Goal: Task Accomplishment & Management: Complete application form

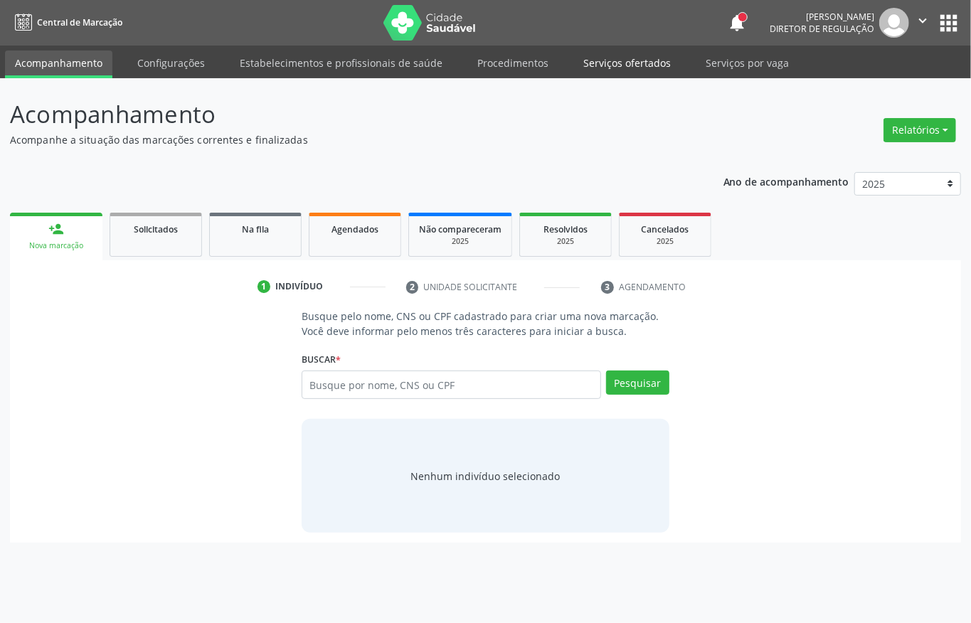
click at [573, 69] on link "Serviços ofertados" at bounding box center [626, 63] width 107 height 25
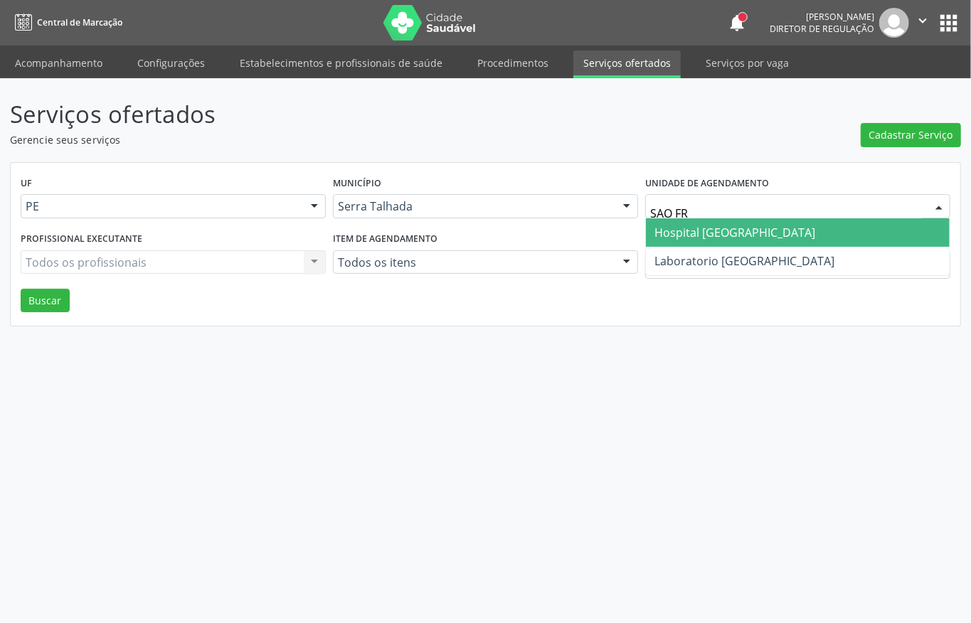
type input "SAO FRA"
click at [650, 228] on span "Hospital [GEOGRAPHIC_DATA]" at bounding box center [798, 232] width 304 height 28
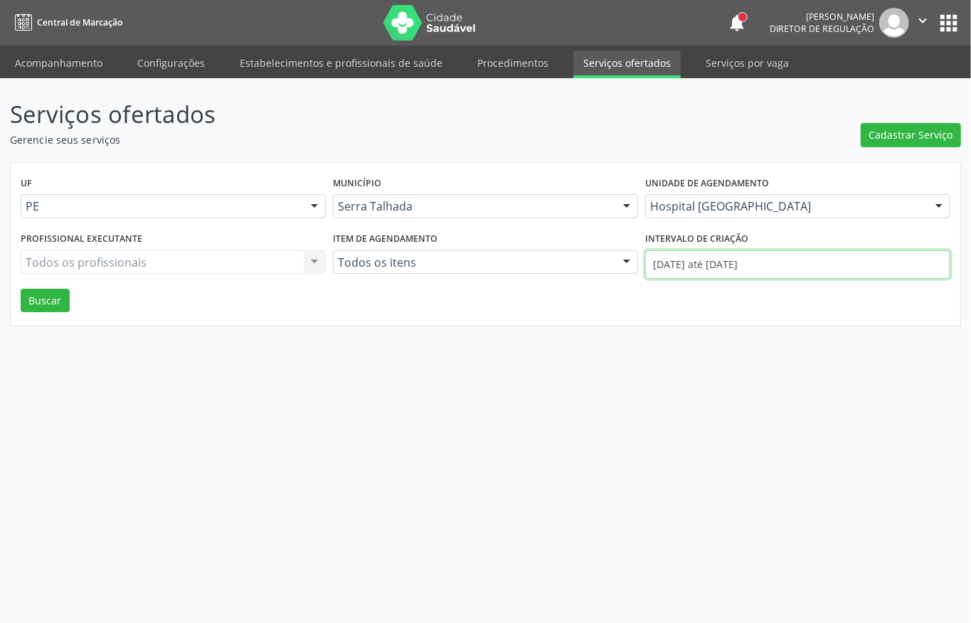
click at [675, 260] on input "01/09/2025 até 18/09/2025" at bounding box center [797, 264] width 305 height 28
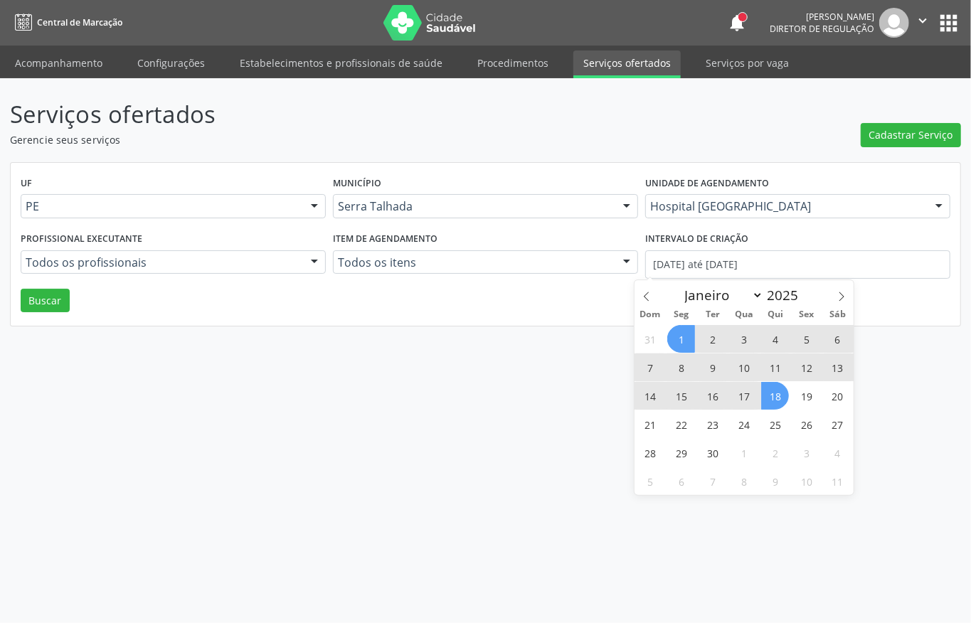
click at [677, 326] on span "1" at bounding box center [681, 339] width 28 height 28
type input "01/09/2025"
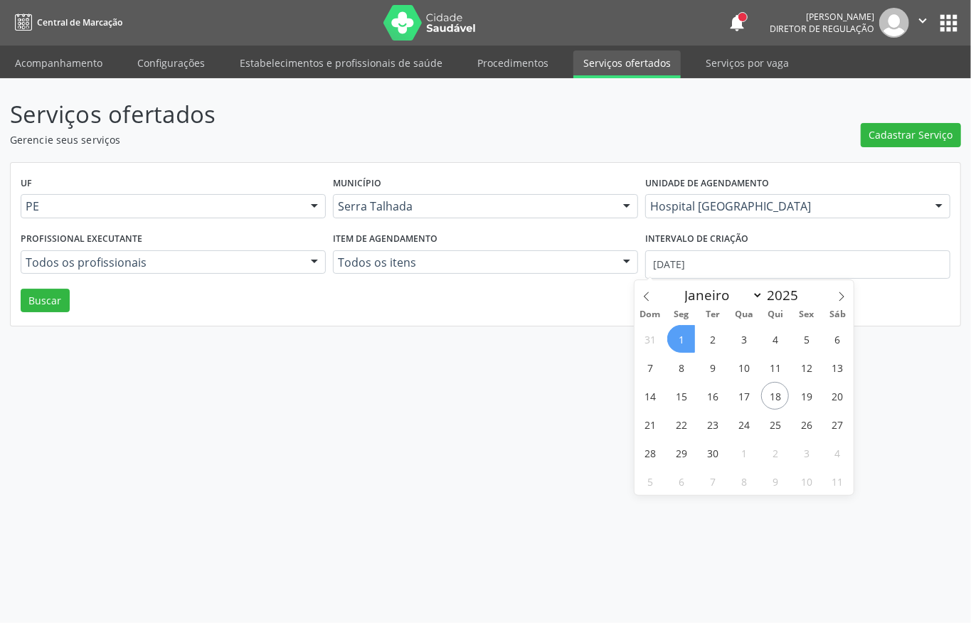
click at [677, 329] on span "1" at bounding box center [681, 339] width 28 height 28
click at [672, 268] on input "01/09/2025" at bounding box center [797, 264] width 305 height 28
click at [644, 290] on span at bounding box center [647, 292] width 24 height 24
click at [843, 295] on icon at bounding box center [842, 297] width 10 height 10
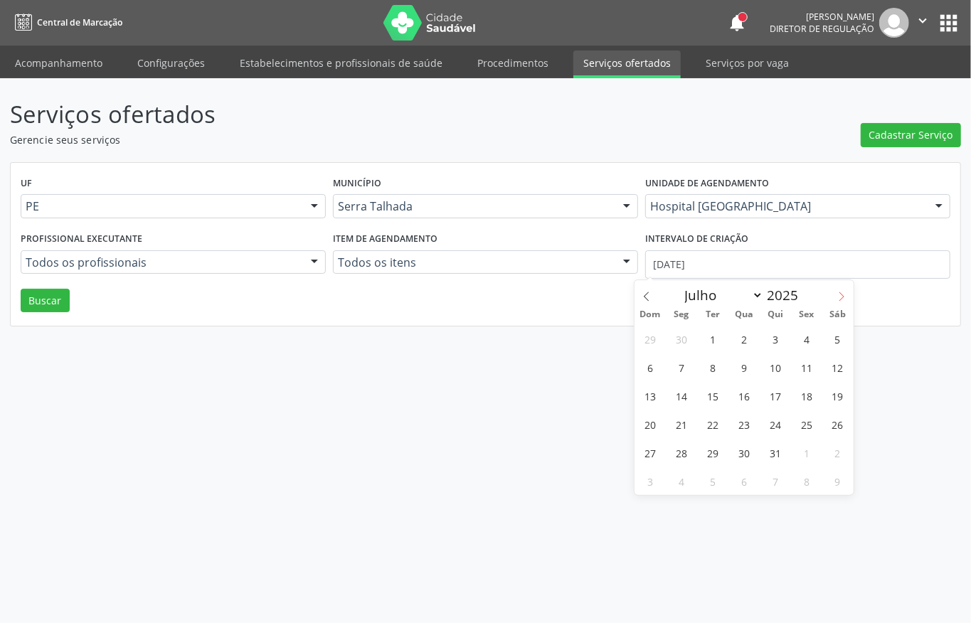
select select "7"
click at [803, 342] on span "1" at bounding box center [807, 339] width 28 height 28
type input "01/08/2025"
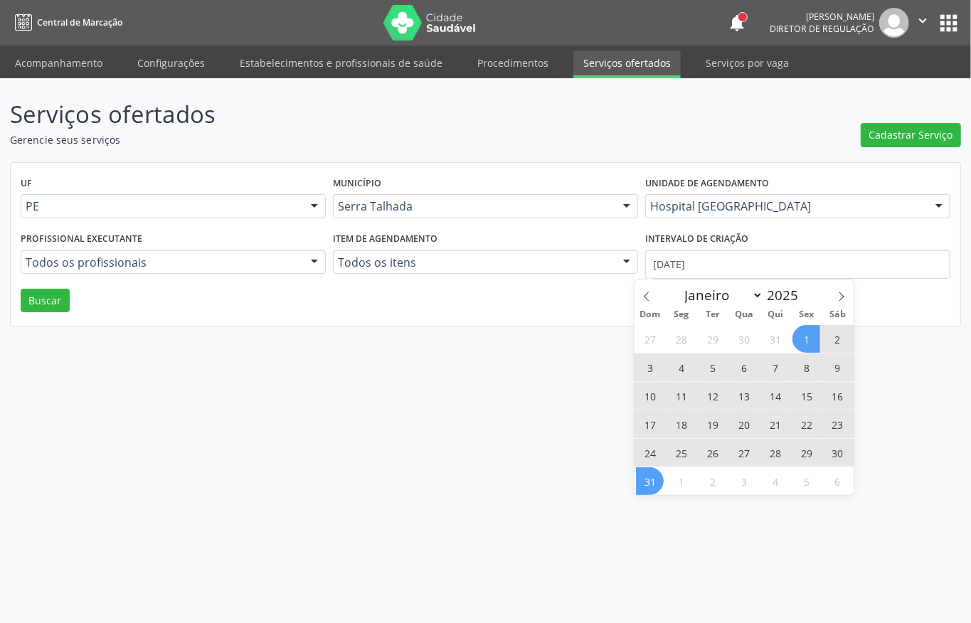
click at [647, 476] on span "31" at bounding box center [650, 481] width 28 height 28
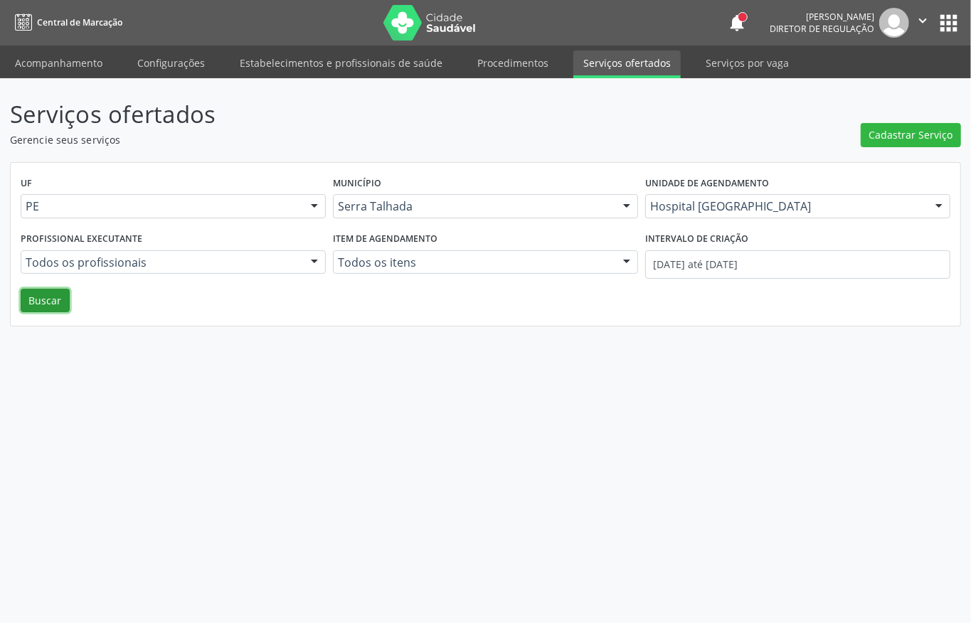
click at [43, 305] on button "Buscar" at bounding box center [45, 301] width 49 height 24
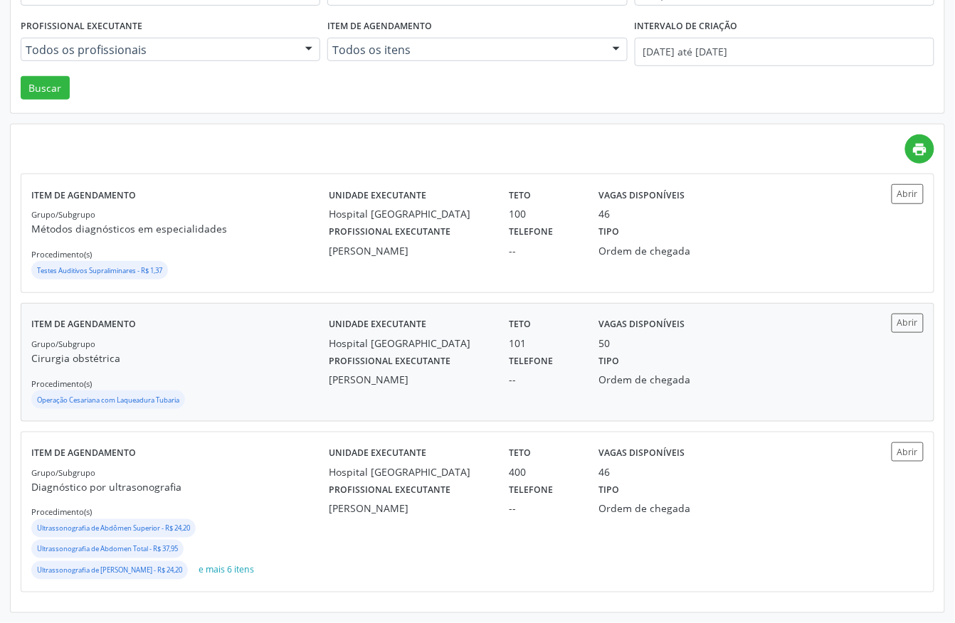
scroll to position [216, 0]
click at [684, 368] on div "Tipo Ordem de chegada" at bounding box center [656, 369] width 135 height 37
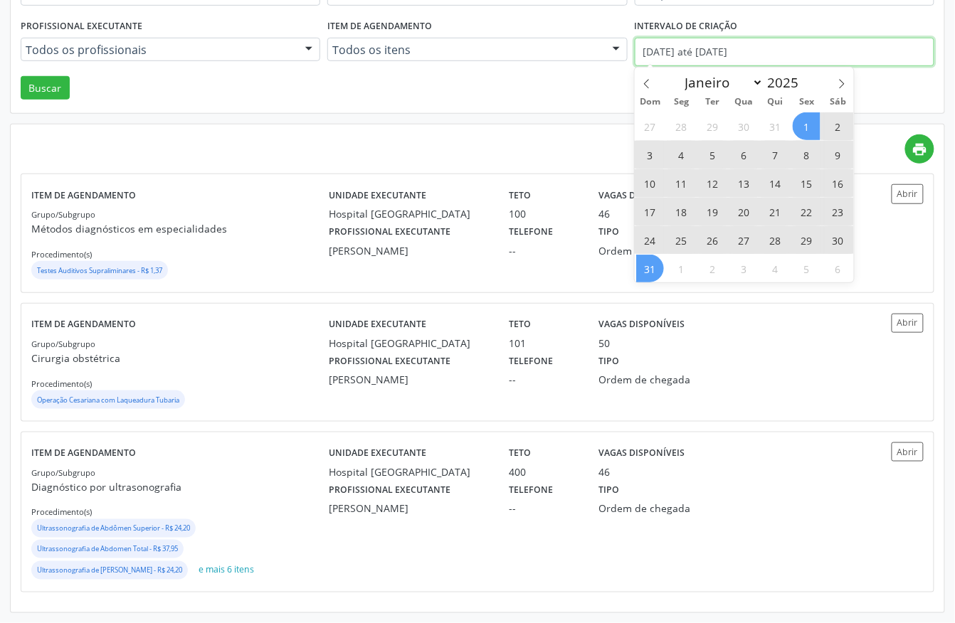
click at [709, 54] on input "01/08/2025 até 31/08/2025" at bounding box center [785, 52] width 300 height 28
click at [647, 80] on icon at bounding box center [647, 84] width 10 height 10
select select "6"
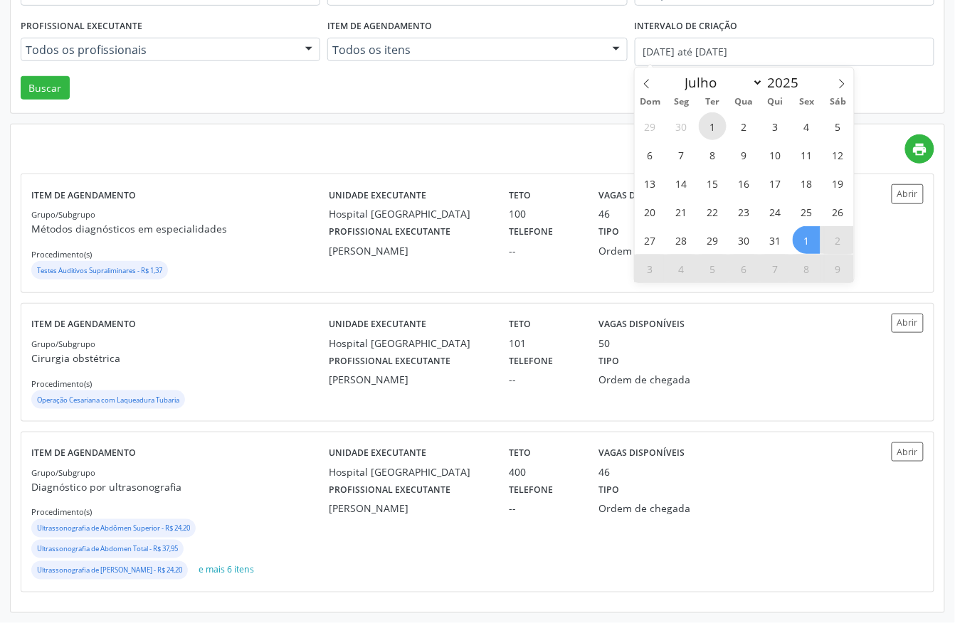
click at [717, 118] on span "1" at bounding box center [713, 126] width 28 height 28
type input "01/07/2025"
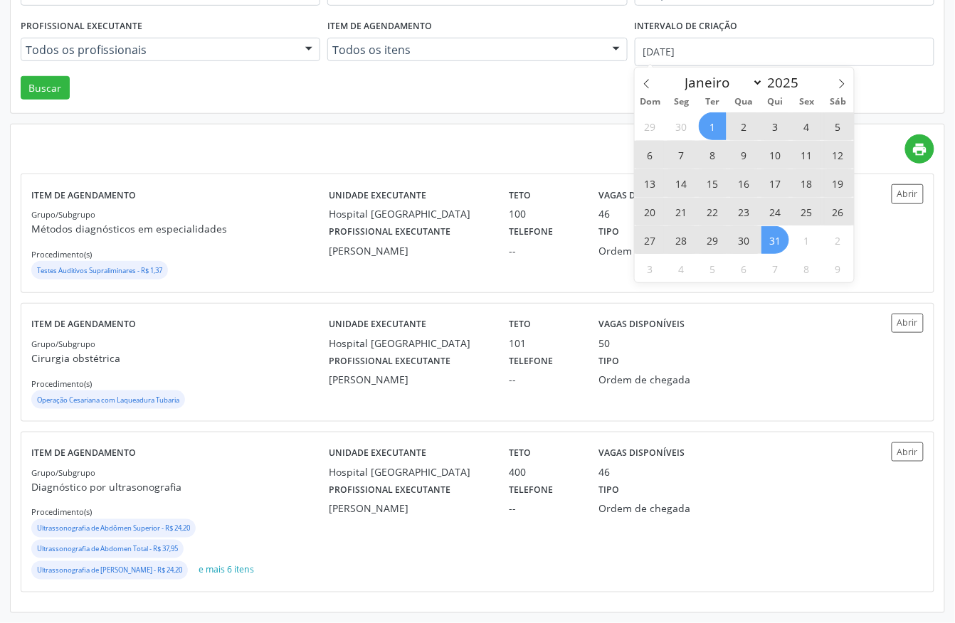
click at [772, 238] on span "31" at bounding box center [775, 240] width 28 height 28
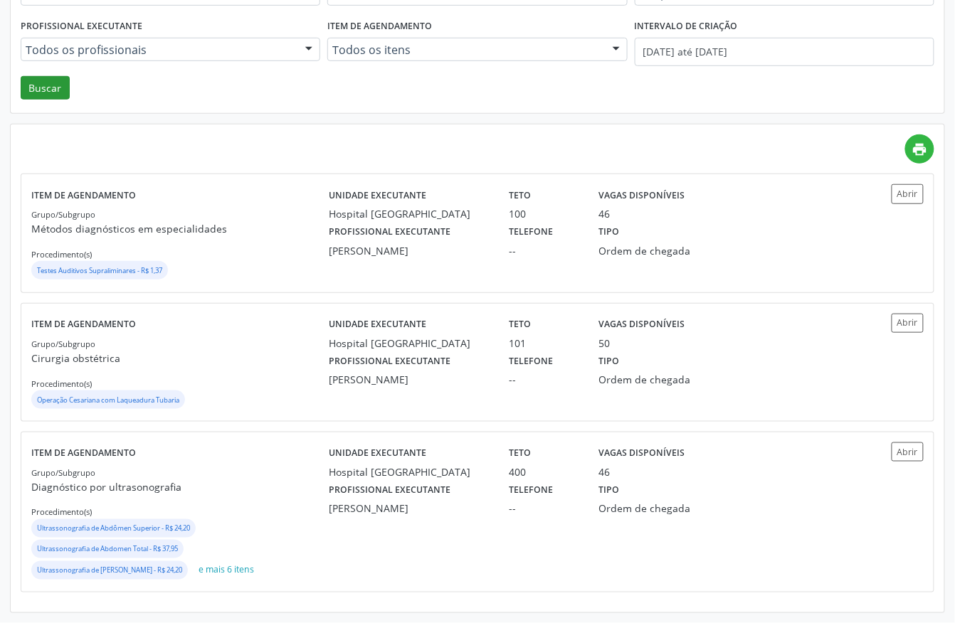
drag, startPoint x: 70, startPoint y: 86, endPoint x: 63, endPoint y: 88, distance: 7.4
click at [68, 86] on div "UF PE PE Nenhum resultado encontrado para: " " Não há nenhuma opção para ser ex…" at bounding box center [478, 32] width 934 height 164
click at [48, 90] on button "Buscar" at bounding box center [45, 88] width 49 height 24
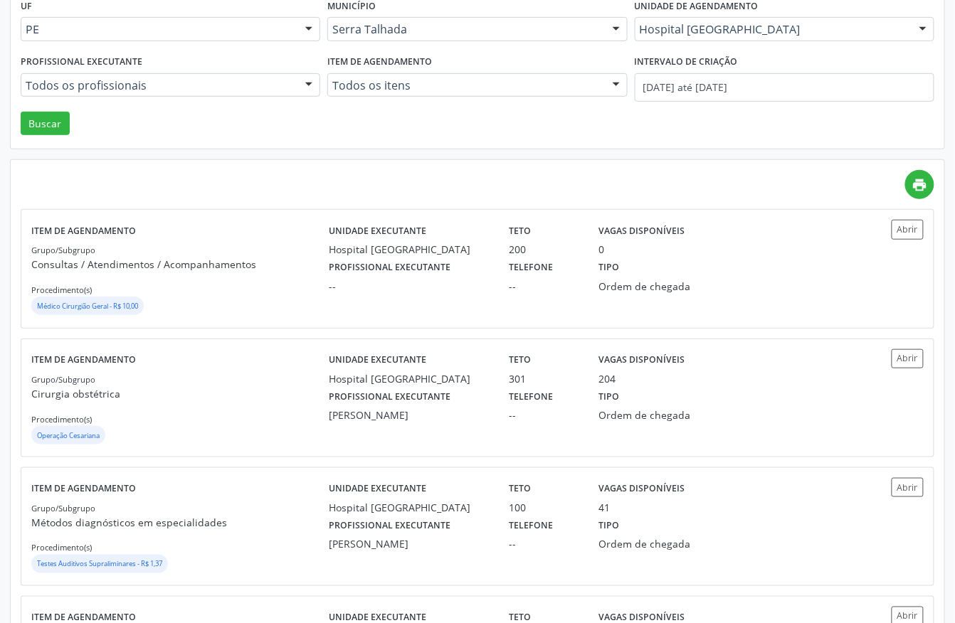
scroll to position [189, 0]
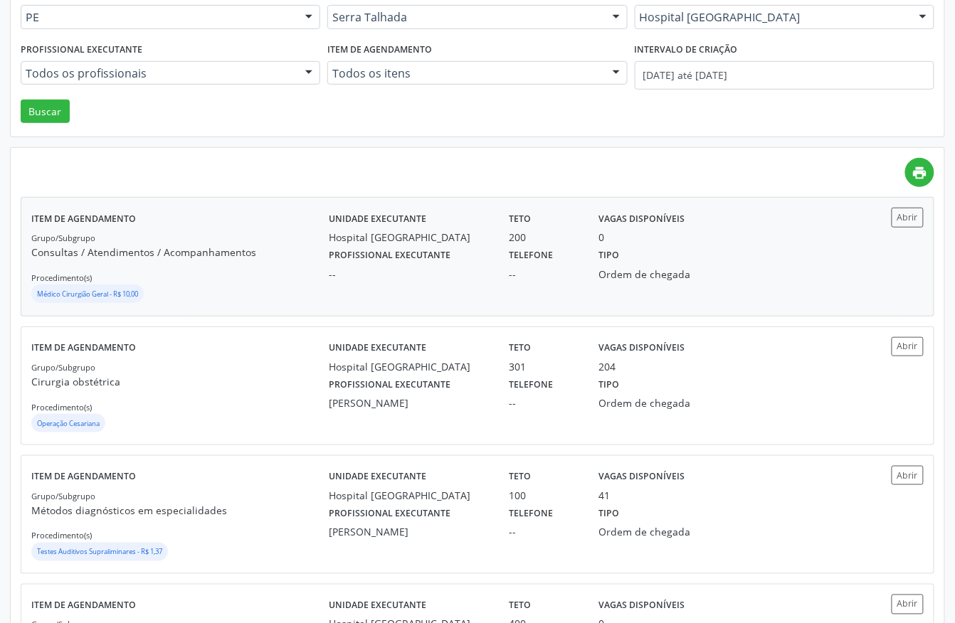
click at [221, 288] on div "Médico Cirurgião Geral - R$ 10,00" at bounding box center [179, 295] width 297 height 21
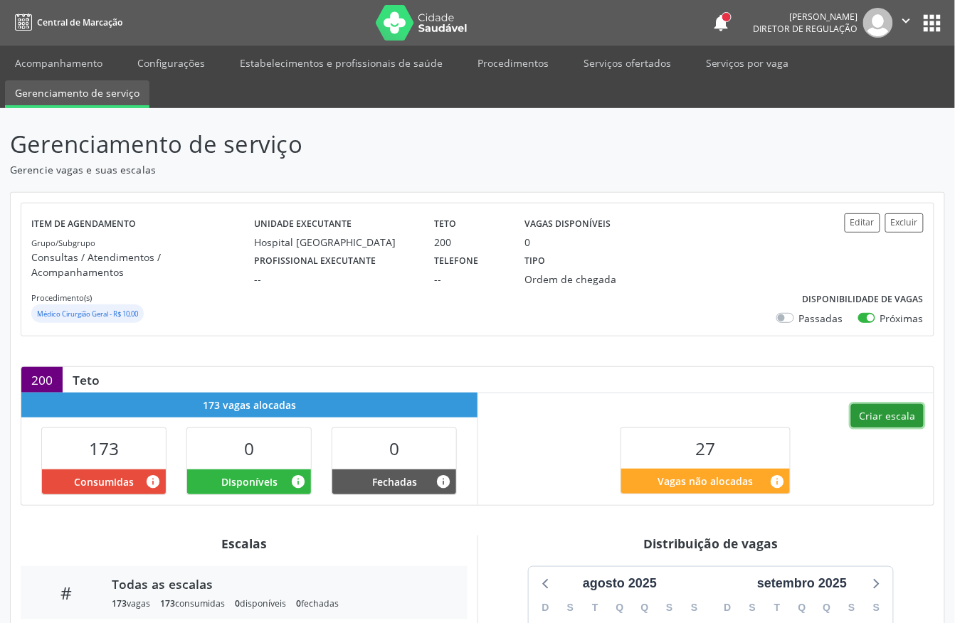
click at [887, 404] on button "Criar escala" at bounding box center [887, 416] width 73 height 24
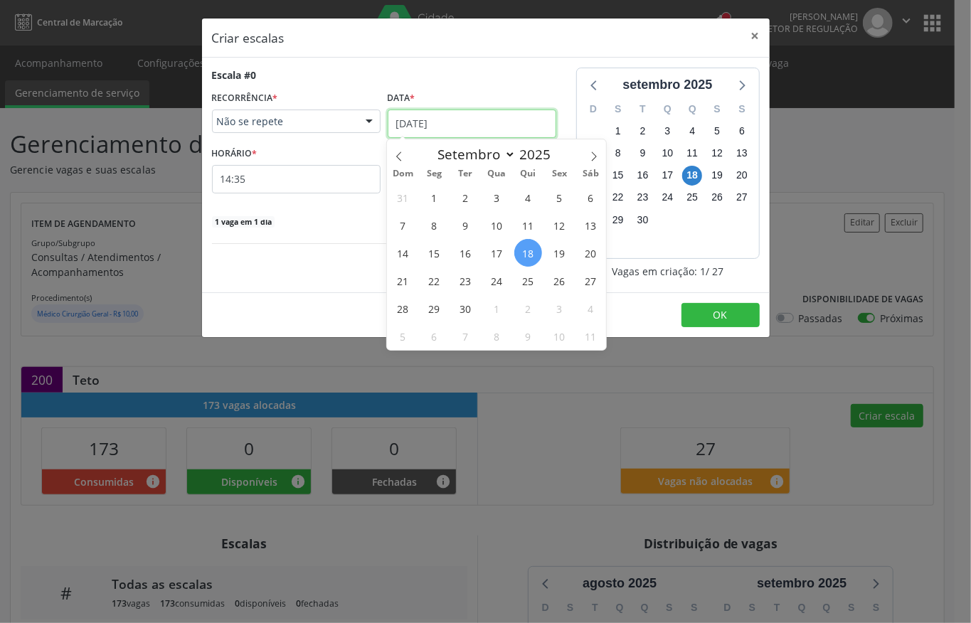
click at [462, 129] on input "18/09/2025" at bounding box center [472, 124] width 169 height 28
click at [516, 282] on span "25" at bounding box center [528, 281] width 28 height 28
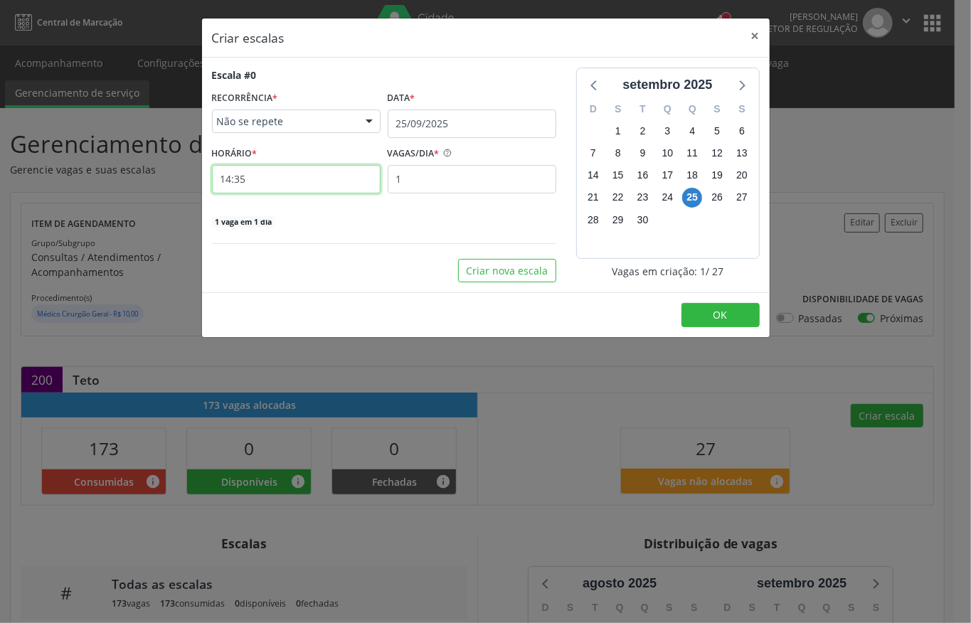
click at [300, 185] on input "14:35" at bounding box center [296, 179] width 169 height 28
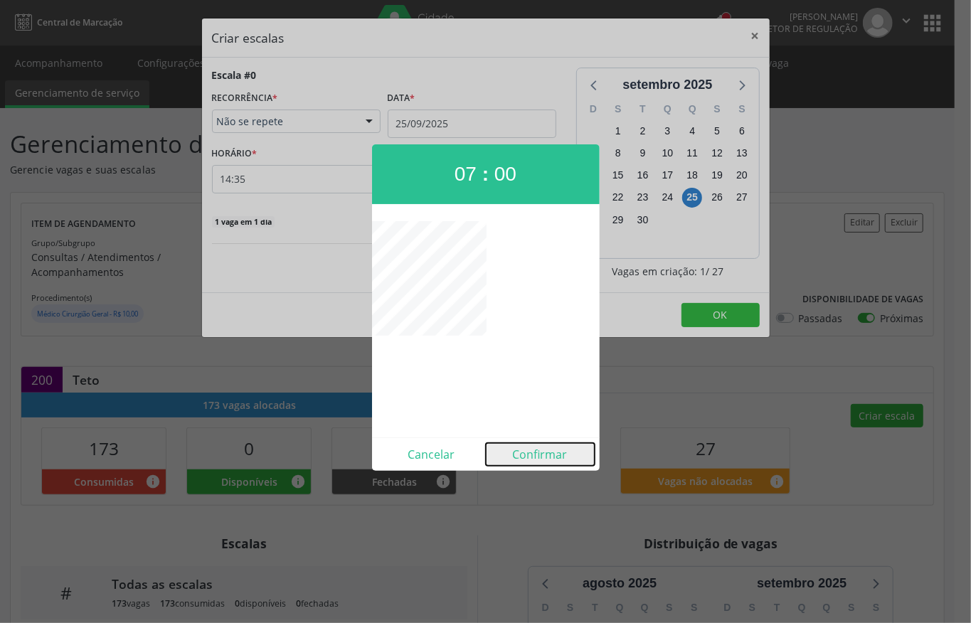
click at [550, 447] on button "Confirmar" at bounding box center [540, 454] width 109 height 23
type input "07:00"
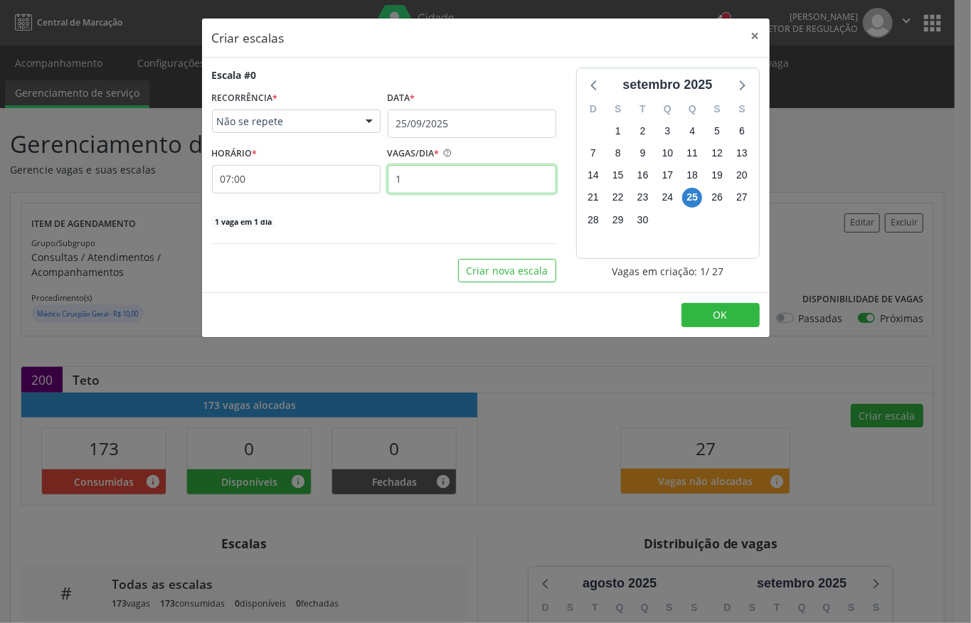
click at [440, 184] on input "1" at bounding box center [472, 179] width 169 height 28
click at [440, 183] on input "1" at bounding box center [472, 179] width 169 height 28
type input "20"
click at [719, 319] on span "OK" at bounding box center [721, 315] width 14 height 14
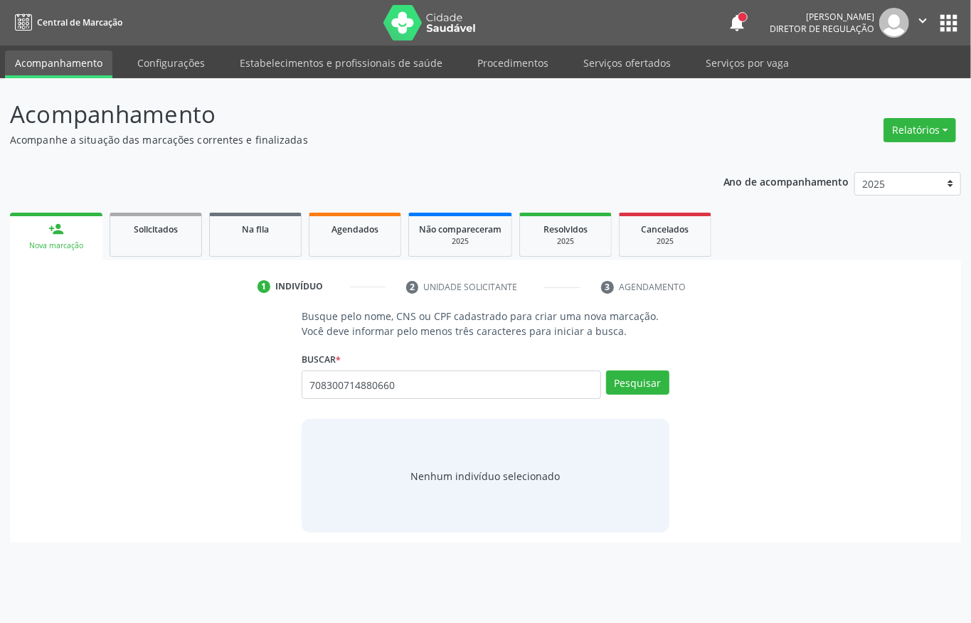
type input "708300714880660"
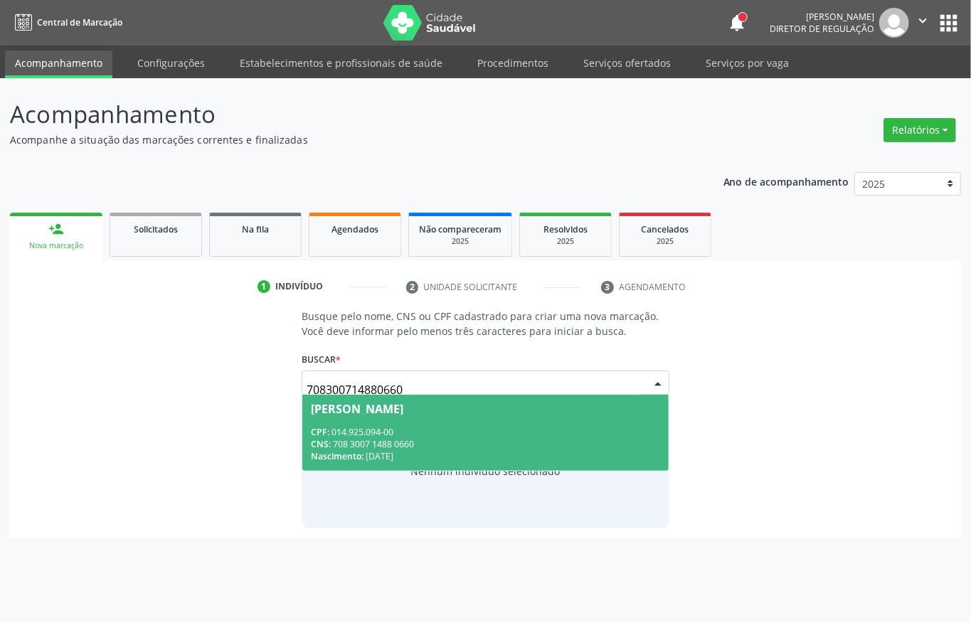
click at [438, 438] on div "CNS: 708 3007 1488 0660" at bounding box center [485, 444] width 349 height 12
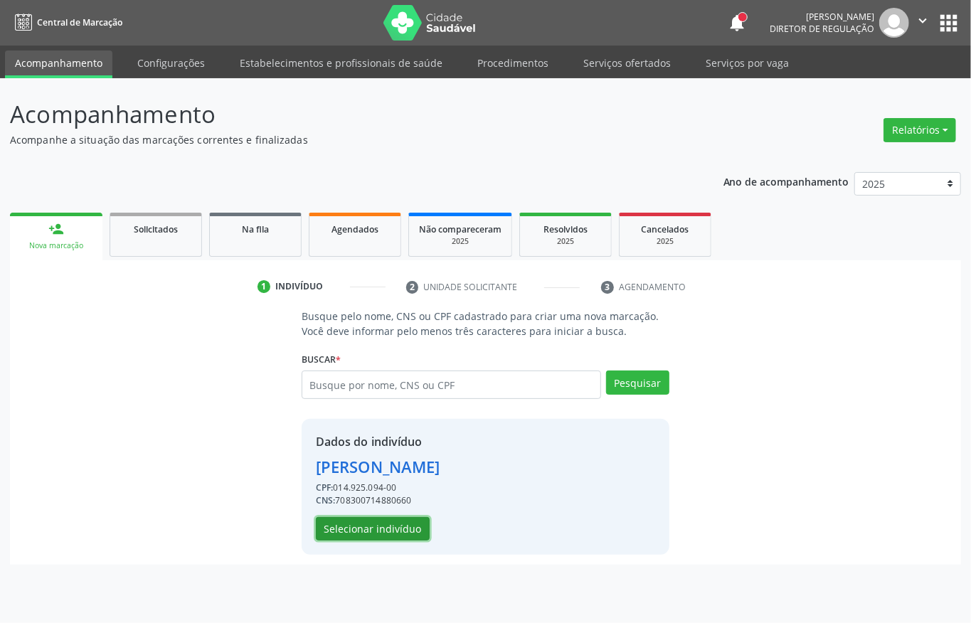
click at [403, 527] on button "Selecionar indivíduo" at bounding box center [373, 529] width 114 height 24
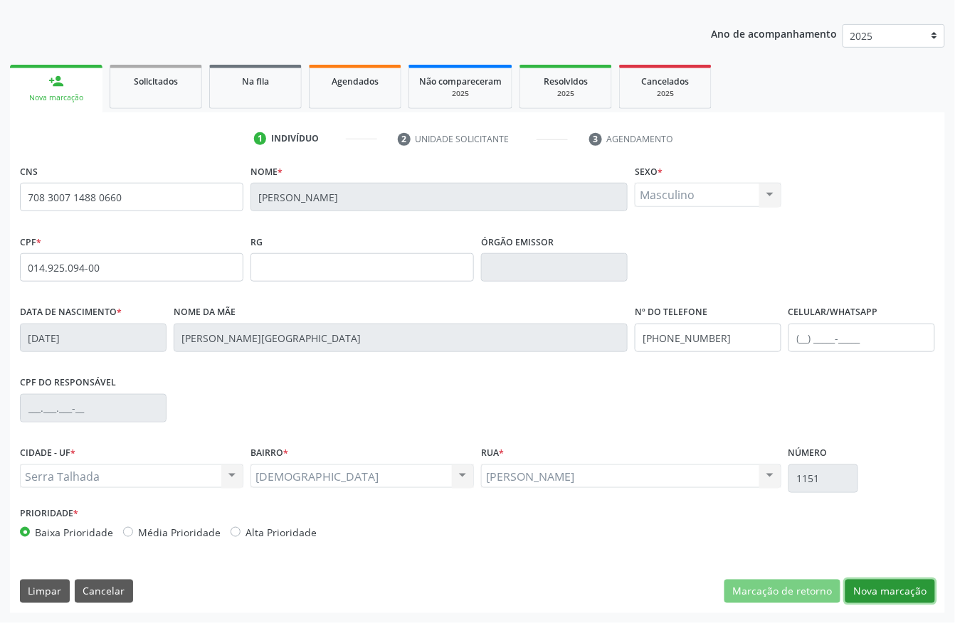
click at [885, 590] on button "Nova marcação" at bounding box center [890, 592] width 90 height 24
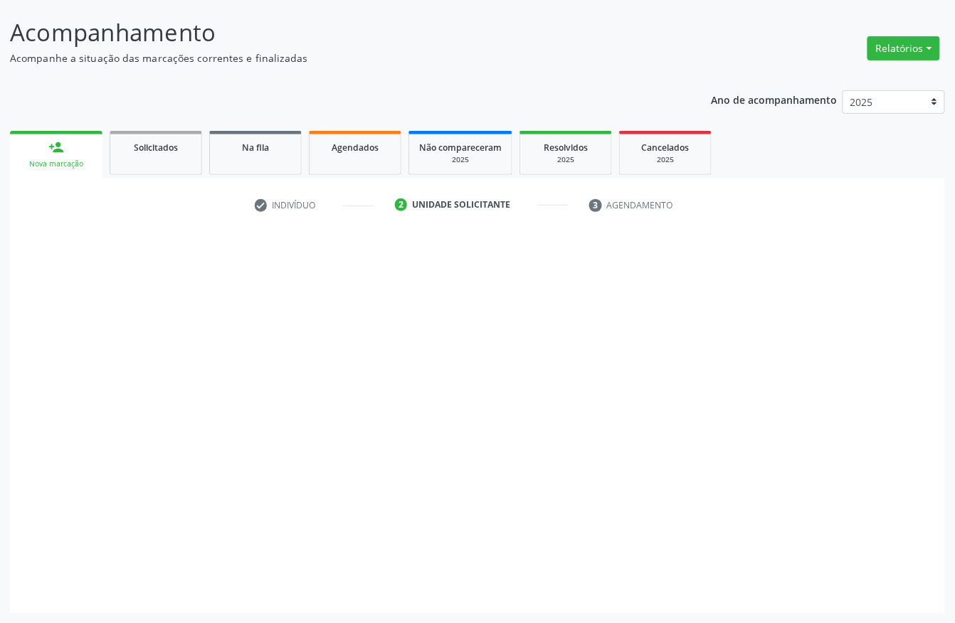
scroll to position [83, 0]
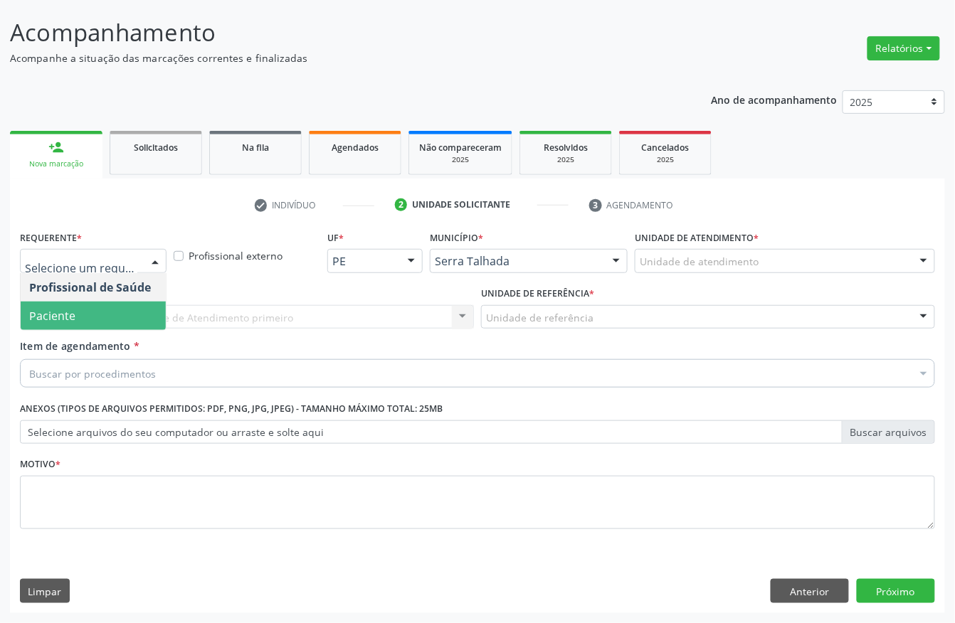
click at [72, 317] on span "Paciente" at bounding box center [52, 316] width 46 height 16
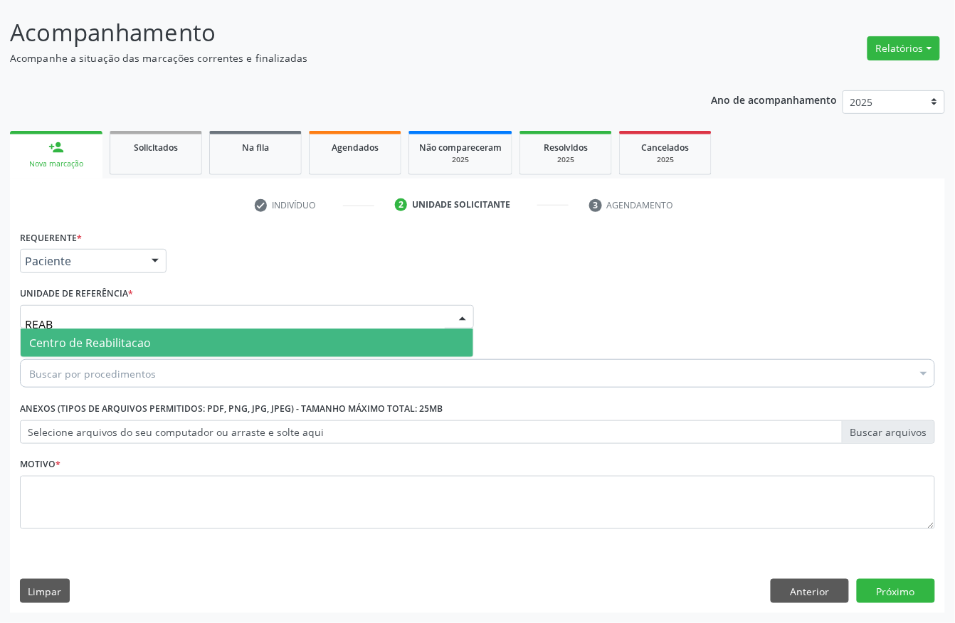
click at [73, 339] on span "Centro de Reabilitacao" at bounding box center [90, 343] width 122 height 16
type input "REAB"
type input "CTA"
click at [92, 339] on span "Cta Sae" at bounding box center [247, 343] width 453 height 28
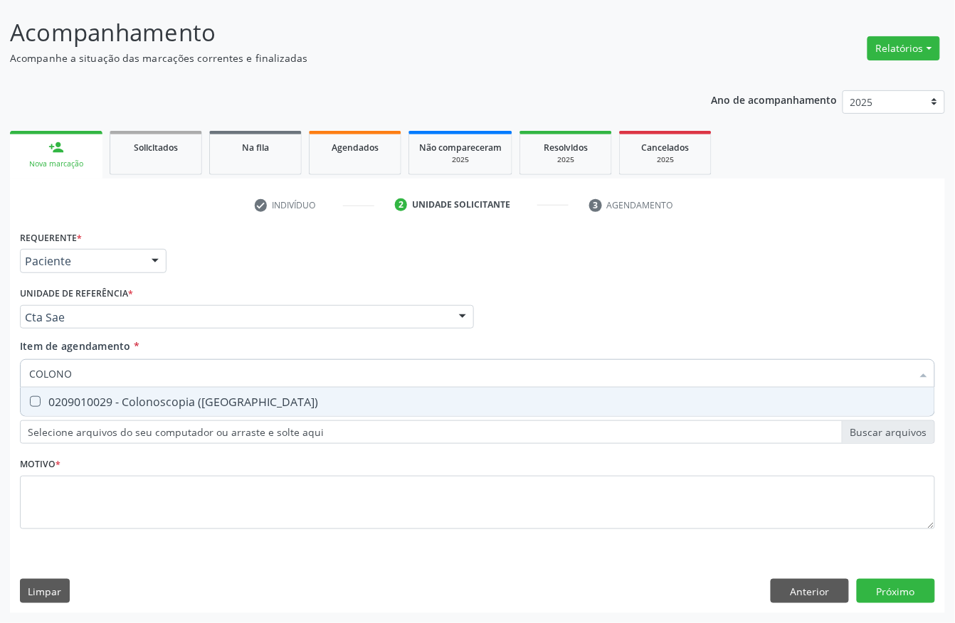
type input "COLONOS"
click at [86, 399] on div "0209010029 - Colonoscopia ([GEOGRAPHIC_DATA])" at bounding box center [477, 401] width 897 height 11
checkbox \(Coloscopia\) "true"
click at [53, 474] on div "Requerente * Paciente Profissional de Saúde Paciente Nenhum resultado encontrad…" at bounding box center [477, 388] width 915 height 322
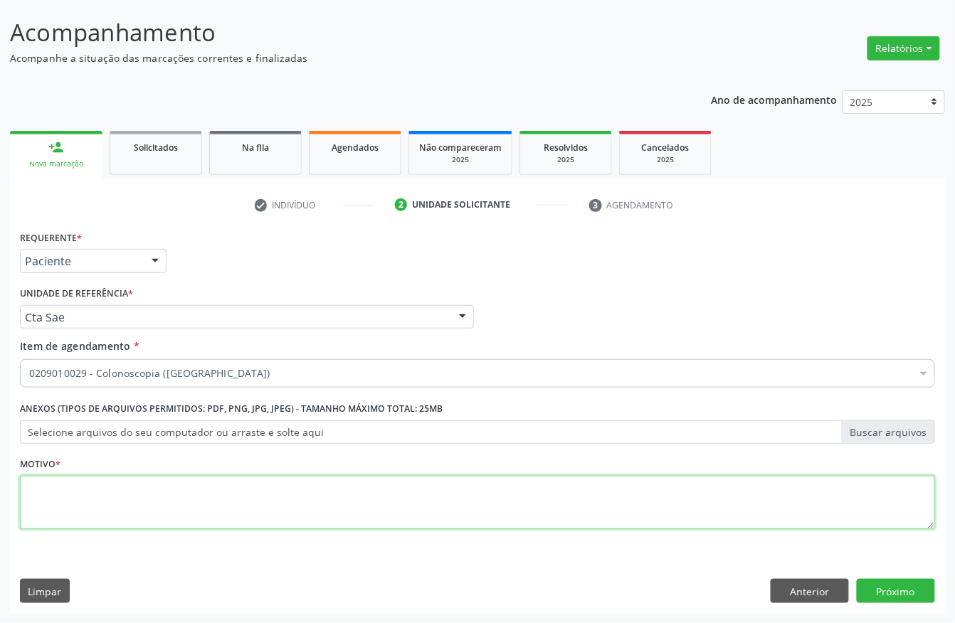
click at [72, 487] on textarea at bounding box center [477, 503] width 915 height 54
type textarea "A"
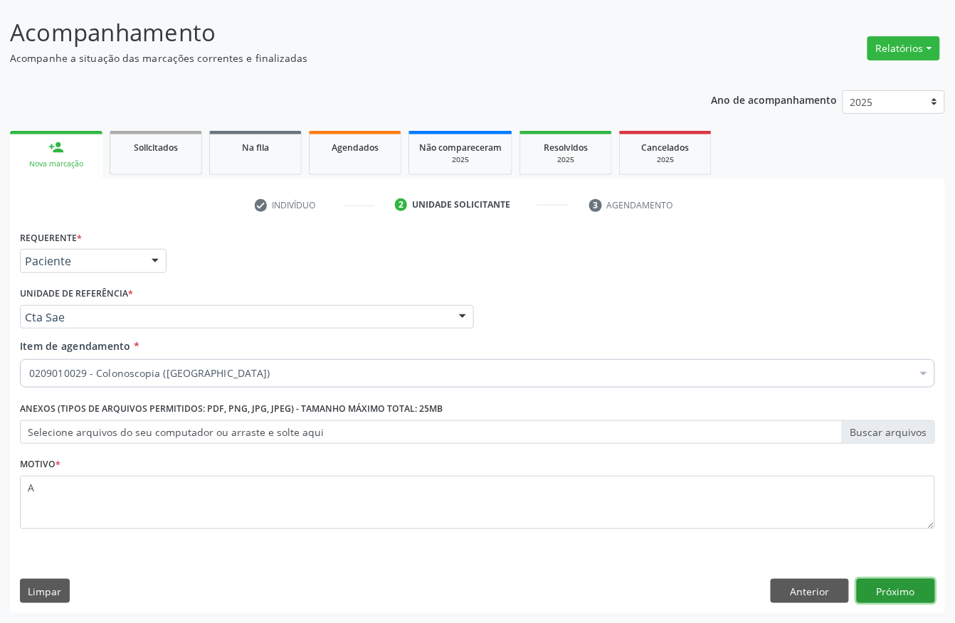
click at [892, 589] on button "Próximo" at bounding box center [896, 591] width 78 height 24
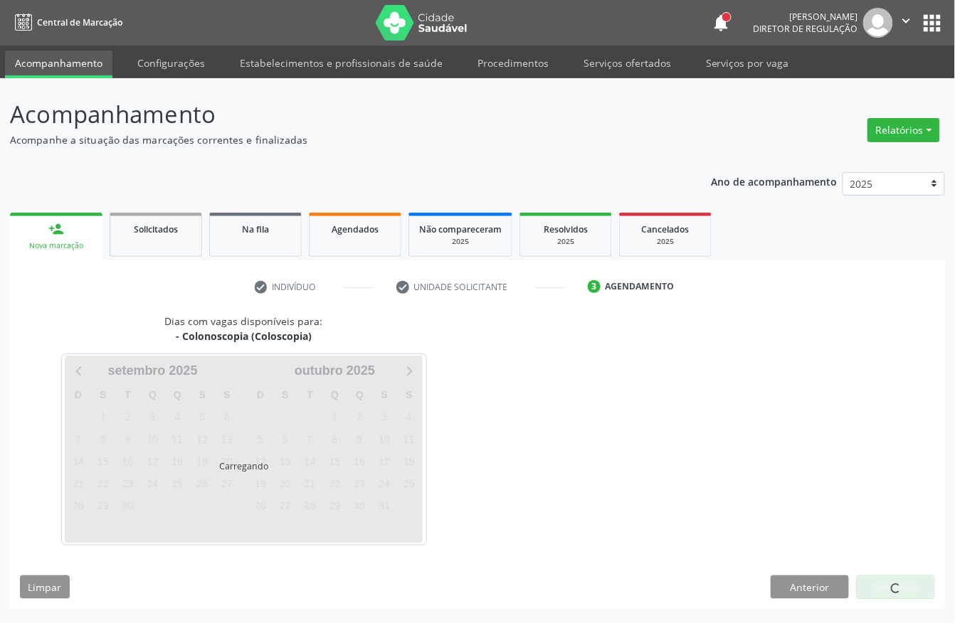
scroll to position [0, 0]
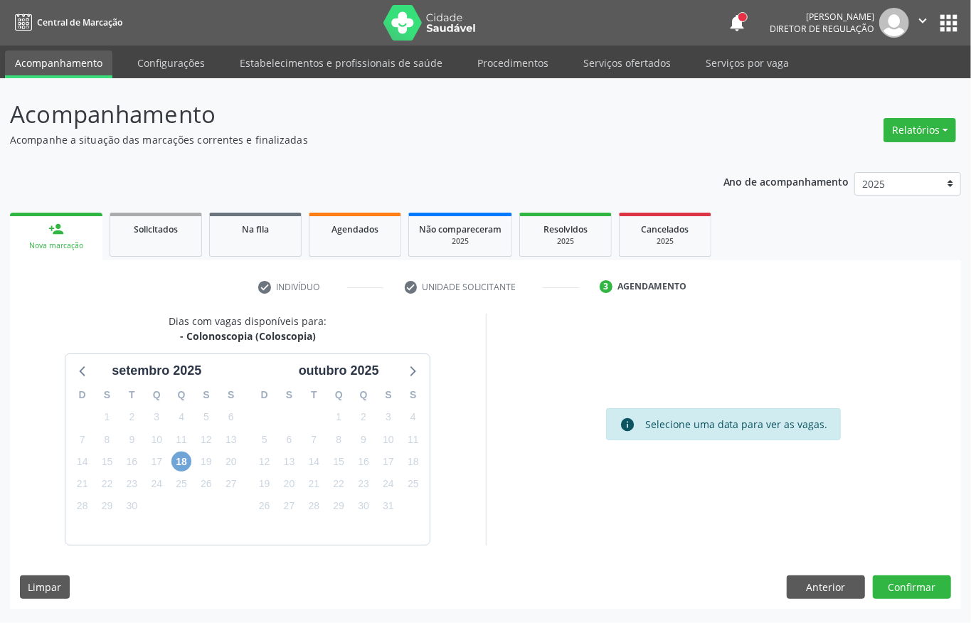
click at [186, 459] on span "18" at bounding box center [181, 462] width 20 height 20
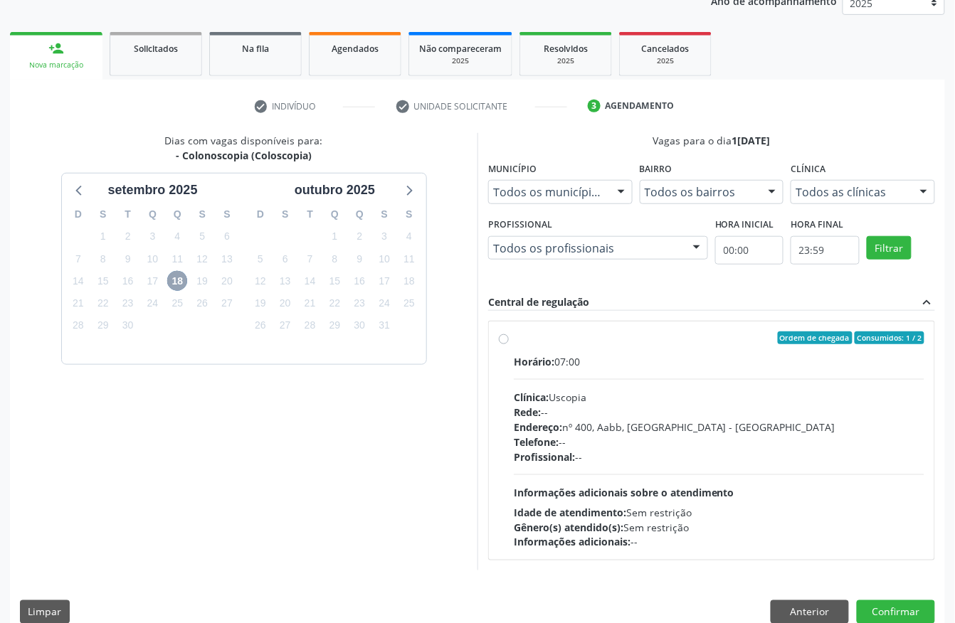
scroll to position [189, 0]
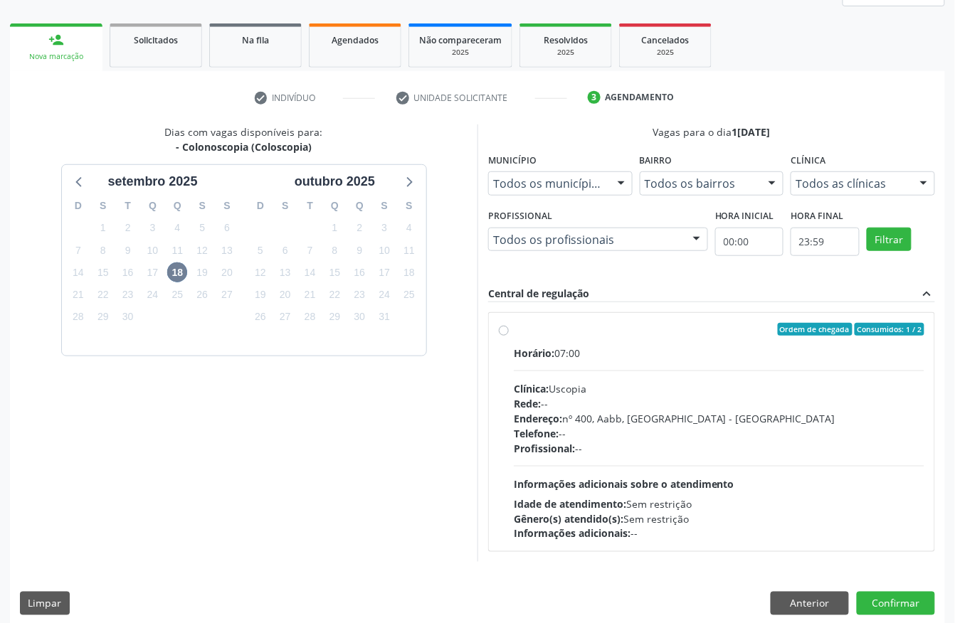
click at [596, 387] on div "Clínica: Uscopia" at bounding box center [719, 388] width 411 height 15
click at [509, 336] on input "Ordem de chegada Consumidos: 1 / 2 Horário: 07:00 Clínica: Uscopia Rede: -- End…" at bounding box center [504, 329] width 10 height 13
radio input "true"
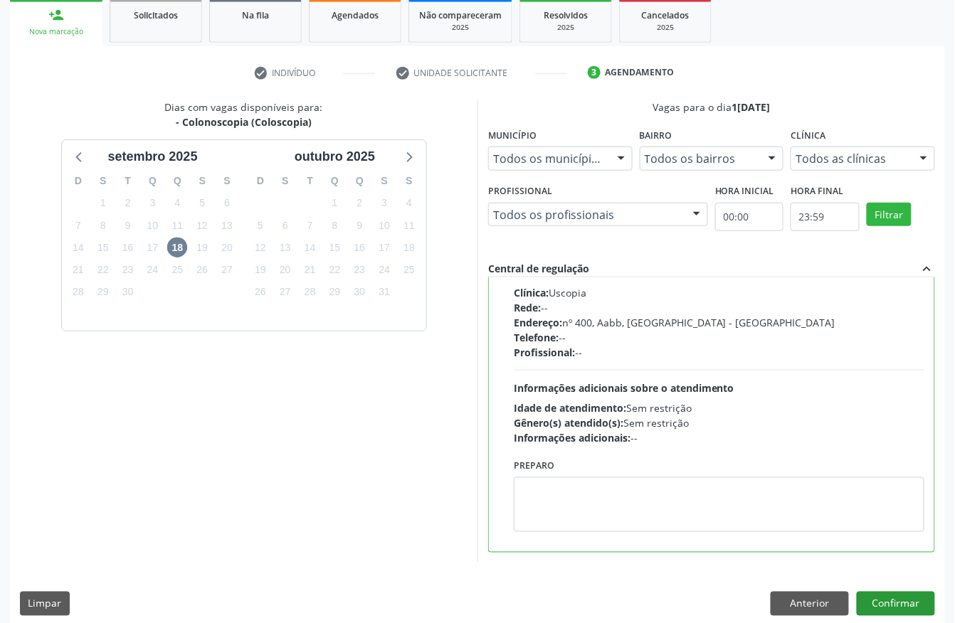
scroll to position [228, 0]
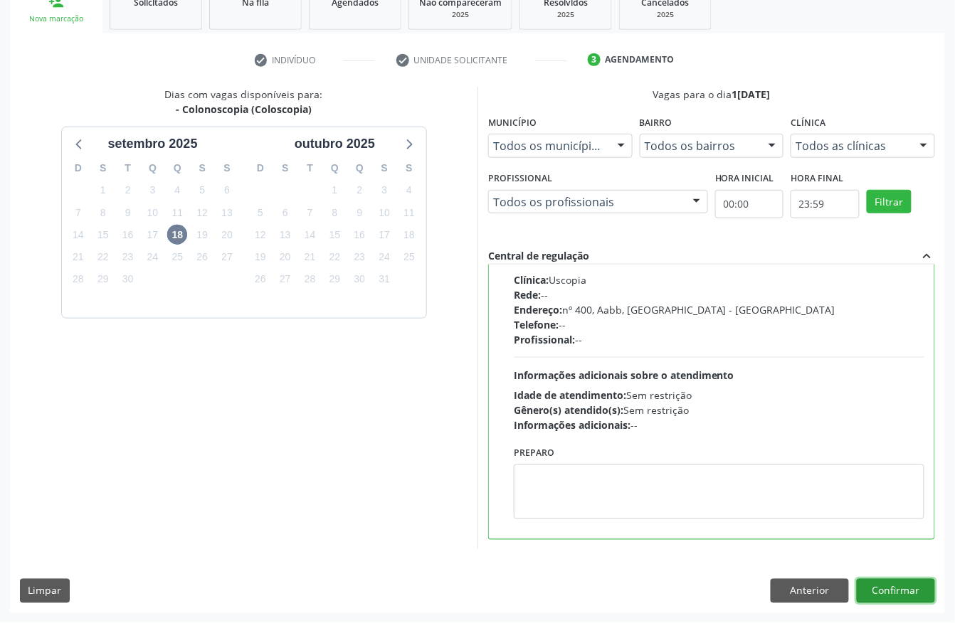
click at [912, 591] on button "Confirmar" at bounding box center [896, 591] width 78 height 24
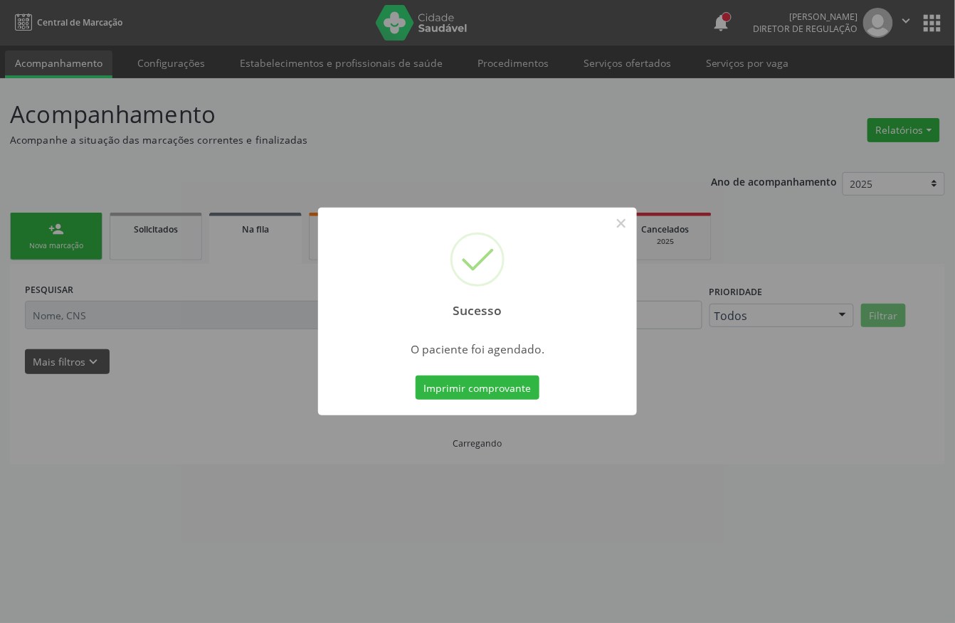
scroll to position [0, 0]
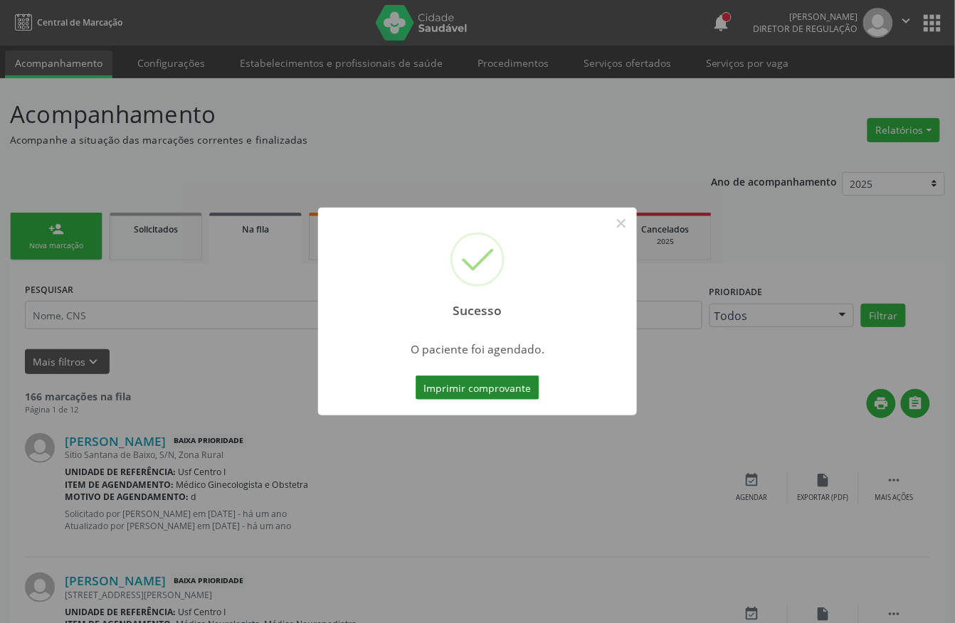
click at [474, 380] on button "Imprimir comprovante" at bounding box center [478, 388] width 124 height 24
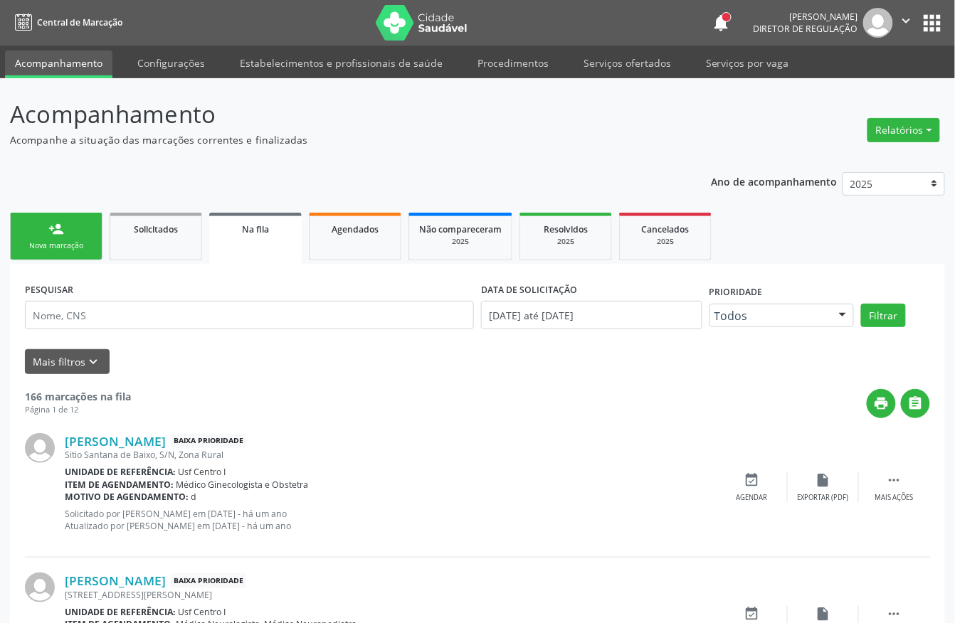
click at [85, 242] on div "Nova marcação" at bounding box center [56, 245] width 71 height 11
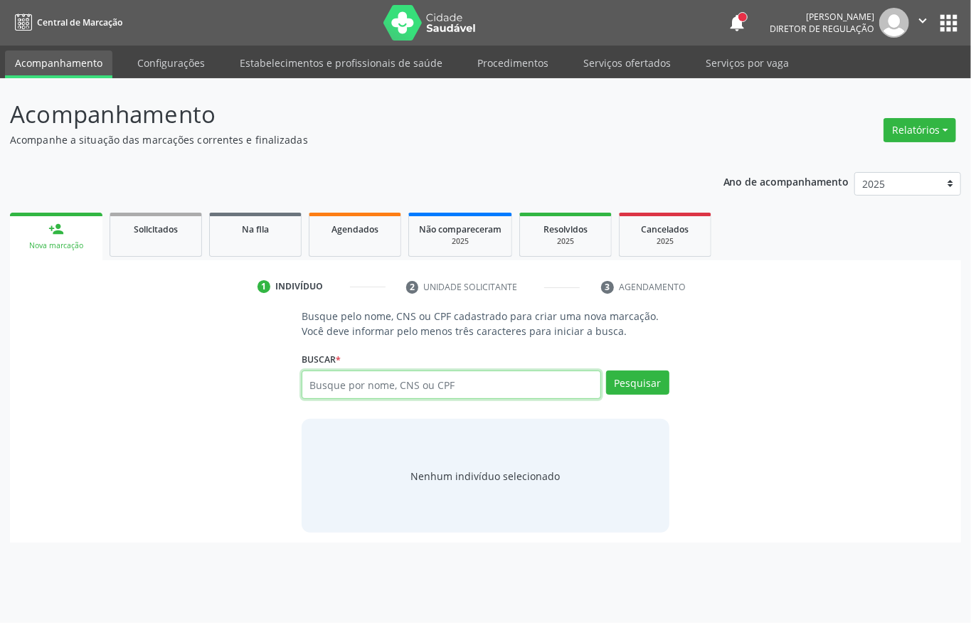
click at [428, 393] on input "text" at bounding box center [452, 385] width 300 height 28
type input "708300714880660"
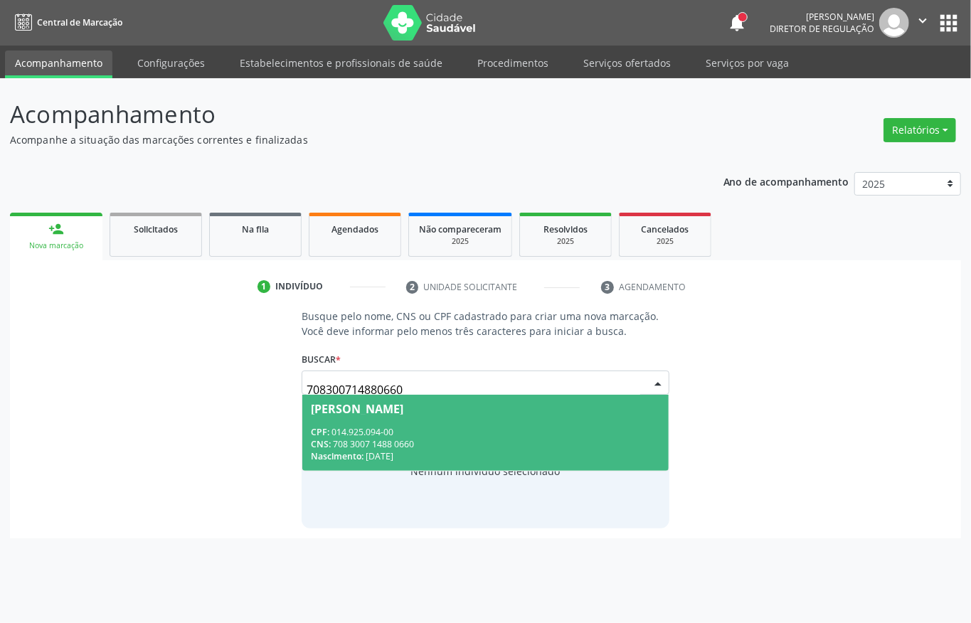
click at [456, 431] on div "CPF: 014.925.094-00" at bounding box center [485, 432] width 349 height 12
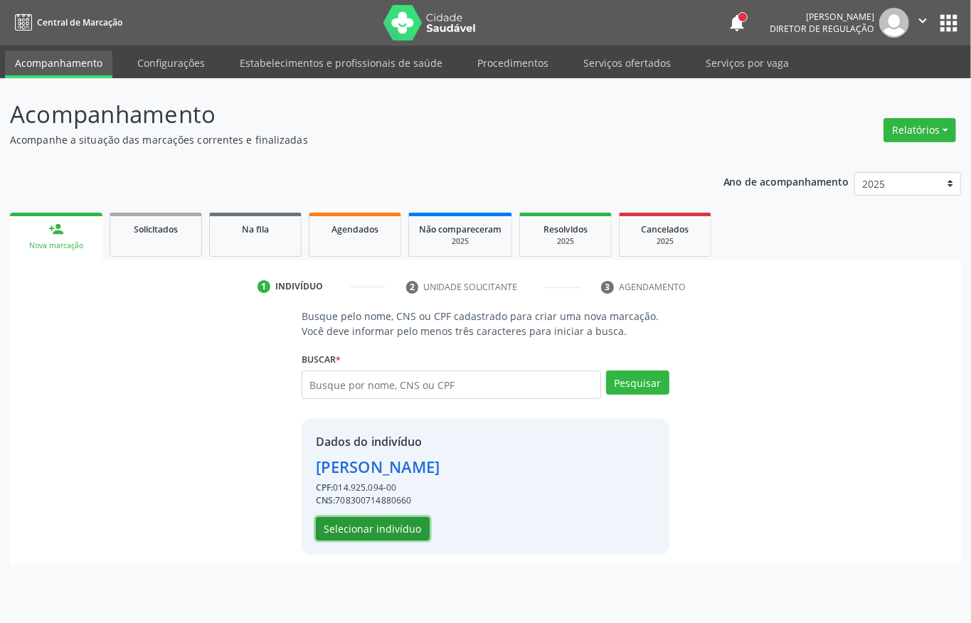
click at [393, 532] on button "Selecionar indivíduo" at bounding box center [373, 529] width 114 height 24
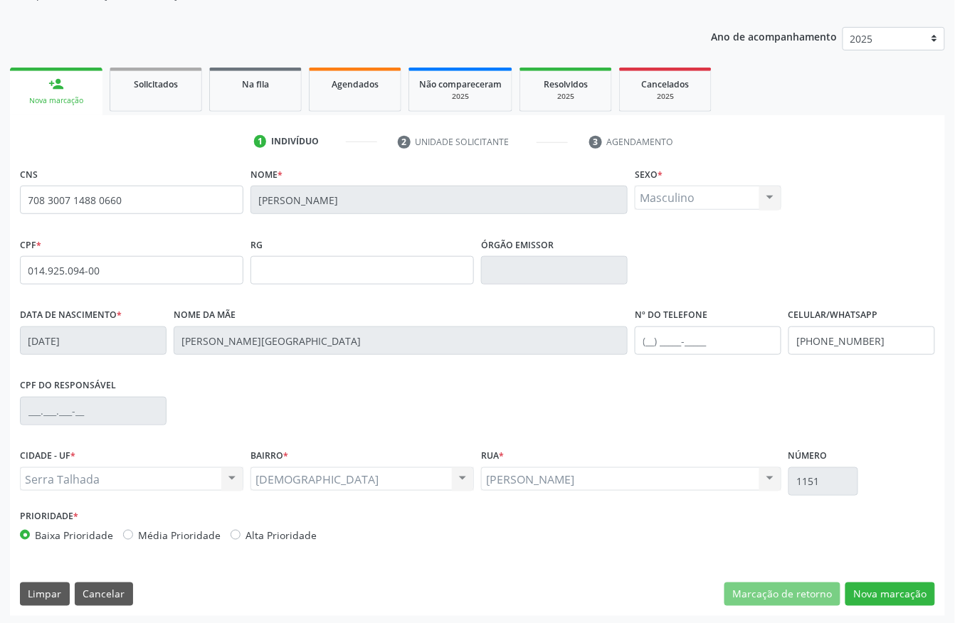
scroll to position [149, 0]
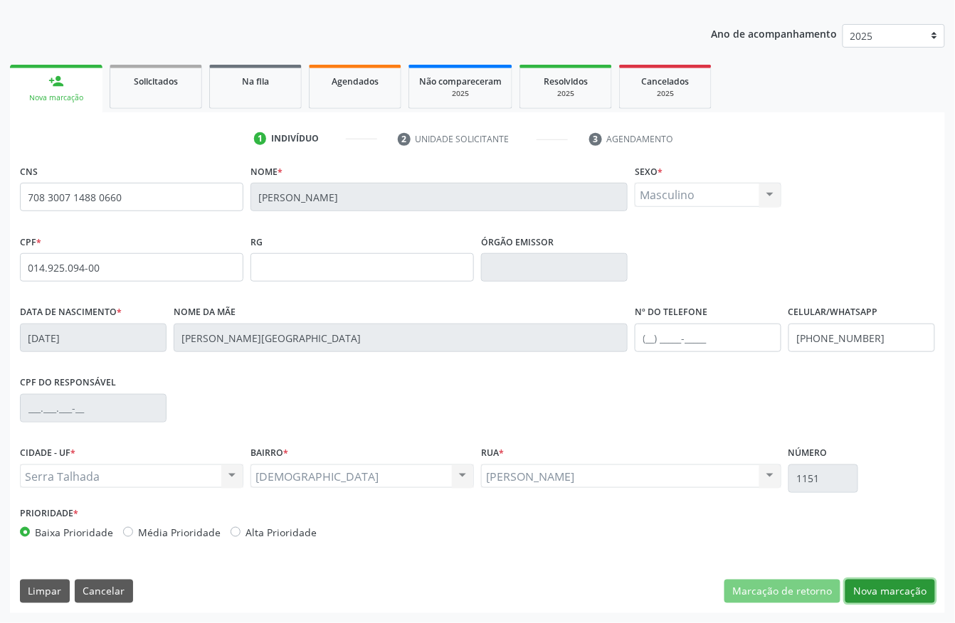
click at [894, 592] on button "Nova marcação" at bounding box center [890, 592] width 90 height 24
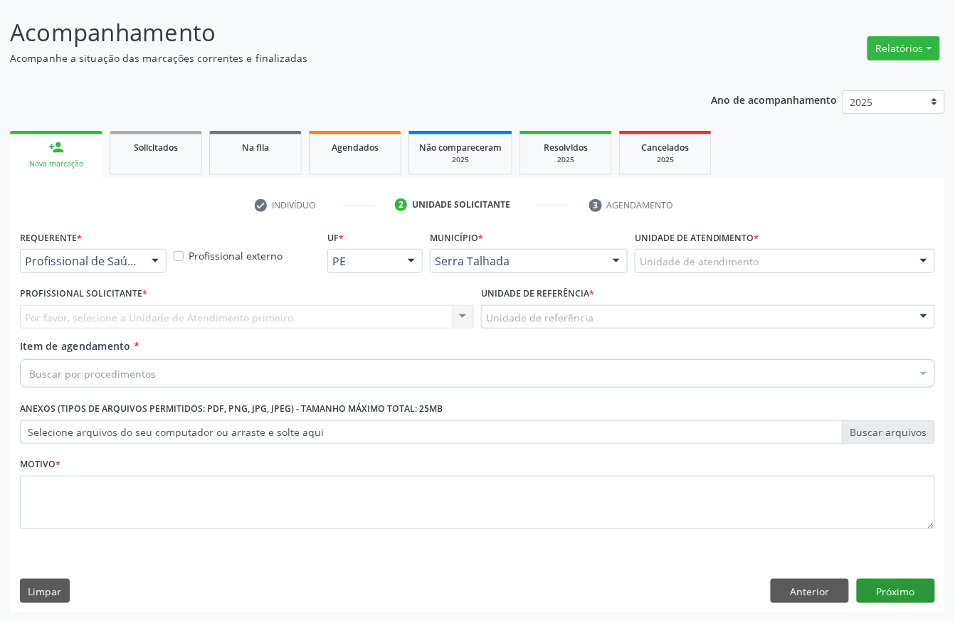
scroll to position [83, 0]
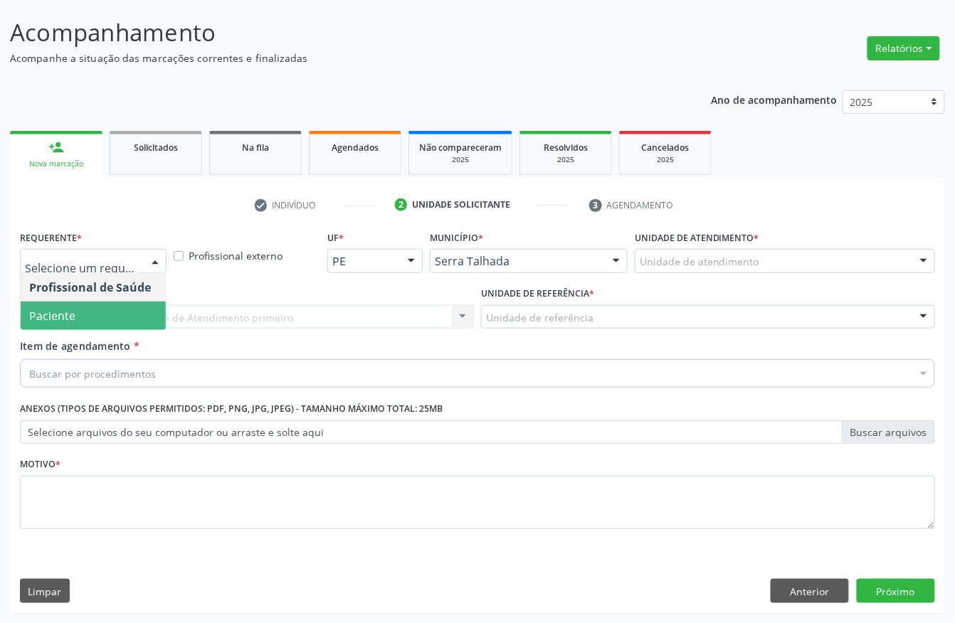
click at [87, 305] on span "Paciente" at bounding box center [93, 316] width 145 height 28
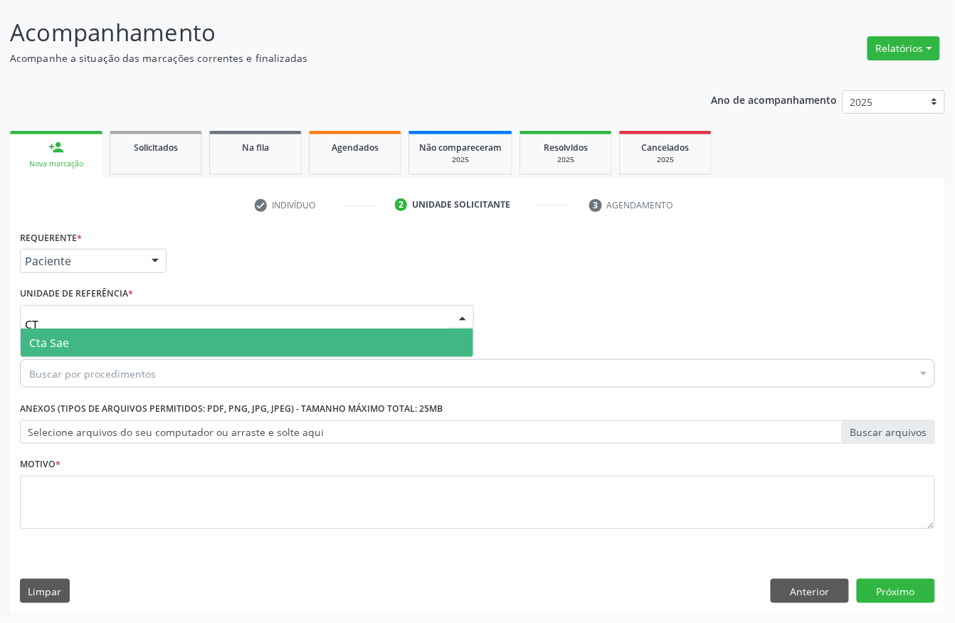
type input "CTA"
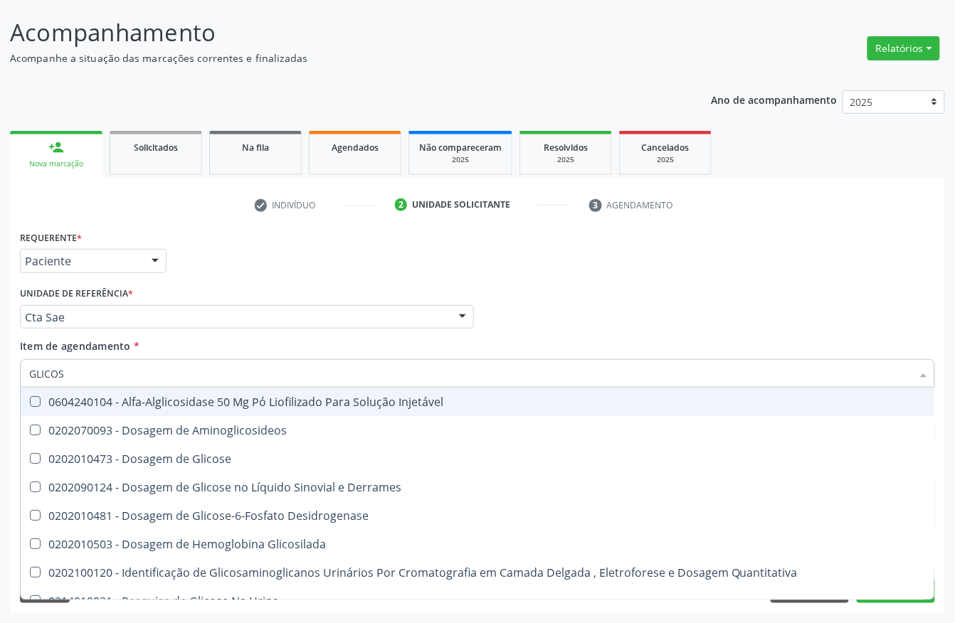
type input "GLICOSE"
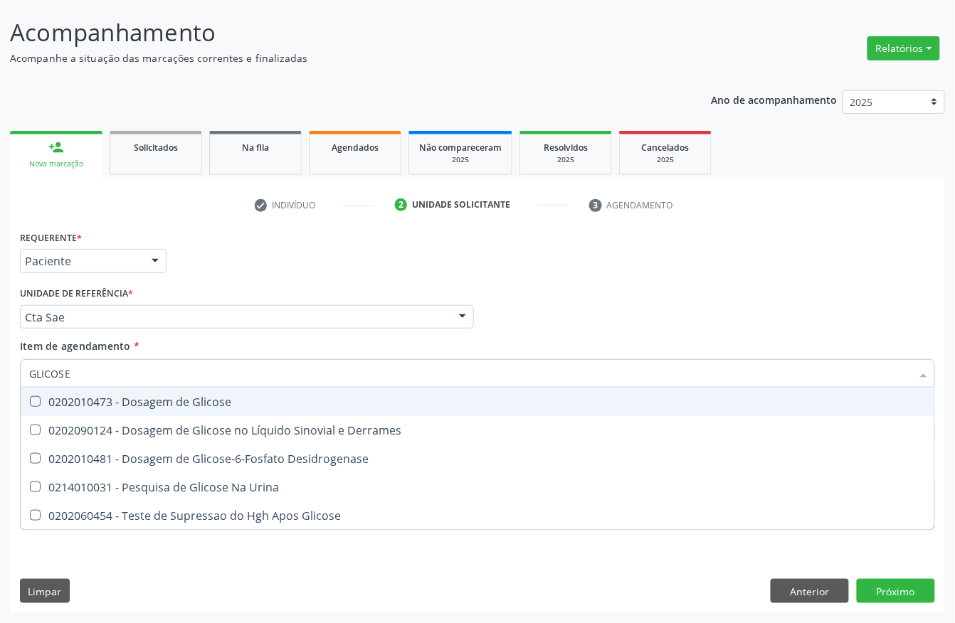
click at [164, 407] on div "0202010473 - Dosagem de Glicose" at bounding box center [477, 401] width 897 height 11
checkbox Glicose "true"
type input "GLICOS"
checkbox Glicose "false"
checkbox Desidrogenase "true"
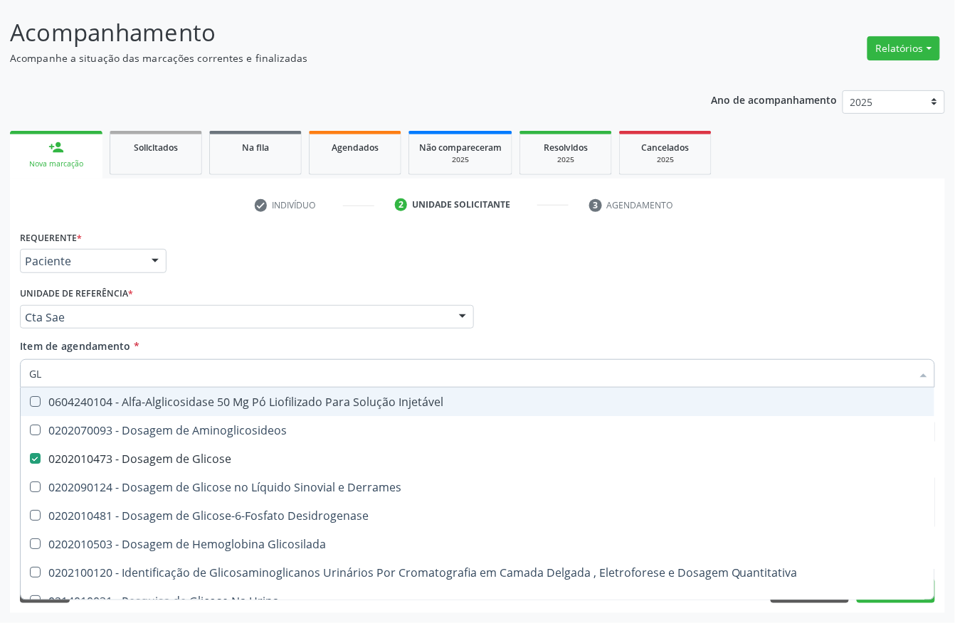
type input "G"
checkbox Glicose "false"
checkbox Glicosilada "false"
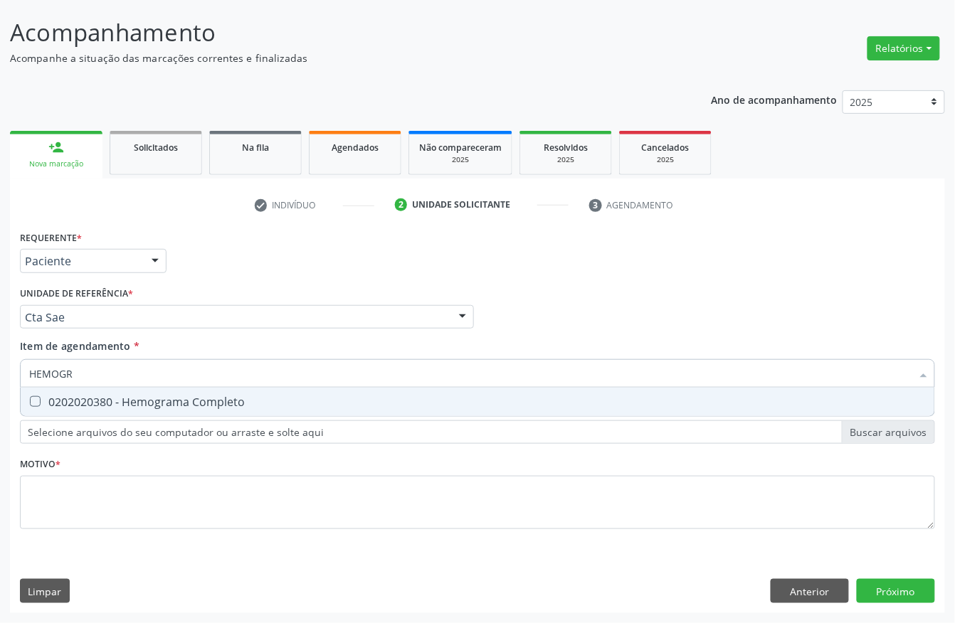
type input "HEMOGRA"
click at [240, 396] on div "0202020380 - Hemograma Completo" at bounding box center [477, 401] width 897 height 11
checkbox Completo "true"
click at [209, 376] on input "HEMOGRA" at bounding box center [470, 373] width 882 height 28
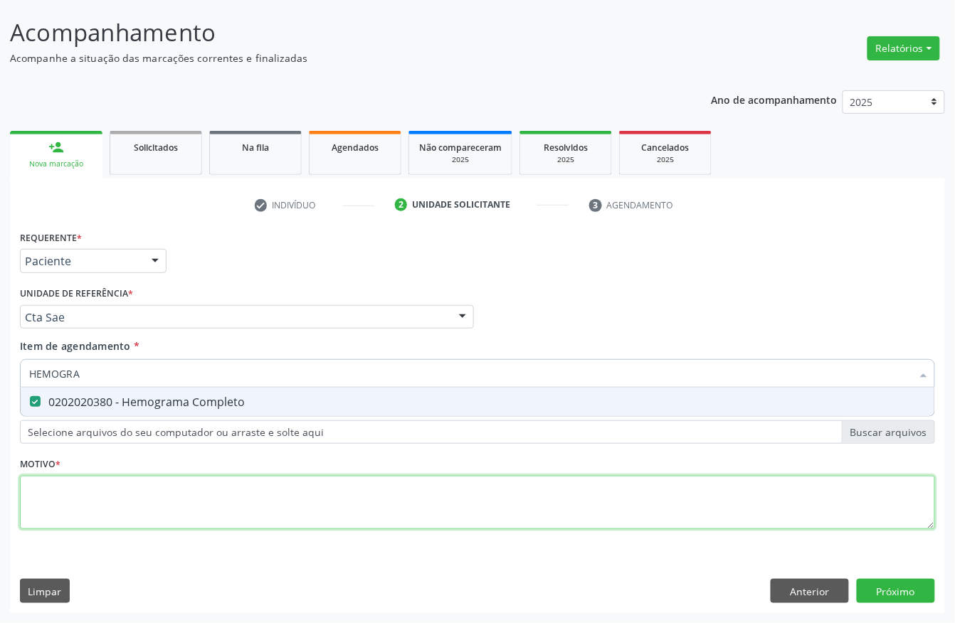
click at [169, 494] on div "Requerente * Paciente Profissional de Saúde Paciente Nenhum resultado encontrad…" at bounding box center [477, 388] width 915 height 322
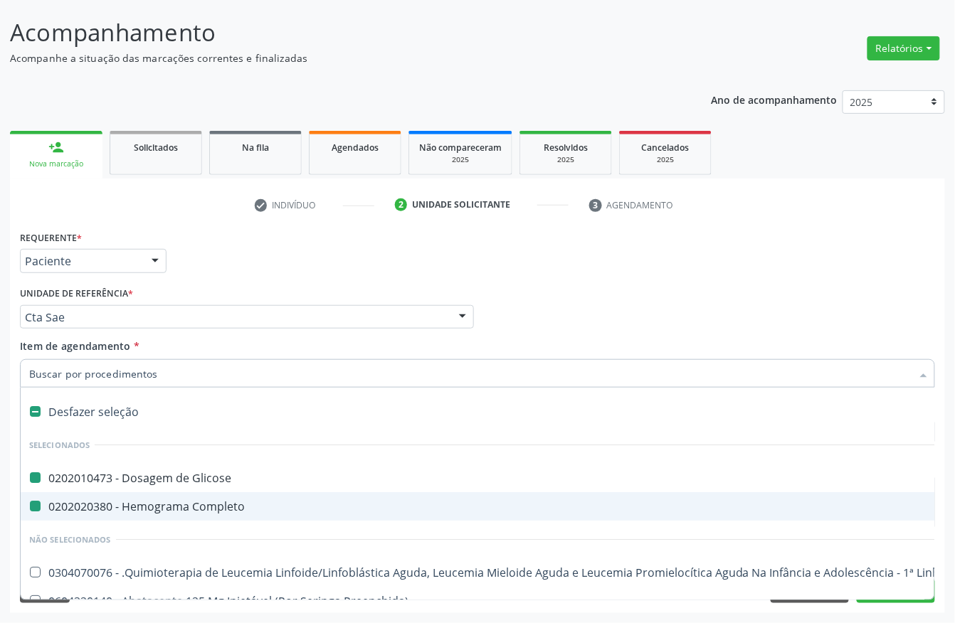
type input "U"
checkbox Glicose "false"
checkbox Completo "false"
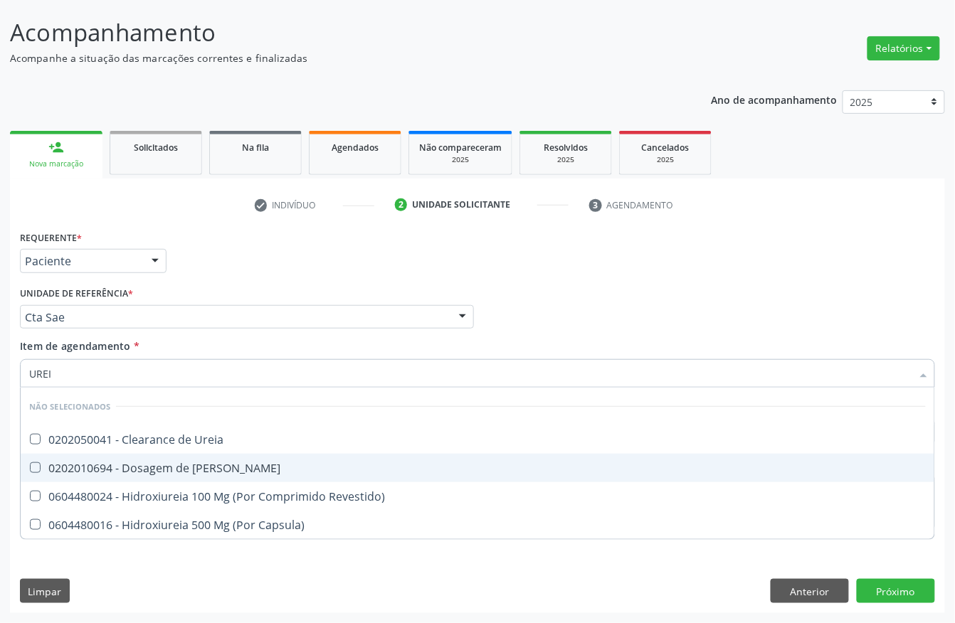
type input "UREIA"
click at [213, 458] on span "0202010694 - Dosagem de [PERSON_NAME]" at bounding box center [478, 468] width 914 height 28
checkbox Ureia "true"
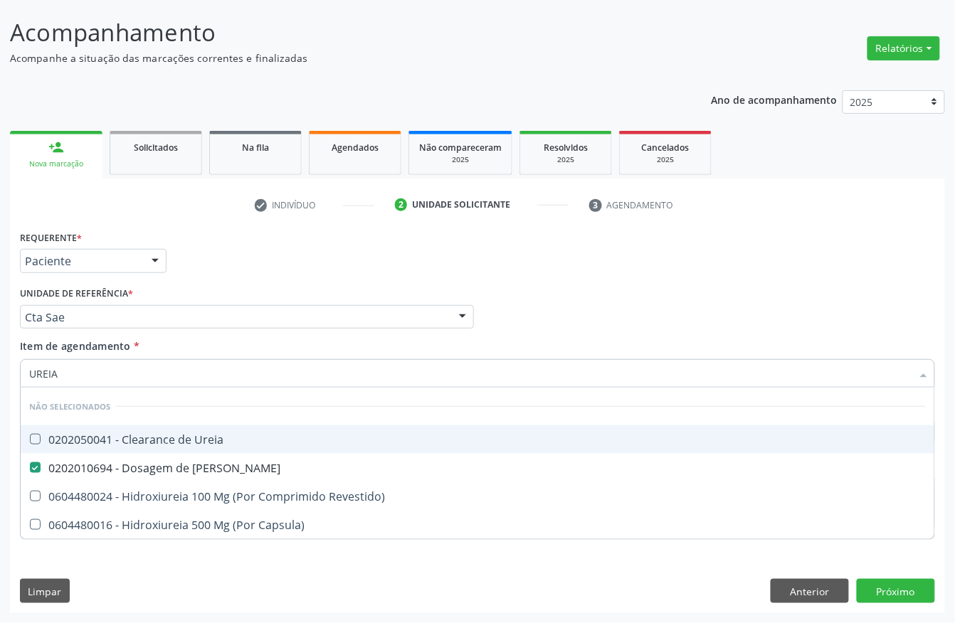
click at [104, 377] on input "UREIA" at bounding box center [470, 373] width 882 height 28
checkbox Ureia "true"
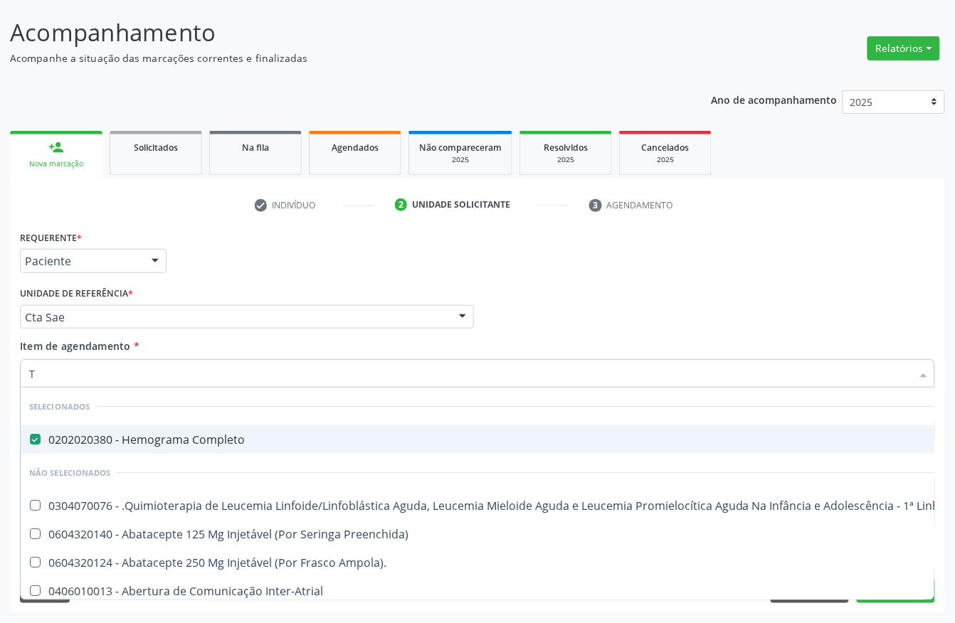
type input "TE"
checkbox Completo "false"
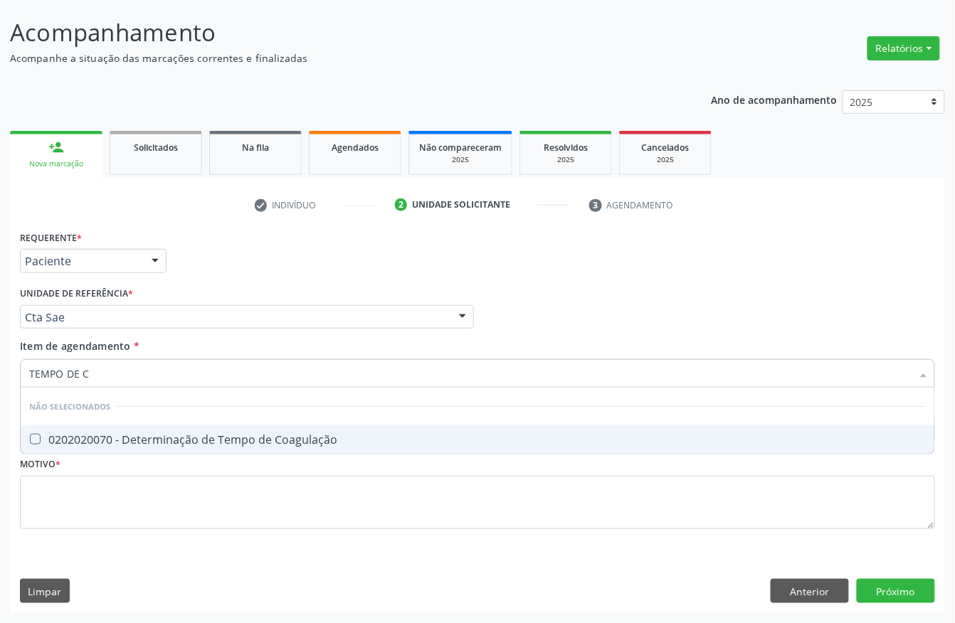
type input "TEMPO DE CO"
click at [157, 444] on div "0202020070 - Determinação de Tempo de Coagulação" at bounding box center [477, 439] width 897 height 11
checkbox Coagulação "true"
click at [149, 373] on input "TEMPO DE CO" at bounding box center [470, 373] width 882 height 28
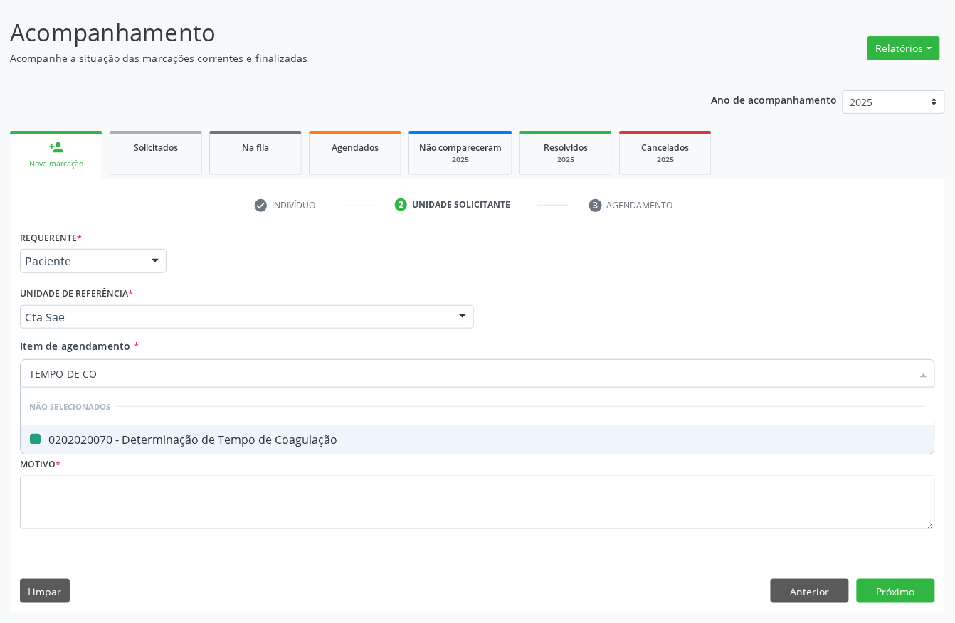
type input "TEMPO DE S"
checkbox Coagulação "false"
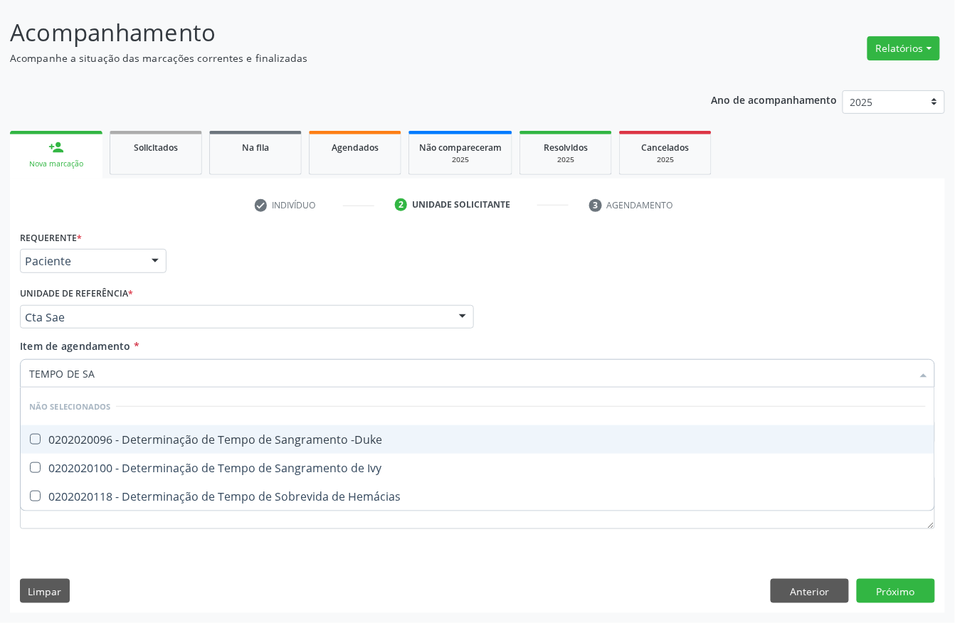
type input "TEMPO DE SAN"
click at [160, 430] on span "0202020096 - Determinação de Tempo de Sangramento -Duke" at bounding box center [478, 439] width 914 height 28
checkbox -Duke "true"
click at [165, 371] on input "TEMPO DE SAN" at bounding box center [470, 373] width 882 height 28
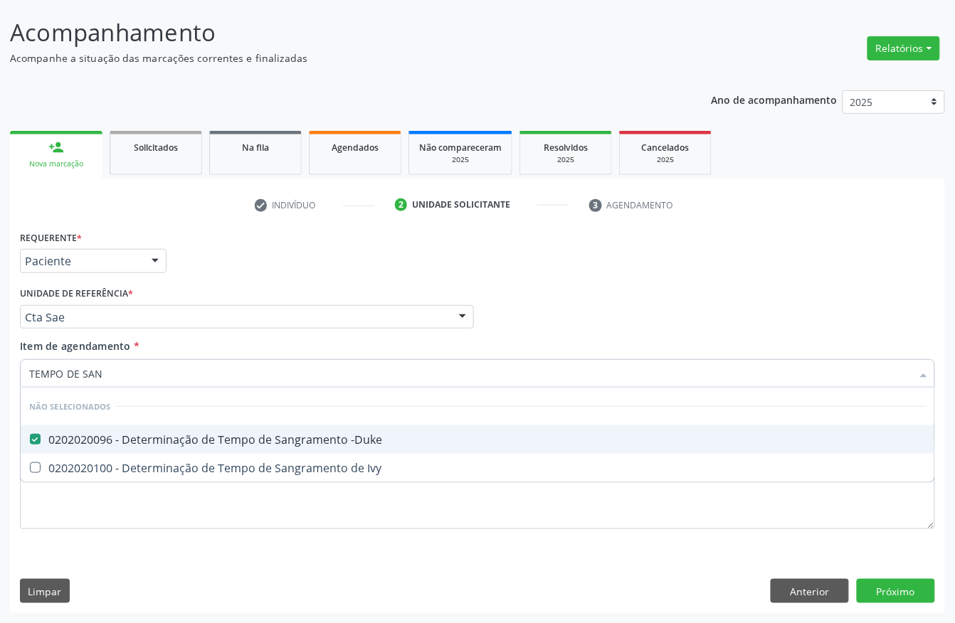
click at [165, 371] on input "TEMPO DE SAN" at bounding box center [470, 373] width 882 height 28
type input "TAP"
checkbox -Duke "false"
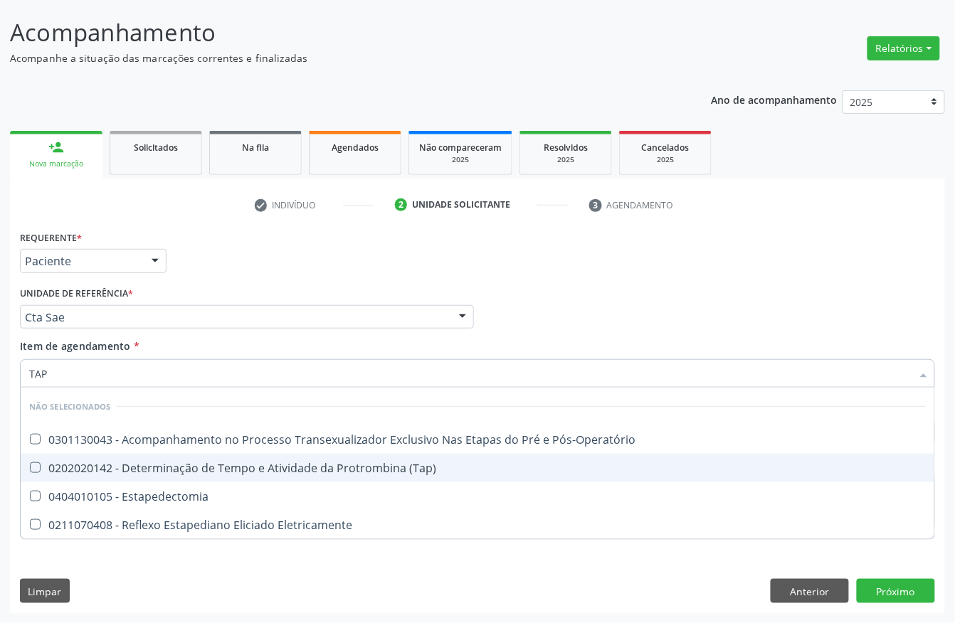
click at [258, 467] on div "0202020142 - Determinação de Tempo e Atividade da Protrombina (Tap)" at bounding box center [477, 467] width 897 height 11
checkbox \(Tap\) "true"
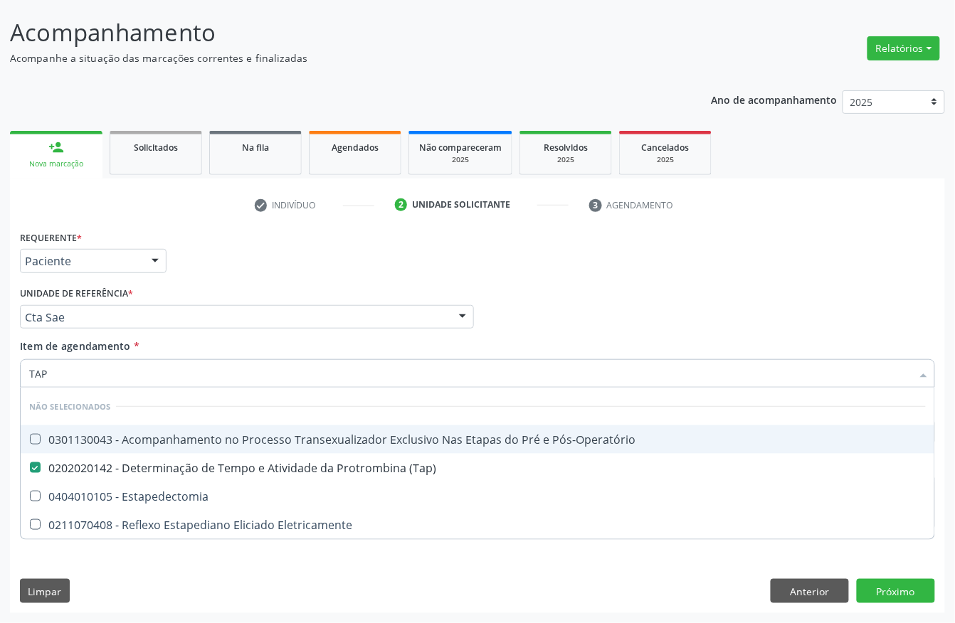
click at [101, 376] on input "TAP" at bounding box center [470, 373] width 882 height 28
checkbox Pós-Operatório "true"
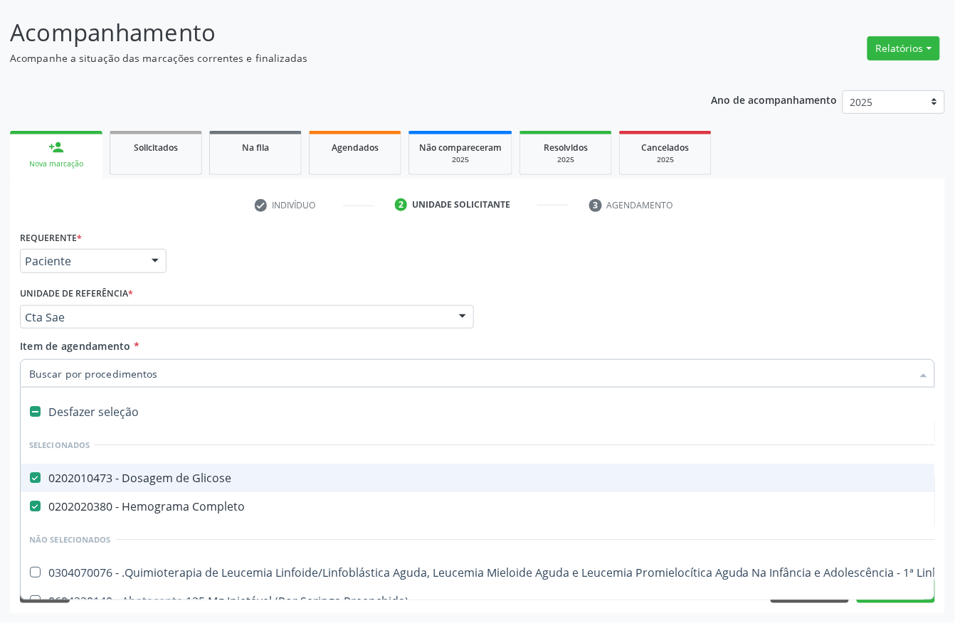
click at [196, 300] on div "Unidade de referência * Cta Sae Usf do Mutirao Usf Cohab Usf Caicarinha da Penh…" at bounding box center [247, 306] width 454 height 46
checkbox Manutenção "true"
checkbox Preenchida\) "true"
checkbox Ampola\)\ "true"
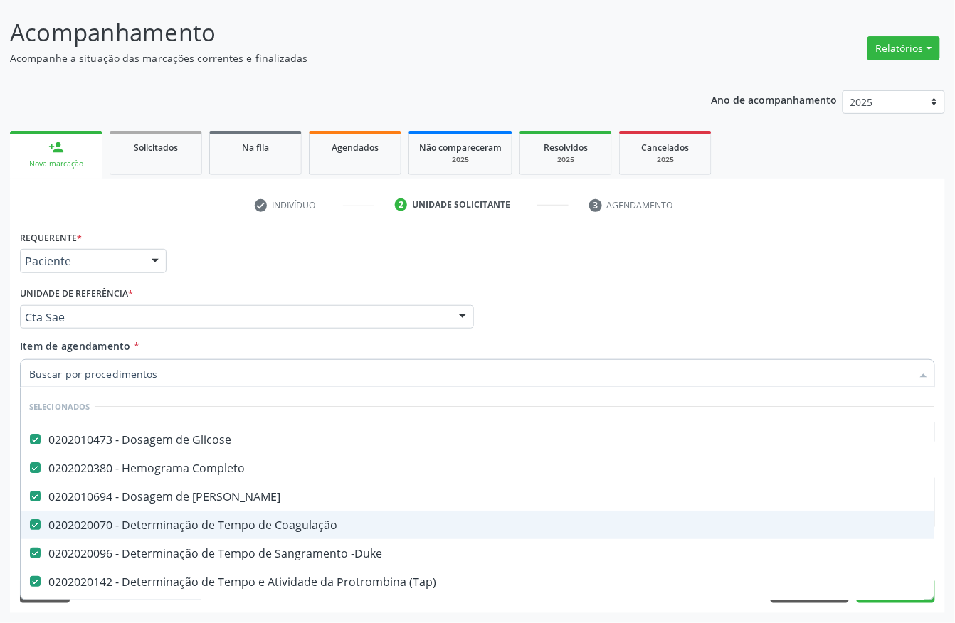
scroll to position [75, 0]
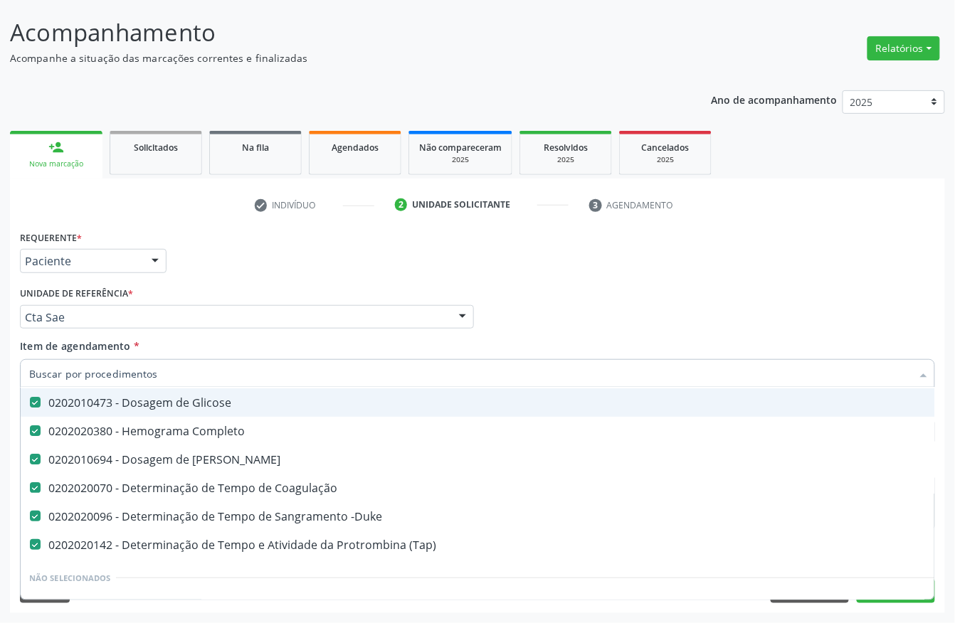
click at [507, 292] on div "Profissional Solicitante Por favor, selecione a Unidade de Atendimento primeiro…" at bounding box center [477, 310] width 922 height 55
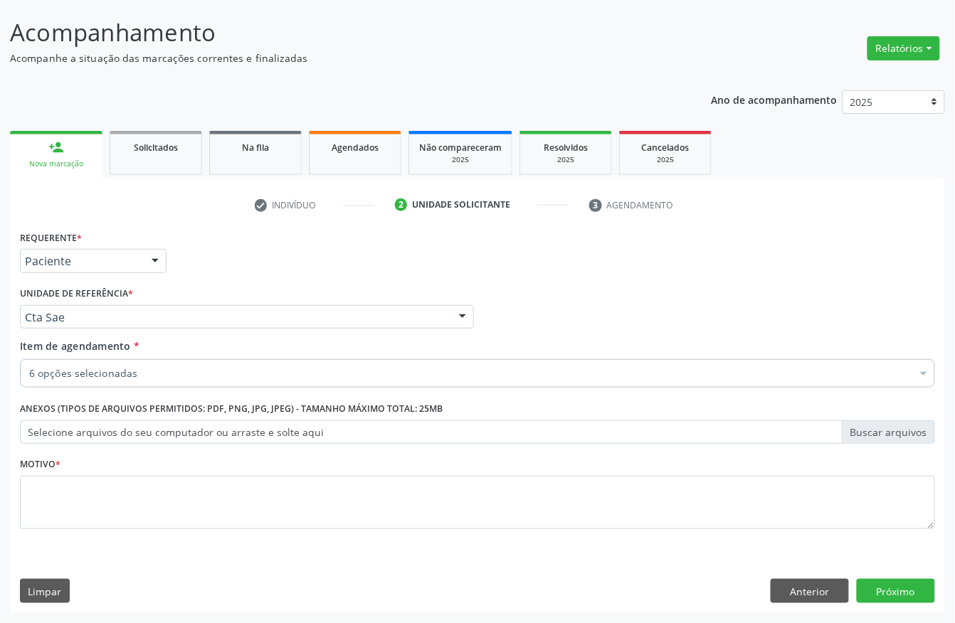
scroll to position [0, 0]
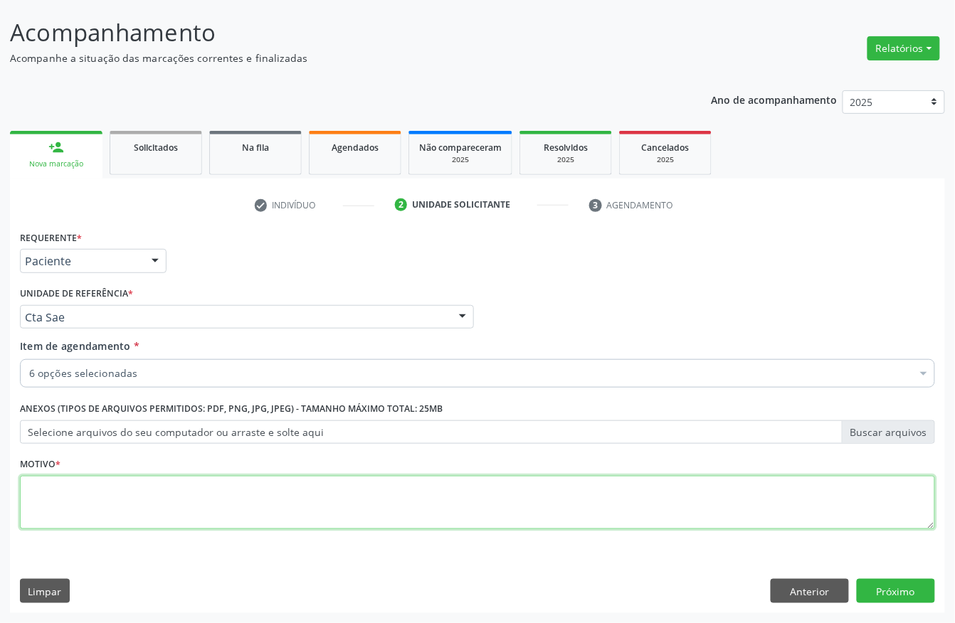
click at [208, 484] on textarea at bounding box center [477, 503] width 915 height 54
type textarea "."
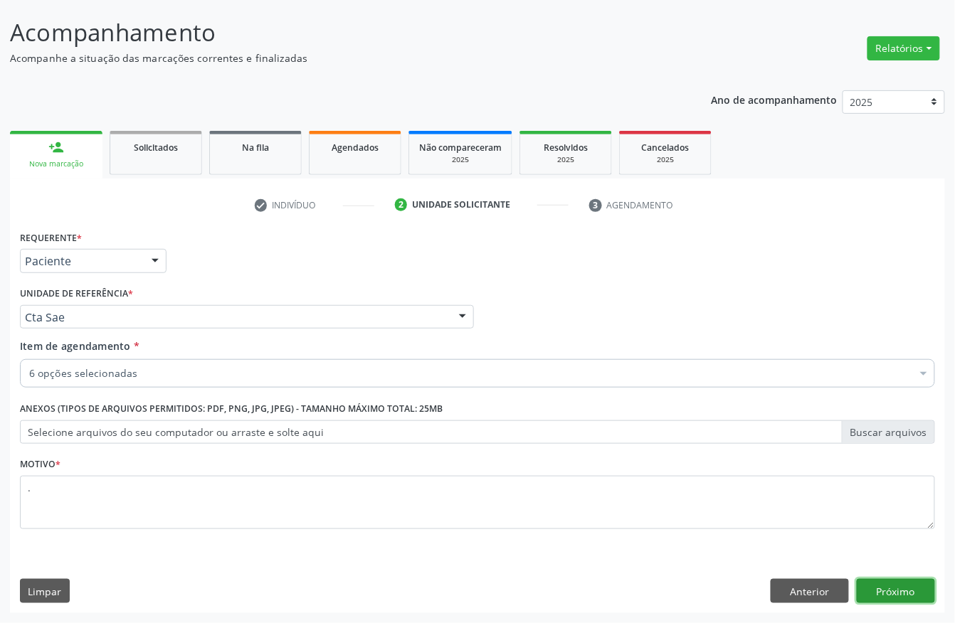
click at [892, 602] on button "Próximo" at bounding box center [896, 591] width 78 height 24
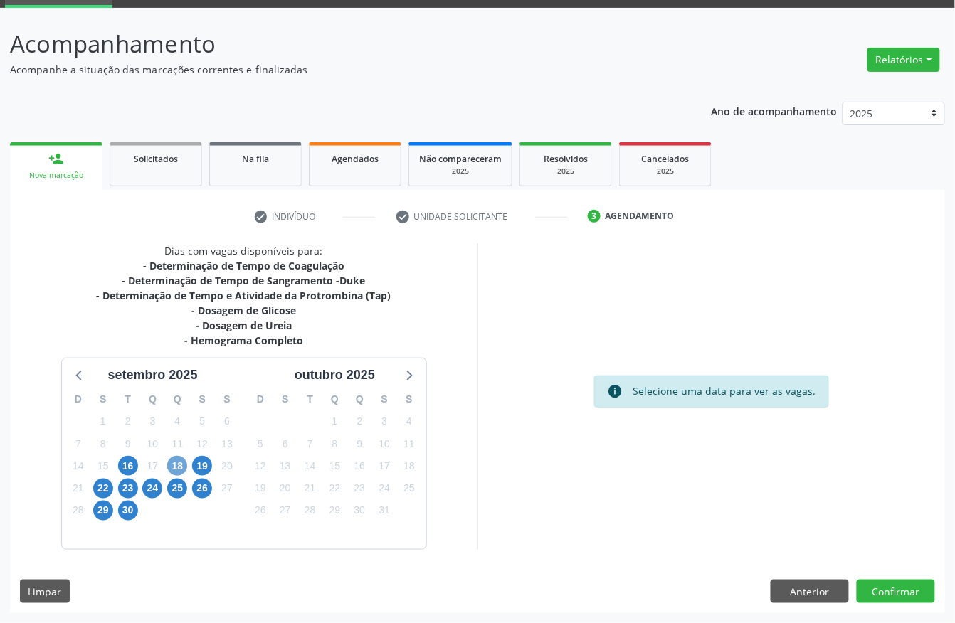
click at [176, 470] on span "18" at bounding box center [177, 466] width 20 height 20
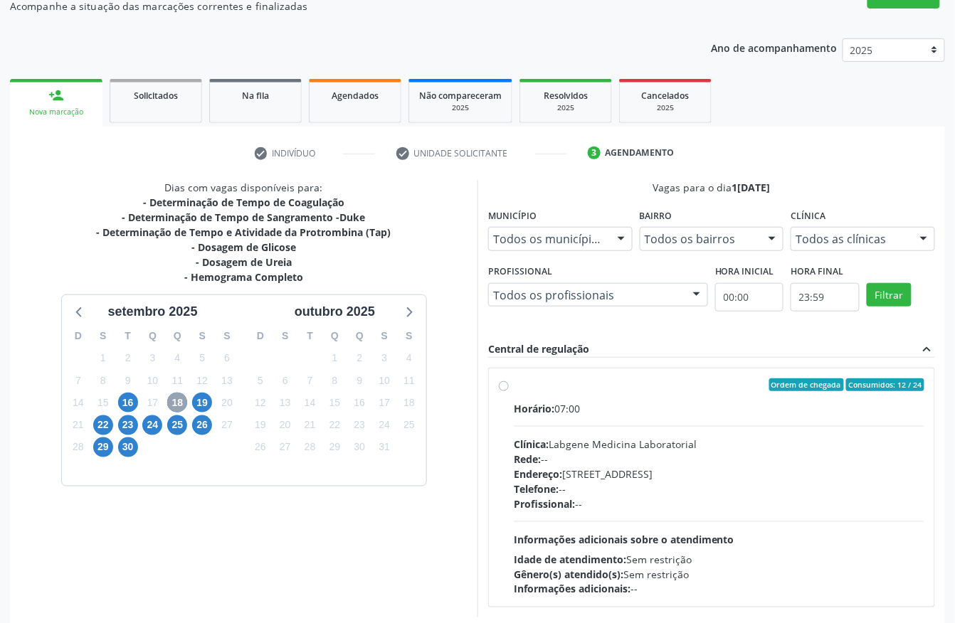
scroll to position [166, 0]
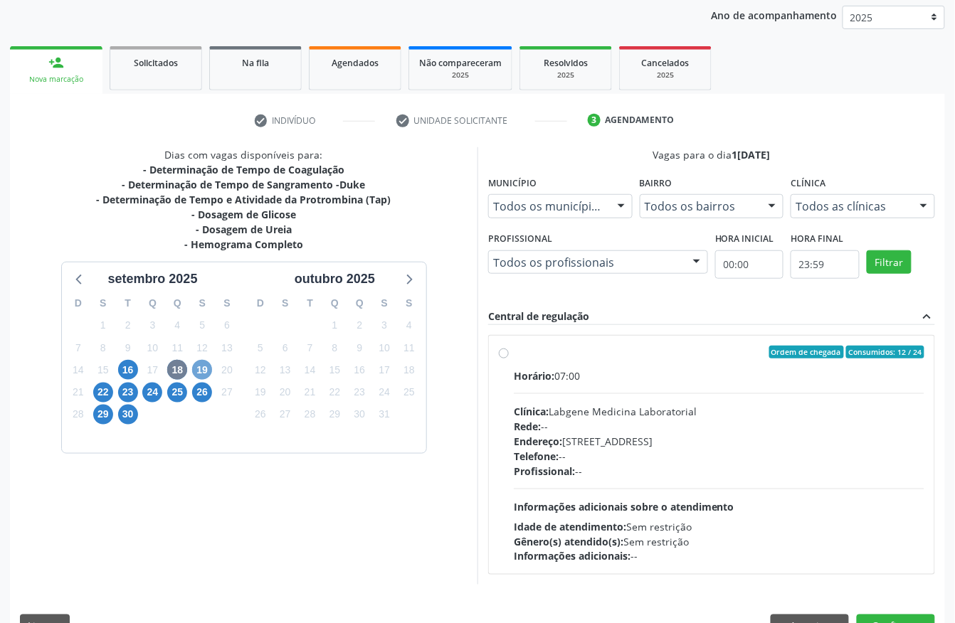
click at [206, 361] on span "19" at bounding box center [202, 370] width 20 height 20
click at [601, 403] on div "Horário: 07:00 Clínica: Laboratorio Jose Paulo Terto Rede: -- Endereço: Casa, n…" at bounding box center [719, 467] width 411 height 196
click at [509, 359] on input "Ordem de chegada Consumidos: 20 / 24 Horário: 07:00 Clínica: Laboratorio Jose P…" at bounding box center [504, 352] width 10 height 13
radio input "true"
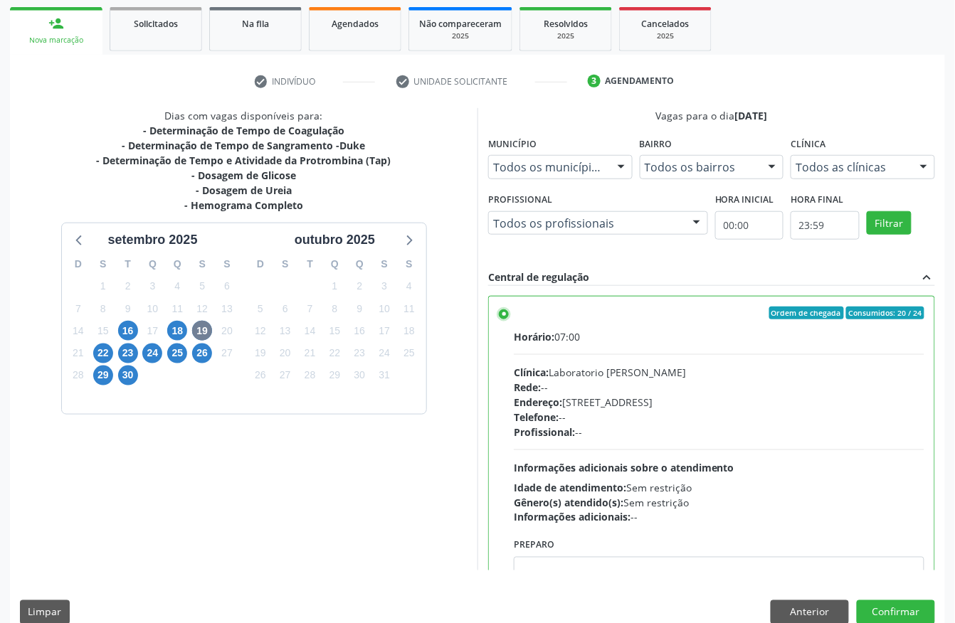
scroll to position [228, 0]
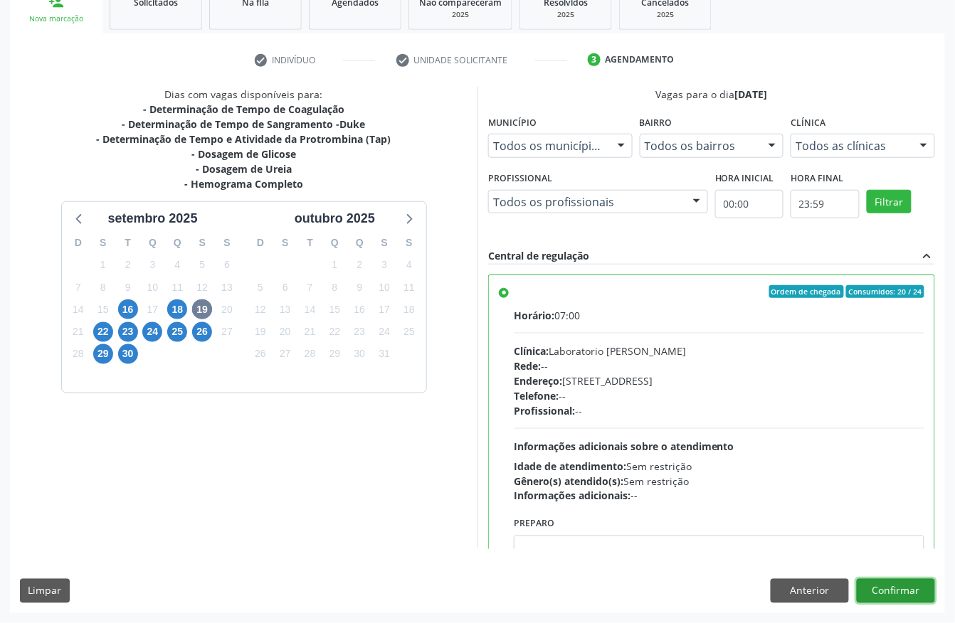
click at [884, 579] on button "Confirmar" at bounding box center [896, 591] width 78 height 24
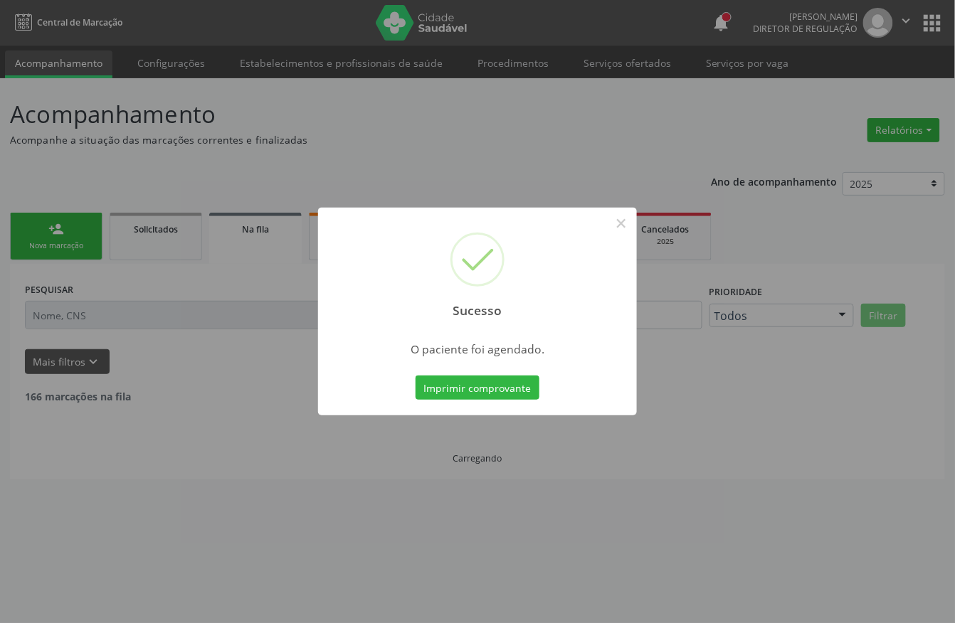
scroll to position [0, 0]
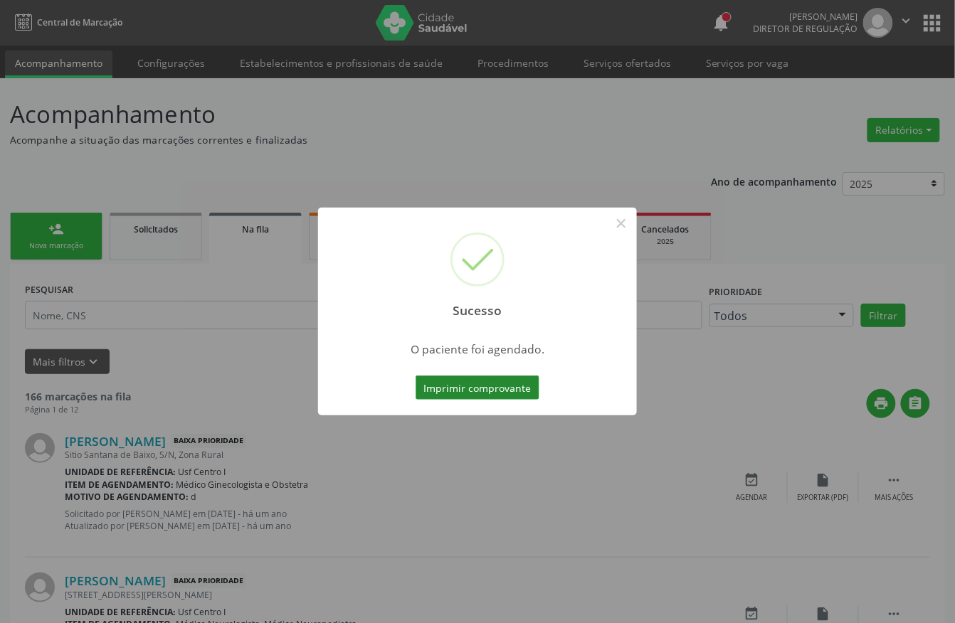
click at [487, 388] on button "Imprimir comprovante" at bounding box center [478, 388] width 124 height 24
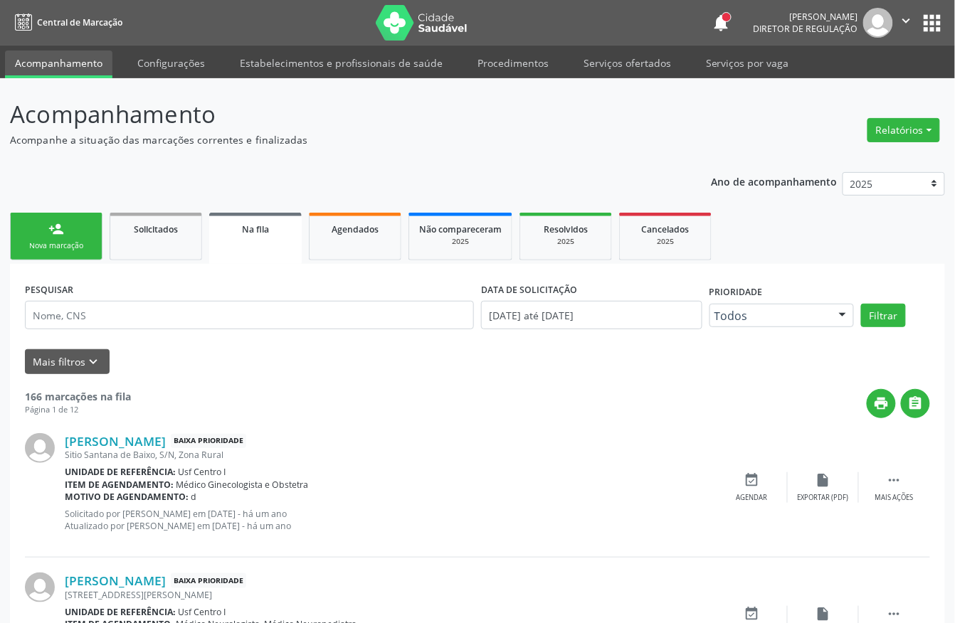
click at [83, 234] on link "person_add Nova marcação" at bounding box center [56, 237] width 92 height 48
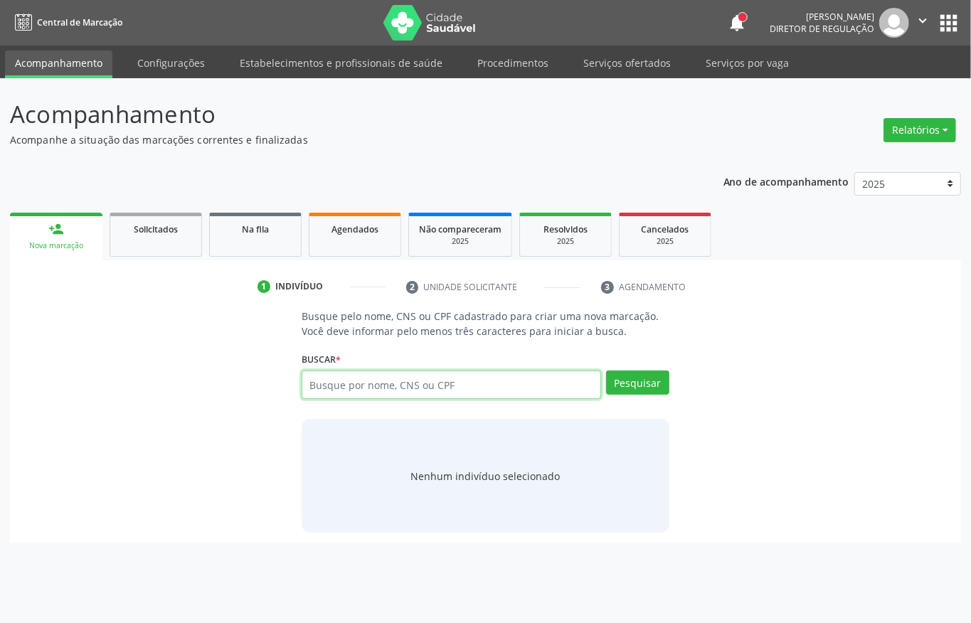
click at [345, 391] on input "text" at bounding box center [452, 385] width 300 height 28
click at [613, 65] on link "Serviços ofertados" at bounding box center [626, 63] width 107 height 25
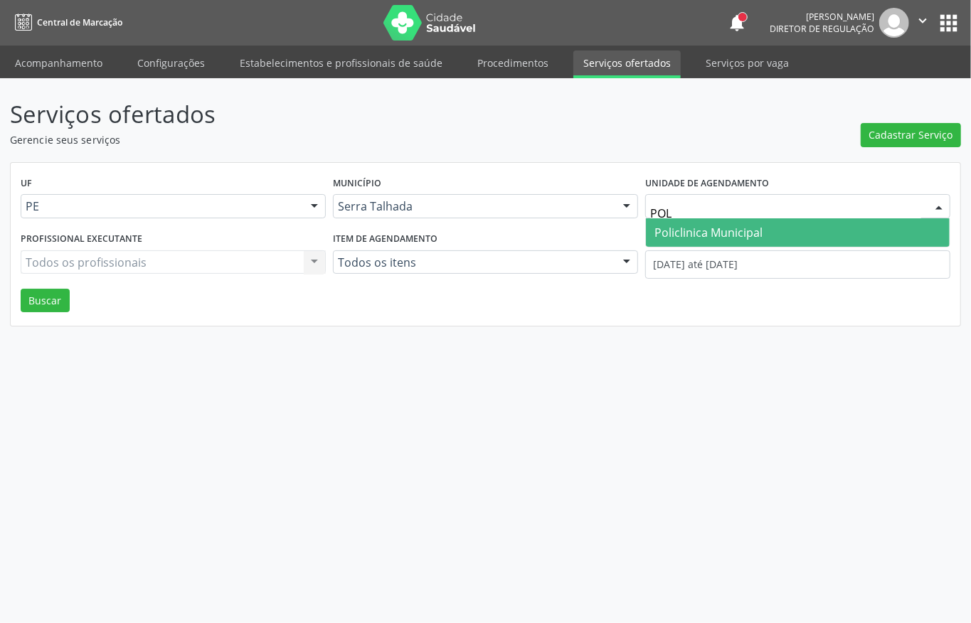
type input "POLI"
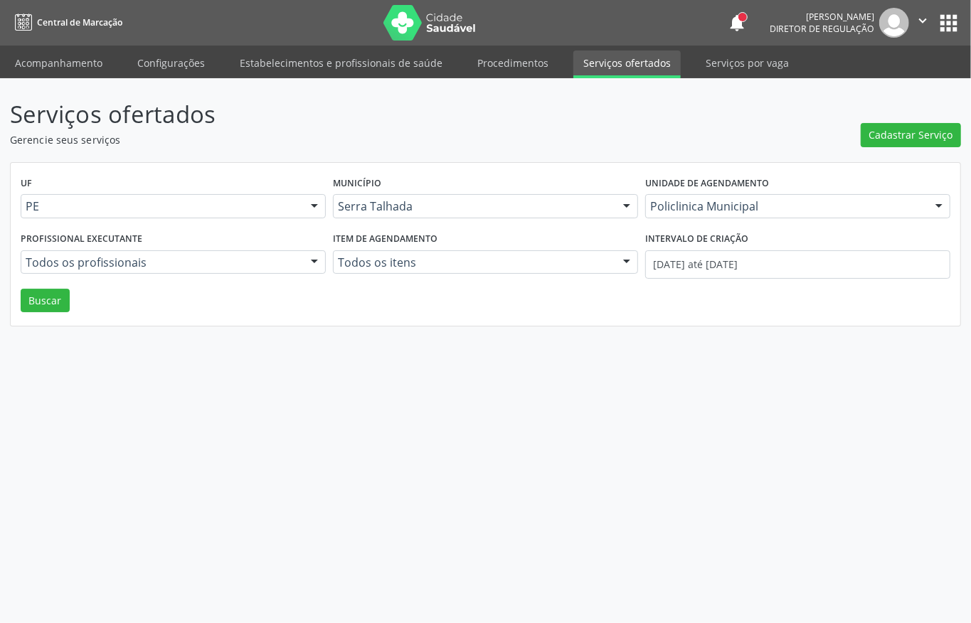
click at [903, 147] on div "Serviços ofertados Gerencie seus serviços Cadastrar Serviço UF PE PE Nenhum res…" at bounding box center [485, 212] width 951 height 230
click at [903, 139] on span "Cadastrar Serviço" at bounding box center [911, 134] width 84 height 15
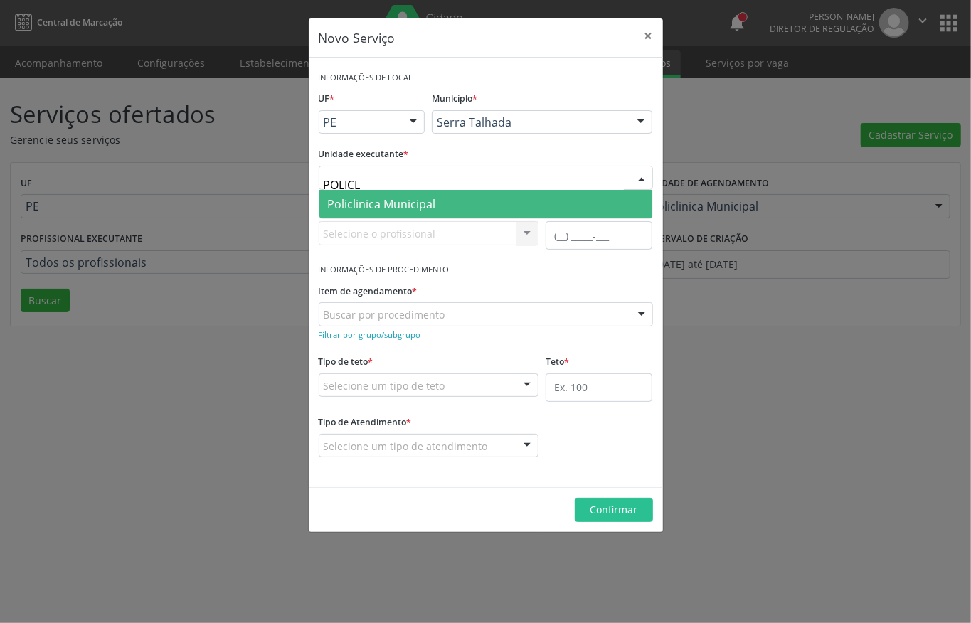
type input "POLICLI"
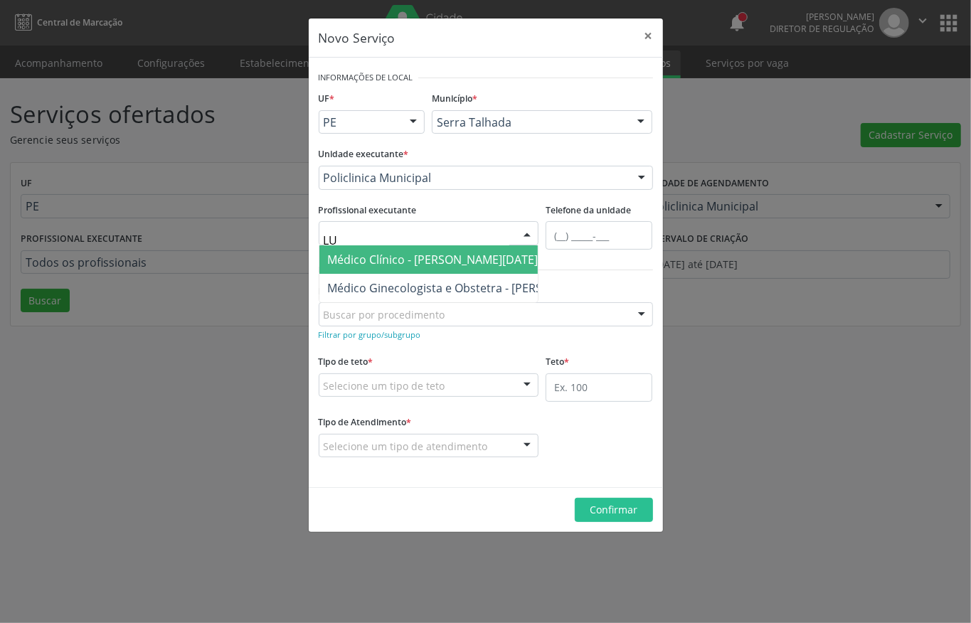
type input "L"
type input "P"
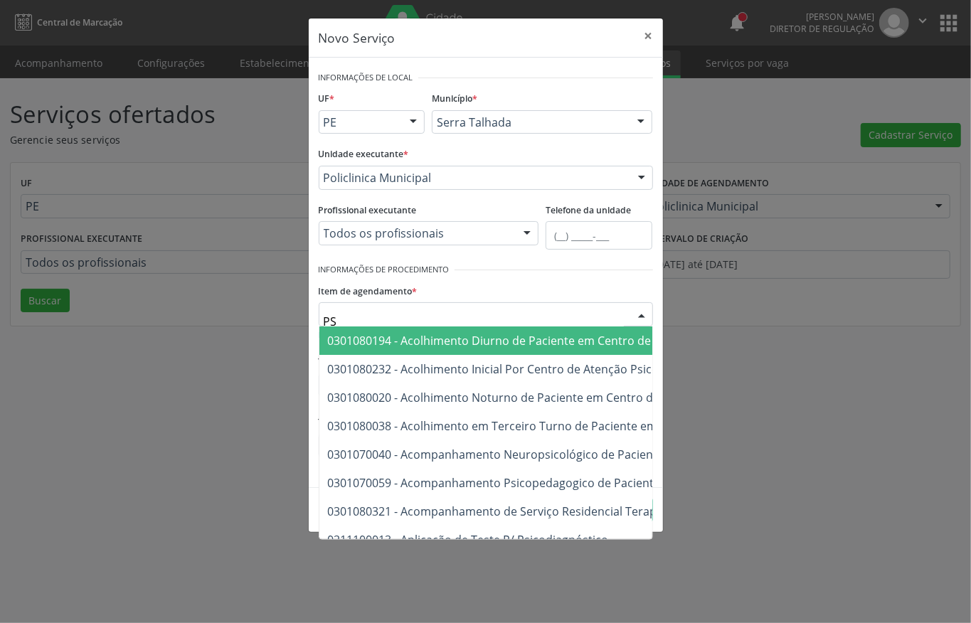
type input "P"
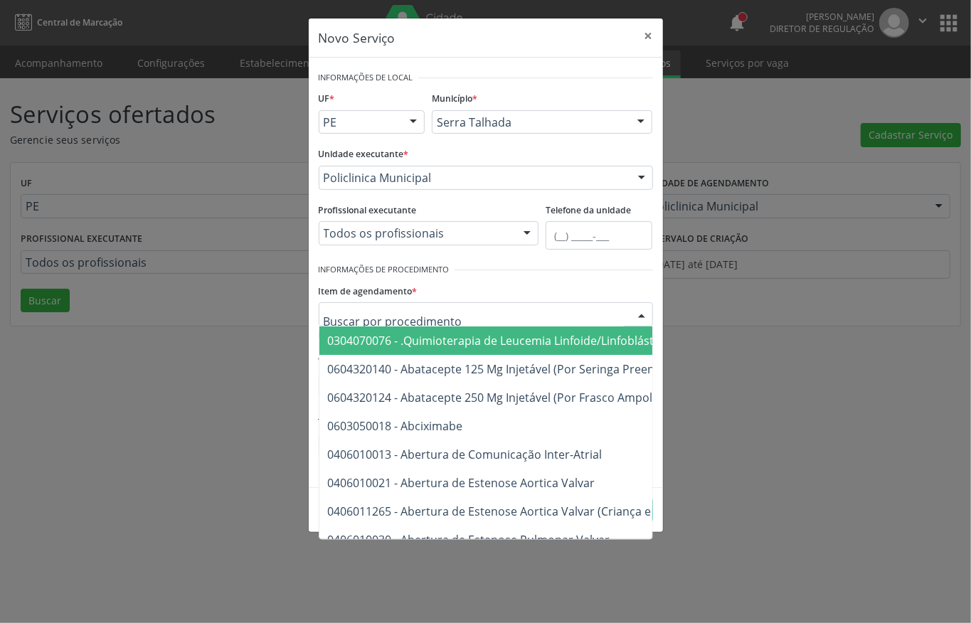
click at [479, 290] on div "Item de agendamento * 0304070076 - .Quimioterapia de Leucemia Linfoide/Linfoblá…" at bounding box center [486, 303] width 334 height 46
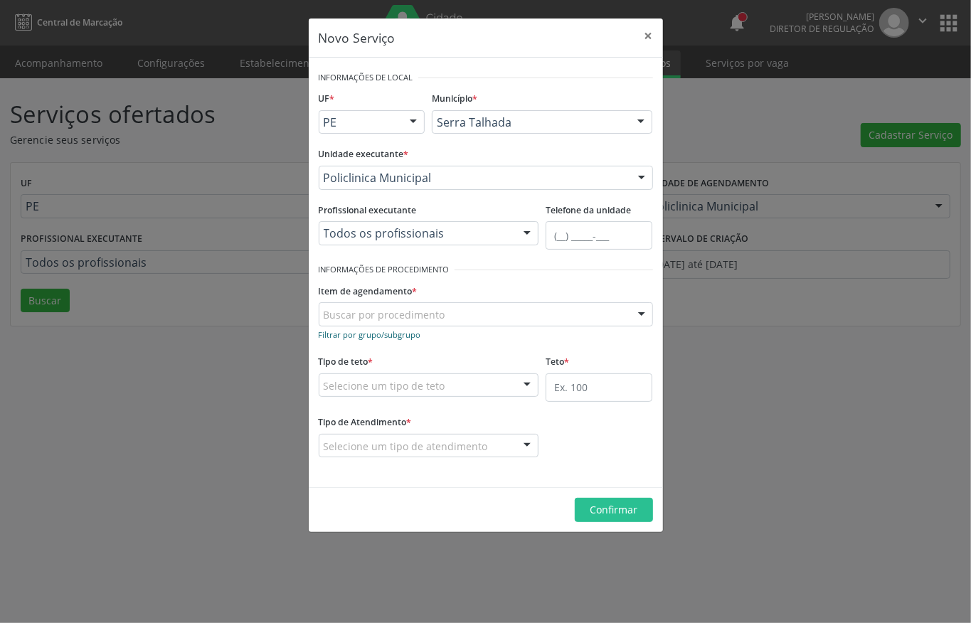
click at [370, 333] on small "Filtrar por grupo/subgrupo" at bounding box center [370, 334] width 102 height 11
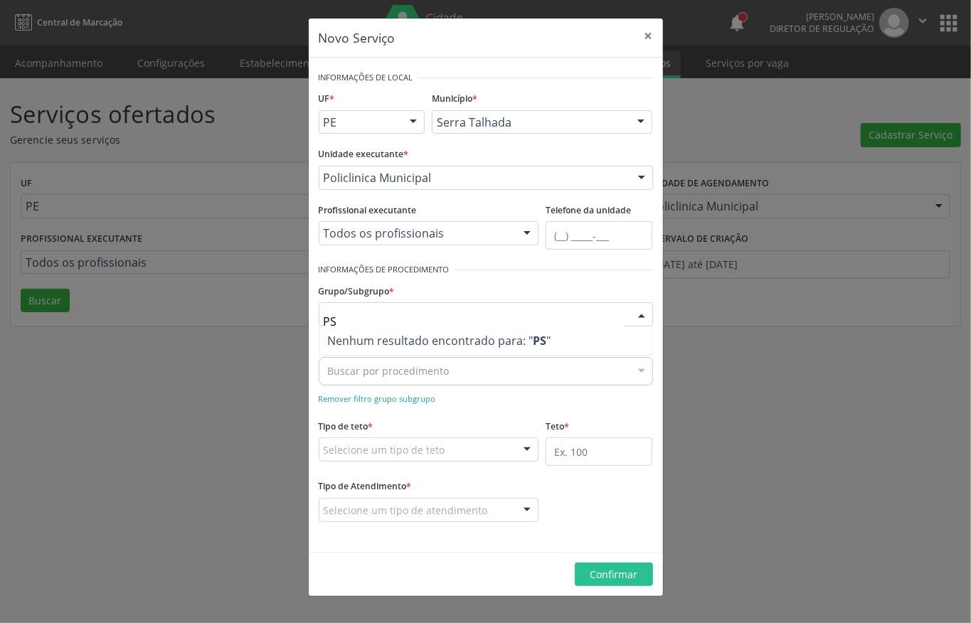
type input "P"
click at [579, 268] on div at bounding box center [554, 270] width 199 height 21
click at [339, 396] on small "Remover filtro grupo subgrupo" at bounding box center [377, 398] width 117 height 11
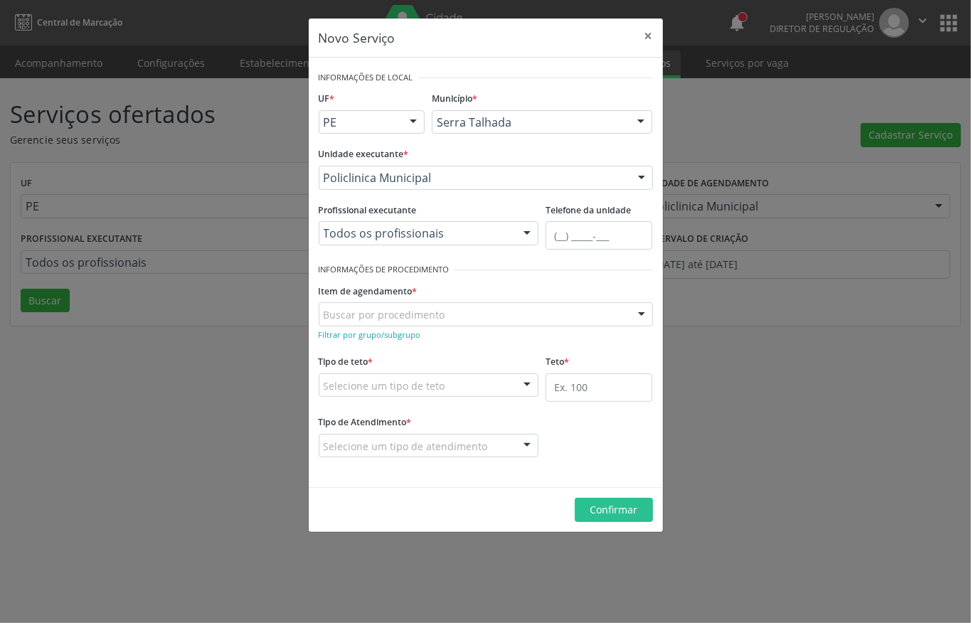
click at [369, 307] on div "Buscar por procedimento" at bounding box center [486, 314] width 334 height 24
type input "PSICOL"
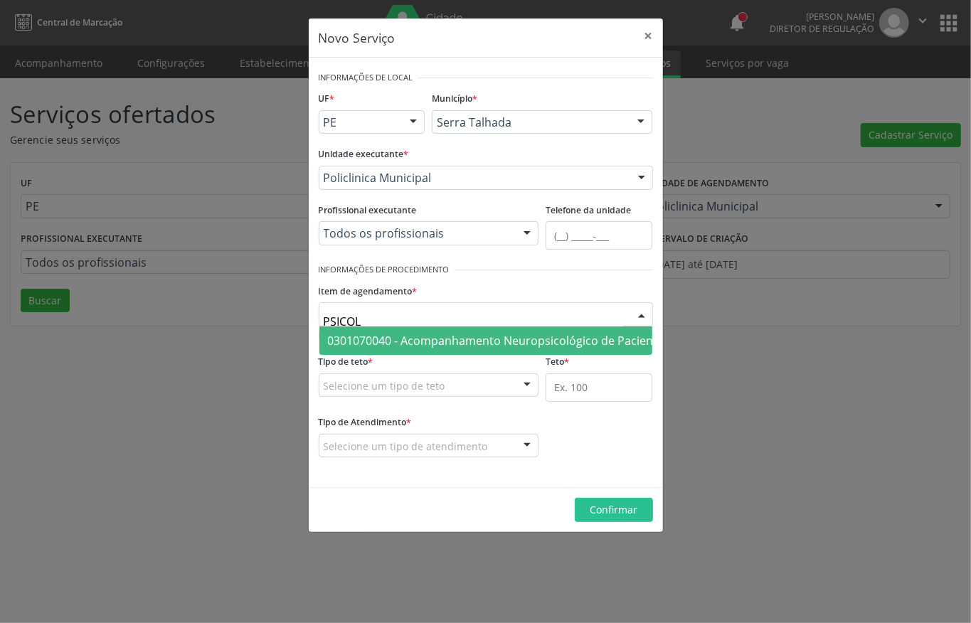
click at [420, 330] on span "0301070040 - Acompanhamento Neuropsicológico de Paciente em Reabilitação" at bounding box center [540, 341] width 442 height 28
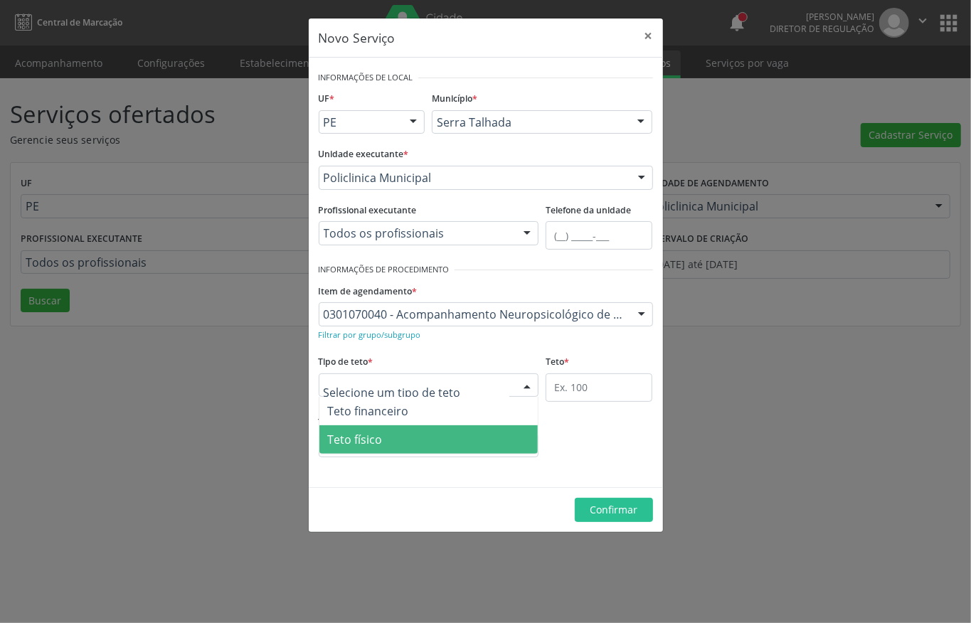
click at [407, 440] on span "Teto físico" at bounding box center [428, 439] width 219 height 28
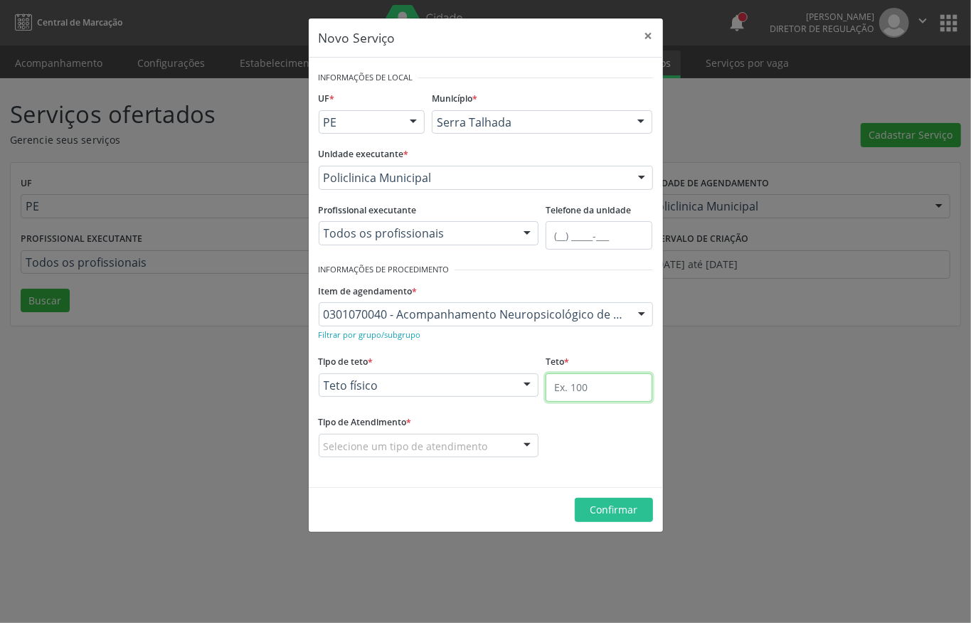
click at [583, 381] on input "text" at bounding box center [599, 388] width 107 height 28
type input "3"
click at [451, 435] on div "Selecione um tipo de atendimento" at bounding box center [429, 446] width 221 height 24
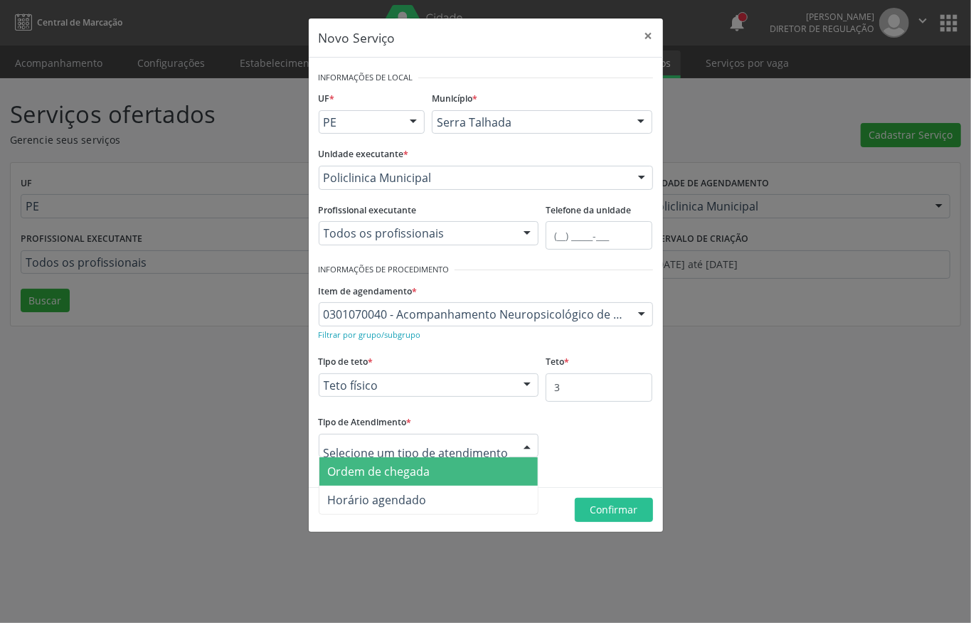
click at [404, 479] on span "Ordem de chegada" at bounding box center [379, 472] width 102 height 16
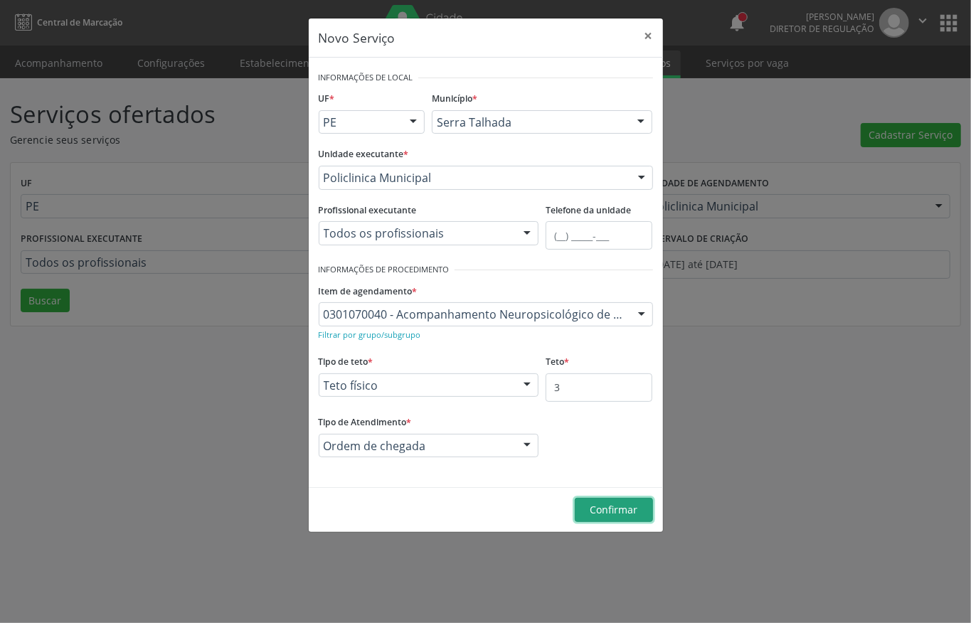
click at [613, 517] on span "Confirmar" at bounding box center [614, 510] width 48 height 14
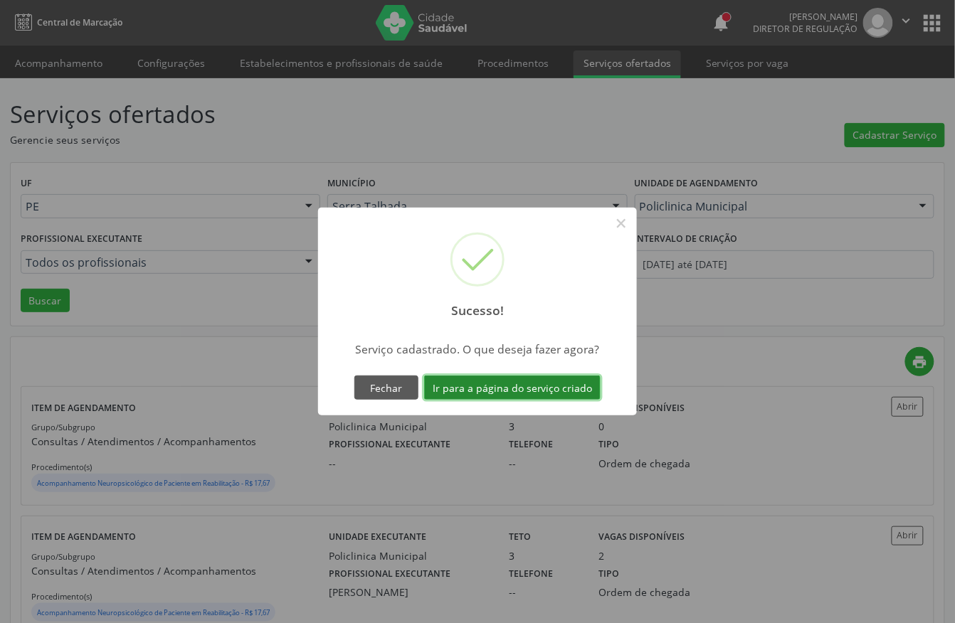
click at [521, 387] on button "Ir para a página do serviço criado" at bounding box center [512, 388] width 176 height 24
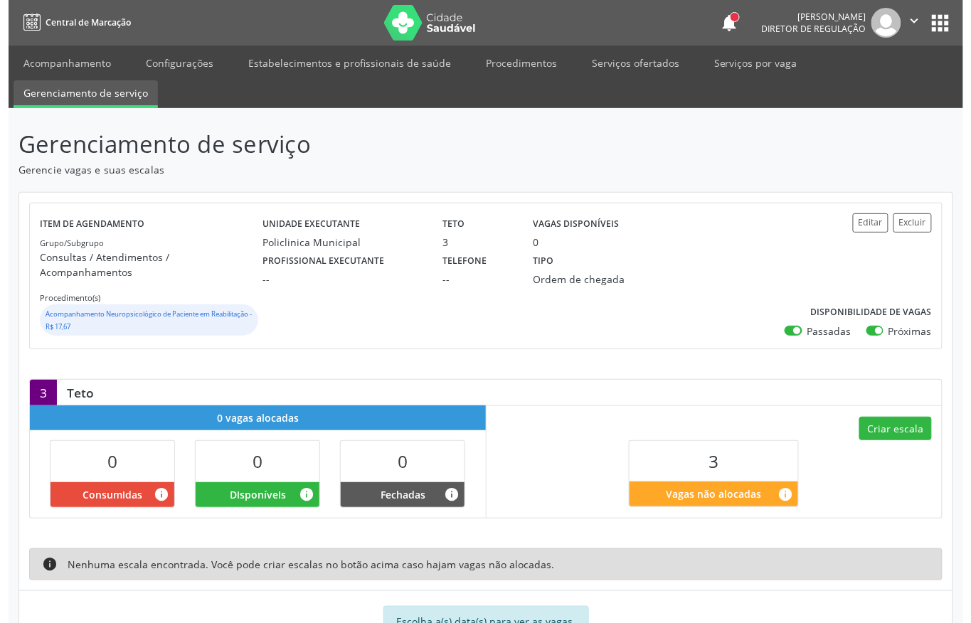
scroll to position [43, 0]
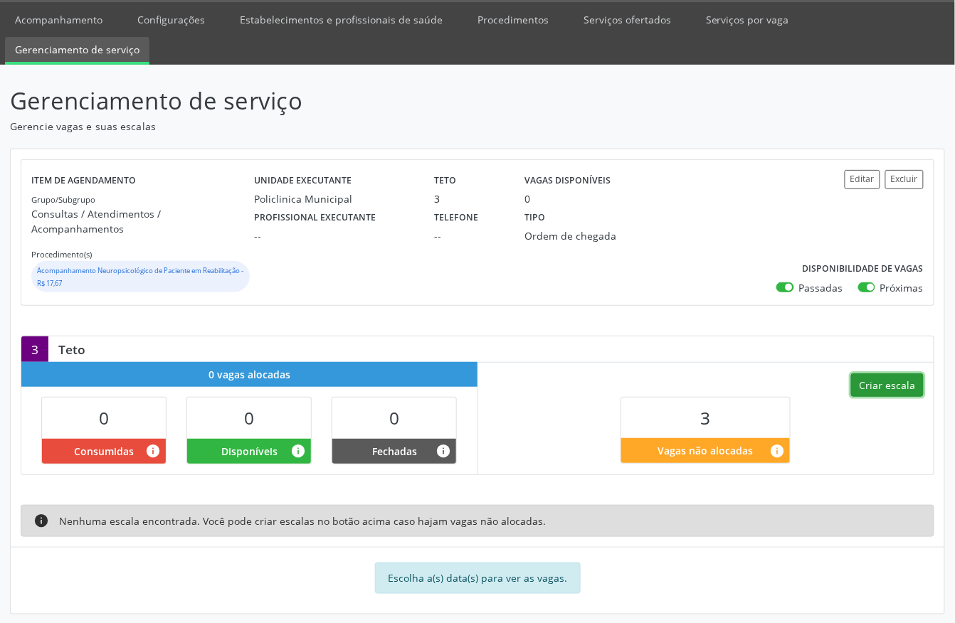
click at [887, 374] on button "Criar escala" at bounding box center [887, 386] width 73 height 24
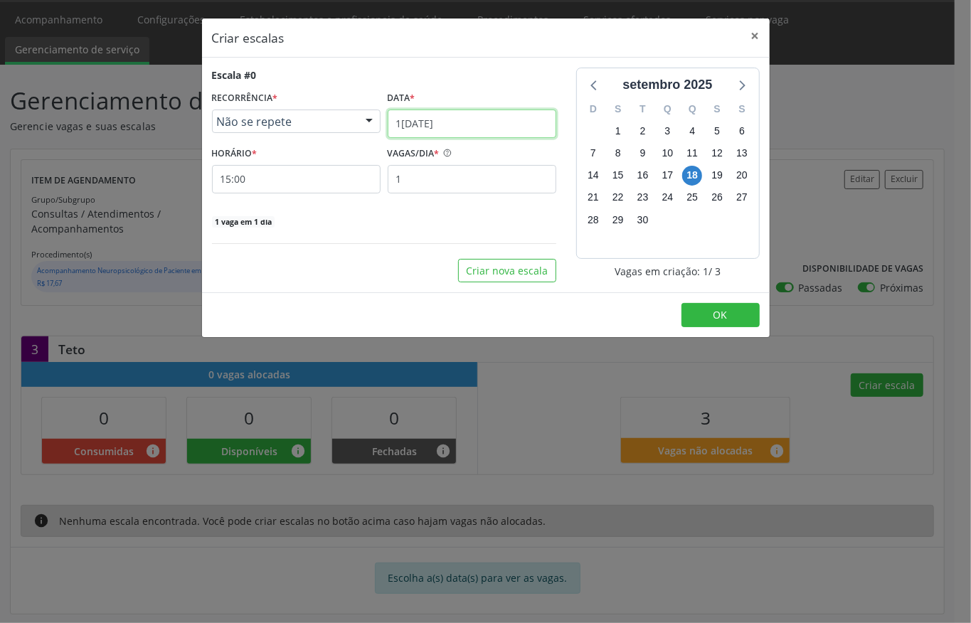
click at [420, 123] on input "18/09/2025" at bounding box center [472, 124] width 169 height 28
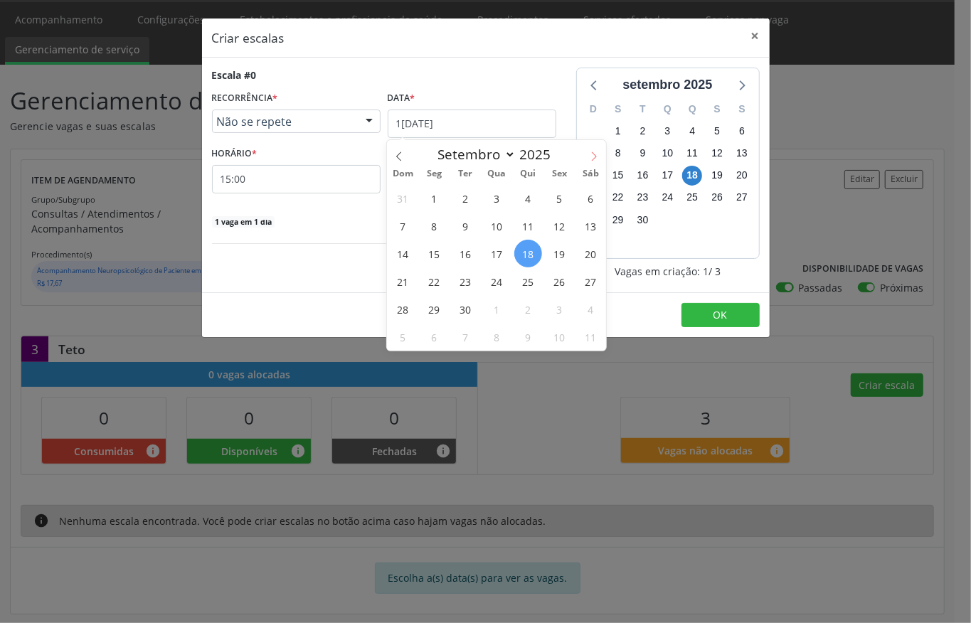
click at [592, 152] on icon at bounding box center [594, 157] width 10 height 10
select select "9"
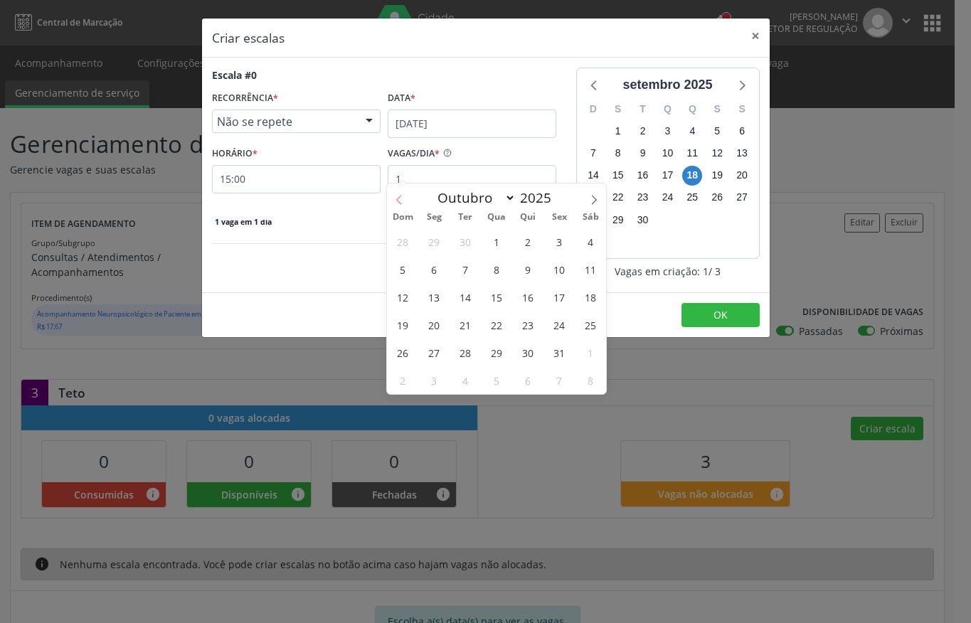
scroll to position [43, 0]
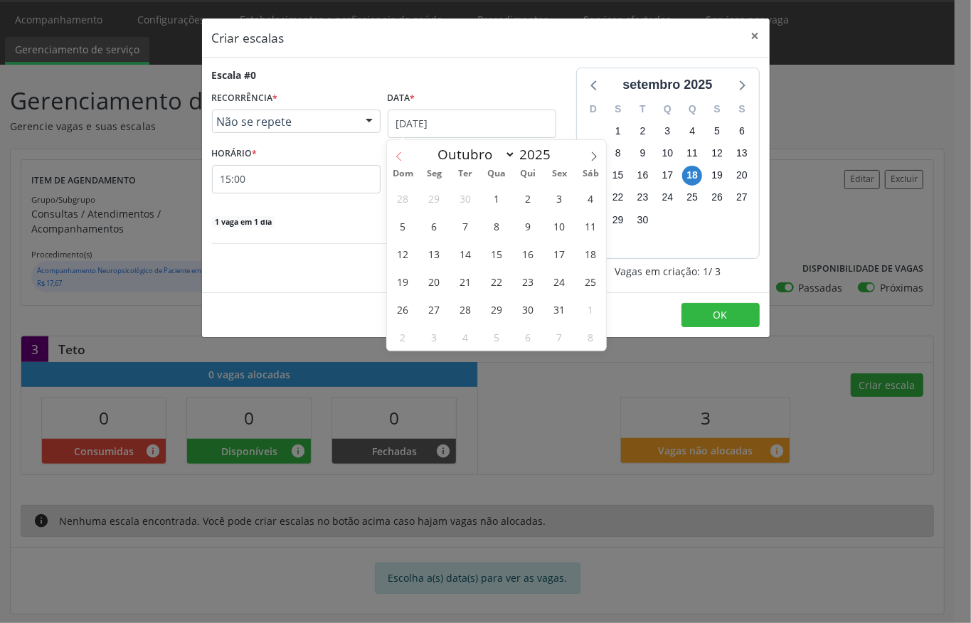
click at [393, 148] on span at bounding box center [399, 152] width 24 height 24
select select "8"
click at [493, 280] on span "24" at bounding box center [497, 282] width 28 height 28
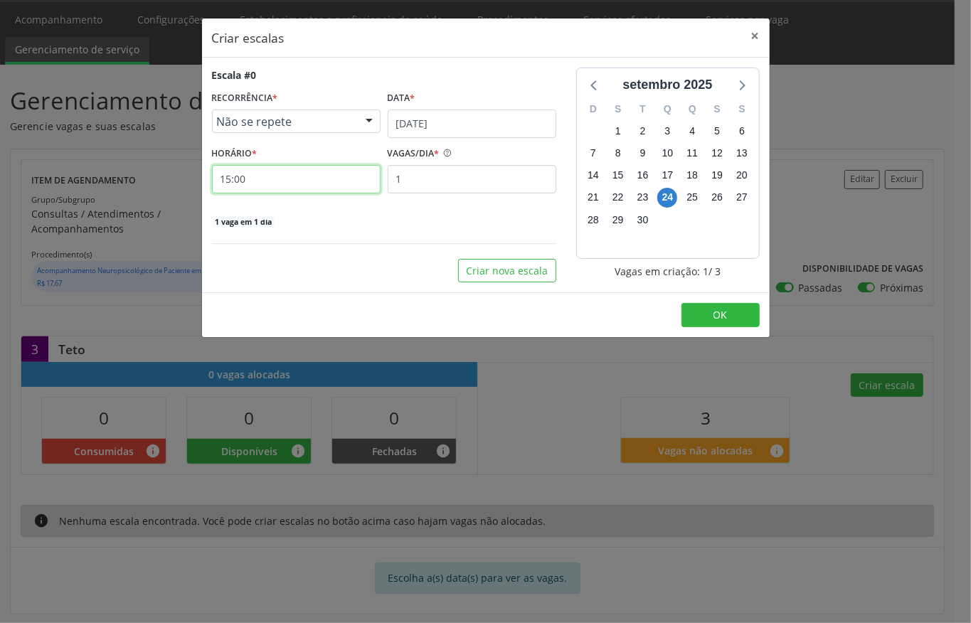
click at [288, 183] on input "15:00" at bounding box center [296, 179] width 169 height 28
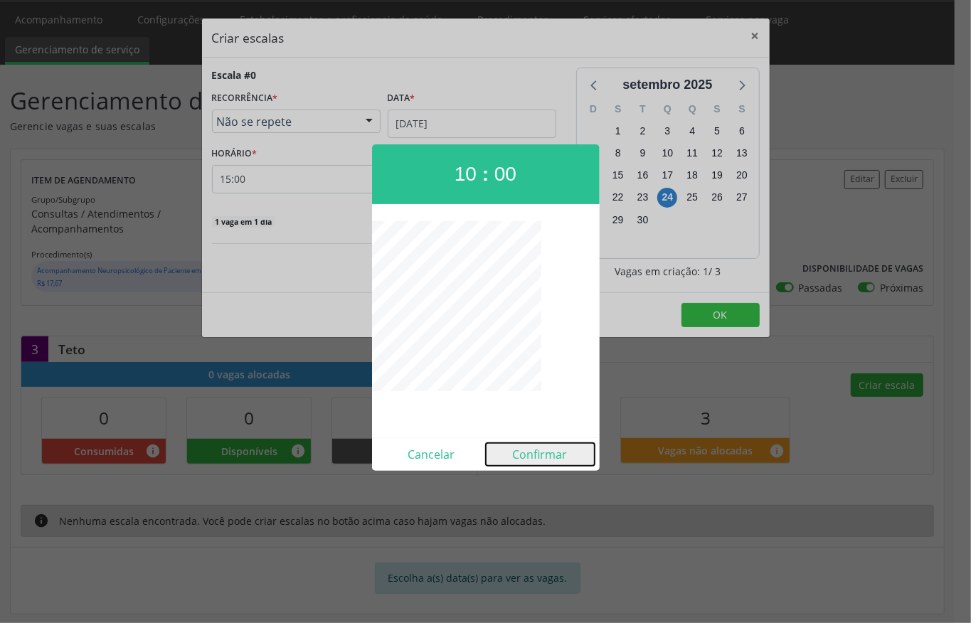
click at [530, 450] on button "Confirmar" at bounding box center [540, 454] width 109 height 23
type input "10:00"
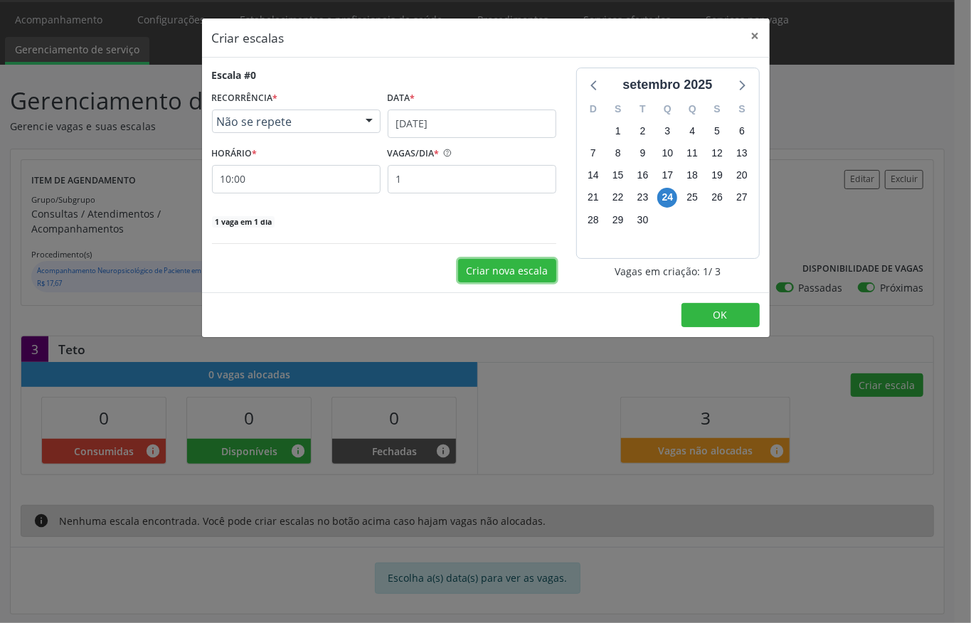
click at [484, 269] on button "Criar nova escala" at bounding box center [507, 271] width 98 height 24
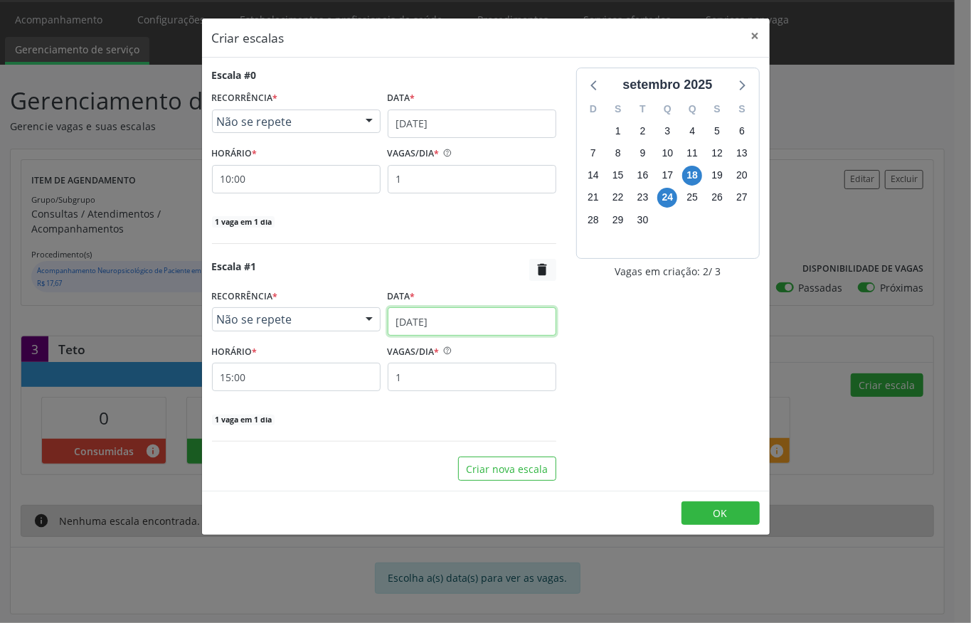
click at [437, 331] on input "[DATE]" at bounding box center [472, 321] width 169 height 28
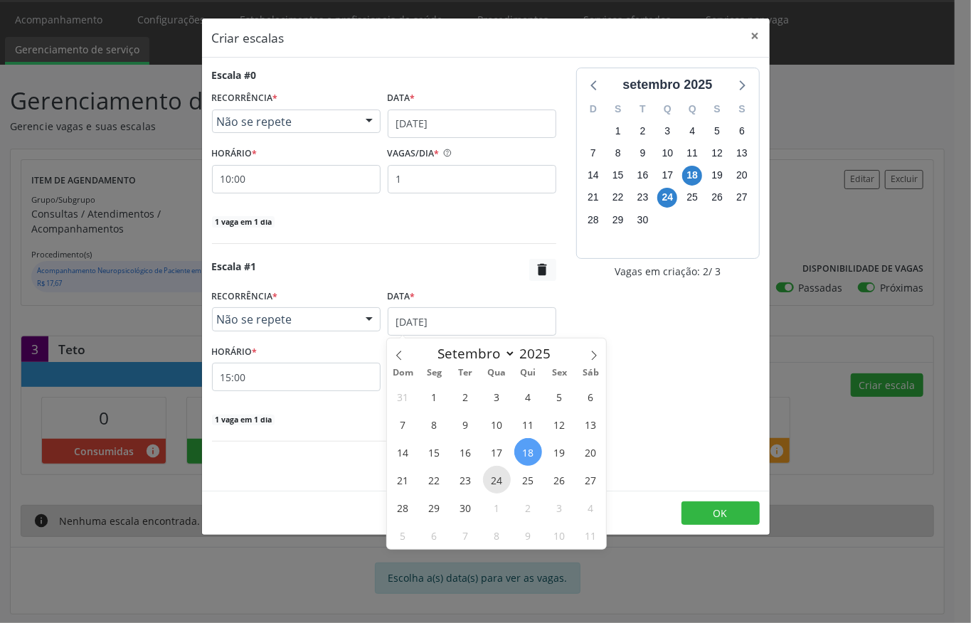
click at [491, 479] on span "24" at bounding box center [497, 480] width 28 height 28
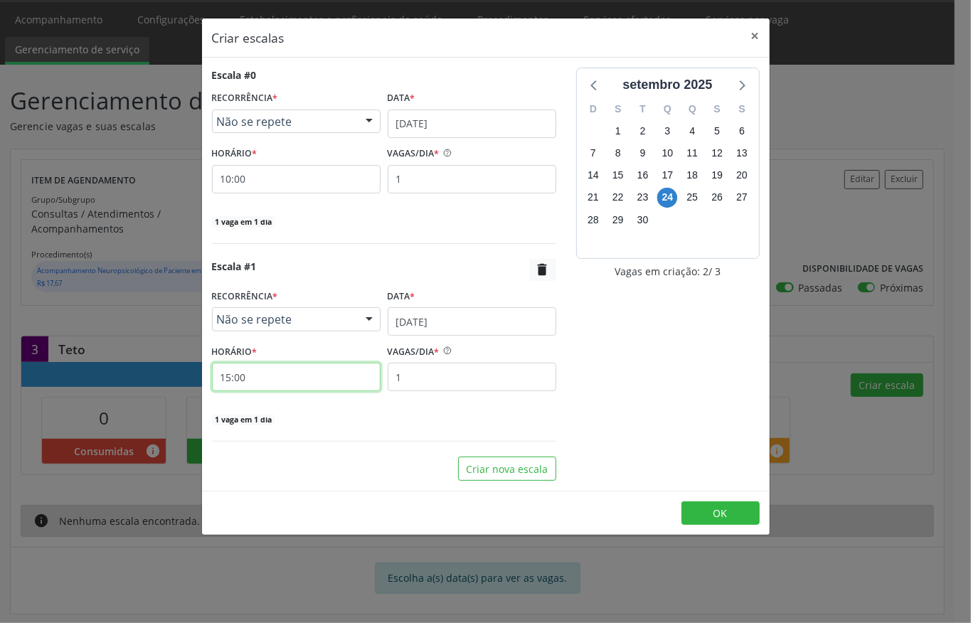
click at [268, 382] on input "15:00" at bounding box center [296, 377] width 169 height 28
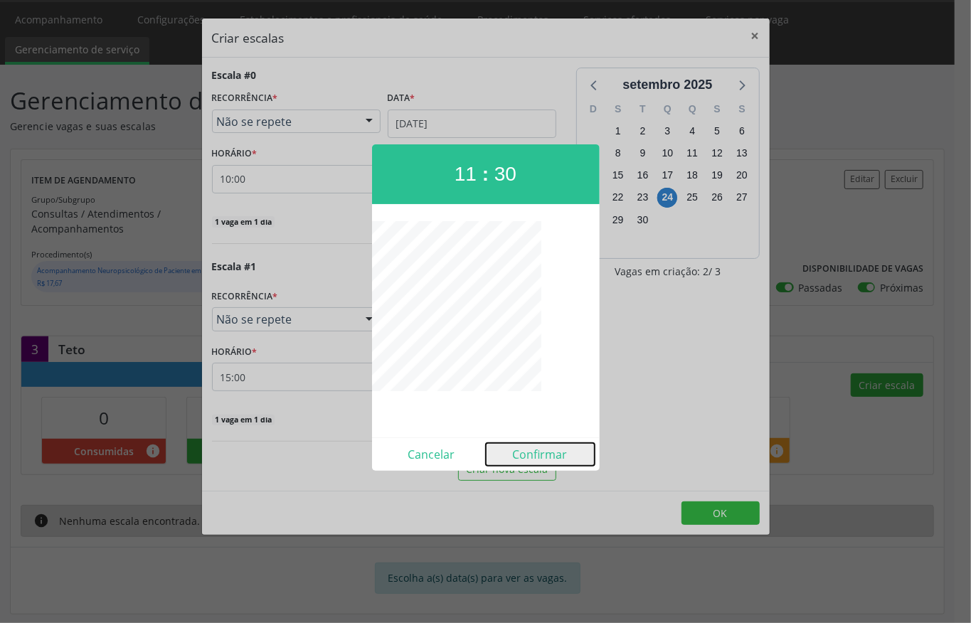
click at [509, 450] on button "Confirmar" at bounding box center [540, 454] width 109 height 23
type input "11:30"
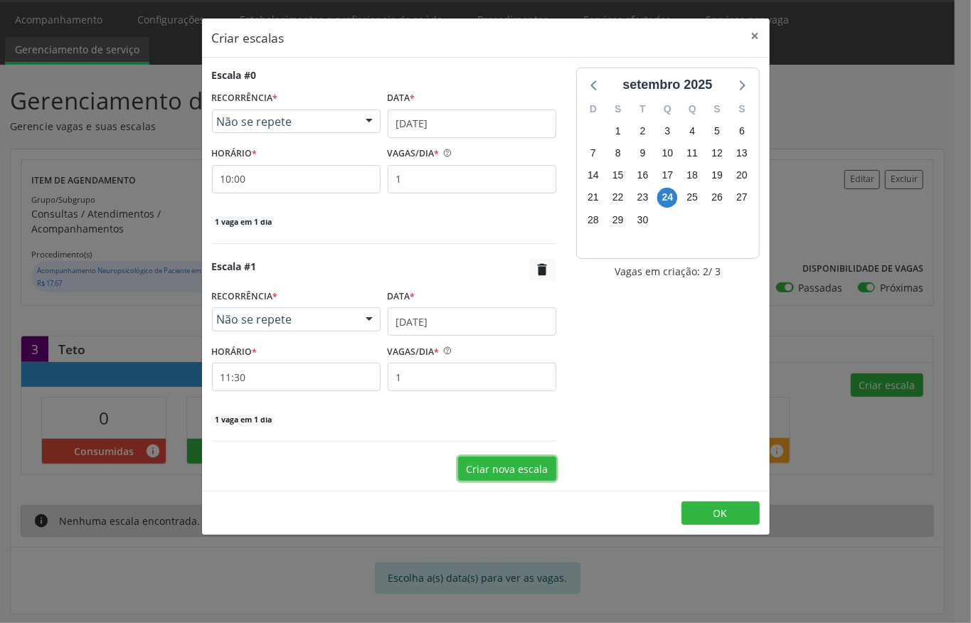
click at [522, 467] on button "Criar nova escala" at bounding box center [507, 469] width 98 height 24
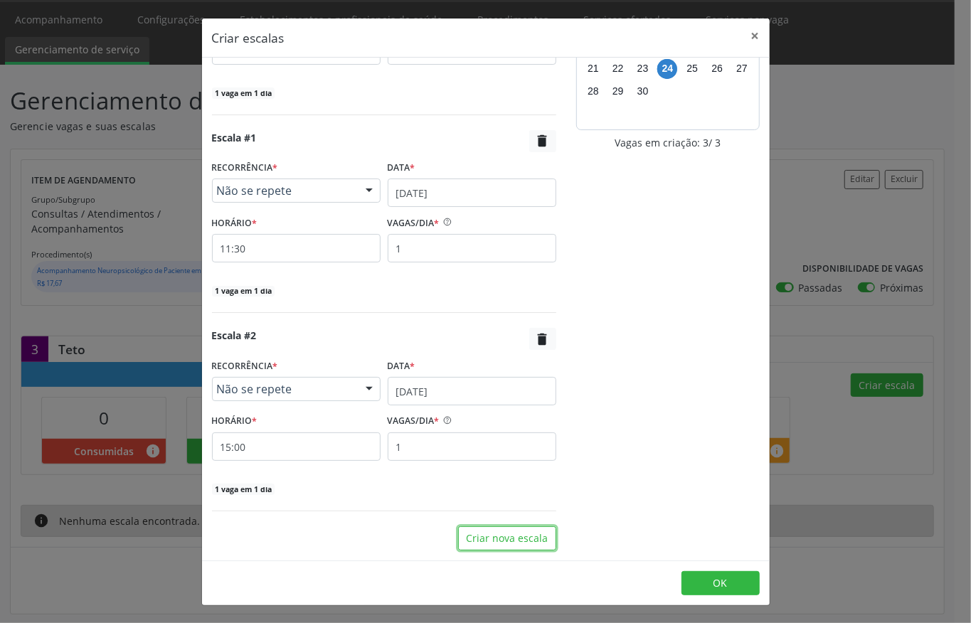
scroll to position [132, 0]
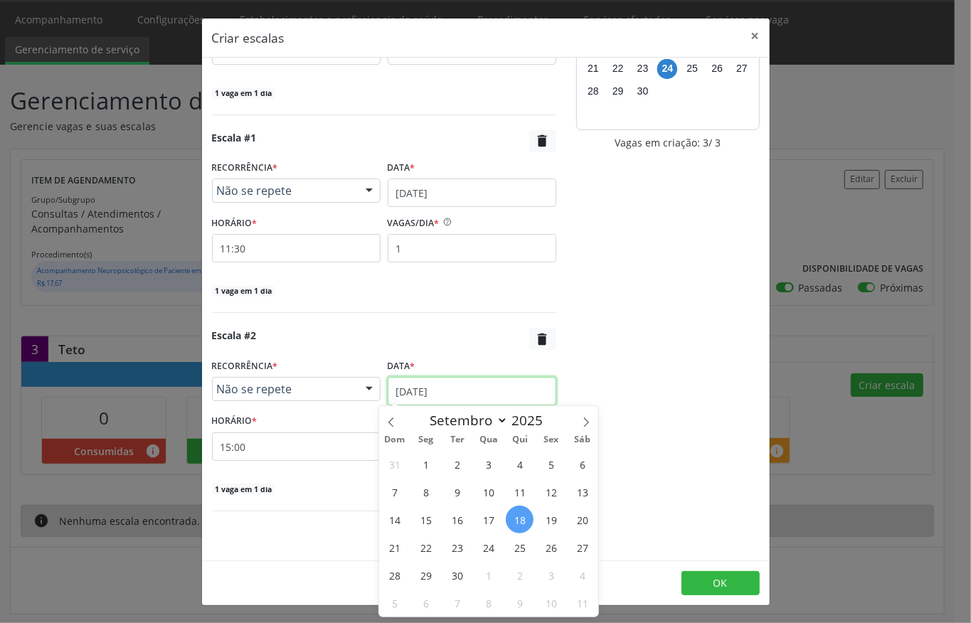
click at [440, 391] on input "[DATE]" at bounding box center [472, 391] width 169 height 28
click at [480, 544] on span "24" at bounding box center [489, 548] width 28 height 28
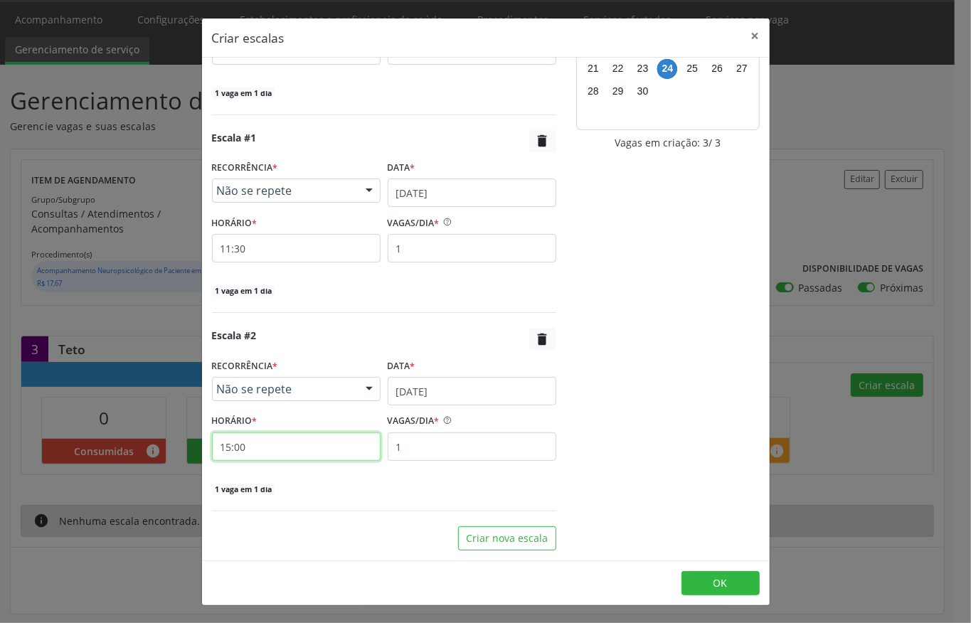
click at [293, 444] on input "15:00" at bounding box center [296, 447] width 169 height 28
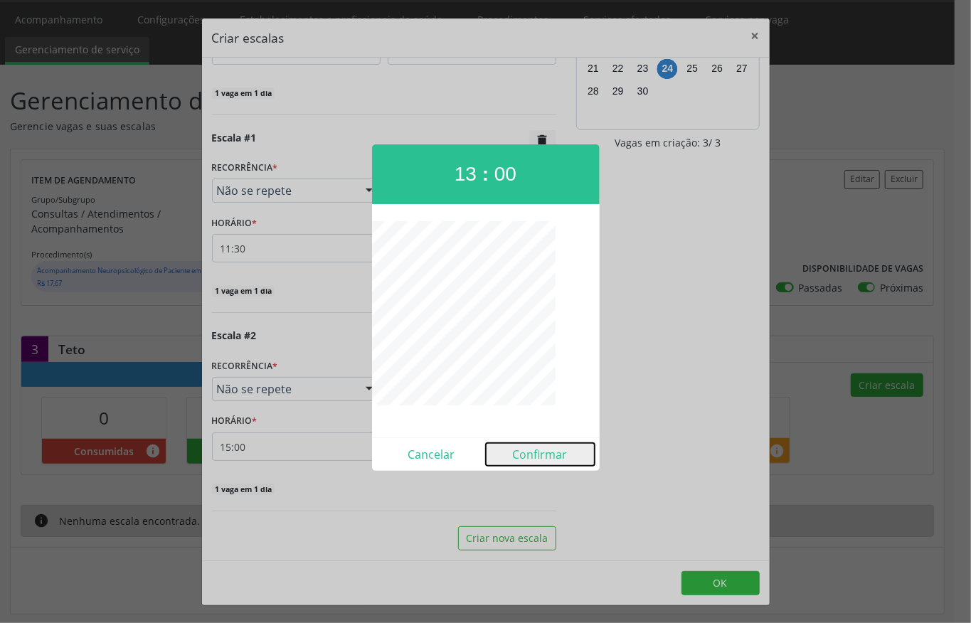
click at [535, 458] on button "Confirmar" at bounding box center [540, 454] width 109 height 23
type input "13:00"
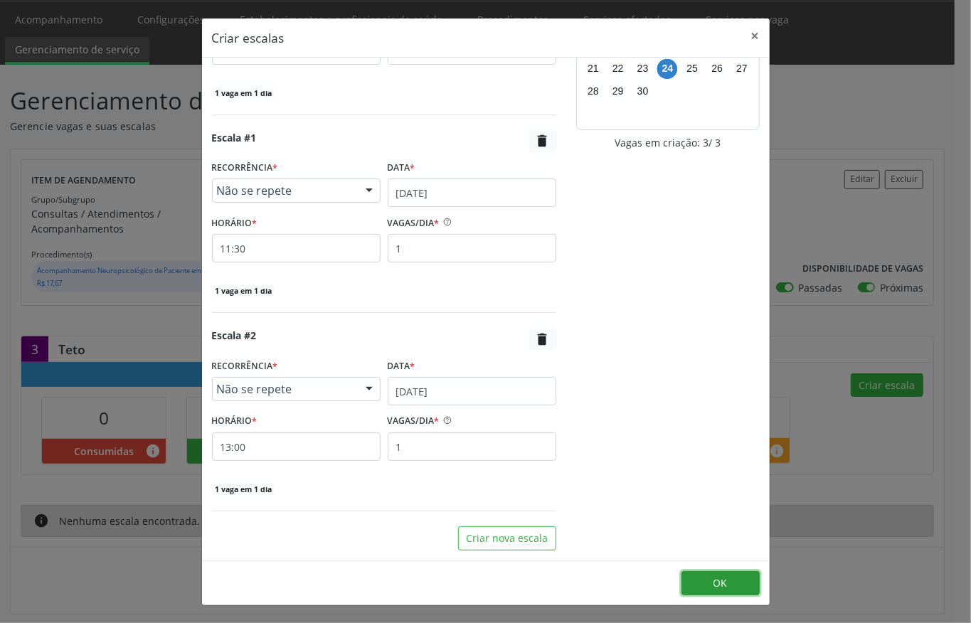
click at [694, 575] on button "OK" at bounding box center [721, 583] width 78 height 24
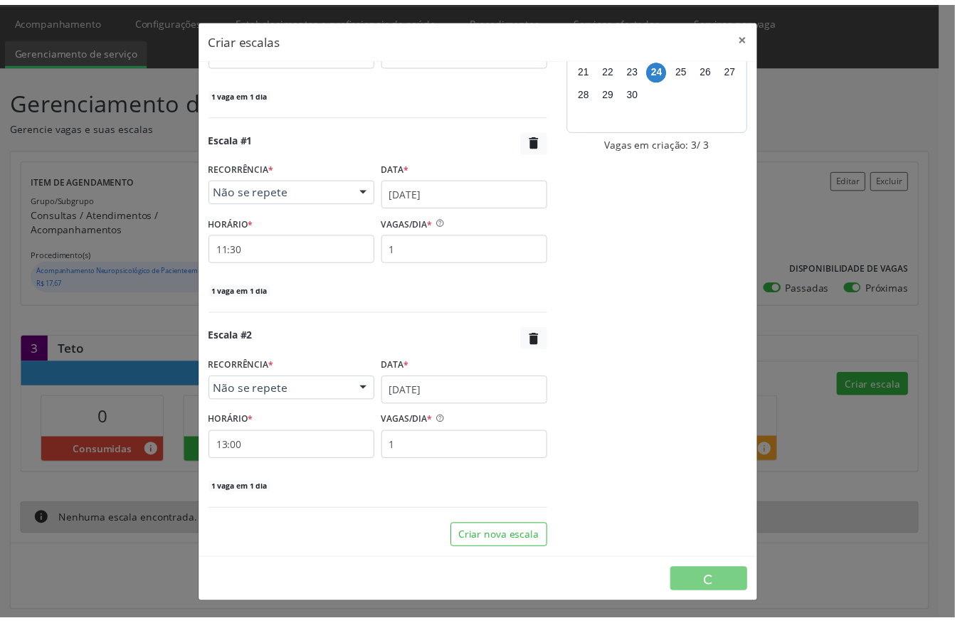
scroll to position [0, 0]
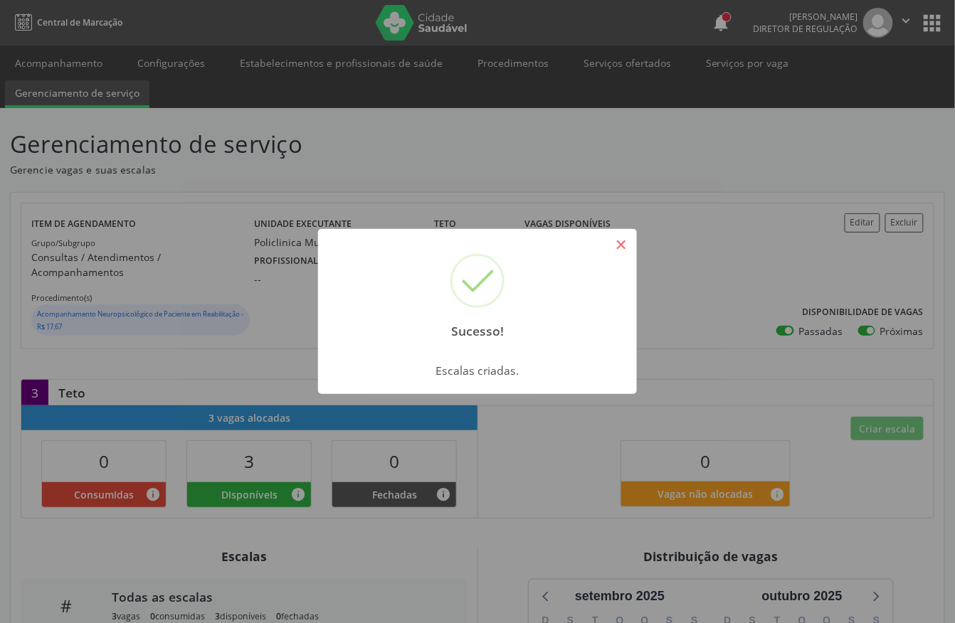
click at [618, 253] on button "×" at bounding box center [621, 245] width 24 height 24
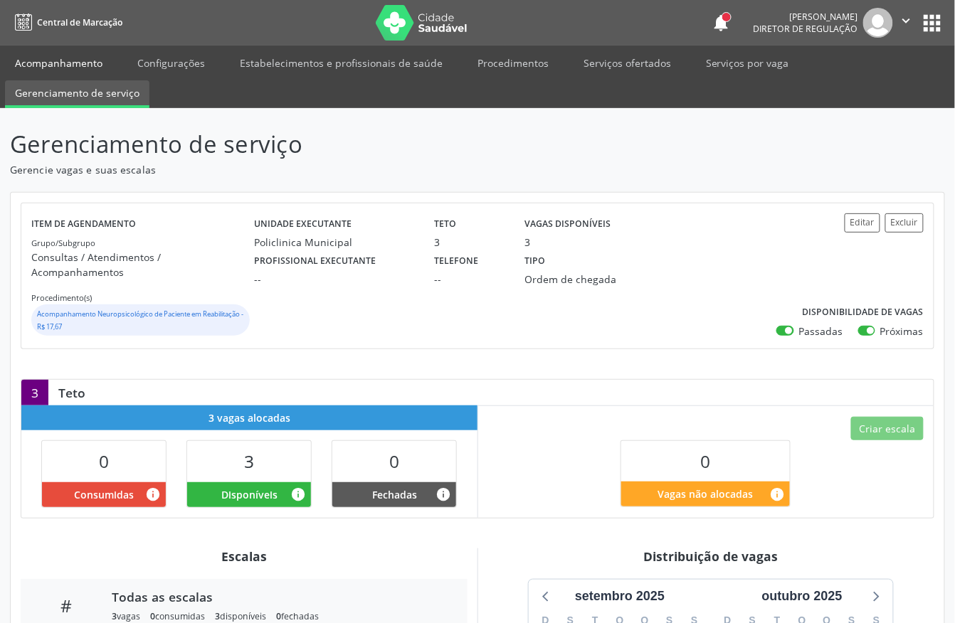
click at [67, 65] on link "Acompanhamento" at bounding box center [58, 63] width 107 height 25
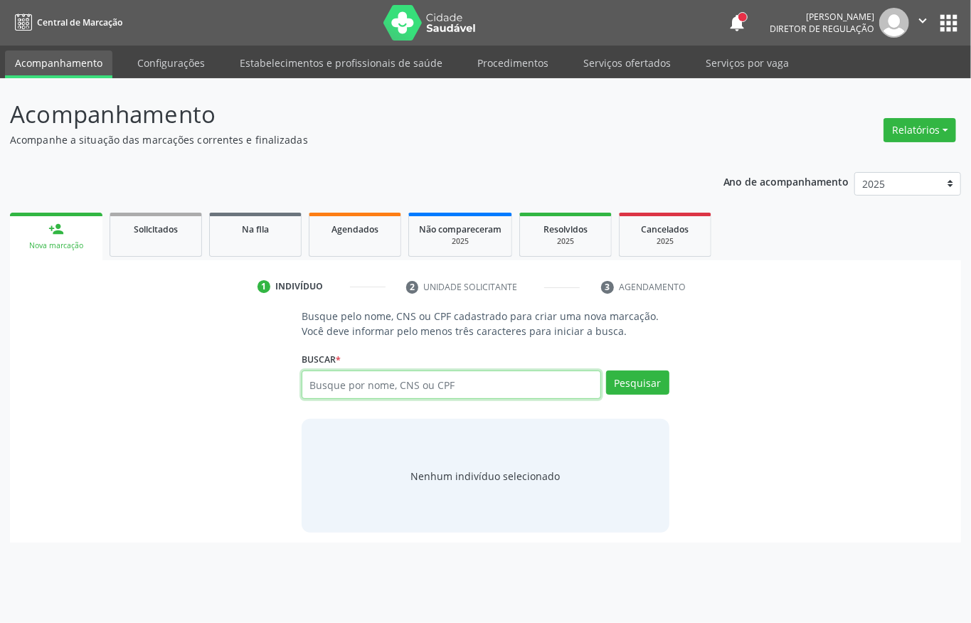
click at [399, 382] on input "text" at bounding box center [452, 385] width 300 height 28
type input "706303769838379"
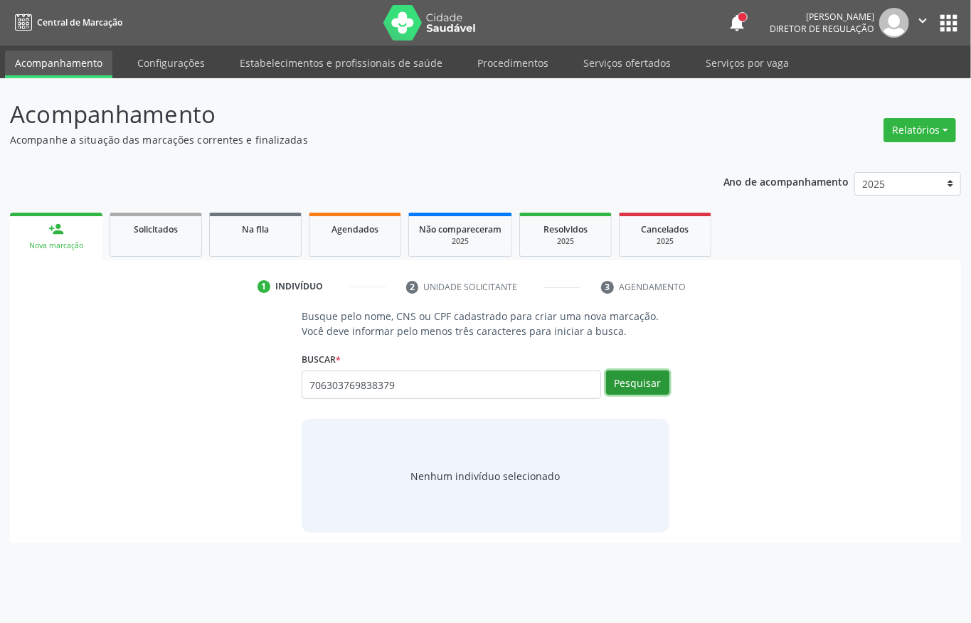
click at [647, 391] on button "Pesquisar" at bounding box center [637, 383] width 63 height 24
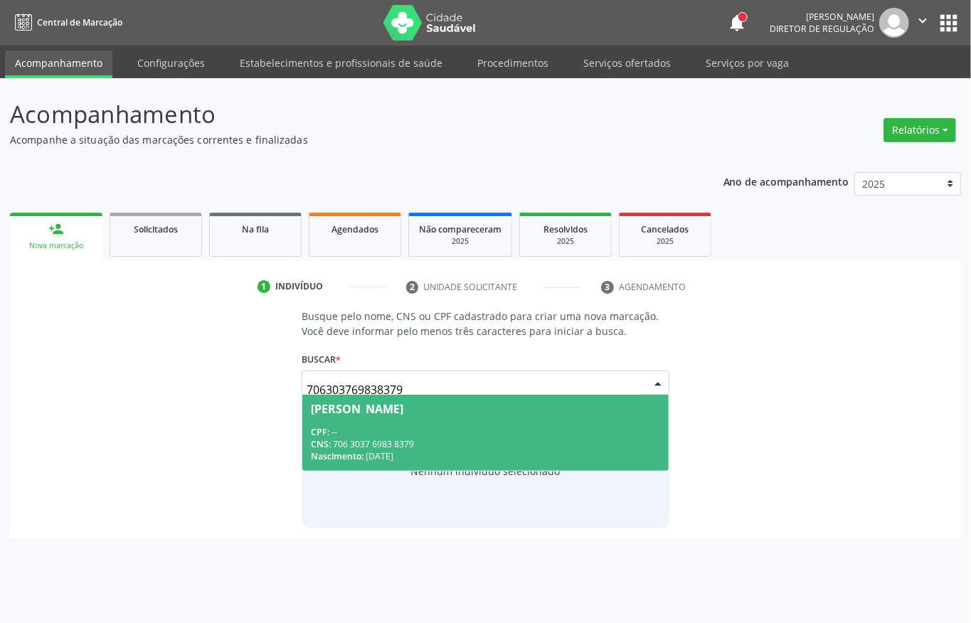
click at [497, 445] on div "CNS: 706 3037 6983 8379" at bounding box center [485, 444] width 349 height 12
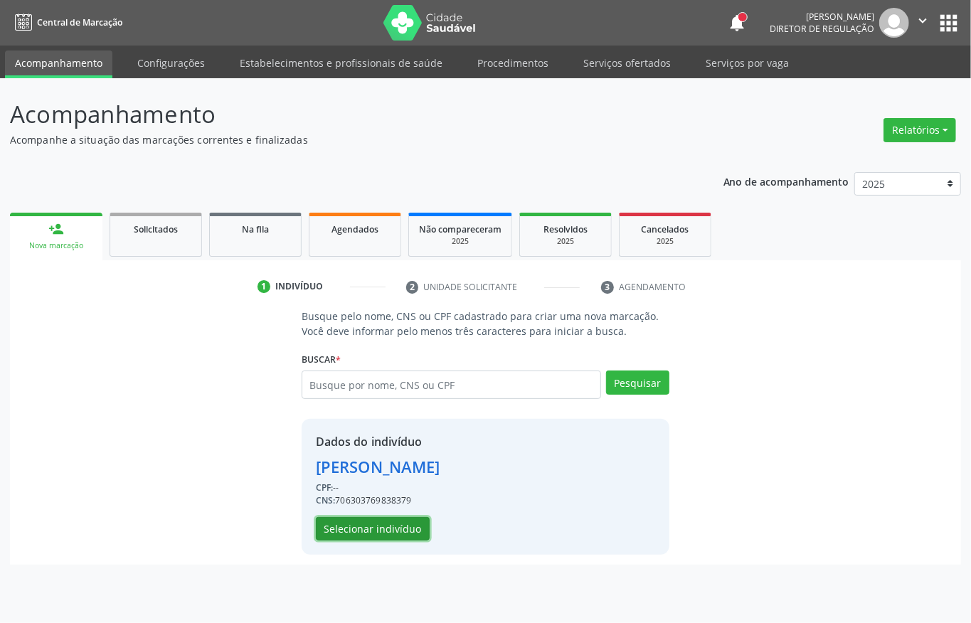
click at [384, 522] on button "Selecionar indivíduo" at bounding box center [373, 529] width 114 height 24
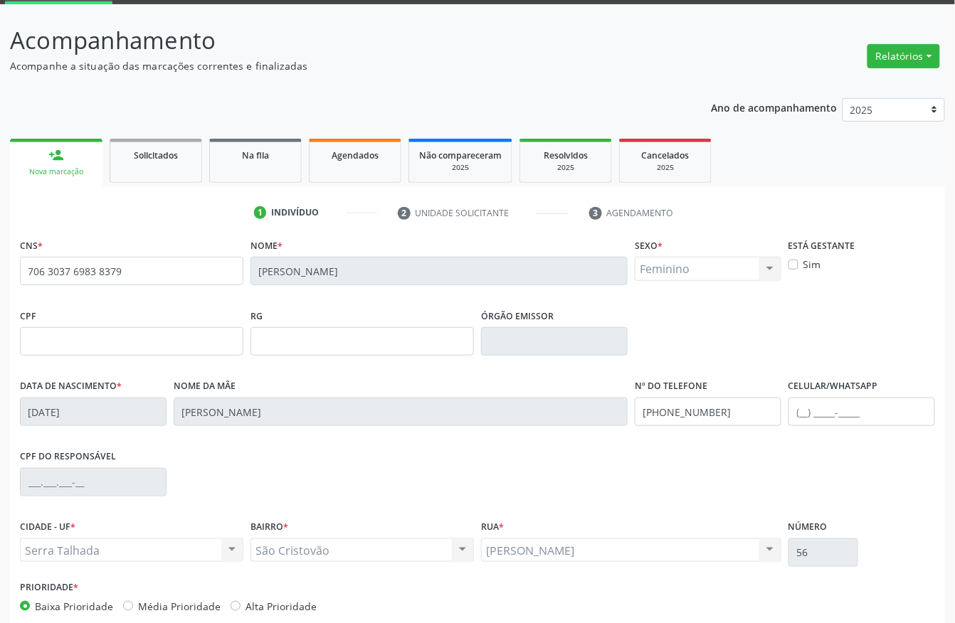
scroll to position [149, 0]
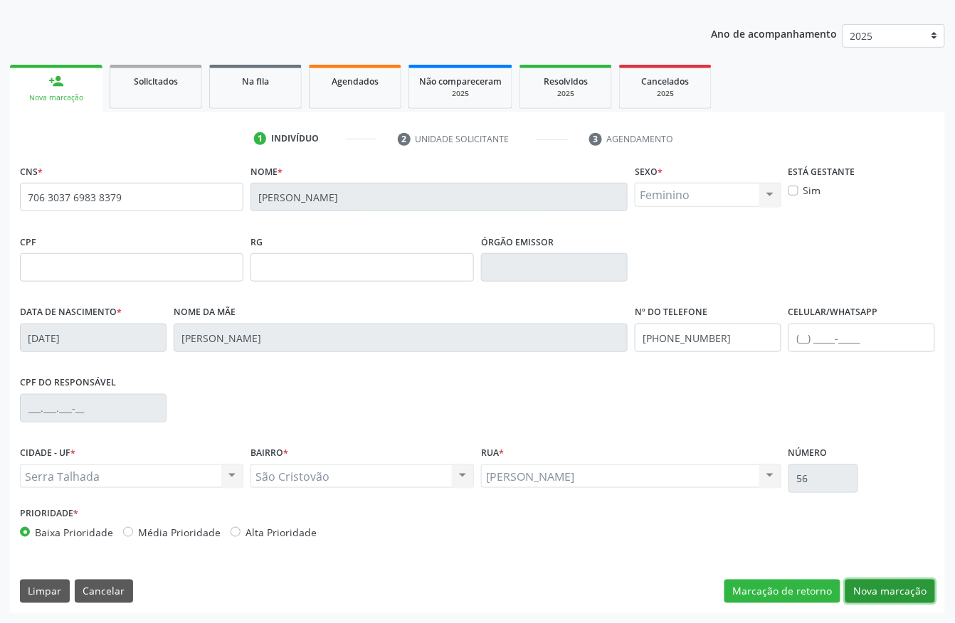
click at [886, 581] on button "Nova marcação" at bounding box center [890, 592] width 90 height 24
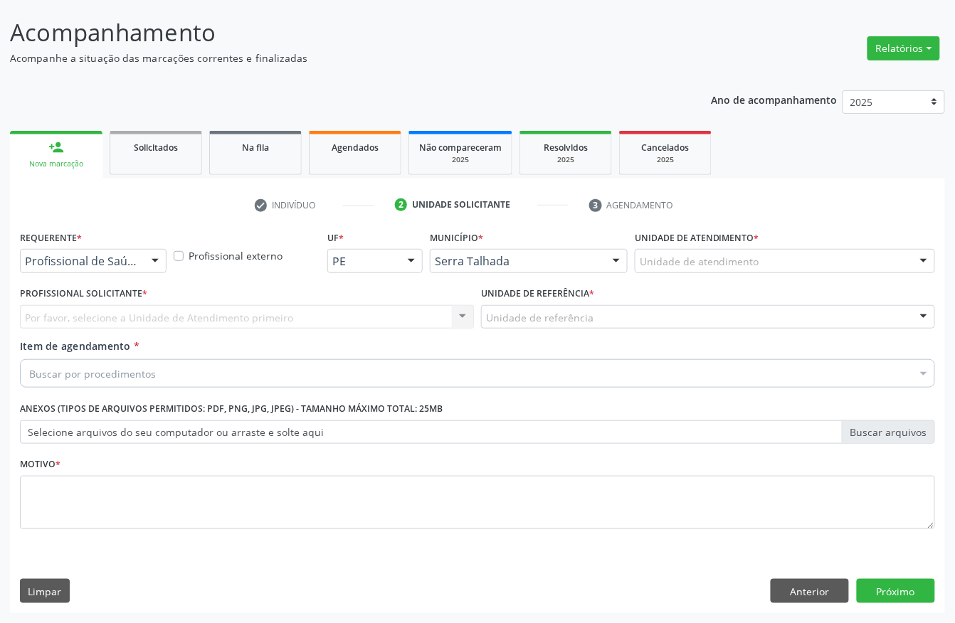
scroll to position [83, 0]
click at [139, 258] on div "Profissional de Saúde Profissional de Saúde Paciente Nenhum resultado encontrad…" at bounding box center [93, 261] width 147 height 24
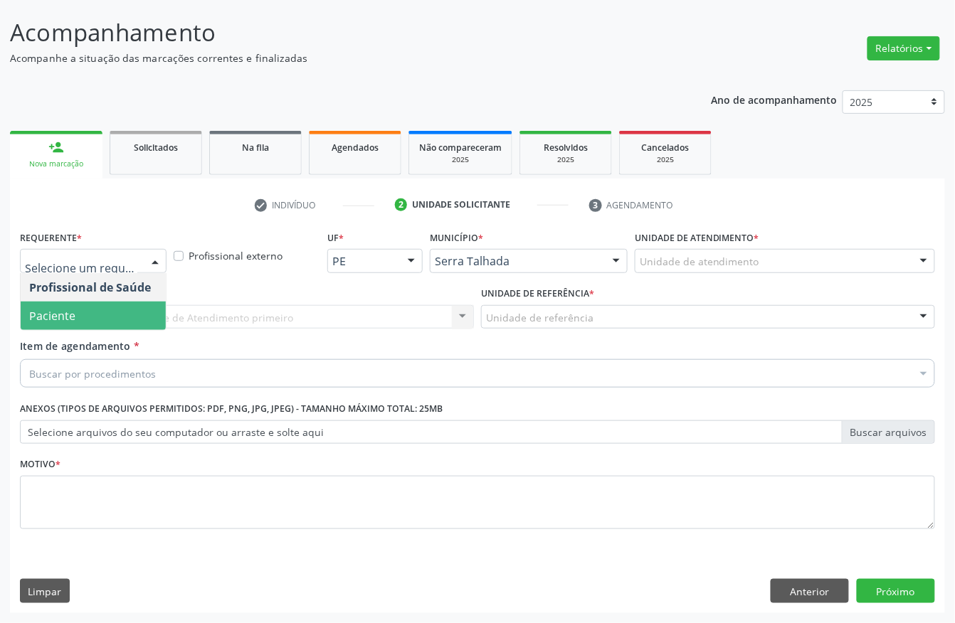
click at [103, 317] on span "Paciente" at bounding box center [93, 316] width 145 height 28
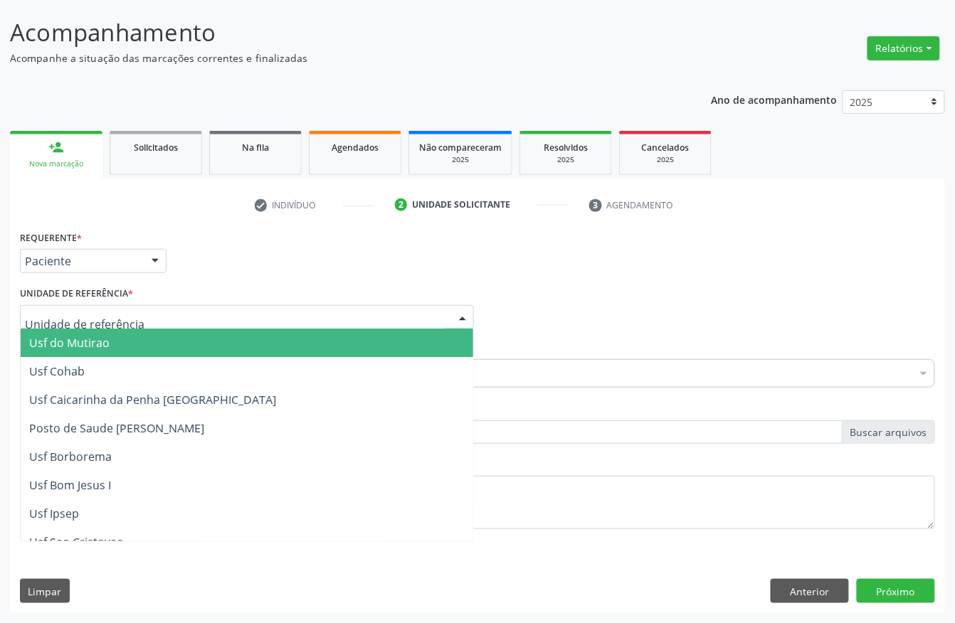
type input "R"
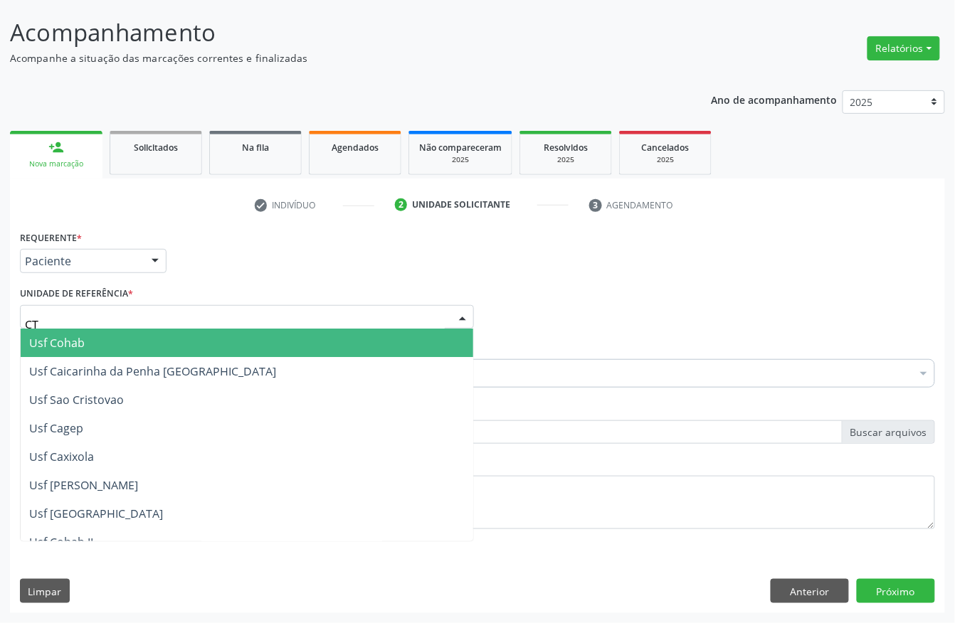
type input "CTA"
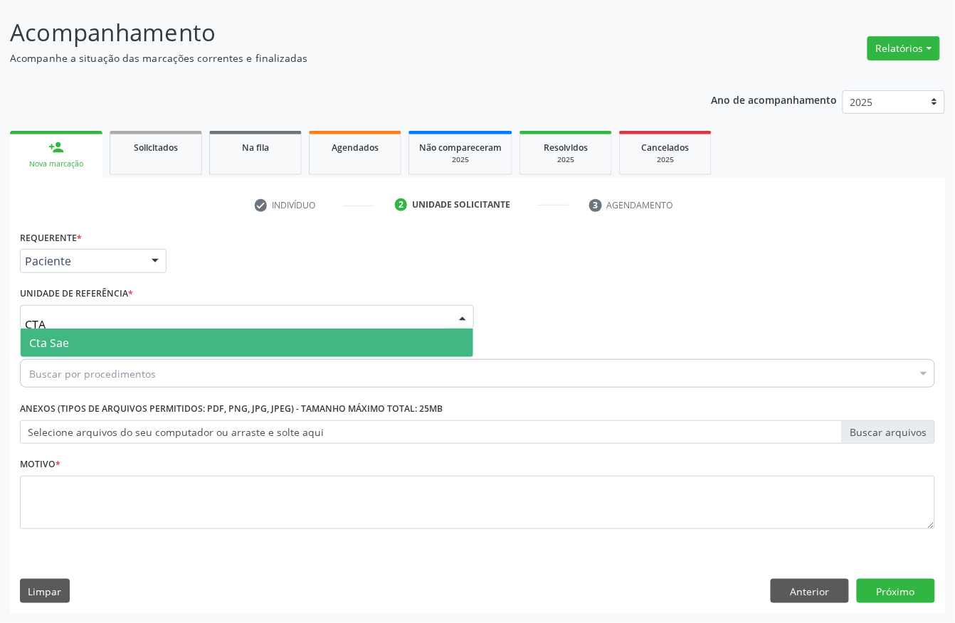
click at [90, 339] on span "Cta Sae" at bounding box center [247, 343] width 453 height 28
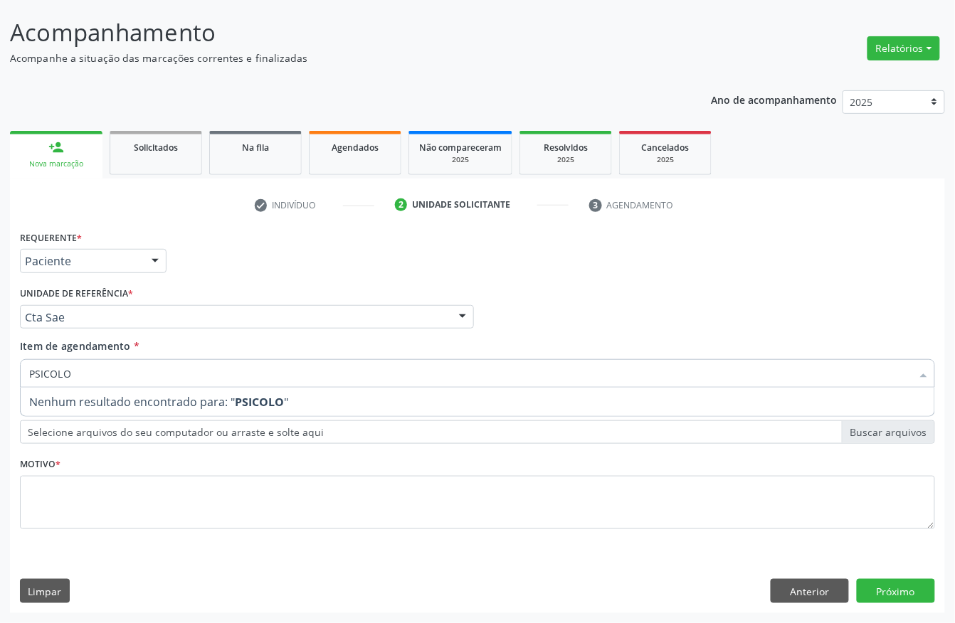
type input "PSICOL"
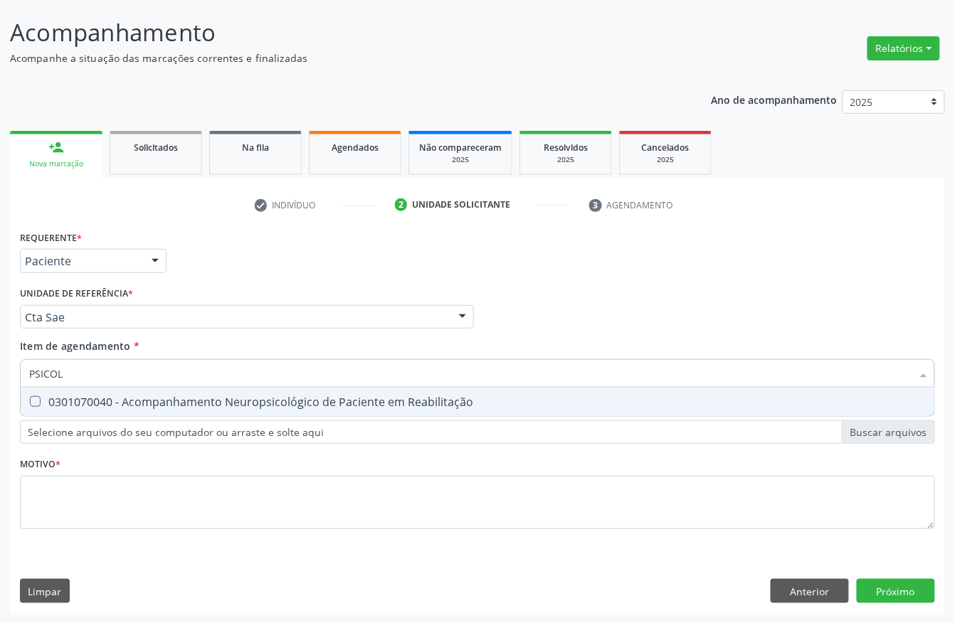
click at [80, 396] on div "0301070040 - Acompanhamento Neuropsicológico de Paciente em Reabilitação" at bounding box center [477, 401] width 897 height 11
checkbox Reabilitação "true"
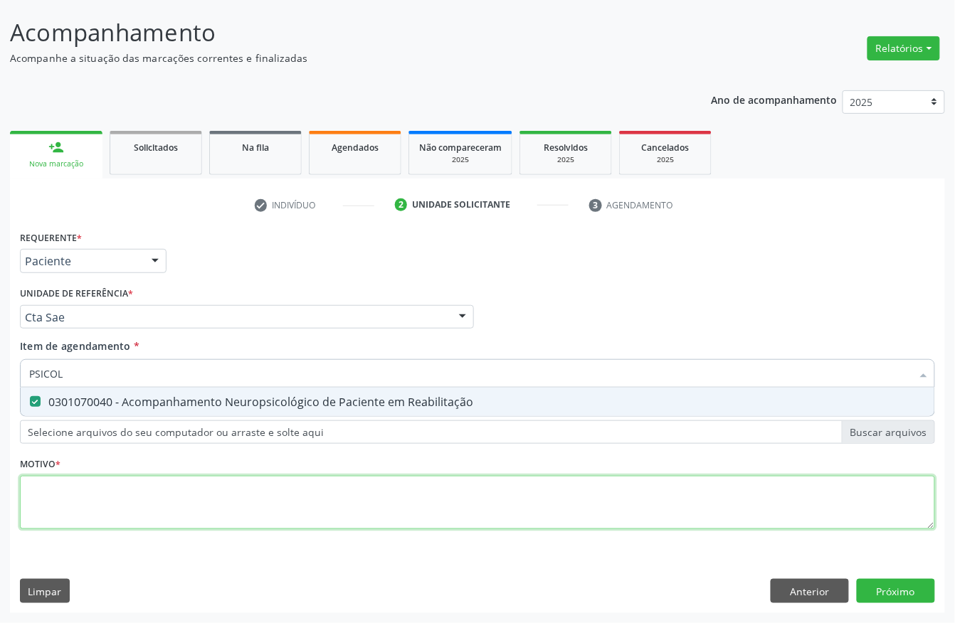
click at [71, 484] on div "Requerente * Paciente Profissional de Saúde Paciente Nenhum resultado encontrad…" at bounding box center [477, 388] width 915 height 322
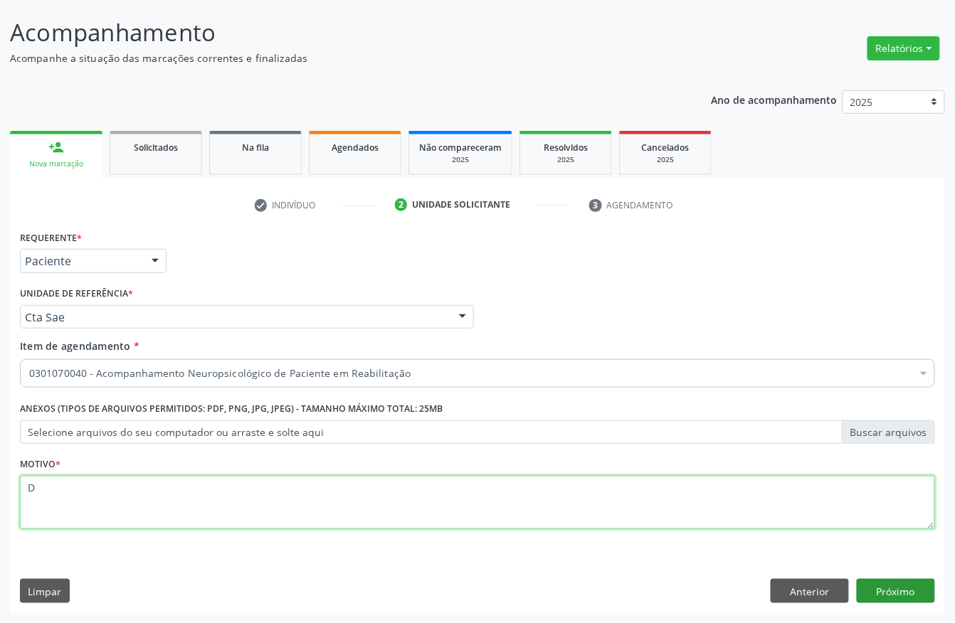
type textarea "D"
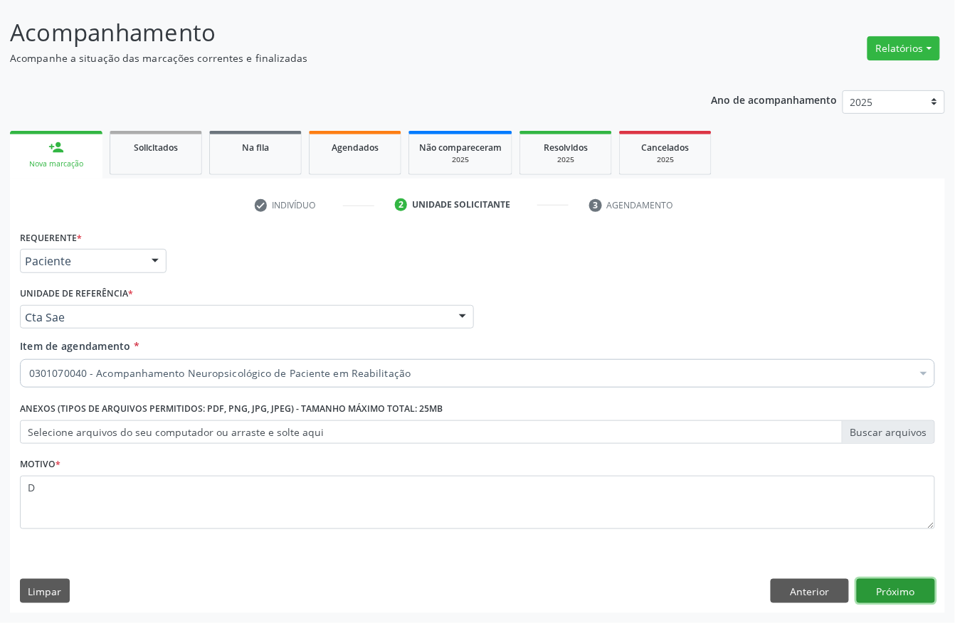
click at [881, 587] on button "Próximo" at bounding box center [896, 591] width 78 height 24
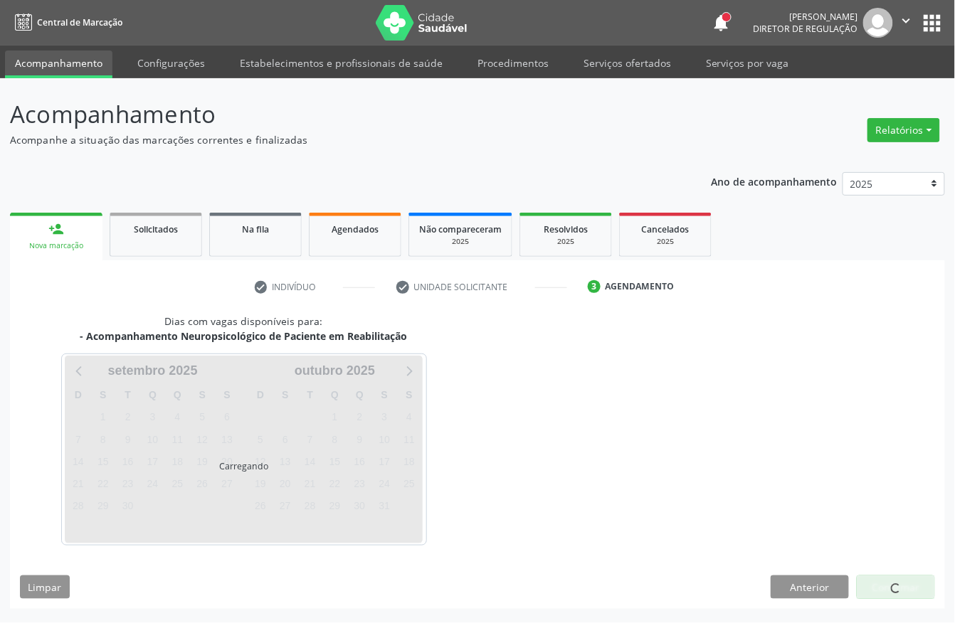
scroll to position [0, 0]
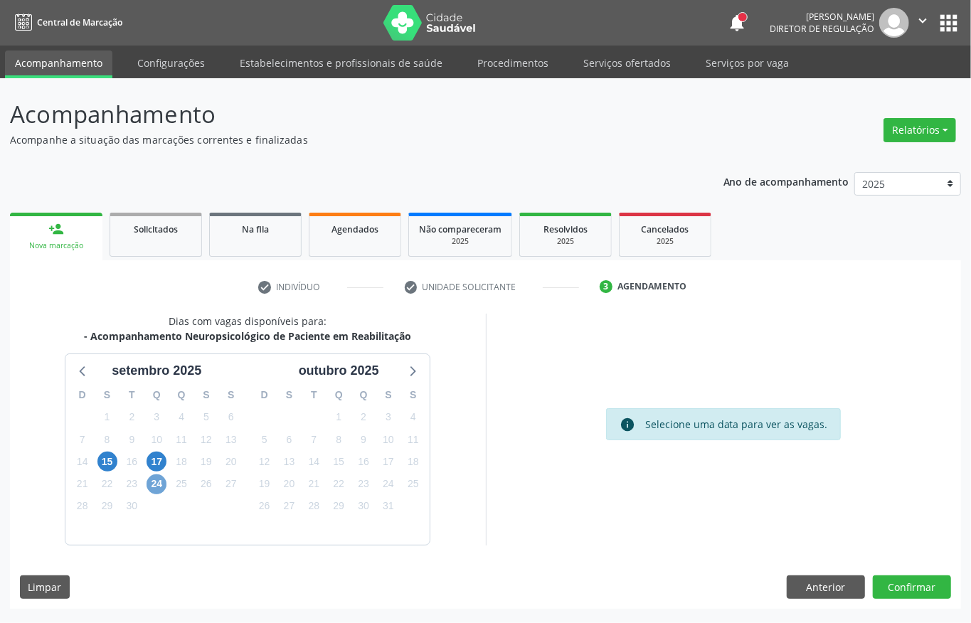
click at [154, 481] on span "24" at bounding box center [157, 485] width 20 height 20
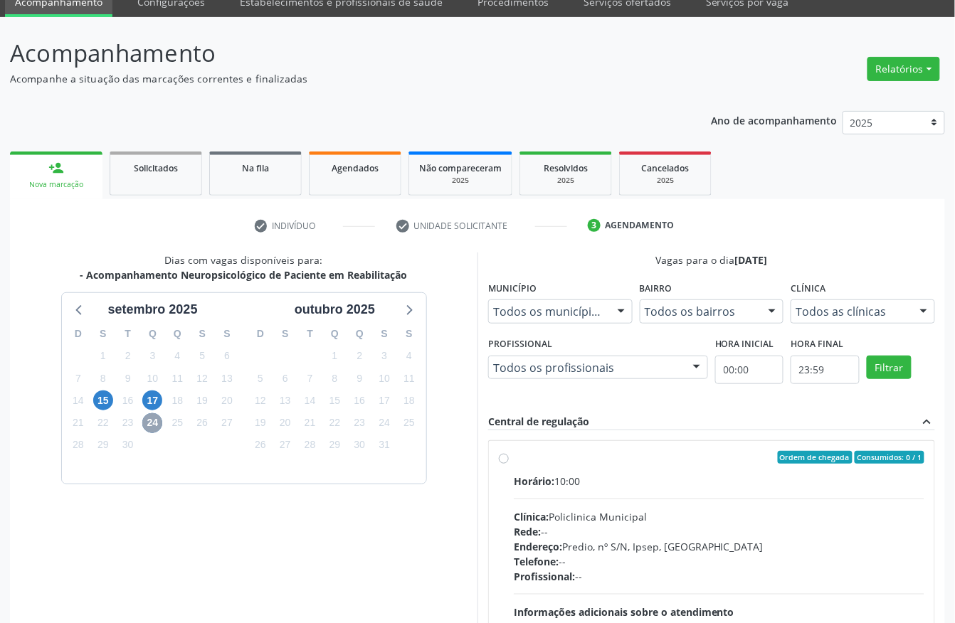
scroll to position [95, 0]
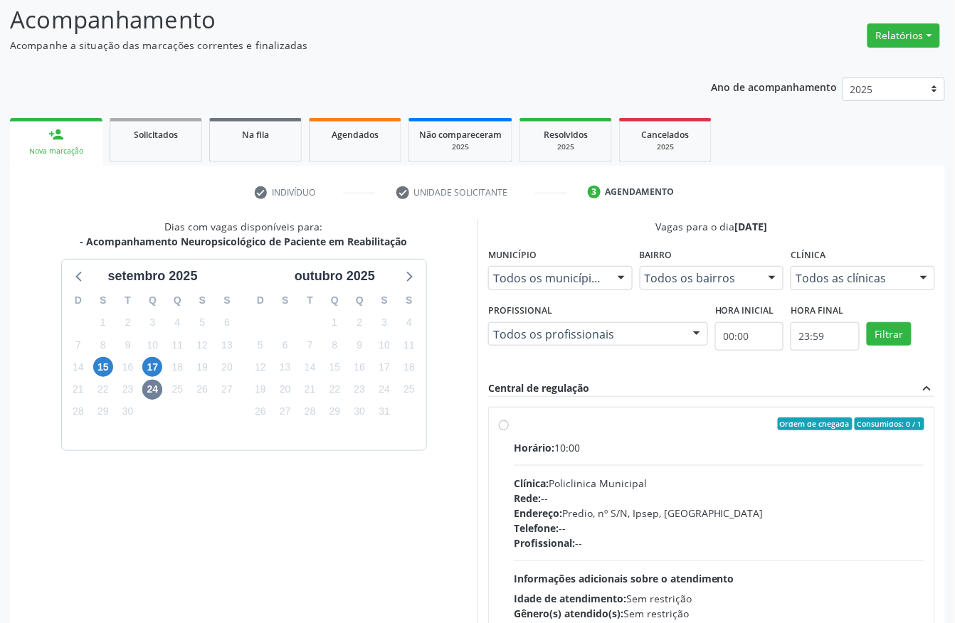
click at [618, 453] on div "Horário: 10:00" at bounding box center [719, 447] width 411 height 15
click at [509, 430] on input "Ordem de chegada Consumidos: 0 / 1 Horário: 10:00 Clínica: Policlinica Municipa…" at bounding box center [504, 424] width 10 height 13
radio input "true"
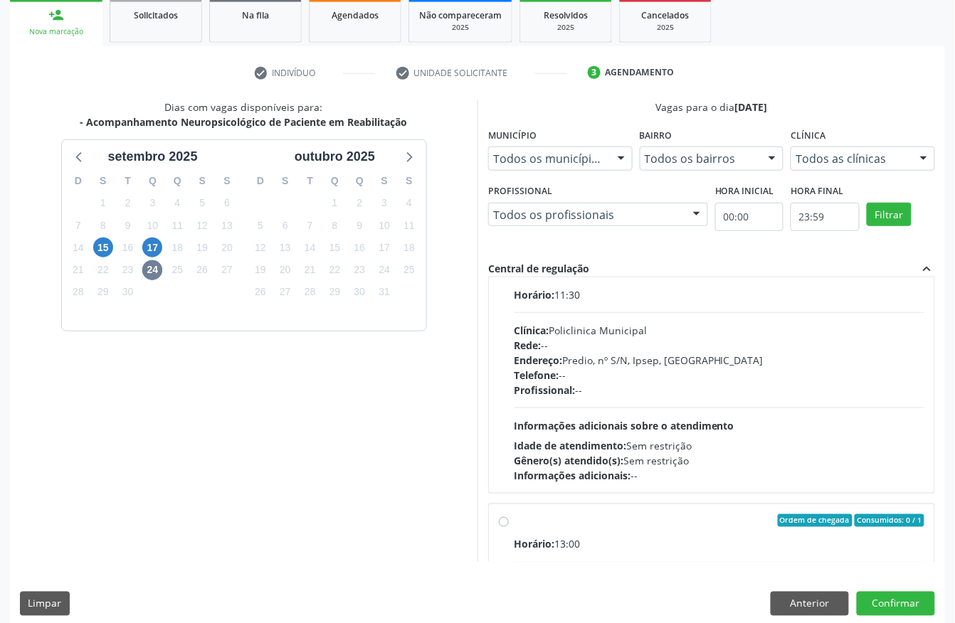
scroll to position [228, 0]
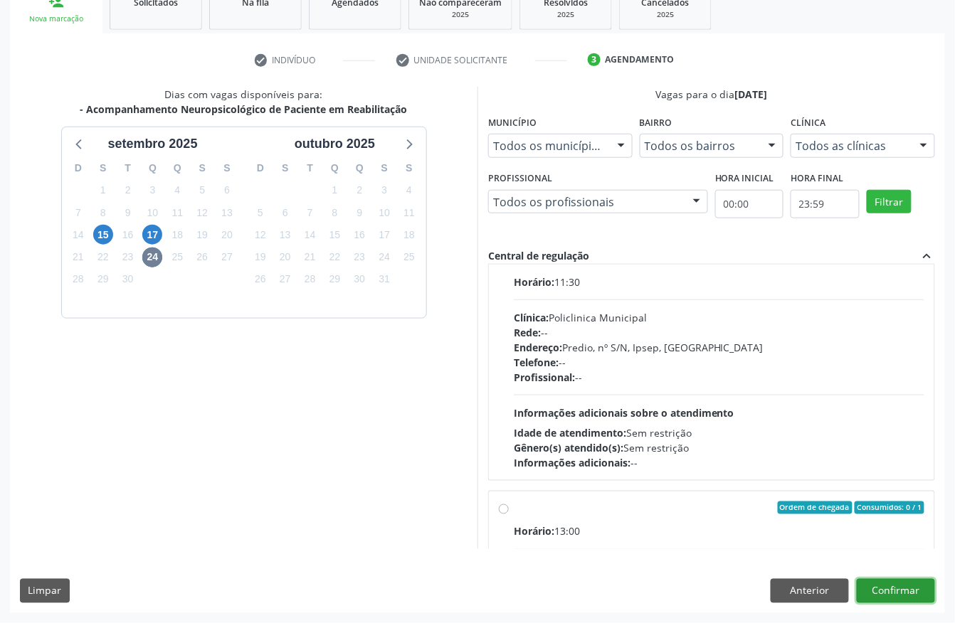
click at [892, 598] on button "Confirmar" at bounding box center [896, 591] width 78 height 24
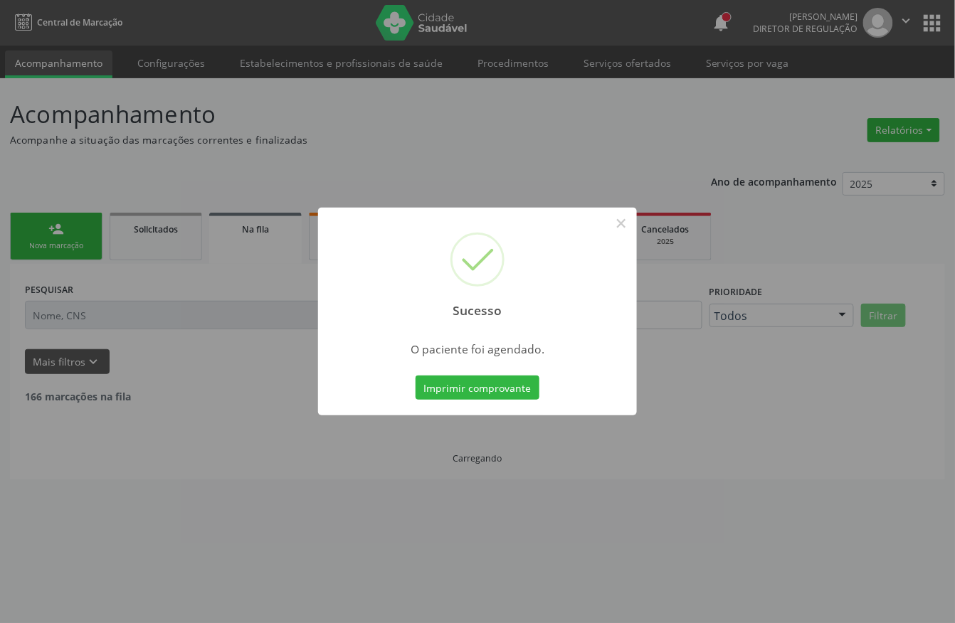
scroll to position [0, 0]
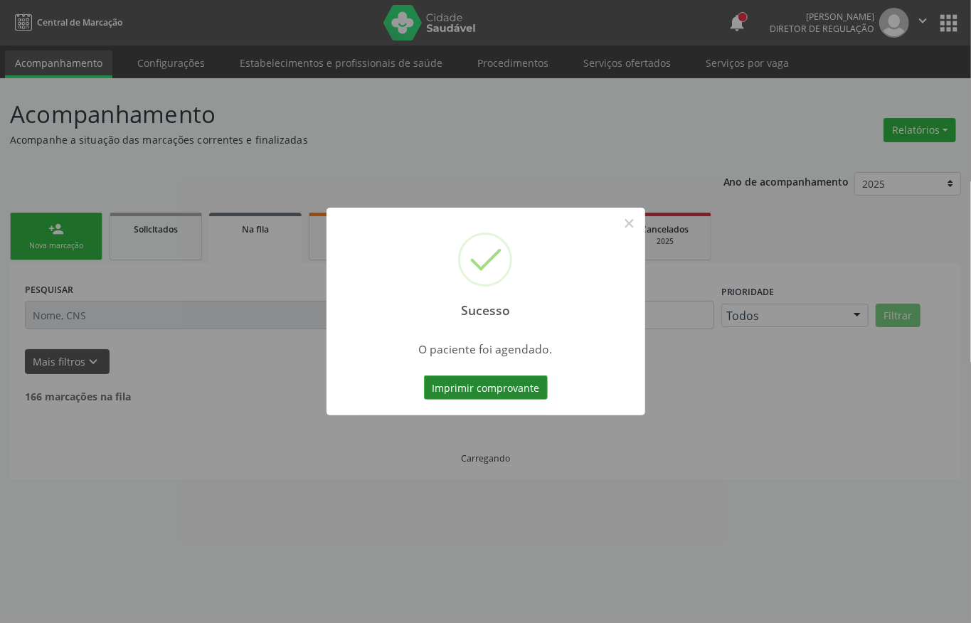
click at [491, 391] on button "Imprimir comprovante" at bounding box center [486, 388] width 124 height 24
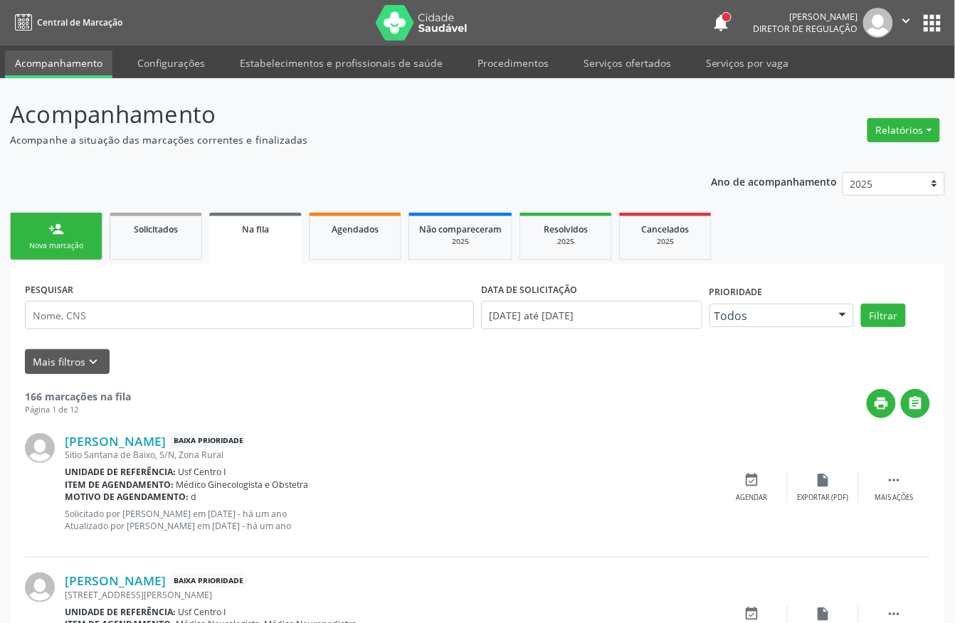
click at [92, 233] on div "Sucesso × O paciente foi agendado. Imprimir comprovante Cancel" at bounding box center [477, 311] width 955 height 623
click at [80, 240] on div "Sucesso × O paciente foi agendado. Imprimir comprovante Cancel" at bounding box center [477, 311] width 955 height 623
click at [78, 226] on div "Sucesso × O paciente foi agendado. Imprimir comprovante Cancel" at bounding box center [477, 311] width 955 height 623
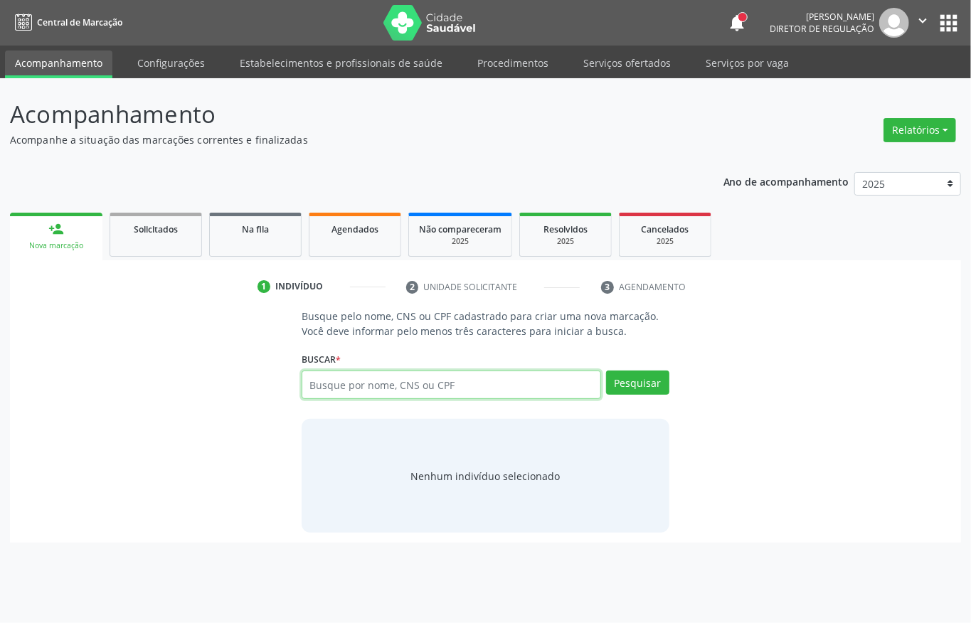
click at [417, 396] on input "text" at bounding box center [452, 385] width 300 height 28
type input "705105318652640"
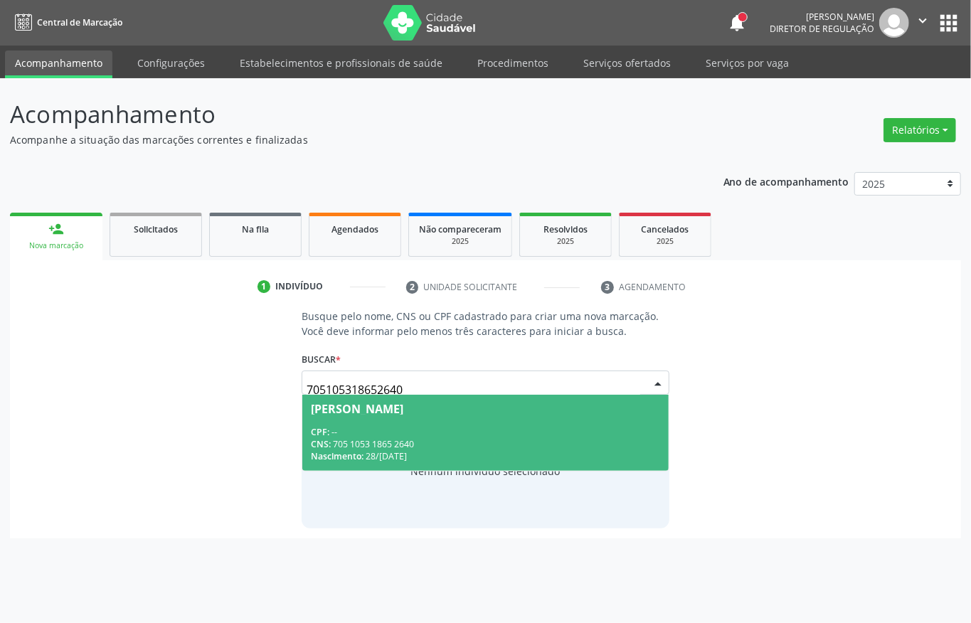
click at [499, 444] on div "CNS: 705 1053 1865 2640" at bounding box center [485, 444] width 349 height 12
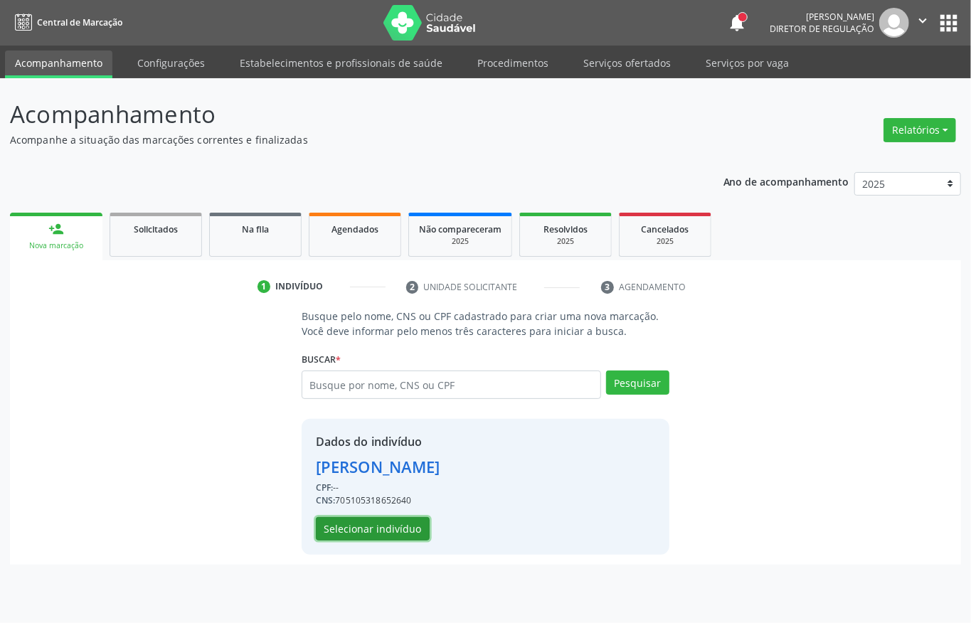
click at [398, 536] on button "Selecionar indivíduo" at bounding box center [373, 529] width 114 height 24
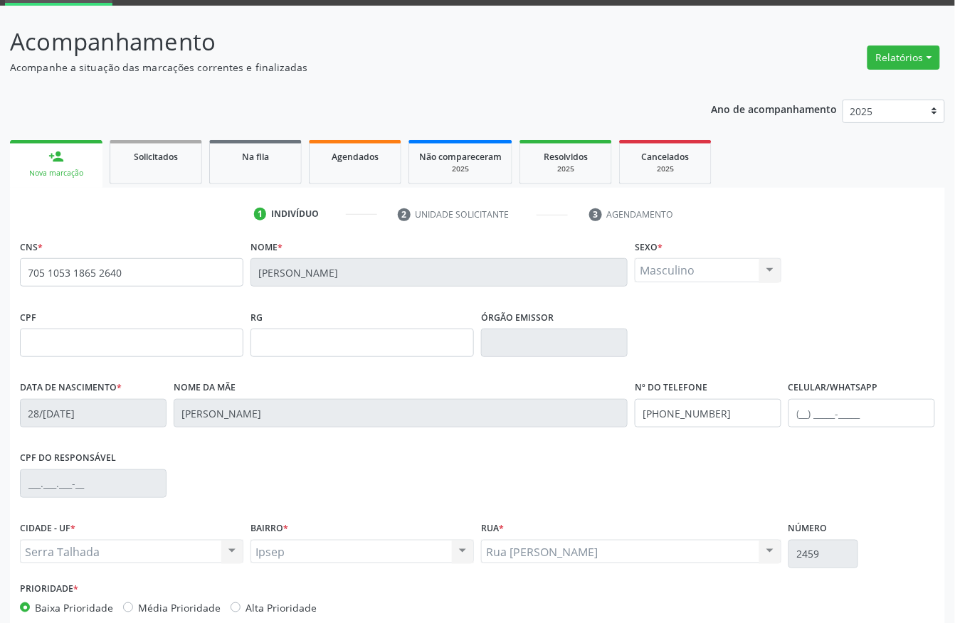
scroll to position [149, 0]
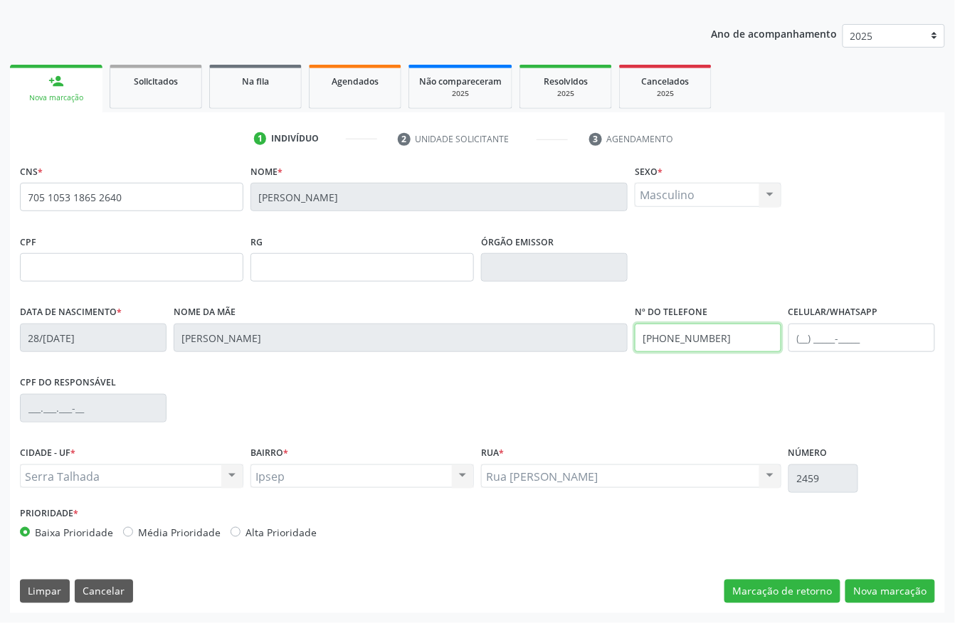
click at [724, 339] on input "[PHONE_NUMBER]" at bounding box center [708, 338] width 147 height 28
click at [871, 578] on div "CNS * 705 1053 1865 2640 [GEOGRAPHIC_DATA] * [PERSON_NAME] * Masculino Masculin…" at bounding box center [477, 387] width 935 height 453
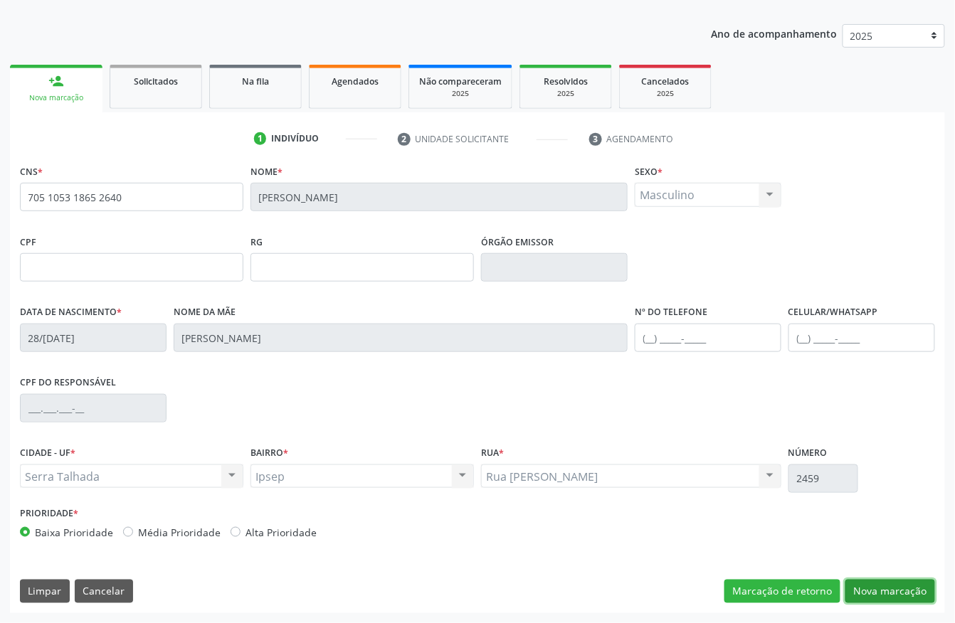
click at [872, 593] on button "Nova marcação" at bounding box center [890, 592] width 90 height 24
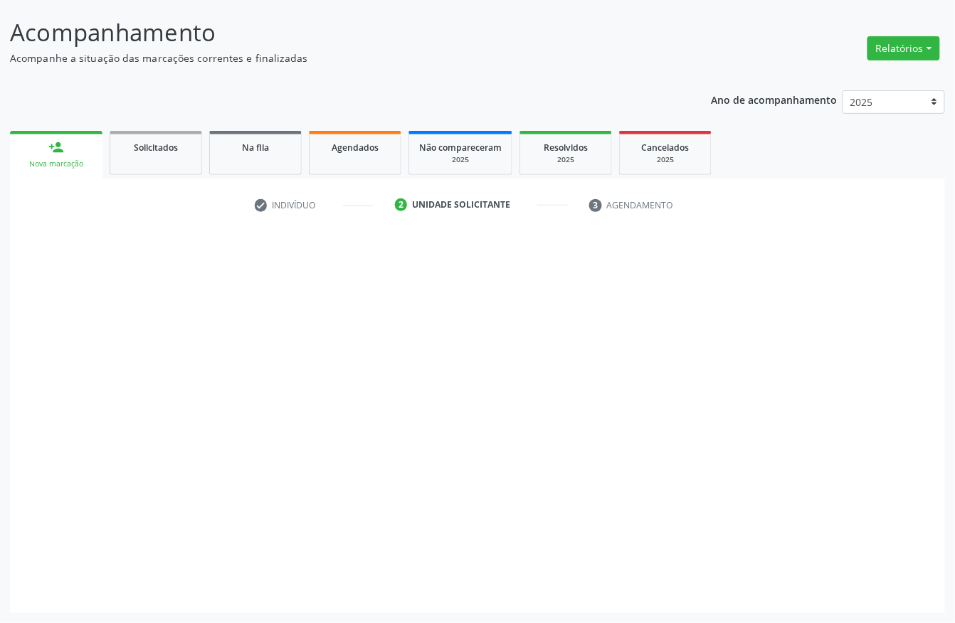
scroll to position [83, 0]
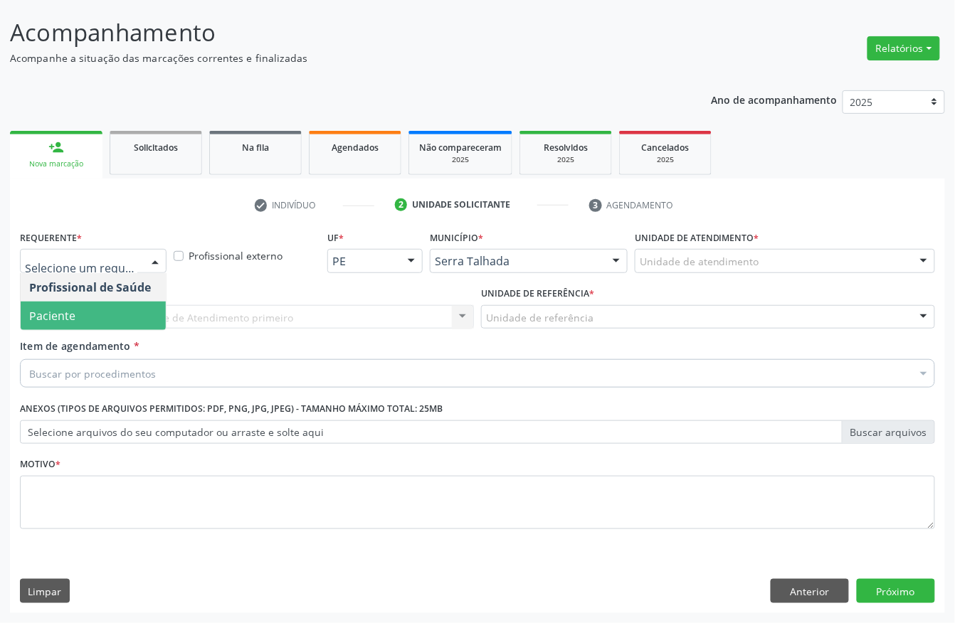
click at [81, 308] on span "Paciente" at bounding box center [93, 316] width 145 height 28
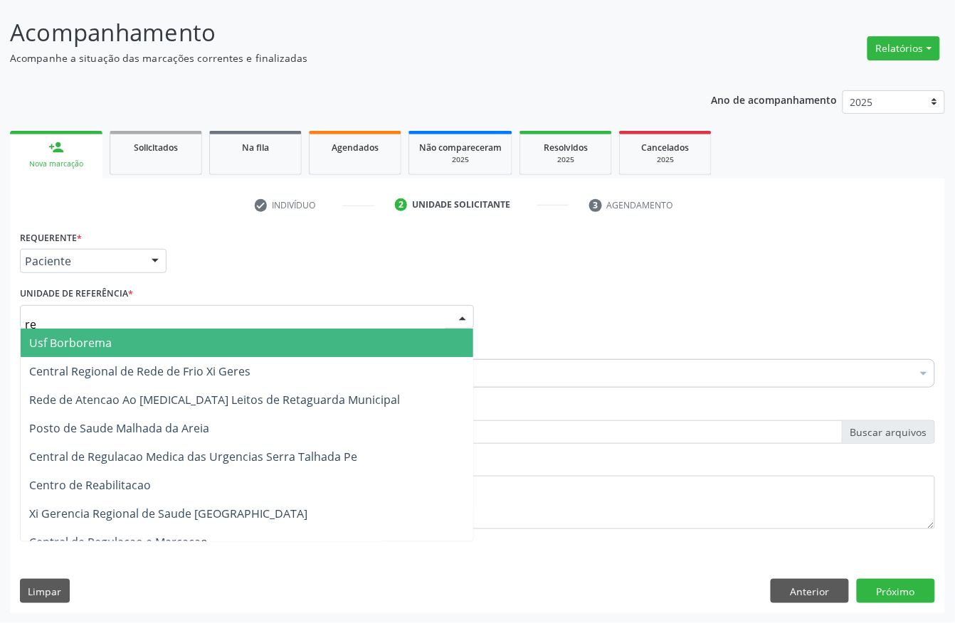
type input "rea"
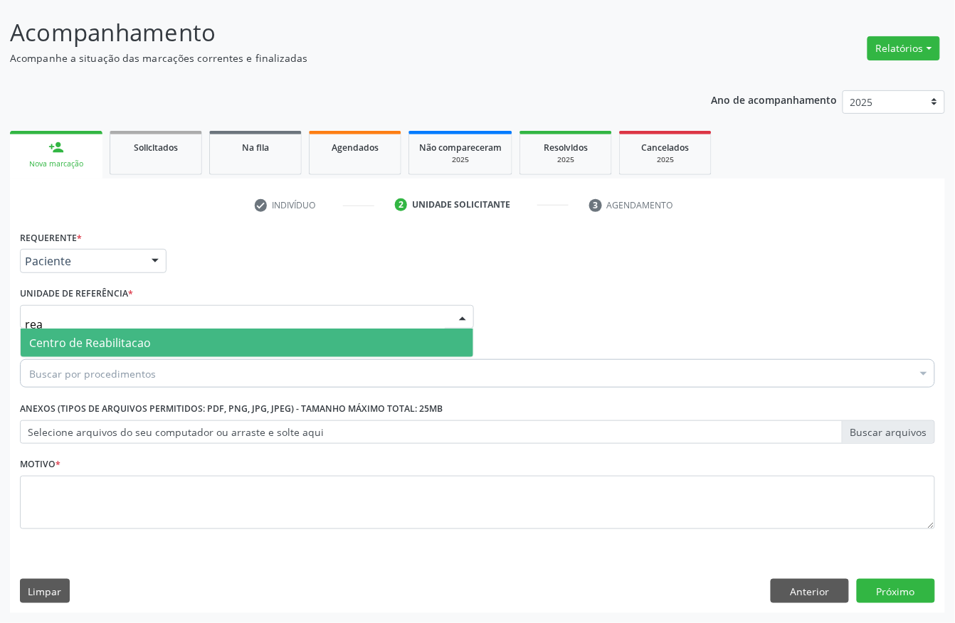
click at [108, 342] on span "Centro de Reabilitacao" at bounding box center [90, 343] width 122 height 16
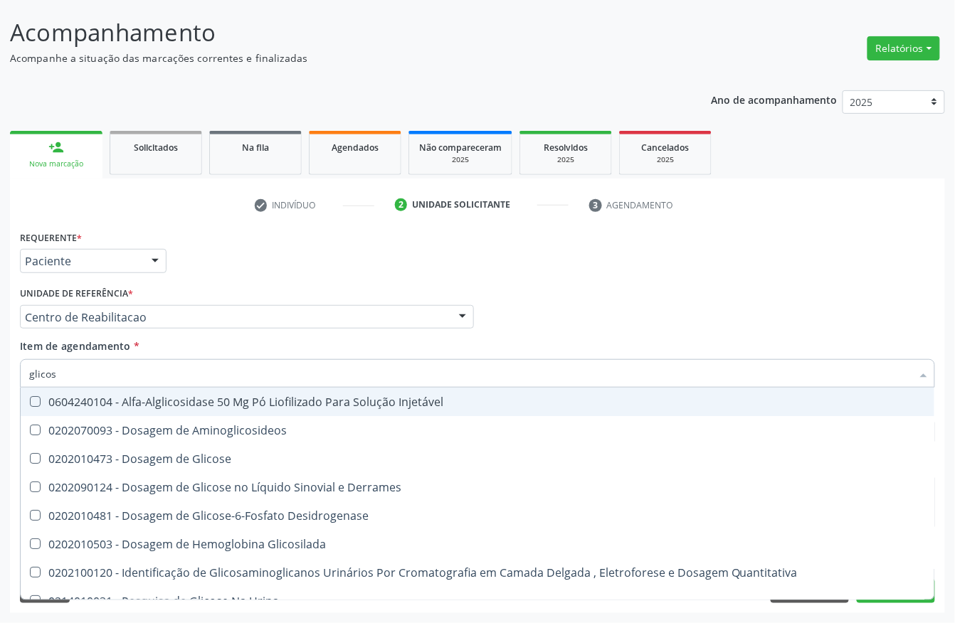
type input "glicose"
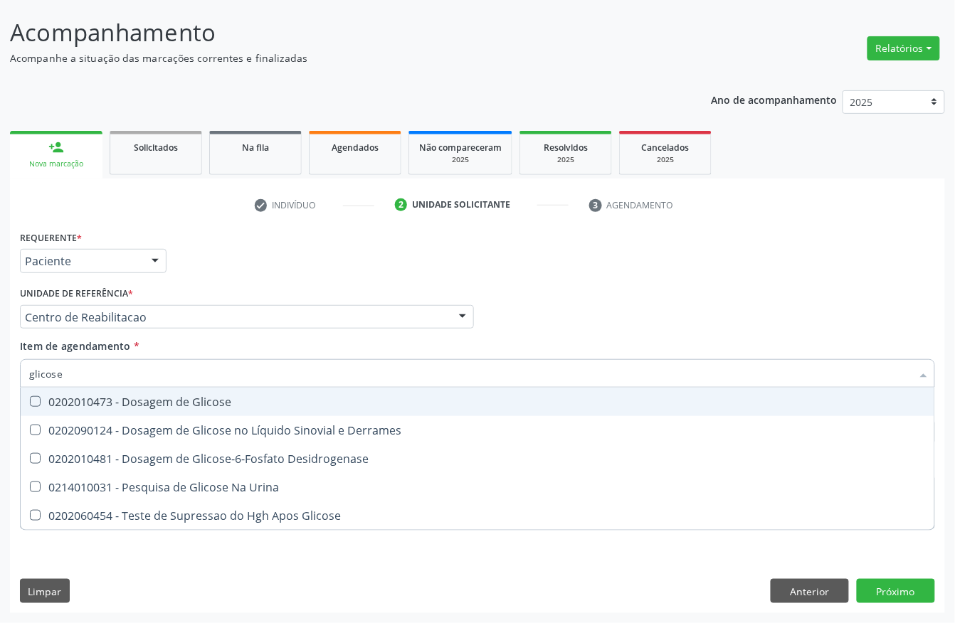
click at [111, 403] on div "0202010473 - Dosagem de Glicose" at bounding box center [477, 401] width 897 height 11
checkbox Glicose "true"
click at [115, 379] on input "glicose" at bounding box center [470, 373] width 882 height 28
type input "cre"
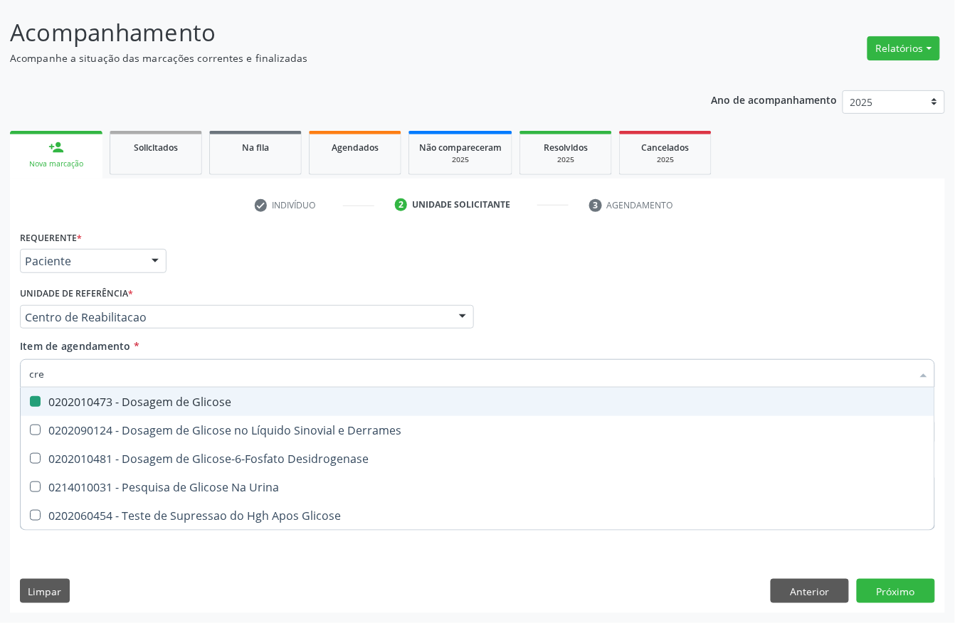
checkbox Glicose "false"
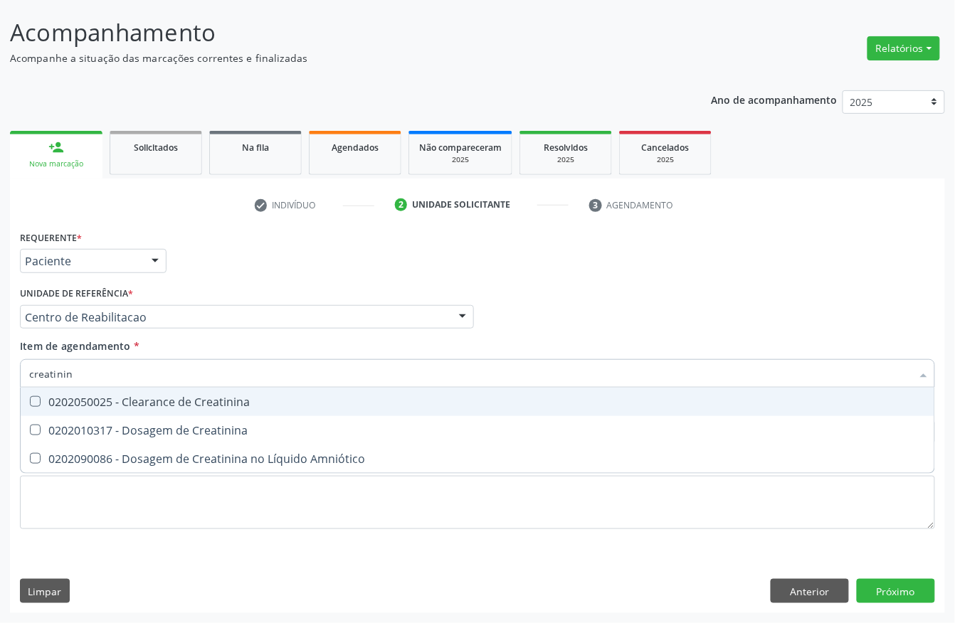
type input "creatinina"
click at [100, 396] on div "0202050025 - Clearance de Creatinina" at bounding box center [477, 401] width 897 height 11
checkbox Creatinina "true"
click at [101, 374] on input "creatinina" at bounding box center [470, 373] width 882 height 28
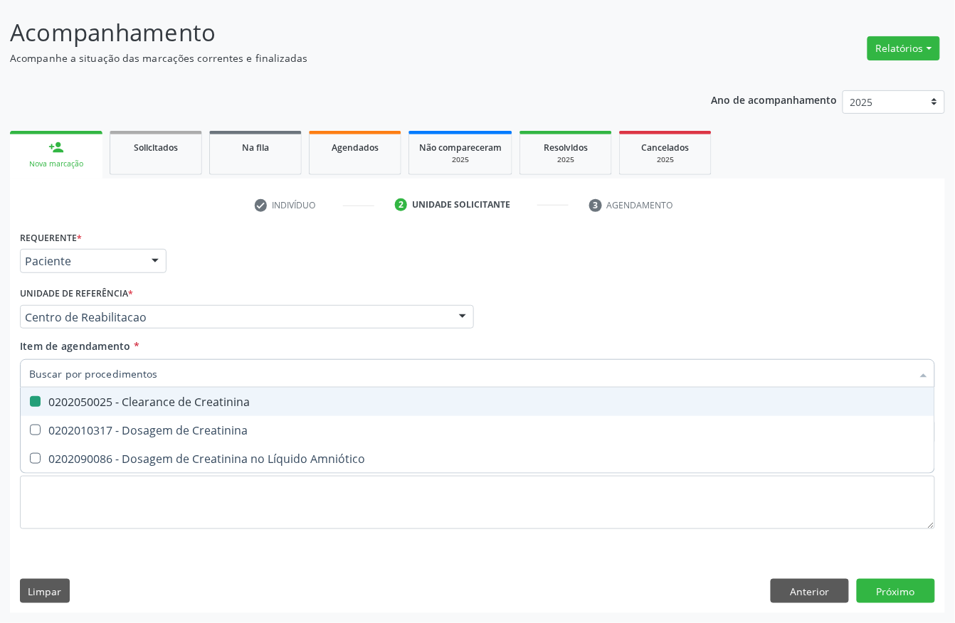
checkbox Creatinina "false"
type input "ureia"
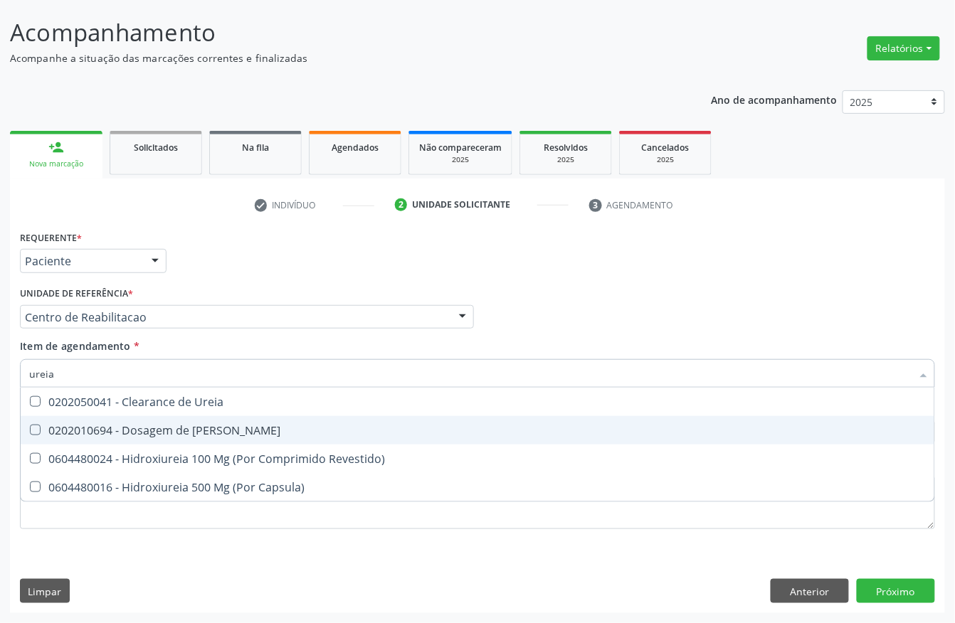
click at [112, 427] on div "0202010694 - Dosagem de [PERSON_NAME]" at bounding box center [477, 430] width 897 height 11
checkbox Ureia "true"
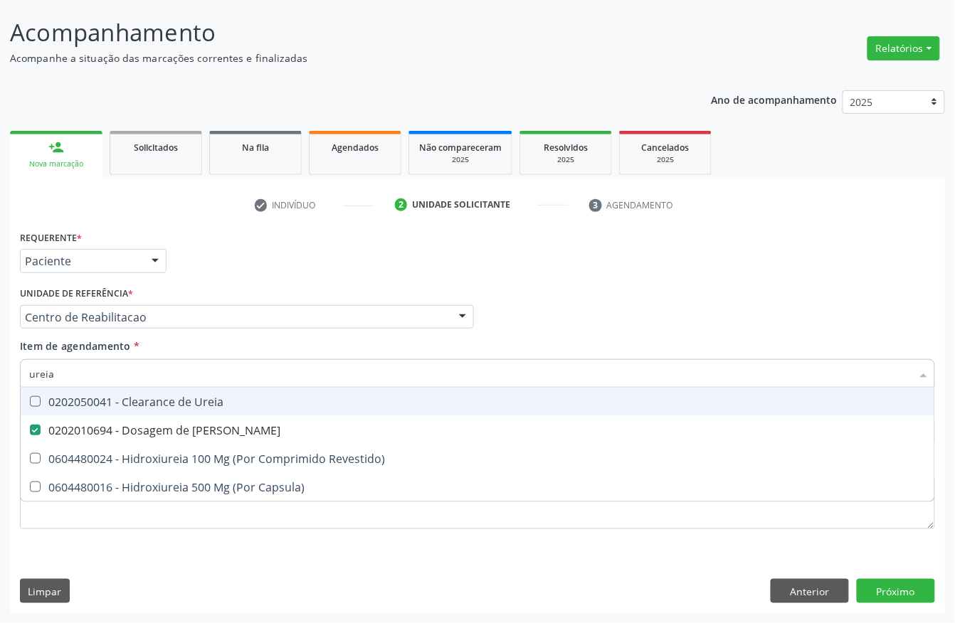
click at [117, 374] on input "ureia" at bounding box center [470, 373] width 882 height 28
type input "colest"
checkbox Ureia "false"
click at [101, 391] on span "0202010279 - Dosagem de Colesterol Hdl" at bounding box center [478, 402] width 914 height 28
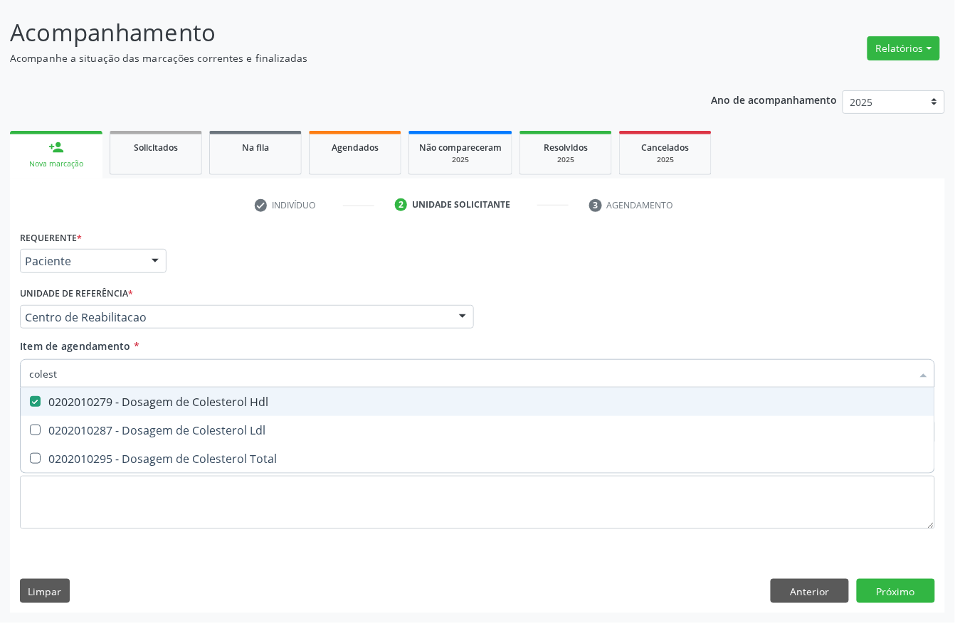
click at [92, 413] on span "0202010279 - Dosagem de Colesterol Hdl" at bounding box center [478, 402] width 914 height 28
checkbox Hdl "false"
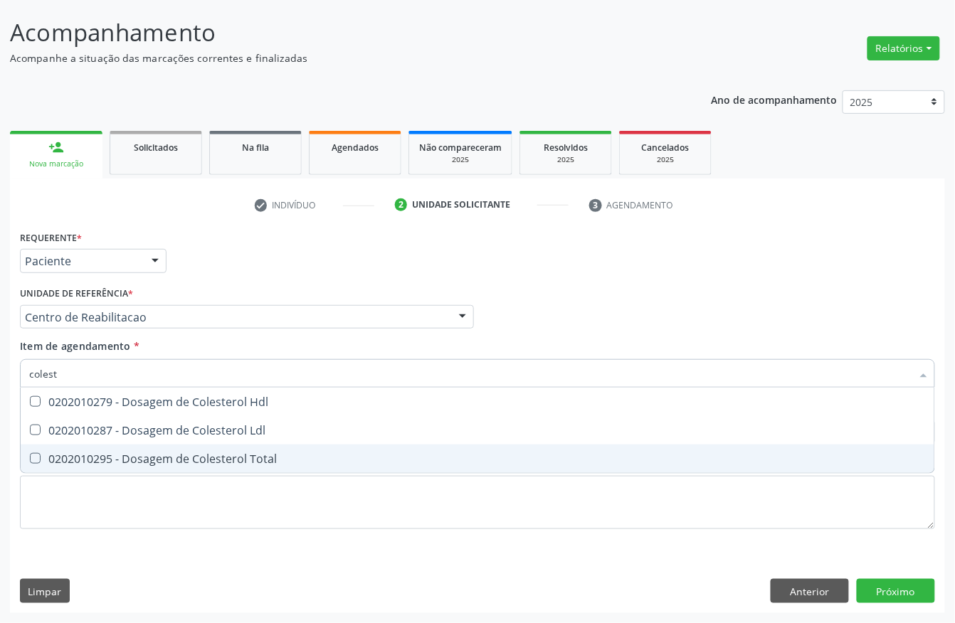
drag, startPoint x: 90, startPoint y: 450, endPoint x: 86, endPoint y: 423, distance: 27.3
click at [89, 445] on span "0202010295 - Dosagem de Colesterol Total" at bounding box center [478, 459] width 914 height 28
checkbox Total "true"
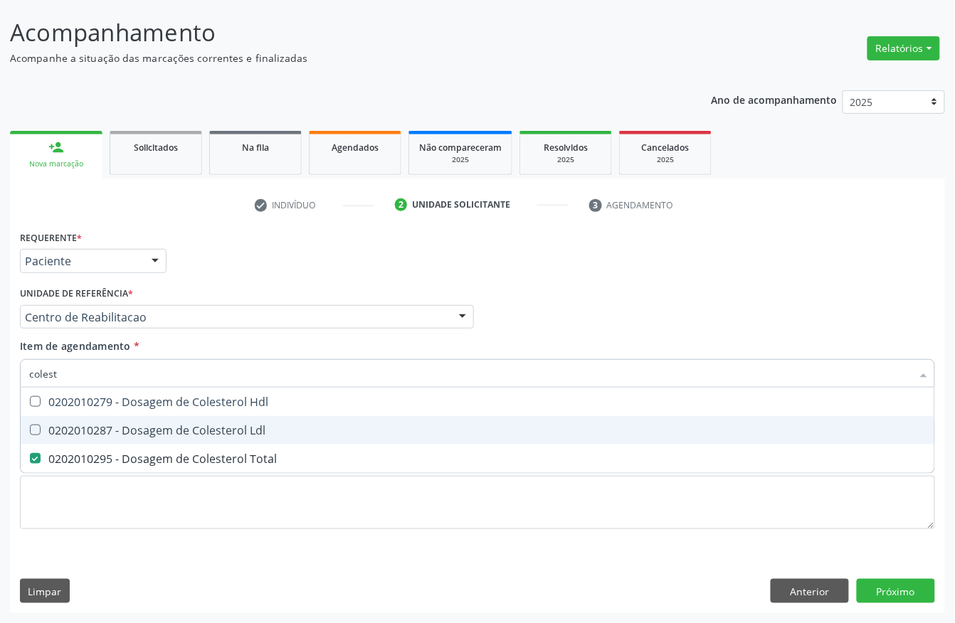
click at [86, 425] on div "0202010287 - Dosagem de Colesterol Ldl" at bounding box center [477, 430] width 897 height 11
checkbox Ldl "true"
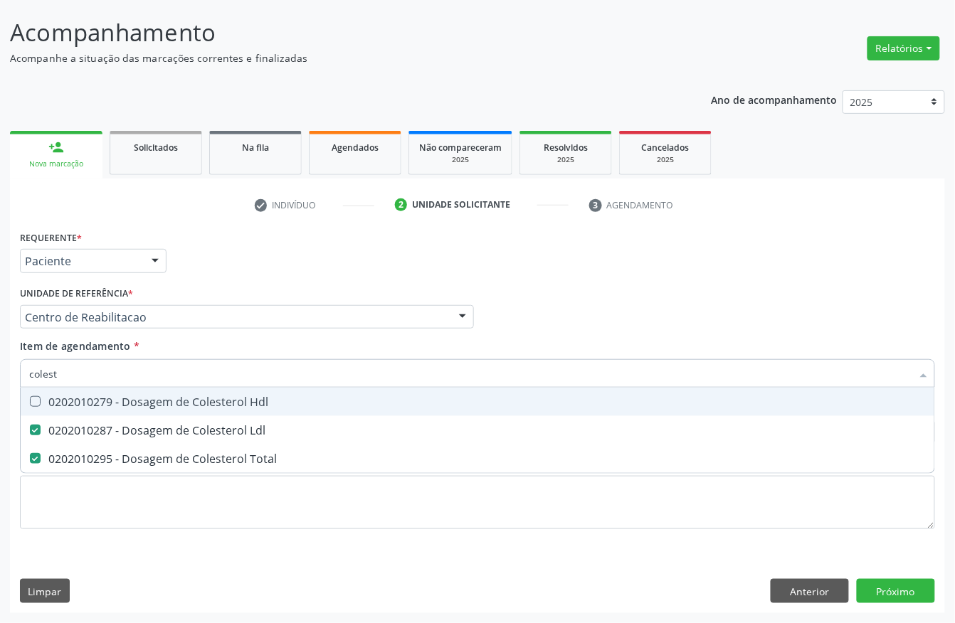
click at [83, 406] on div "0202010279 - Dosagem de Colesterol Hdl" at bounding box center [477, 401] width 897 height 11
checkbox Hdl "true"
click at [91, 379] on input "colest" at bounding box center [470, 373] width 882 height 28
checkbox Hdl "false"
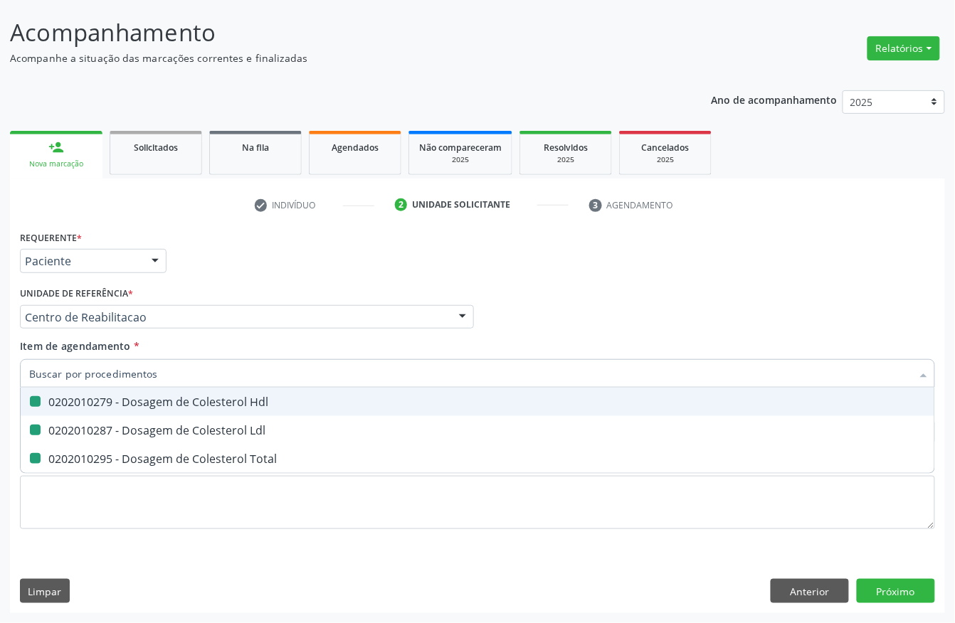
checkbox Ldl "false"
checkbox Total "false"
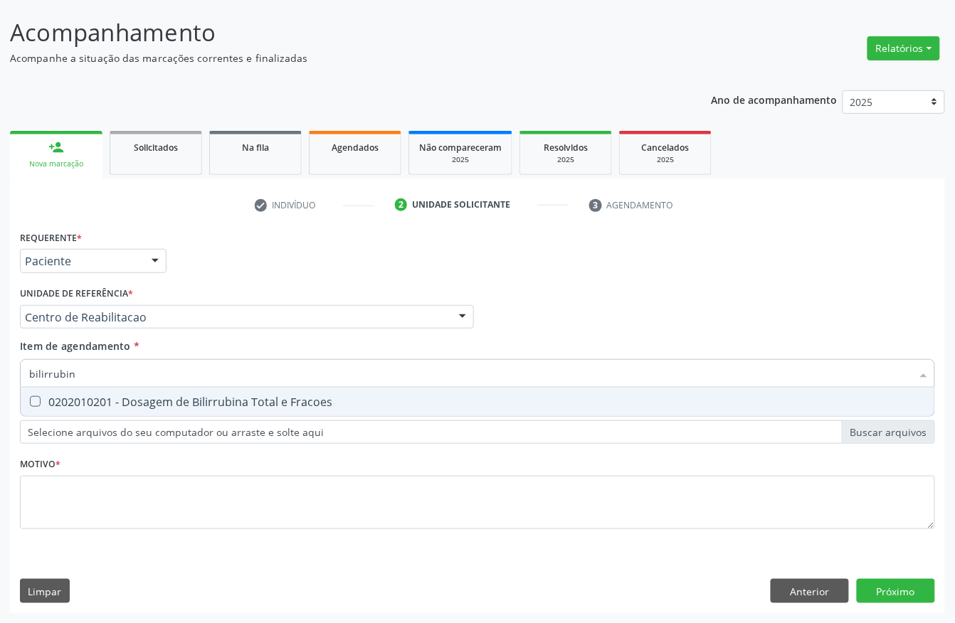
type input "bilirrubina"
drag, startPoint x: 83, startPoint y: 393, endPoint x: 85, endPoint y: 382, distance: 11.7
click at [83, 396] on div "0202010201 - Dosagem de Bilirrubina Total e Fracoes" at bounding box center [477, 401] width 897 height 11
checkbox Fracoes "true"
click at [86, 376] on input "bilirrubina" at bounding box center [470, 373] width 882 height 28
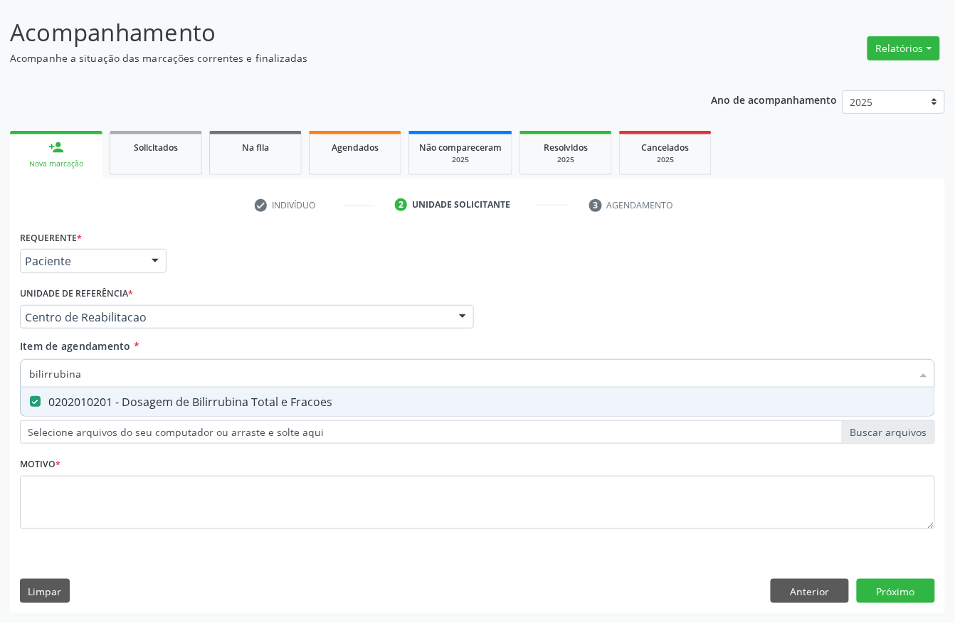
click at [86, 376] on input "bilirrubina" at bounding box center [470, 373] width 882 height 28
checkbox Fracoes "false"
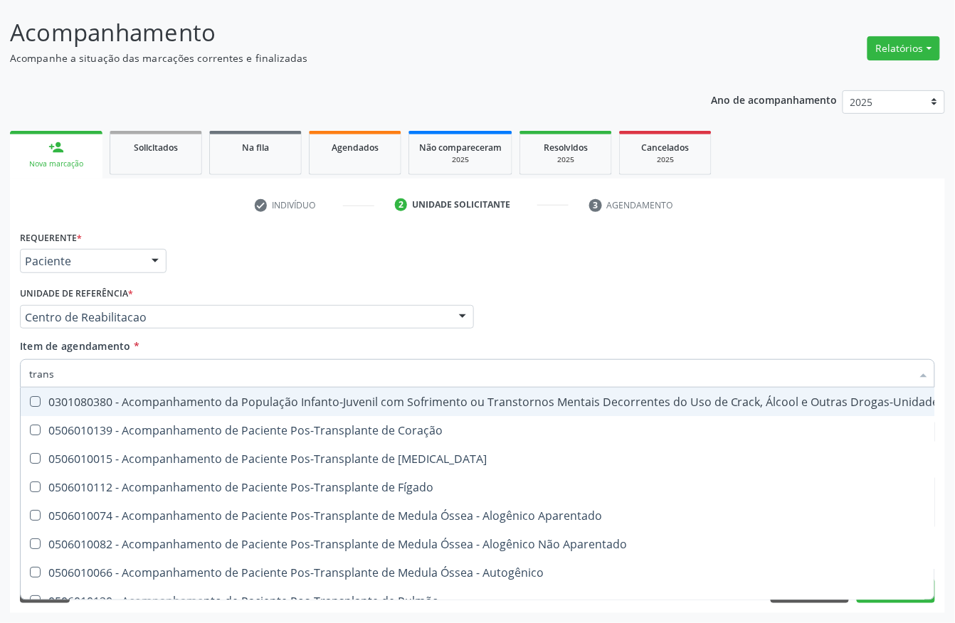
type input "transa"
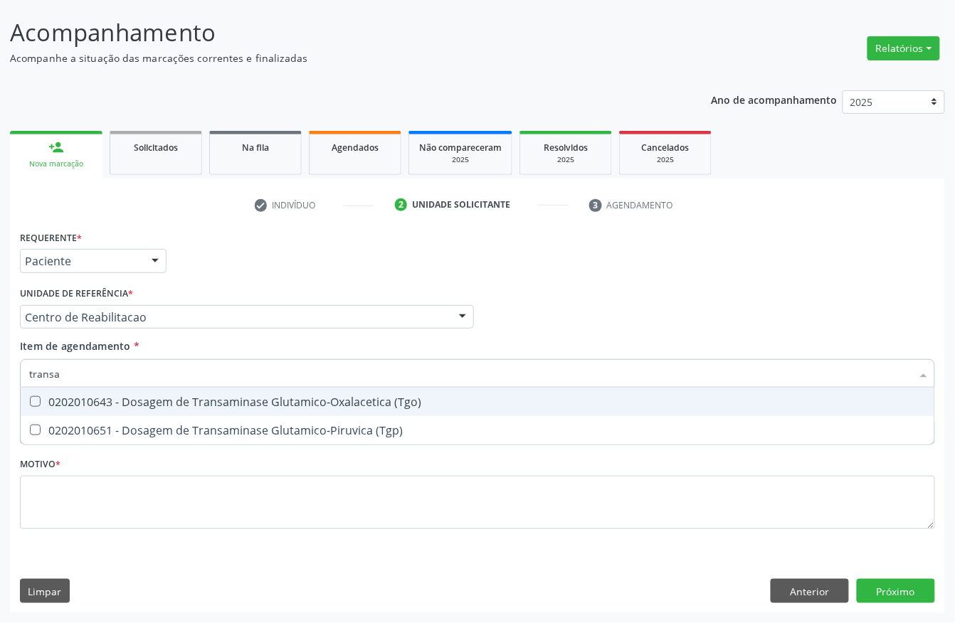
click at [40, 396] on \(Tgo\) at bounding box center [35, 401] width 11 height 11
click at [30, 397] on \(Tgo\) "checkbox" at bounding box center [25, 401] width 9 height 9
checkbox \(Tgo\) "true"
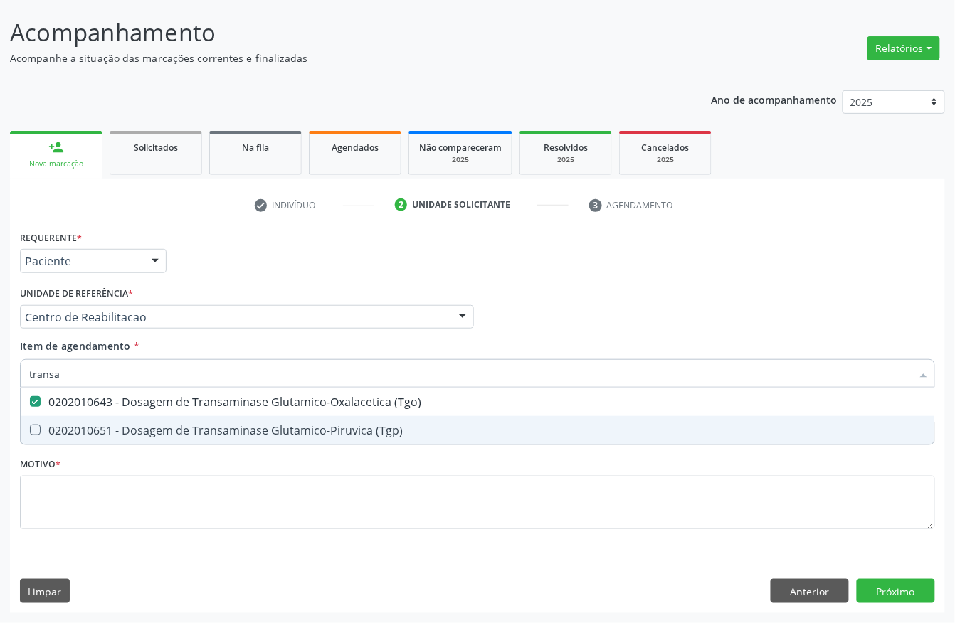
click at [52, 425] on div "0202010651 - Dosagem de Transaminase Glutamico-Piruvica (Tgp)" at bounding box center [477, 430] width 897 height 11
checkbox \(Tgp\) "true"
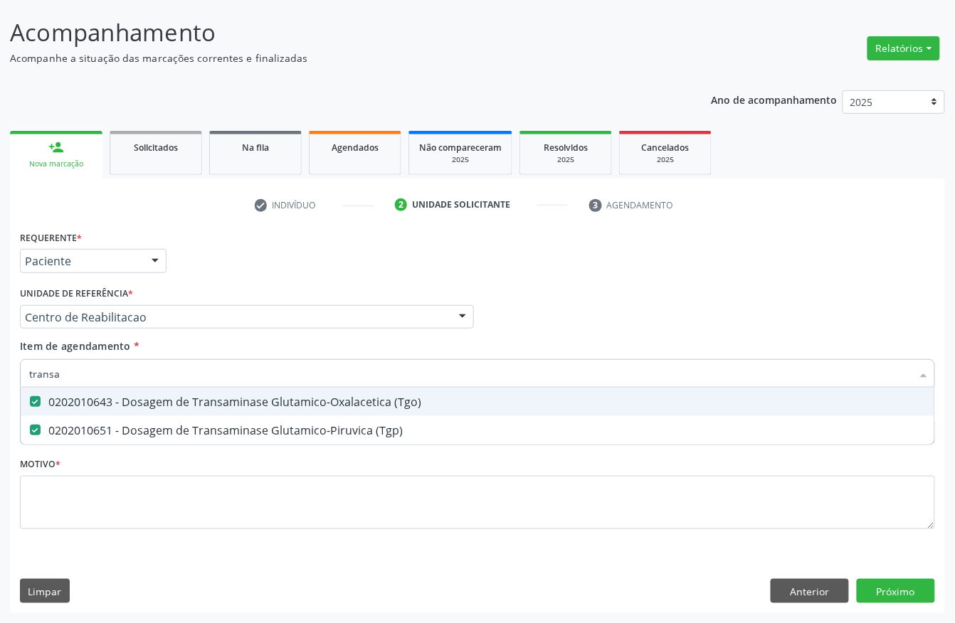
click at [71, 384] on input "transa" at bounding box center [470, 373] width 882 height 28
type input "tri"
checkbox \(Tgo\) "false"
checkbox \(Tgp\) "false"
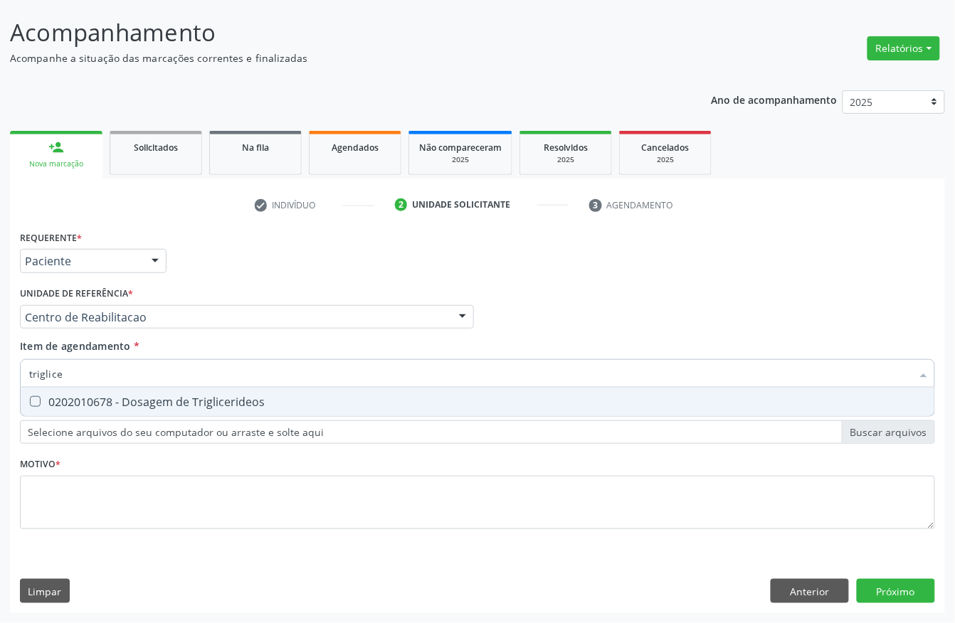
type input "triglicer"
click at [78, 396] on div "0202010678 - Dosagem de Triglicerideos" at bounding box center [477, 401] width 897 height 11
checkbox Triglicerideos "true"
click at [77, 379] on input "triglicer" at bounding box center [470, 373] width 882 height 28
drag, startPoint x: 77, startPoint y: 379, endPoint x: 58, endPoint y: 382, distance: 19.5
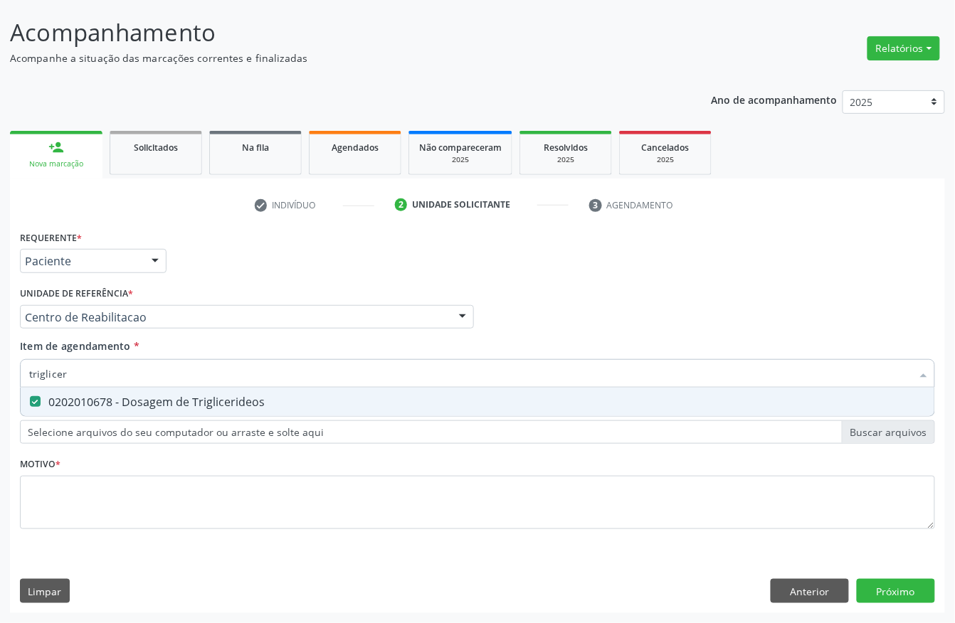
click at [75, 379] on input "triglicer" at bounding box center [470, 373] width 882 height 28
checkbox Triglicerideos "false"
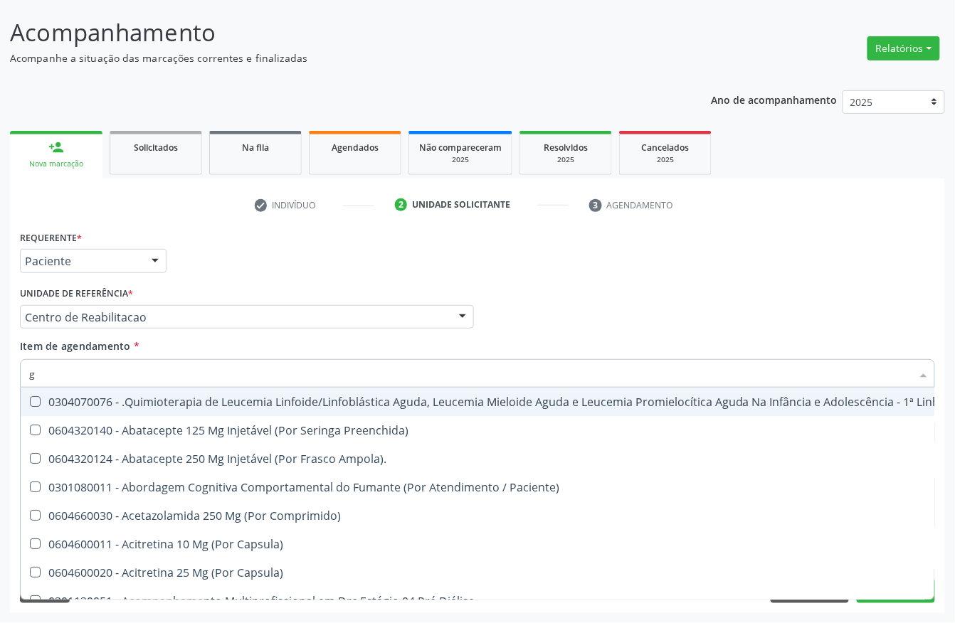
type input "gl"
checkbox Oftalmológica "true"
checkbox 5Ml\) "true"
checkbox Miotendinoso "true"
checkbox Pé "true"
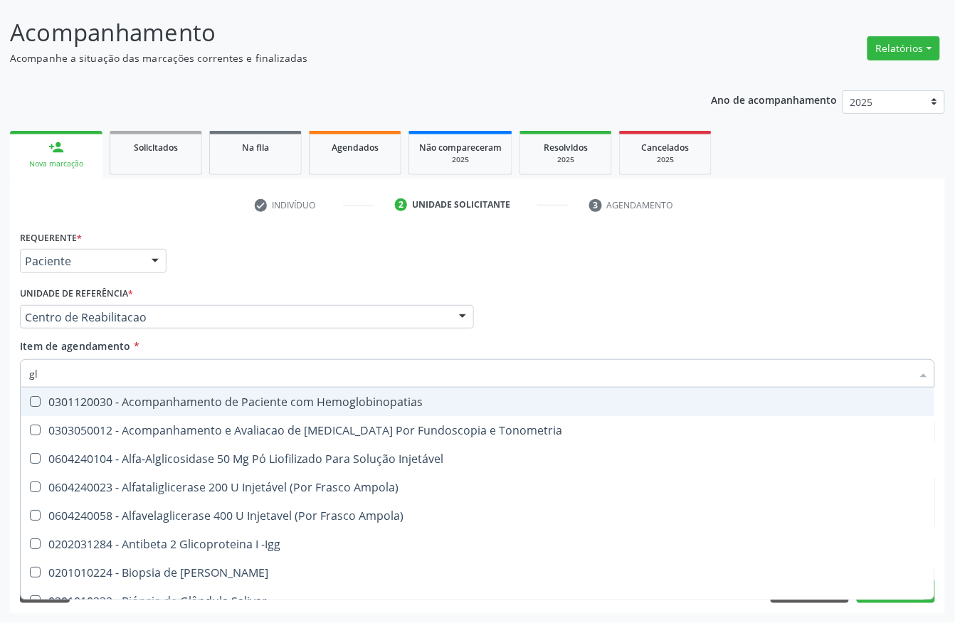
type input "gli"
checkbox \(Confirmatorio\) "true"
checkbox Glomerular "true"
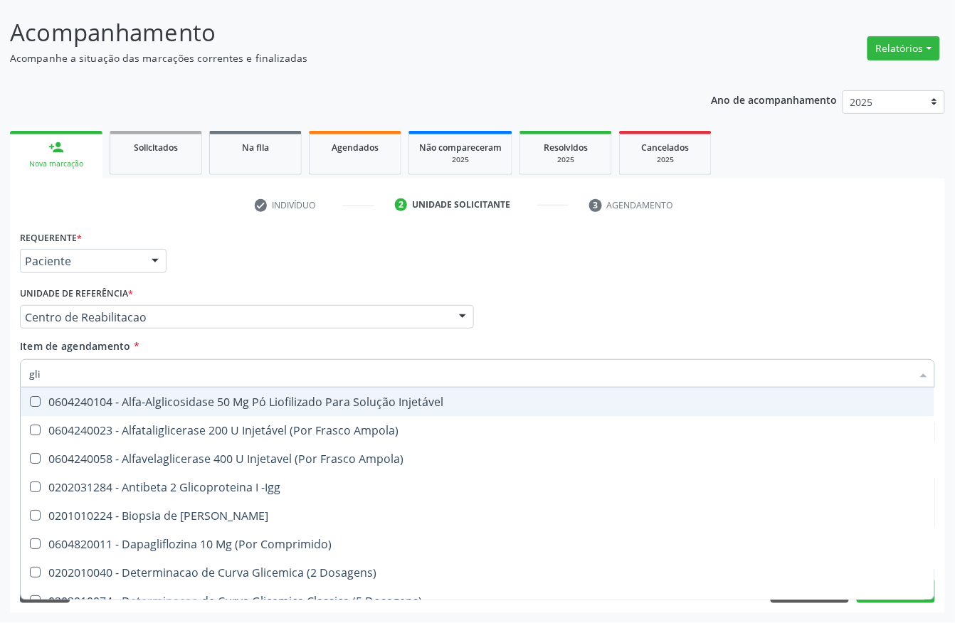
type input "glic"
checkbox Aminoglicosideos "true"
checkbox Glicose "false"
checkbox Derrames "true"
checkbox Triglicerideos "false"
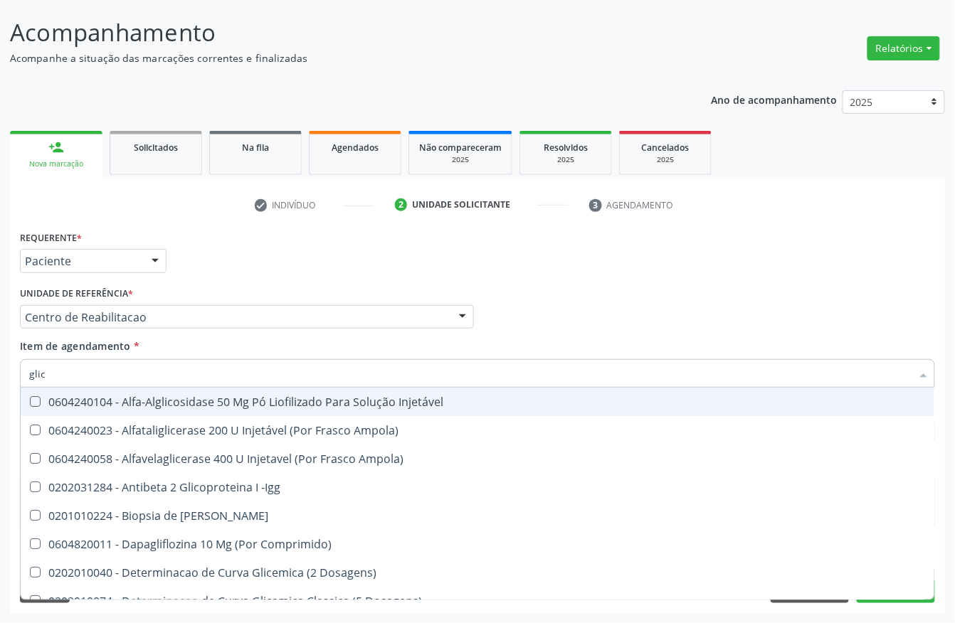
type input "glico"
checkbox Comprimido\) "true"
checkbox Aminoglicosideos "false"
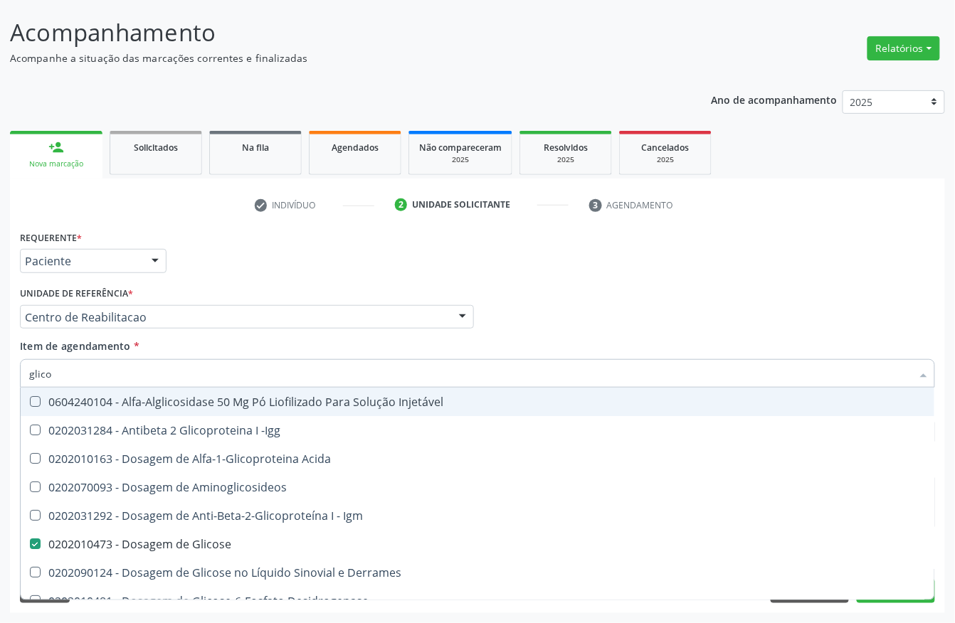
type input "glicos"
checkbox Acida "true"
checkbox Glicose "false"
type input "glicosi"
checkbox Acida "false"
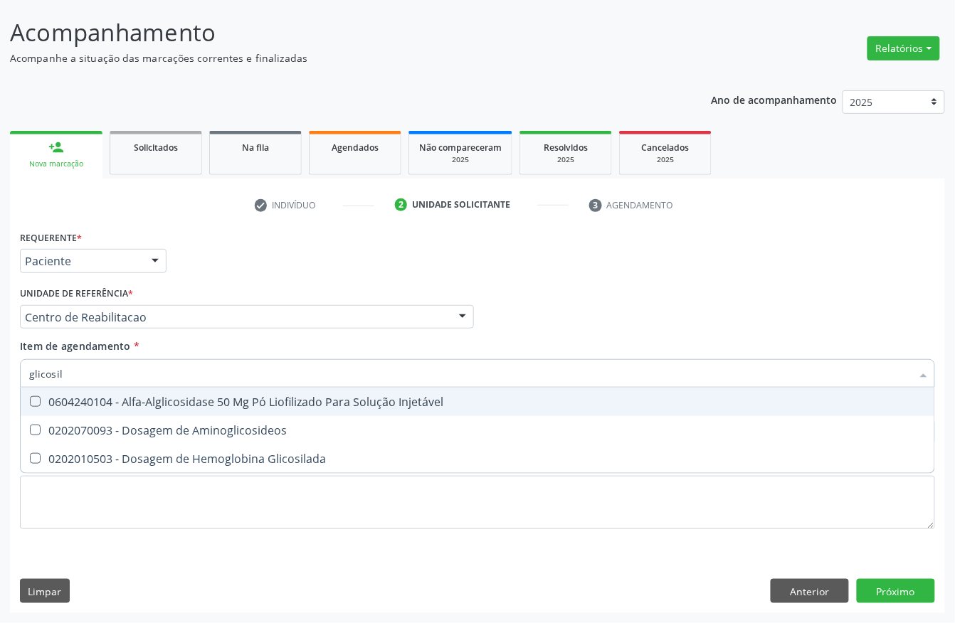
type input "glicosila"
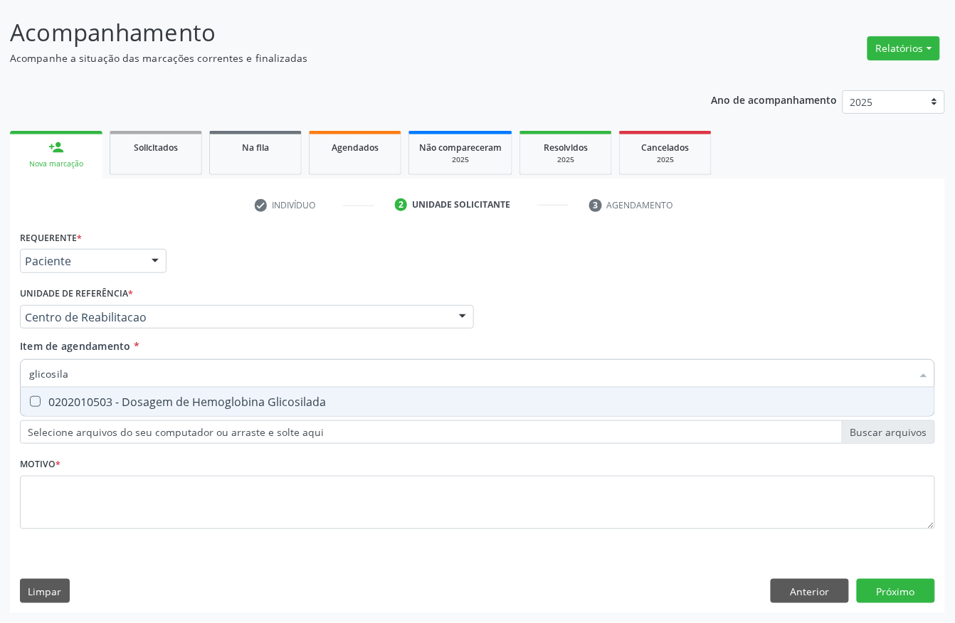
click at [61, 396] on div "0202010503 - Dosagem de Hemoglobina Glicosilada" at bounding box center [477, 401] width 897 height 11
checkbox Glicosilada "true"
click at [63, 374] on input "glicosila" at bounding box center [470, 373] width 882 height 28
checkbox Glicosilada "false"
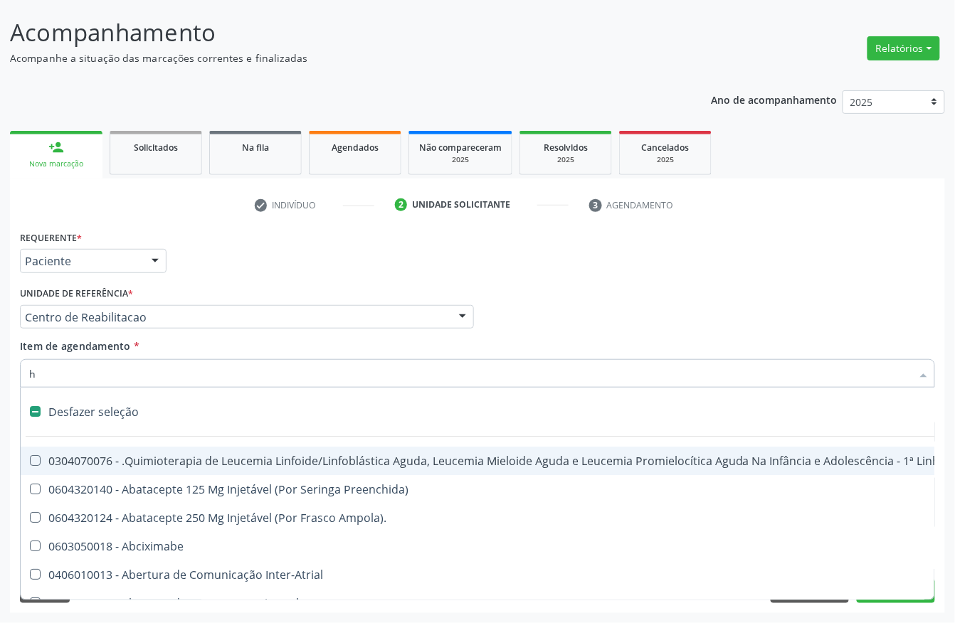
type input "he"
checkbox Cística "true"
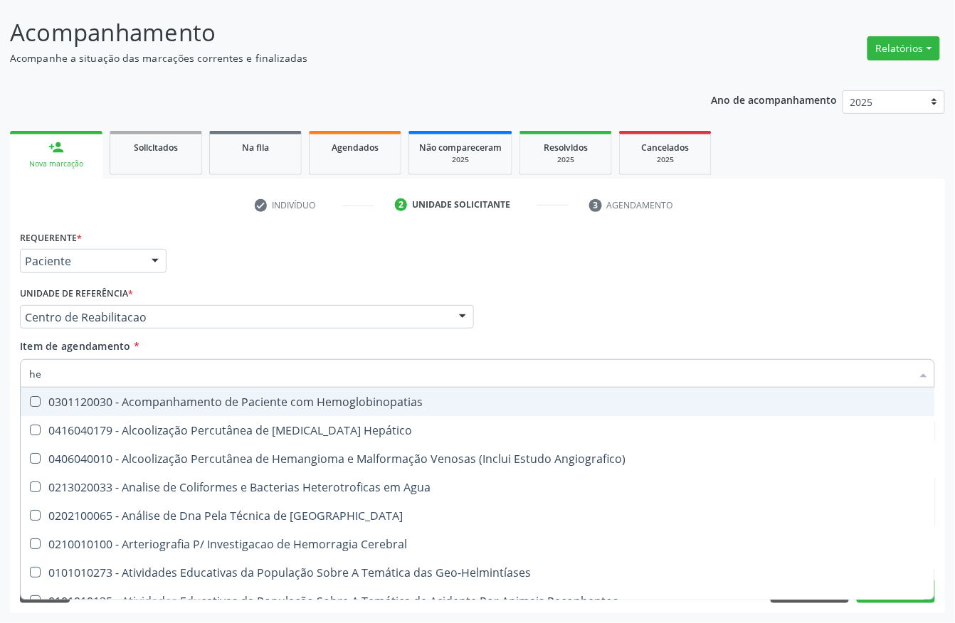
type input "hem"
checkbox \(Qualitativo\) "true"
checkbox Glicosilada "false"
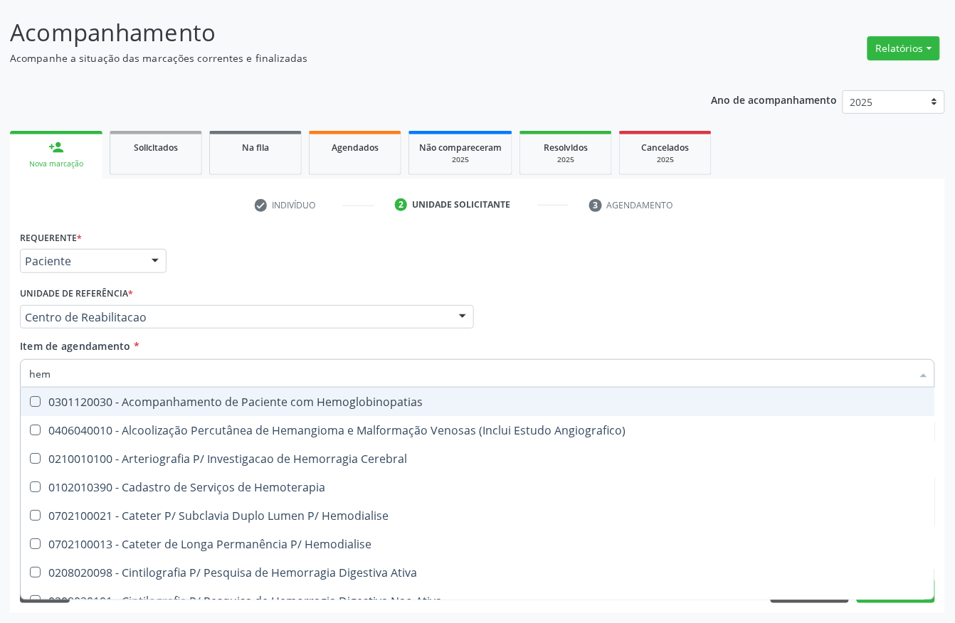
type input "hemo"
checkbox Hemacias "true"
checkbox Glicosilada "false"
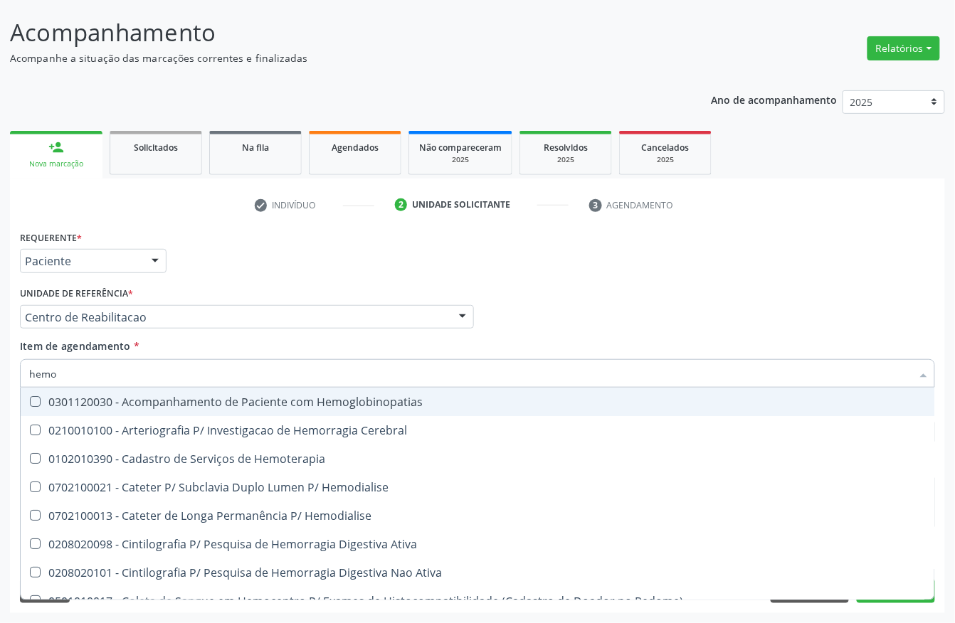
type input "hemog"
checkbox Tardio\) "true"
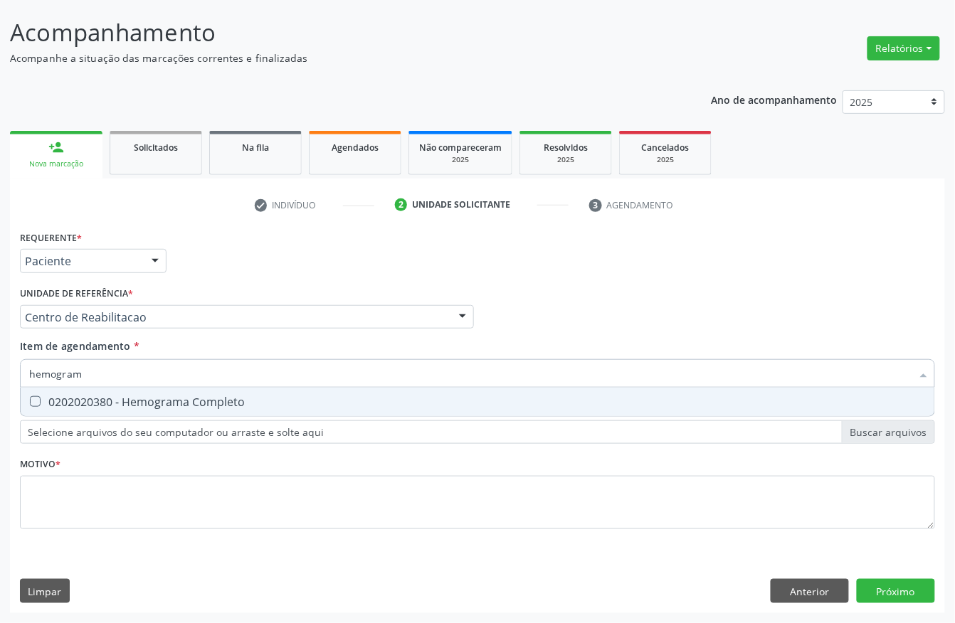
type input "hemograma"
click at [86, 404] on div "0202020380 - Hemograma Completo" at bounding box center [477, 401] width 897 height 11
checkbox Completo "true"
click at [117, 374] on input "hemograma" at bounding box center [470, 373] width 882 height 28
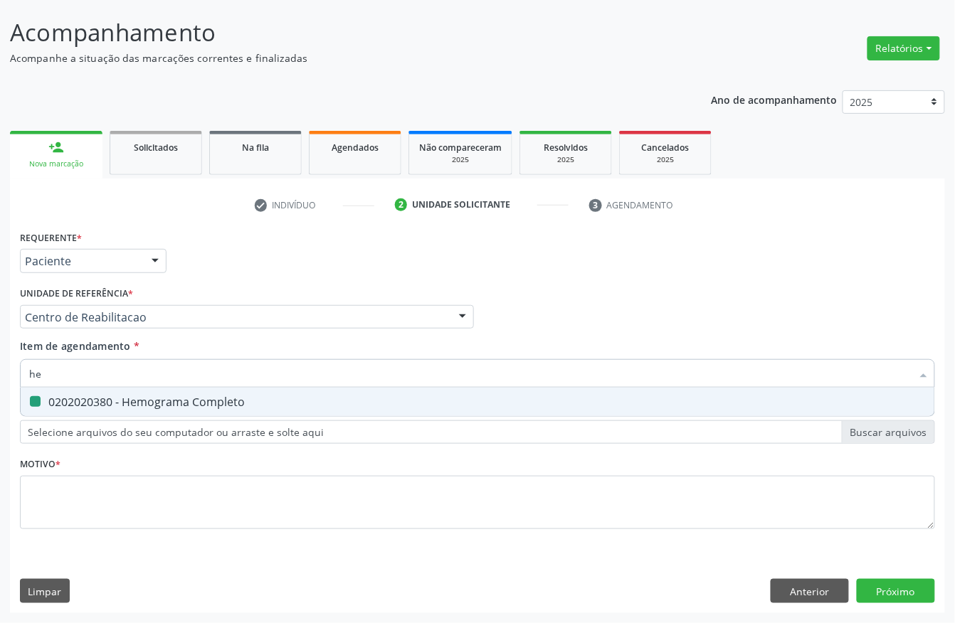
type input "hem"
checkbox Completo "false"
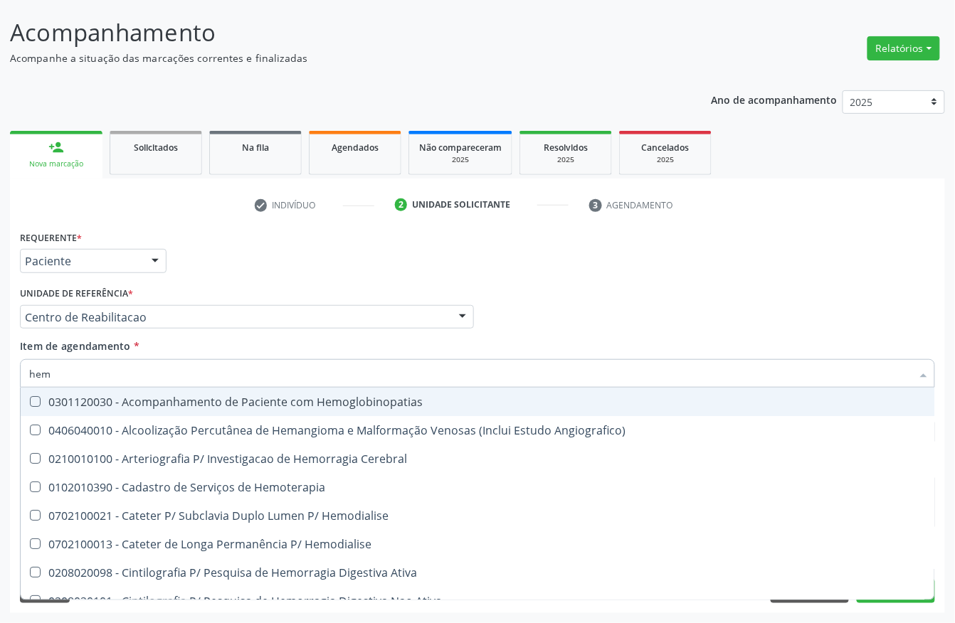
type input "he"
checkbox Glicosilada "false"
checkbox Hematocrito "true"
checkbox Completo "false"
checkbox Orgaos "true"
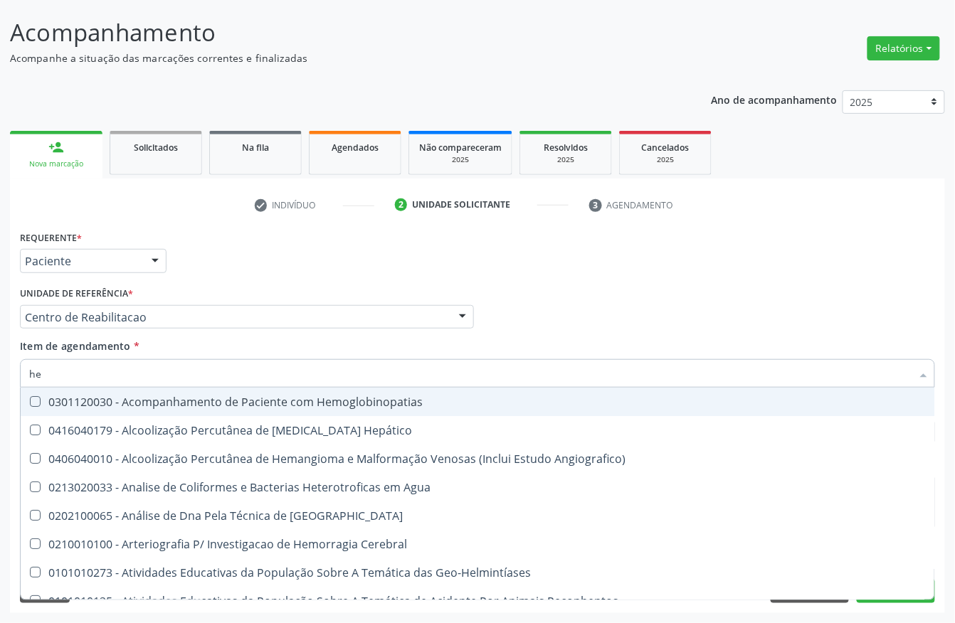
type input "h"
checkbox Glicosilada "false"
checkbox Completo "false"
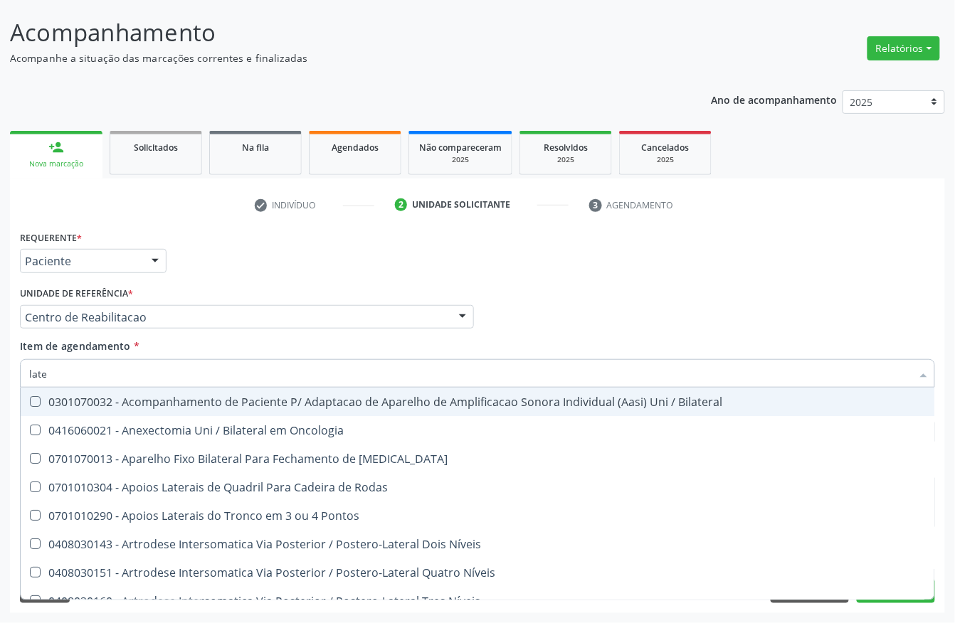
type input "latex"
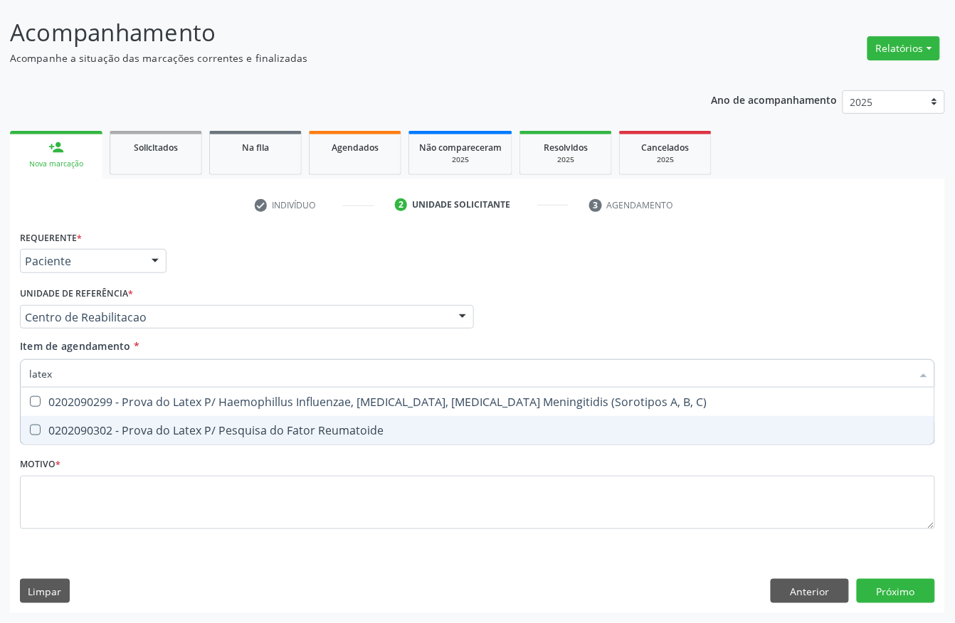
click at [131, 425] on div "0202090302 - Prova do Latex P/ Pesquisa do Fator Reumatoide" at bounding box center [477, 430] width 897 height 11
checkbox Reumatoide "true"
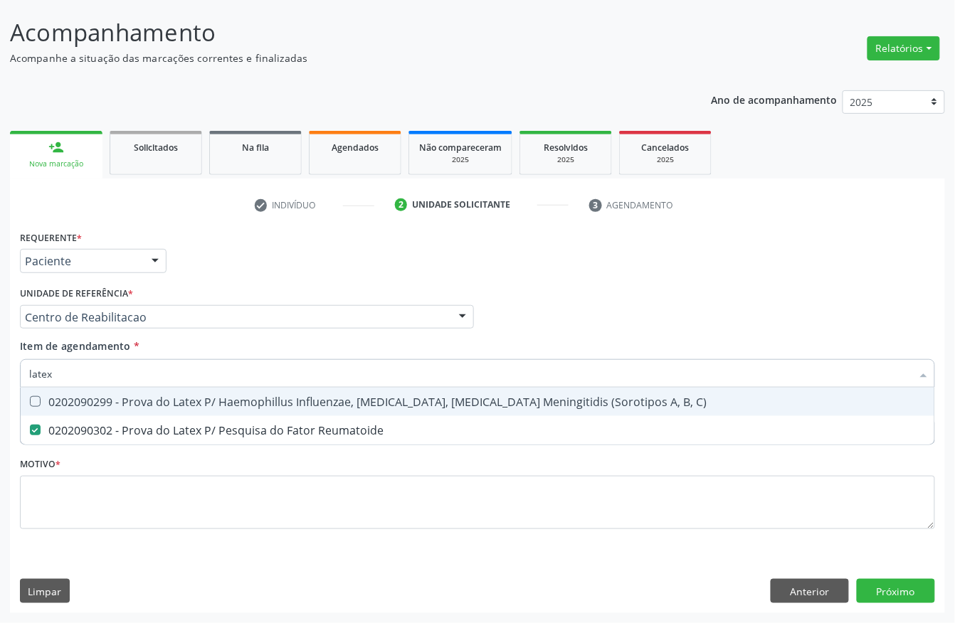
click at [108, 380] on input "latex" at bounding box center [470, 373] width 882 height 28
type input "pro"
checkbox Reumatoide "false"
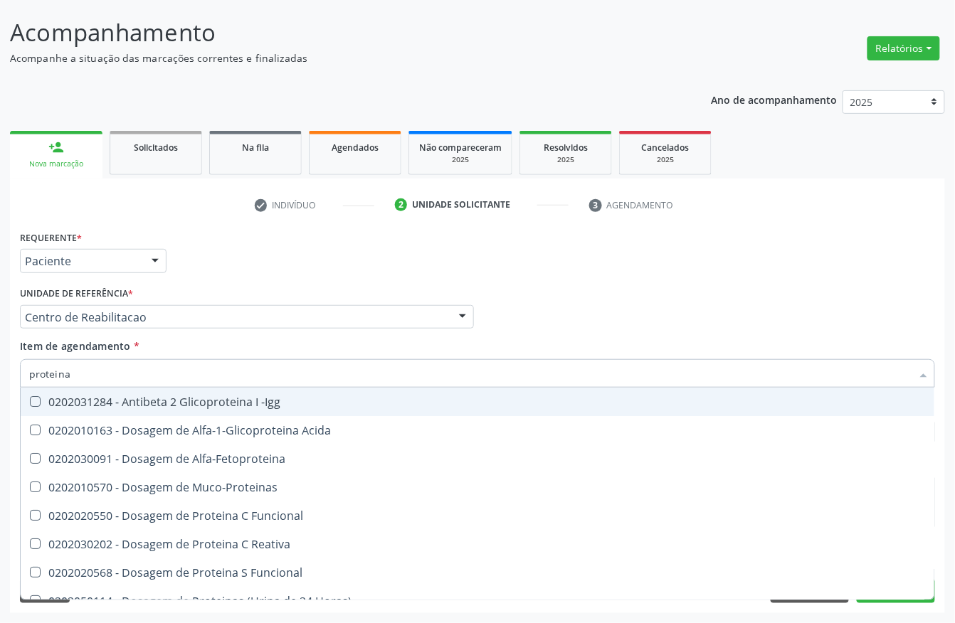
type input "proteina c"
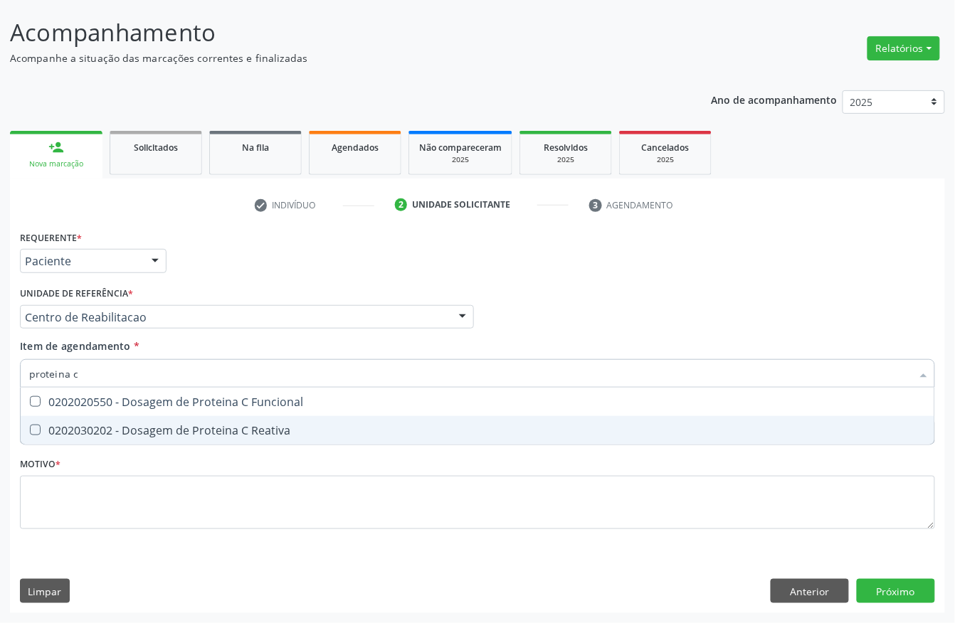
click at [107, 425] on div "0202030202 - Dosagem de Proteina C Reativa" at bounding box center [477, 430] width 897 height 11
checkbox Reativa "true"
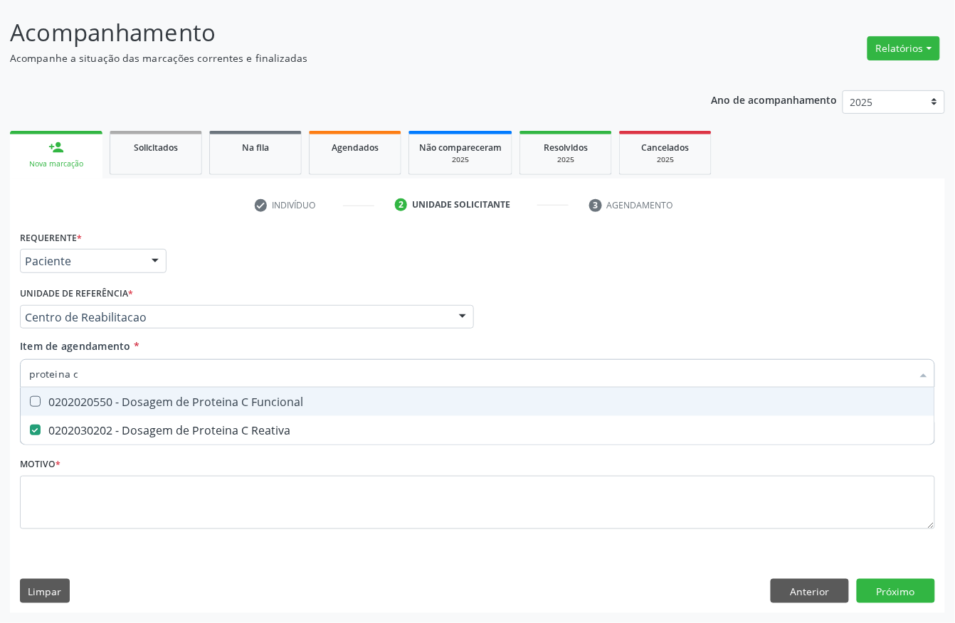
click at [98, 376] on input "proteina c" at bounding box center [470, 373] width 882 height 28
type input "anal"
checkbox Reativa "false"
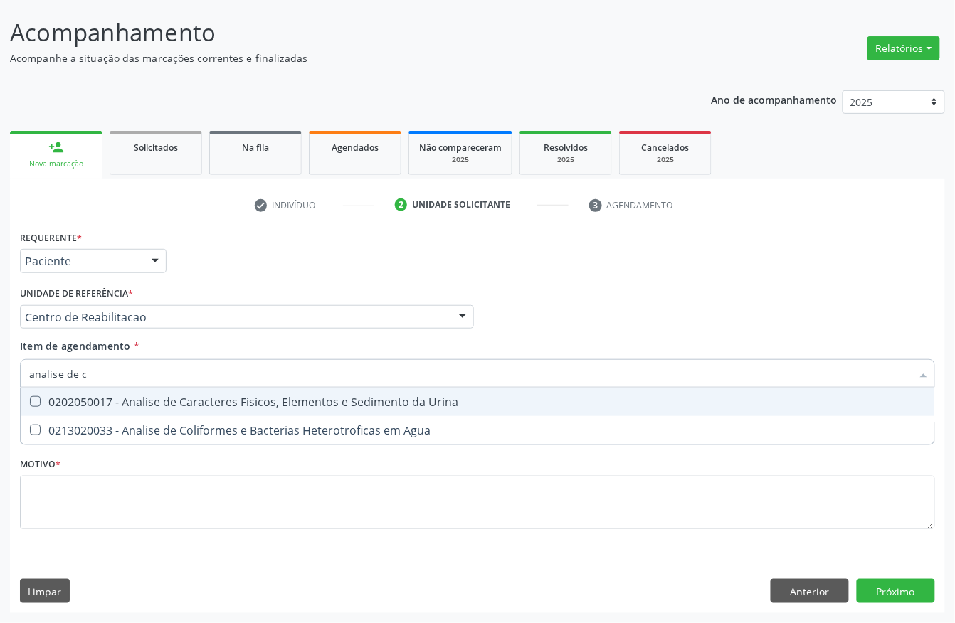
type input "analise de ca"
click at [102, 406] on div "0202050017 - Analise de Caracteres Fisicos, Elementos e Sedimento da Urina" at bounding box center [477, 401] width 897 height 11
checkbox Urina "true"
click at [108, 370] on input "analise de ca" at bounding box center [470, 373] width 882 height 28
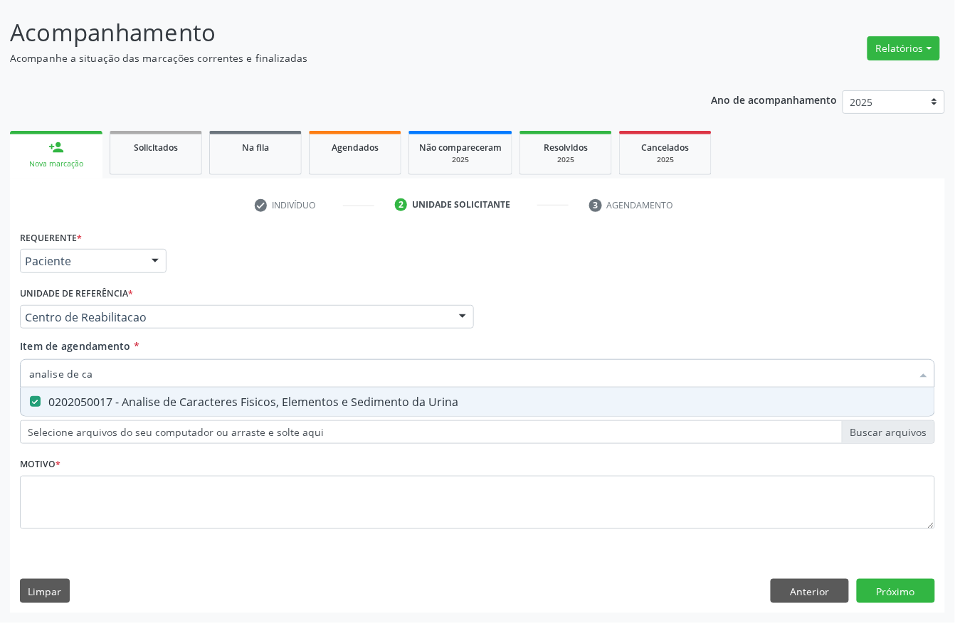
click at [108, 370] on input "analise de ca" at bounding box center [470, 373] width 882 height 28
type input "pes"
checkbox Urina "false"
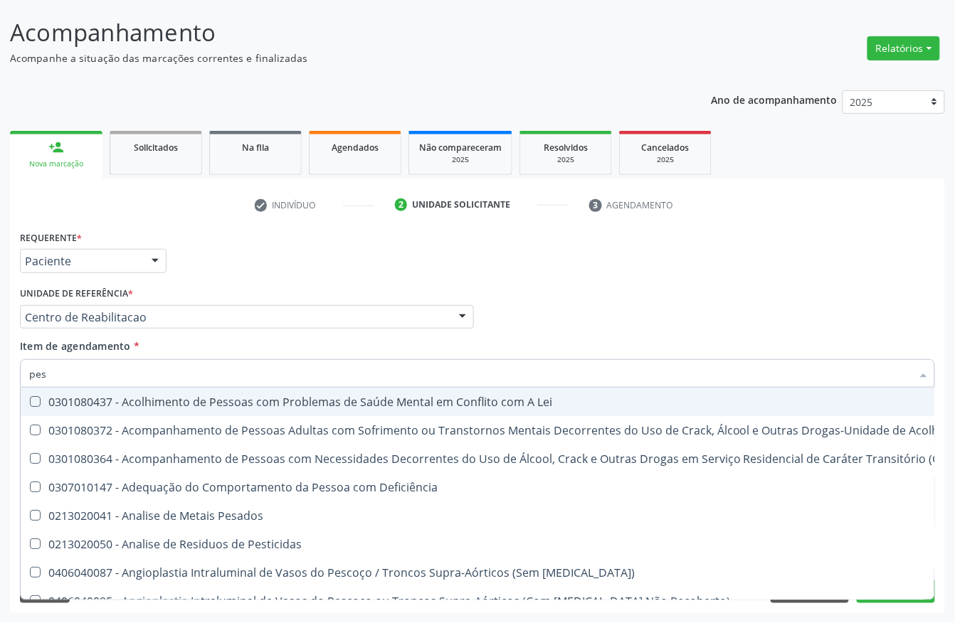
type input "pesq"
checkbox Pylori "true"
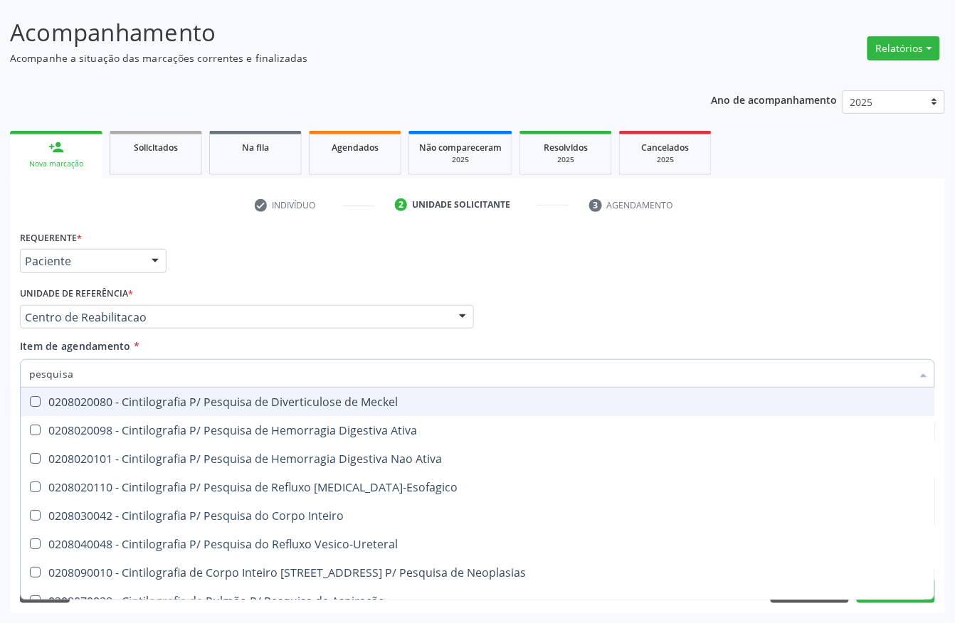
type input "pesquisa d"
checkbox Esfregaço "true"
type input "pesquisa de"
checkbox Reumatoide "false"
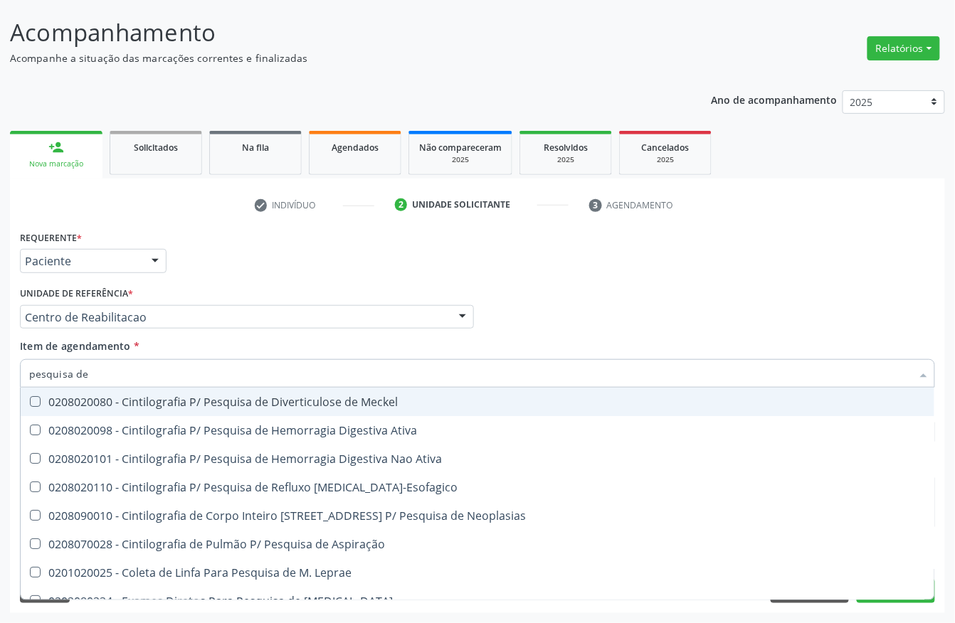
type input "pesquisa de o"
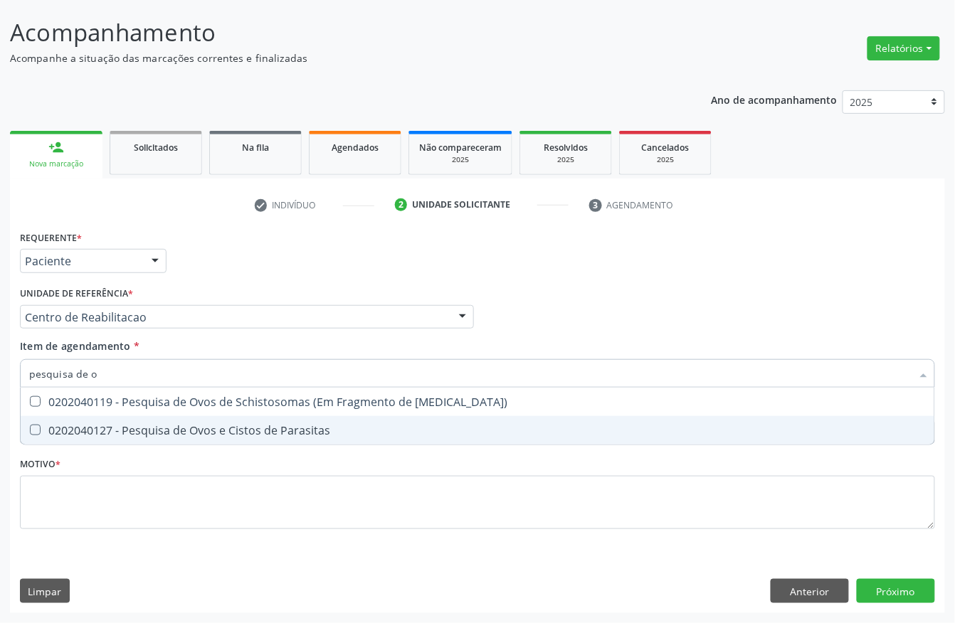
click at [120, 425] on div "0202040127 - Pesquisa de Ovos e Cistos de Parasitas" at bounding box center [477, 430] width 897 height 11
checkbox Parasitas "true"
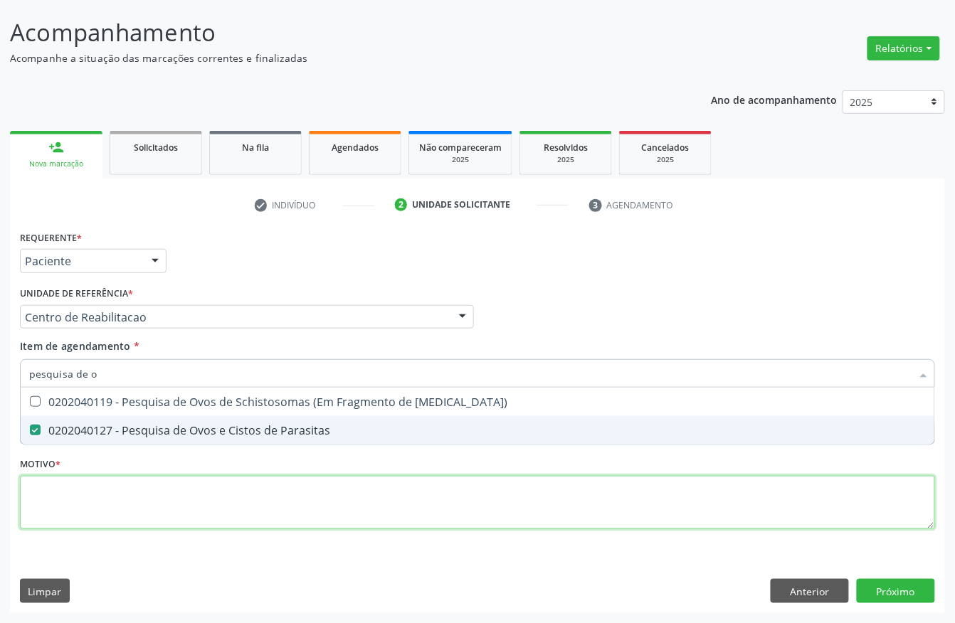
click at [92, 499] on div "Requerente * Paciente Profissional de Saúde Paciente Nenhum resultado encontrad…" at bounding box center [477, 388] width 915 height 322
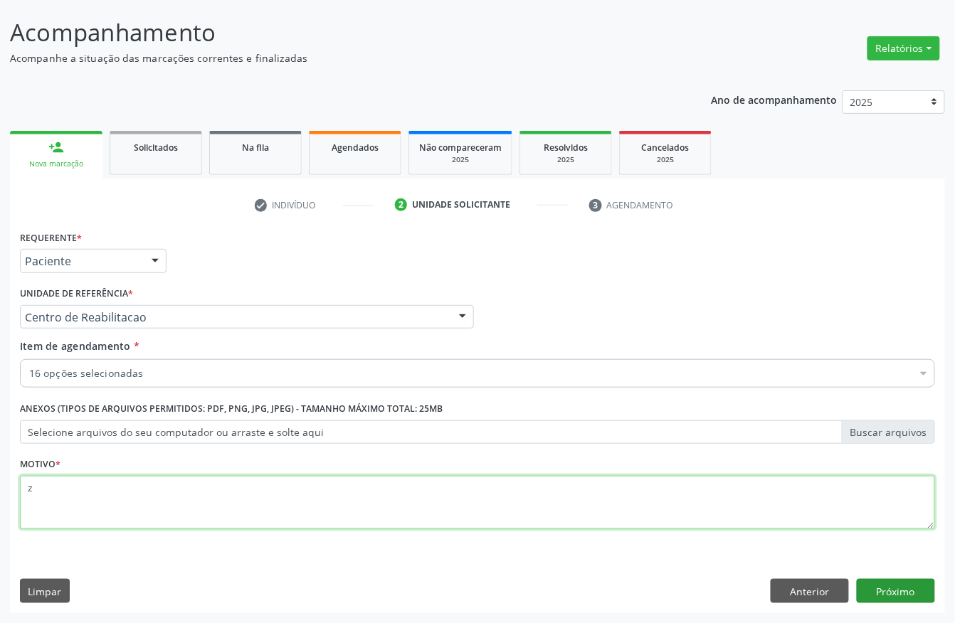
type textarea "z"
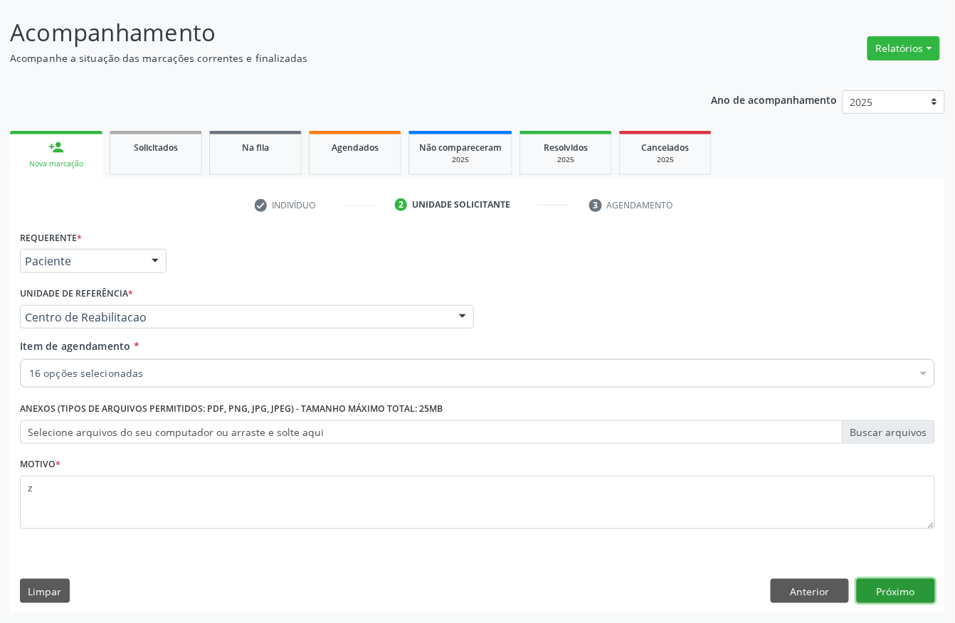
click at [902, 595] on button "Próximo" at bounding box center [896, 591] width 78 height 24
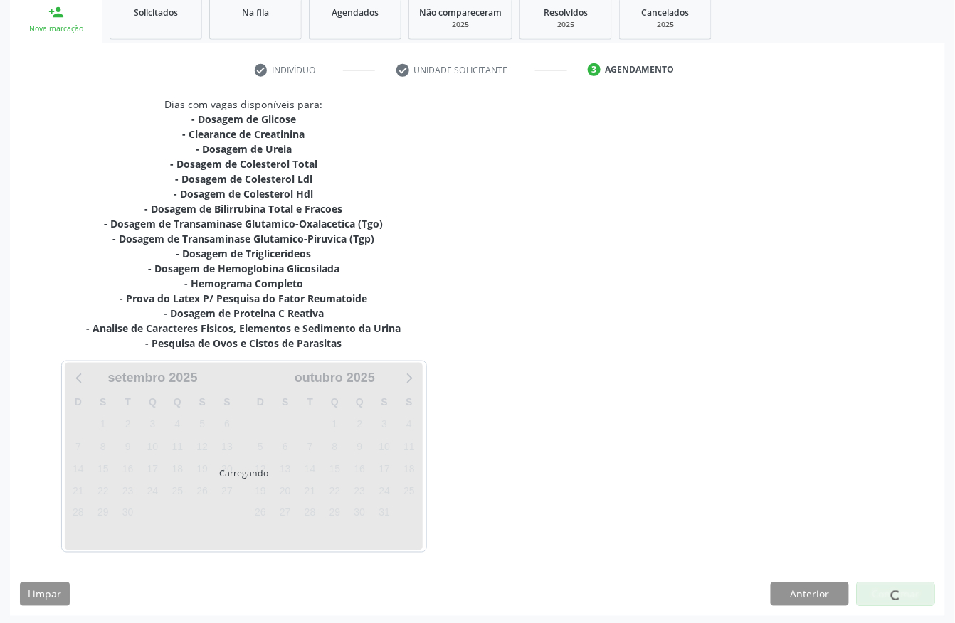
scroll to position [221, 0]
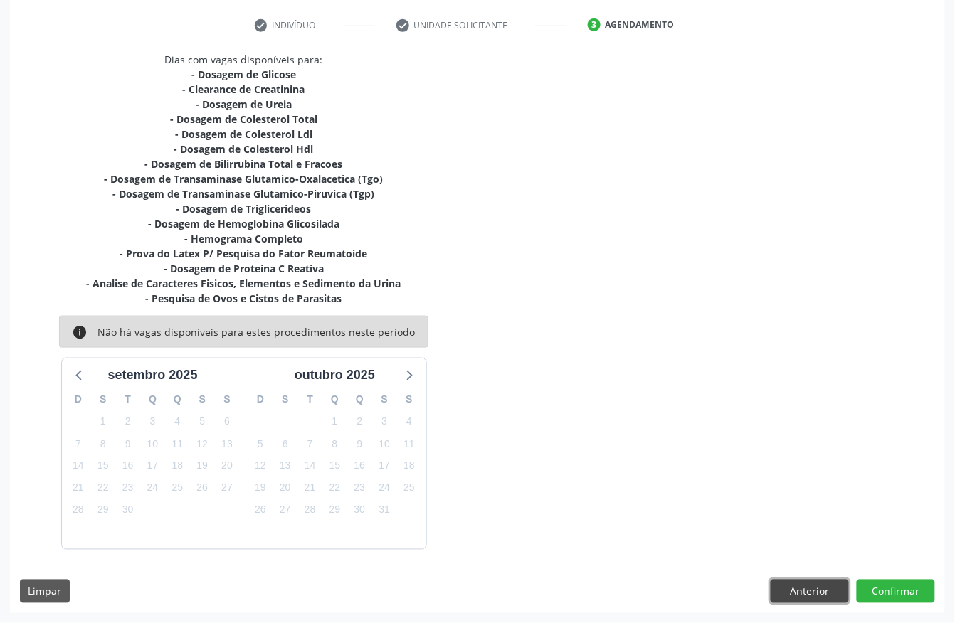
click at [794, 586] on button "Anterior" at bounding box center [810, 592] width 78 height 24
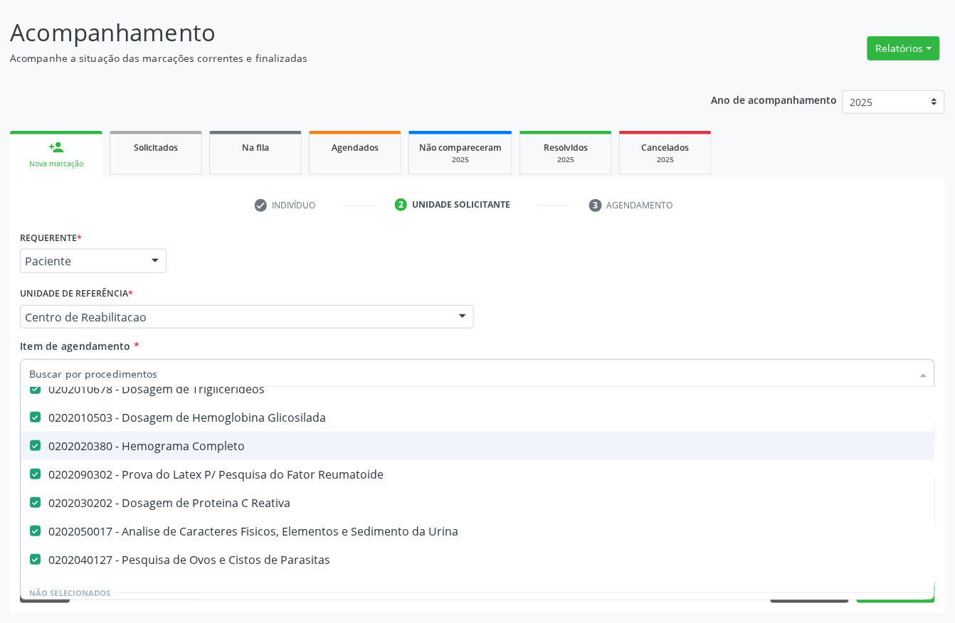
scroll to position [379, 0]
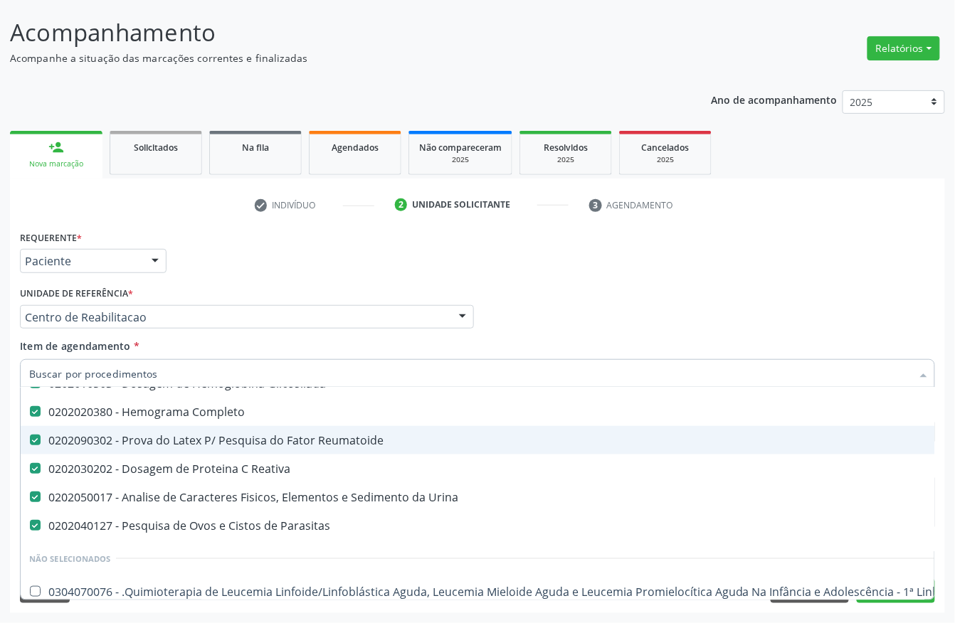
click at [253, 441] on div "0202090302 - Prova do Latex P/ Pesquisa do Fator Reumatoide" at bounding box center [583, 440] width 1108 height 11
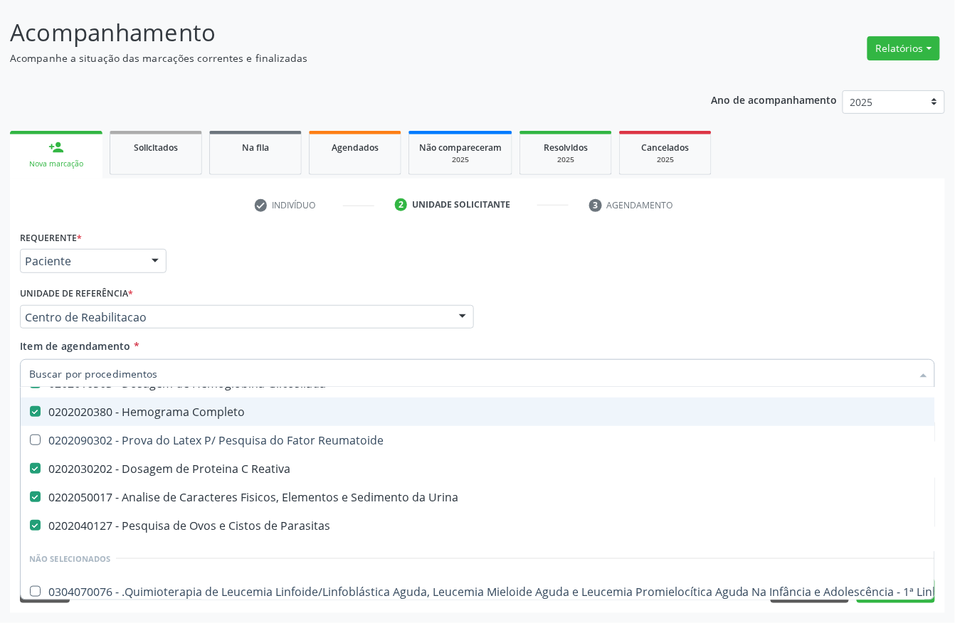
click at [524, 320] on div "Profissional Solicitante Por favor, selecione a Unidade de Atendimento primeiro…" at bounding box center [477, 310] width 922 height 55
checkbox Reumatoide "true"
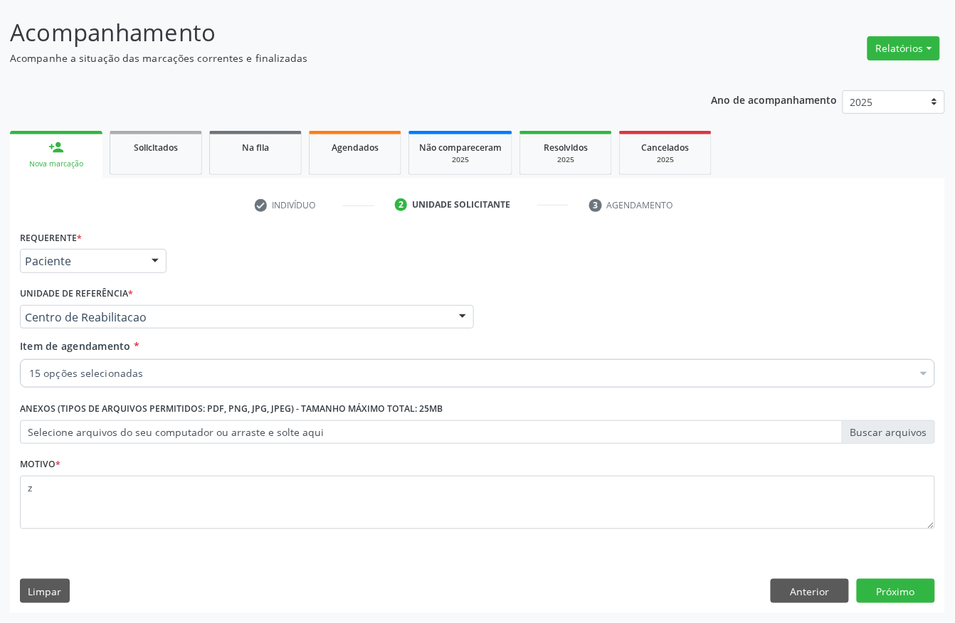
scroll to position [0, 0]
click at [889, 601] on button "Próximo" at bounding box center [896, 591] width 78 height 24
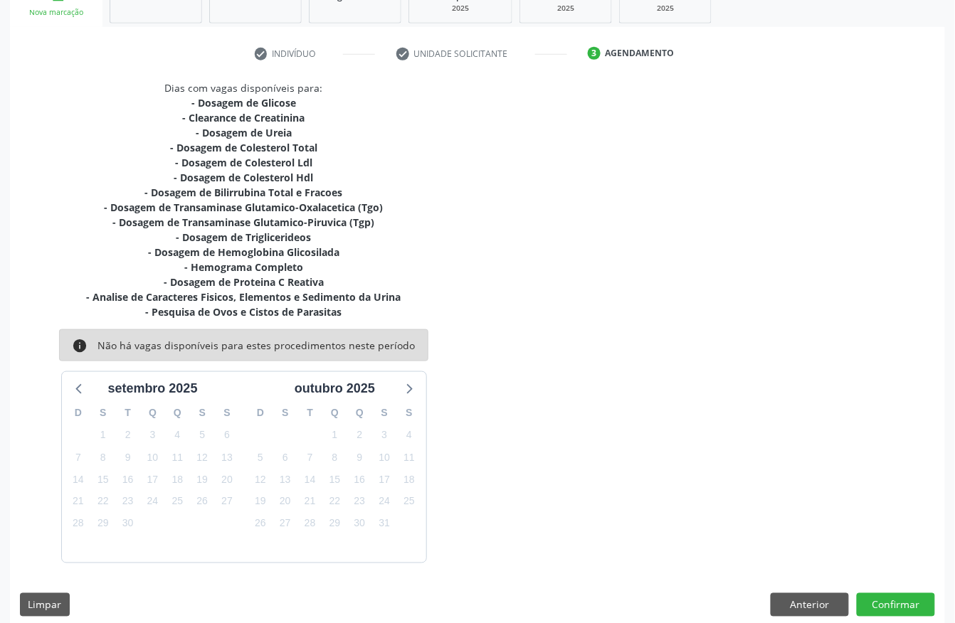
scroll to position [248, 0]
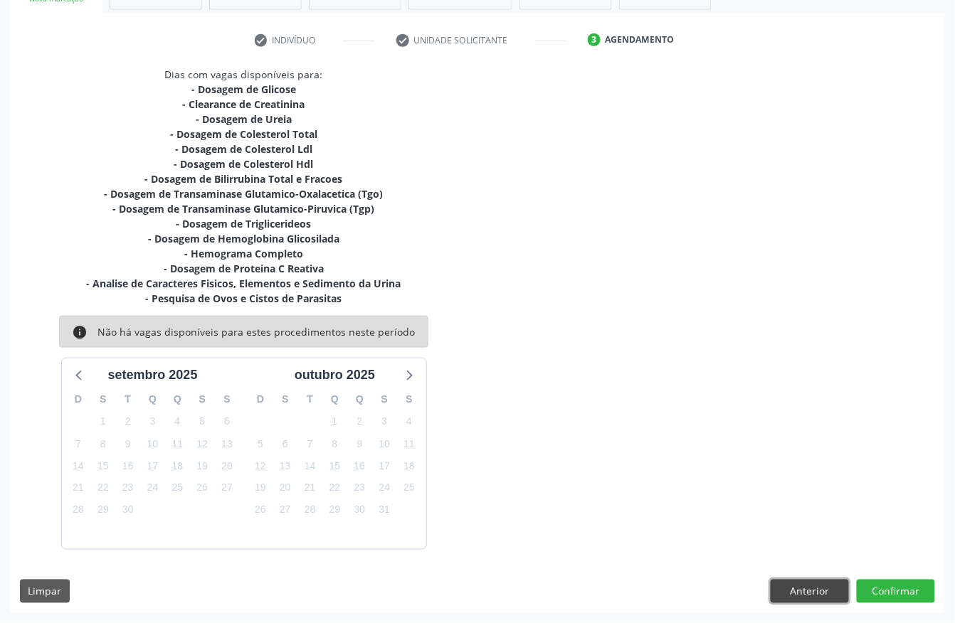
click at [820, 584] on button "Anterior" at bounding box center [810, 592] width 78 height 24
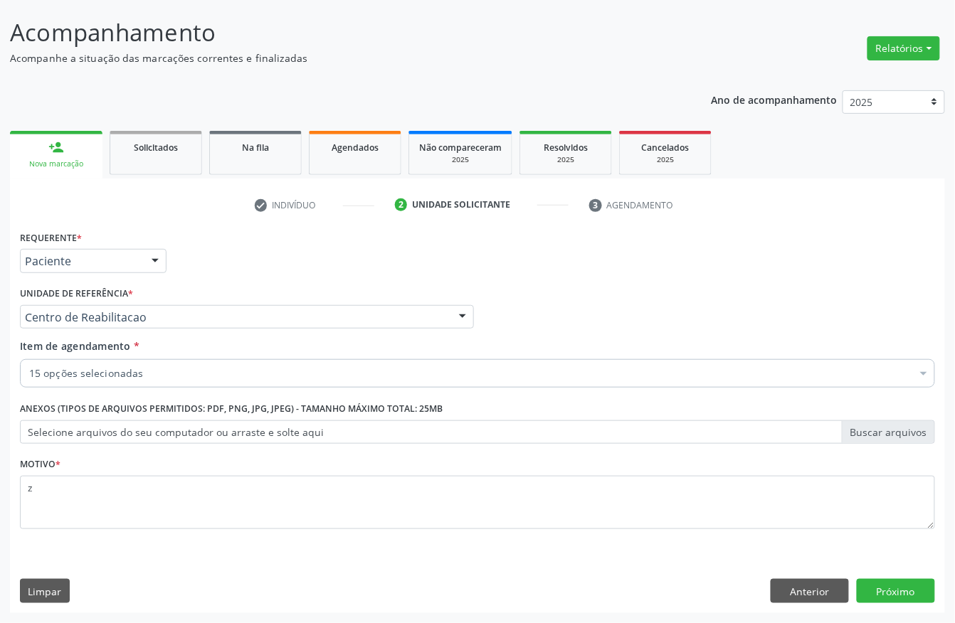
scroll to position [83, 0]
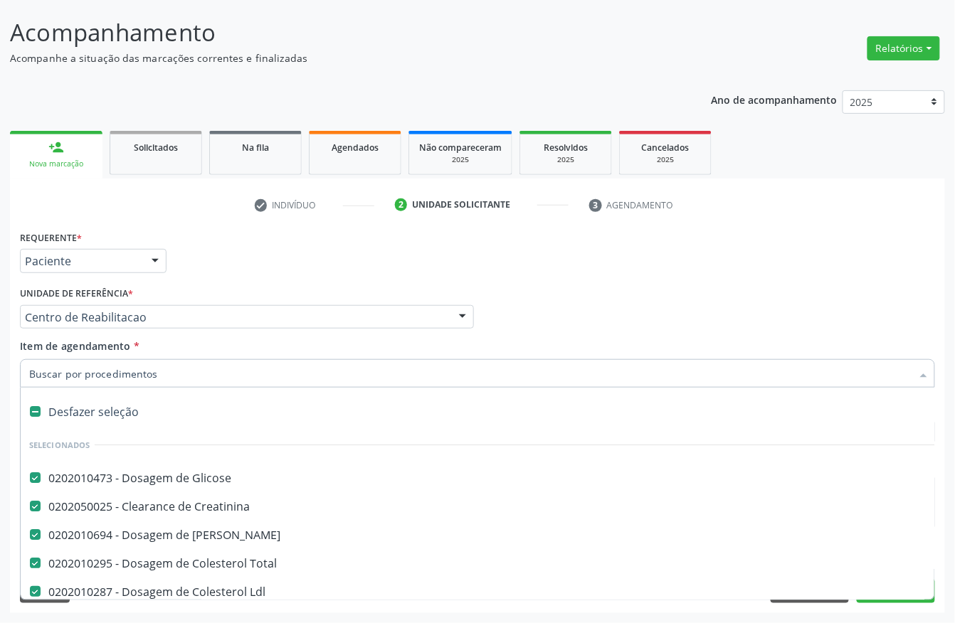
type input "p"
checkbox Hdl "false"
checkbox Fracoes "false"
checkbox \(Tgo\) "false"
checkbox \(Tgp\) "false"
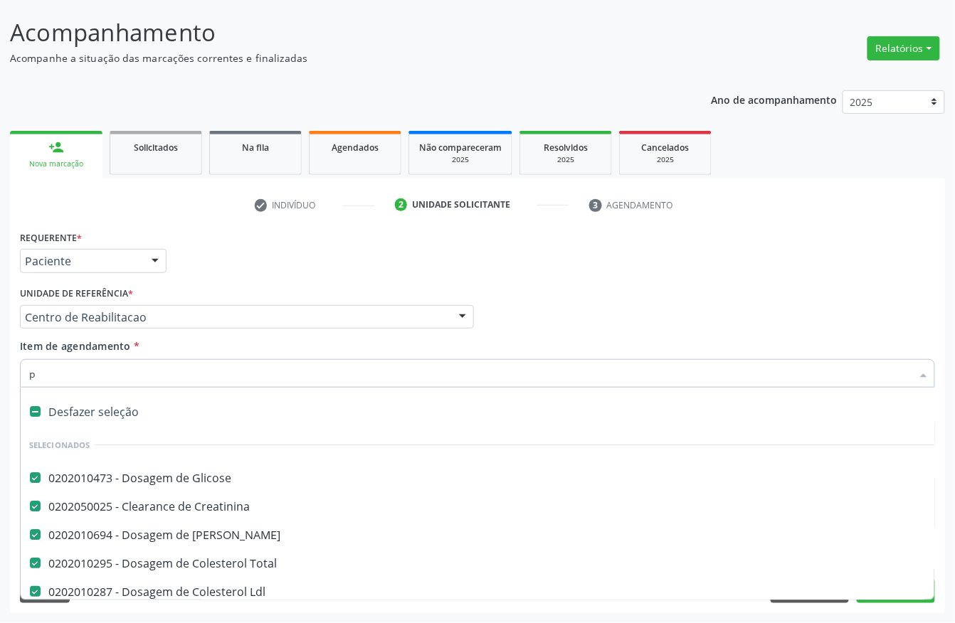
checkbox Triglicerideos "false"
checkbox Glicosilada "false"
checkbox Completo "false"
checkbox Reativa "false"
checkbox Urina "false"
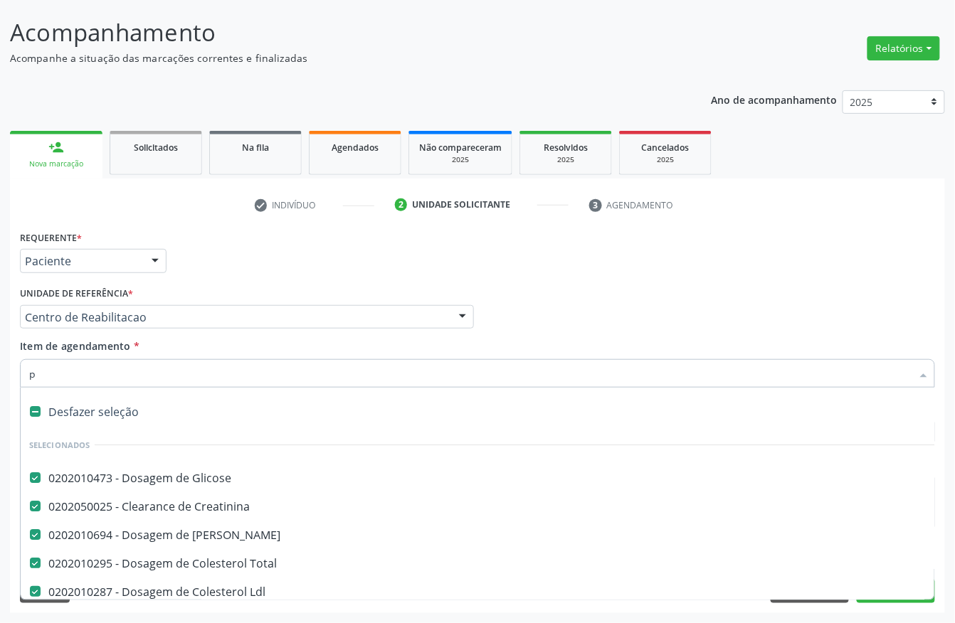
checkbox Parasitas "false"
type input "pro"
checkbox Ureia "false"
checkbox Total "false"
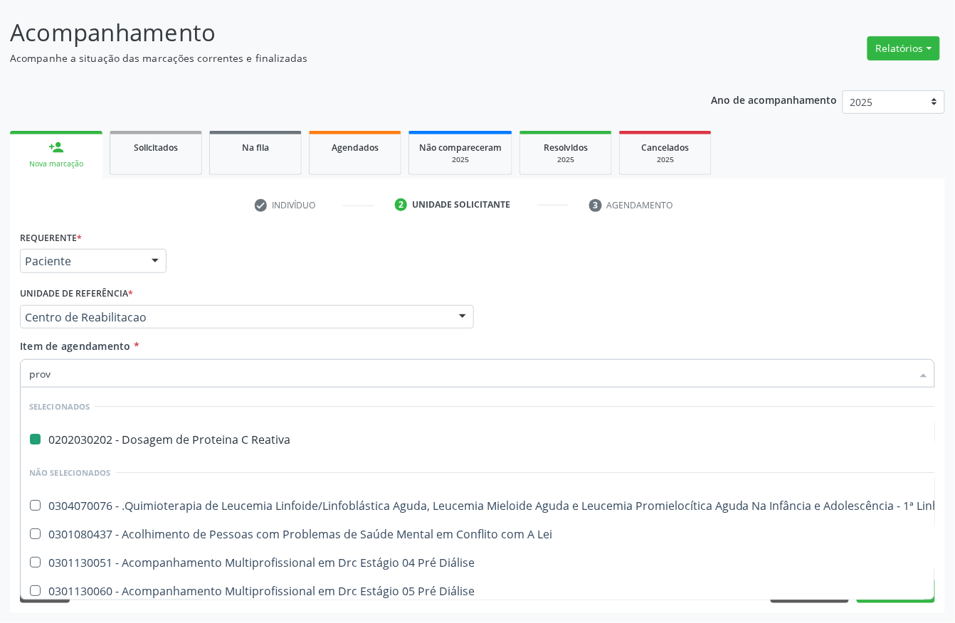
type input "prova"
checkbox Reativa "false"
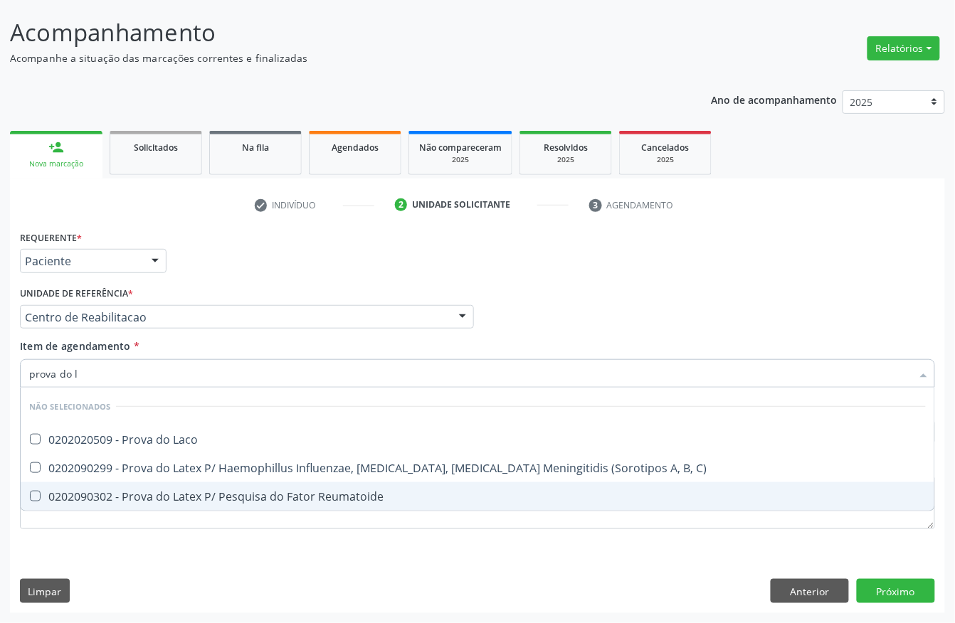
type input "prova do la"
click at [211, 498] on div "0202090302 - Prova do Latex P/ Pesquisa do Fator Reumatoide" at bounding box center [477, 496] width 897 height 11
checkbox Reumatoide "true"
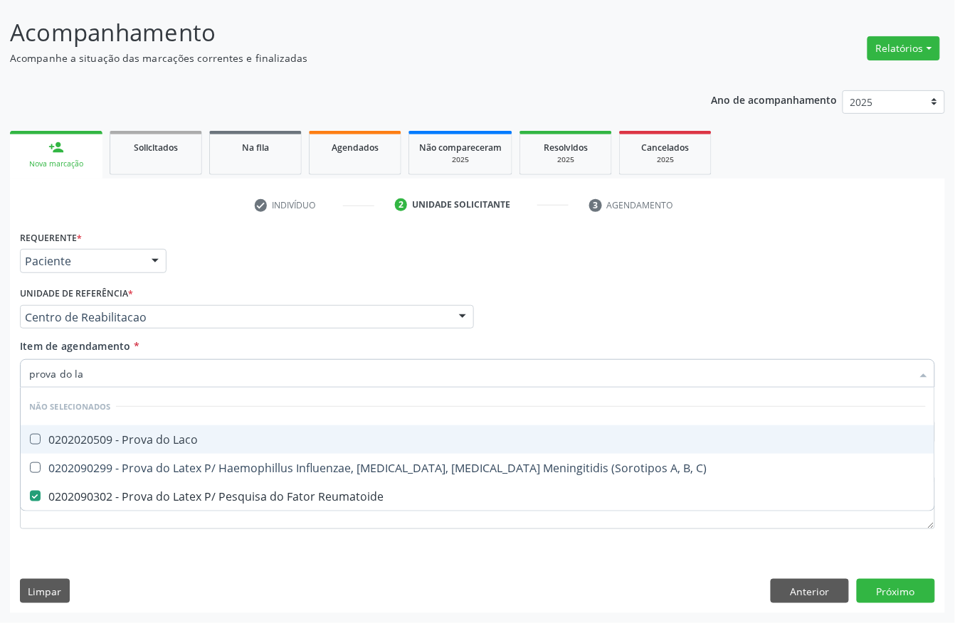
click at [142, 382] on input "prova do la" at bounding box center [470, 373] width 882 height 28
click at [364, 268] on div "Requerente * Paciente Profissional de Saúde Paciente Nenhum resultado encontrad…" at bounding box center [477, 254] width 922 height 55
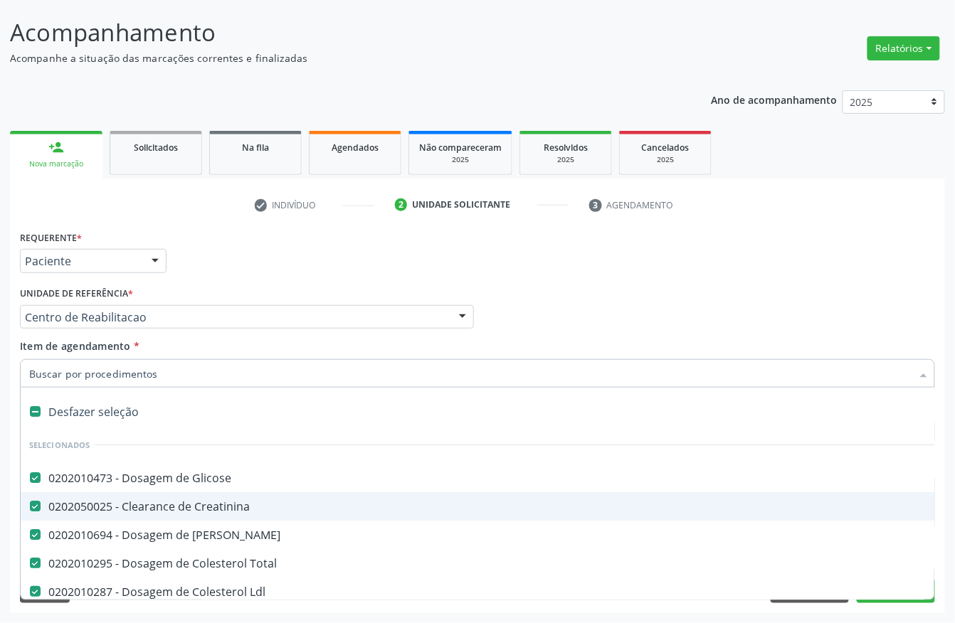
click at [211, 501] on div "0202050025 - Clearance de Creatinina" at bounding box center [583, 506] width 1108 height 11
checkbox Creatinina "false"
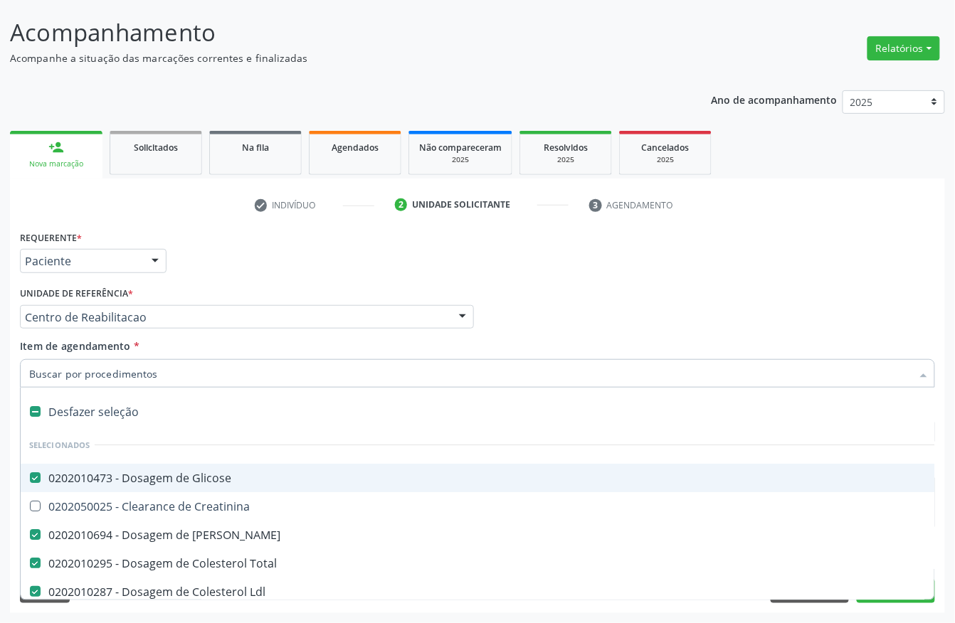
click at [114, 381] on input "Item de agendamento *" at bounding box center [470, 373] width 882 height 28
type input "cr"
checkbox Glicose "false"
checkbox Ureia "false"
checkbox Total "false"
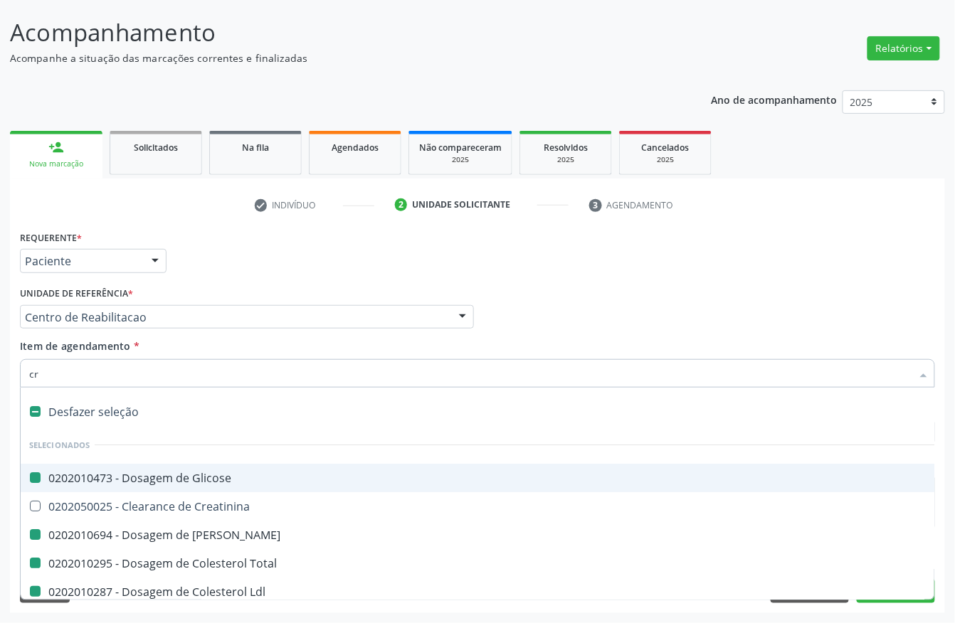
checkbox Ldl "false"
checkbox Hdl "false"
checkbox Fracoes "false"
checkbox \(Tgo\) "false"
checkbox \(Tgp\) "false"
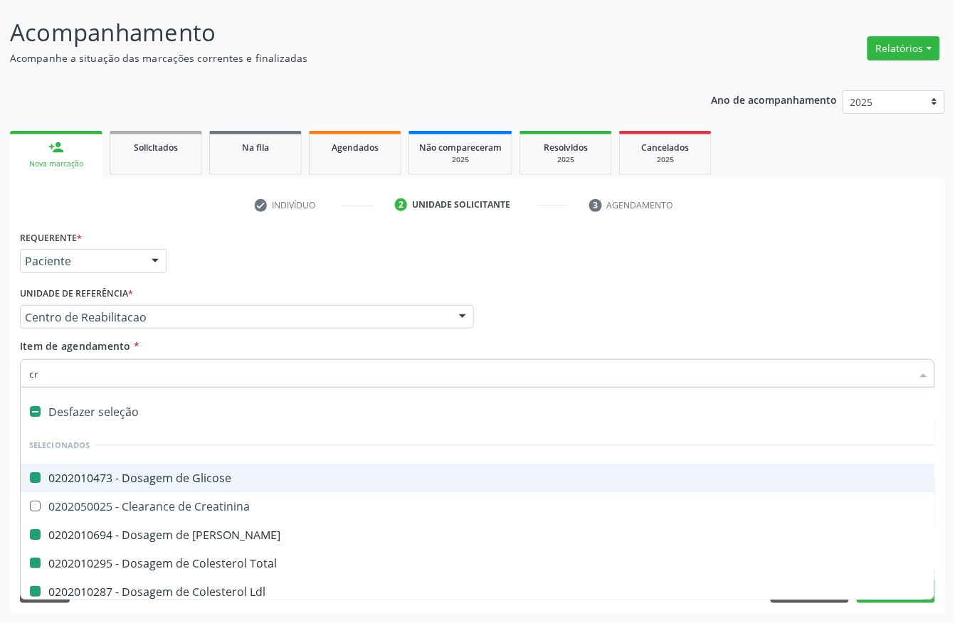
checkbox Triglicerideos "false"
checkbox Glicosilada "false"
checkbox Completo "false"
checkbox Reativa "false"
checkbox Urina "false"
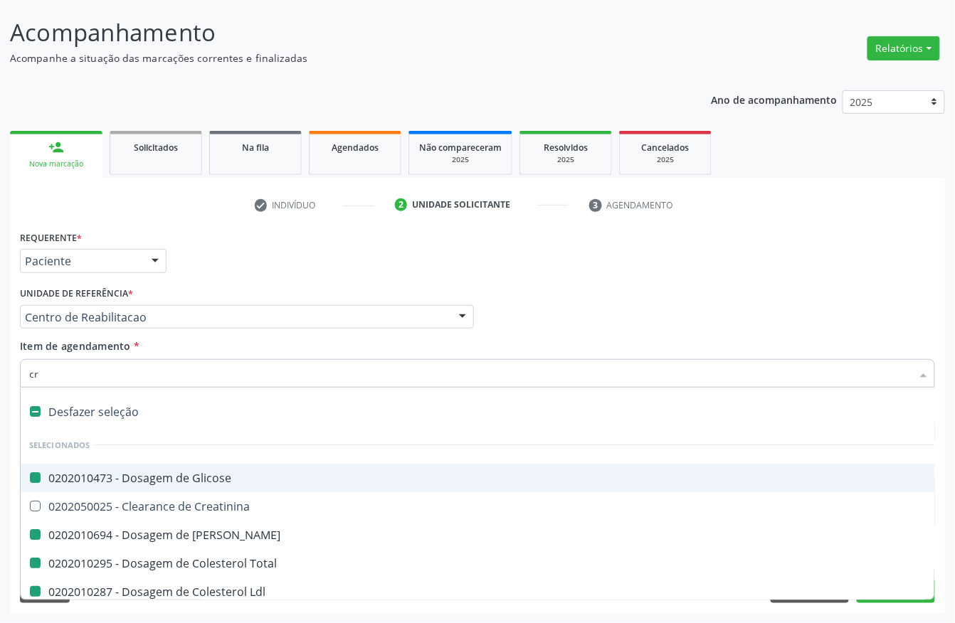
checkbox Reumatoide "false"
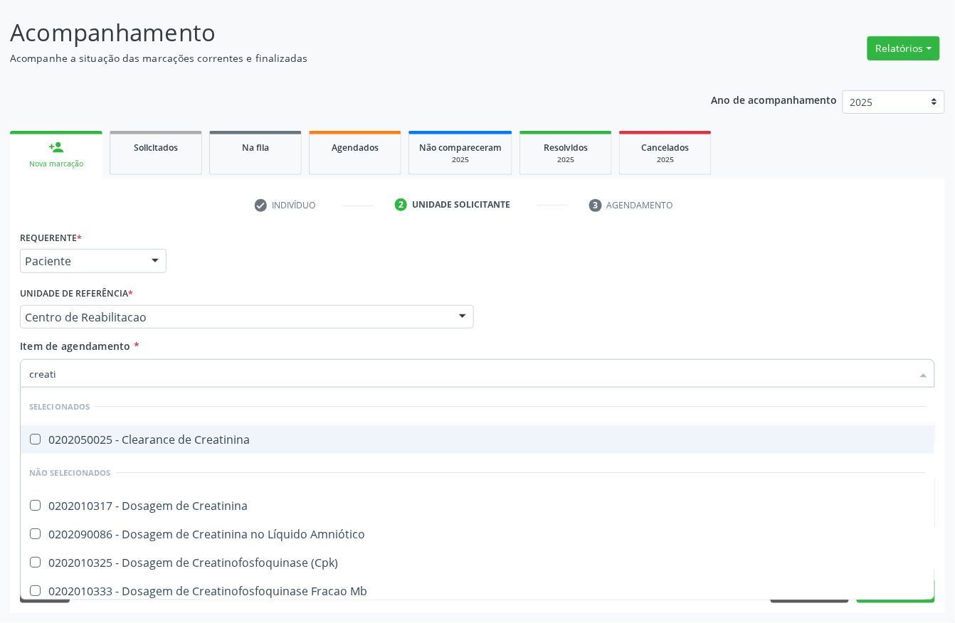
type input "creatin"
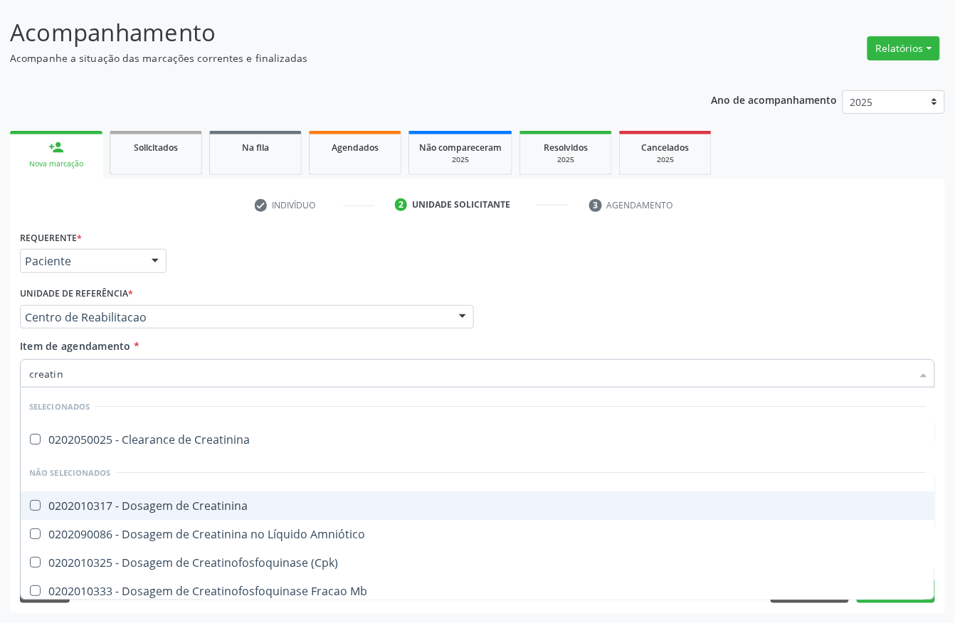
click at [143, 507] on div "0202010317 - Dosagem de Creatinina" at bounding box center [477, 505] width 897 height 11
checkbox Creatinina "true"
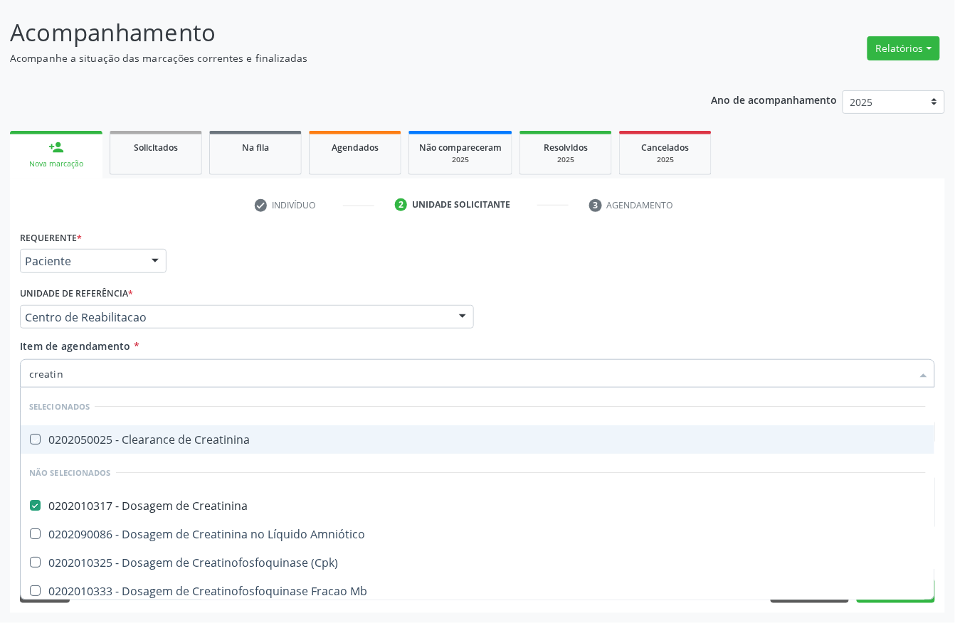
click at [555, 305] on div "Profissional Solicitante Por favor, selecione a Unidade de Atendimento primeiro…" at bounding box center [477, 310] width 922 height 55
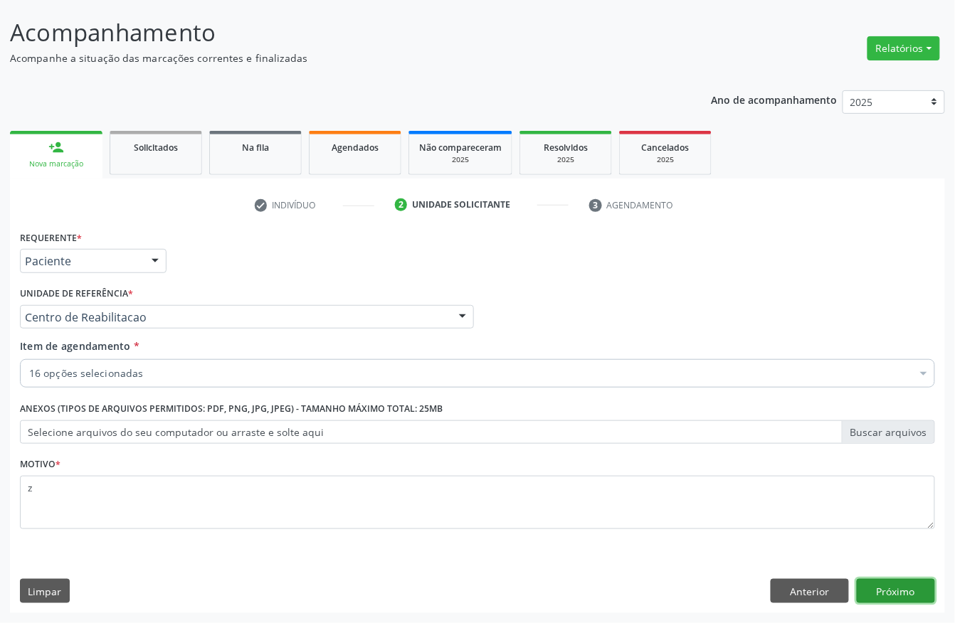
click at [894, 587] on button "Próximo" at bounding box center [896, 591] width 78 height 24
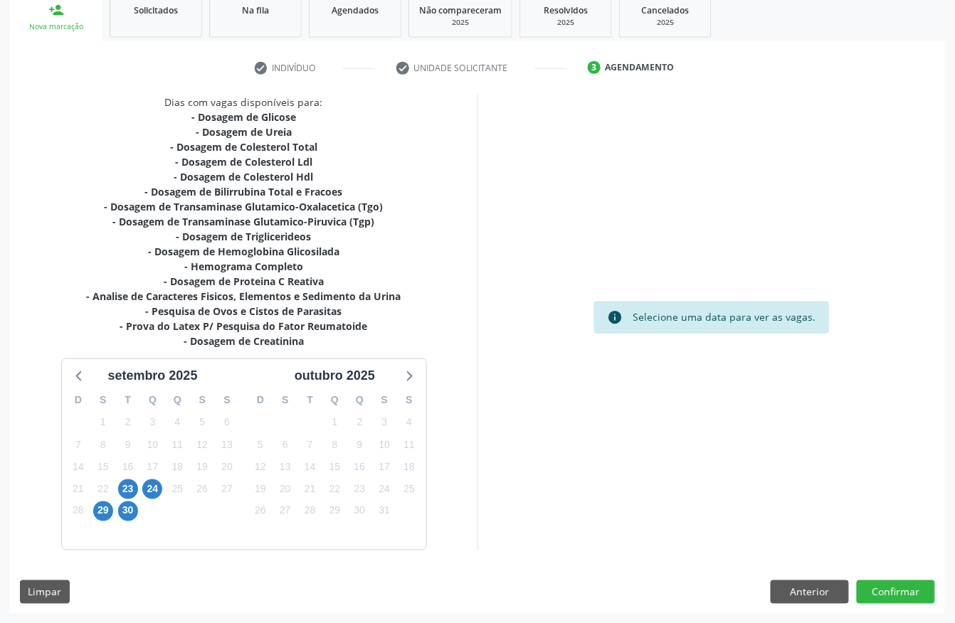
scroll to position [221, 0]
click at [124, 485] on span "23" at bounding box center [128, 489] width 20 height 20
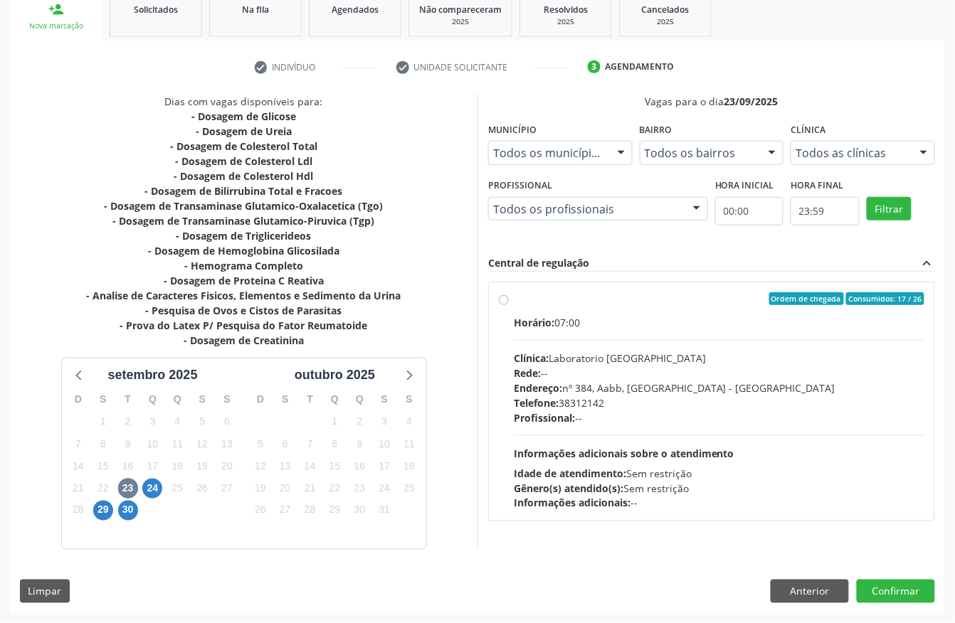
click at [608, 399] on div "Telefone: 38312142" at bounding box center [719, 403] width 411 height 15
click at [509, 305] on input "Ordem de chegada Consumidos: 17 / 26 Horário: 07:00 Clínica: Laboratorio Sao Fr…" at bounding box center [504, 298] width 10 height 13
radio input "true"
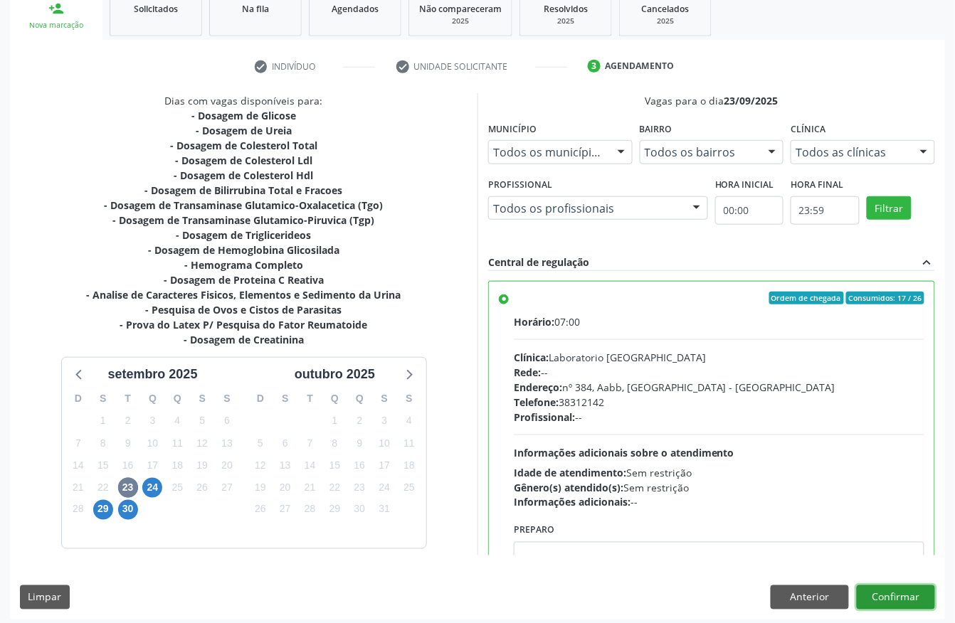
click at [914, 598] on button "Confirmar" at bounding box center [896, 598] width 78 height 24
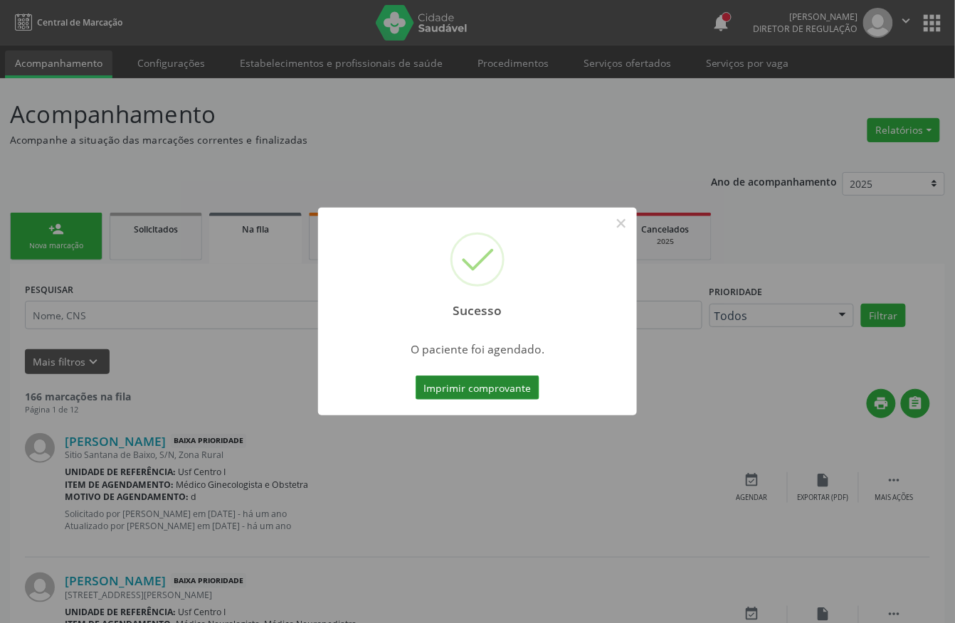
click at [505, 394] on button "Imprimir comprovante" at bounding box center [478, 388] width 124 height 24
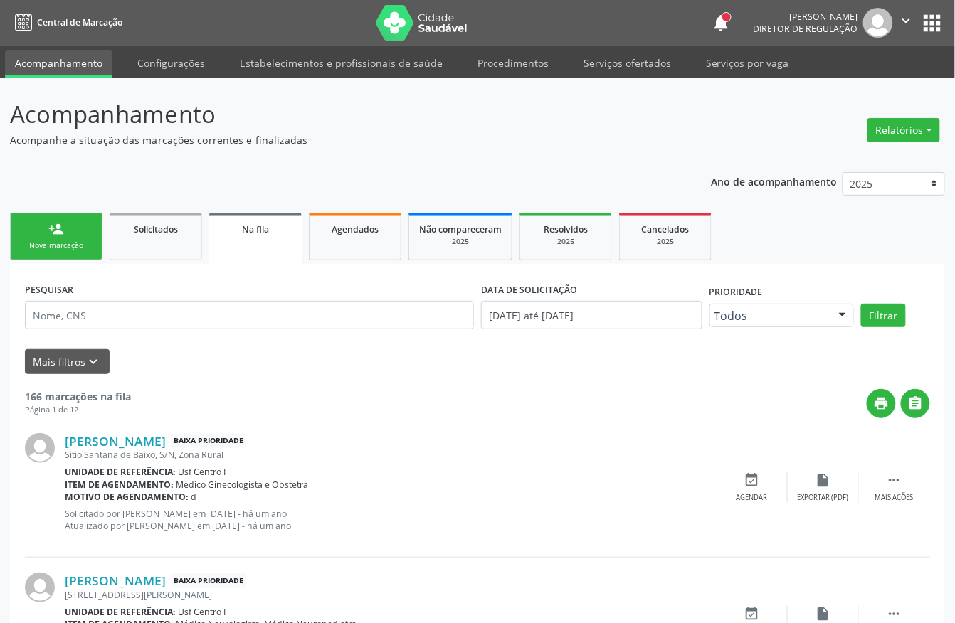
click at [74, 248] on div "Nova marcação" at bounding box center [56, 245] width 71 height 11
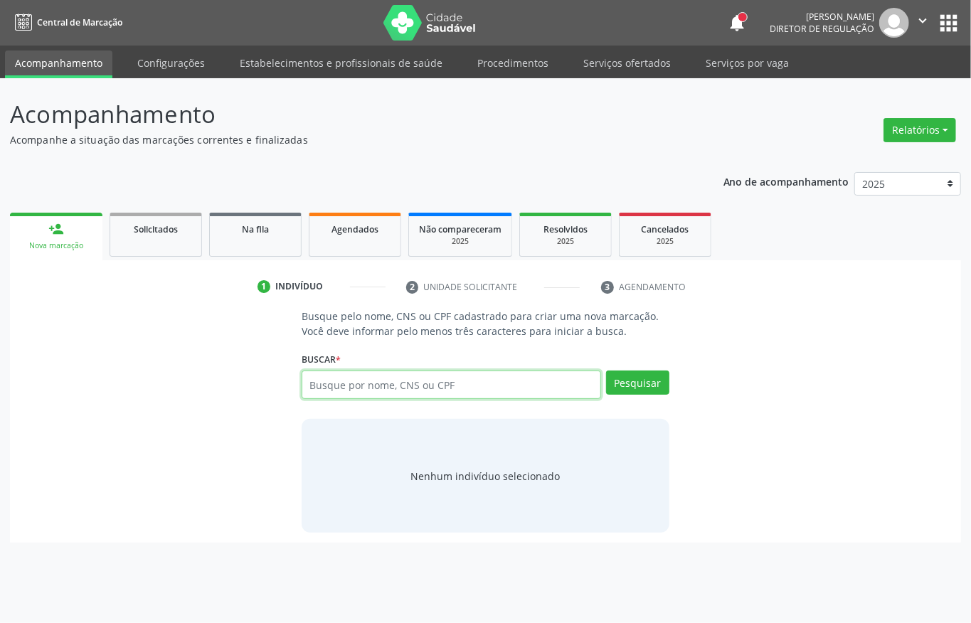
click at [382, 385] on input "text" at bounding box center [452, 385] width 300 height 28
type input "898002837078753"
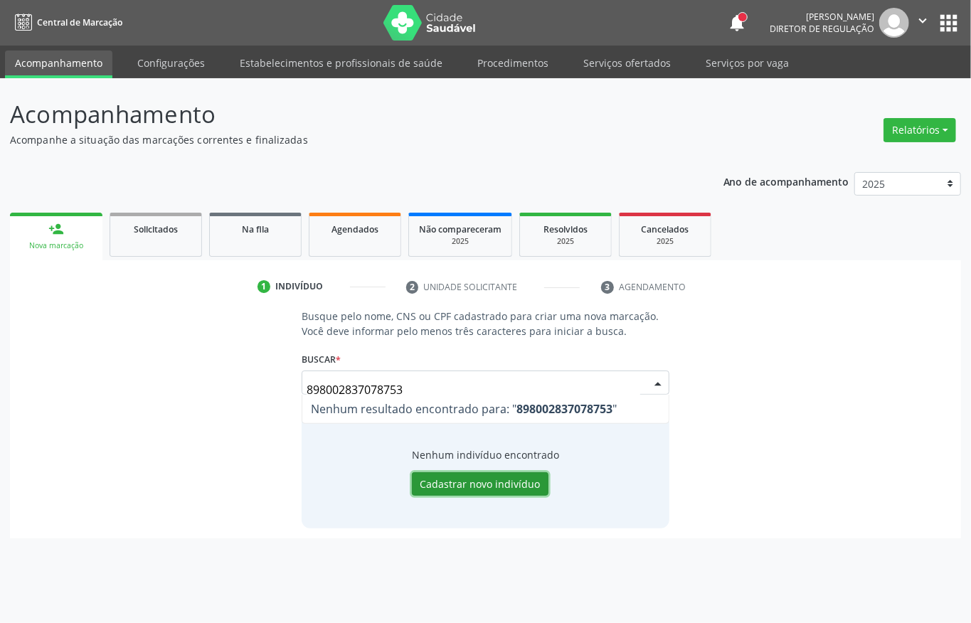
click at [491, 488] on button "Cadastrar novo indivíduo" at bounding box center [480, 484] width 137 height 24
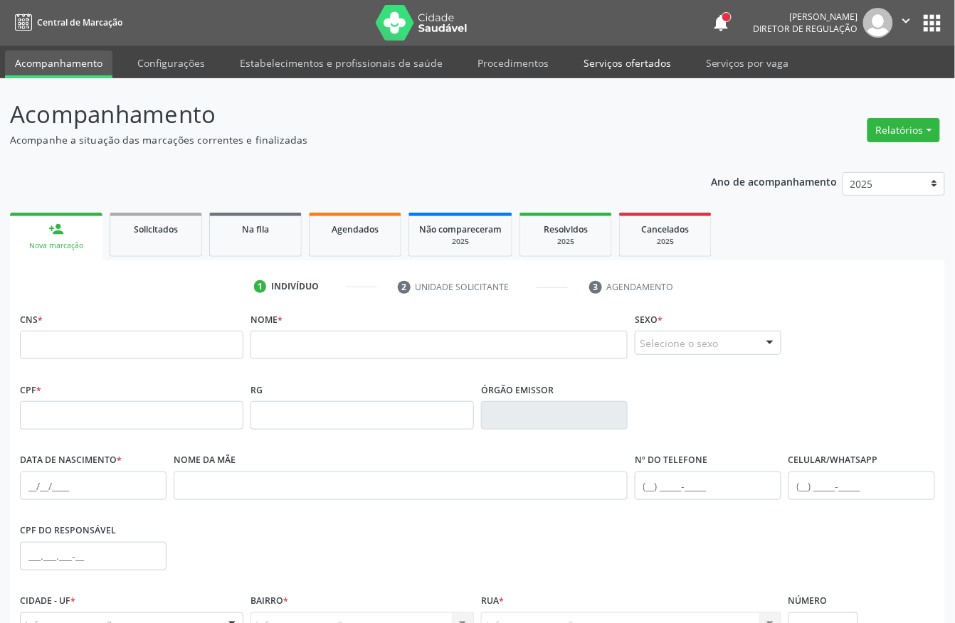
click at [604, 64] on link "Serviços ofertados" at bounding box center [626, 63] width 107 height 25
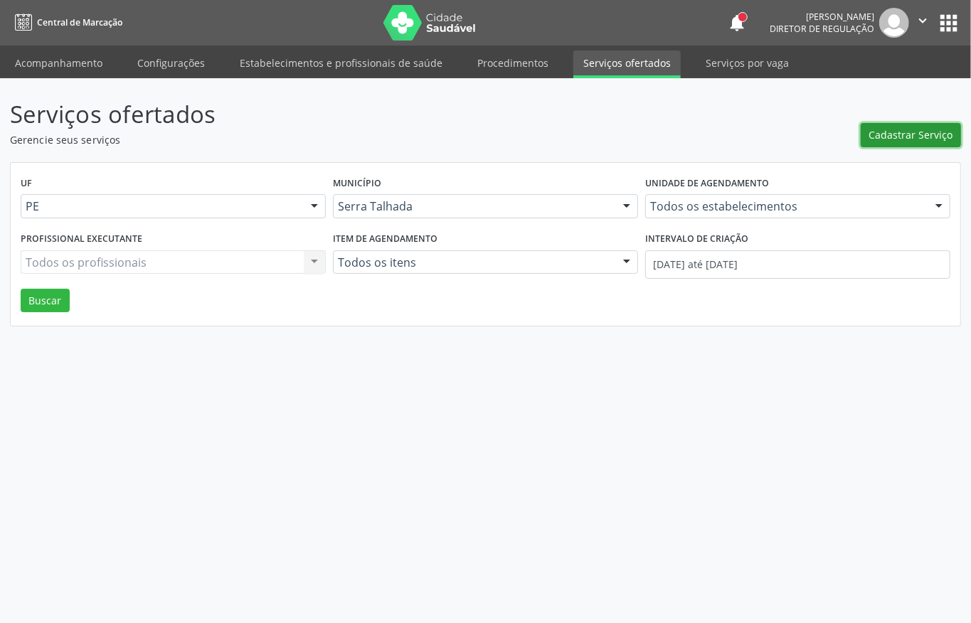
click at [869, 142] on button "Cadastrar Serviço" at bounding box center [911, 135] width 100 height 24
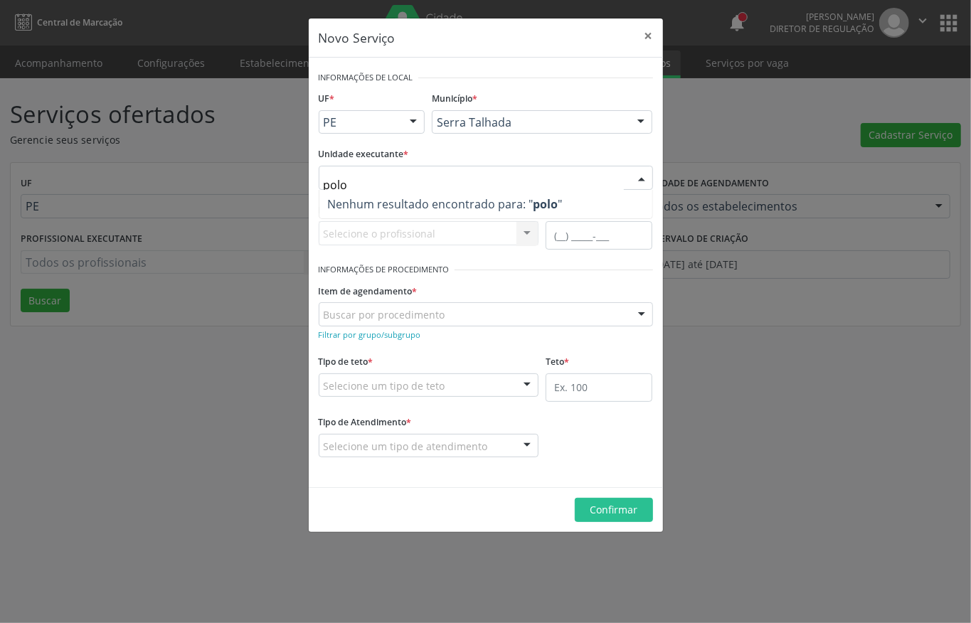
type input "pol"
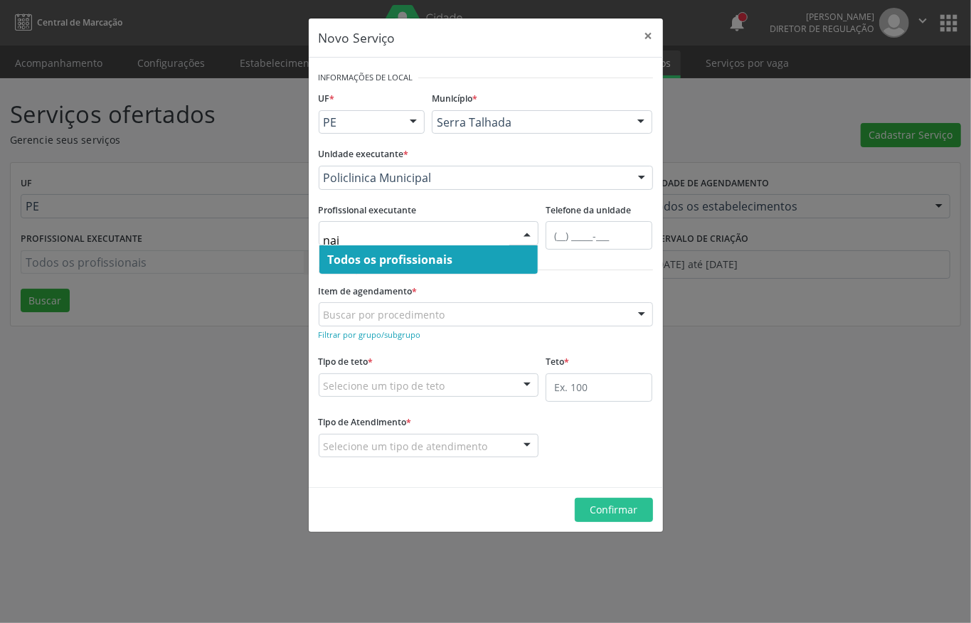
type input "nai"
click at [569, 280] on div "Item de agendamento * Buscar por procedimento 0304070076 - .Quimioterapia de Le…" at bounding box center [486, 303] width 334 height 46
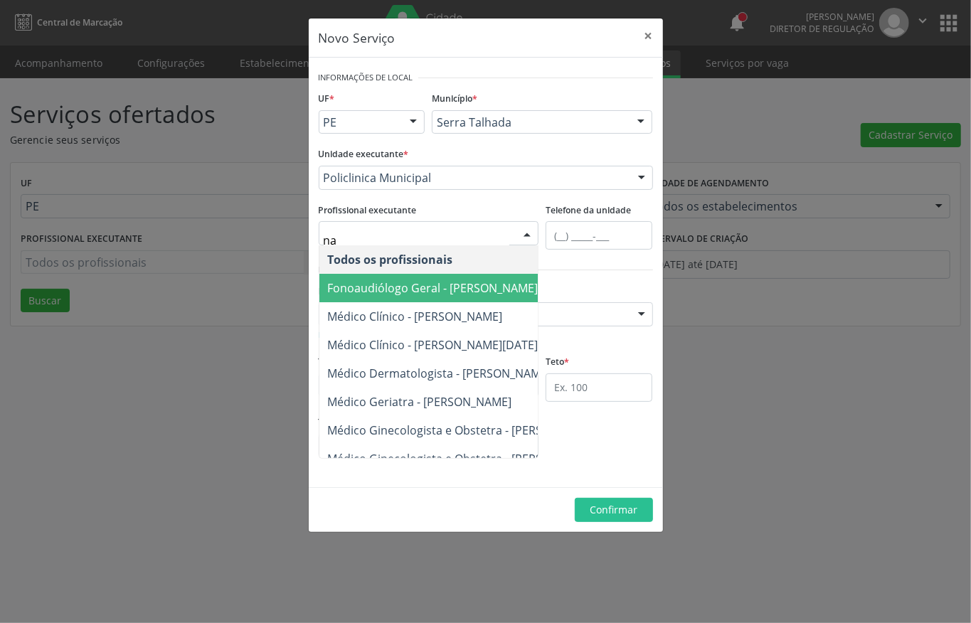
type input "n"
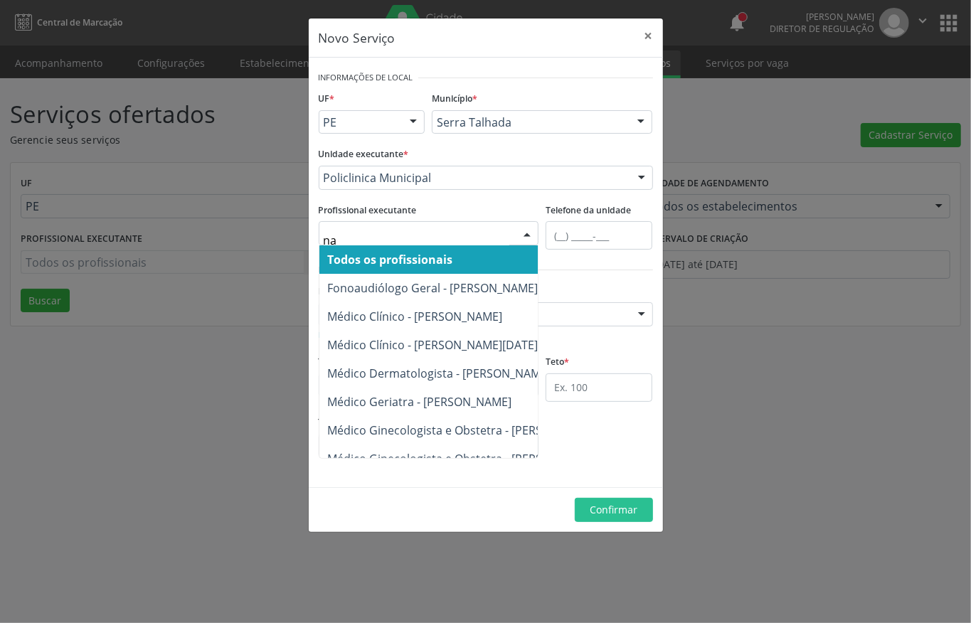
type input "nai"
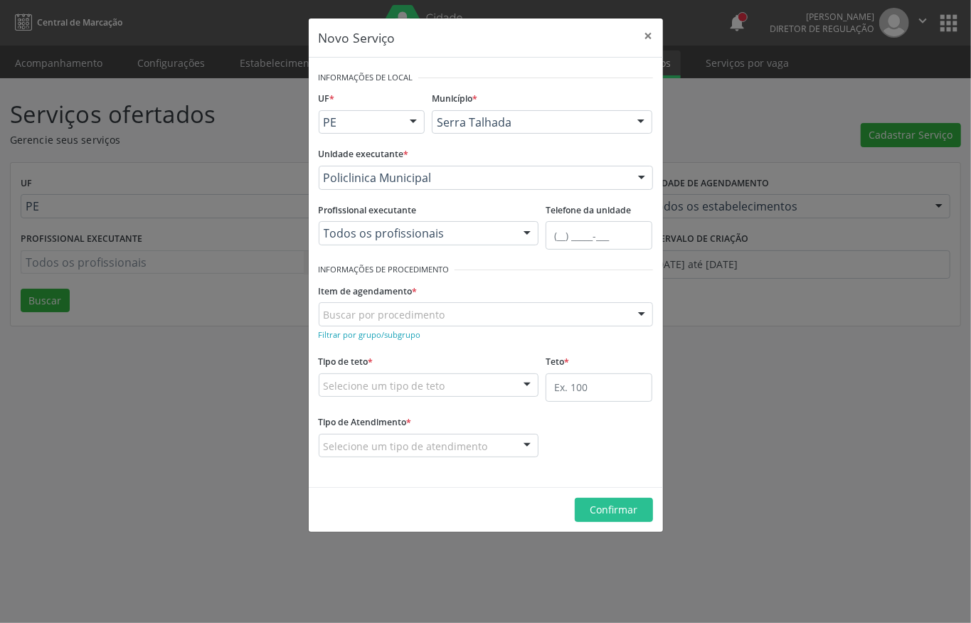
click at [524, 208] on div "Profissional executante Todos os profissionais Todos os profissionais Fonoaudió…" at bounding box center [429, 223] width 221 height 46
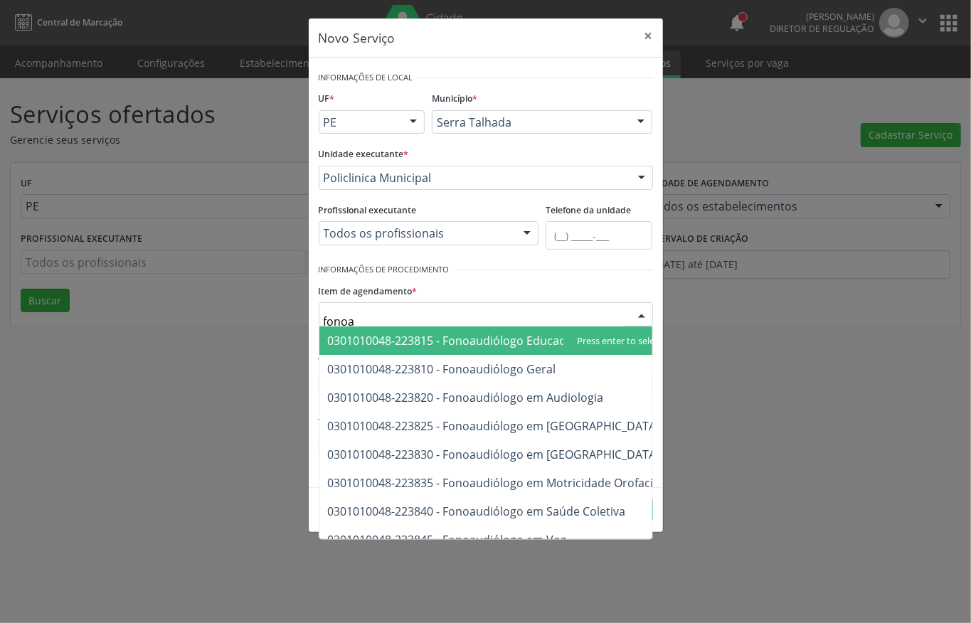
type input "fonoau"
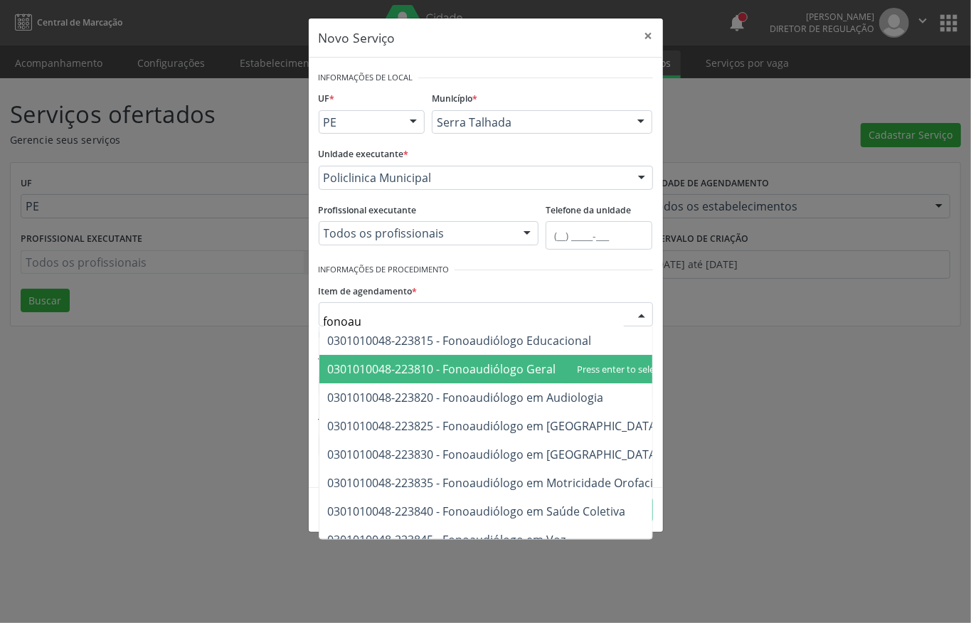
click at [455, 366] on span "0301010048-223810 - Fonoaudiólogo Geral" at bounding box center [442, 369] width 228 height 16
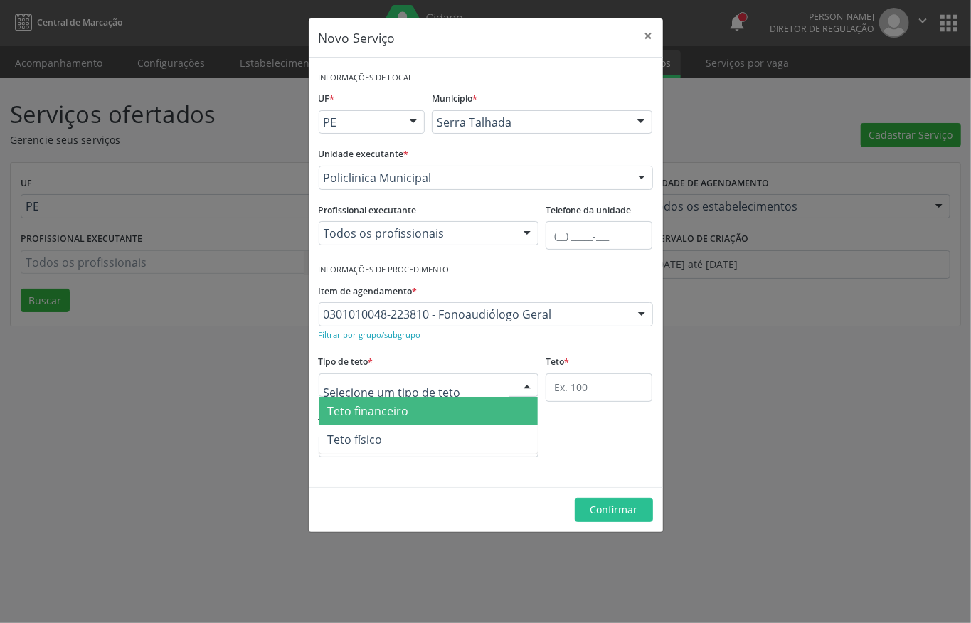
type input "5"
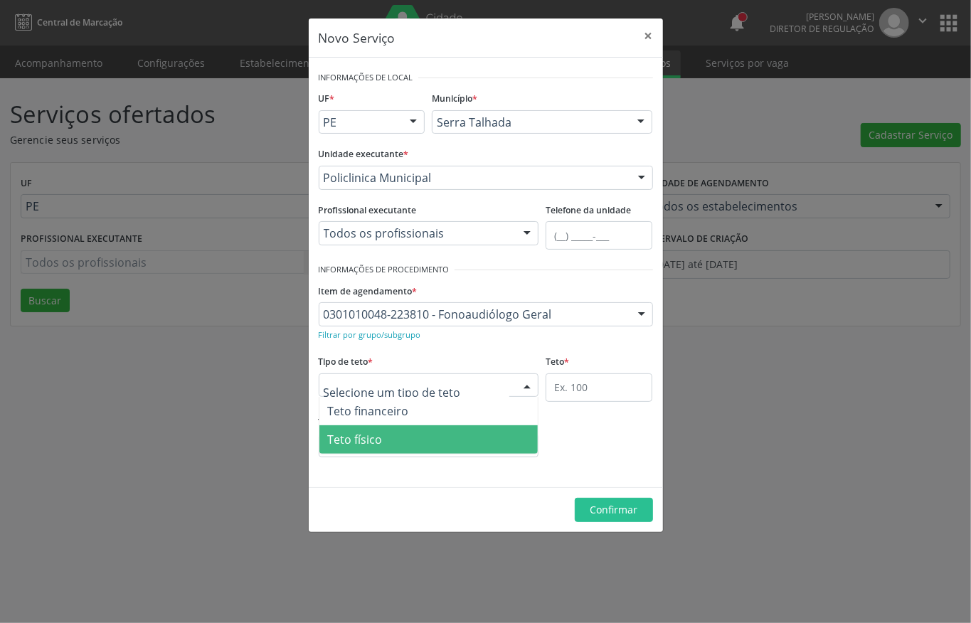
click at [366, 444] on span "Teto físico" at bounding box center [355, 440] width 55 height 16
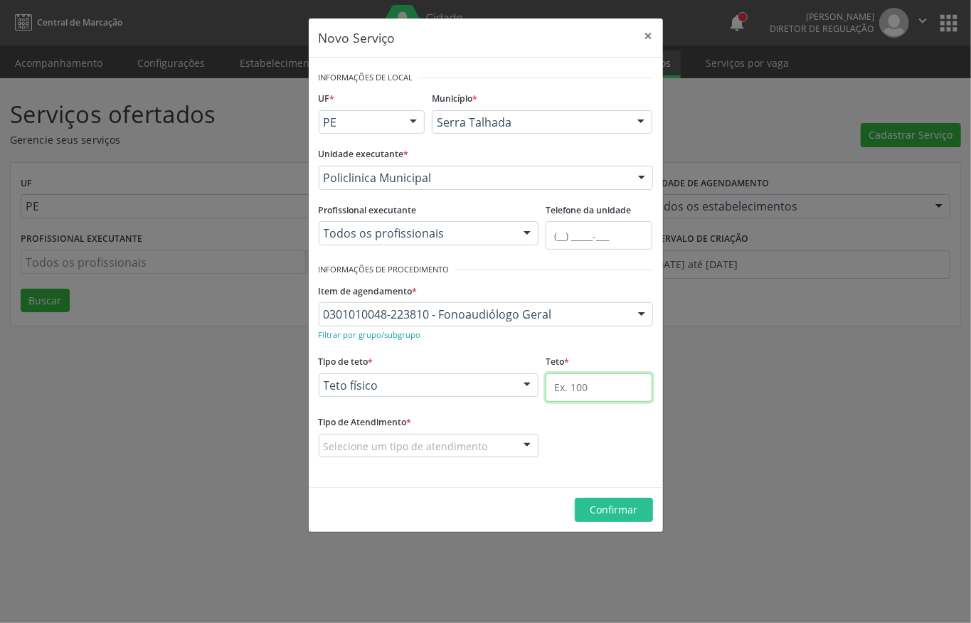
click at [559, 394] on input "text" at bounding box center [599, 388] width 107 height 28
type input "5"
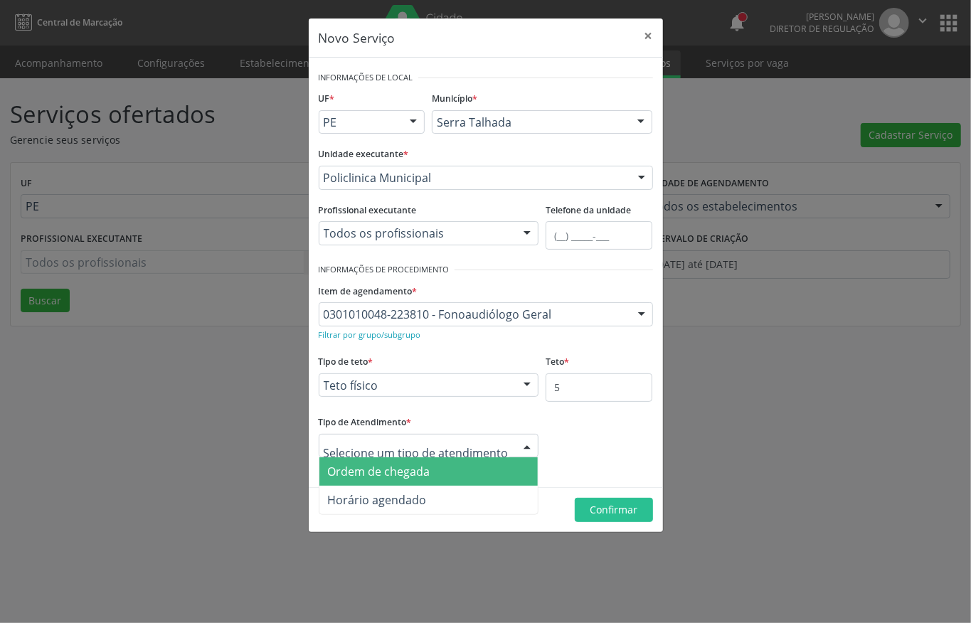
click at [410, 478] on span "Ordem de chegada" at bounding box center [379, 472] width 102 height 16
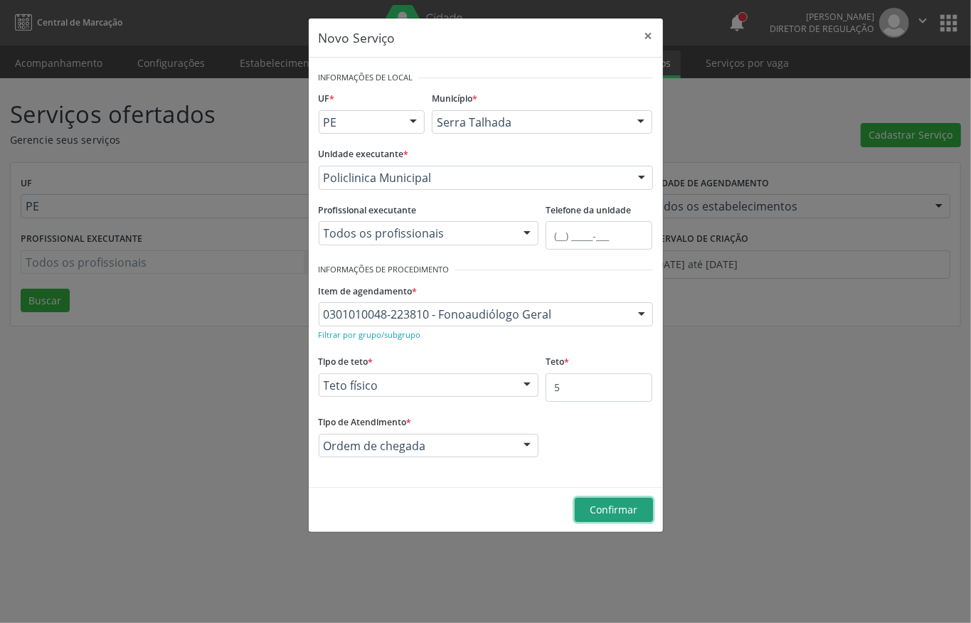
click at [615, 514] on span "Confirmar" at bounding box center [614, 510] width 48 height 14
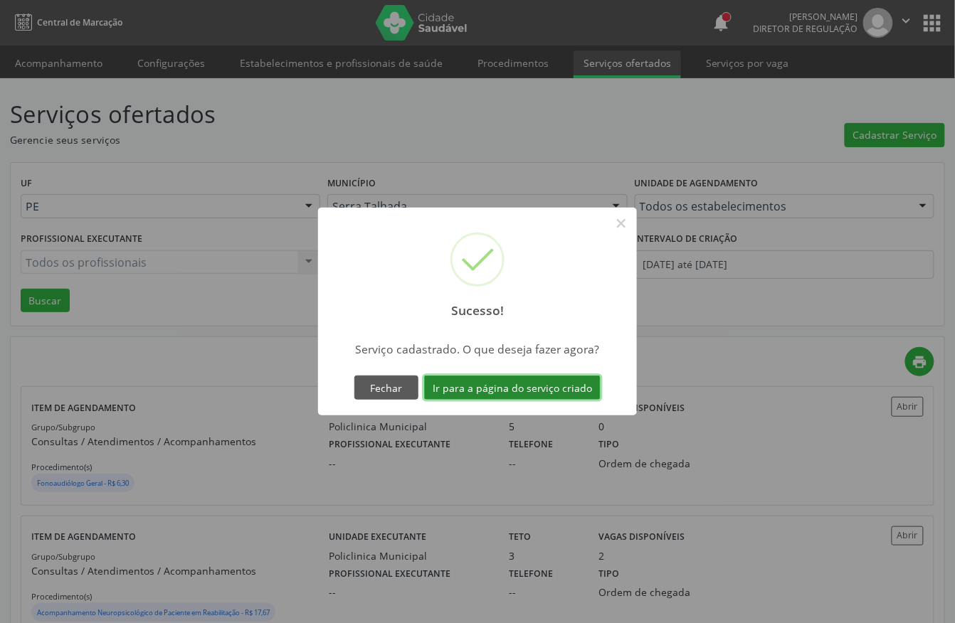
click at [475, 394] on button "Ir para a página do serviço criado" at bounding box center [512, 388] width 176 height 24
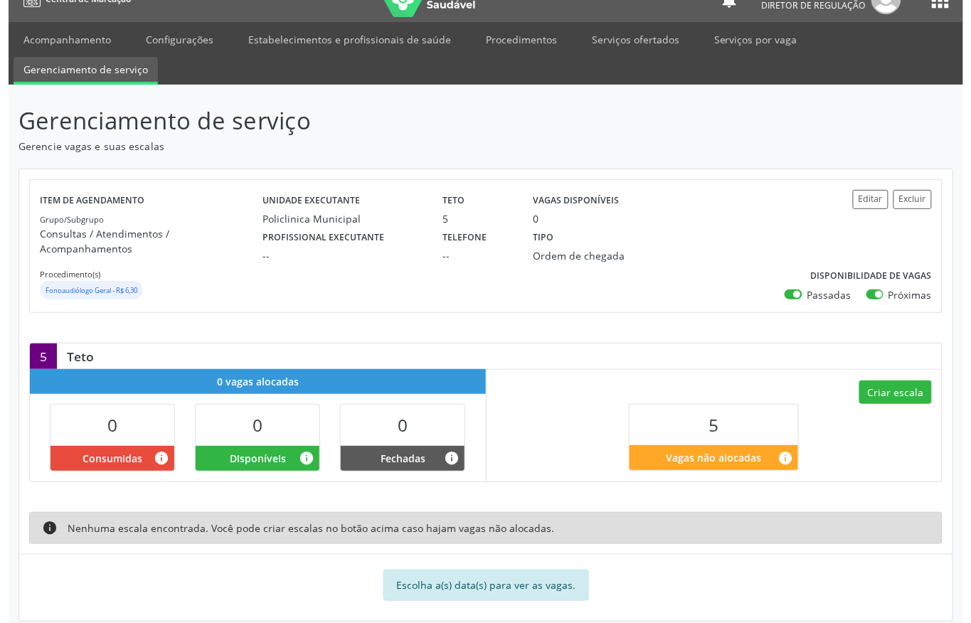
scroll to position [31, 0]
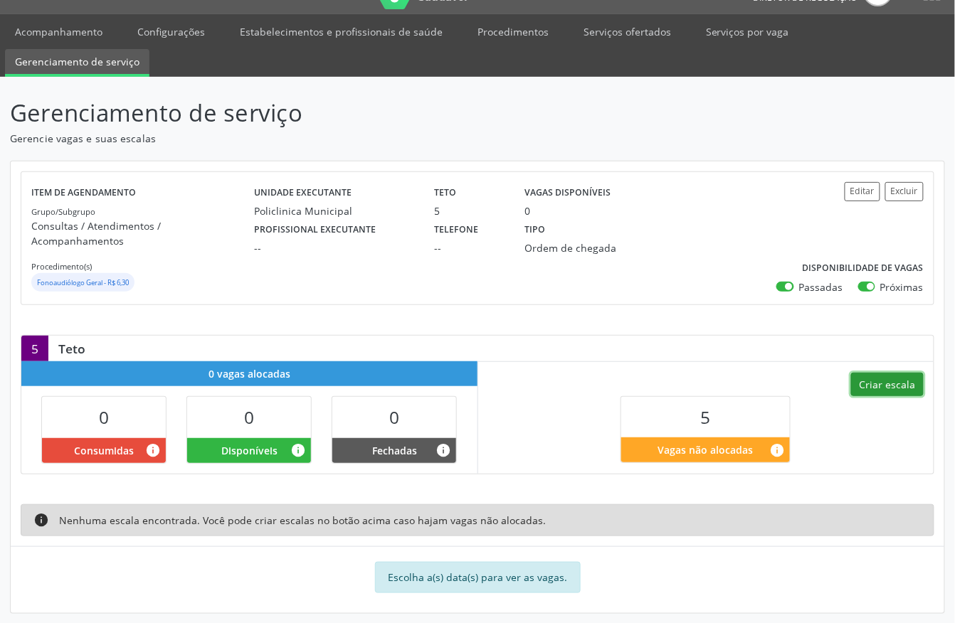
click at [880, 379] on button "Criar escala" at bounding box center [887, 385] width 73 height 24
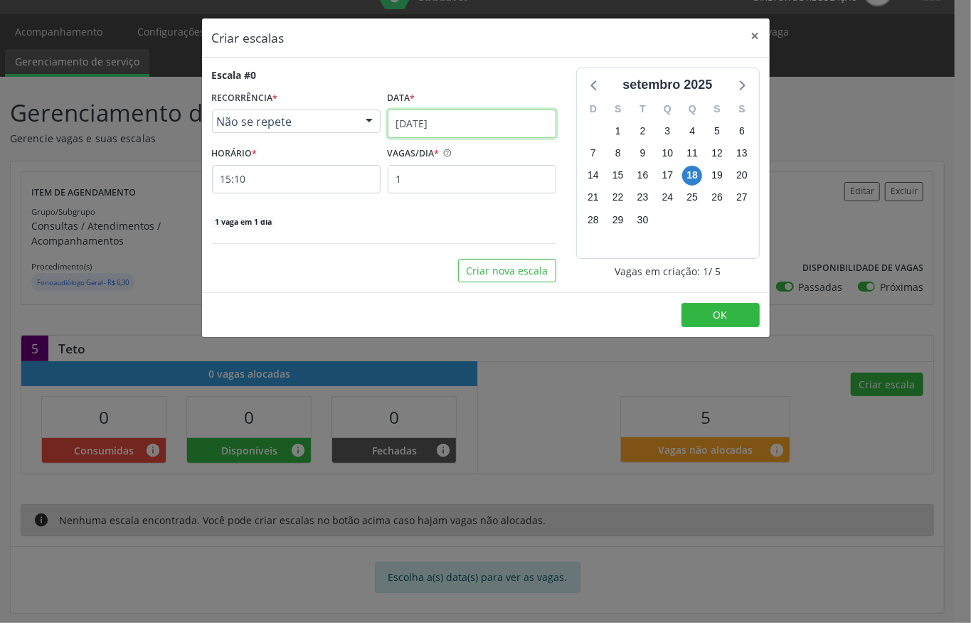
click at [458, 117] on input "18/09/2025" at bounding box center [472, 124] width 169 height 28
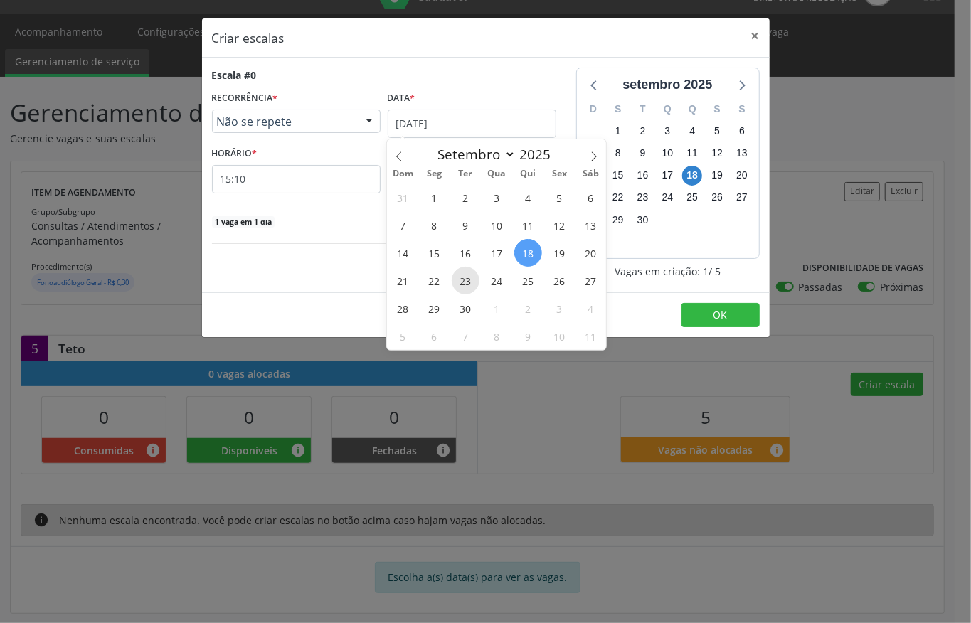
click at [462, 282] on span "23" at bounding box center [466, 281] width 28 height 28
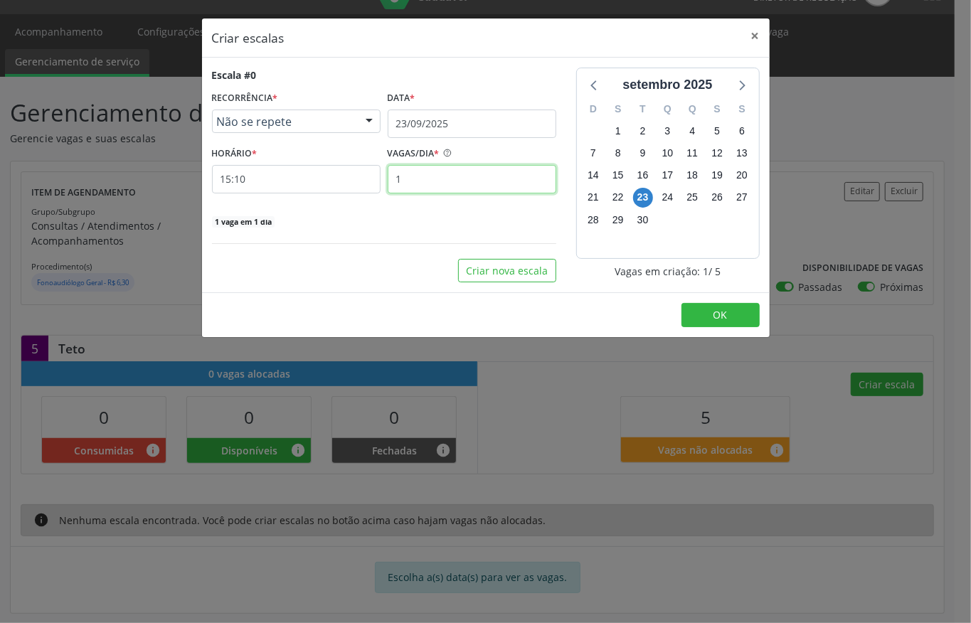
click at [417, 183] on input "1" at bounding box center [472, 179] width 169 height 28
type input "5"
click at [363, 191] on input "15:10" at bounding box center [296, 179] width 169 height 28
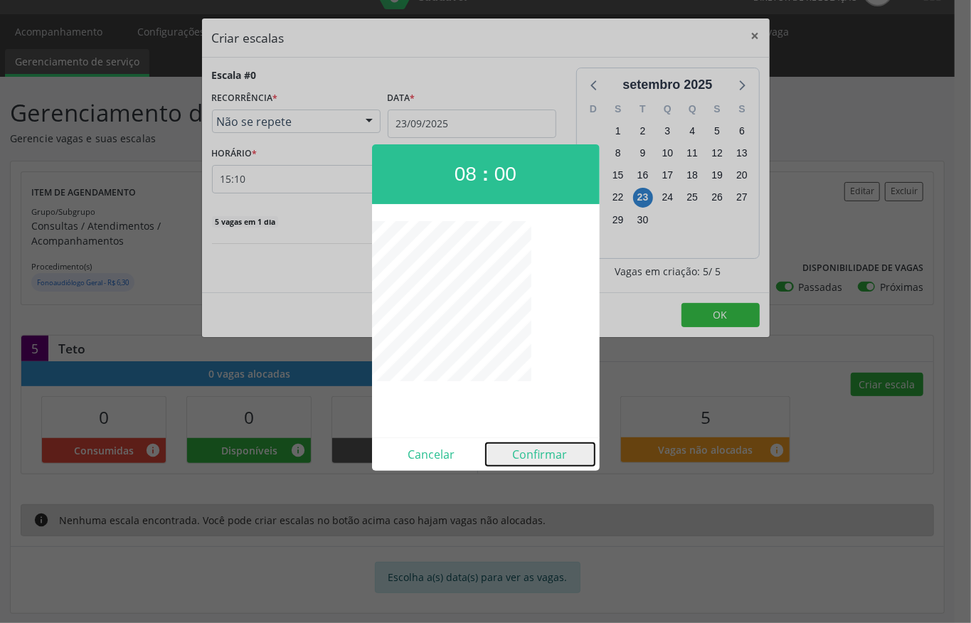
click at [551, 453] on button "Confirmar" at bounding box center [540, 454] width 109 height 23
type input "08:00"
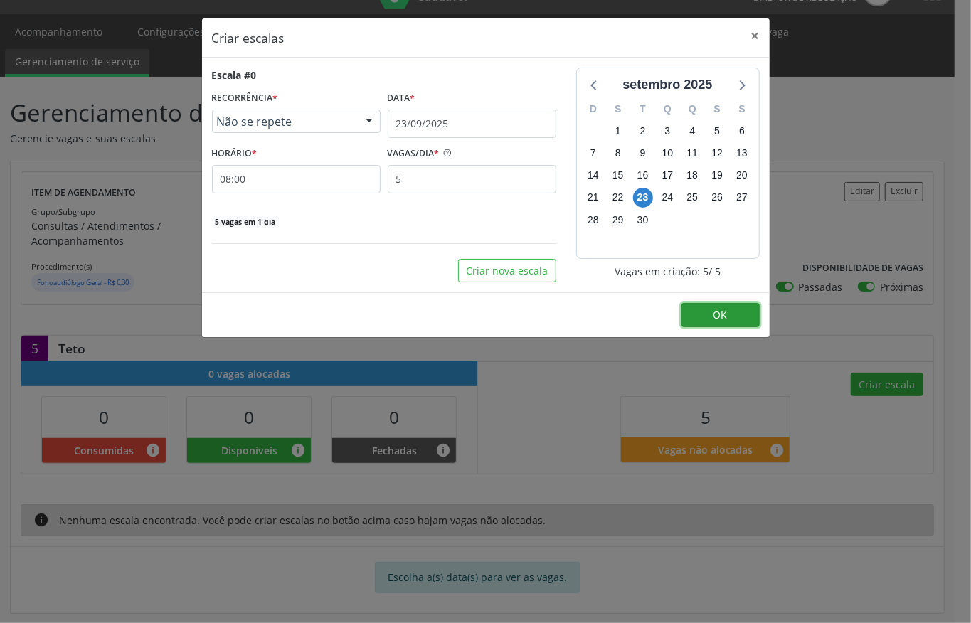
click at [738, 326] on button "OK" at bounding box center [721, 315] width 78 height 24
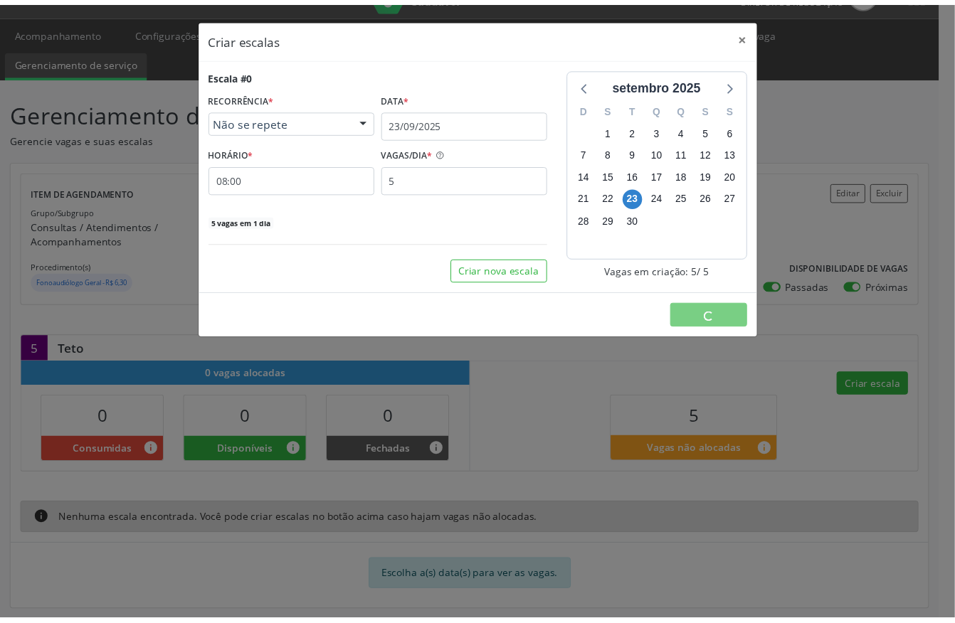
scroll to position [0, 0]
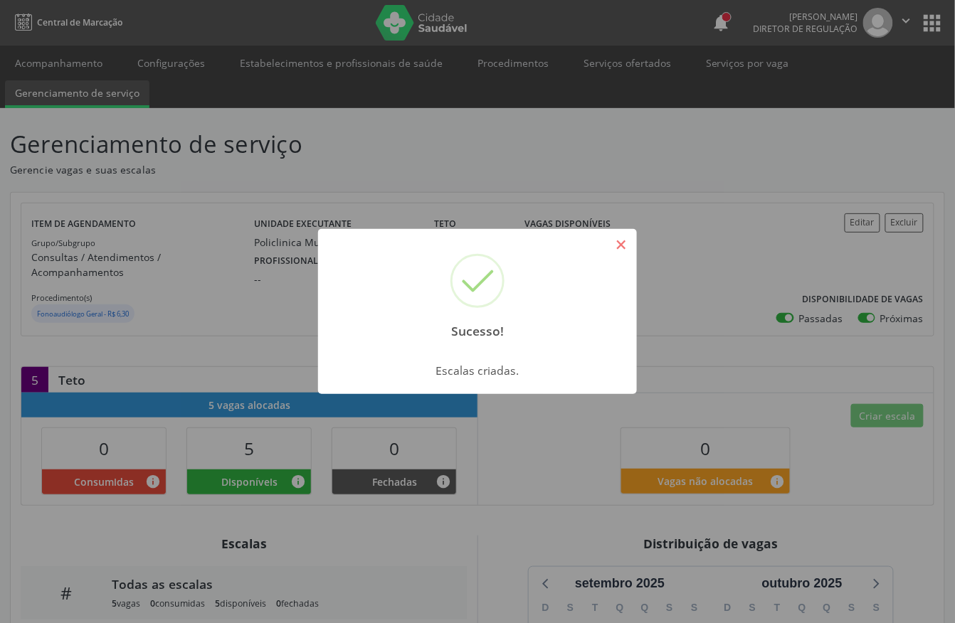
click at [624, 248] on button "×" at bounding box center [621, 245] width 24 height 24
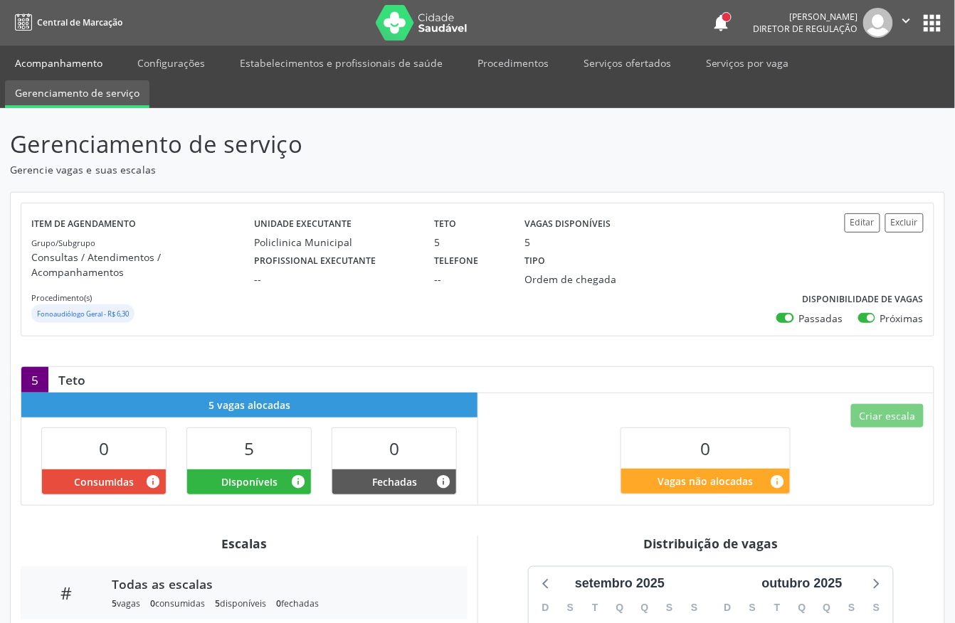
click at [54, 63] on link "Acompanhamento" at bounding box center [58, 63] width 107 height 25
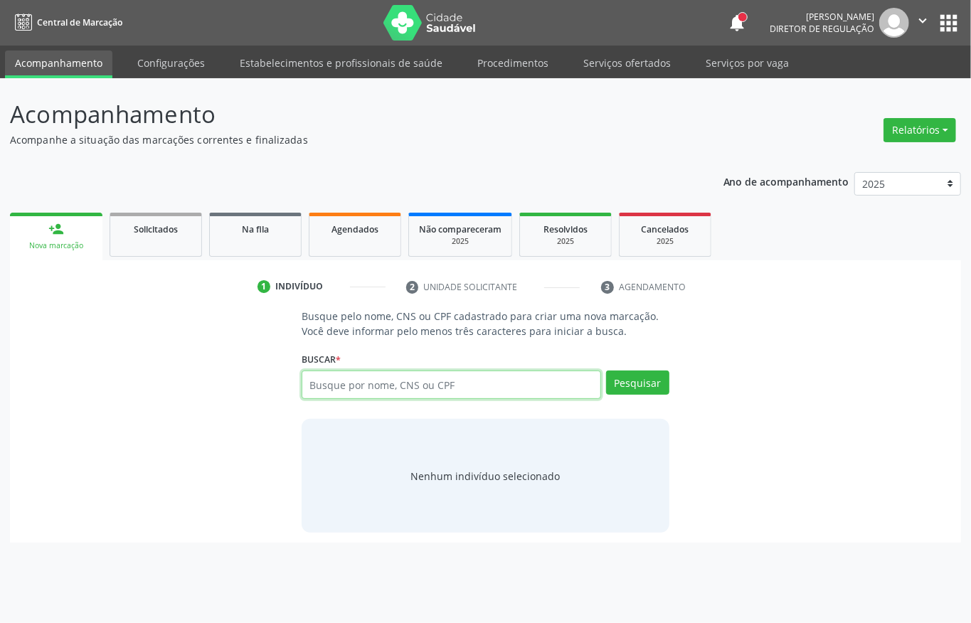
click at [348, 380] on input "text" at bounding box center [452, 385] width 300 height 28
type input "898003414561745"
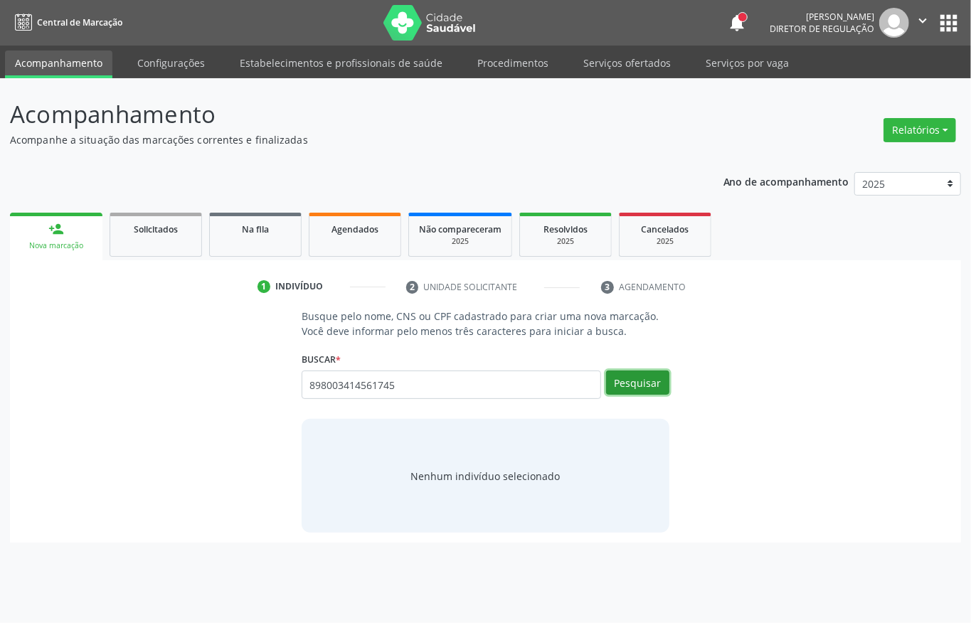
click at [633, 381] on button "Pesquisar" at bounding box center [637, 383] width 63 height 24
type input "898003414561745"
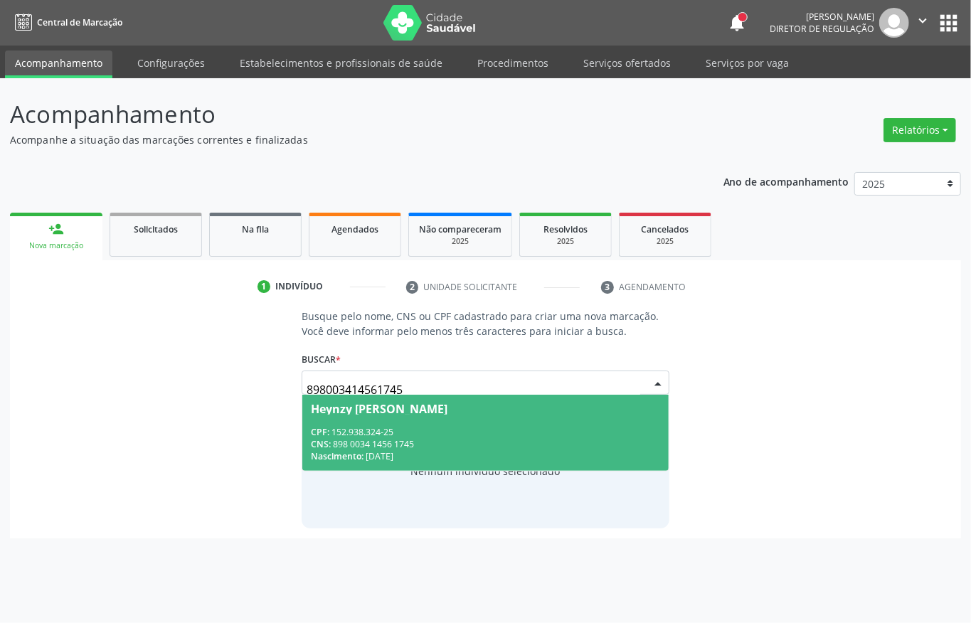
click at [478, 422] on span "Heynzy [PERSON_NAME] CPF: 152.938.324-25 CNS: 898 0034 1456 1745 Nascimento: 2[…" at bounding box center [485, 433] width 366 height 76
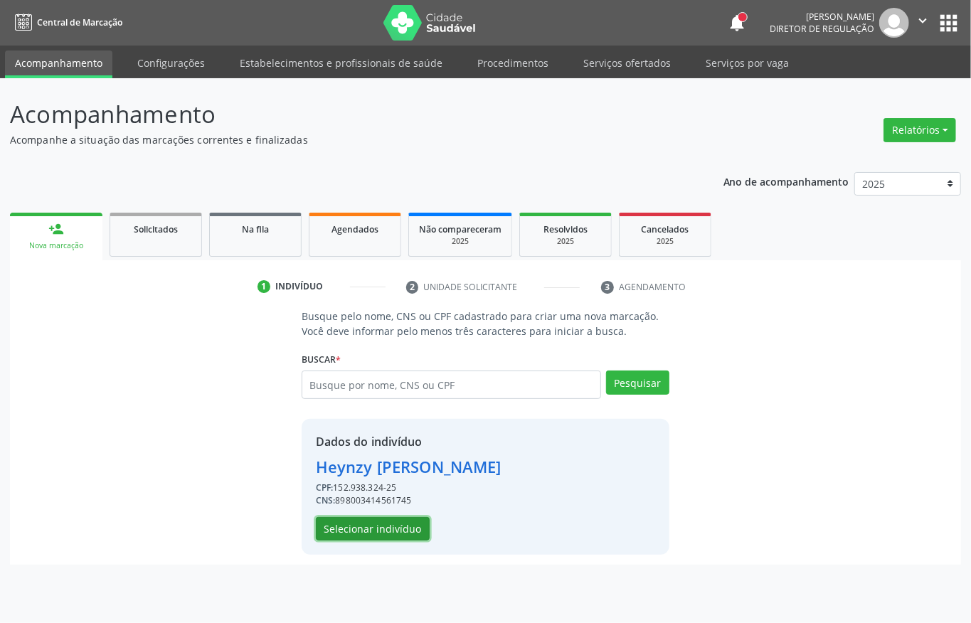
click at [413, 534] on button "Selecionar indivíduo" at bounding box center [373, 529] width 114 height 24
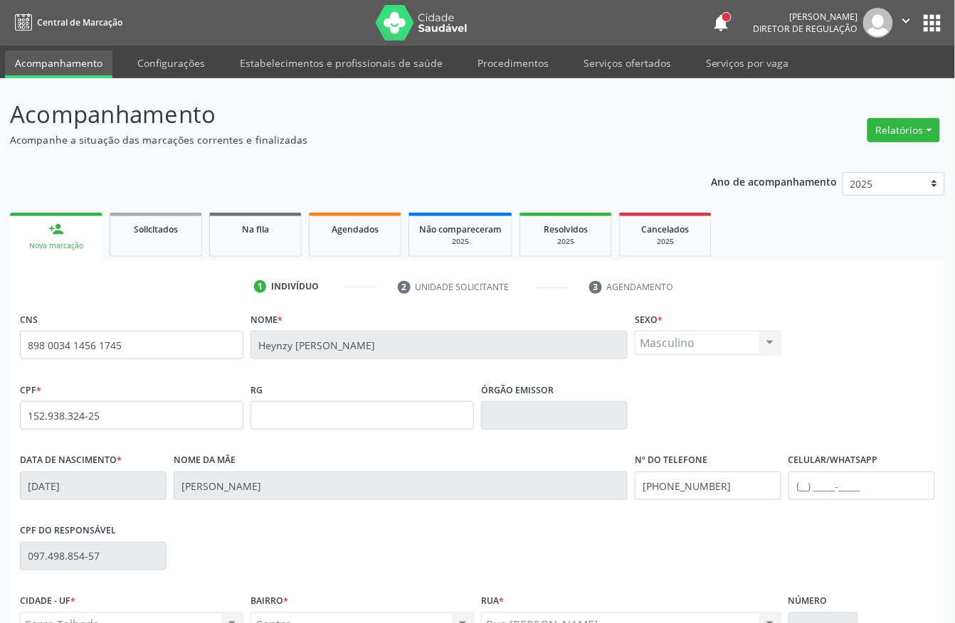
scroll to position [149, 0]
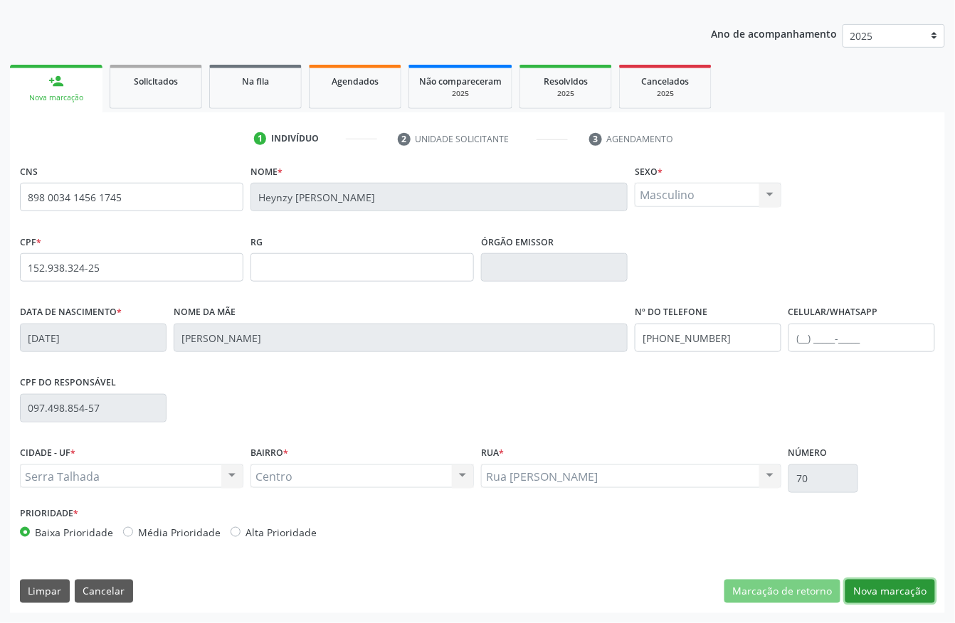
click at [904, 587] on button "Nova marcação" at bounding box center [890, 592] width 90 height 24
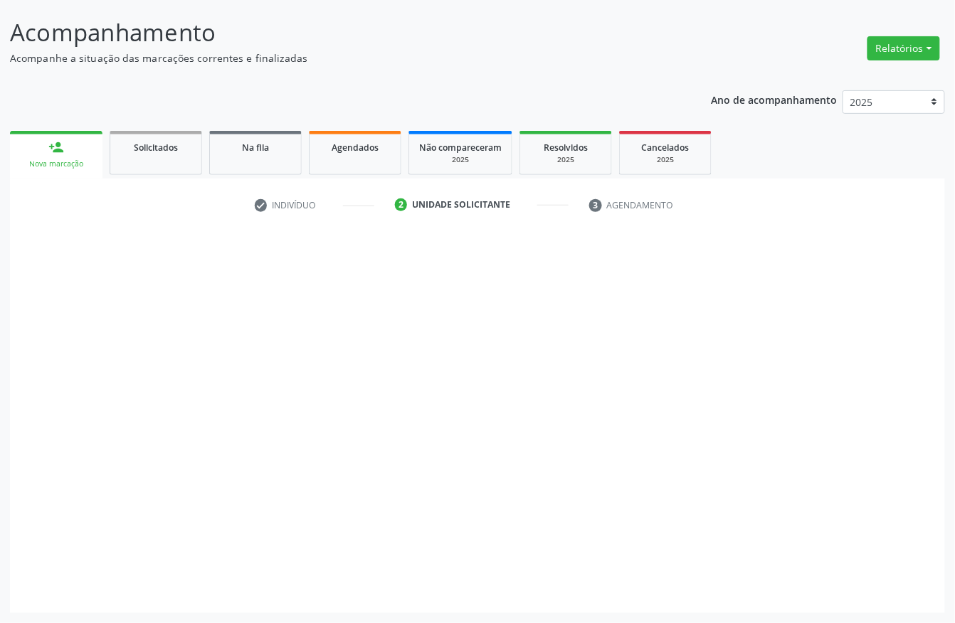
scroll to position [83, 0]
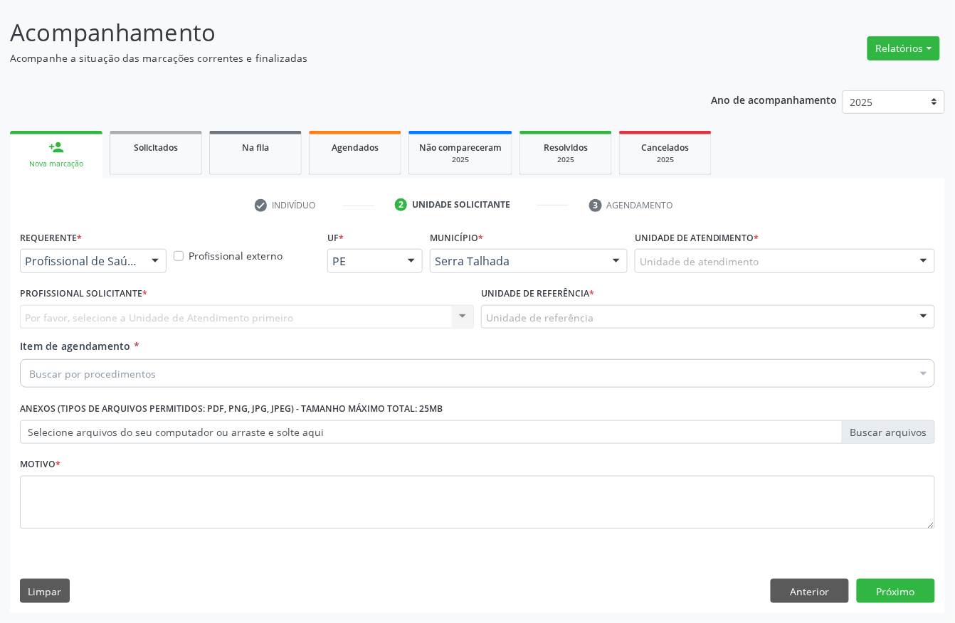
click at [141, 272] on div "Requerente * Profissional de Saúde Profissional de Saúde Paciente Nenhum result…" at bounding box center [93, 254] width 154 height 55
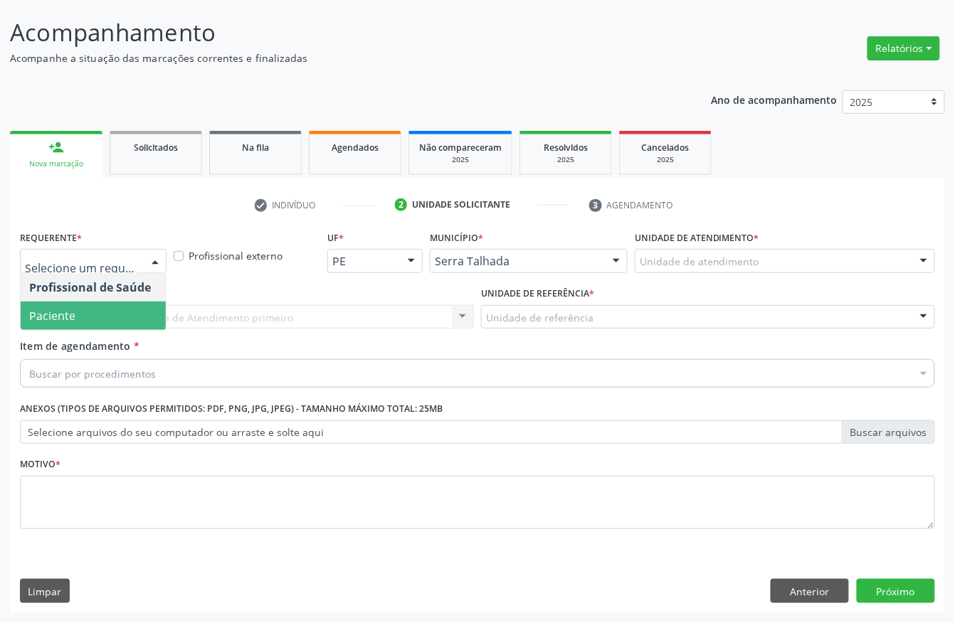
click at [74, 305] on span "Paciente" at bounding box center [93, 316] width 145 height 28
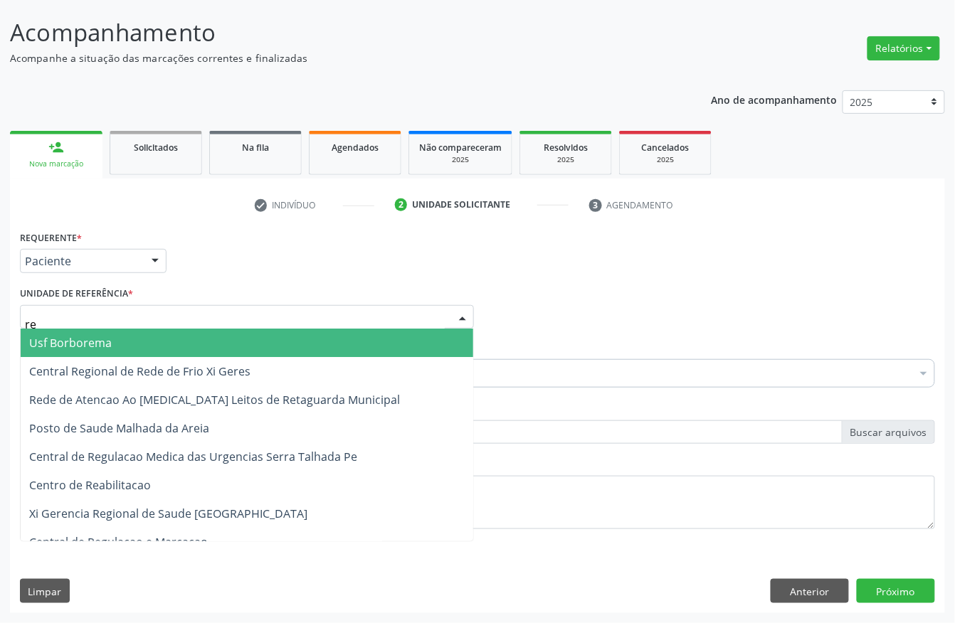
type input "rea"
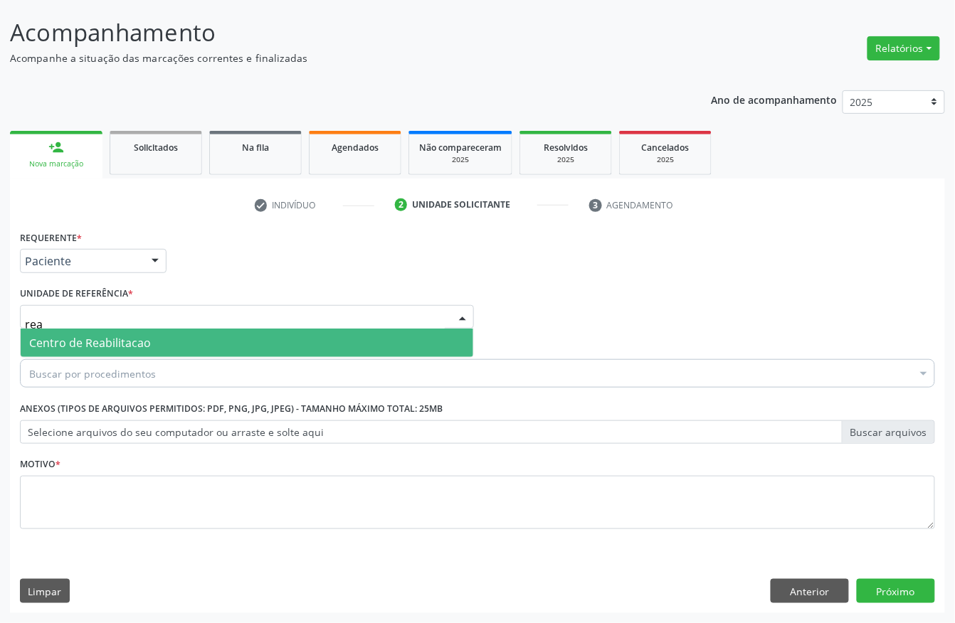
click at [112, 349] on span "Centro de Reabilitacao" at bounding box center [90, 343] width 122 height 16
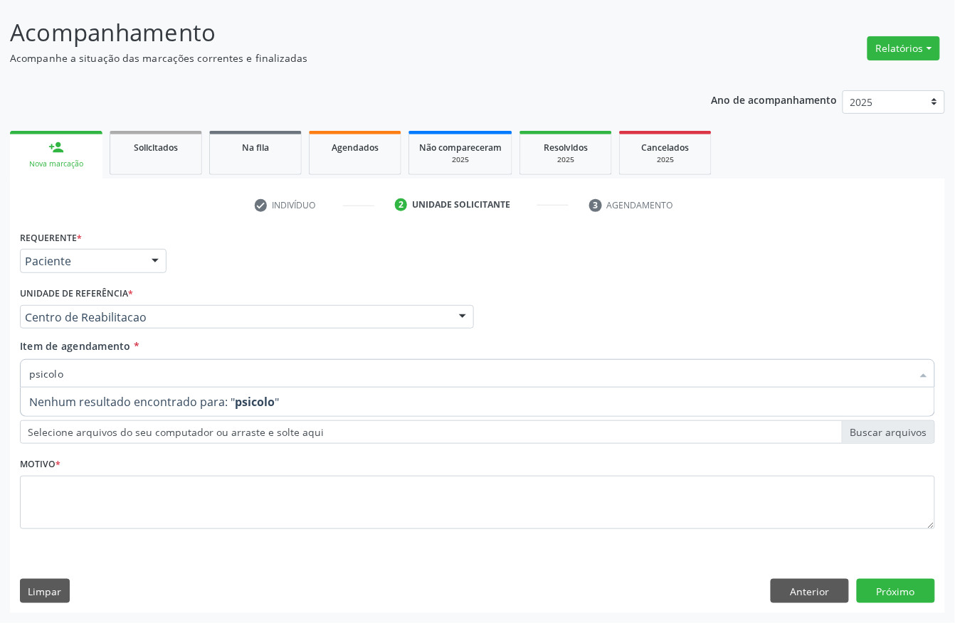
type input "psicol"
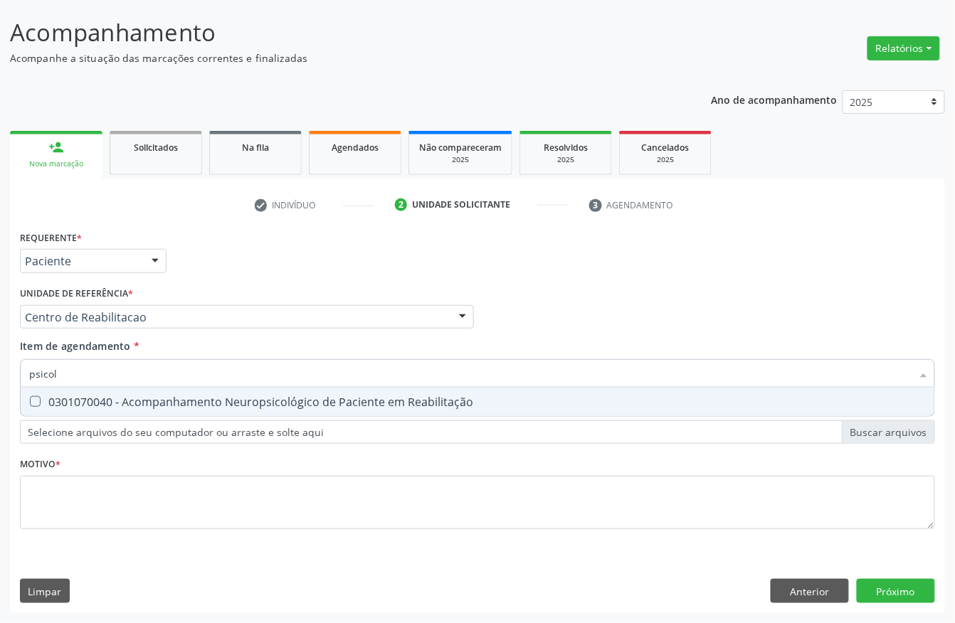
click at [147, 396] on div "0301070040 - Acompanhamento Neuropsicológico de Paciente em Reabilitação" at bounding box center [477, 401] width 897 height 11
checkbox Reabilitação "true"
click at [239, 280] on div "Requerente * Paciente Profissional de Saúde Paciente Nenhum resultado encontrad…" at bounding box center [477, 254] width 922 height 55
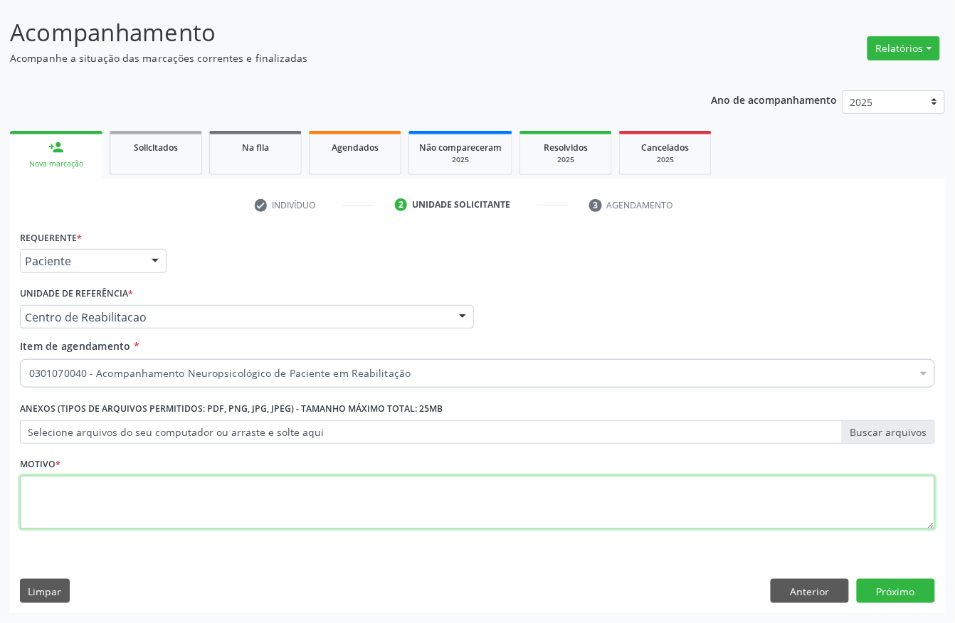
click at [80, 494] on textarea at bounding box center [477, 503] width 915 height 54
type textarea "."
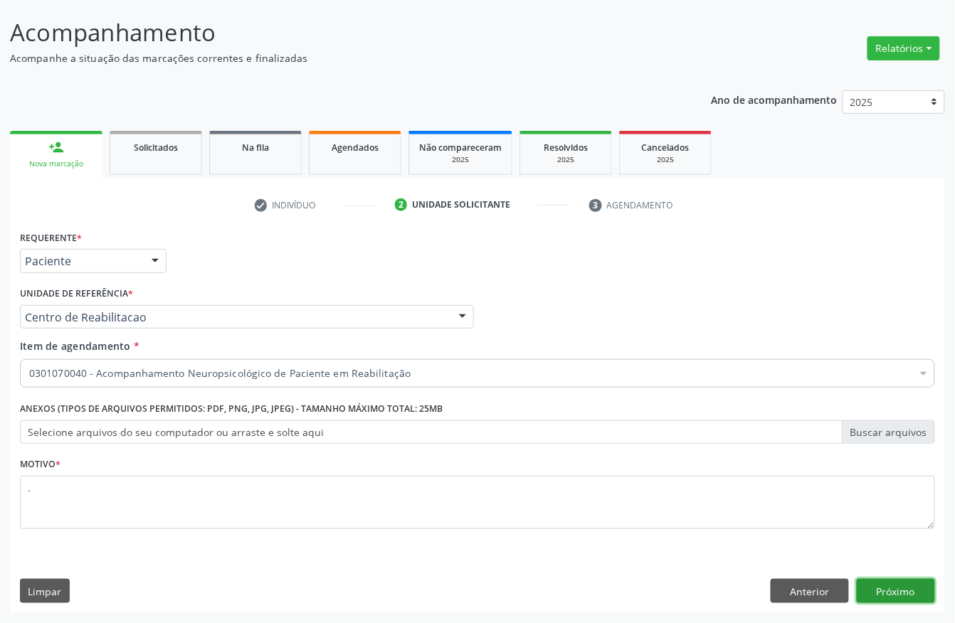
click at [868, 583] on button "Próximo" at bounding box center [896, 591] width 78 height 24
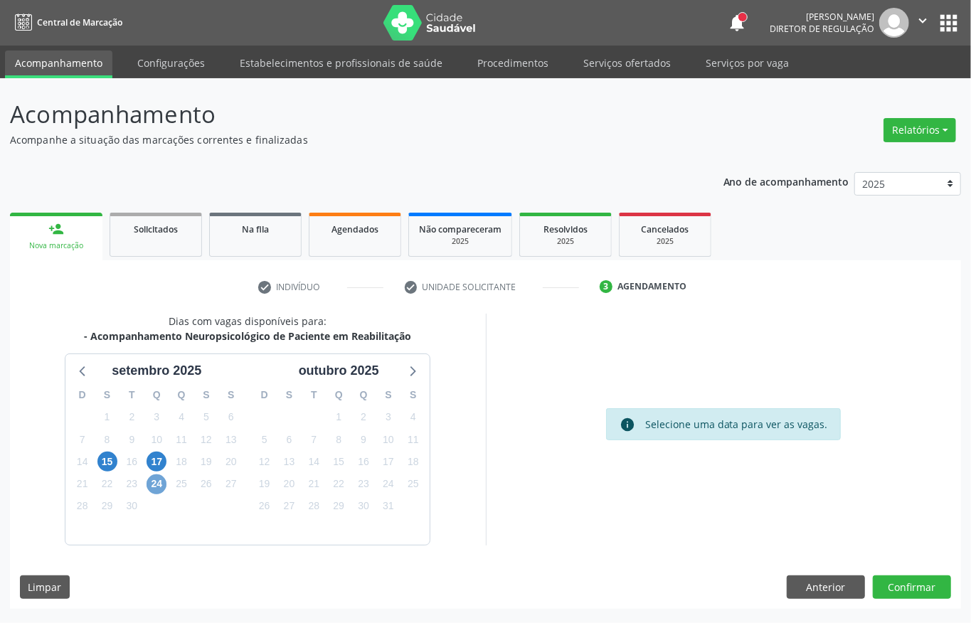
click at [157, 482] on span "24" at bounding box center [157, 485] width 20 height 20
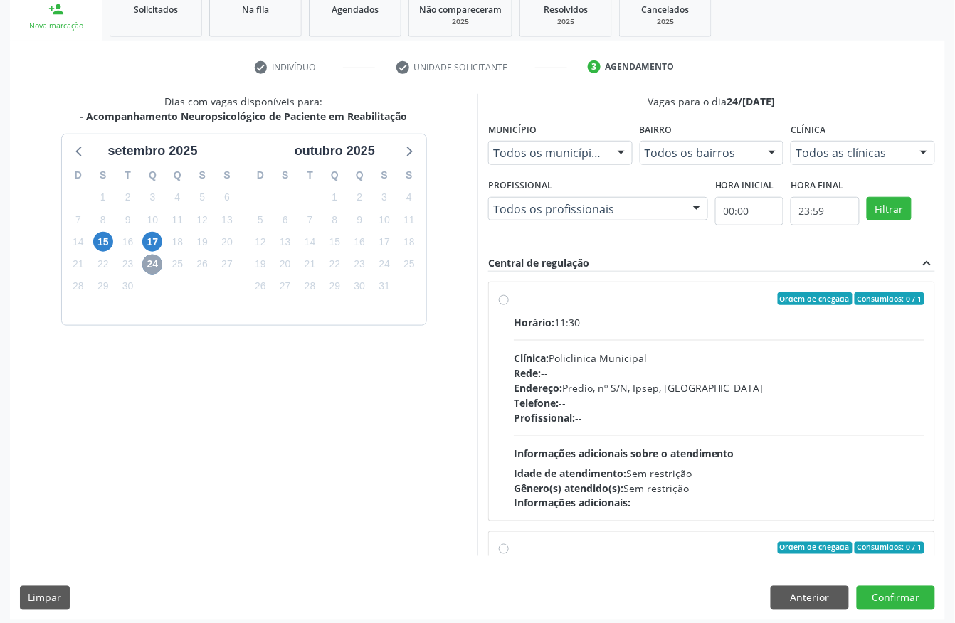
scroll to position [228, 0]
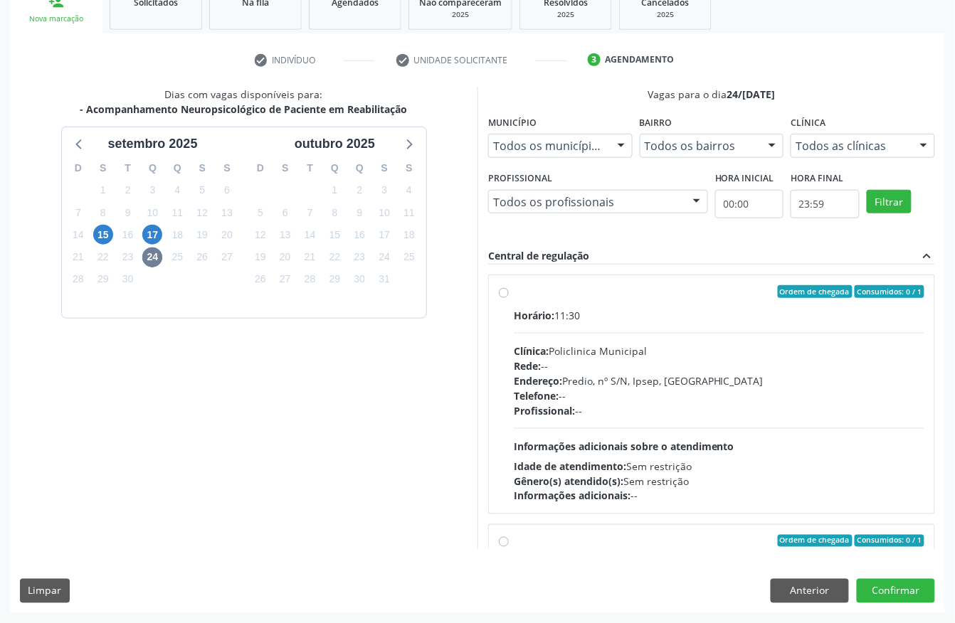
click at [570, 354] on div "Clínica: Policlinica Municipal" at bounding box center [719, 351] width 411 height 15
click at [509, 298] on input "Ordem de chegada Consumidos: 0 / 1 Horário: 11:30 Clínica: Policlinica Municipa…" at bounding box center [504, 291] width 10 height 13
radio input "true"
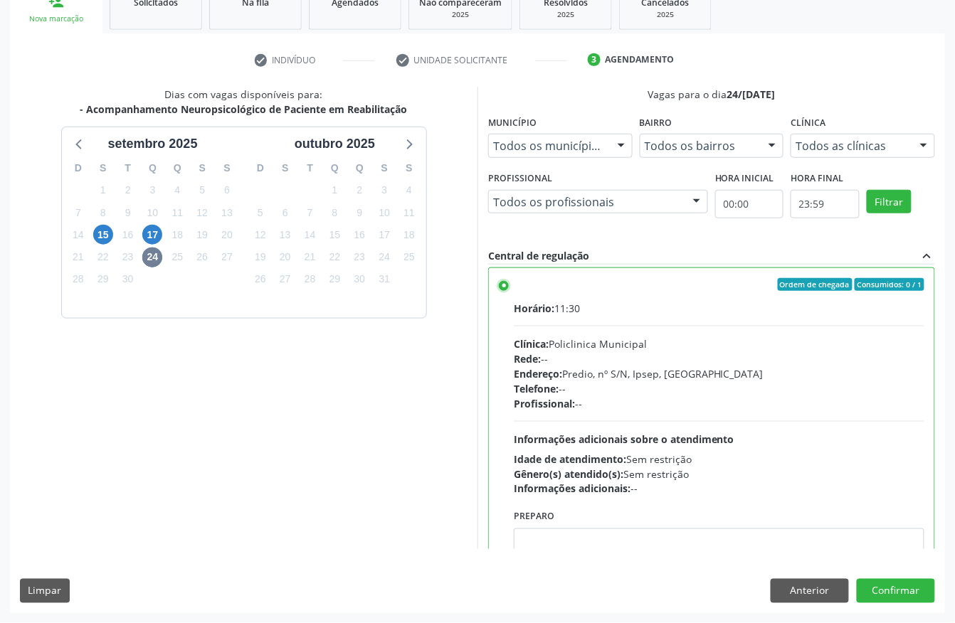
scroll to position [0, 0]
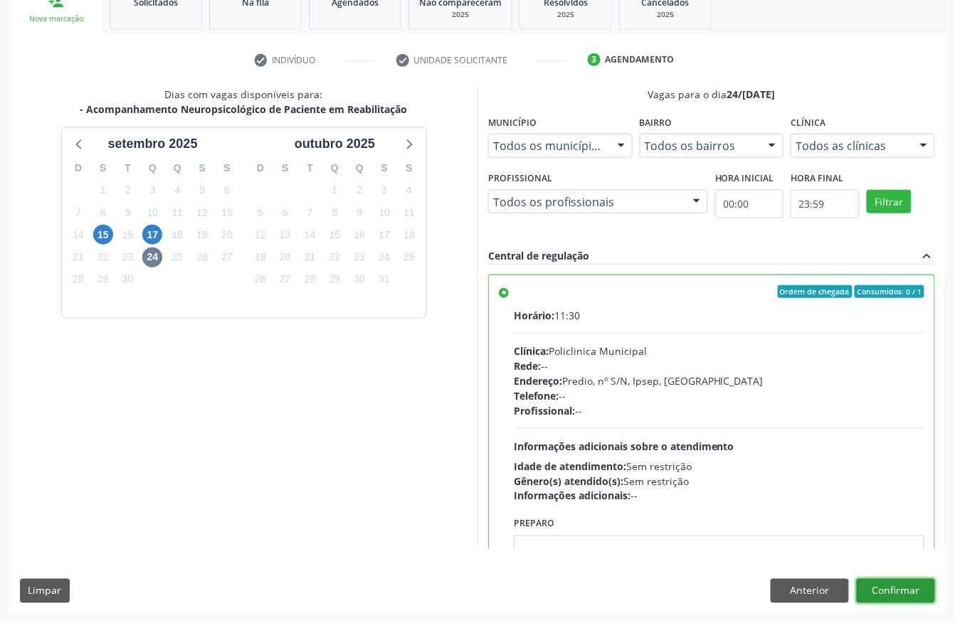
click at [901, 596] on button "Confirmar" at bounding box center [896, 591] width 78 height 24
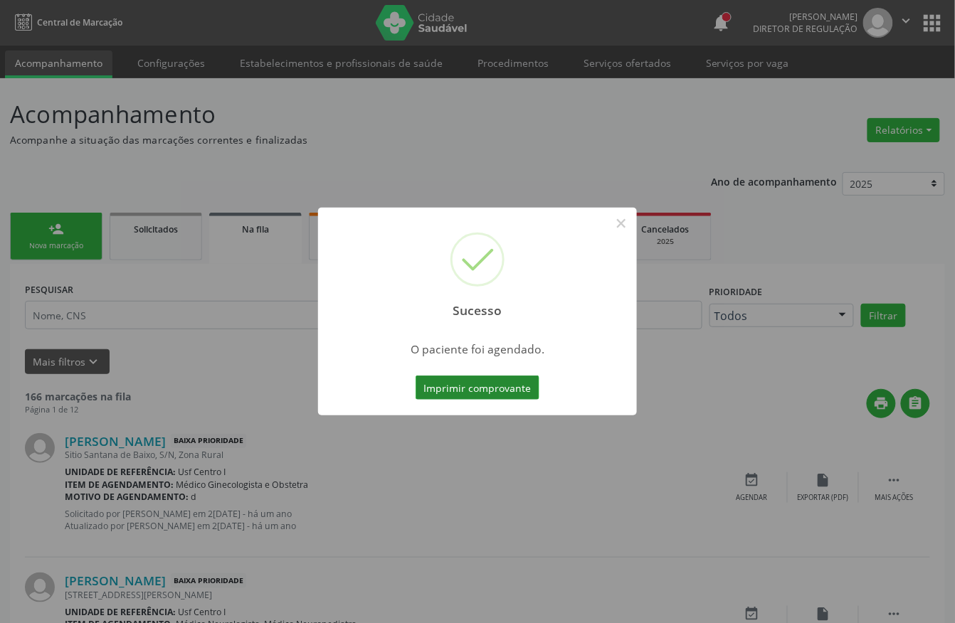
click at [501, 391] on button "Imprimir comprovante" at bounding box center [478, 388] width 124 height 24
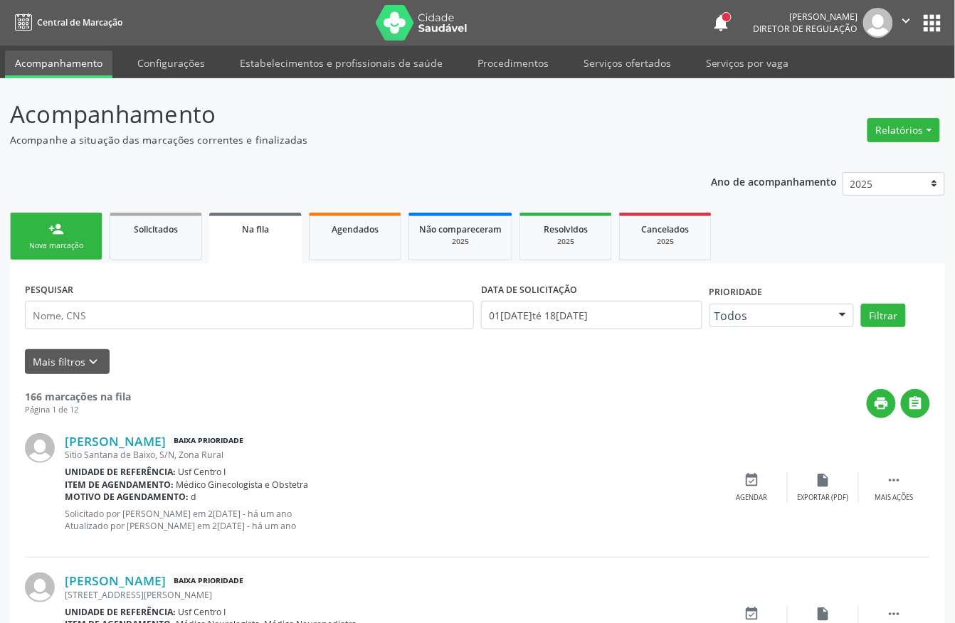
click at [78, 246] on div "Nova marcação" at bounding box center [56, 245] width 71 height 11
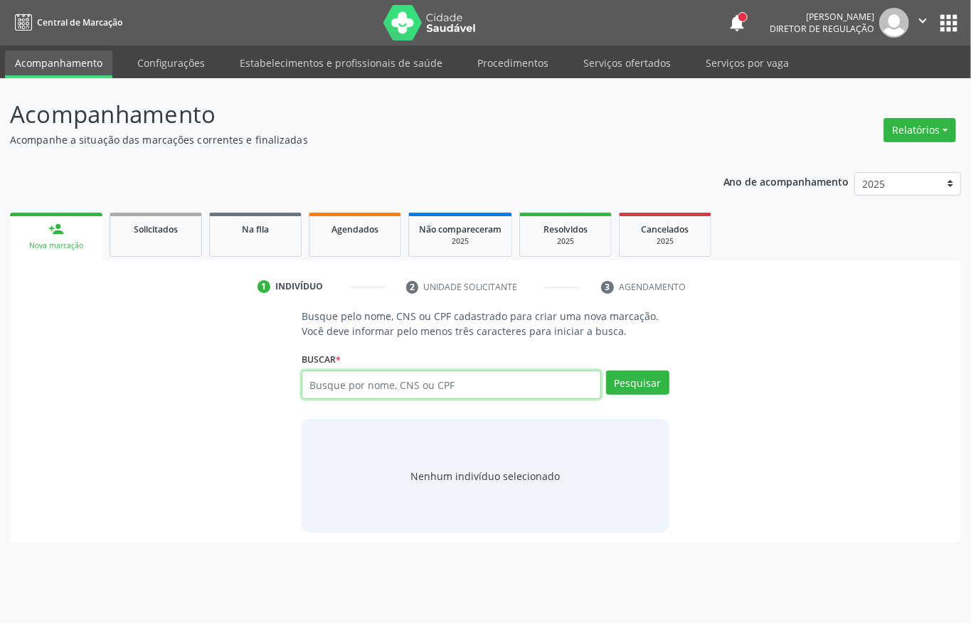
click at [333, 393] on input "text" at bounding box center [452, 385] width 300 height 28
type input "898003414561745"
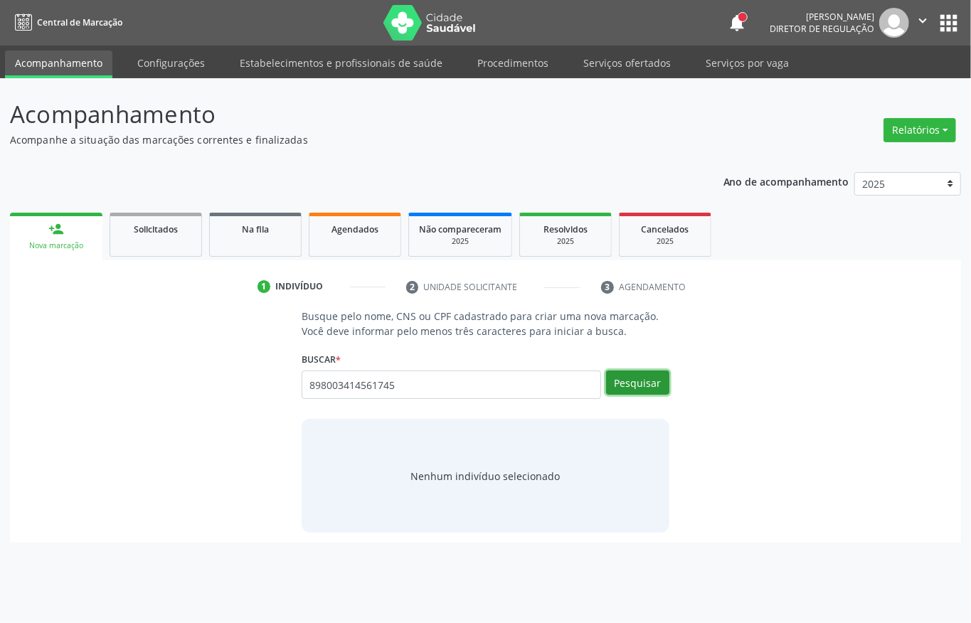
click at [635, 388] on button "Pesquisar" at bounding box center [637, 383] width 63 height 24
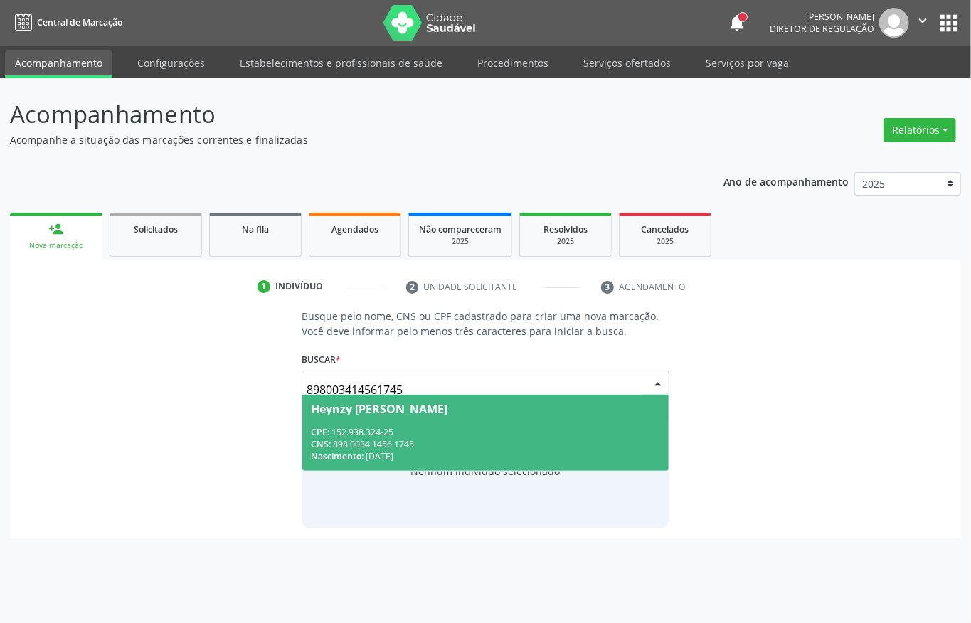
click at [465, 428] on div "CPF: 152.938.324-25" at bounding box center [485, 432] width 349 height 12
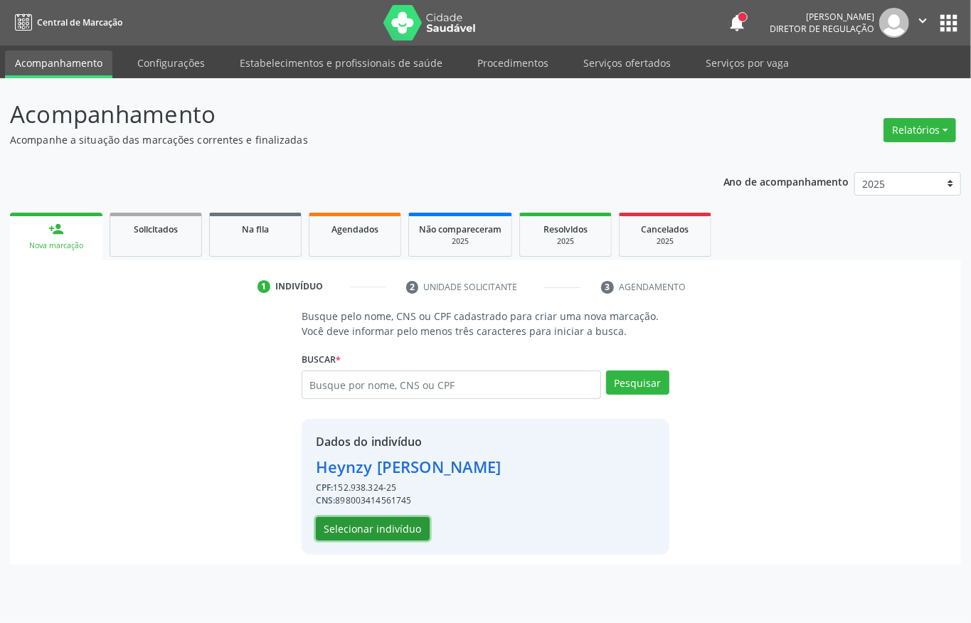
click at [380, 538] on button "Selecionar indivíduo" at bounding box center [373, 529] width 114 height 24
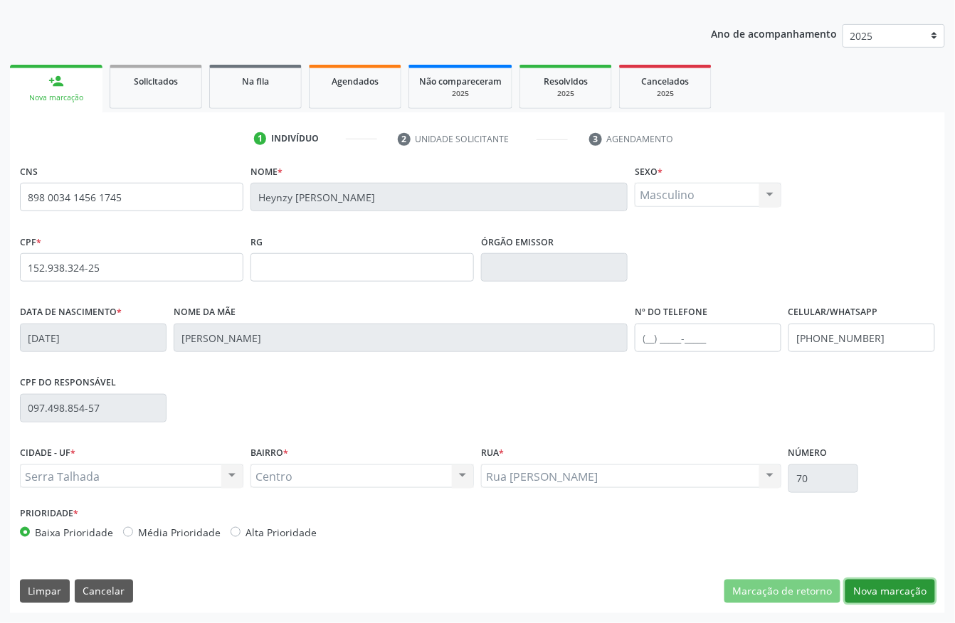
drag, startPoint x: 914, startPoint y: 591, endPoint x: 971, endPoint y: 554, distance: 67.9
click at [915, 591] on button "Nova marcação" at bounding box center [890, 592] width 90 height 24
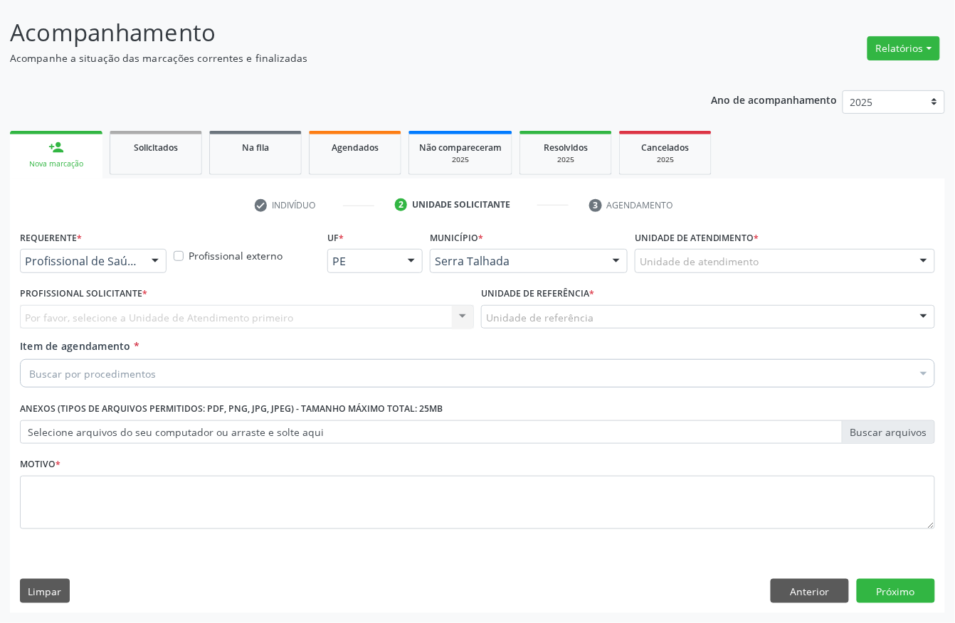
scroll to position [83, 0]
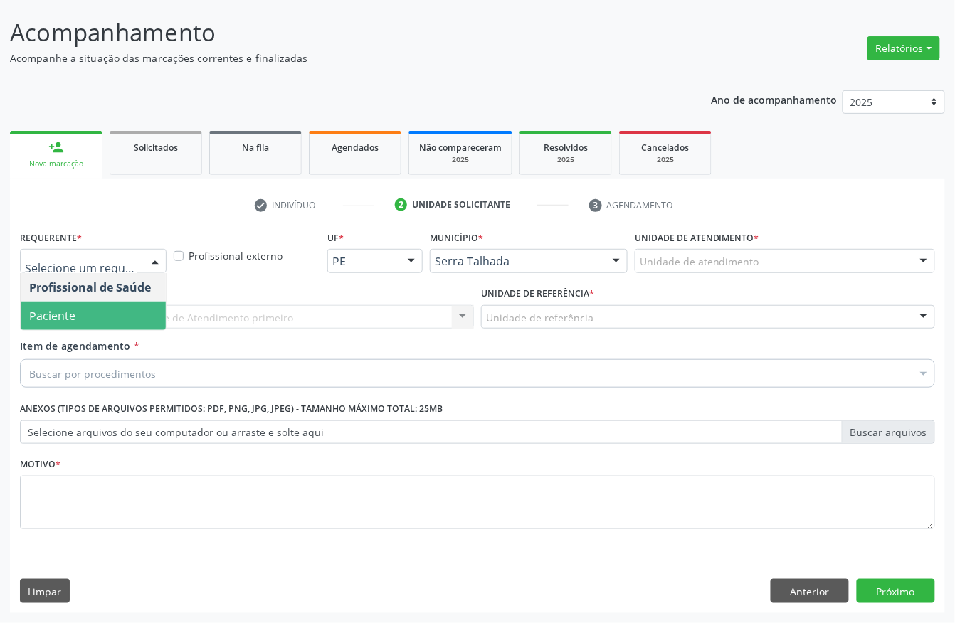
click at [94, 322] on span "Paciente" at bounding box center [93, 316] width 145 height 28
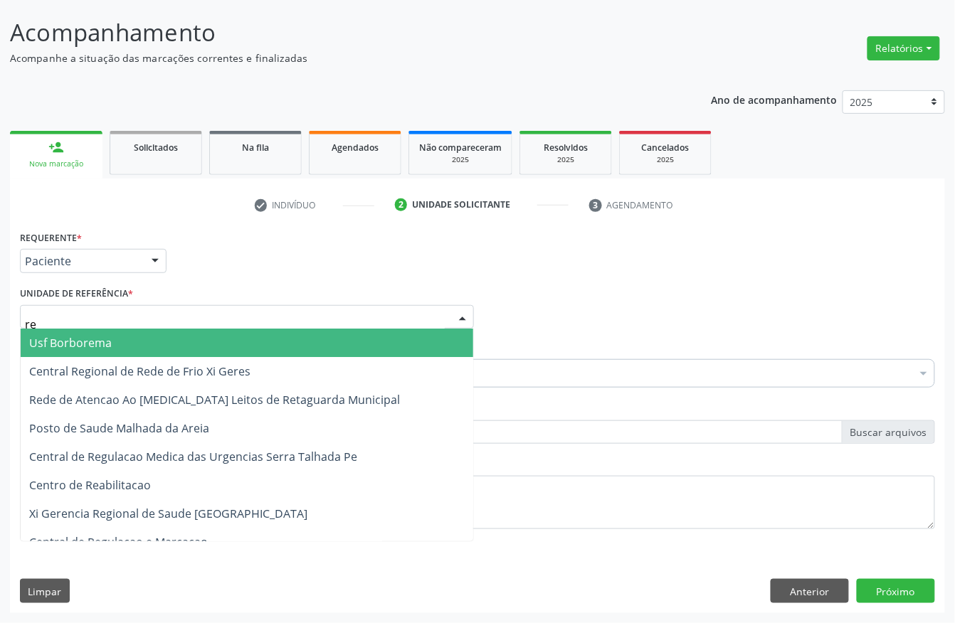
type input "rea"
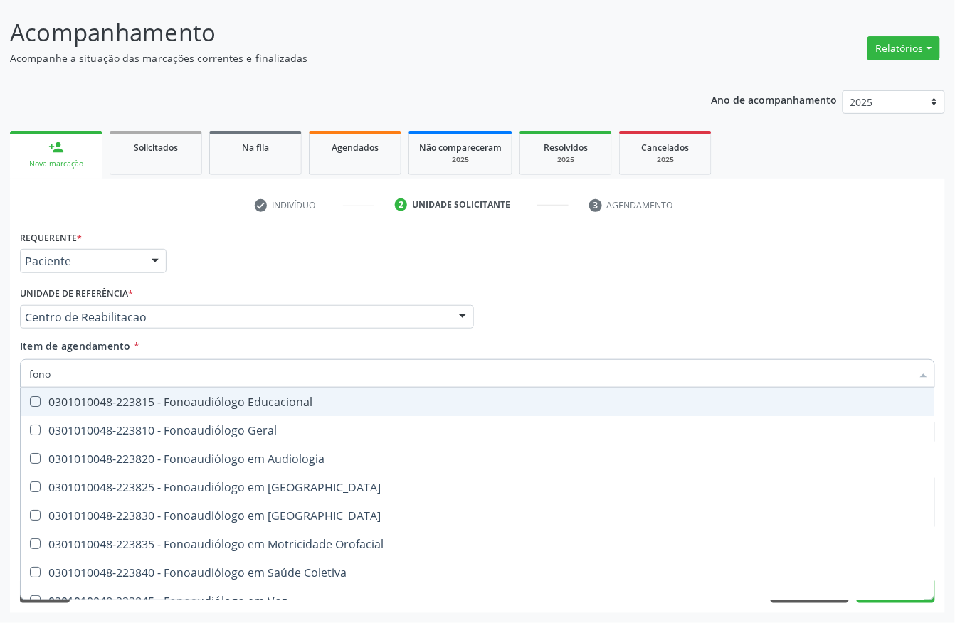
type input "fonoa"
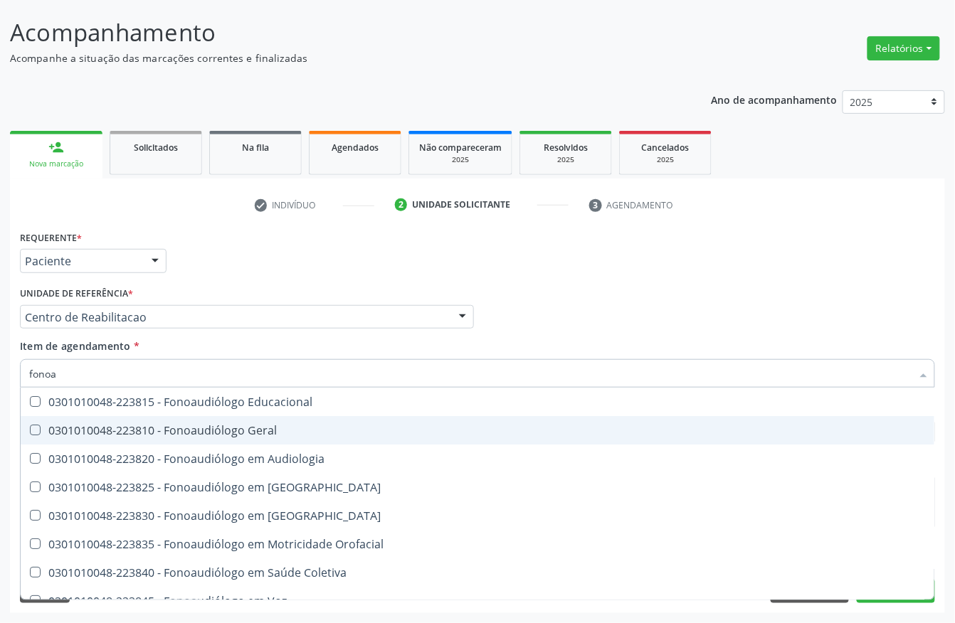
click at [228, 419] on span "0301010048-223810 - Fonoaudiólogo Geral" at bounding box center [478, 430] width 914 height 28
checkbox Geral "true"
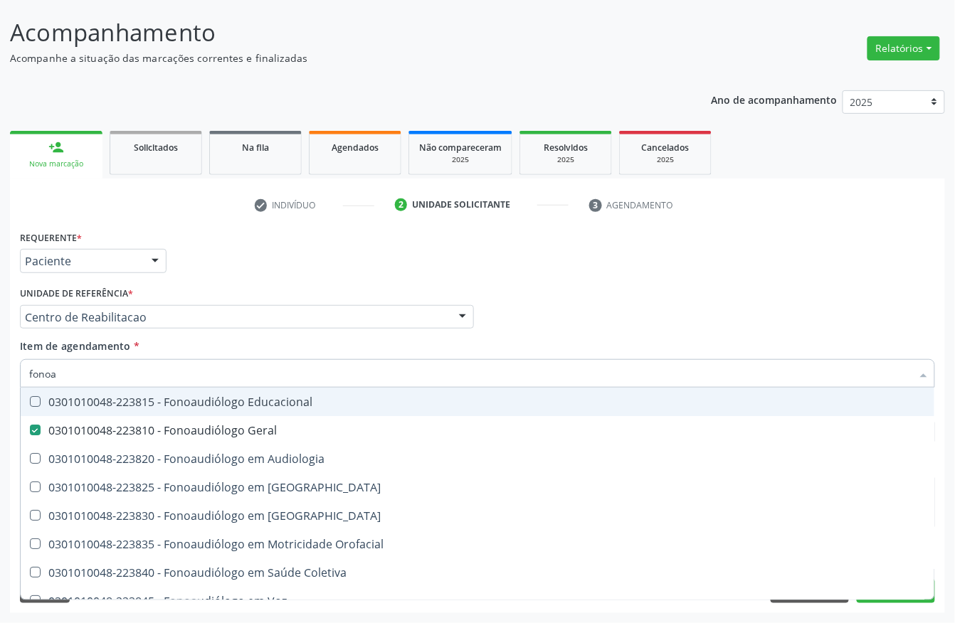
click at [294, 263] on div "Requerente * Paciente Profissional de Saúde Paciente Nenhum resultado encontrad…" at bounding box center [477, 254] width 922 height 55
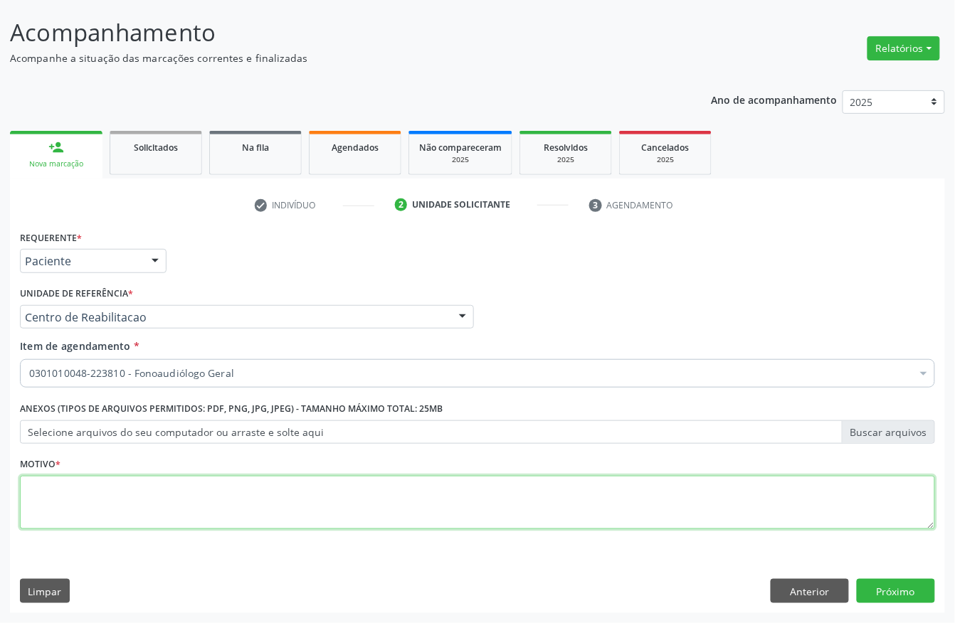
click at [117, 490] on textarea at bounding box center [477, 503] width 915 height 54
type textarea "a"
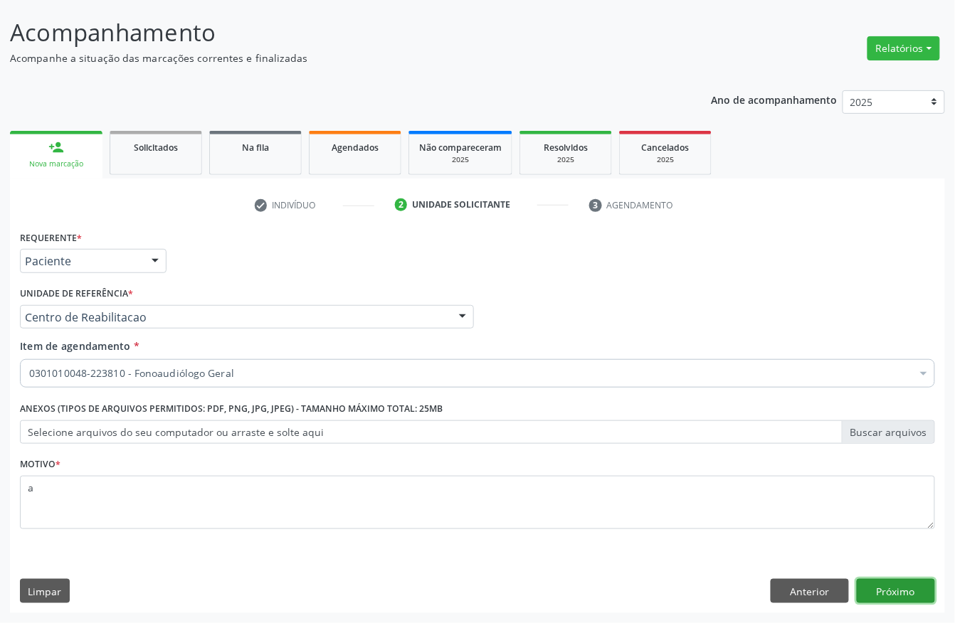
click at [932, 589] on button "Próximo" at bounding box center [896, 591] width 78 height 24
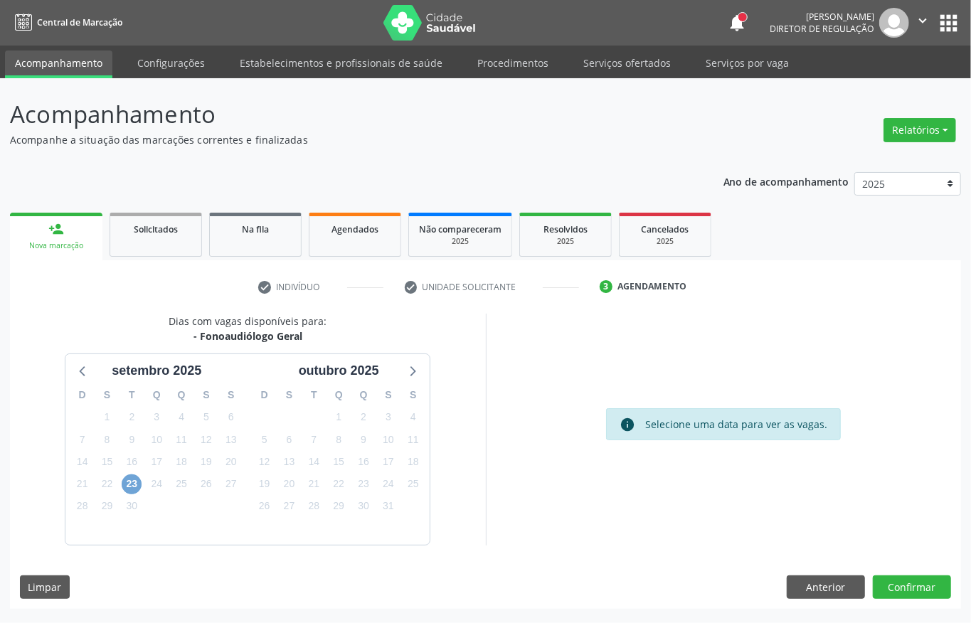
click at [131, 477] on span "23" at bounding box center [132, 485] width 20 height 20
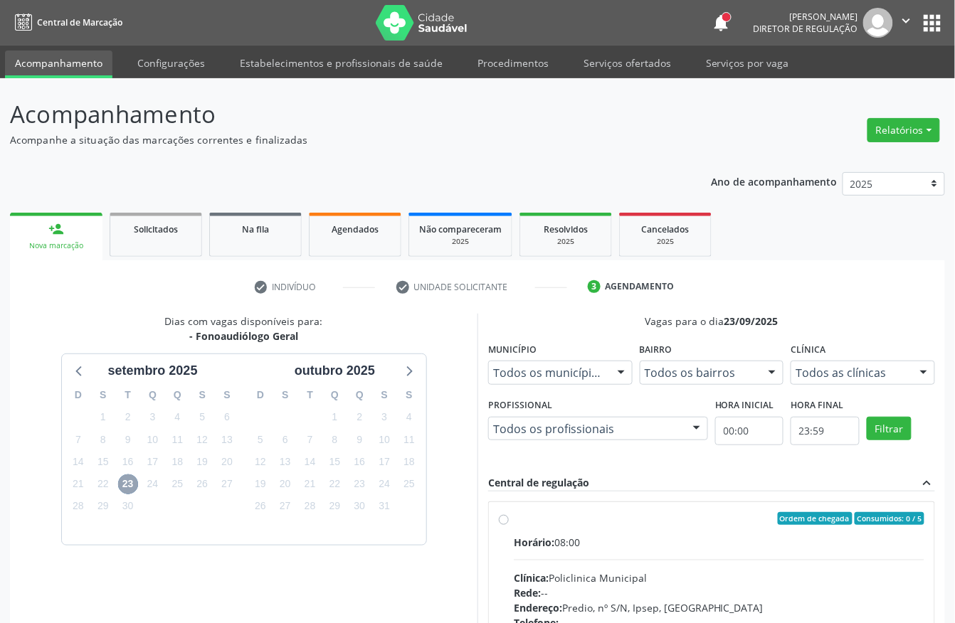
scroll to position [203, 0]
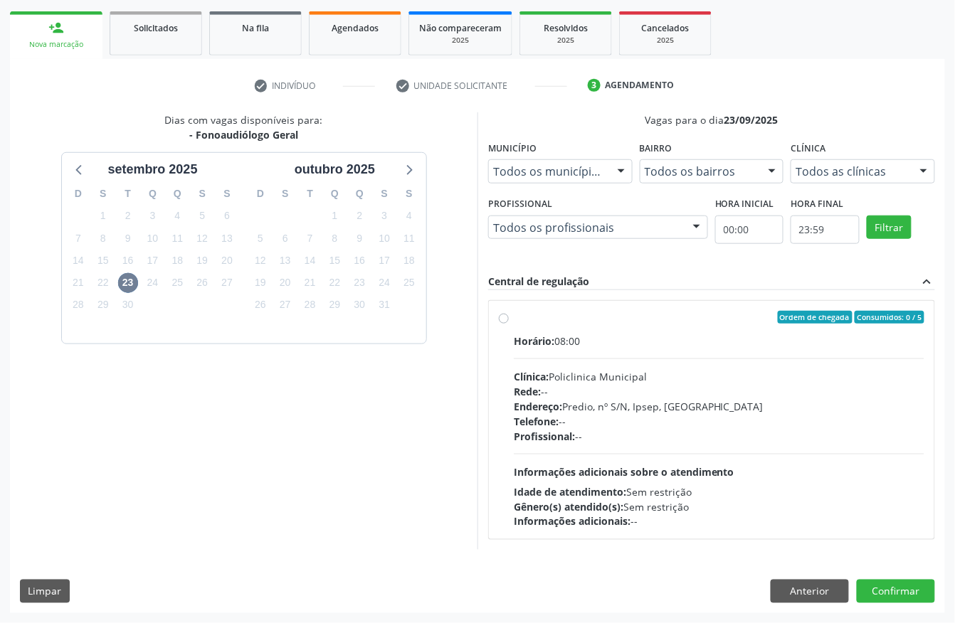
click at [556, 376] on div "Clínica: Policlinica Municipal" at bounding box center [719, 376] width 411 height 15
click at [509, 324] on input "Ordem de chegada Consumidos: 0 / 5 Horário: 08:00 Clínica: Policlinica Municipa…" at bounding box center [504, 317] width 10 height 13
radio input "true"
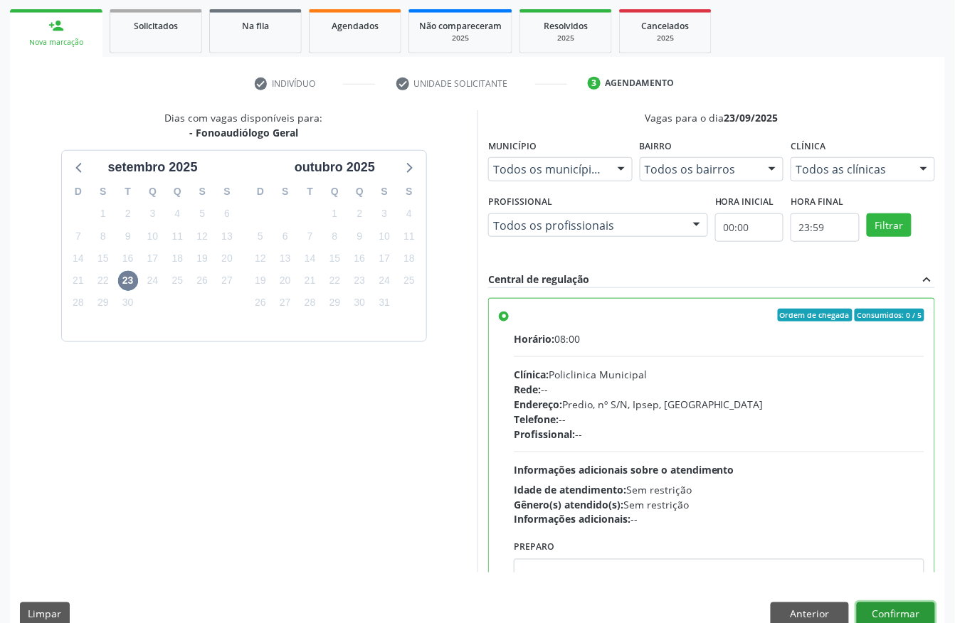
click at [911, 610] on button "Confirmar" at bounding box center [896, 615] width 78 height 24
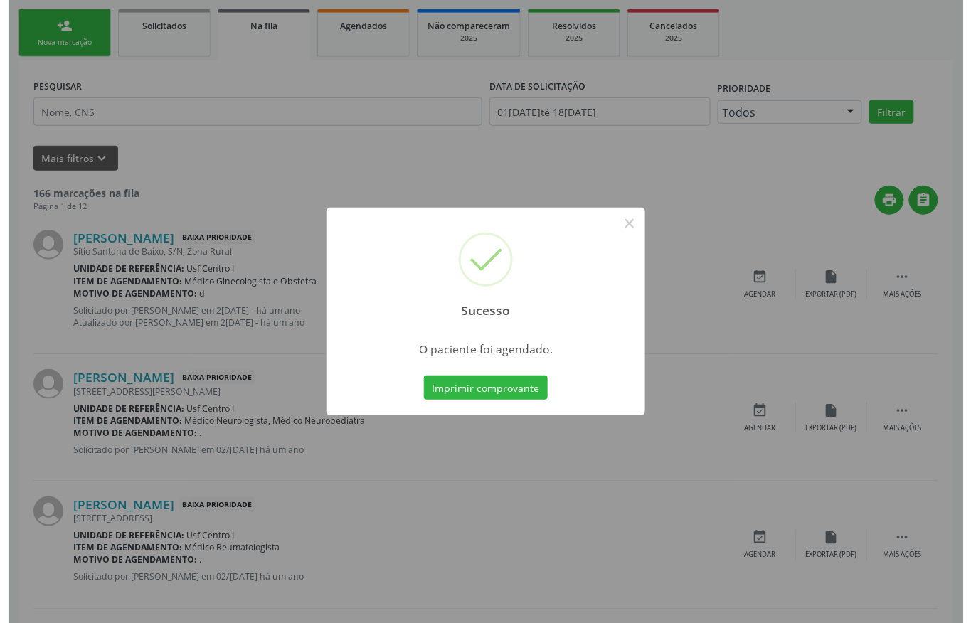
scroll to position [0, 0]
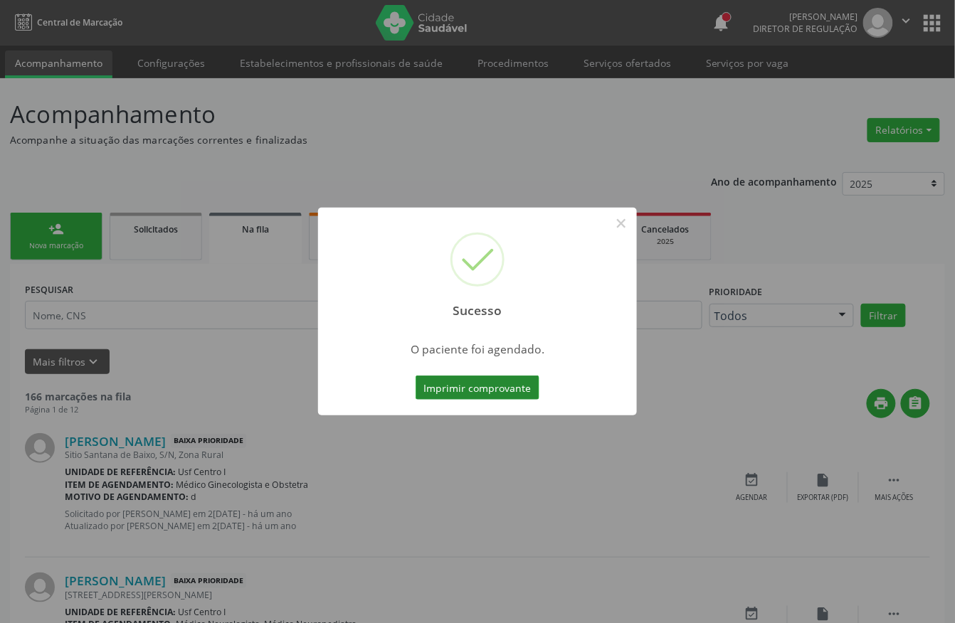
click at [495, 391] on button "Imprimir comprovante" at bounding box center [478, 388] width 124 height 24
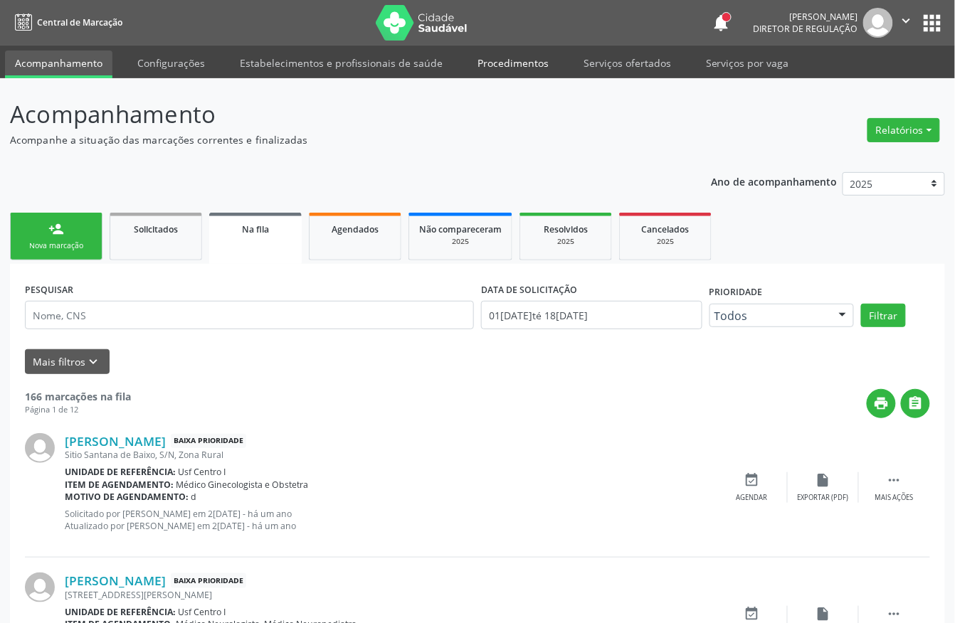
click at [524, 51] on link "Procedimentos" at bounding box center [512, 63] width 91 height 25
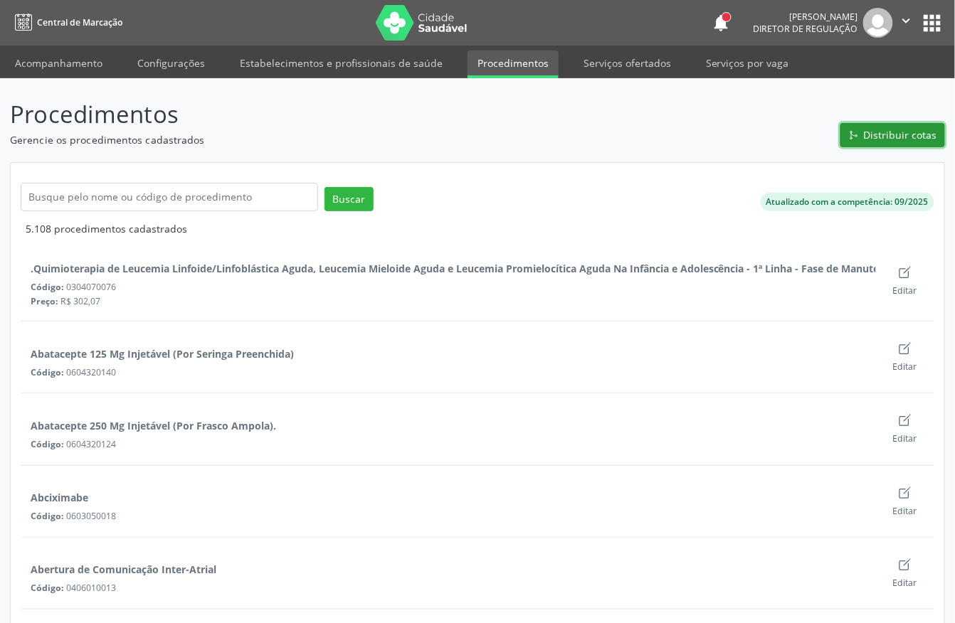
click at [874, 139] on span "Distribuir cotas" at bounding box center [900, 134] width 73 height 15
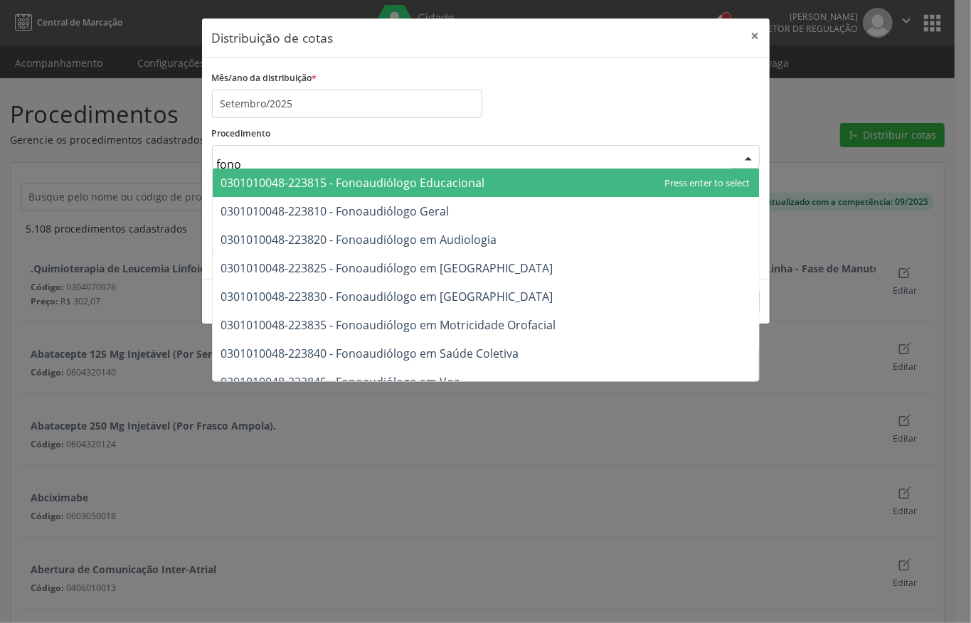
type input "fonoa"
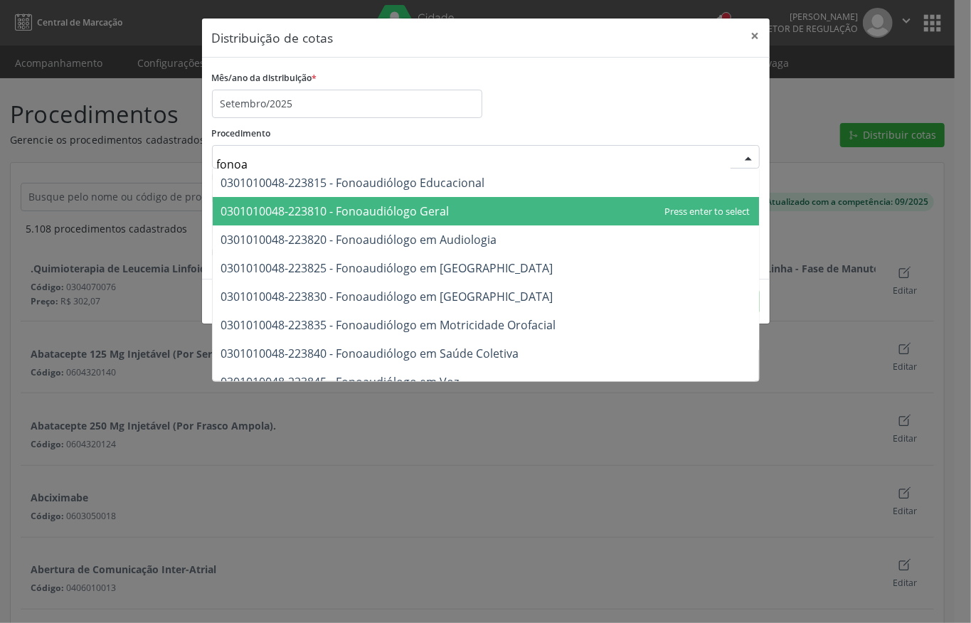
click at [413, 205] on span "0301010048-223810 - Fonoaudiólogo Geral" at bounding box center [335, 211] width 228 height 16
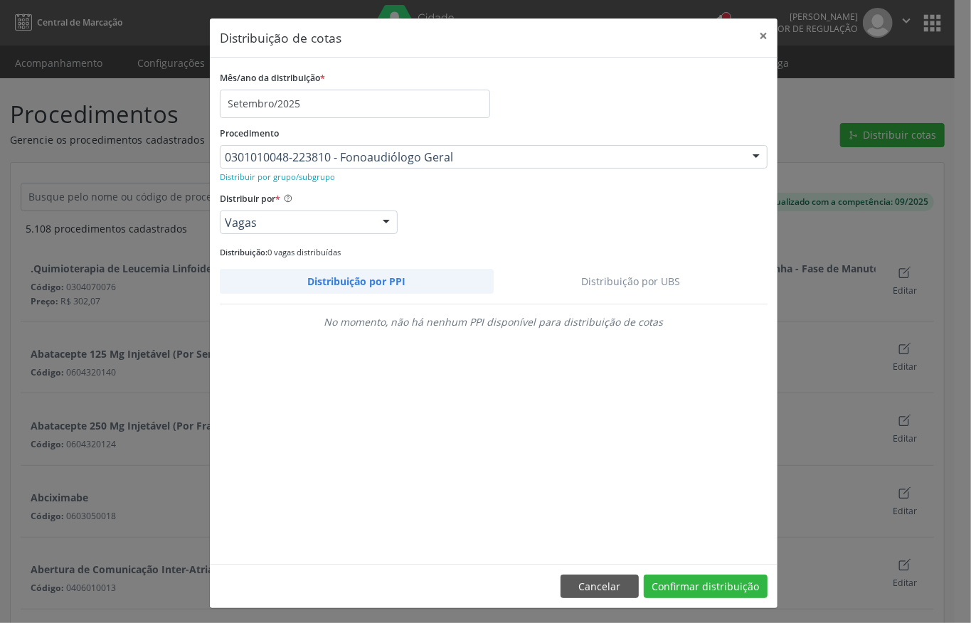
click at [652, 277] on link "Distribuição por UBS" at bounding box center [631, 281] width 275 height 25
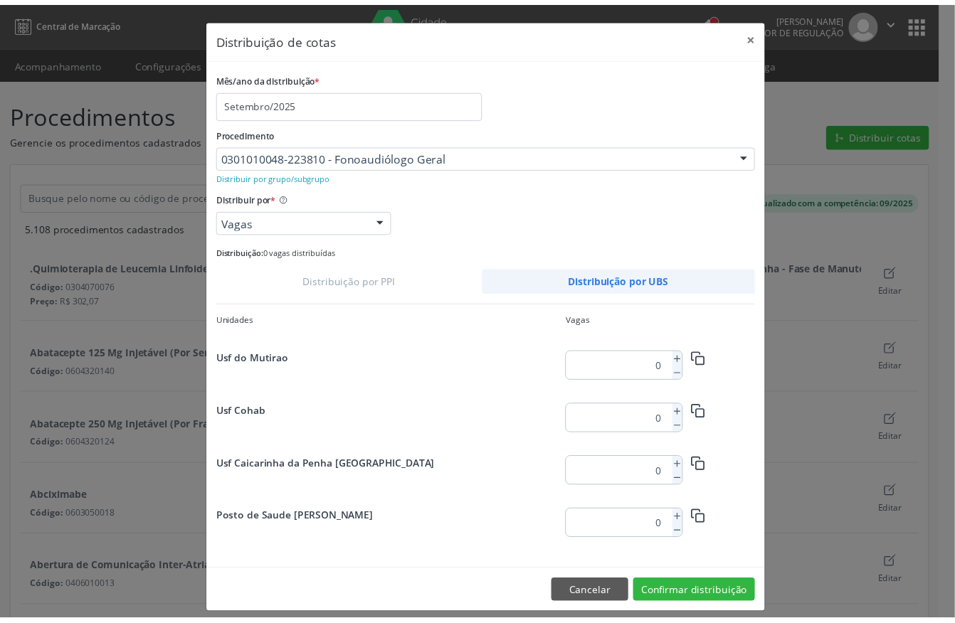
scroll to position [1830, 0]
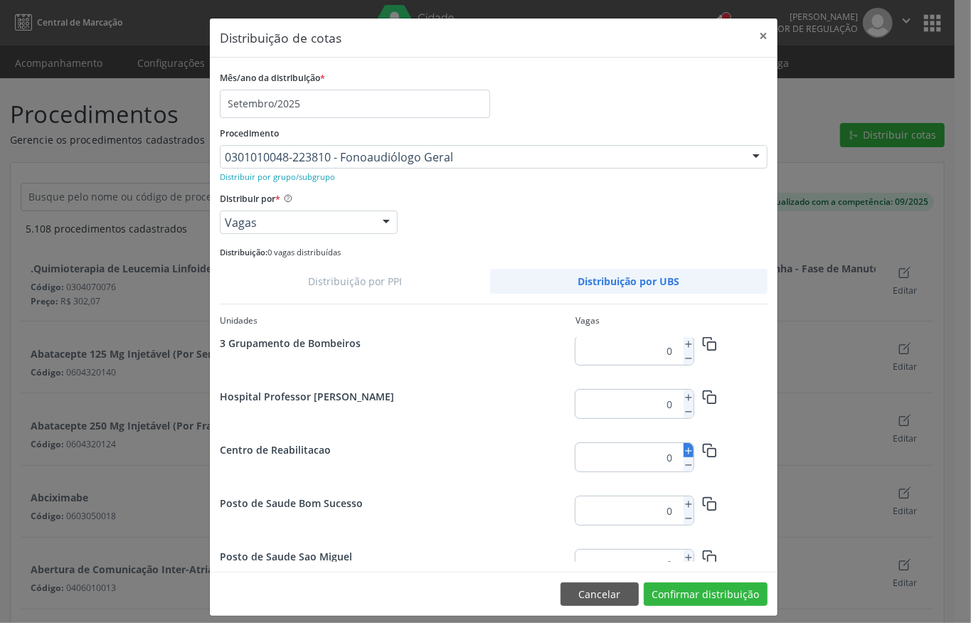
click at [684, 451] on icon at bounding box center [689, 451] width 10 height 10
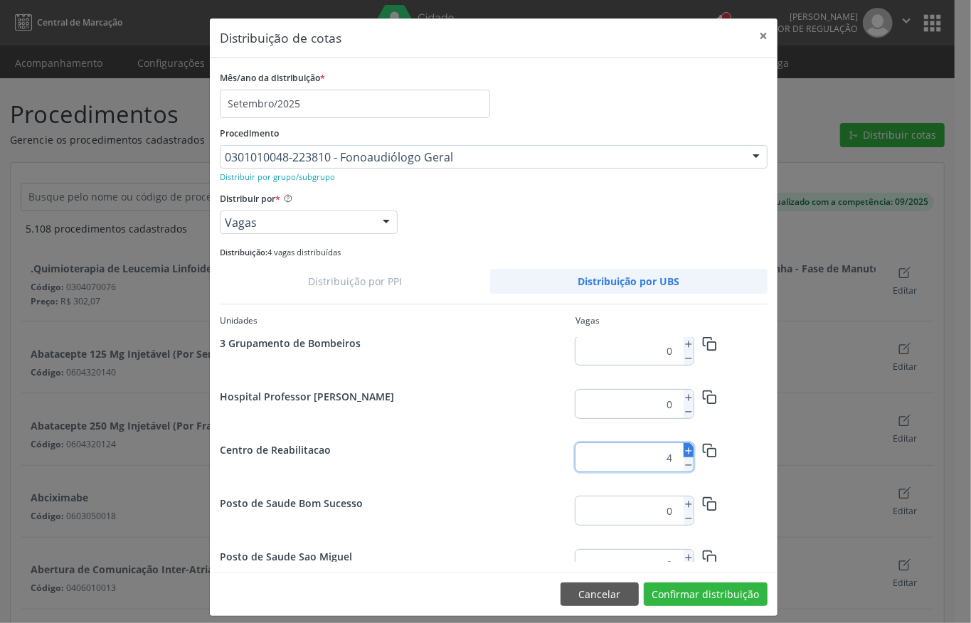
type input "5"
click at [718, 596] on button "Confirmar distribuição" at bounding box center [706, 595] width 124 height 24
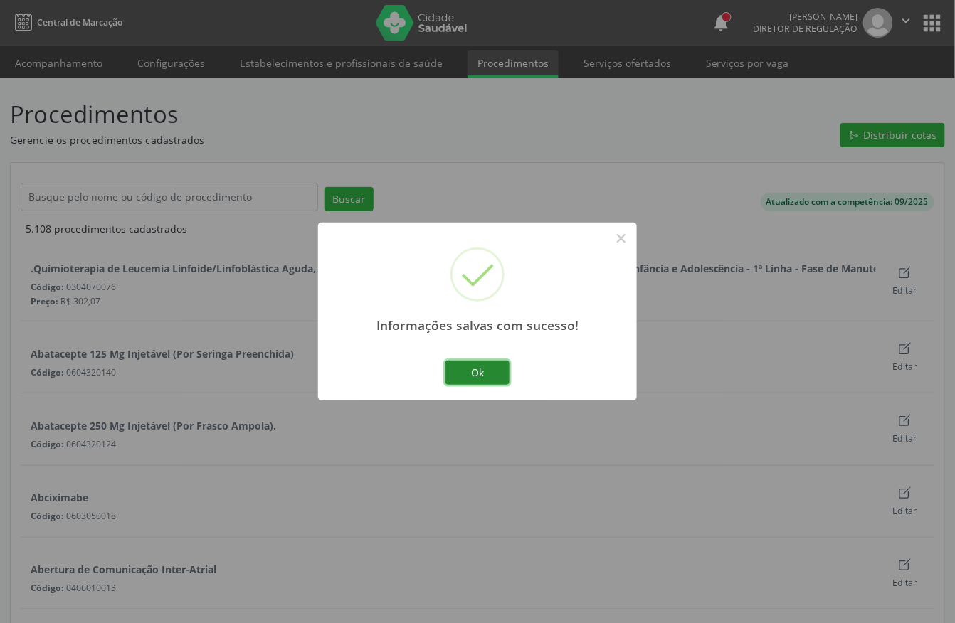
drag, startPoint x: 487, startPoint y: 376, endPoint x: 595, endPoint y: 439, distance: 124.7
click at [487, 376] on button "Ok" at bounding box center [477, 373] width 64 height 24
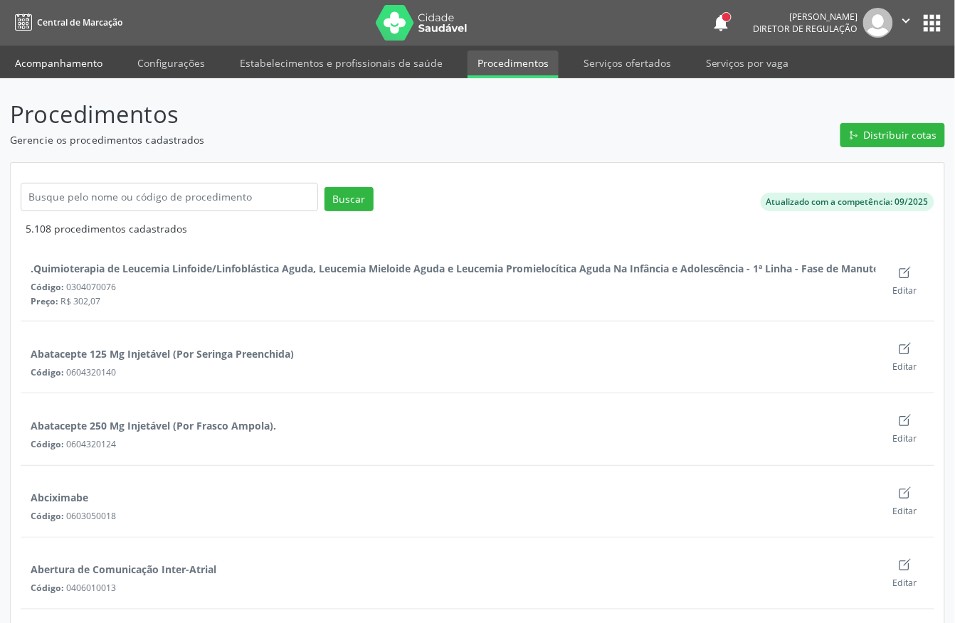
click at [84, 63] on link "Acompanhamento" at bounding box center [58, 63] width 107 height 25
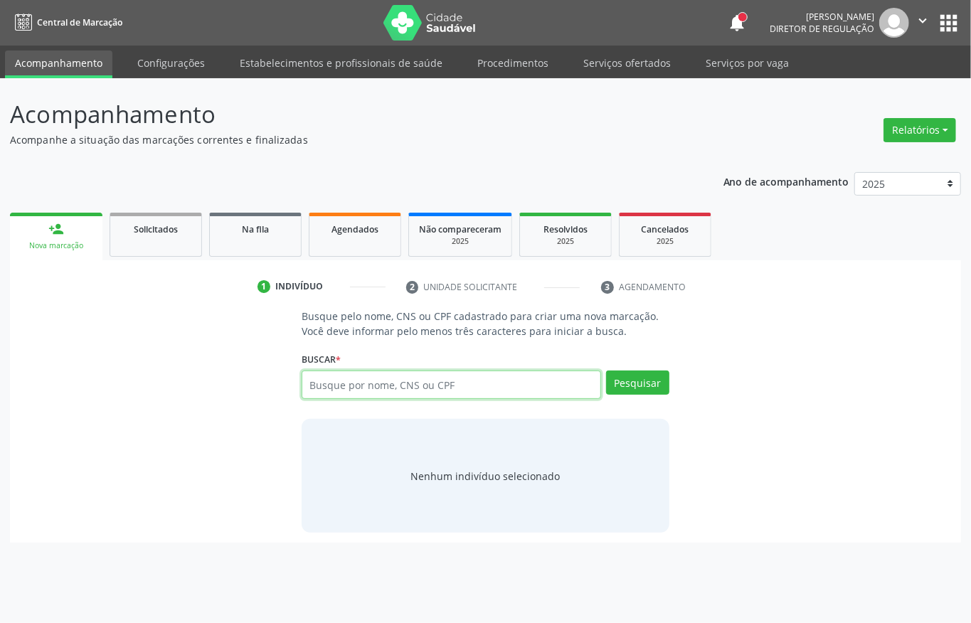
click at [396, 394] on input "text" at bounding box center [452, 385] width 300 height 28
type input "898002837078753"
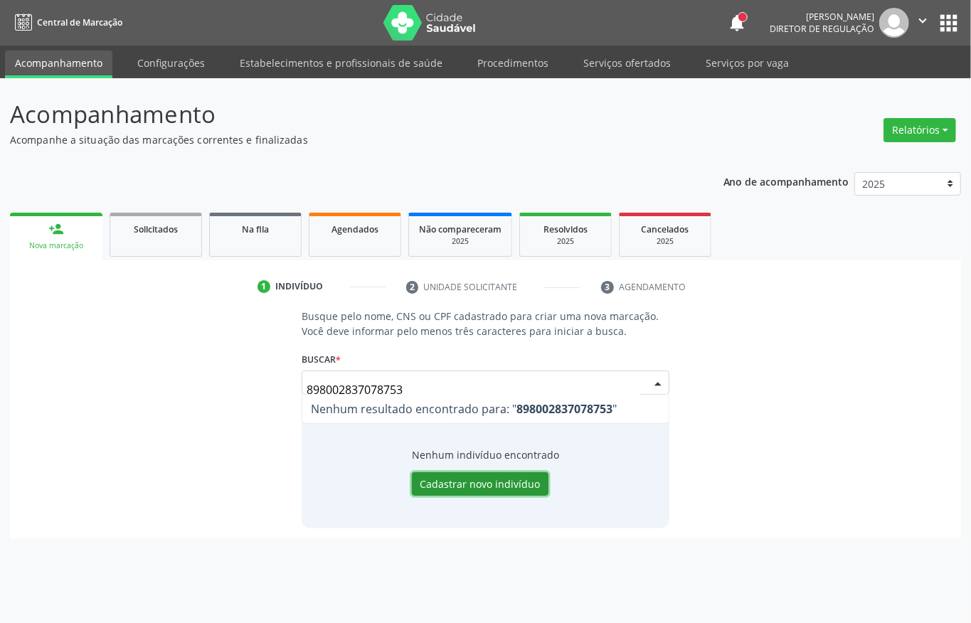
click at [494, 487] on button "Cadastrar novo indivíduo" at bounding box center [480, 484] width 137 height 24
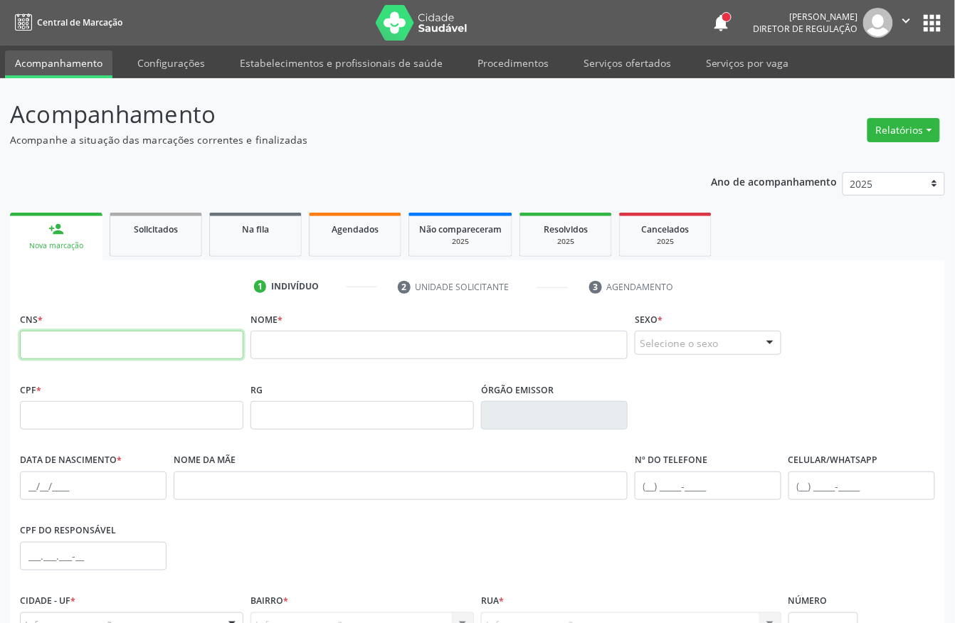
click at [205, 351] on input "text" at bounding box center [131, 345] width 223 height 28
type input "898 0028 3707 8753"
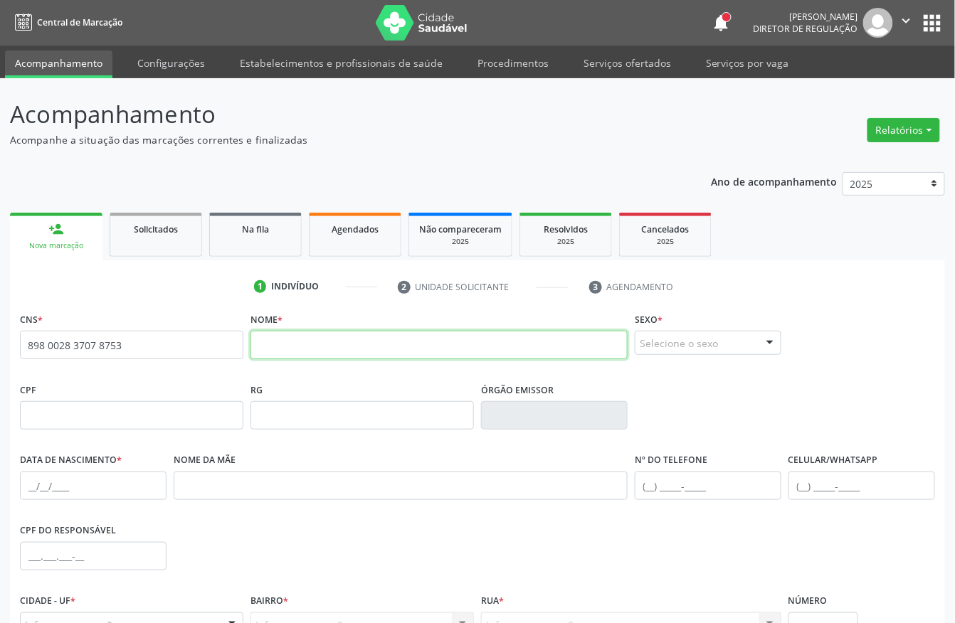
click at [300, 351] on input "text" at bounding box center [438, 345] width 377 height 28
type input "m"
type input "MARIA ANA DE LIMA"
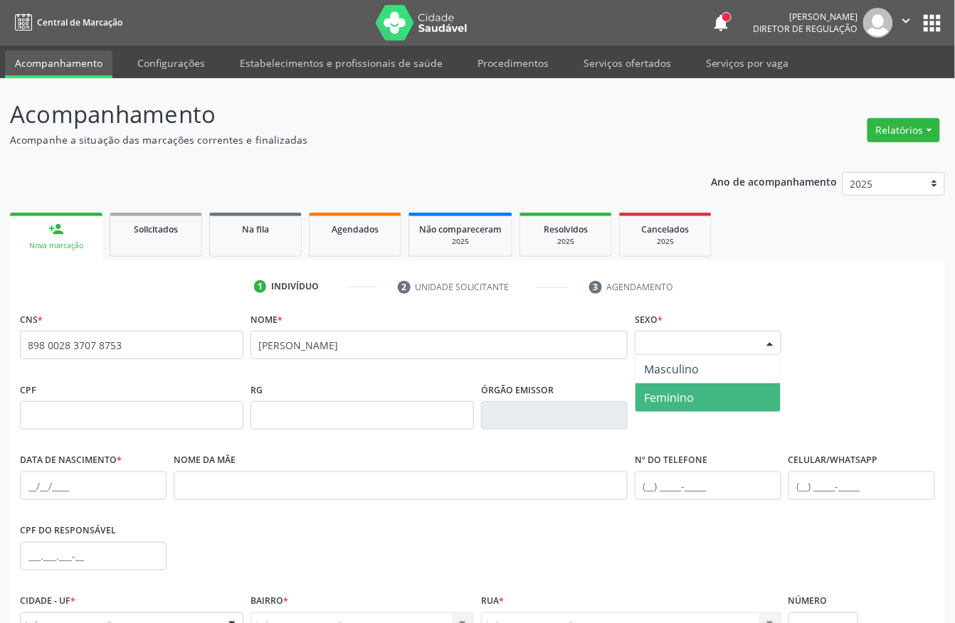
click at [673, 405] on span "Feminino" at bounding box center [669, 398] width 50 height 16
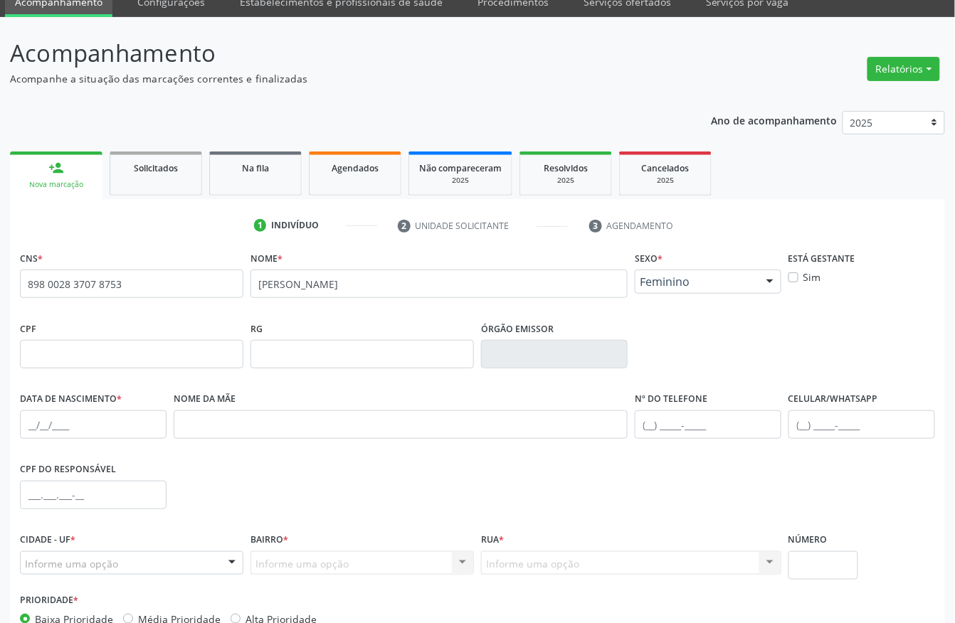
scroll to position [95, 0]
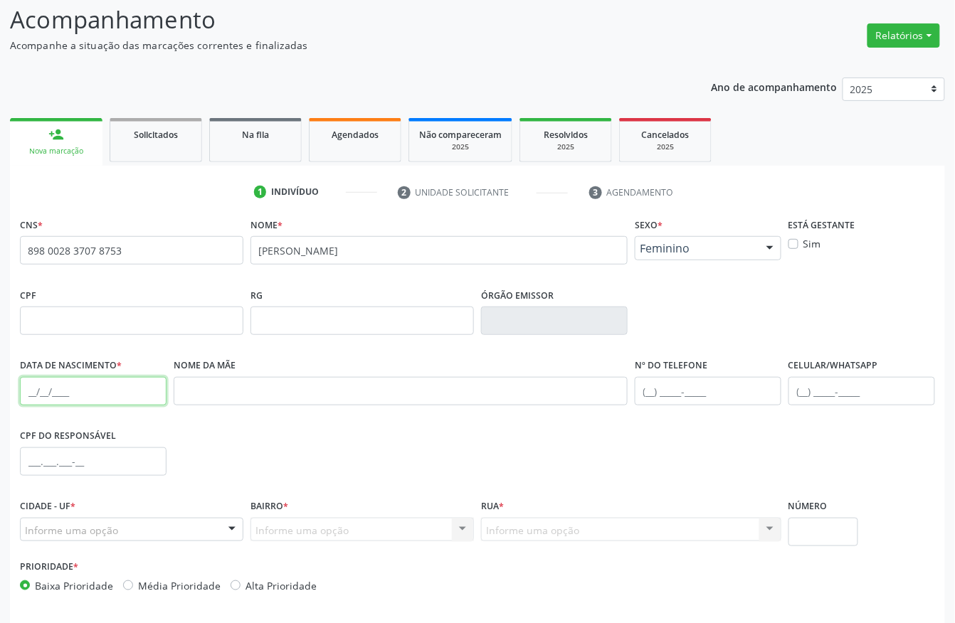
click at [26, 388] on input "text" at bounding box center [93, 391] width 147 height 28
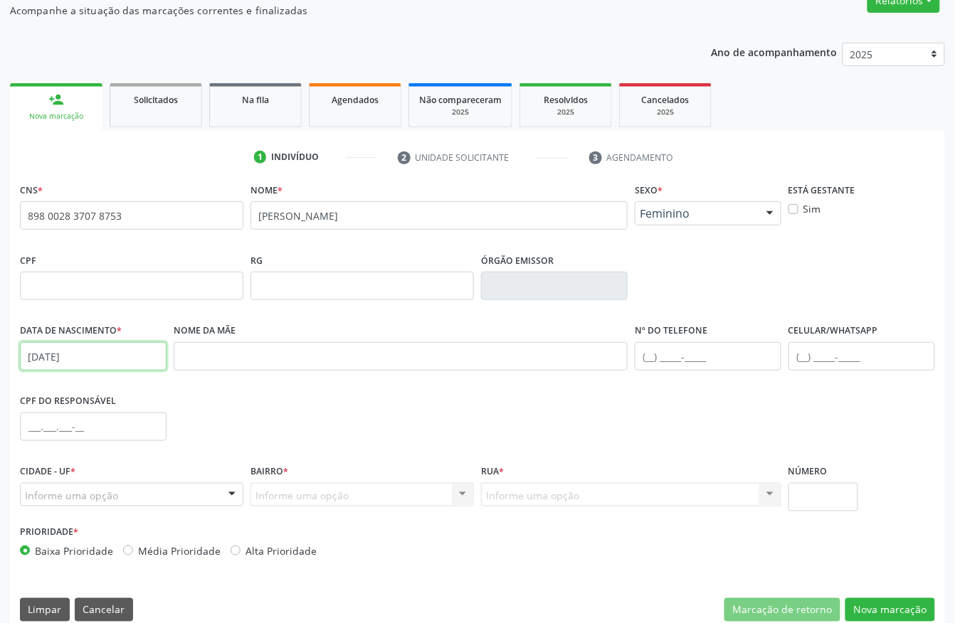
scroll to position [149, 0]
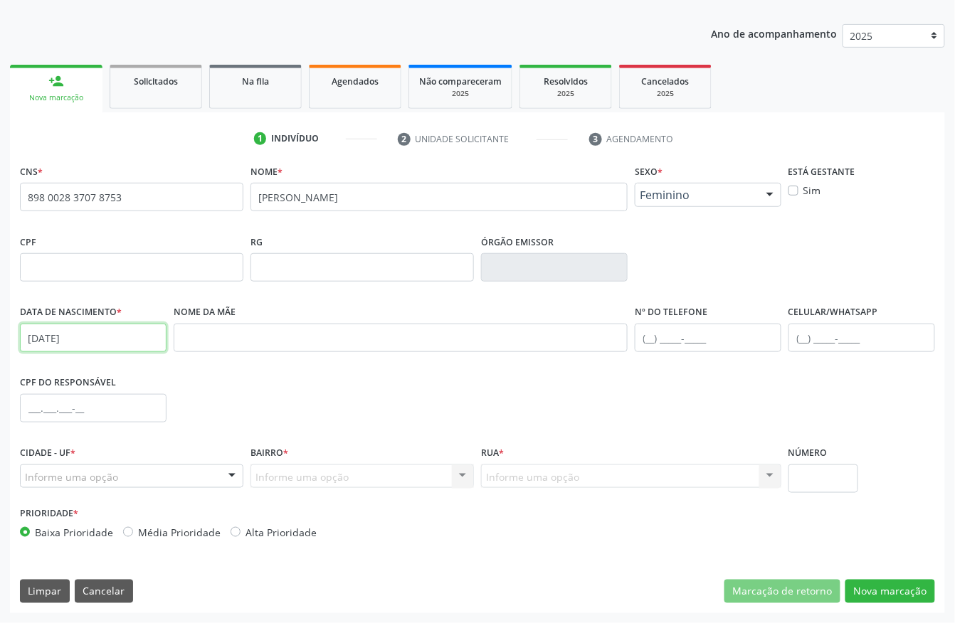
type input "23/03/1952"
click at [58, 467] on div "Informe uma opção" at bounding box center [131, 477] width 223 height 24
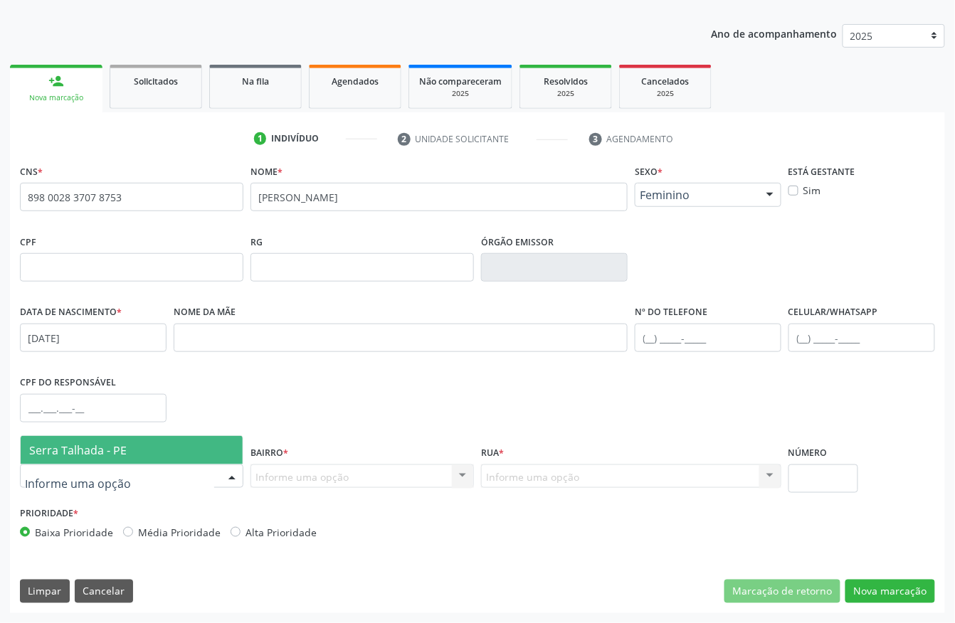
click at [63, 448] on span "Serra Talhada - PE" at bounding box center [77, 451] width 97 height 16
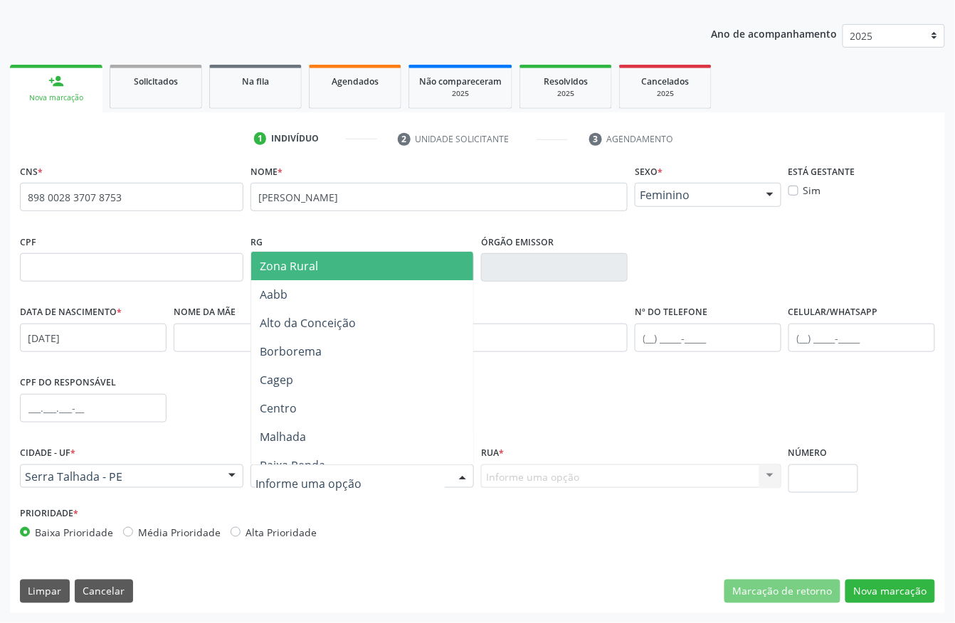
click at [323, 269] on span "Zona Rural" at bounding box center [365, 266] width 228 height 28
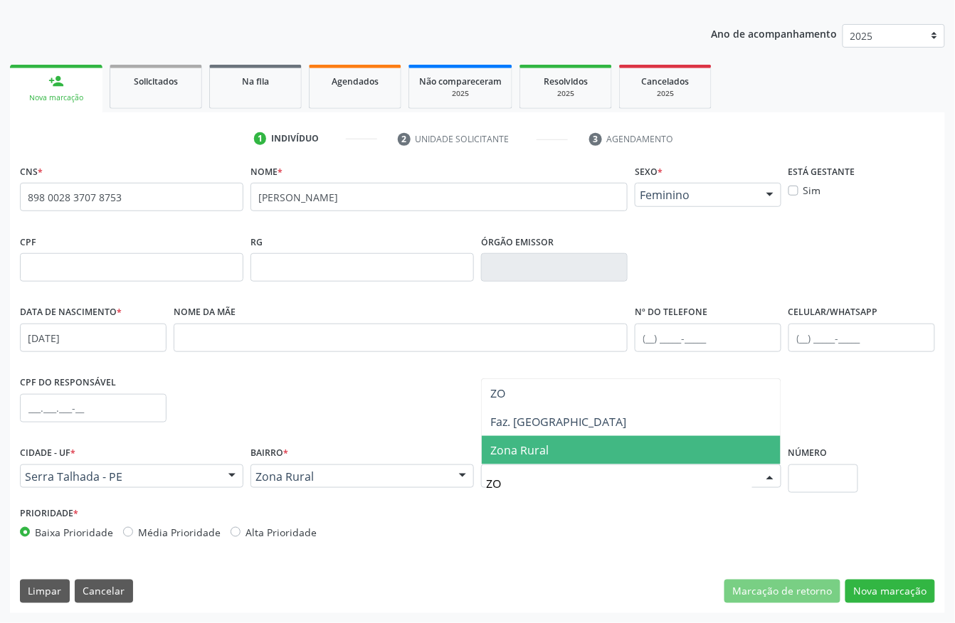
type input "ZON"
click at [578, 445] on span "Zona Rural" at bounding box center [631, 450] width 299 height 28
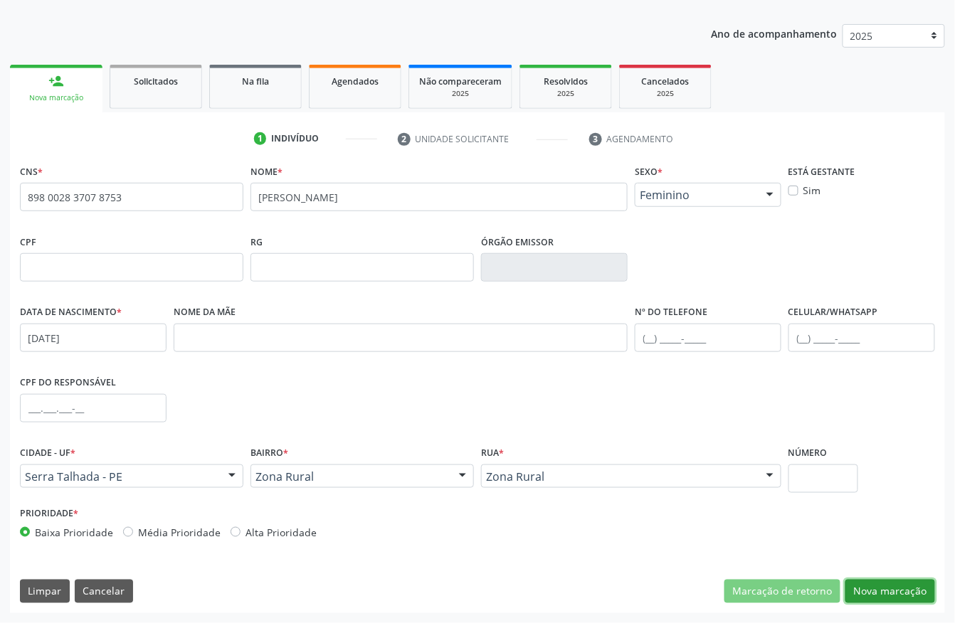
click at [903, 589] on button "Nova marcação" at bounding box center [890, 592] width 90 height 24
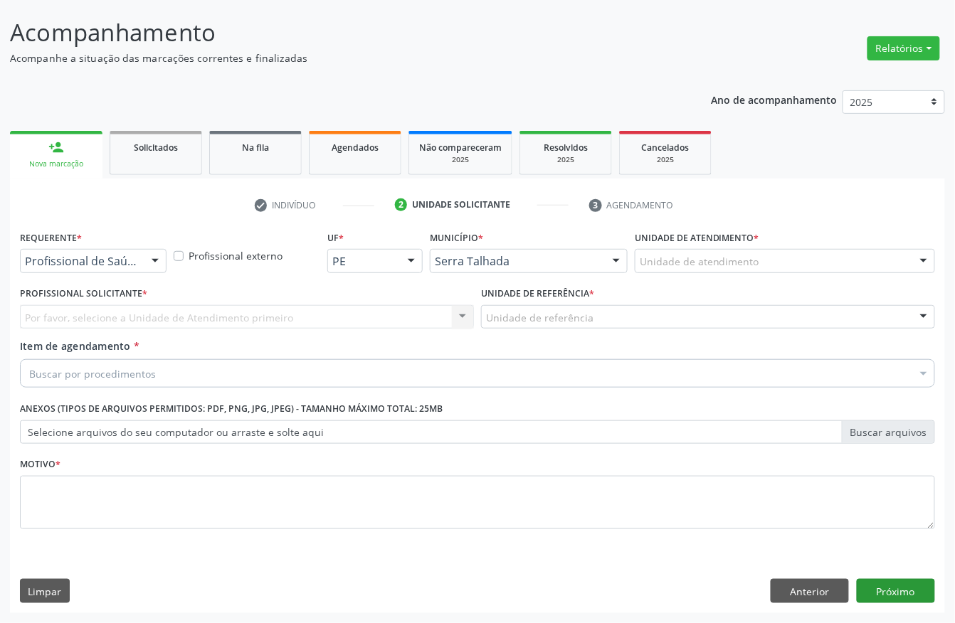
scroll to position [83, 0]
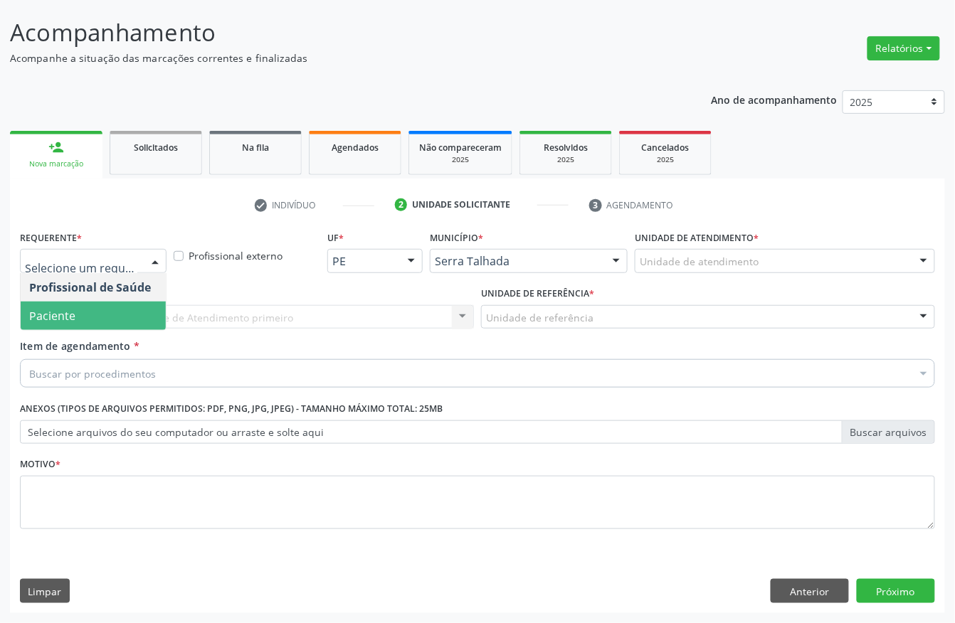
click at [78, 309] on span "Paciente" at bounding box center [93, 316] width 145 height 28
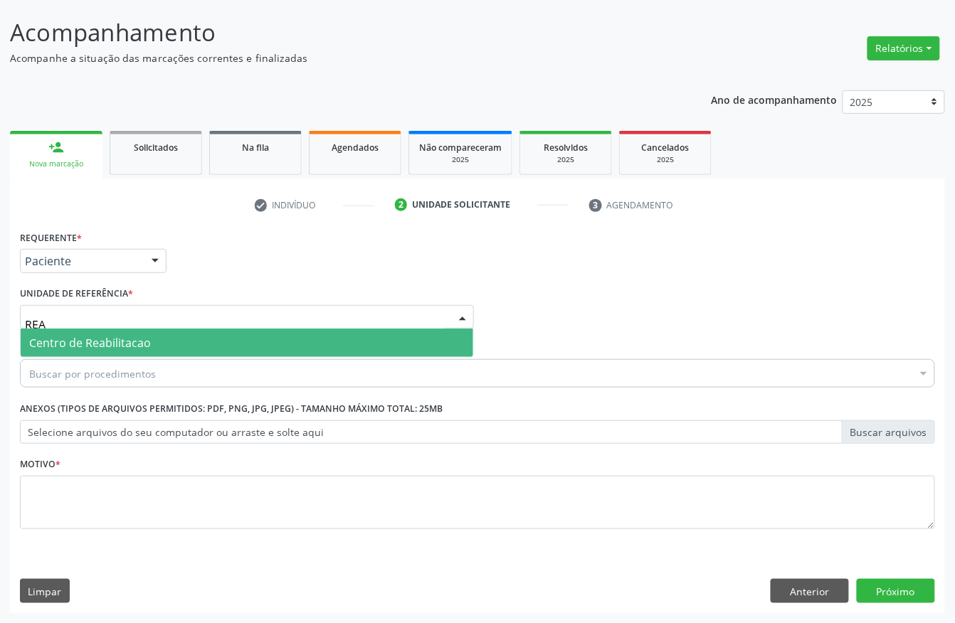
click at [77, 322] on input "REA" at bounding box center [235, 324] width 420 height 28
type input "CTA"
click at [67, 337] on span "Cta Sae" at bounding box center [49, 343] width 40 height 16
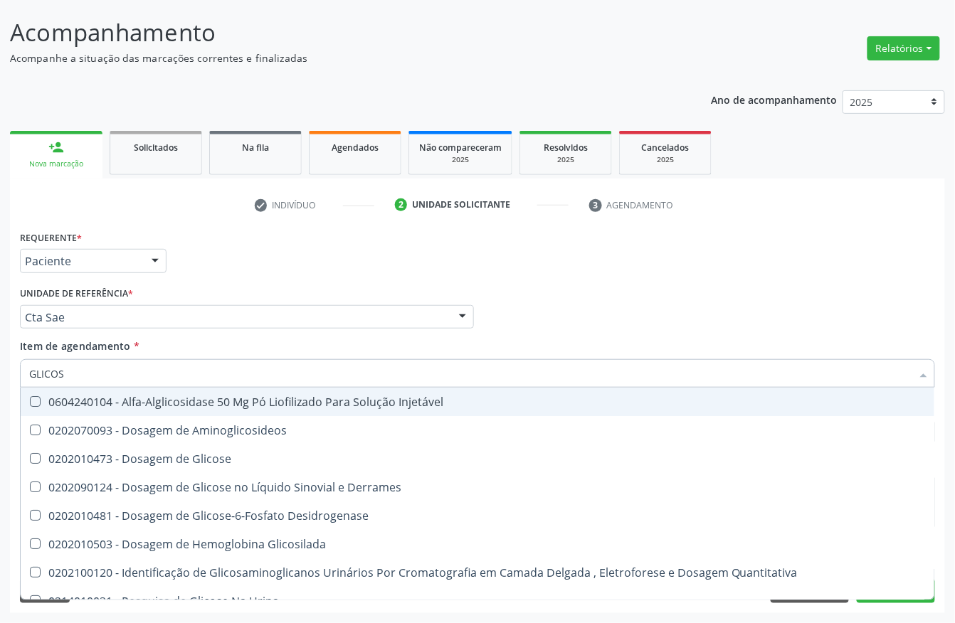
type input "GLICOSE"
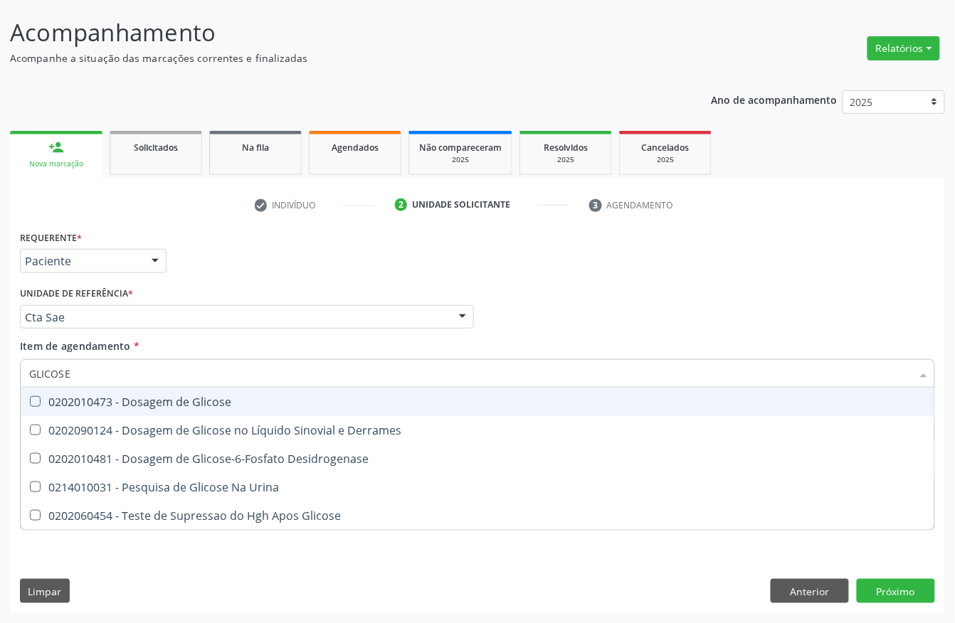
click at [87, 391] on span "0202010473 - Dosagem de Glicose" at bounding box center [478, 402] width 914 height 28
checkbox Glicose "true"
click at [88, 373] on input "GLICOSE" at bounding box center [470, 373] width 882 height 28
type input "A"
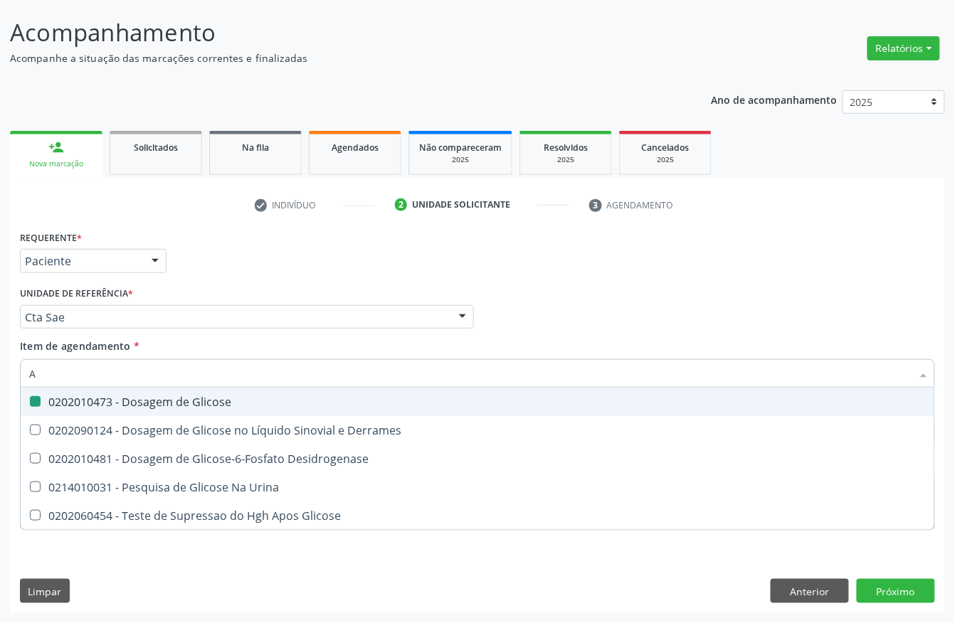
checkbox Glicose "false"
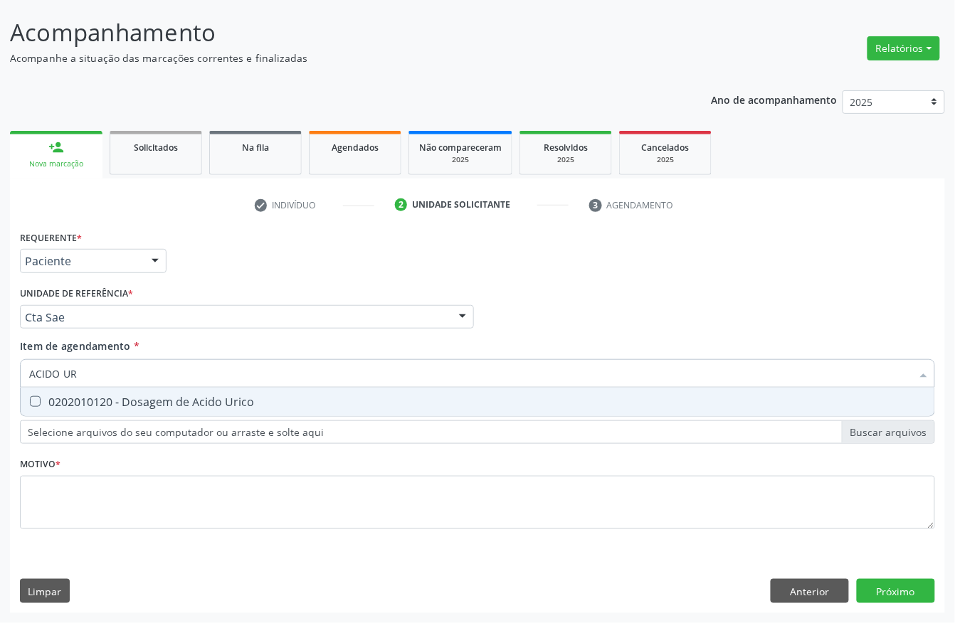
type input "ACIDO URI"
click at [95, 396] on div "0202010120 - Dosagem de Acido Urico" at bounding box center [477, 401] width 897 height 11
checkbox Urico "true"
click at [100, 377] on input "ACIDO URI" at bounding box center [470, 373] width 882 height 28
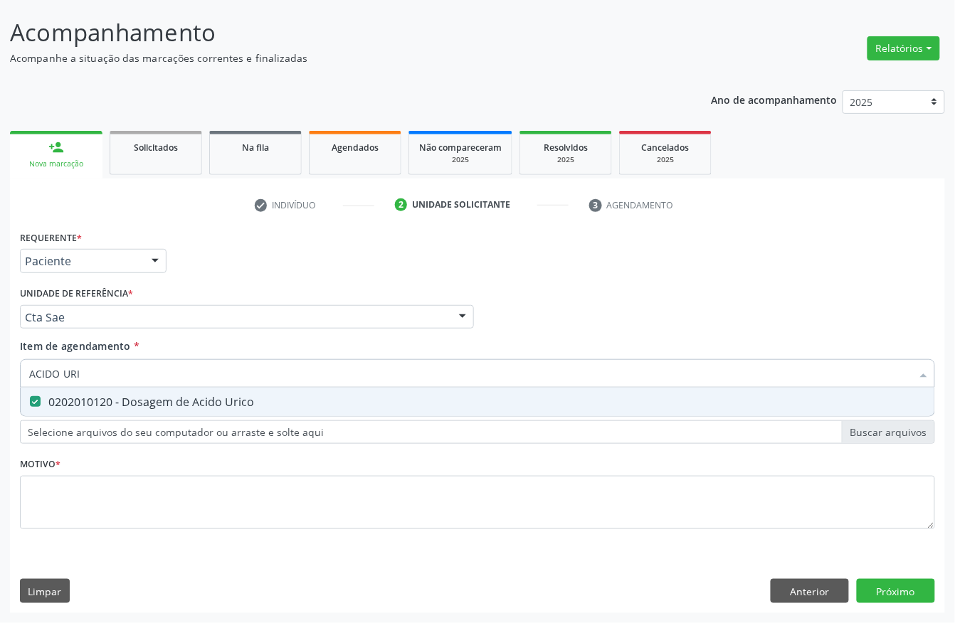
click at [100, 377] on input "ACIDO URI" at bounding box center [470, 373] width 882 height 28
type input "CR"
checkbox Urico "false"
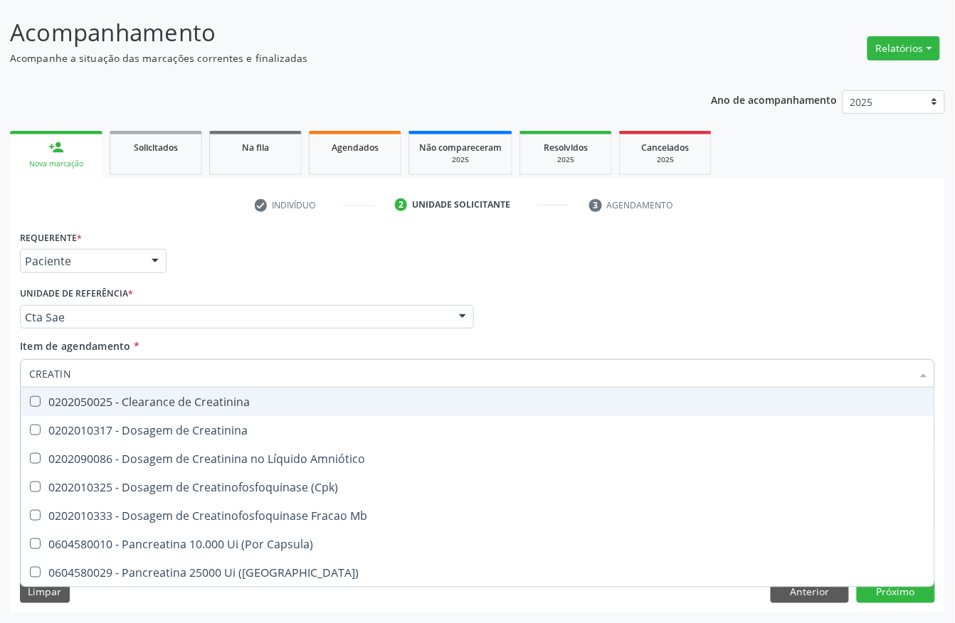
type input "CREATINI"
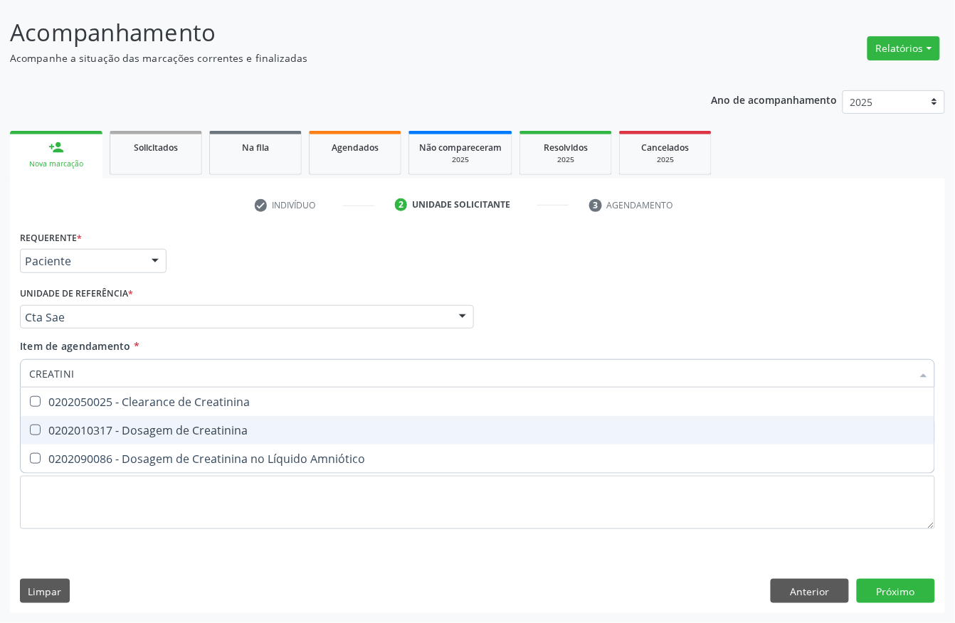
click at [114, 420] on span "0202010317 - Dosagem de Creatinina" at bounding box center [478, 430] width 914 height 28
checkbox Creatinina "true"
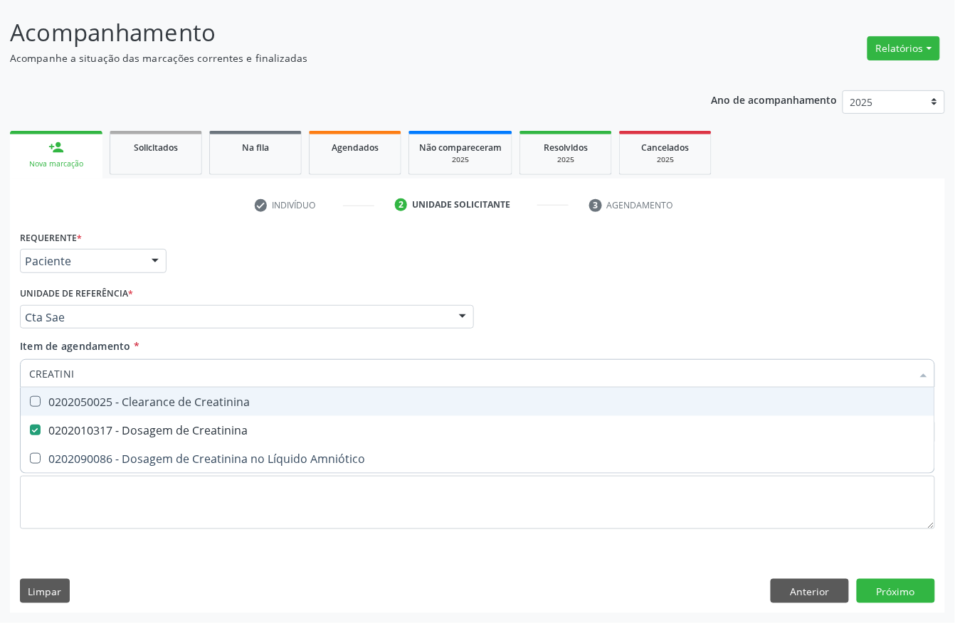
click at [107, 367] on input "CREATINI" at bounding box center [470, 373] width 882 height 28
type input "ACI"
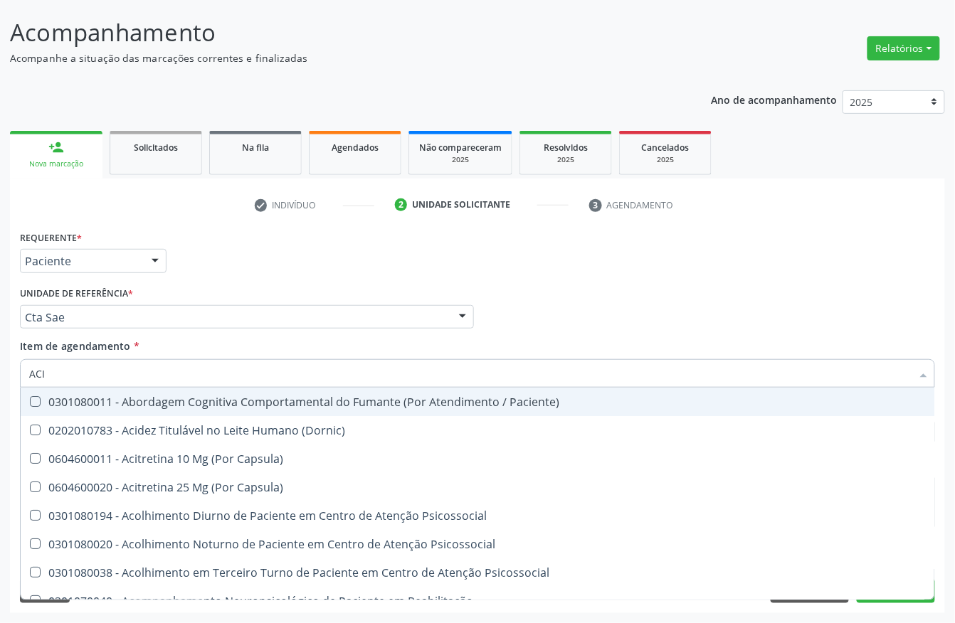
checkbox \(Dornic\) "false"
type input "ACIDO"
checkbox Reabilitacao "true"
checkbox Bilateral "false"
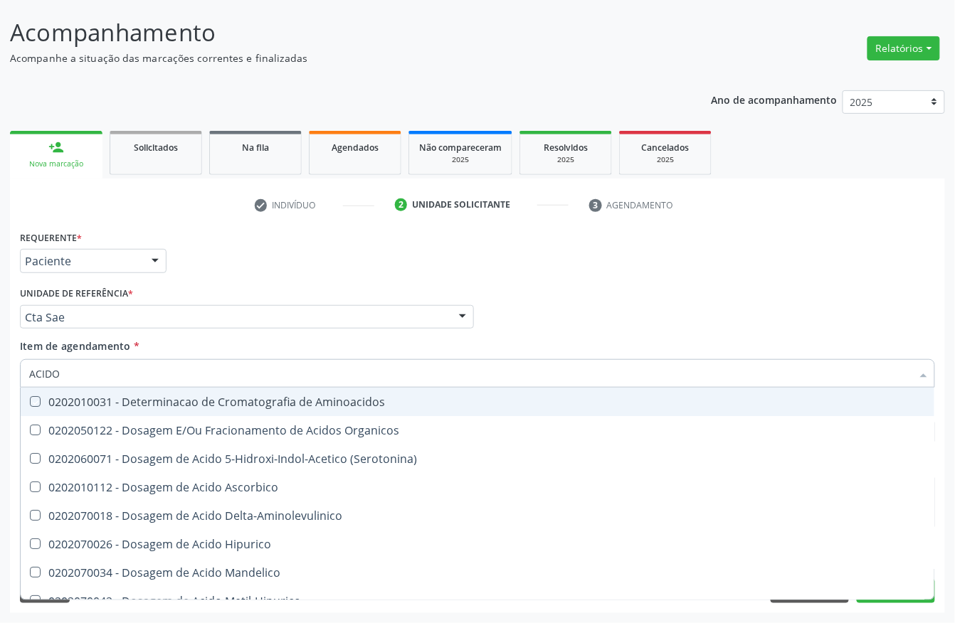
type input "ACIDO U"
checkbox Aminoacidos "true"
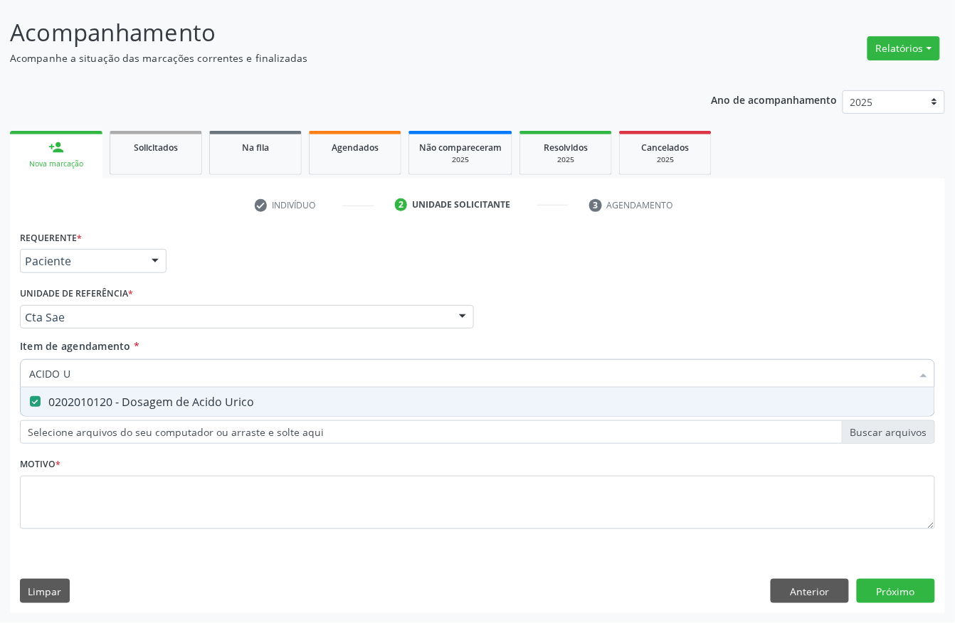
type input "ACIDO"
checkbox Urico "false"
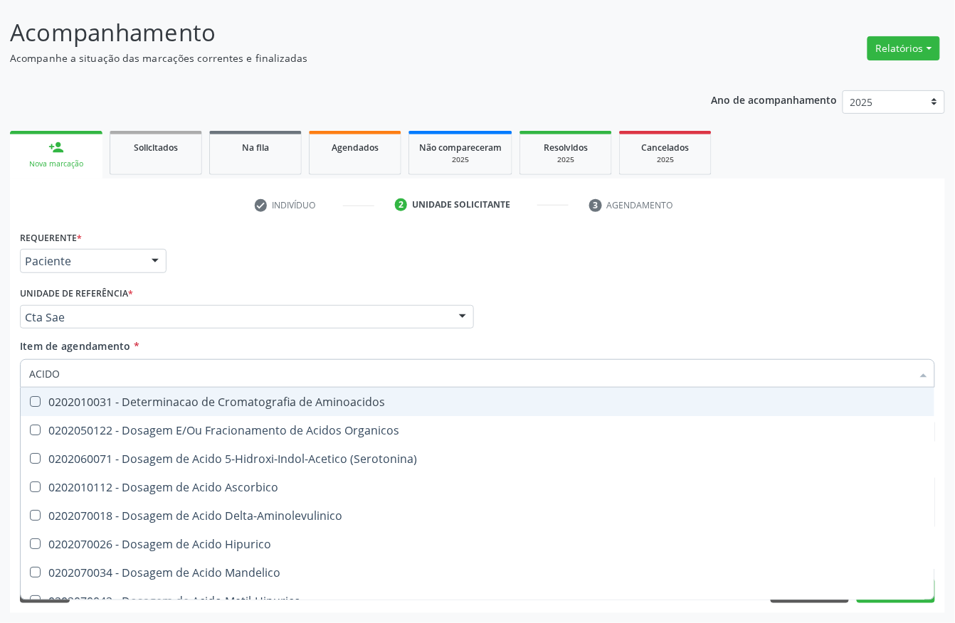
type input "ACID"
checkbox Urico "false"
checkbox Cromatografia\) "true"
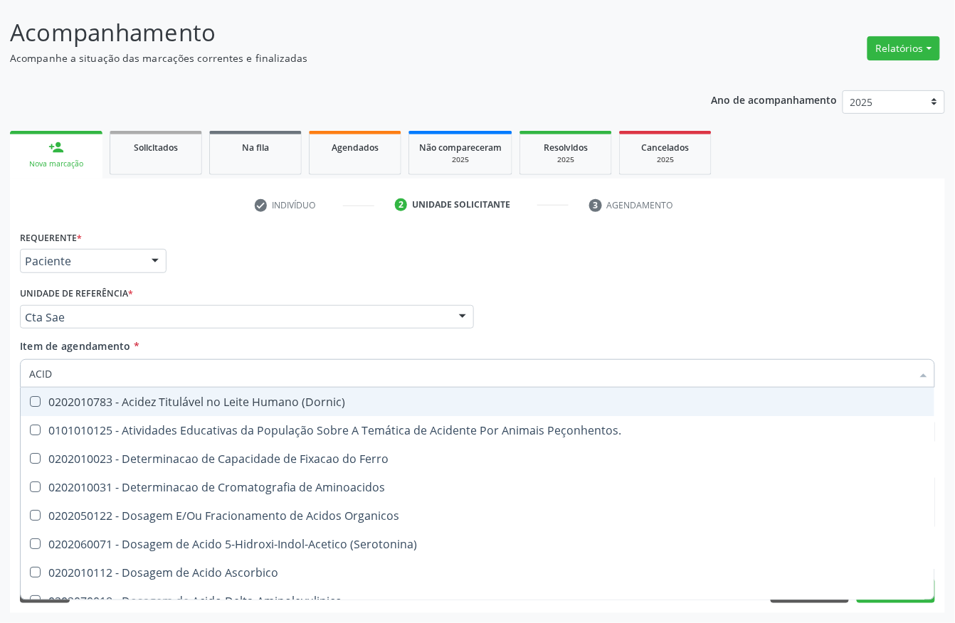
type input "ACI"
checkbox Urico "false"
type input "A"
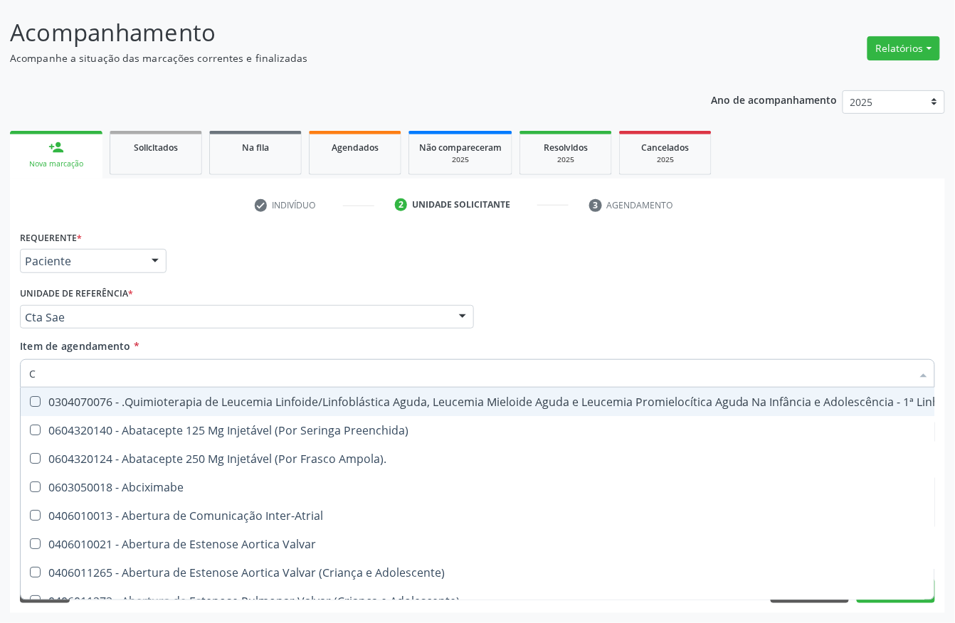
type input "CR"
checkbox Ml\) "true"
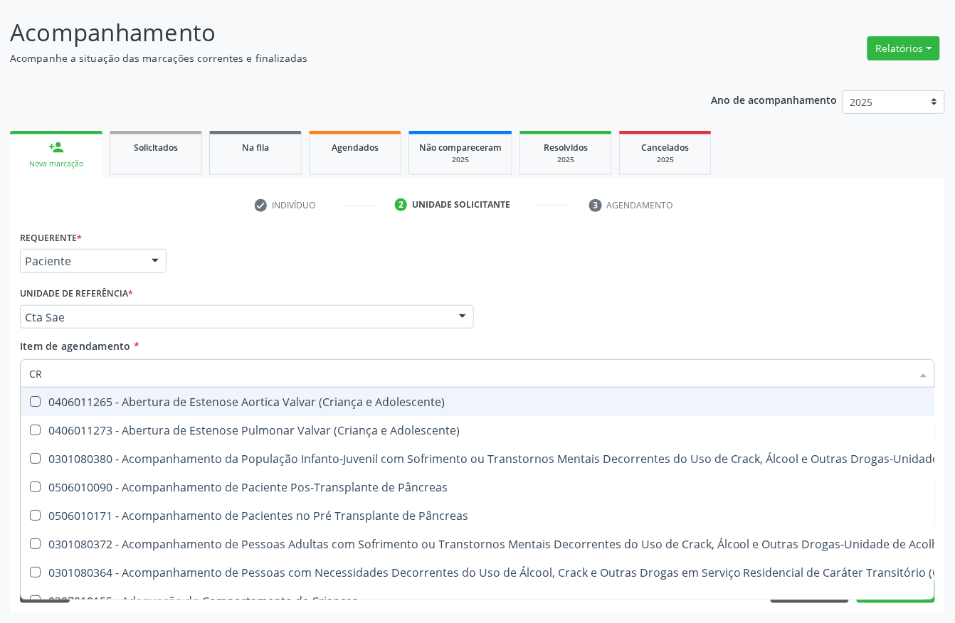
type input "CRE"
checkbox Crâniofacial "true"
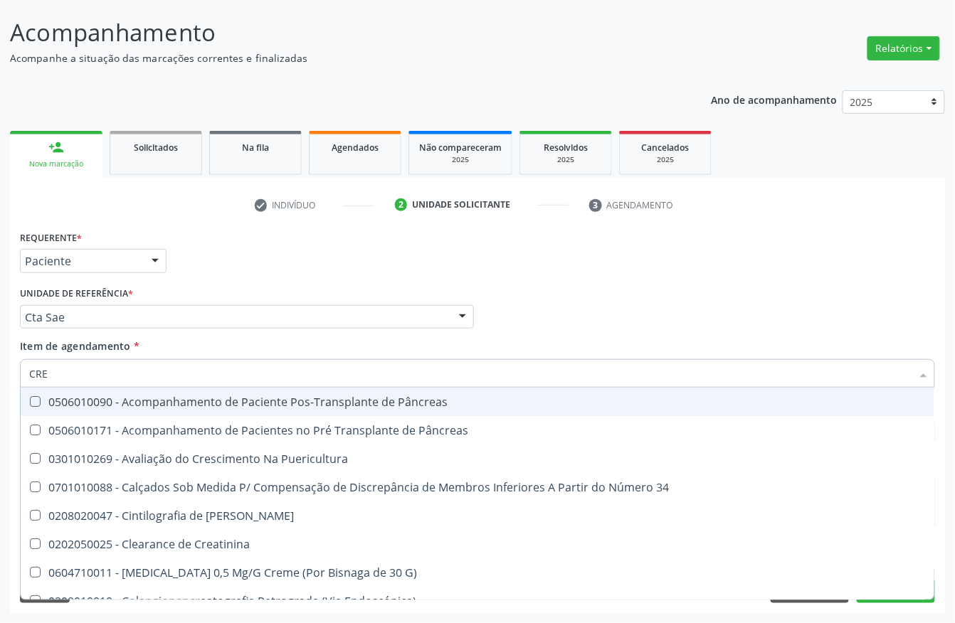
type input "CREA"
checkbox G\) "true"
checkbox Creatinina "false"
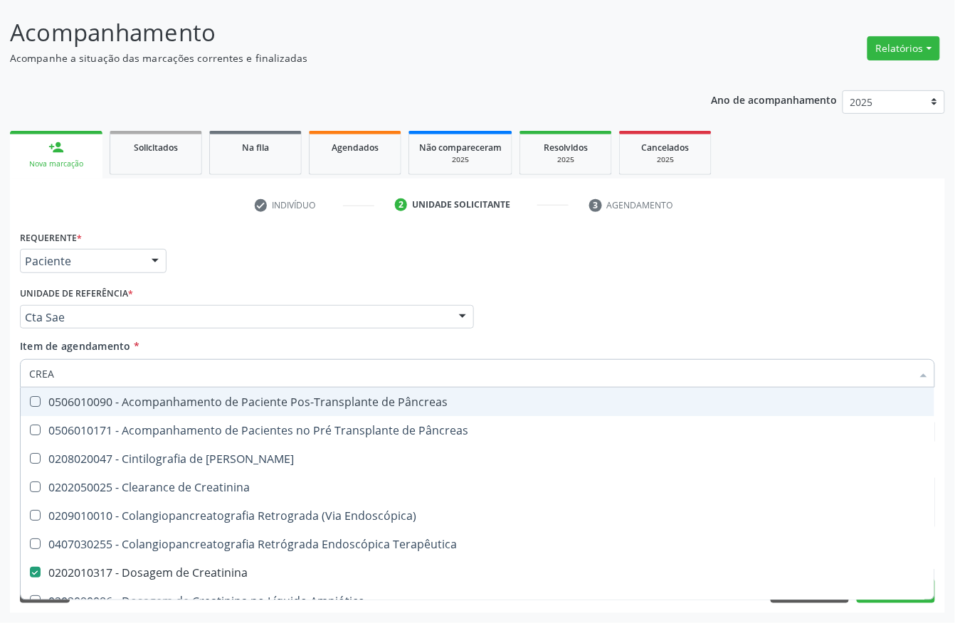
type input "CREAT"
checkbox Creatinina "true"
checkbox Creatinina "false"
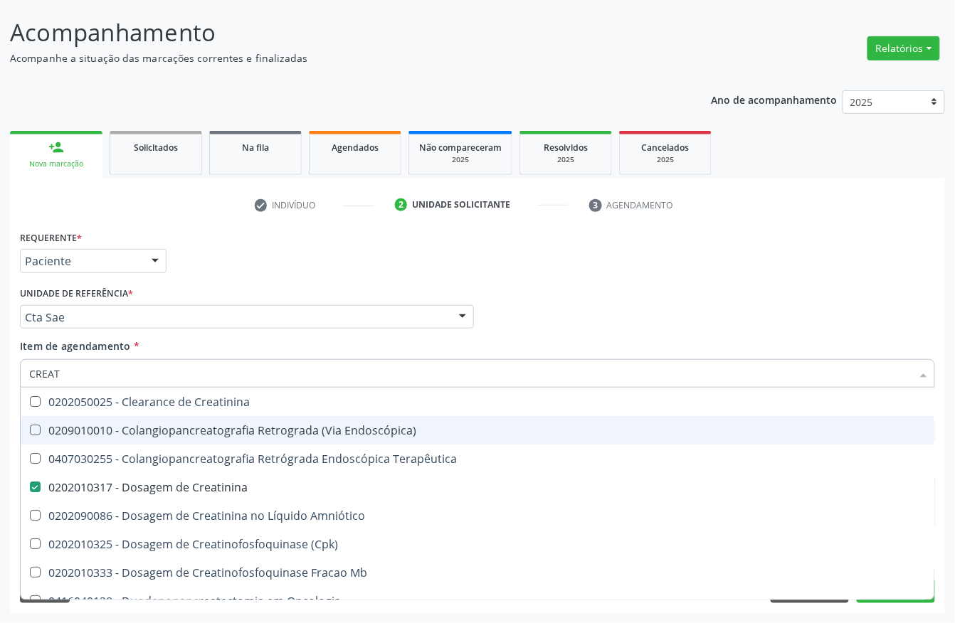
type input "CREA"
checkbox Creatinina "false"
checkbox Mb "true"
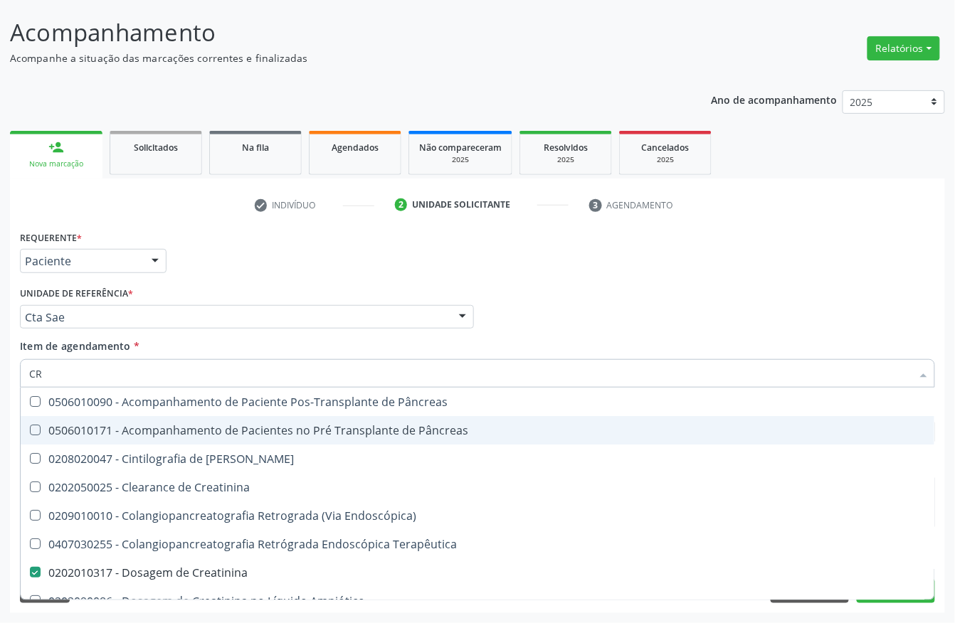
type input "C"
checkbox Creatinina "false"
checkbox Oncologia "false"
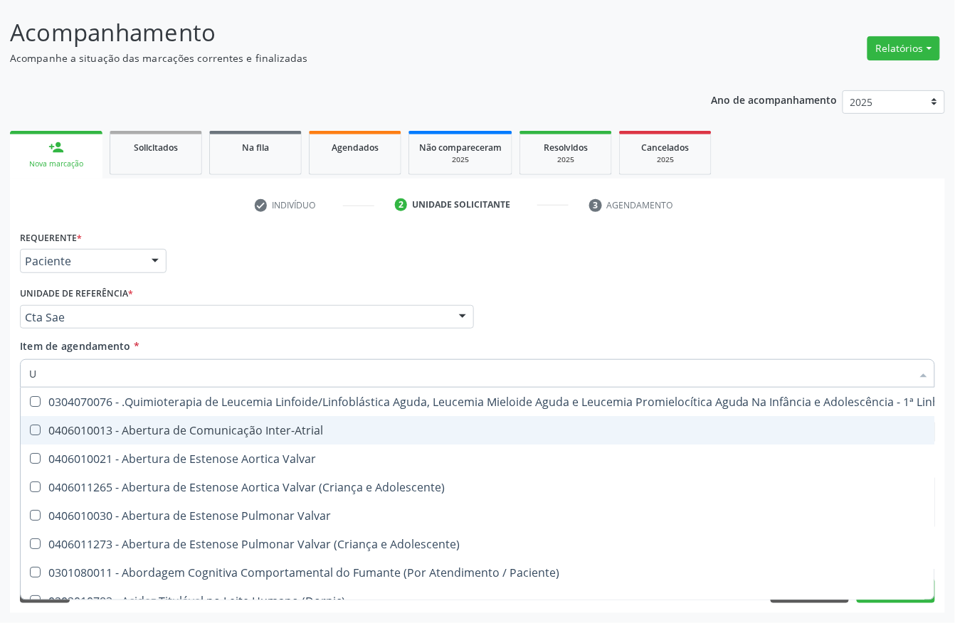
type input "UR"
checkbox Níveis "true"
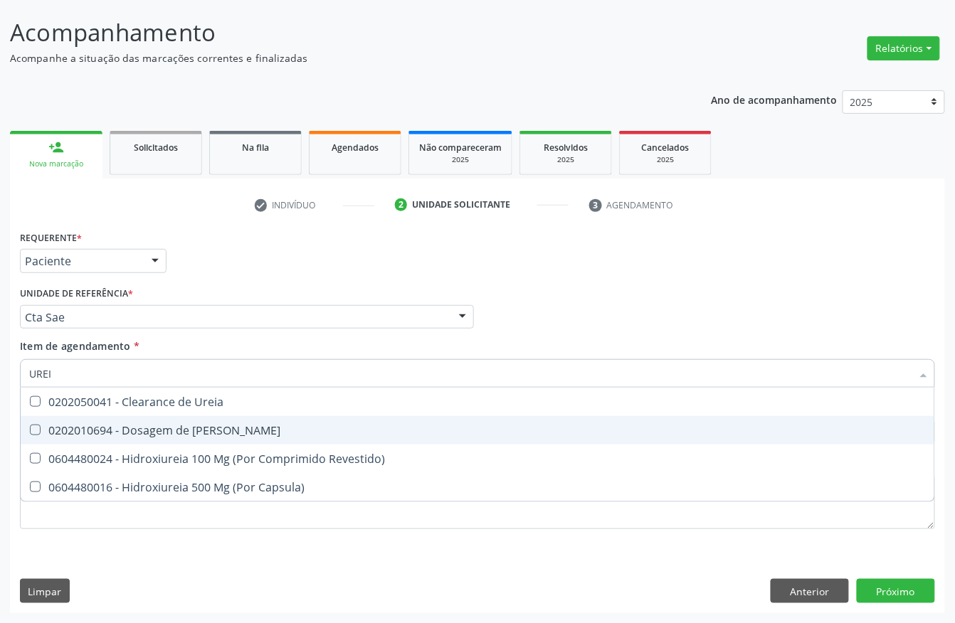
type input "UREIA"
click at [137, 430] on div "0202010694 - Dosagem de Ureia" at bounding box center [477, 430] width 897 height 11
checkbox Ureia "true"
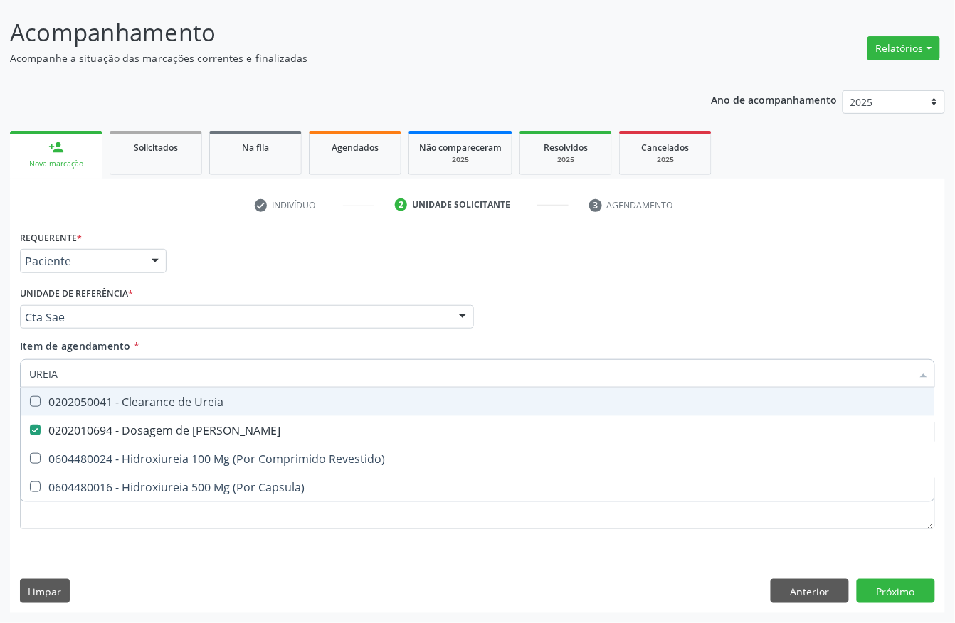
click at [126, 362] on input "UREIA" at bounding box center [470, 373] width 882 height 28
type input "COLE"
checkbox Ureia "false"
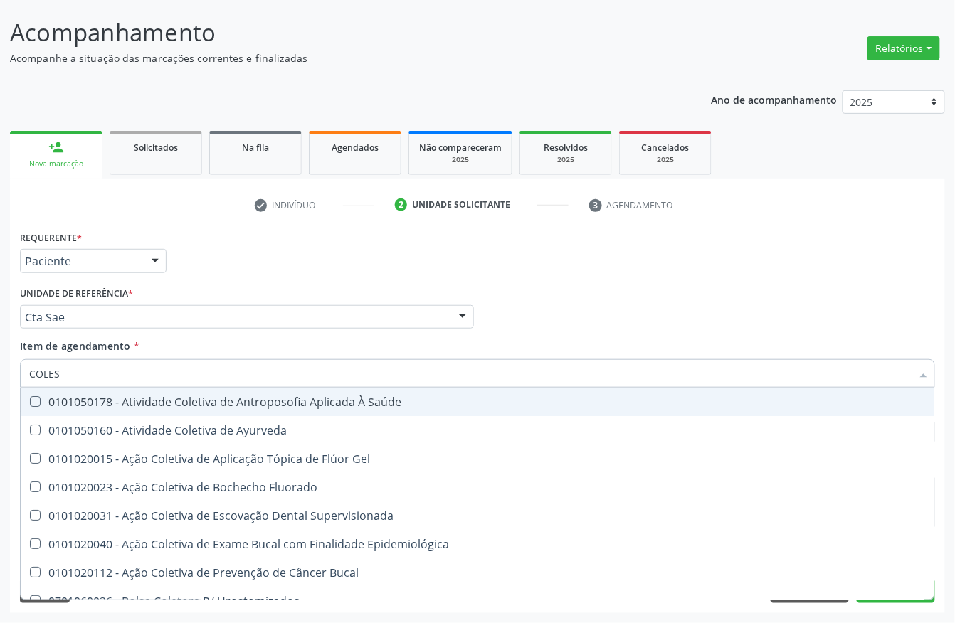
type input "COLEST"
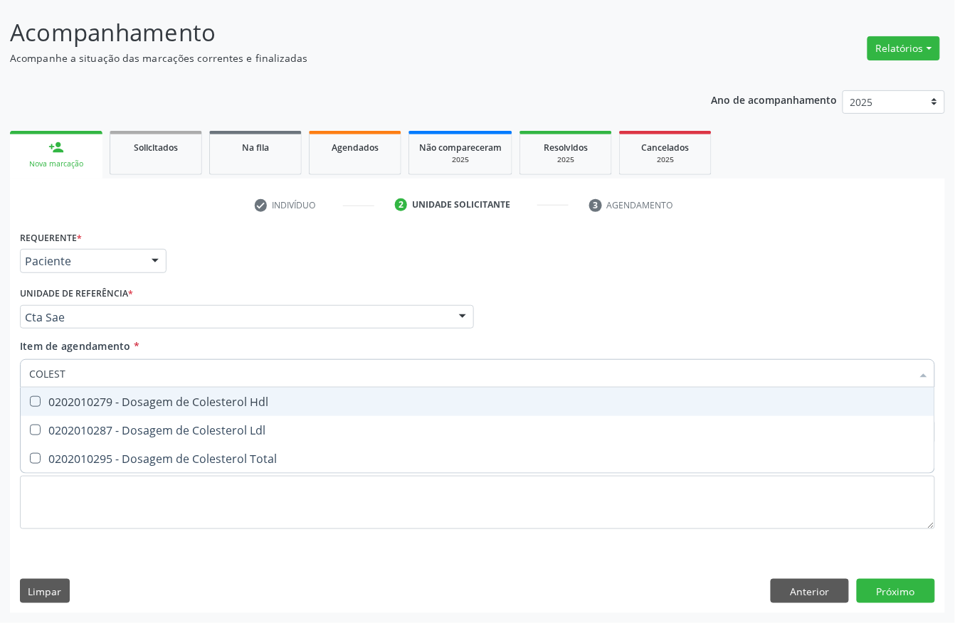
click at [122, 401] on div "0202010279 - Dosagem de Colesterol Hdl" at bounding box center [477, 401] width 897 height 11
checkbox Hdl "true"
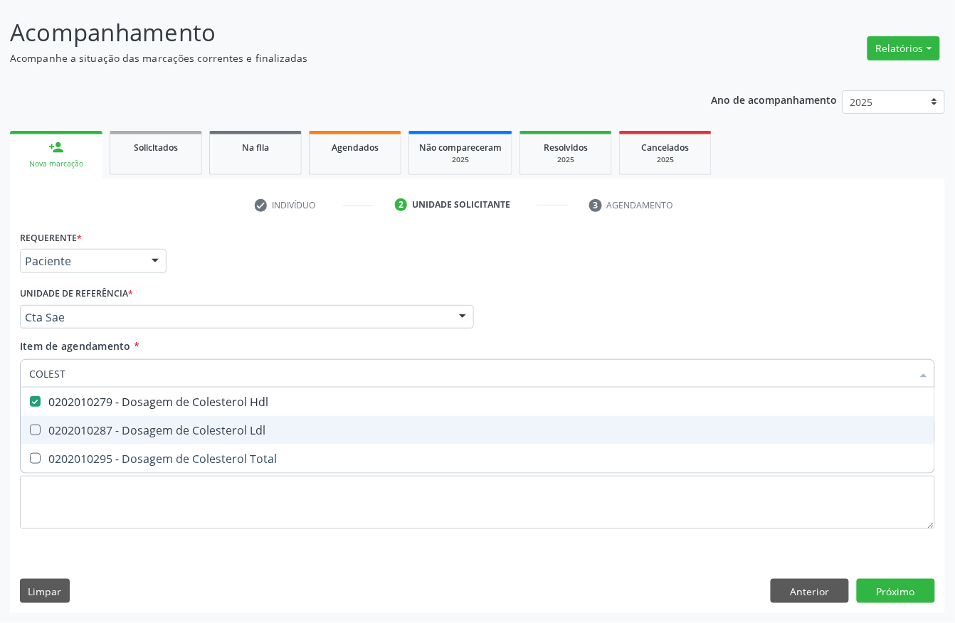
click at [115, 425] on div "0202010287 - Dosagem de Colesterol Ldl" at bounding box center [477, 430] width 897 height 11
click at [115, 440] on span "0202010287 - Dosagem de Colesterol Ldl" at bounding box center [478, 430] width 914 height 28
checkbox Ldl "false"
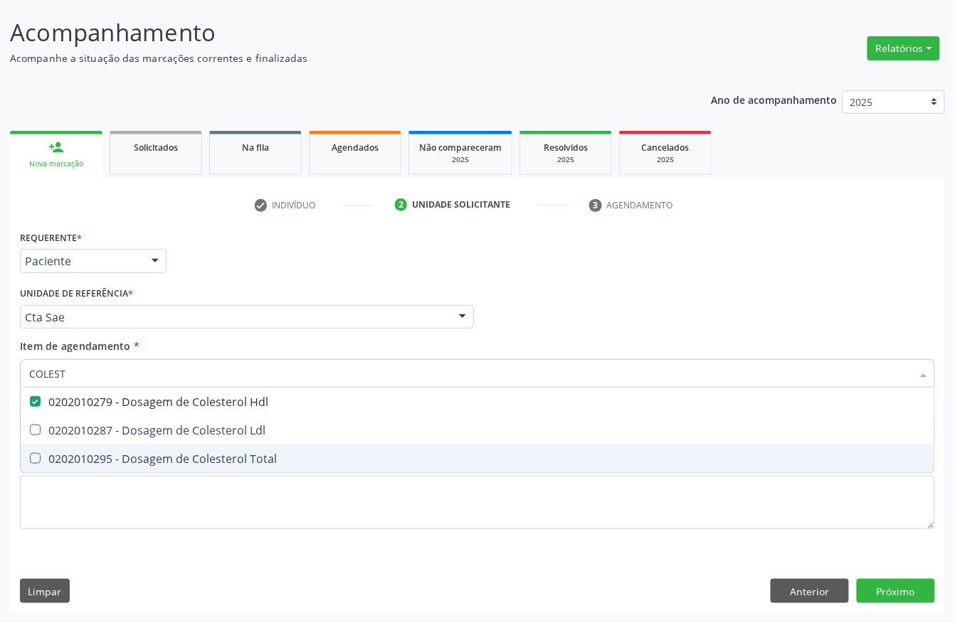
click at [109, 447] on span "0202010295 - Dosagem de Colesterol Total" at bounding box center [478, 459] width 914 height 28
checkbox Total "true"
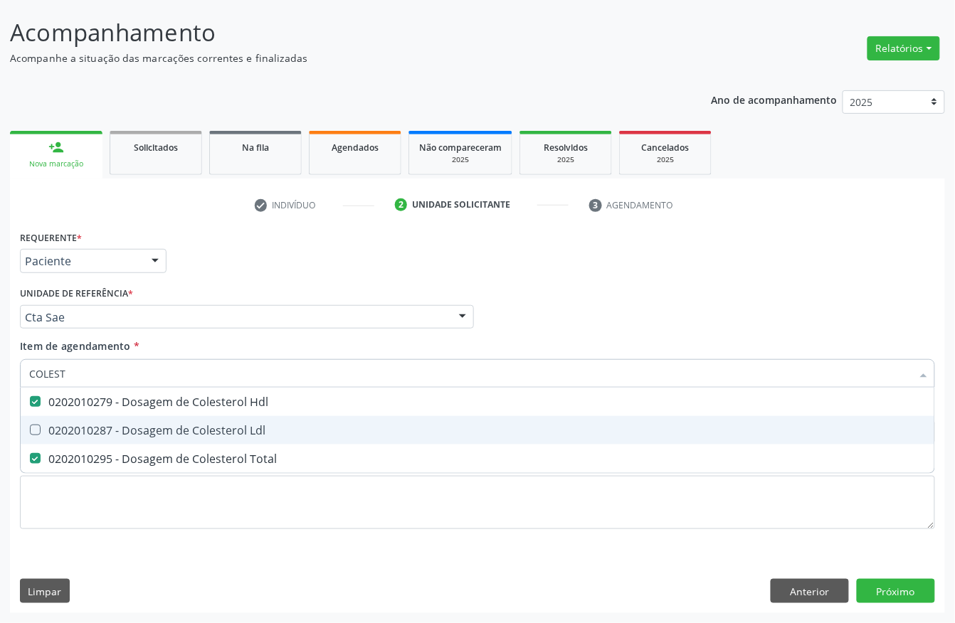
click at [105, 437] on span "0202010287 - Dosagem de Colesterol Ldl" at bounding box center [478, 430] width 914 height 28
checkbox Ldl "true"
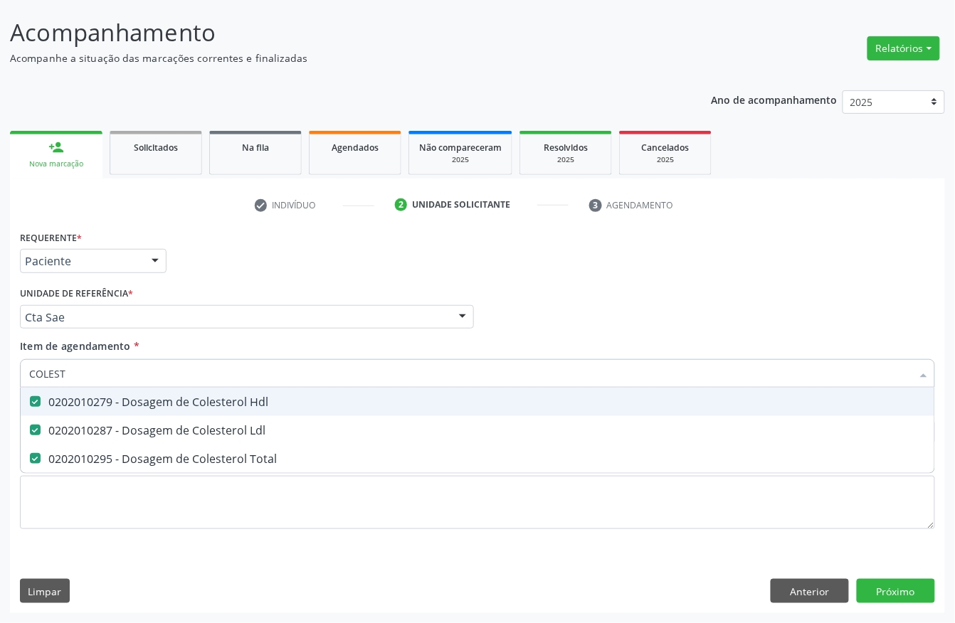
click at [90, 381] on input "COLEST" at bounding box center [470, 373] width 882 height 28
checkbox Hdl "false"
checkbox Ldl "false"
checkbox Total "false"
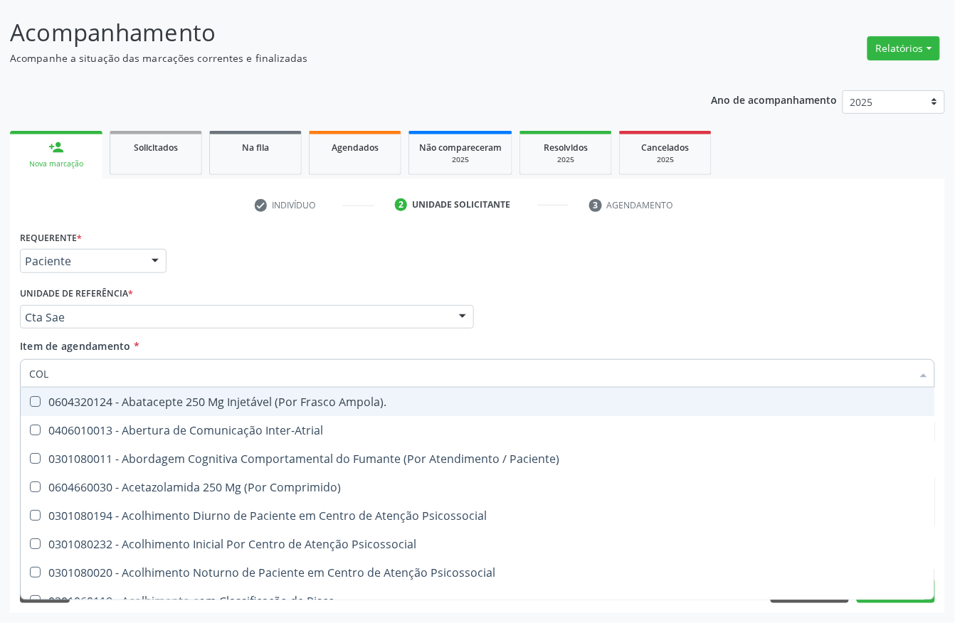
type input "COLE"
checkbox Coclear "true"
checkbox Osso "true"
checkbox Alternativa "true"
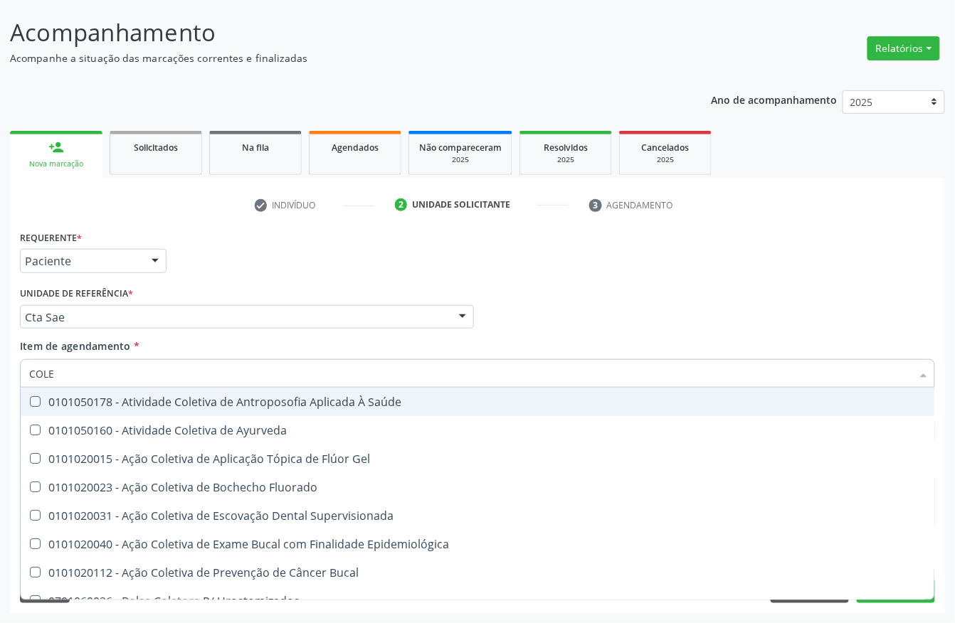
type input "COLES"
checkbox Saúde "true"
checkbox Ayurveda "true"
checkbox Gel "true"
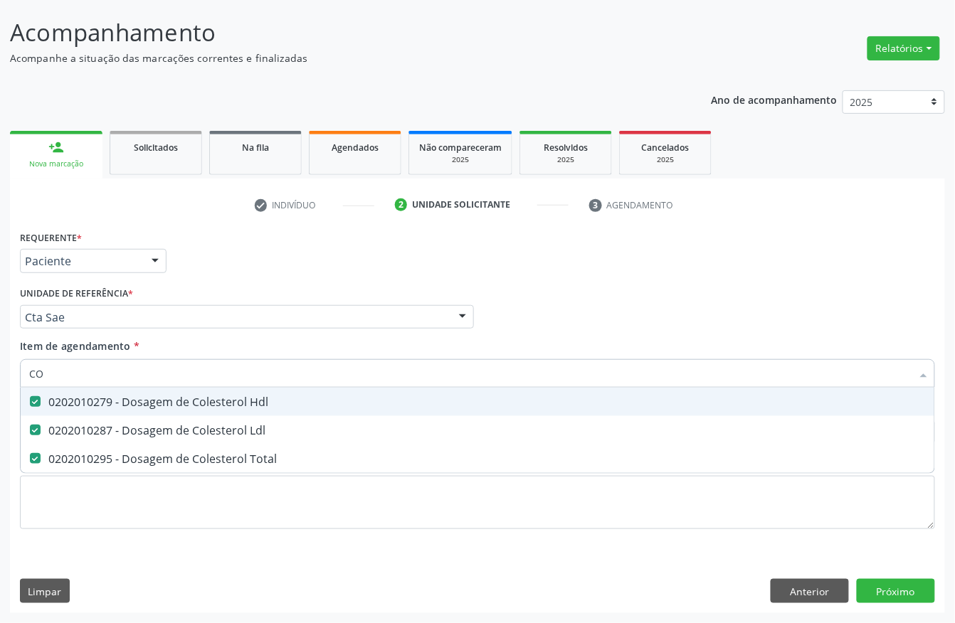
type input "C"
checkbox Hdl "false"
checkbox Ldl "false"
checkbox Total "false"
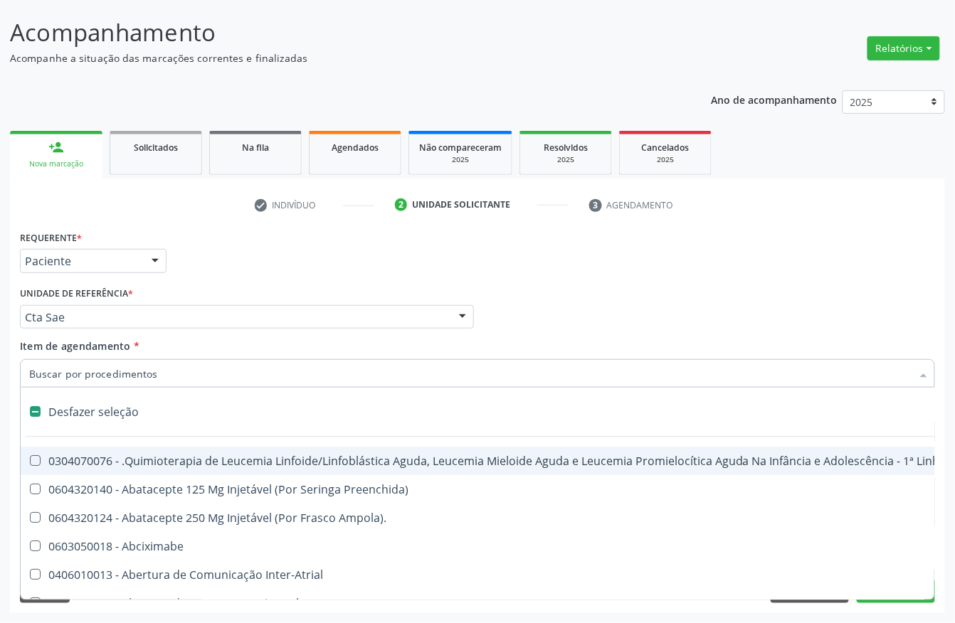
click at [231, 286] on div "Unidade de referência * Cta Sae Usf do Mutirao Usf Cohab Usf Caicarinha da Penh…" at bounding box center [247, 306] width 454 height 46
checkbox Preenchida\) "true"
checkbox Ampola\)\ "true"
checkbox Abciximabe "true"
checkbox Inter-Atrial "true"
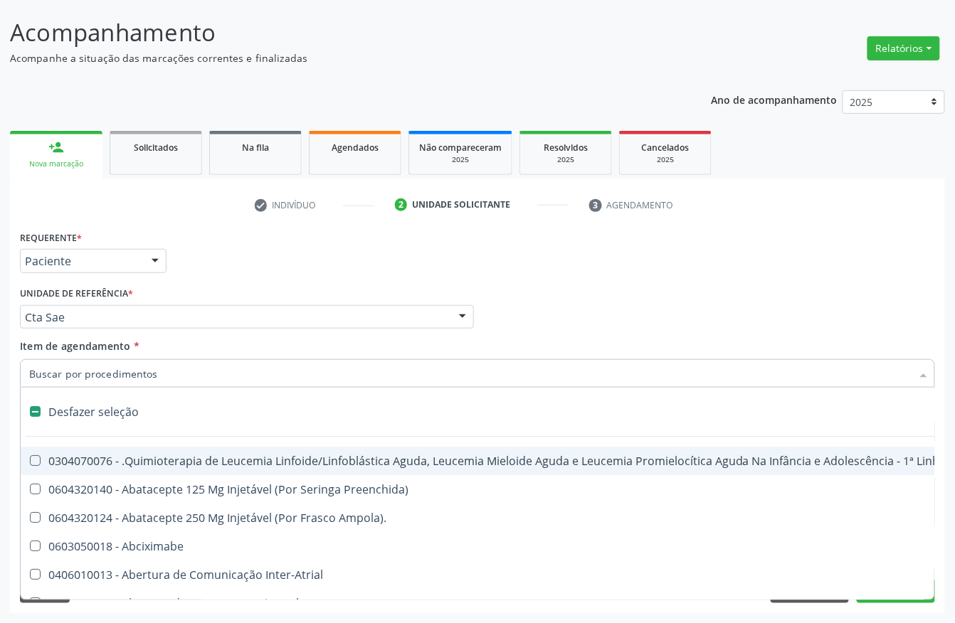
checkbox Valvar "true"
checkbox Adolescente\) "true"
checkbox Valvar "true"
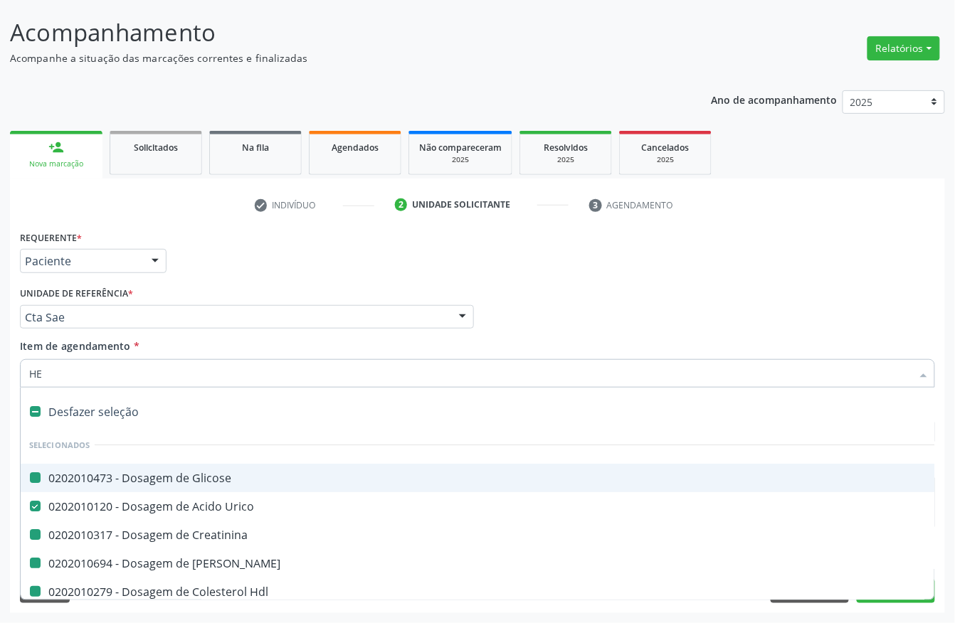
type input "HEM"
checkbox Glicose "false"
checkbox Creatinina "false"
checkbox Ureia "false"
checkbox Hdl "false"
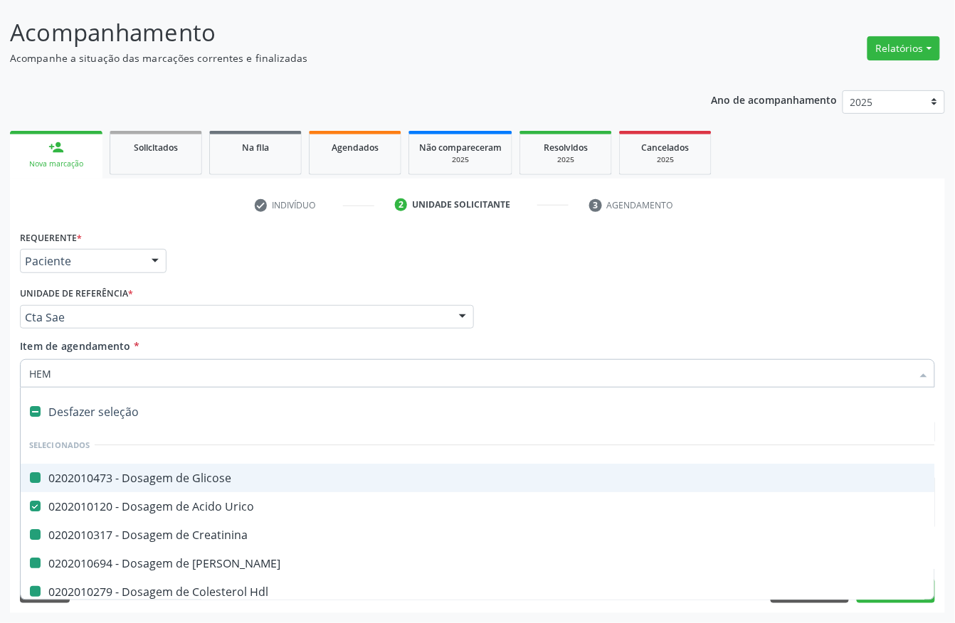
checkbox Total "false"
checkbox Ldl "false"
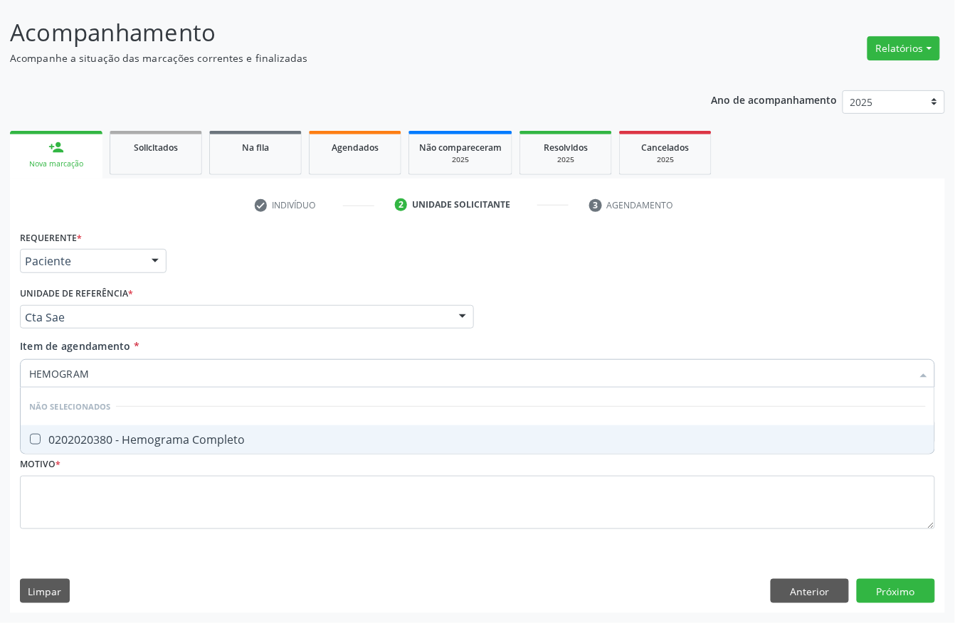
type input "HEMOGRAMA"
click at [144, 451] on span "0202020380 - Hemograma Completo" at bounding box center [478, 439] width 914 height 28
checkbox Completo "true"
click at [132, 365] on input "HEMOGRAMA" at bounding box center [470, 373] width 882 height 28
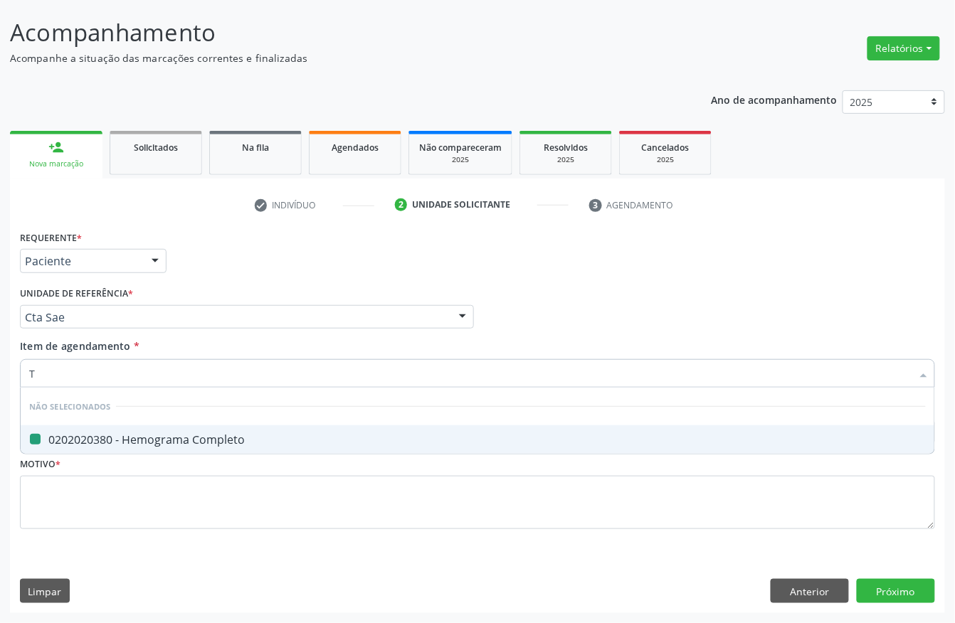
type input "T3"
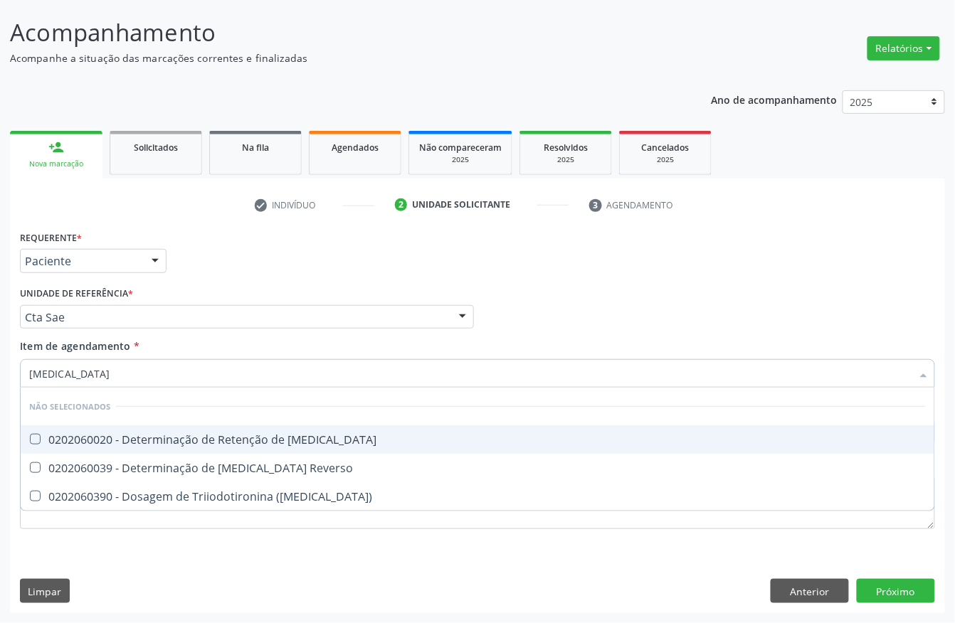
checkbox T3 "false"
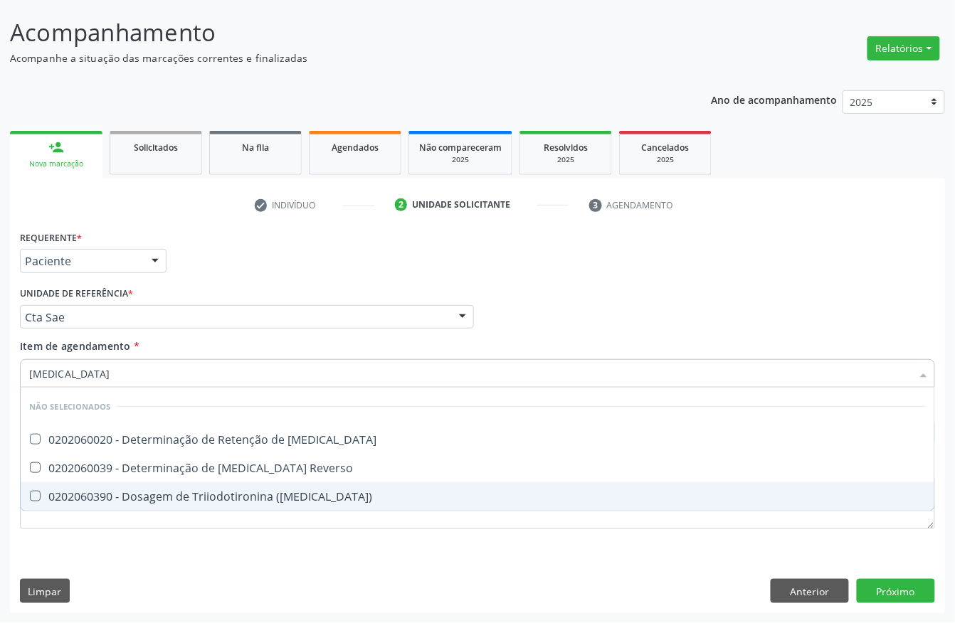
click at [226, 491] on div "0202060390 - Dosagem de Triiodotironina (T3)" at bounding box center [477, 496] width 897 height 11
checkbox \(T3\) "true"
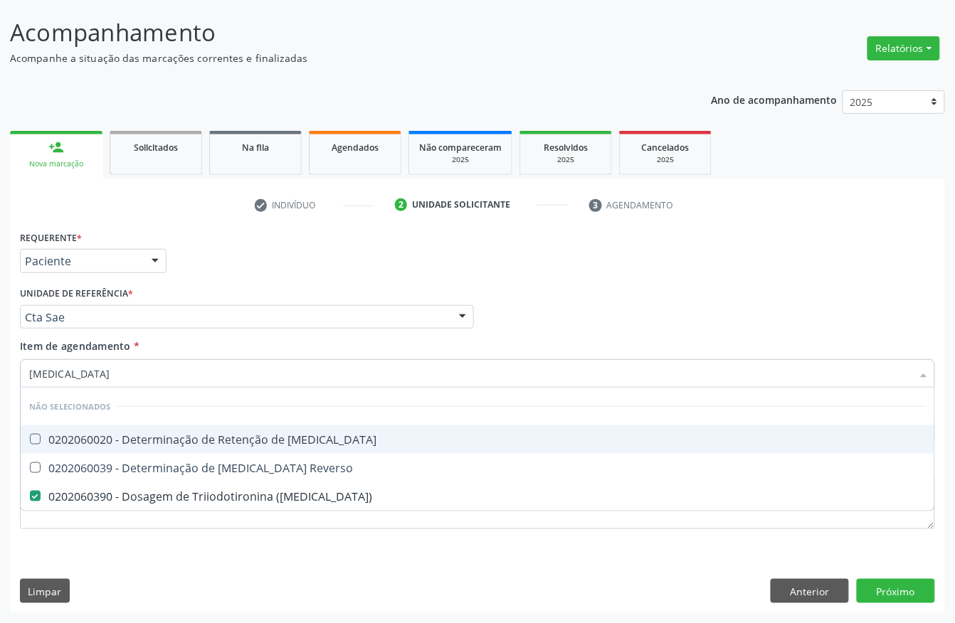
click at [95, 371] on input "T3" at bounding box center [470, 373] width 882 height 28
type input "T"
checkbox T3 "true"
checkbox Reverso "true"
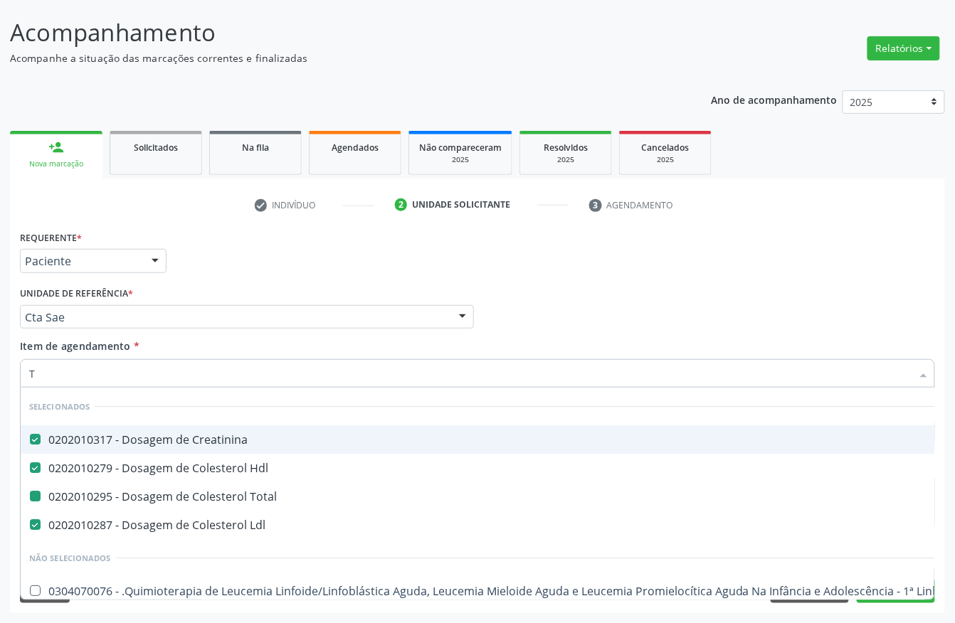
type input "T4"
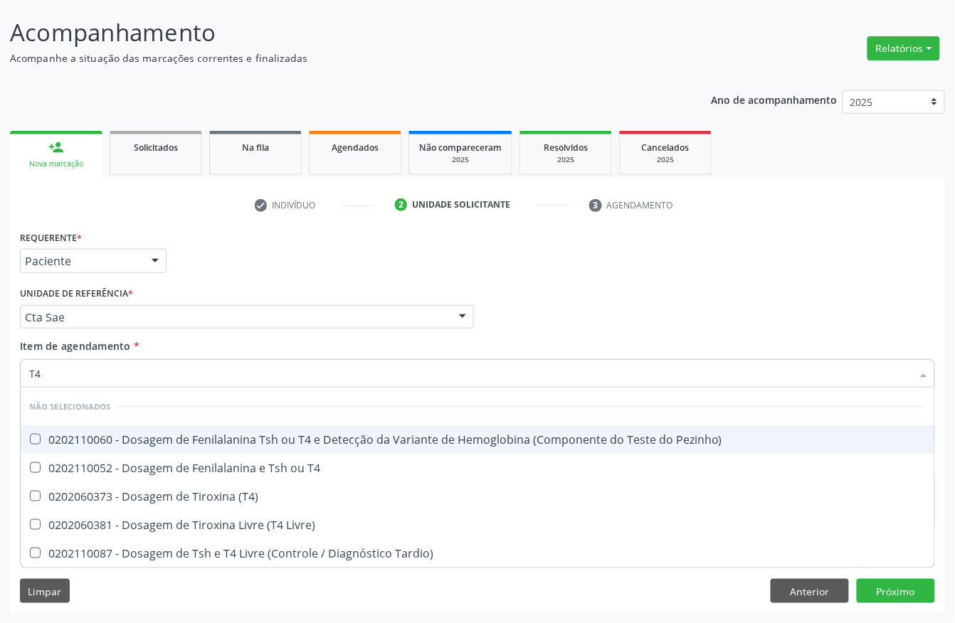
checkbox Pezinho\) "false"
checkbox T4 "false"
checkbox \(T4\) "false"
checkbox Livre\) "false"
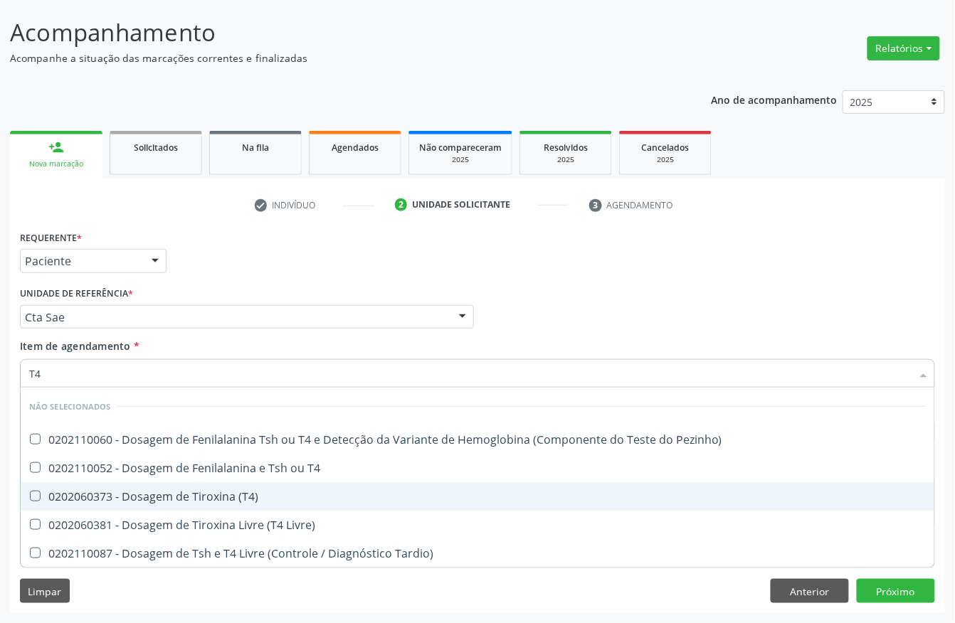
click at [117, 491] on div "0202060373 - Dosagem de Tiroxina (T4)" at bounding box center [477, 496] width 897 height 11
checkbox \(T4\) "true"
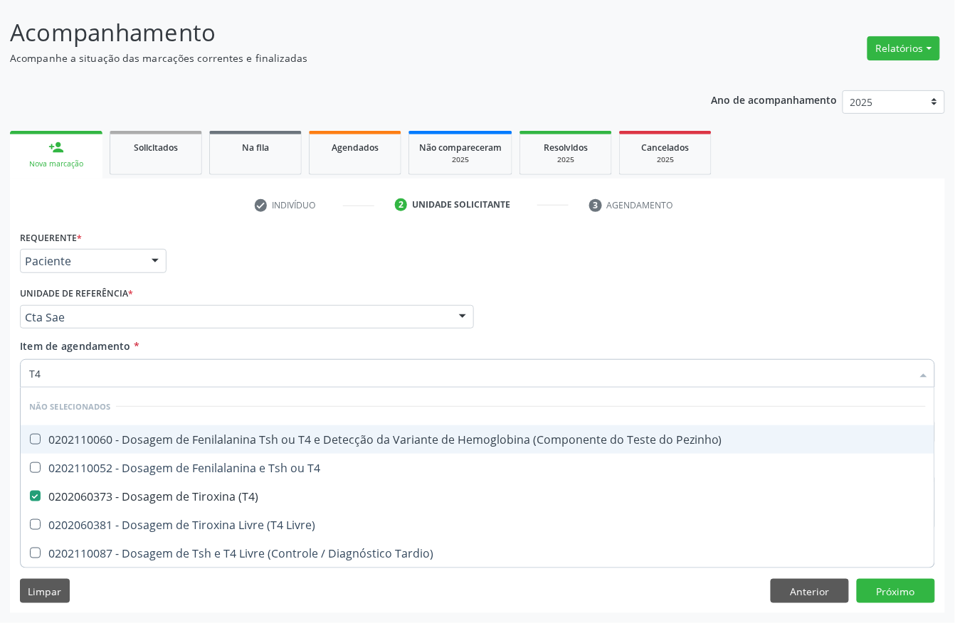
click at [63, 368] on input "T4" at bounding box center [470, 373] width 882 height 28
type input "TS"
checkbox Pezinho\) "false"
checkbox T4 "false"
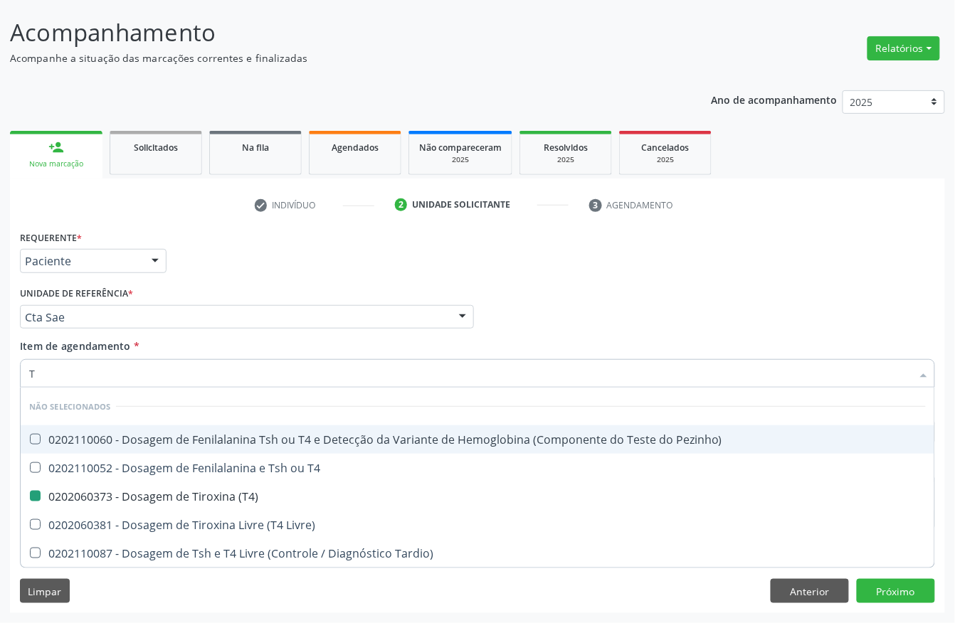
checkbox \(T4\) "false"
checkbox Livre\) "false"
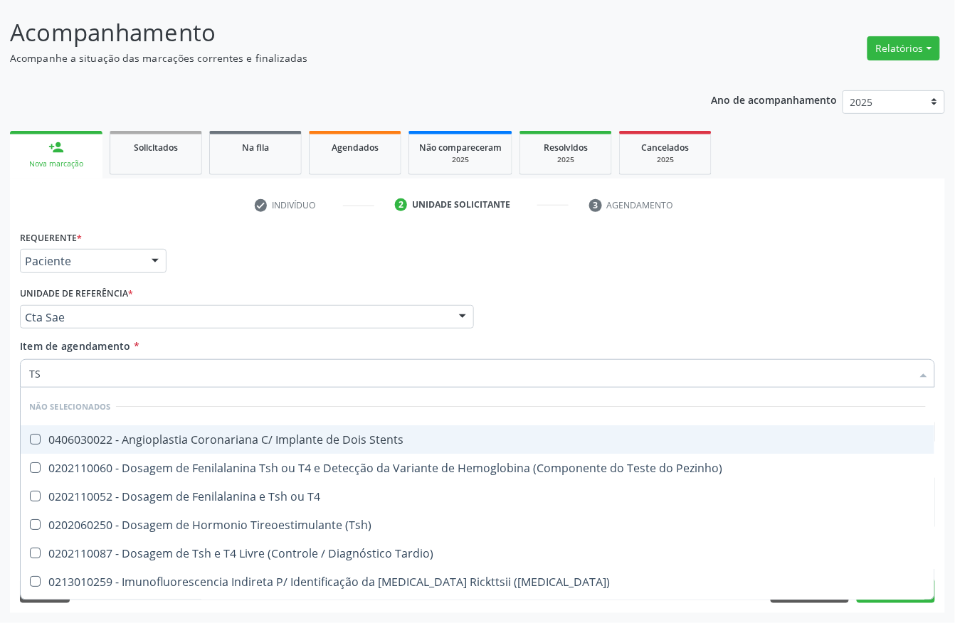
type input "TSH"
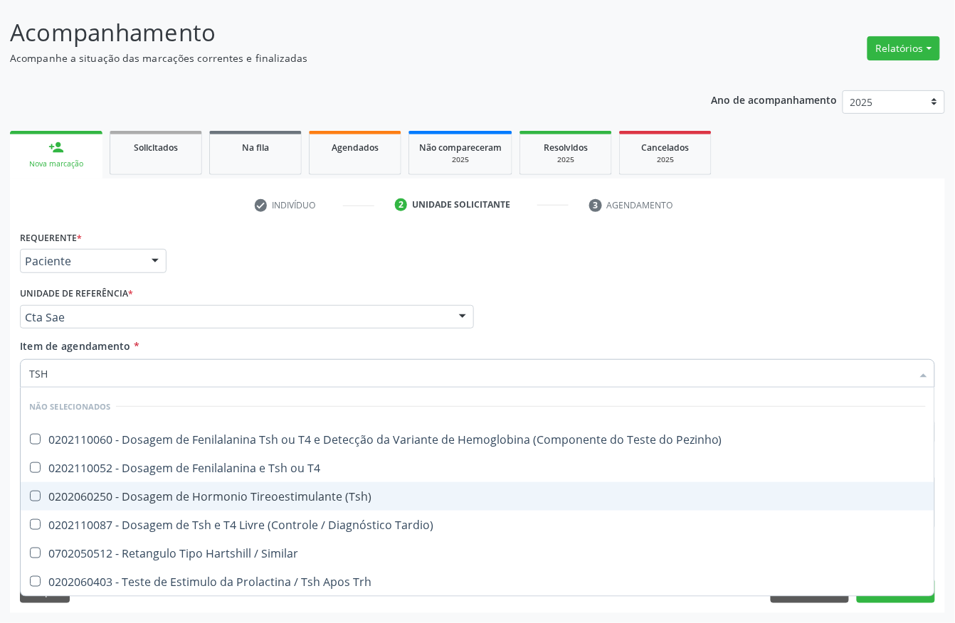
click at [157, 502] on div "0202060250 - Dosagem de Hormonio Tireoestimulante (Tsh)" at bounding box center [477, 496] width 897 height 11
checkbox \(Tsh\) "true"
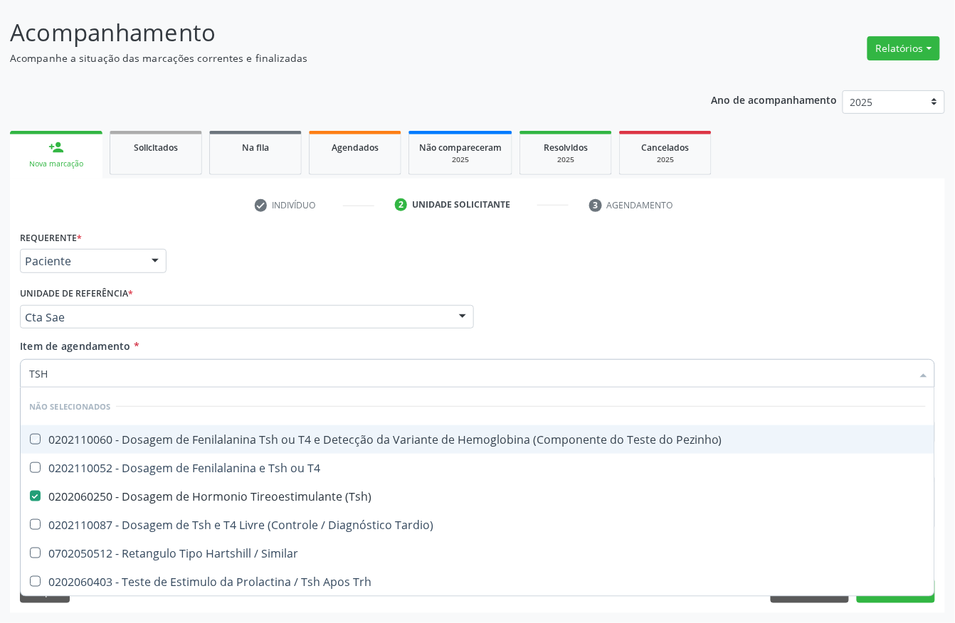
click at [233, 288] on div "Unidade de referência * Cta Sae Usf do Mutirao Usf Cohab Usf Caicarinha da Penh…" at bounding box center [247, 306] width 454 height 46
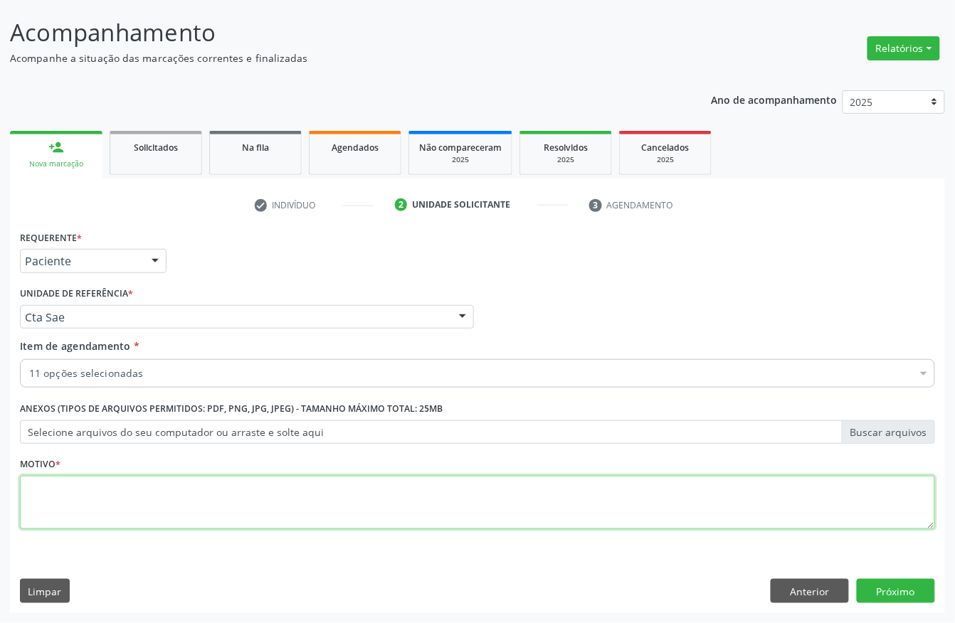
click at [100, 497] on textarea at bounding box center [477, 503] width 915 height 54
type textarea "S"
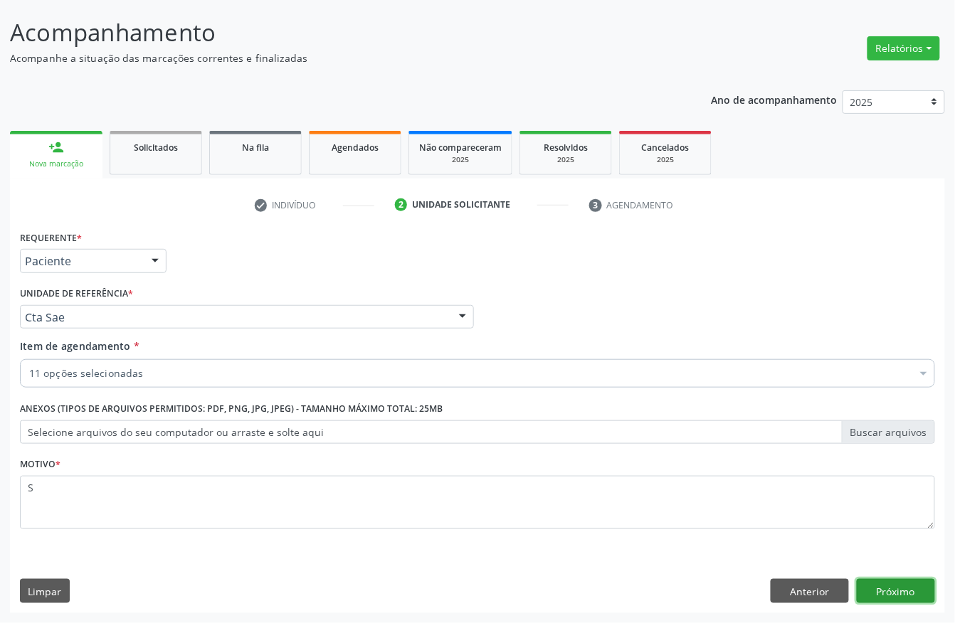
click at [911, 587] on button "Próximo" at bounding box center [896, 591] width 78 height 24
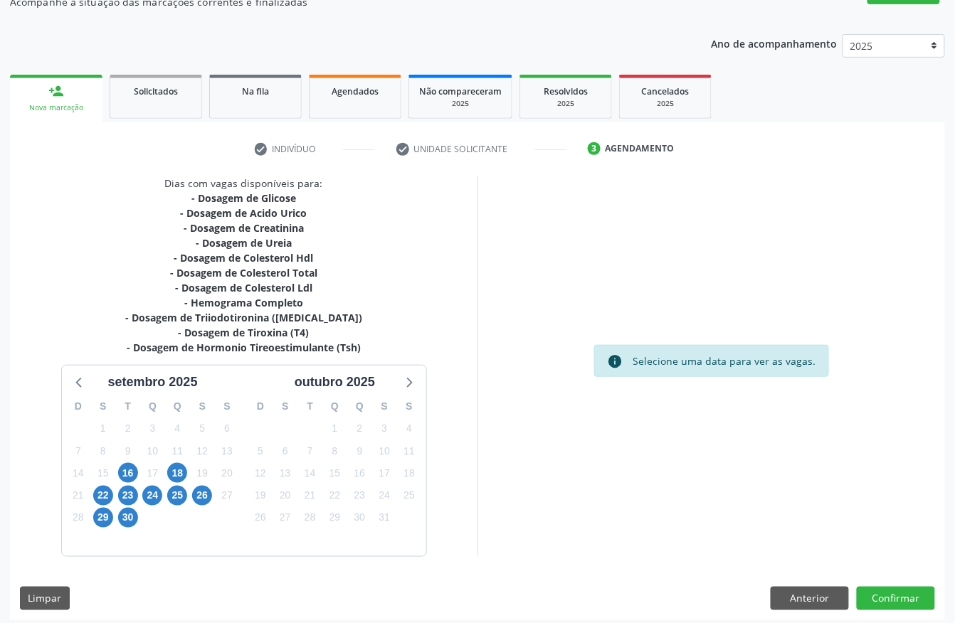
scroll to position [146, 0]
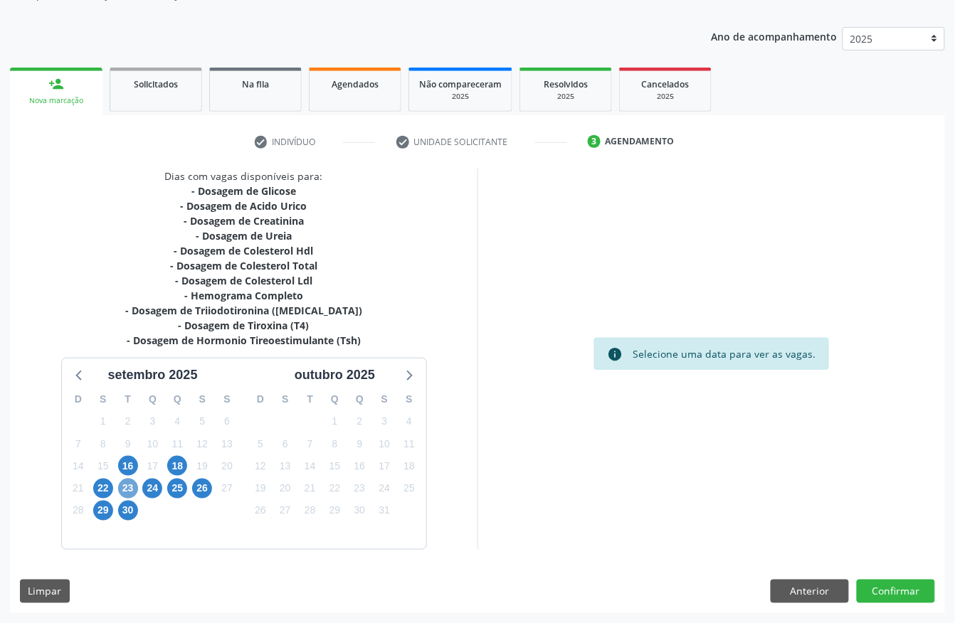
click at [126, 485] on span "23" at bounding box center [128, 489] width 20 height 20
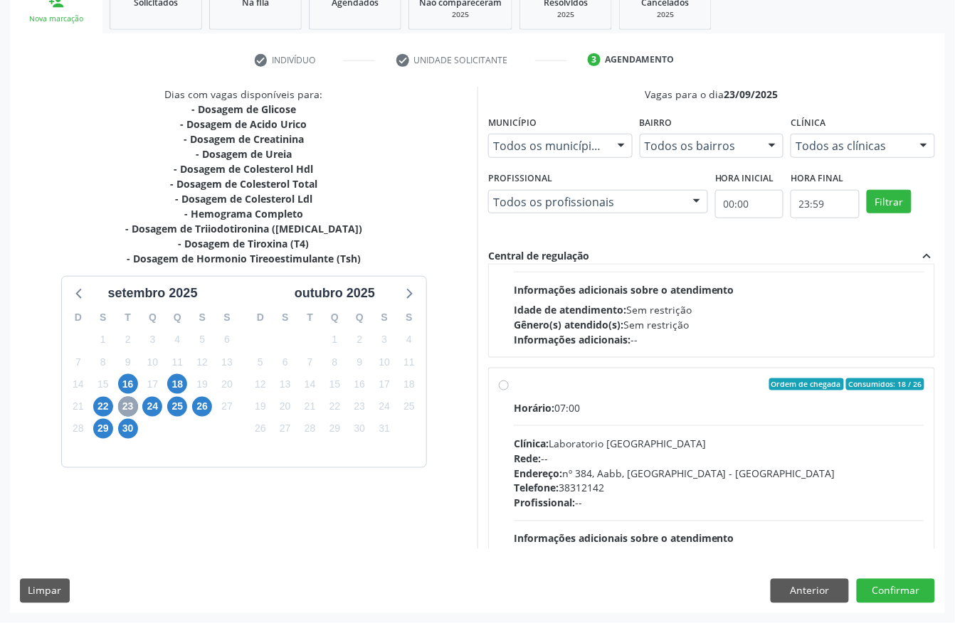
scroll to position [189, 0]
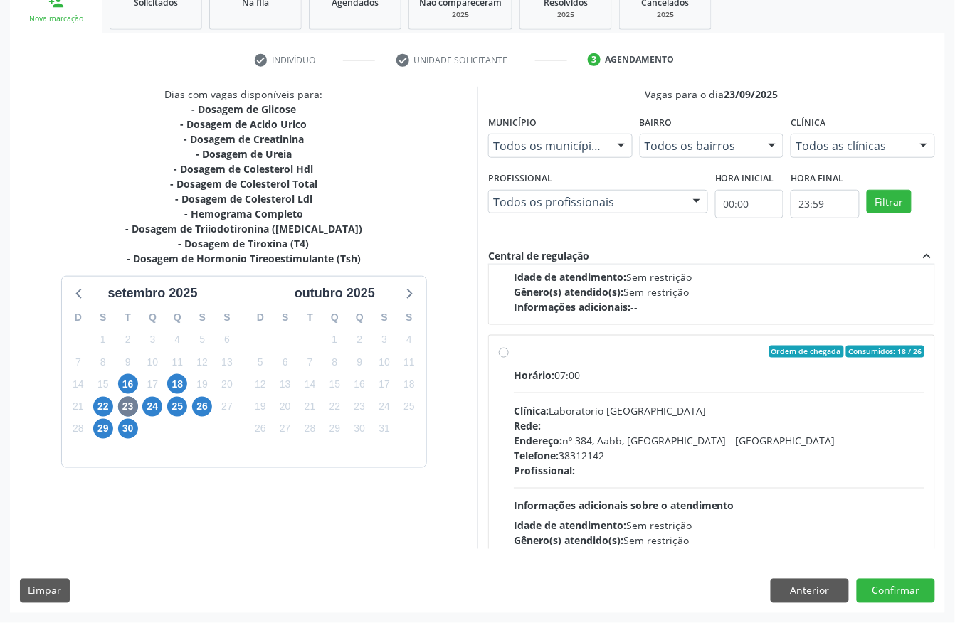
click at [644, 439] on div "Endereço: nº 384, Aabb, Serra Talhada - PE" at bounding box center [719, 440] width 411 height 15
click at [509, 359] on input "Ordem de chegada Consumidos: 18 / 26 Horário: 07:00 Clínica: Laboratorio Sao Fr…" at bounding box center [504, 352] width 10 height 13
radio input "true"
click at [915, 590] on button "Confirmar" at bounding box center [896, 591] width 78 height 24
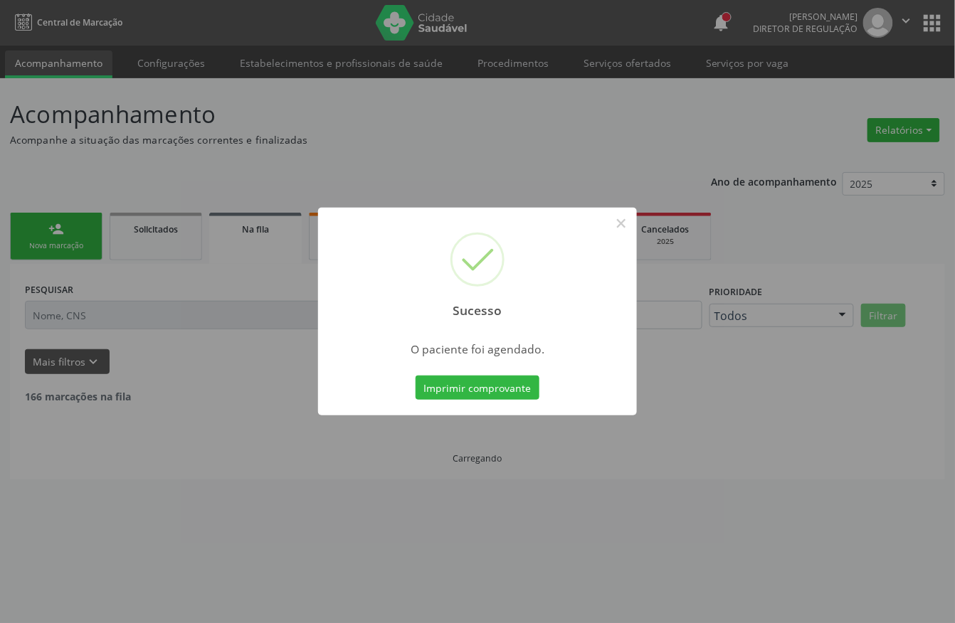
scroll to position [0, 0]
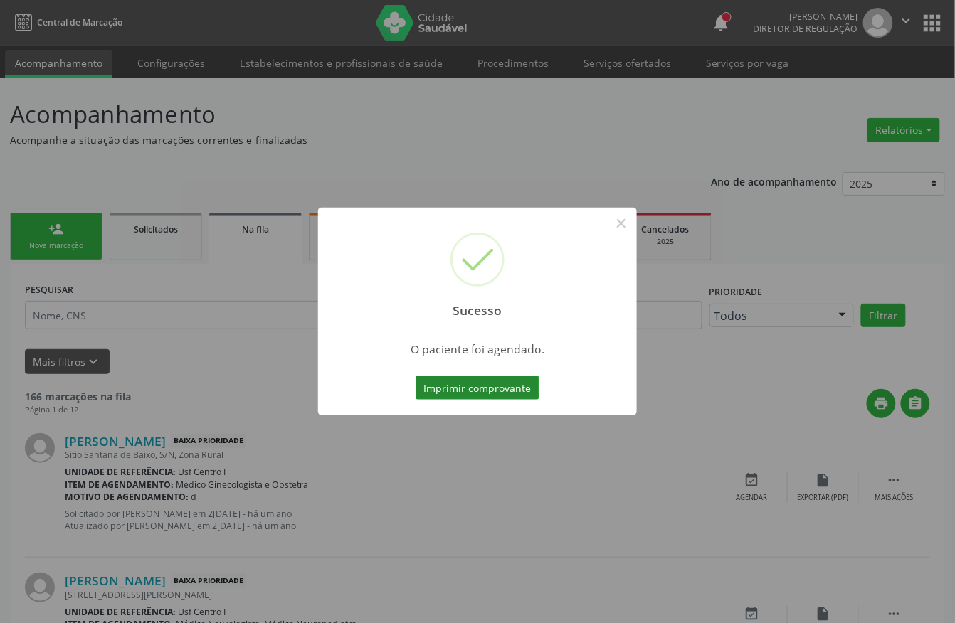
click at [499, 383] on button "Imprimir comprovante" at bounding box center [478, 388] width 124 height 24
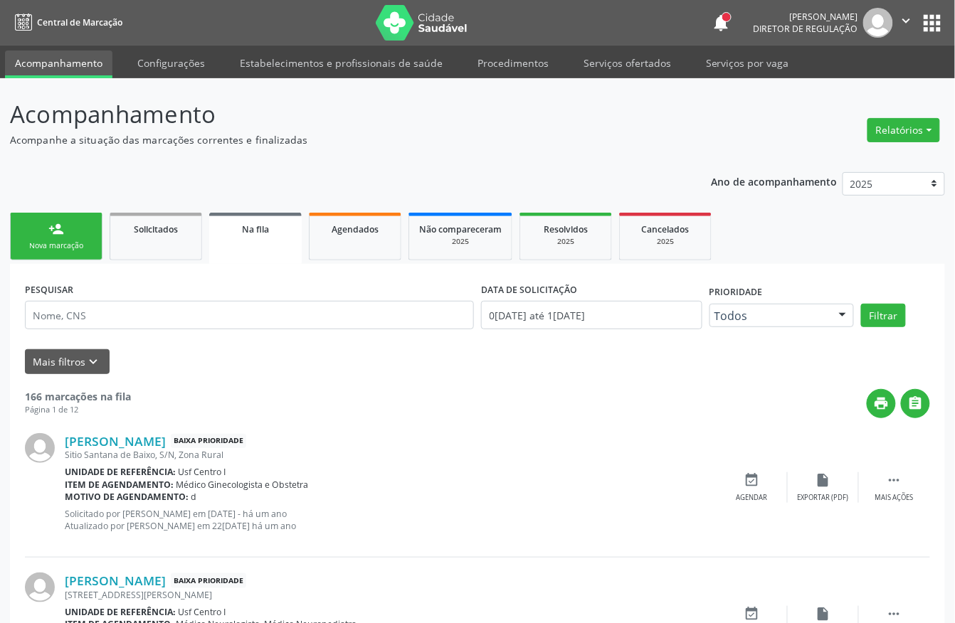
click at [66, 225] on link "person_add Nova marcação" at bounding box center [56, 237] width 92 height 48
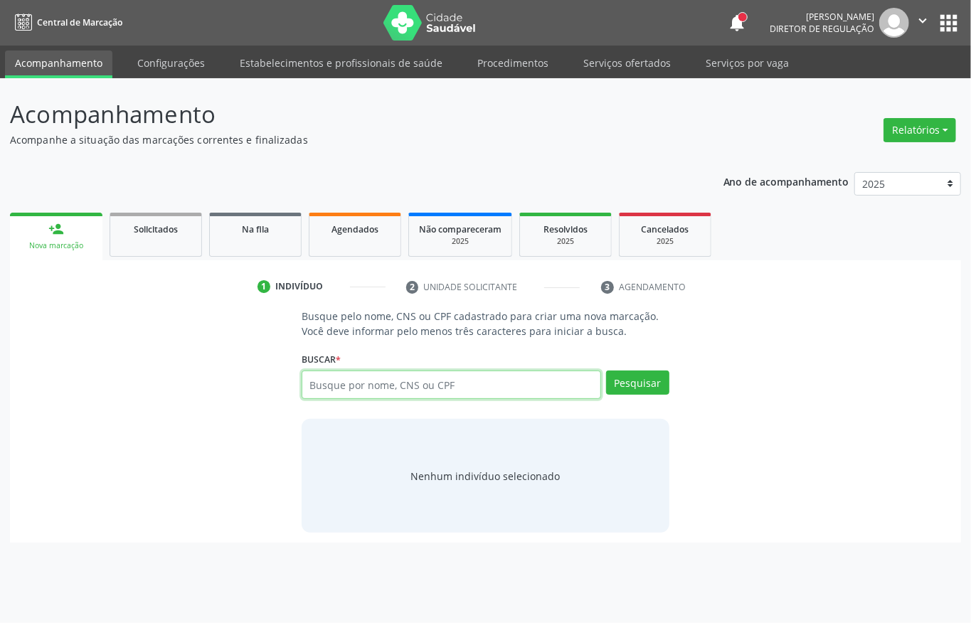
click at [329, 384] on input "text" at bounding box center [452, 385] width 300 height 28
type input "704104139277773"
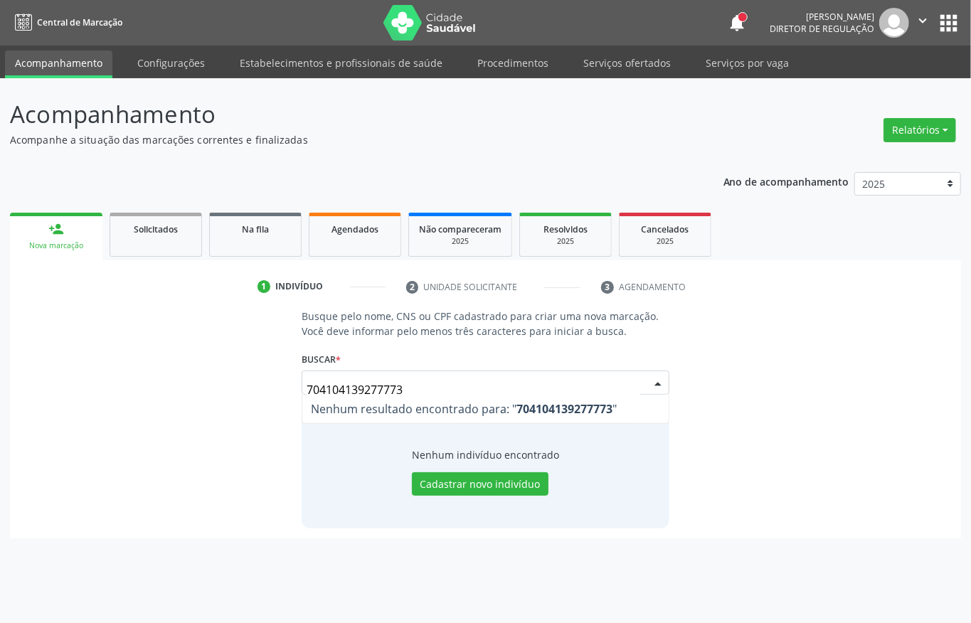
click at [411, 379] on input "704104139277773" at bounding box center [474, 390] width 334 height 28
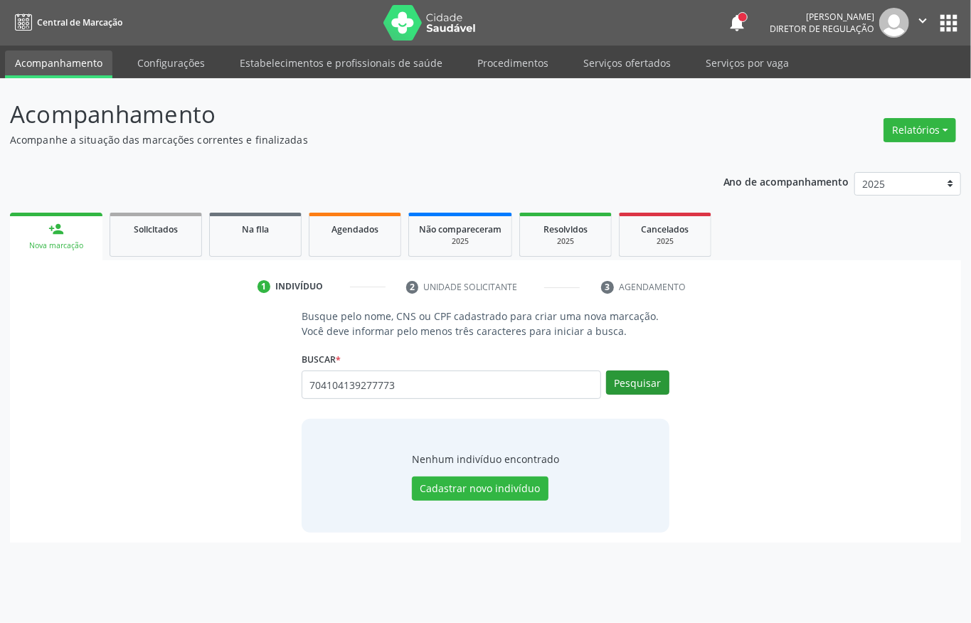
type input "704104139277773"
click at [627, 393] on button "Pesquisar" at bounding box center [637, 383] width 63 height 24
click at [499, 484] on button "Cadastrar novo indivíduo" at bounding box center [480, 489] width 137 height 24
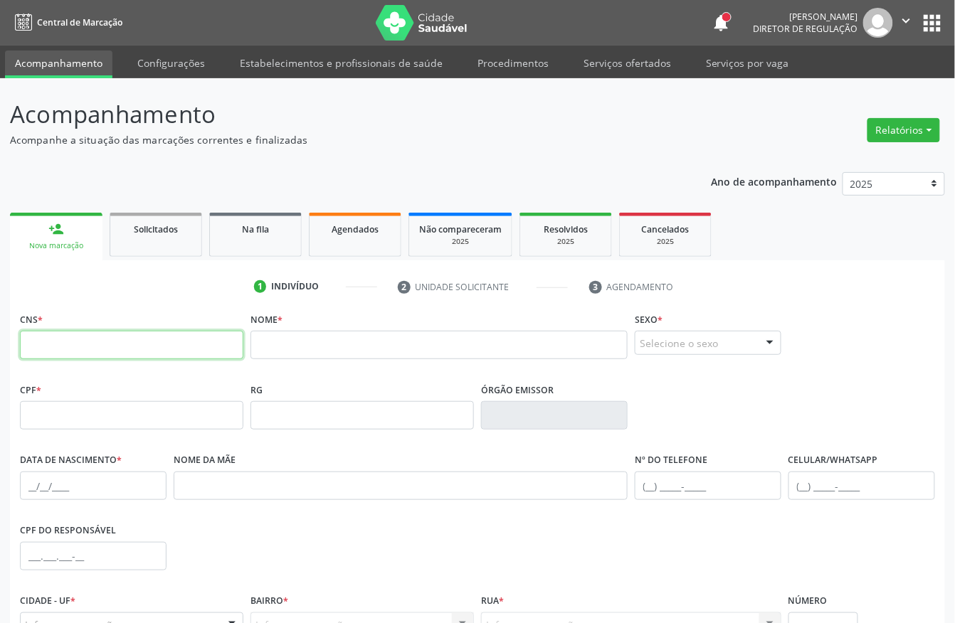
click at [169, 337] on input "text" at bounding box center [131, 345] width 223 height 28
type input "704 1041 3927 7773"
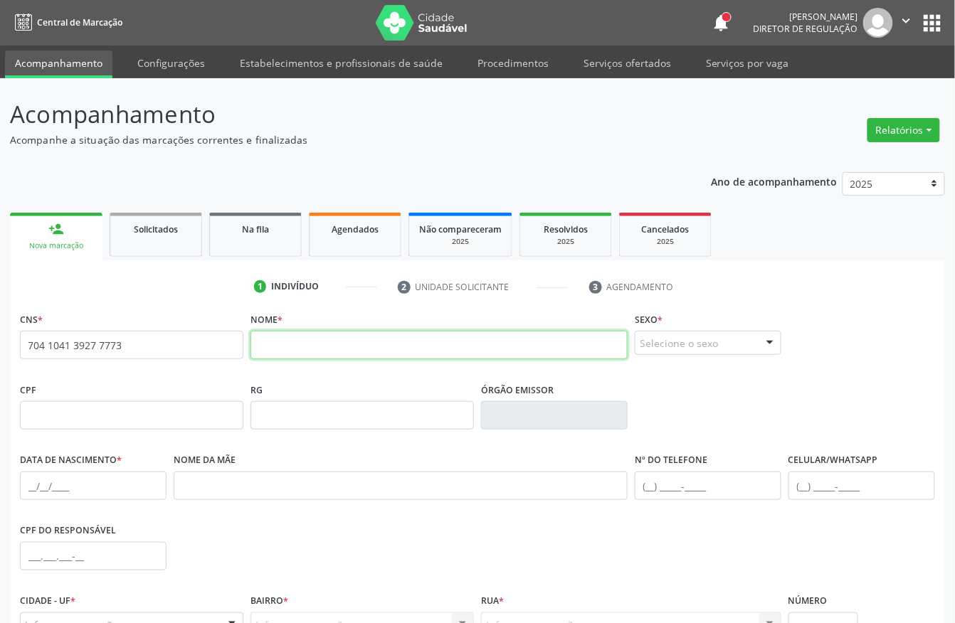
click at [320, 349] on input "text" at bounding box center [438, 345] width 377 height 28
type input "[PERSON_NAME]"
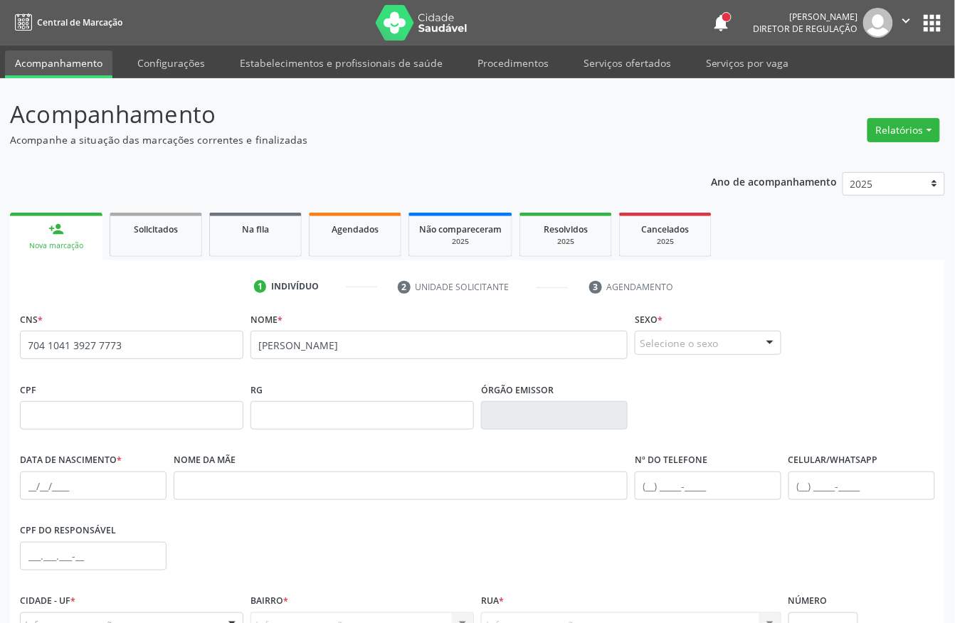
click at [639, 349] on div "Selecione o sexo" at bounding box center [708, 343] width 147 height 24
click at [670, 397] on span "Feminino" at bounding box center [669, 398] width 50 height 16
click at [139, 405] on input "text" at bounding box center [131, 415] width 223 height 28
click at [36, 490] on input "text" at bounding box center [93, 486] width 147 height 28
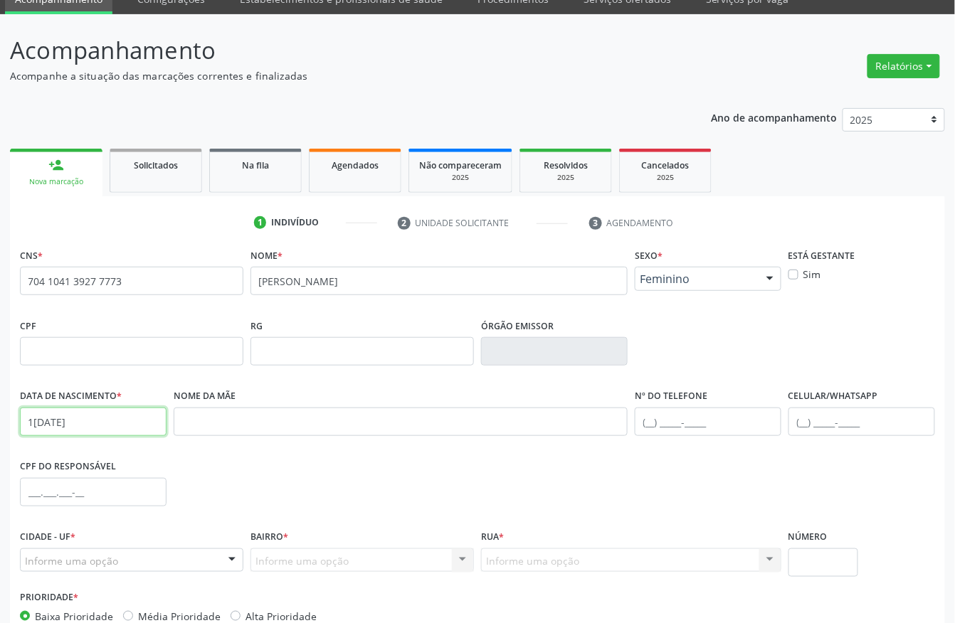
scroll to position [149, 0]
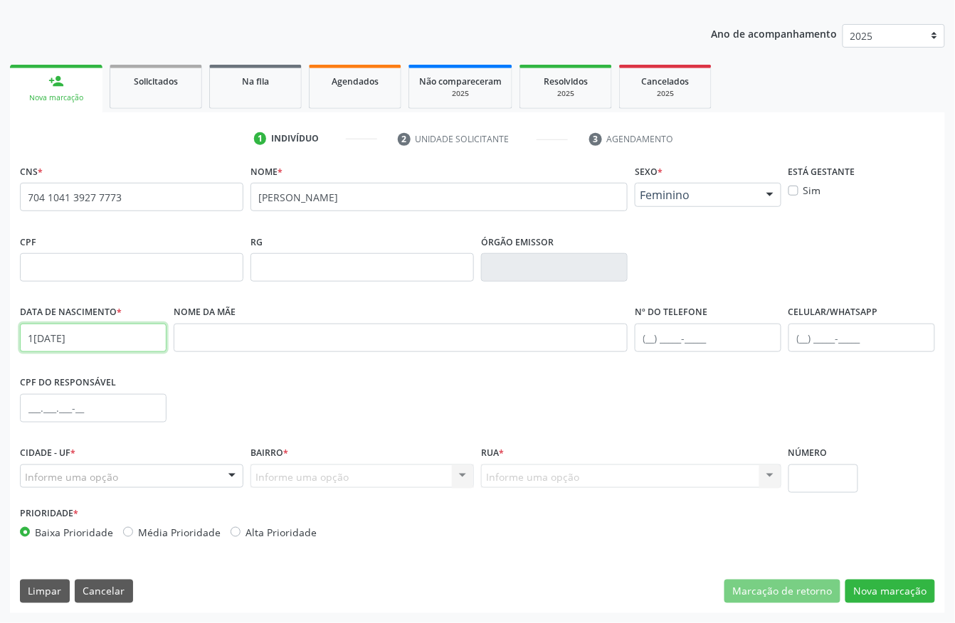
type input "1[DATE]"
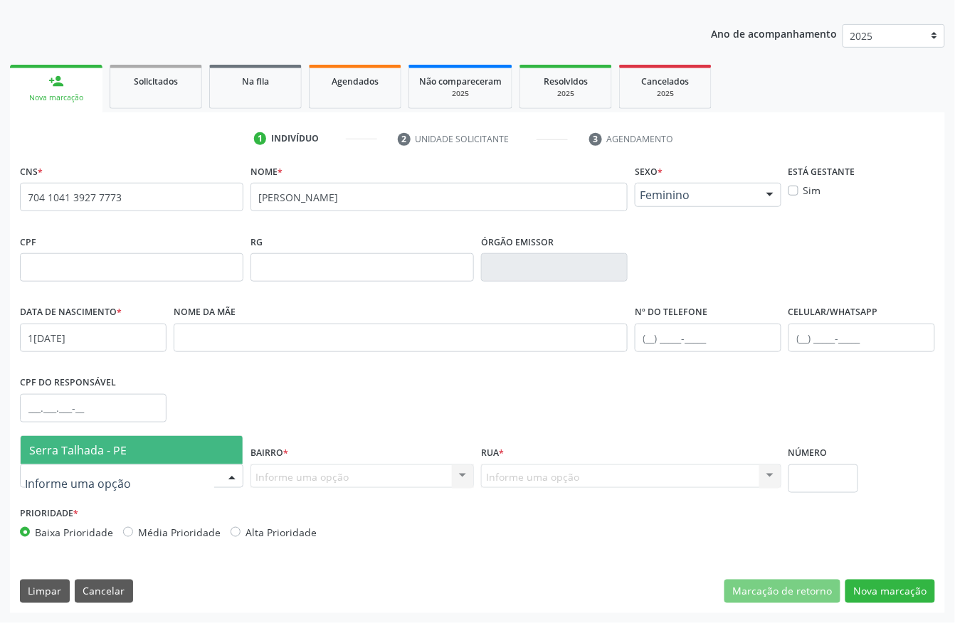
click at [132, 444] on span "Serra Talhada - PE" at bounding box center [132, 450] width 222 height 28
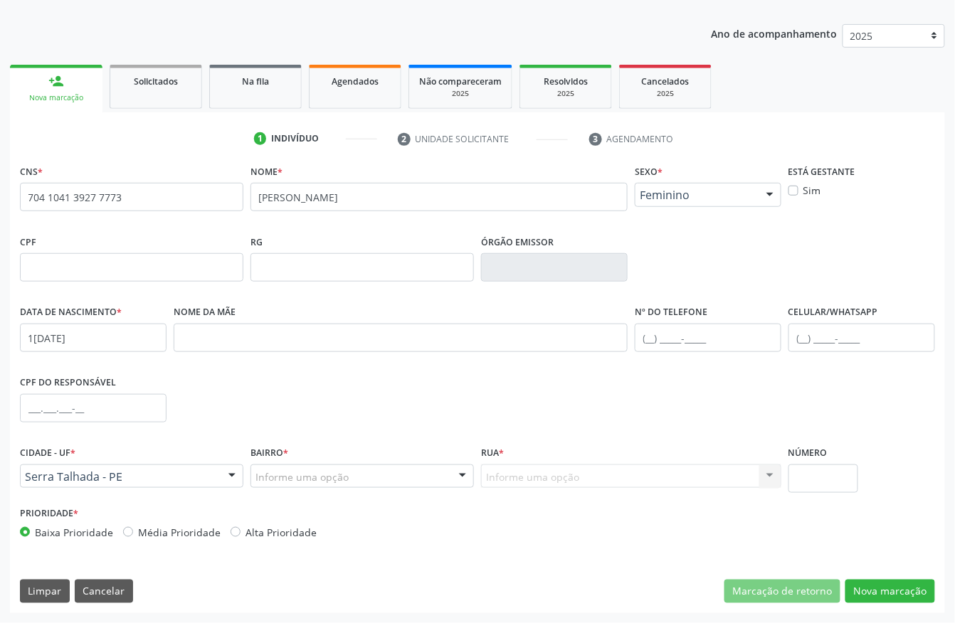
click at [282, 465] on div "Informe uma opção" at bounding box center [361, 477] width 223 height 24
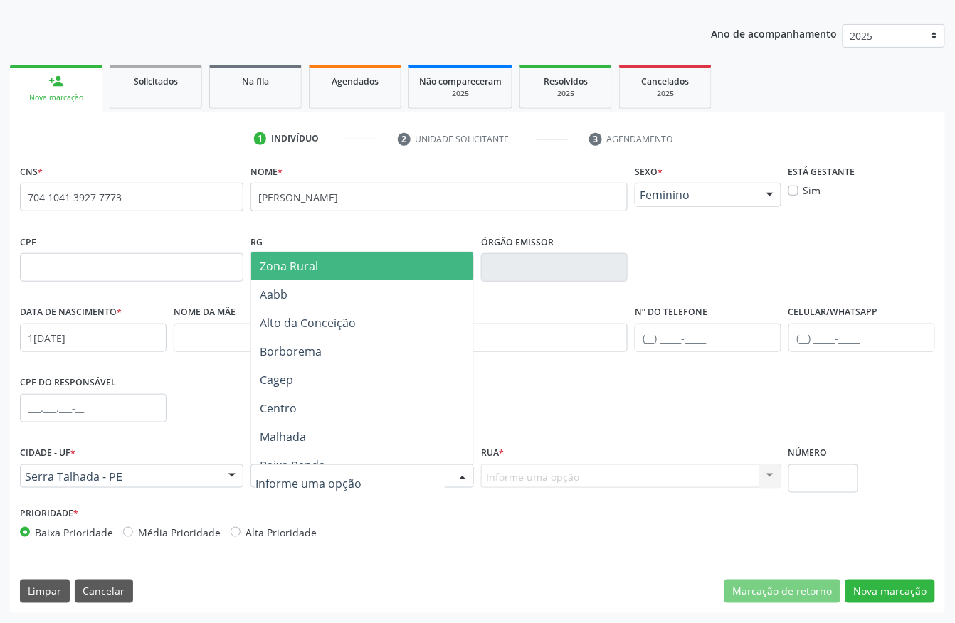
click at [329, 271] on span "Zona Rural" at bounding box center [365, 266] width 228 height 28
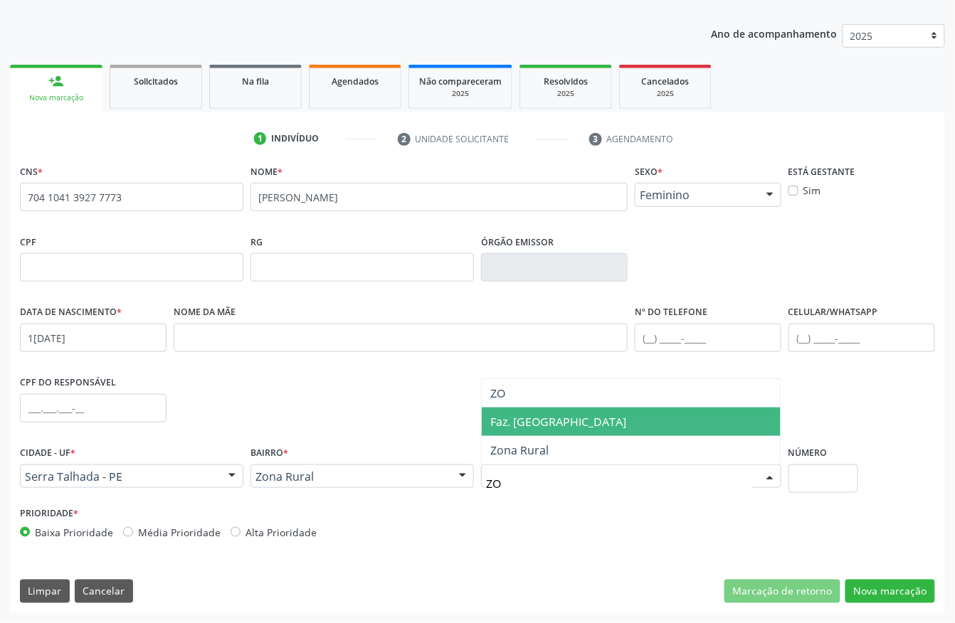
type input "ZON"
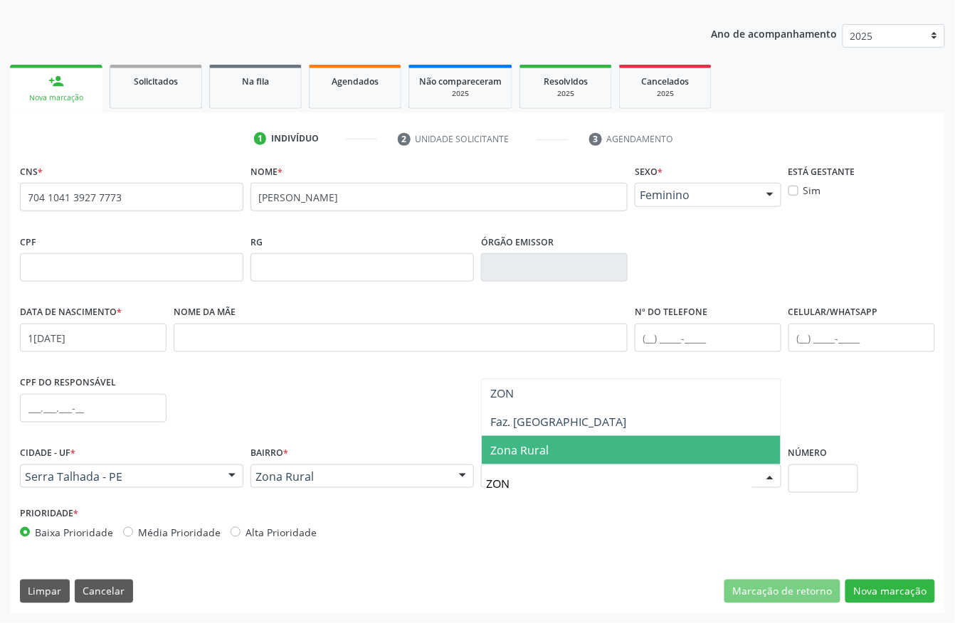
click at [513, 448] on span "Zona Rural" at bounding box center [519, 451] width 58 height 16
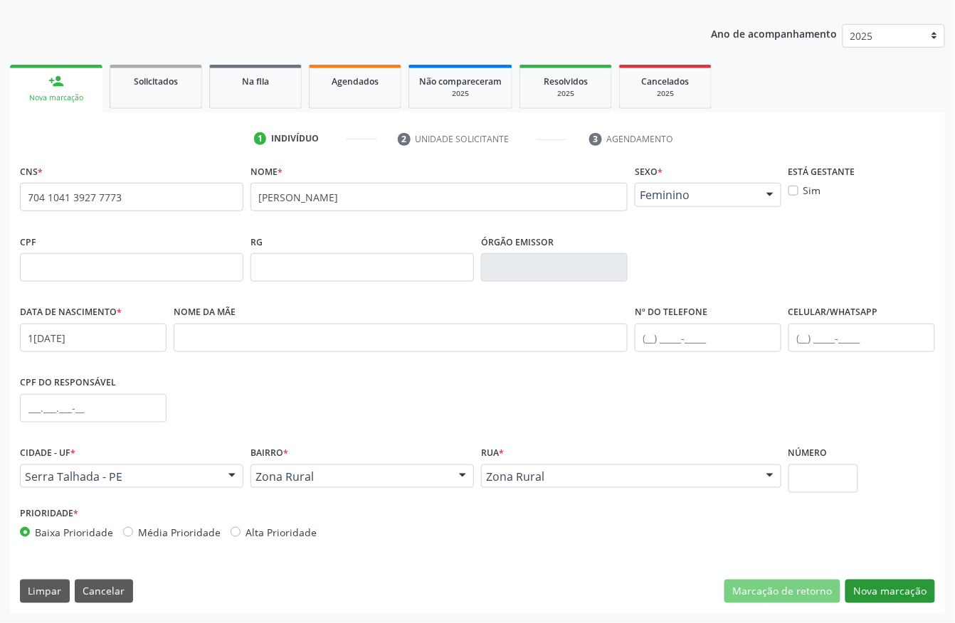
drag, startPoint x: 888, startPoint y: 618, endPoint x: 889, endPoint y: 588, distance: 30.6
click at [888, 610] on div "Acompanhamento Acompanhe a situação das marcações correntes e finalizadas Relat…" at bounding box center [477, 276] width 955 height 693
click at [889, 587] on button "Nova marcação" at bounding box center [890, 592] width 90 height 24
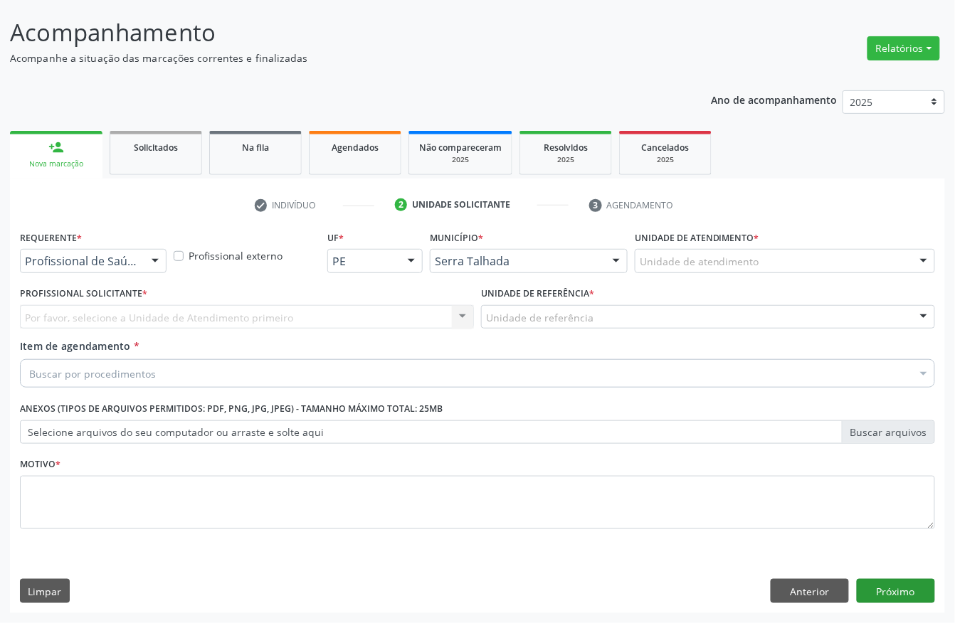
scroll to position [83, 0]
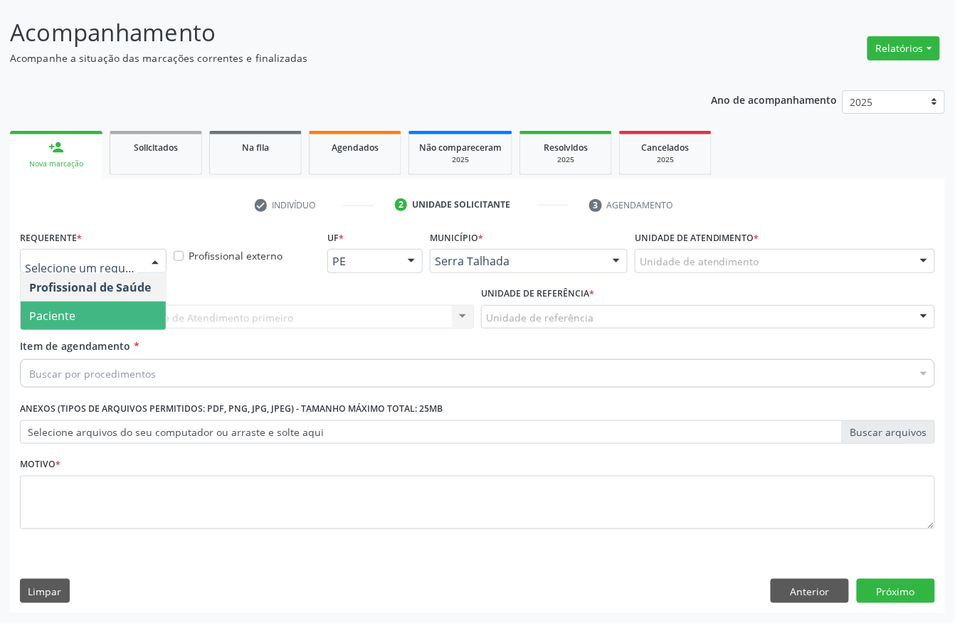
click at [80, 306] on span "Paciente" at bounding box center [93, 316] width 145 height 28
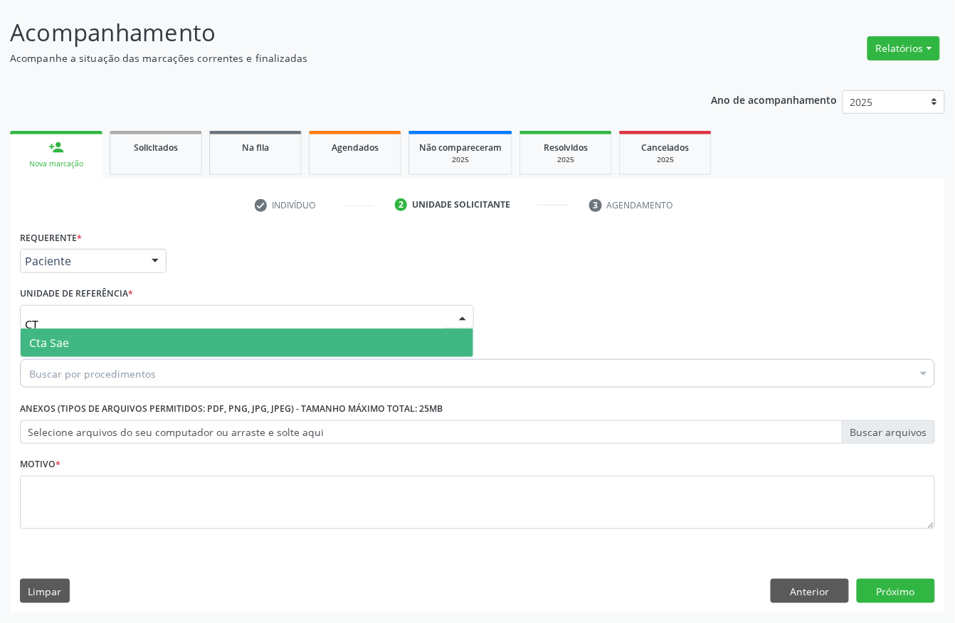
type input "CTA"
click at [46, 335] on span "Cta Sae" at bounding box center [49, 343] width 40 height 16
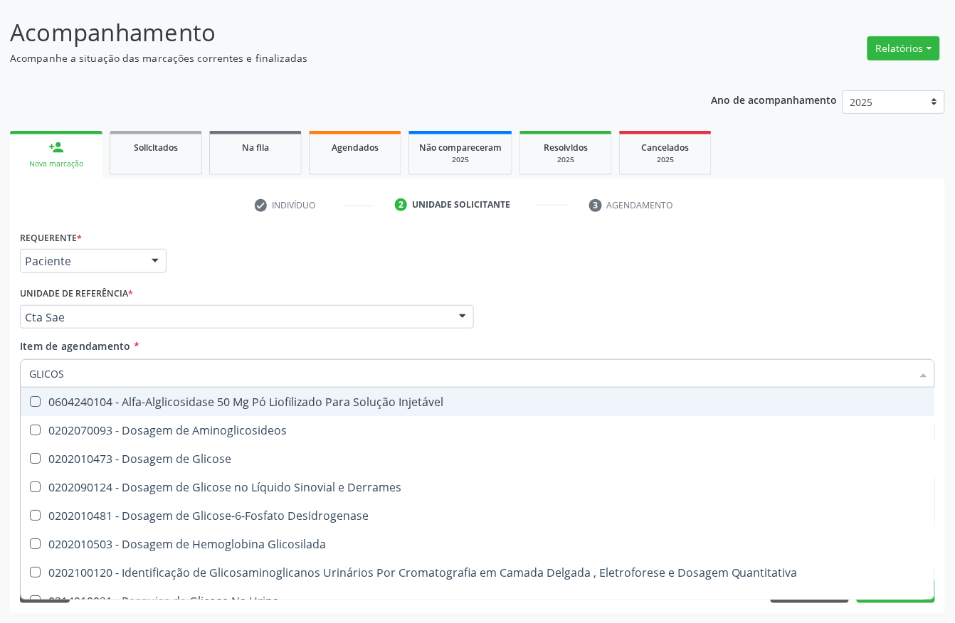
type input "GLICOSE"
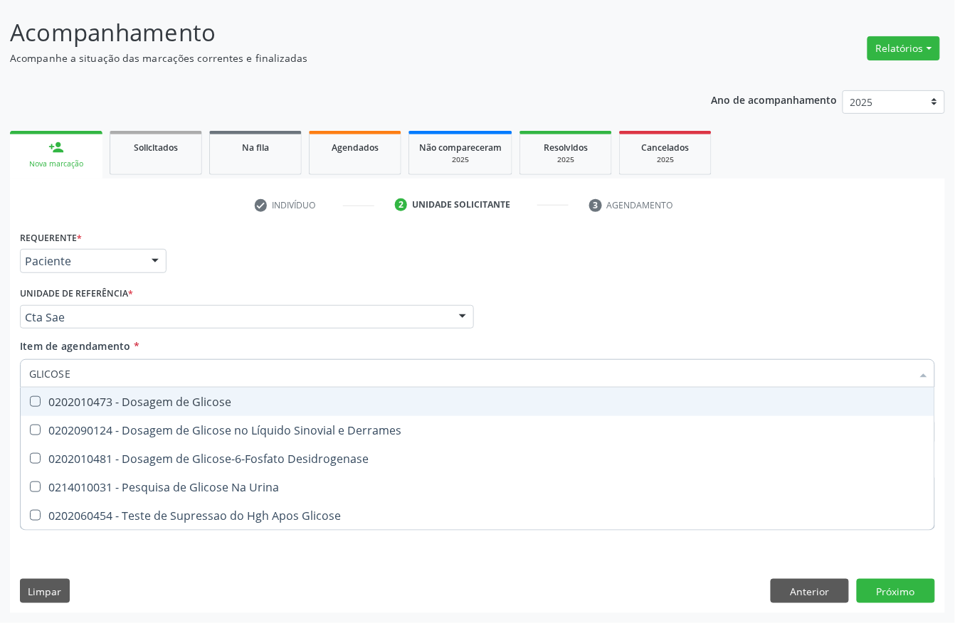
click at [146, 391] on span "0202010473 - Dosagem de Glicose" at bounding box center [478, 402] width 914 height 28
checkbox Glicose "true"
click at [137, 373] on input "GLICOSE" at bounding box center [470, 373] width 882 height 28
drag, startPoint x: 137, startPoint y: 373, endPoint x: 41, endPoint y: 370, distance: 96.1
click at [88, 367] on input "GLICOSE" at bounding box center [470, 373] width 882 height 28
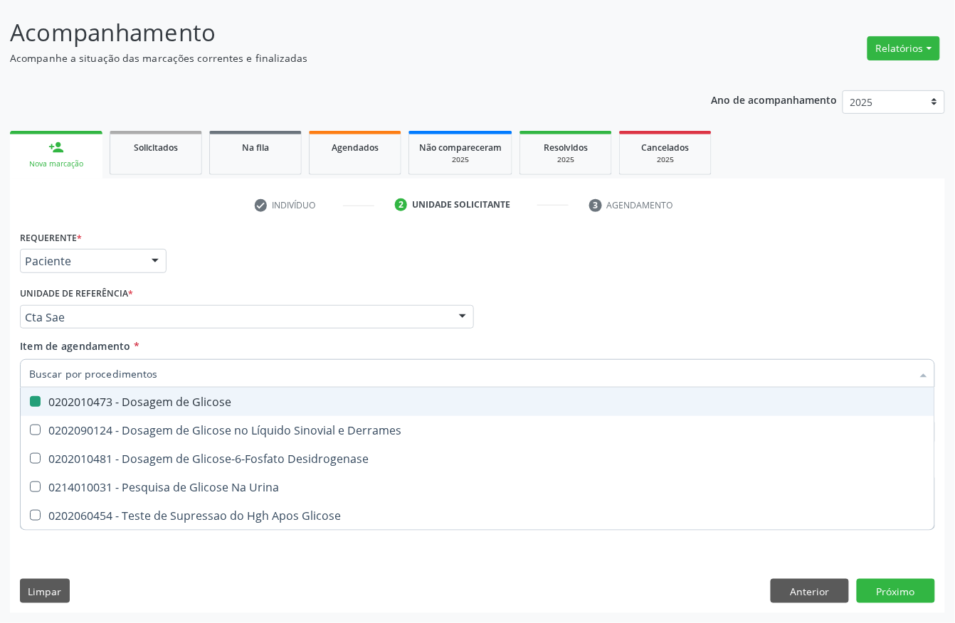
checkbox Glicose "false"
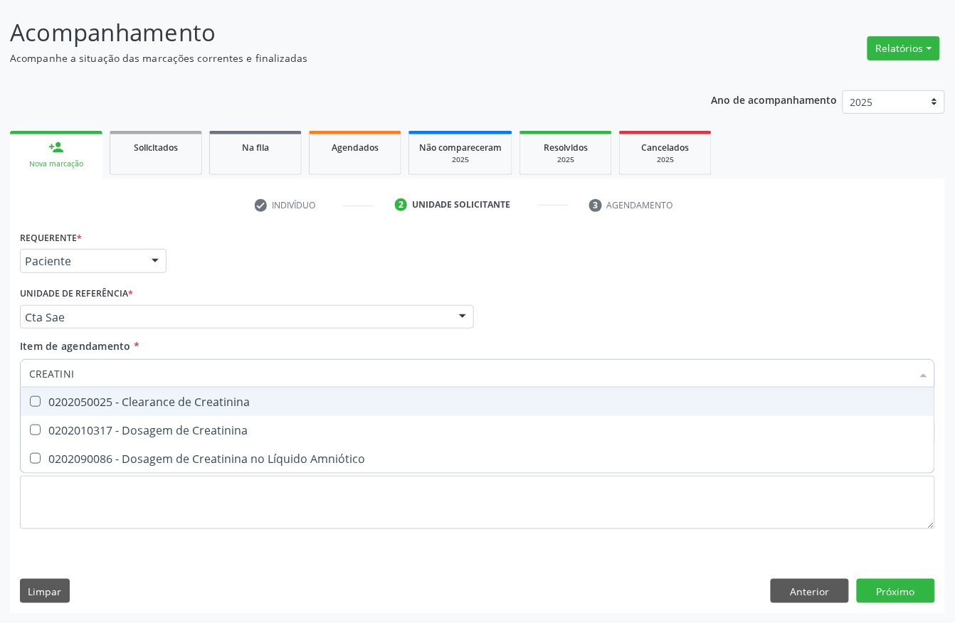
type input "CREATININ"
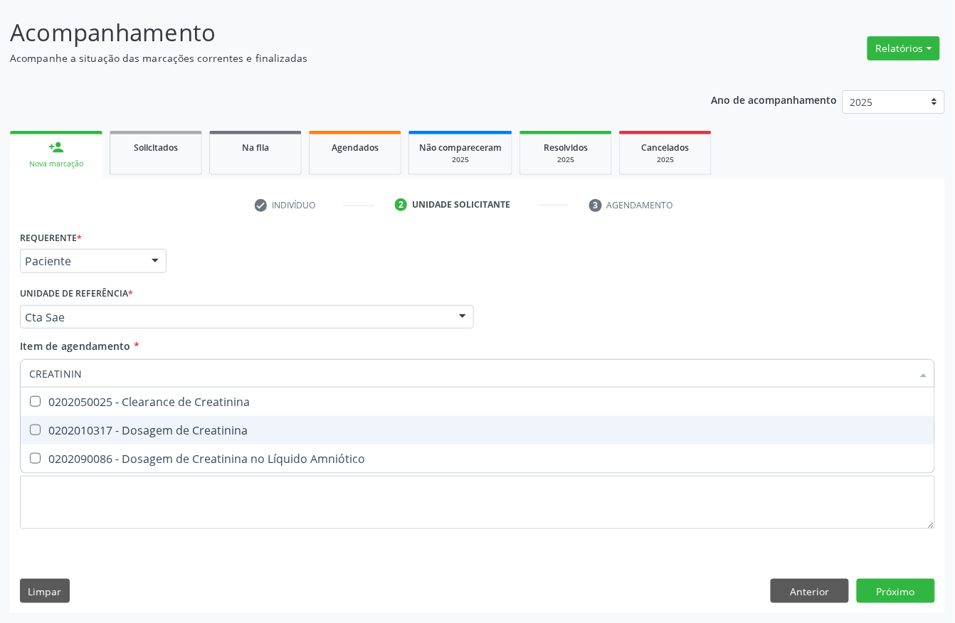
click at [66, 416] on span "0202010317 - Dosagem de Creatinina" at bounding box center [478, 430] width 914 height 28
checkbox Creatinina "true"
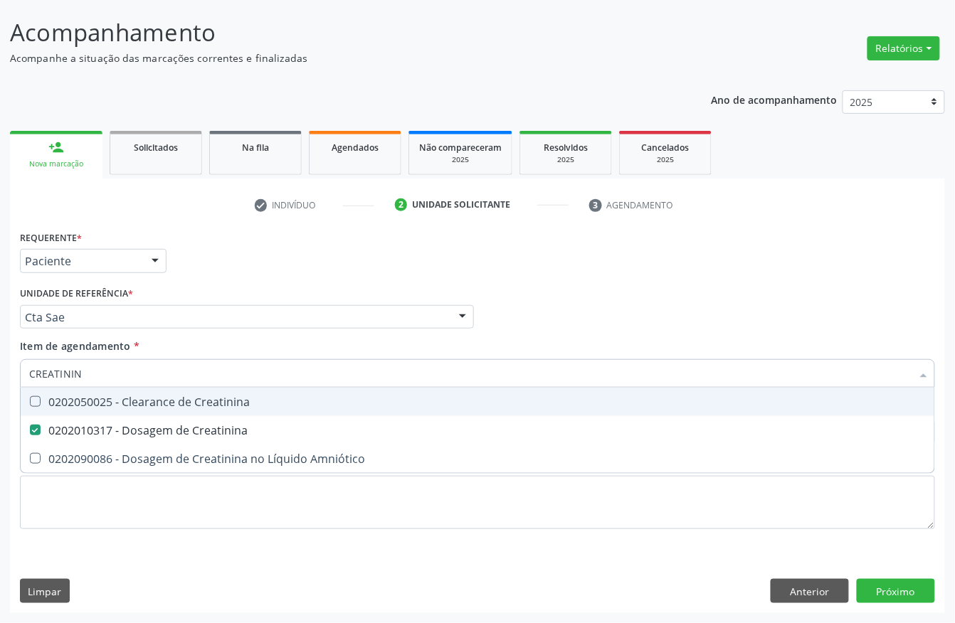
click at [84, 369] on input "CREATININ" at bounding box center [470, 373] width 882 height 28
type input "URE"
checkbox Creatinina "false"
type input "UREIA"
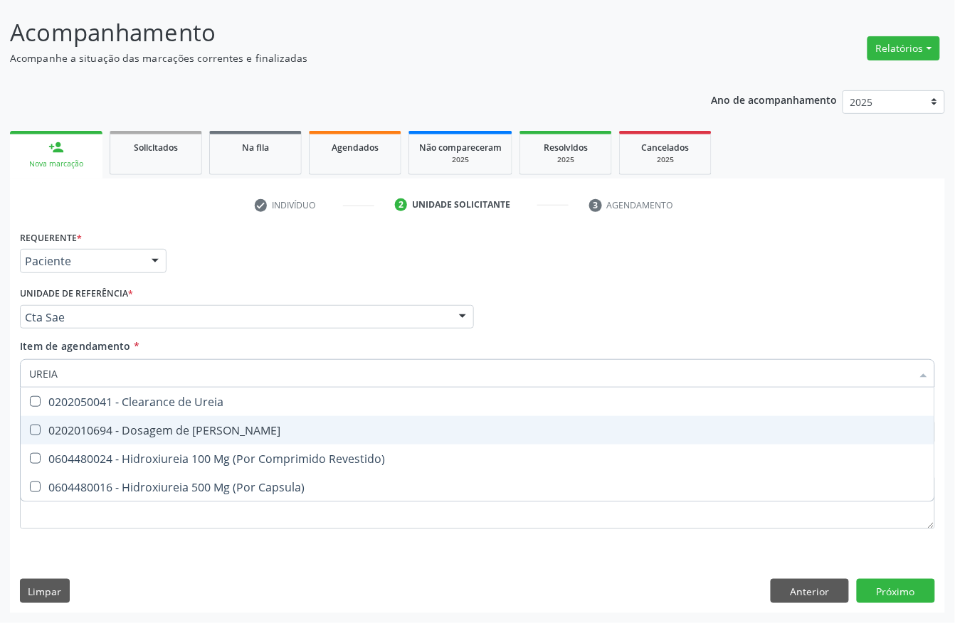
click at [92, 428] on div "0202010694 - Dosagem de [PERSON_NAME]" at bounding box center [477, 430] width 897 height 11
checkbox Ureia "true"
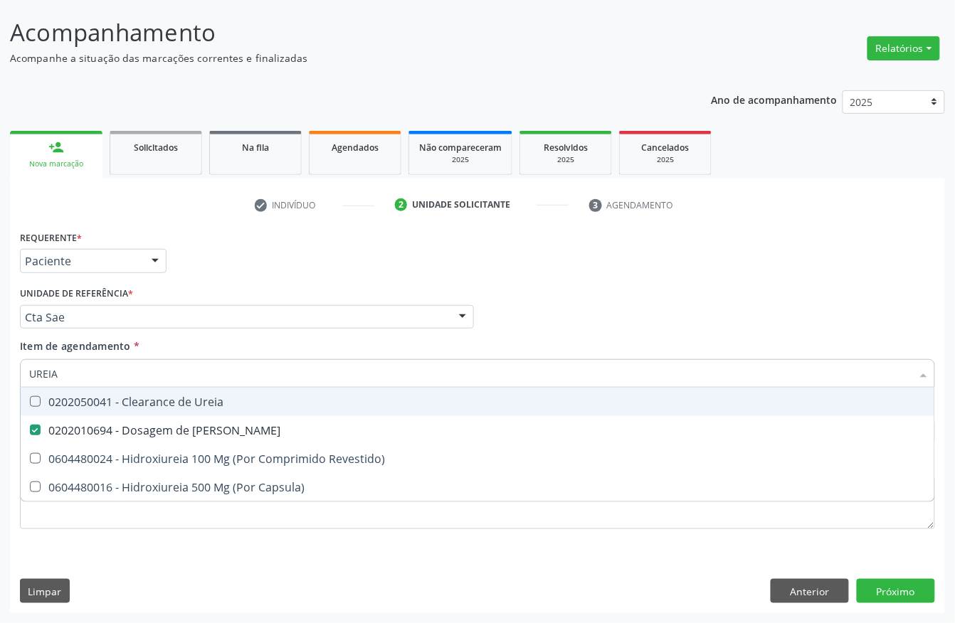
click at [97, 373] on input "UREIA" at bounding box center [470, 373] width 882 height 28
checkbox Ureia "false"
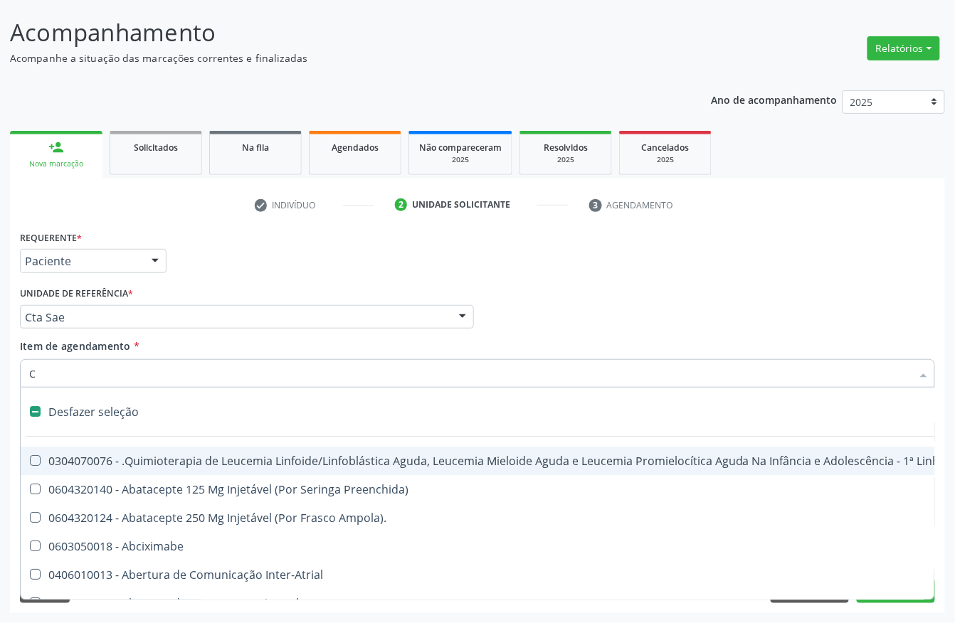
type input "CO"
checkbox Osso "true"
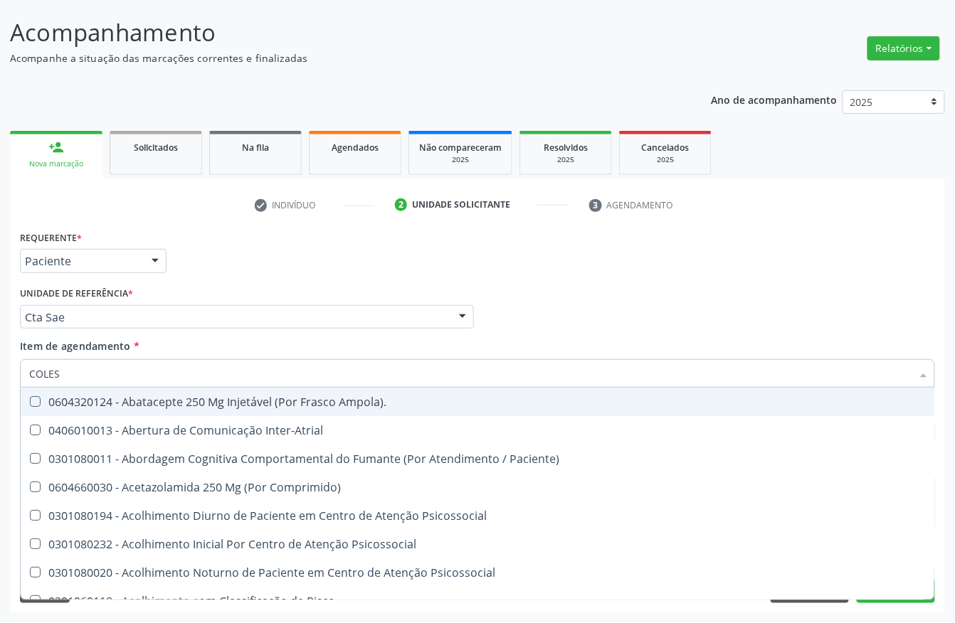
type input "COLEST"
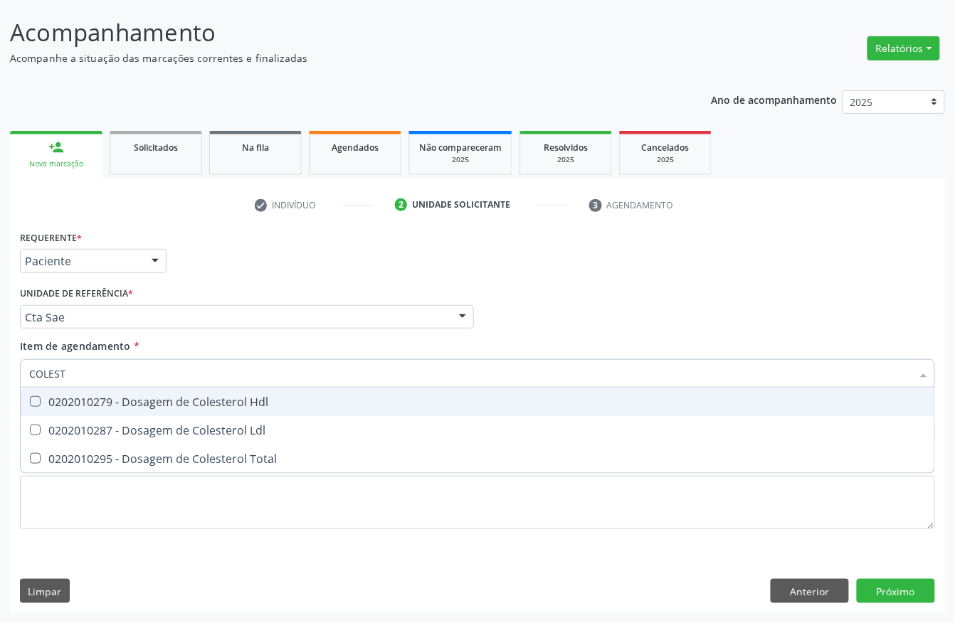
click at [97, 396] on div "0202010279 - Dosagem de Colesterol Hdl" at bounding box center [477, 401] width 897 height 11
checkbox Hdl "true"
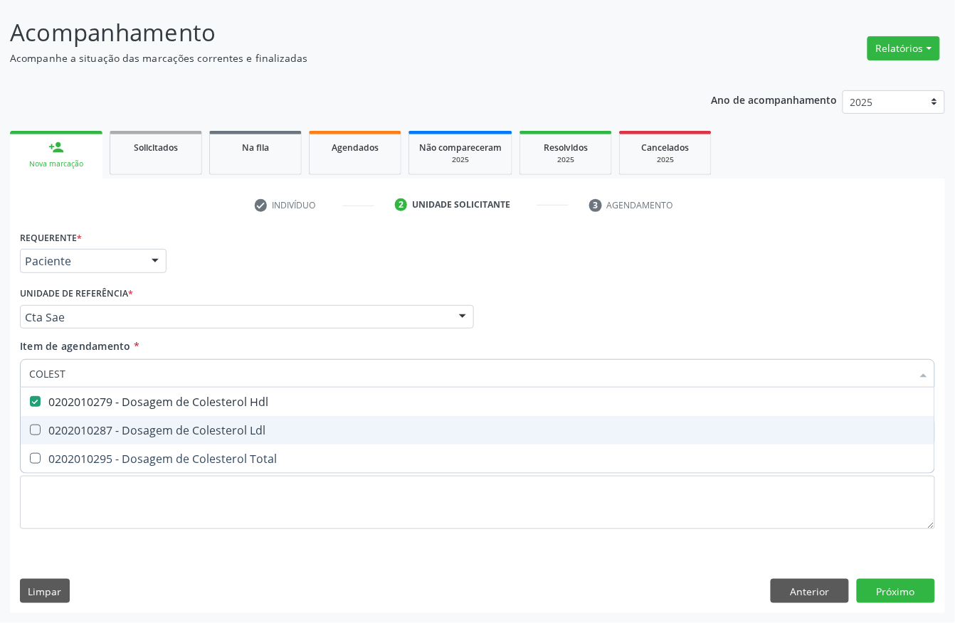
click at [95, 425] on div "0202010287 - Dosagem de Colesterol Ldl" at bounding box center [477, 430] width 897 height 11
checkbox Ldl "true"
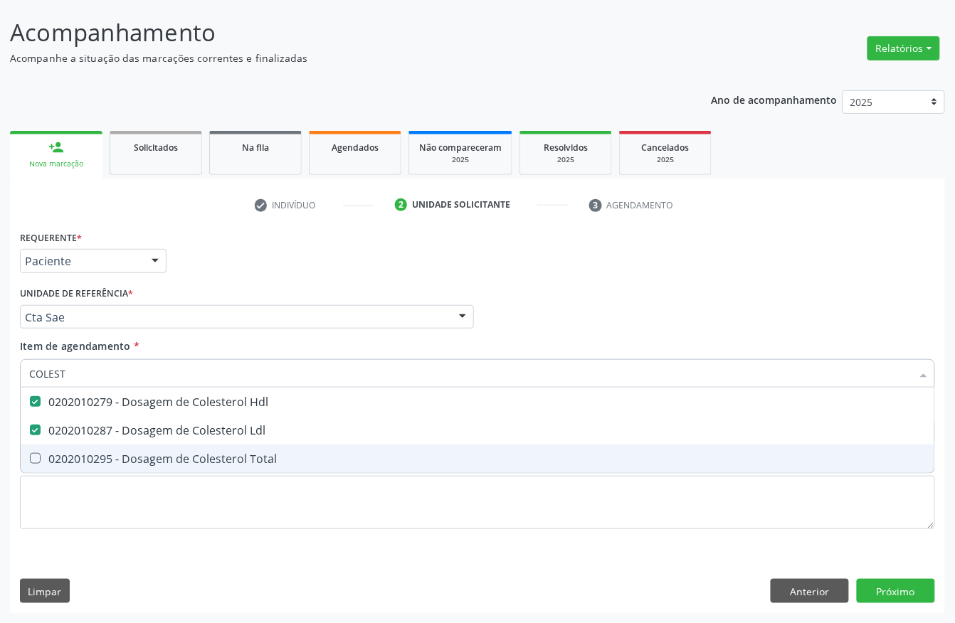
drag, startPoint x: 87, startPoint y: 453, endPoint x: 92, endPoint y: 396, distance: 57.2
click at [87, 453] on div "0202010295 - Dosagem de Colesterol Total" at bounding box center [477, 458] width 897 height 11
checkbox Total "true"
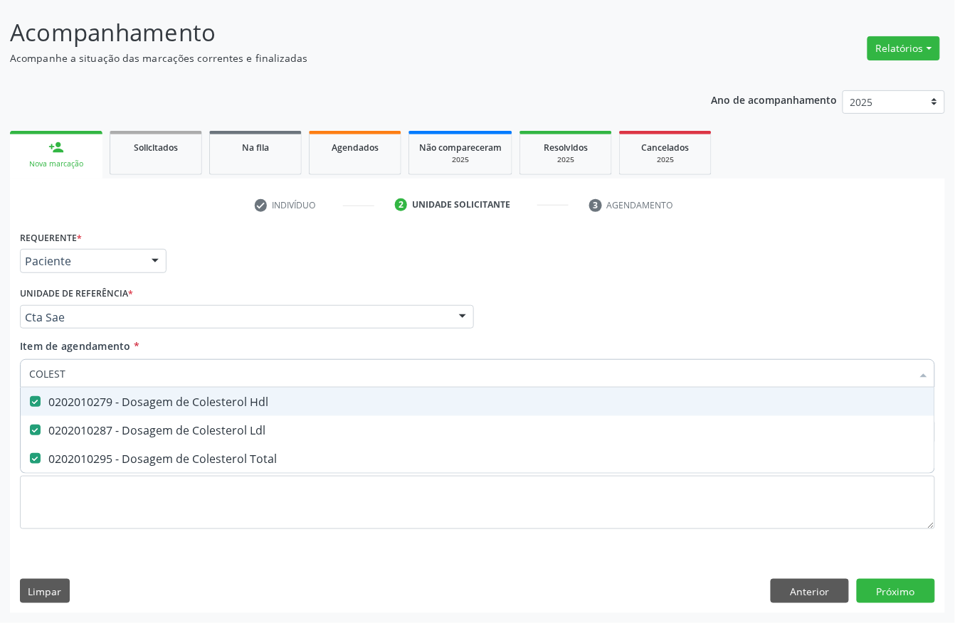
click at [92, 371] on input "COLEST" at bounding box center [470, 373] width 882 height 28
checkbox Hdl "false"
checkbox Ldl "false"
checkbox Total "false"
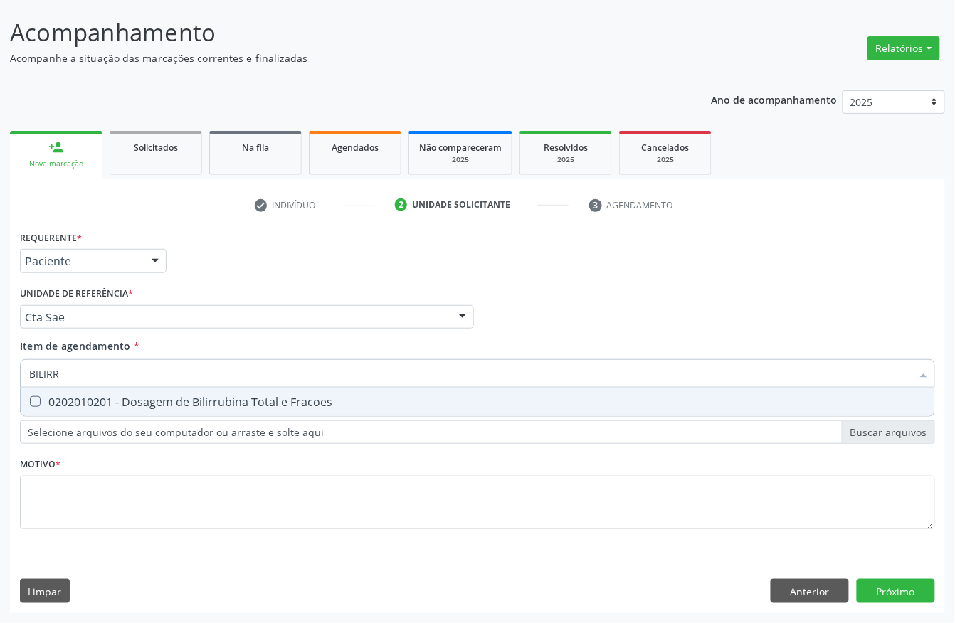
type input "BILIRRU"
click at [97, 391] on span "0202010201 - Dosagem de Bilirrubina Total e Fracoes" at bounding box center [478, 402] width 914 height 28
checkbox Fracoes "true"
click at [97, 379] on input "BILIRRU" at bounding box center [470, 373] width 882 height 28
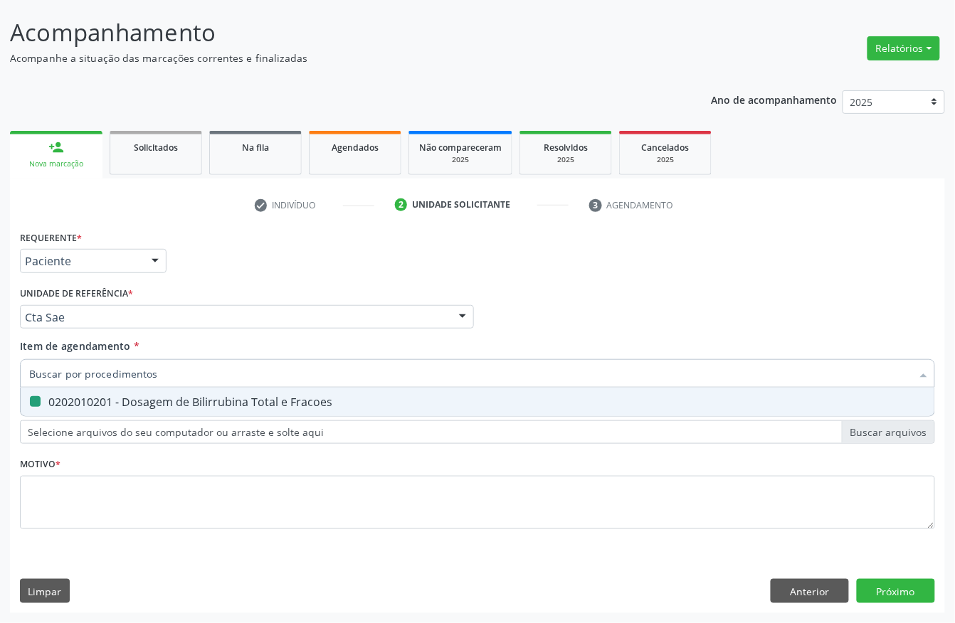
checkbox Fracoes "false"
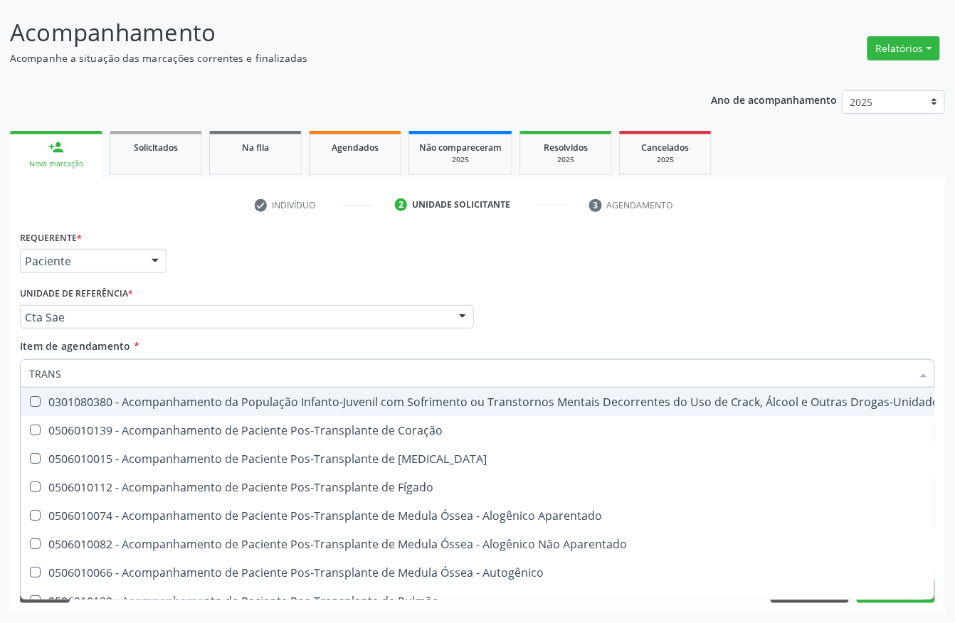
type input "TRANSA"
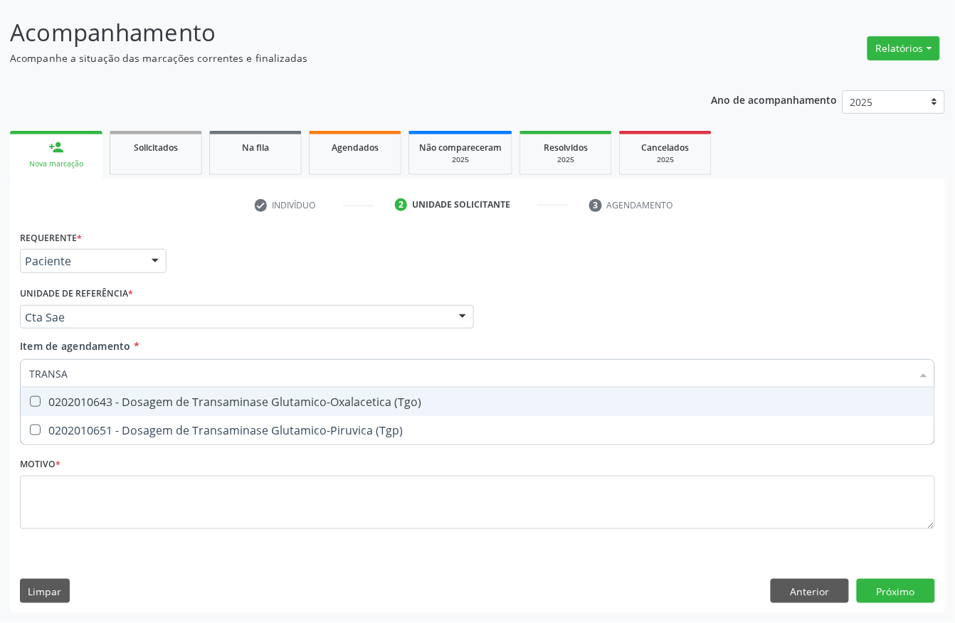
click at [95, 397] on div "0202010643 - Dosagem de Transaminase Glutamico-Oxalacetica (Tgo)" at bounding box center [477, 401] width 897 height 11
checkbox \(Tgo\) "true"
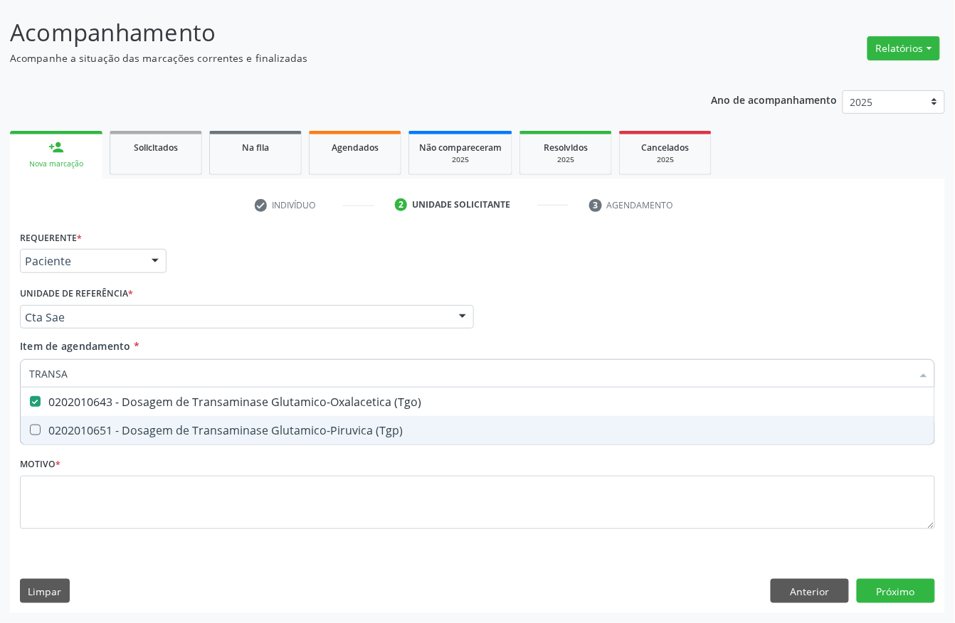
click at [89, 425] on div "0202010651 - Dosagem de Transaminase Glutamico-Piruvica (Tgp)" at bounding box center [477, 430] width 897 height 11
checkbox \(Tgp\) "true"
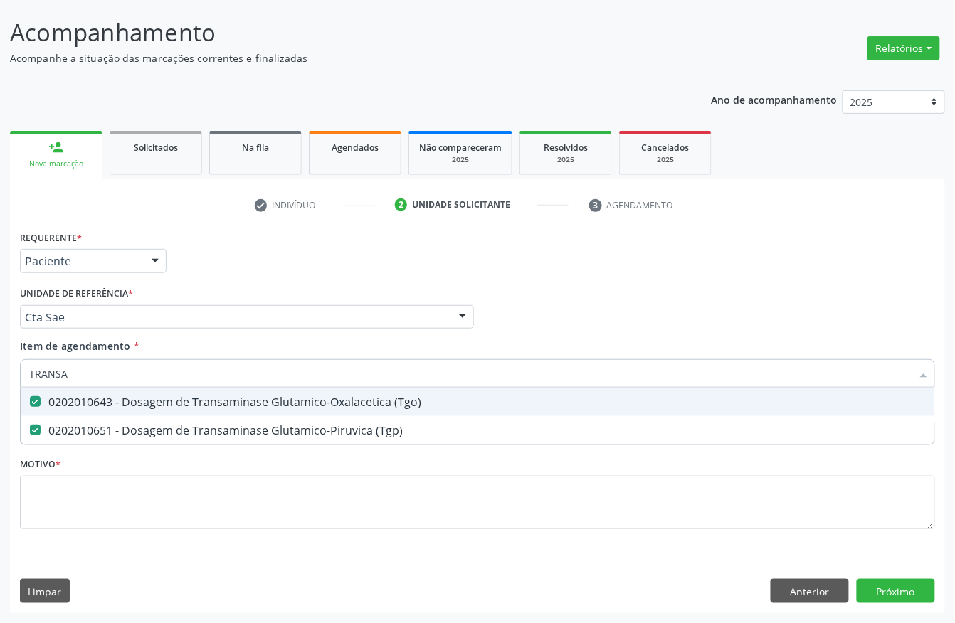
click at [84, 370] on input "TRANSA" at bounding box center [470, 373] width 882 height 28
checkbox \(Tgo\) "false"
checkbox \(Tgp\) "false"
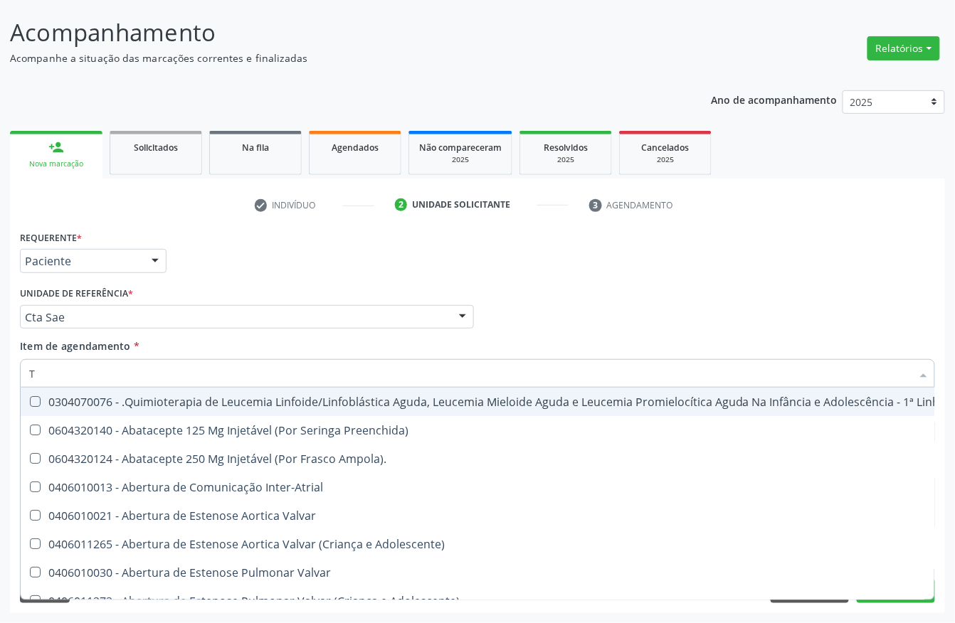
type input "TR"
checkbox Visual "true"
checkbox Primária "true"
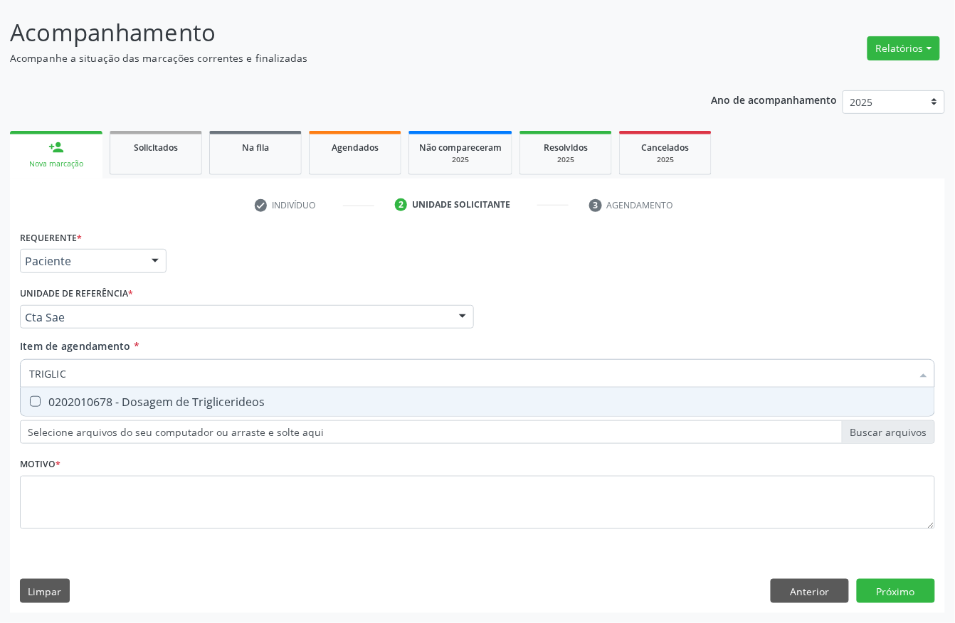
type input "TRIGLICE"
click at [91, 396] on div "0202010678 - Dosagem de Triglicerideos" at bounding box center [477, 401] width 897 height 11
checkbox Triglicerideos "true"
click at [100, 371] on input "TRIGLICE" at bounding box center [470, 373] width 882 height 28
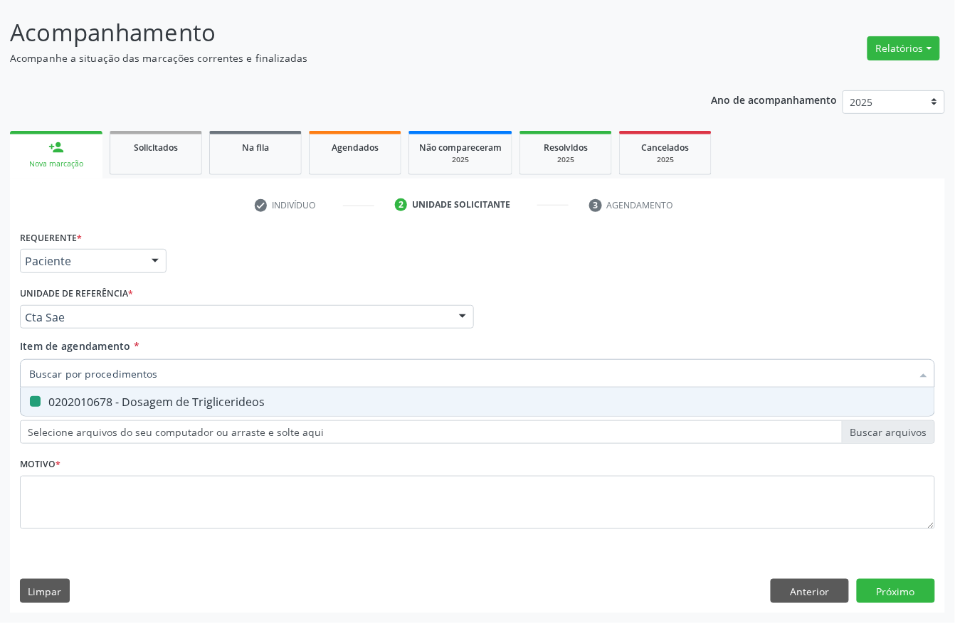
checkbox Triglicerideos "false"
type input "HEMOGRA"
click at [84, 401] on div "0202020380 - Hemograma Completo" at bounding box center [477, 401] width 897 height 11
checkbox Completo "true"
click at [100, 369] on input "HEMOGRA" at bounding box center [470, 373] width 882 height 28
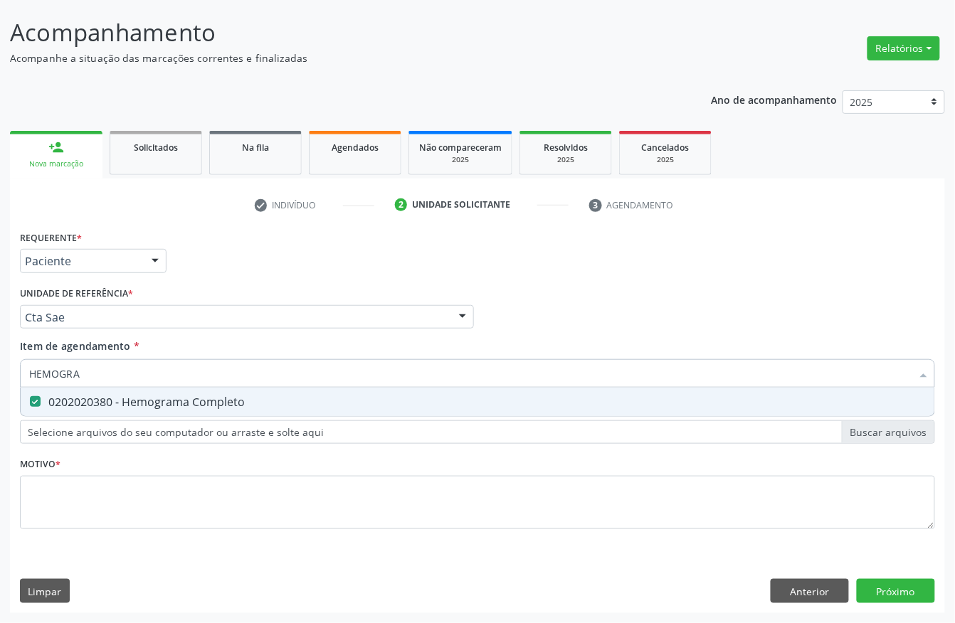
click at [100, 369] on input "HEMOGRA" at bounding box center [470, 373] width 882 height 28
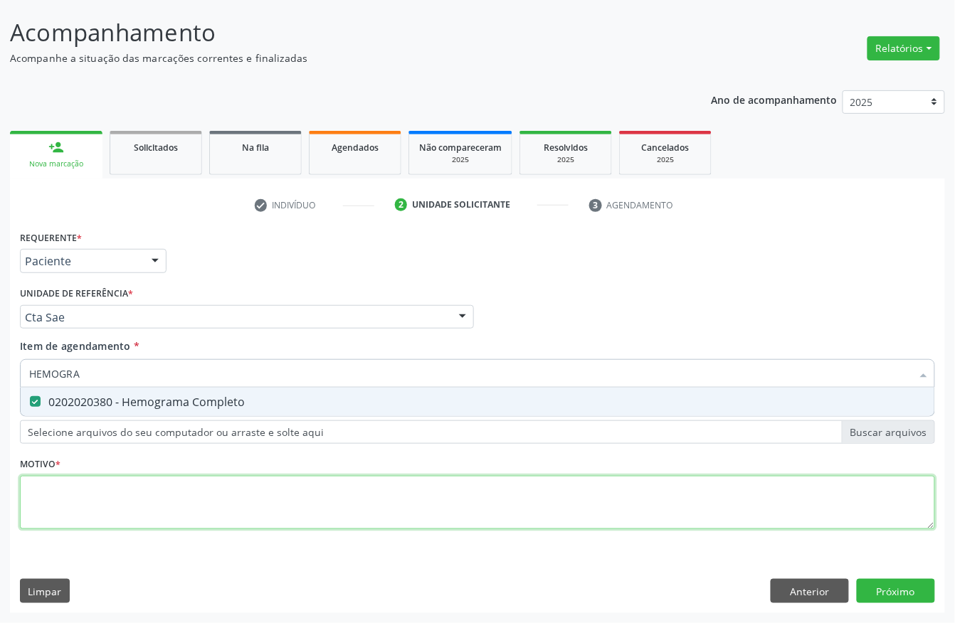
click at [84, 499] on div "Requerente * Paciente Profissional de Saúde Paciente Nenhum resultado encontrad…" at bounding box center [477, 388] width 915 height 322
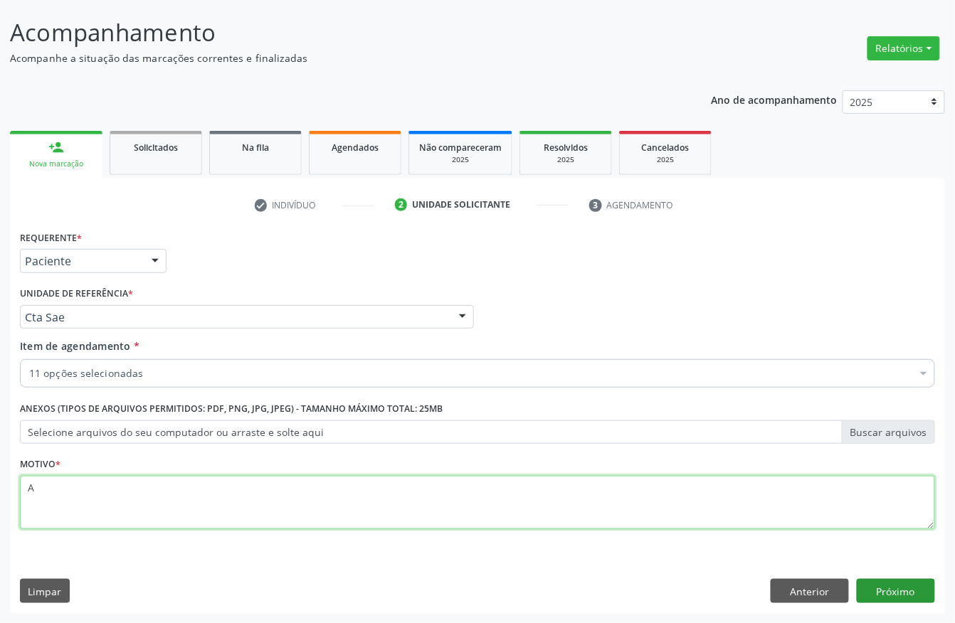
type textarea "A"
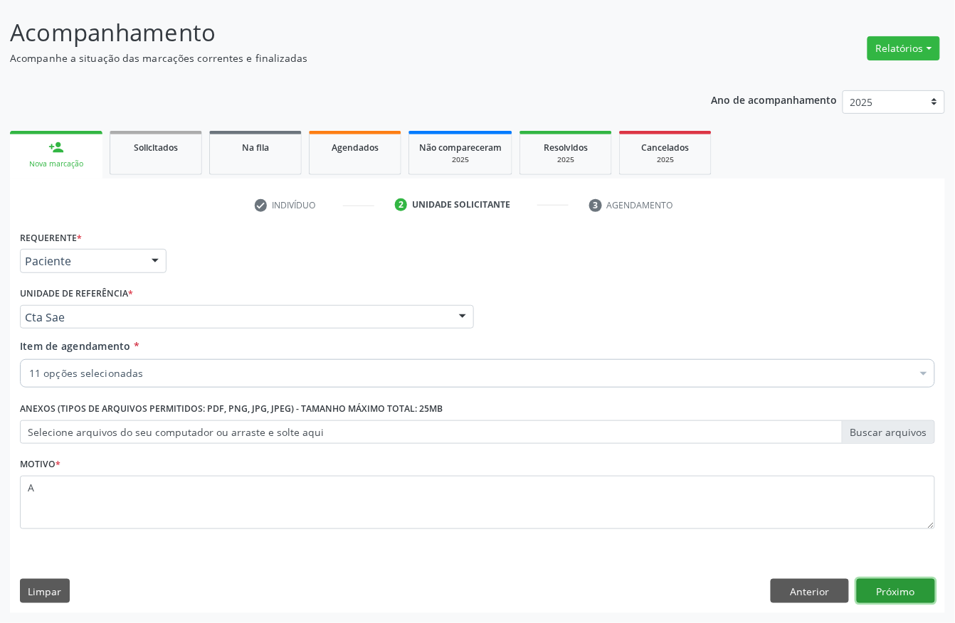
click at [897, 591] on button "Próximo" at bounding box center [896, 591] width 78 height 24
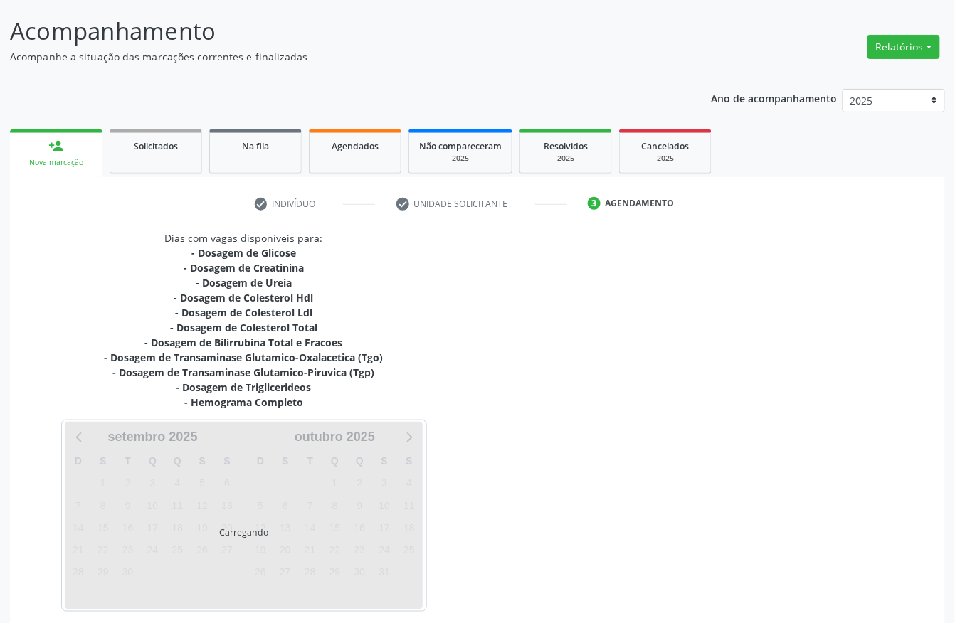
scroll to position [146, 0]
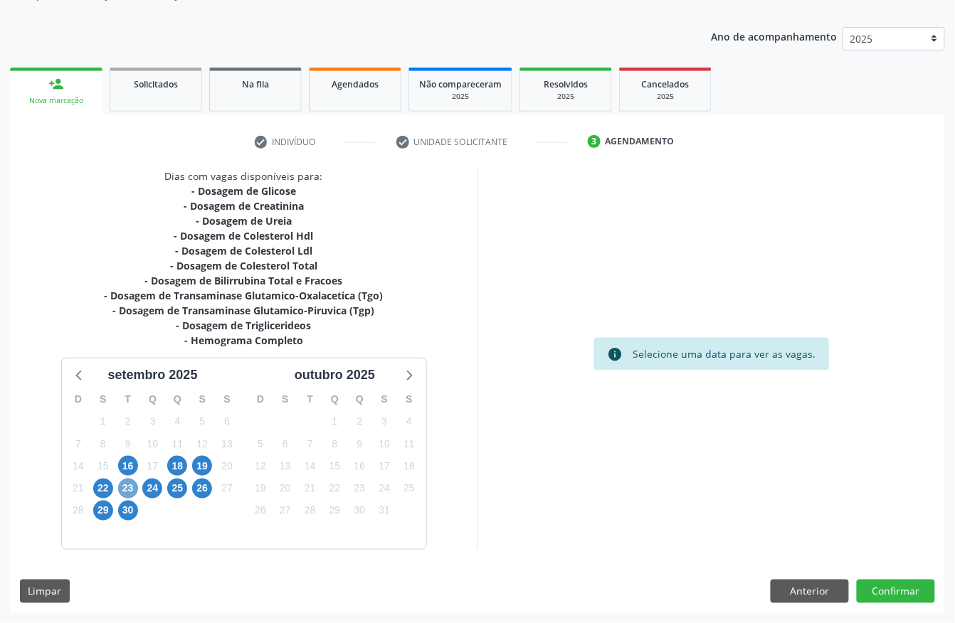
click at [131, 484] on span "23" at bounding box center [128, 489] width 20 height 20
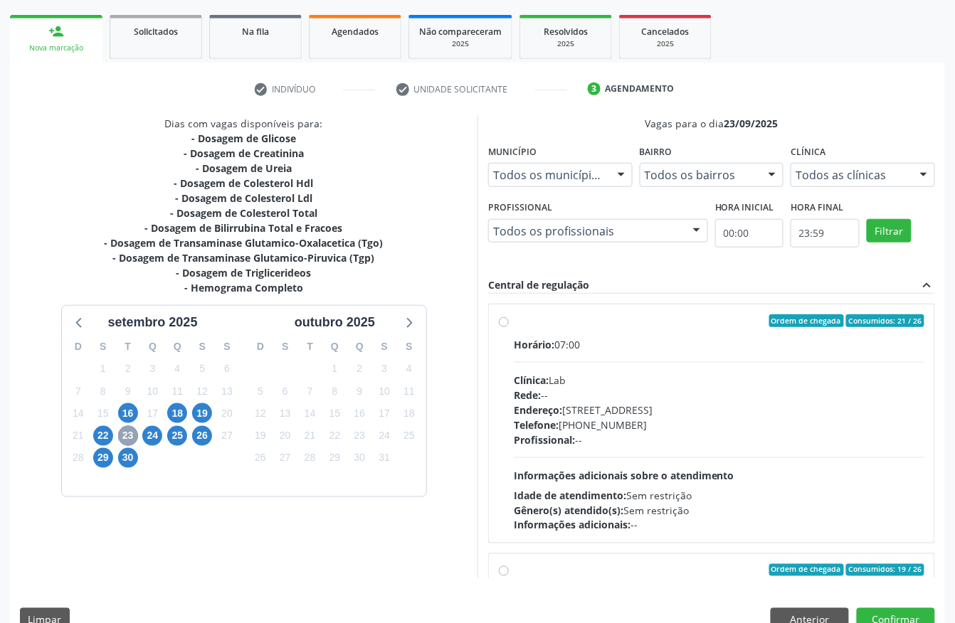
scroll to position [228, 0]
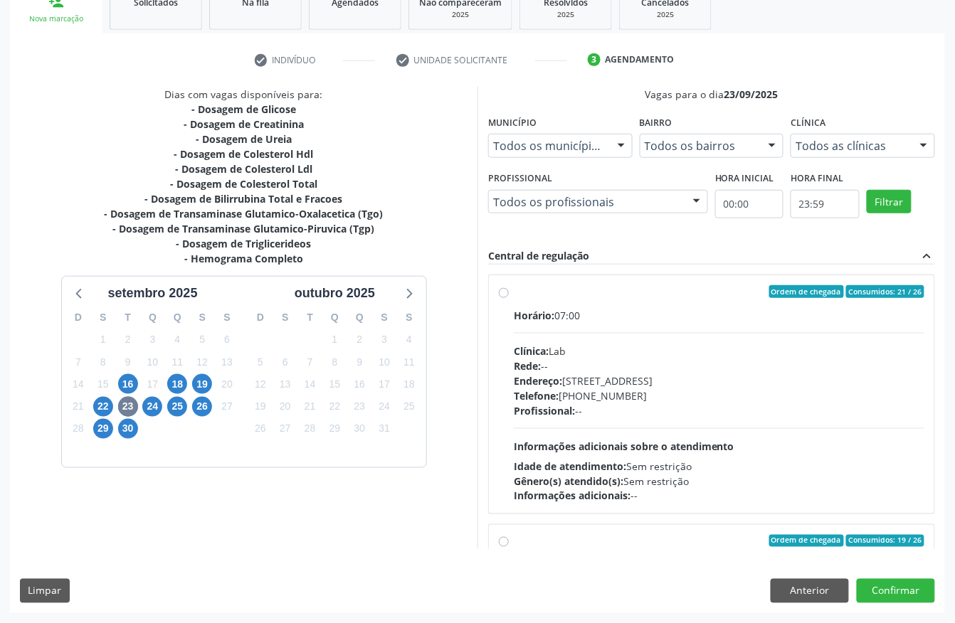
click at [623, 334] on div "Horário: 07:00 Clínica: Lab Rede: -- Endereço: Casa, nº 1037, N S da Penha, Ser…" at bounding box center [719, 406] width 411 height 196
click at [509, 298] on input "Ordem de chegada Consumidos: 21 / 26 Horário: 07:00 Clínica: Lab Rede: -- Ender…" at bounding box center [504, 291] width 10 height 13
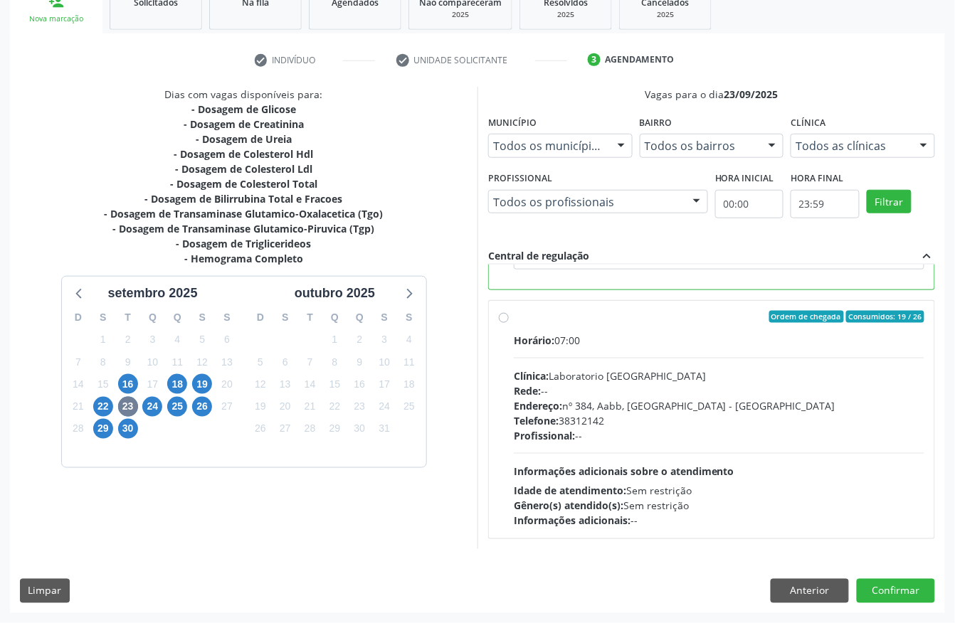
click at [635, 428] on div "Profissional: --" at bounding box center [719, 435] width 411 height 15
click at [509, 324] on input "Ordem de chegada Consumidos: 19 / 26 Horário: 07:00 Clínica: Laboratorio Sao Fr…" at bounding box center [504, 317] width 10 height 13
radio input "false"
radio input "true"
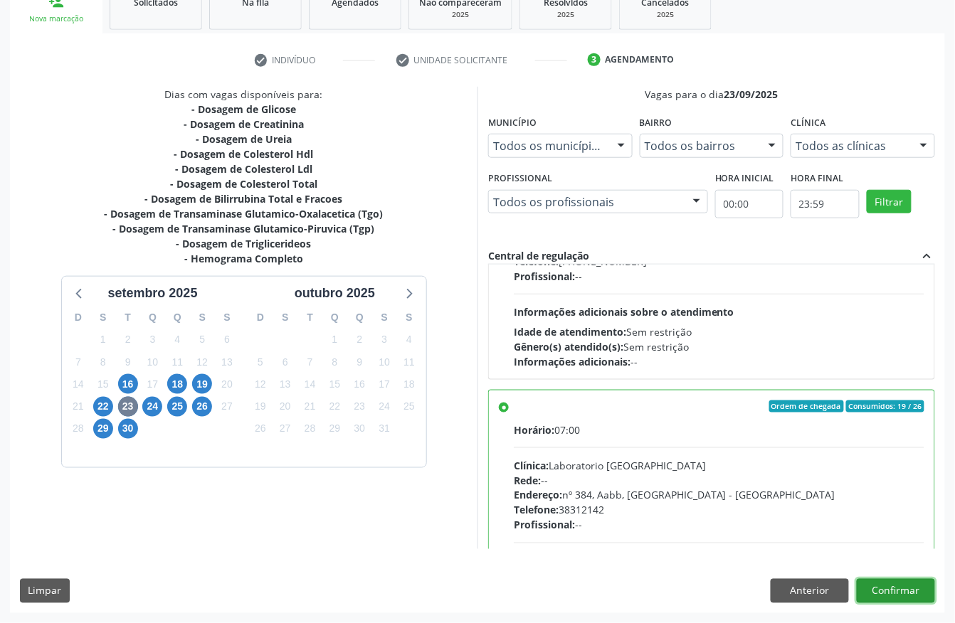
click at [894, 595] on button "Confirmar" at bounding box center [896, 591] width 78 height 24
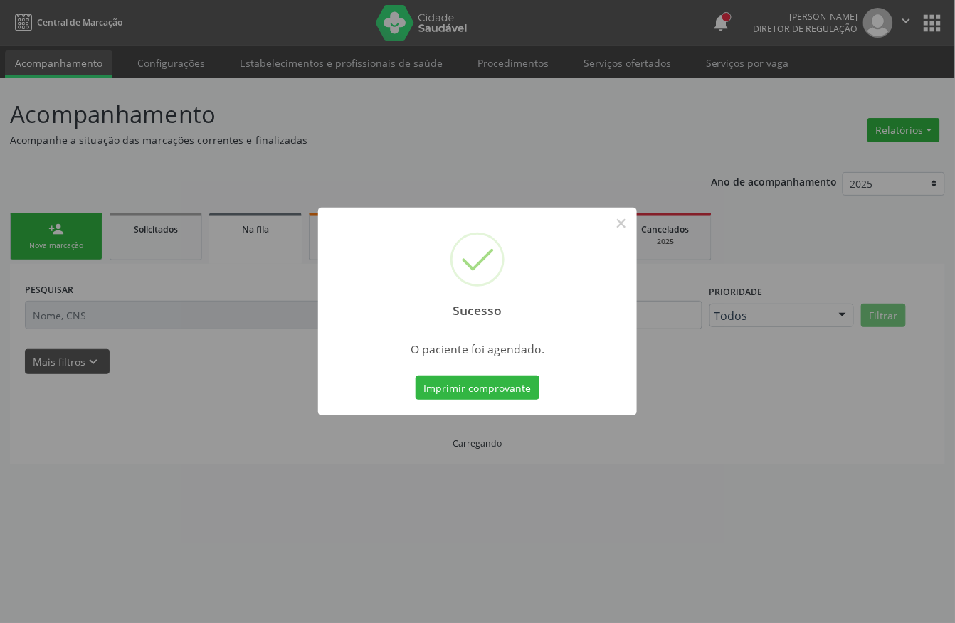
scroll to position [0, 0]
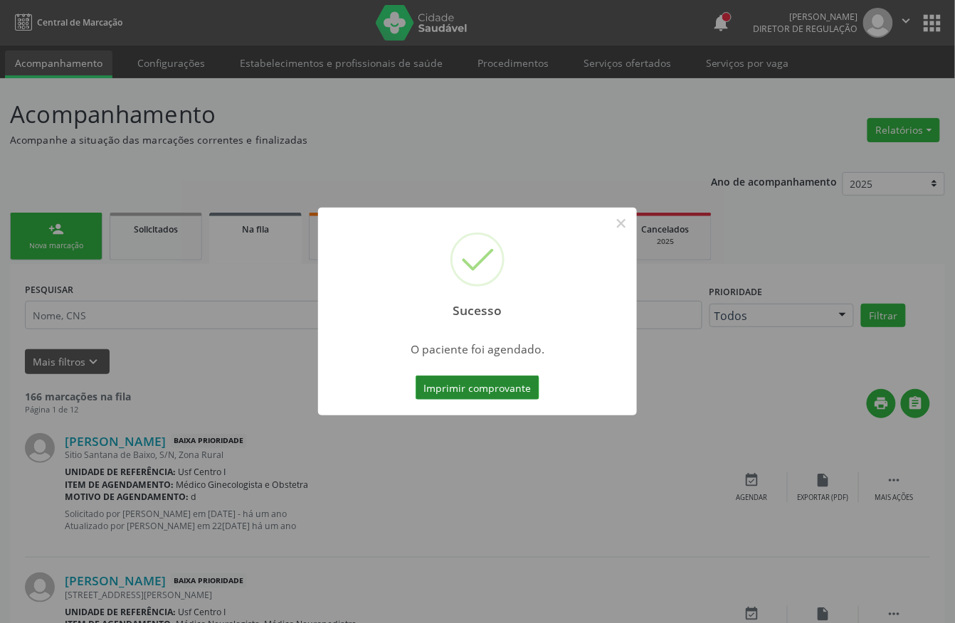
click at [439, 393] on button "Imprimir comprovante" at bounding box center [478, 388] width 124 height 24
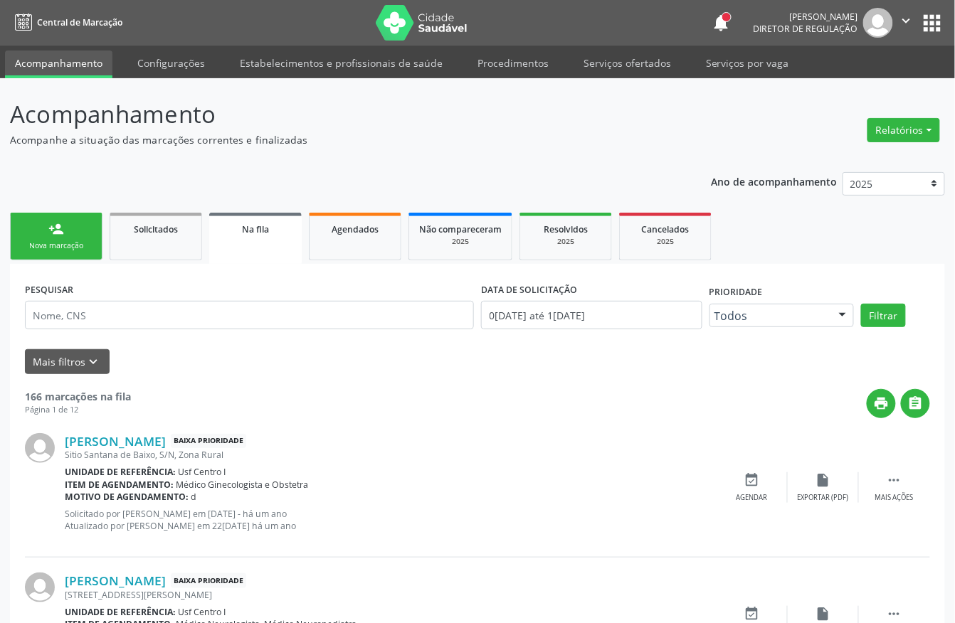
click at [78, 251] on link "person_add Nova marcação" at bounding box center [56, 237] width 92 height 48
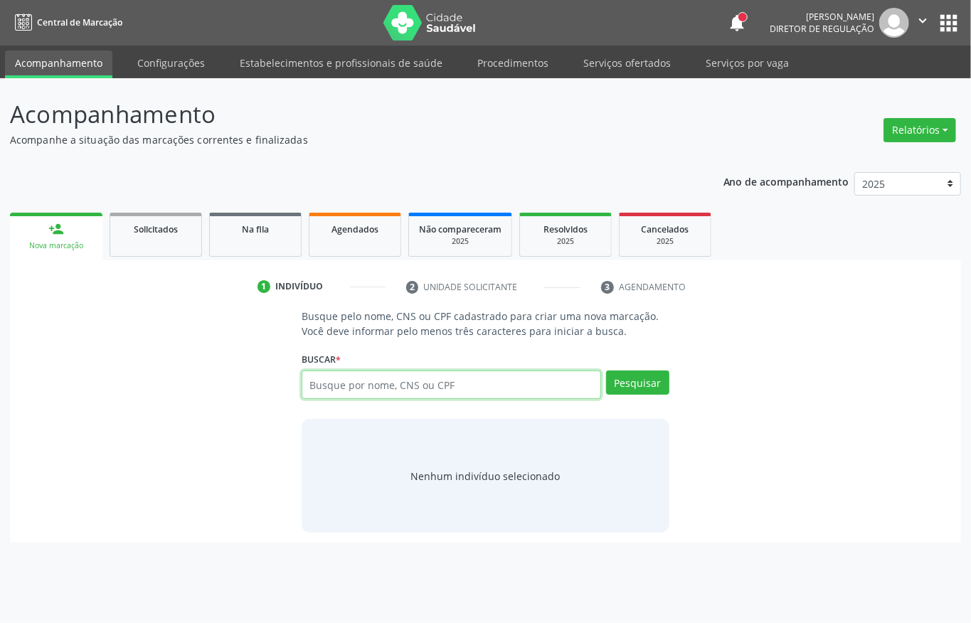
click at [333, 386] on input "text" at bounding box center [452, 385] width 300 height 28
type input "708604094950685"
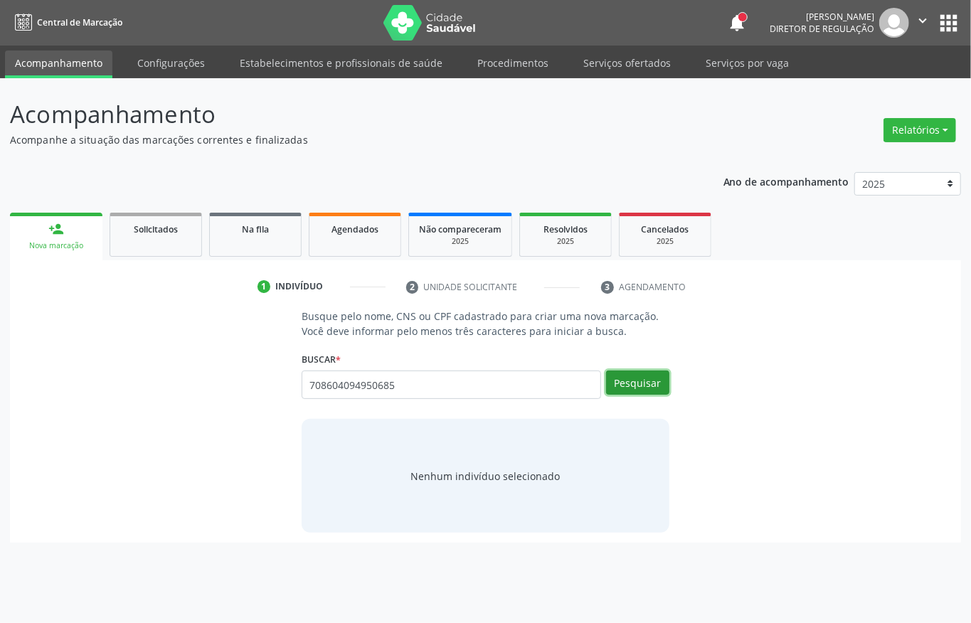
click at [652, 383] on button "Pesquisar" at bounding box center [637, 383] width 63 height 24
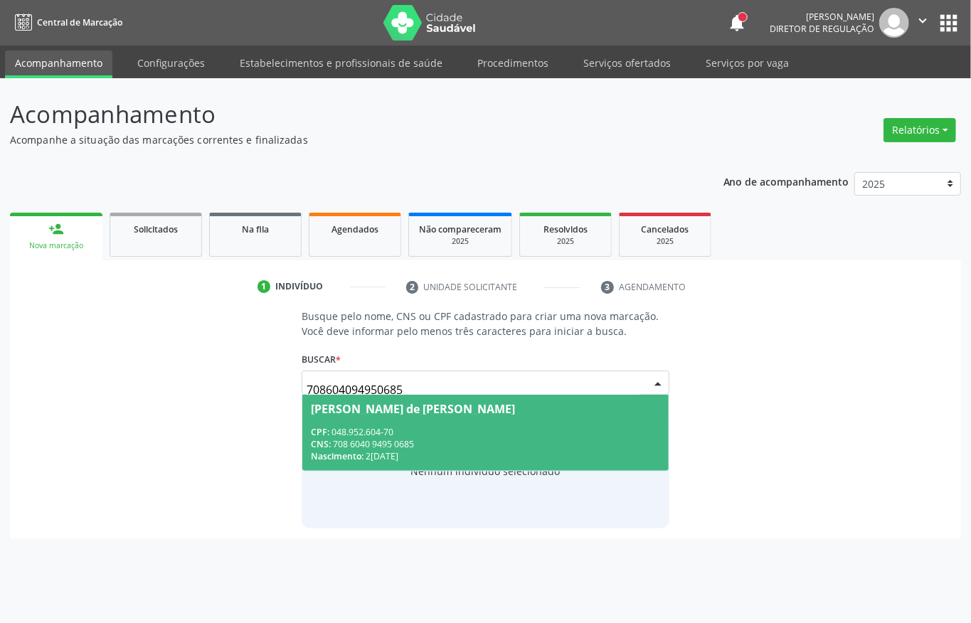
click at [477, 457] on div "Nascimento: 27/10/1986" at bounding box center [485, 456] width 349 height 12
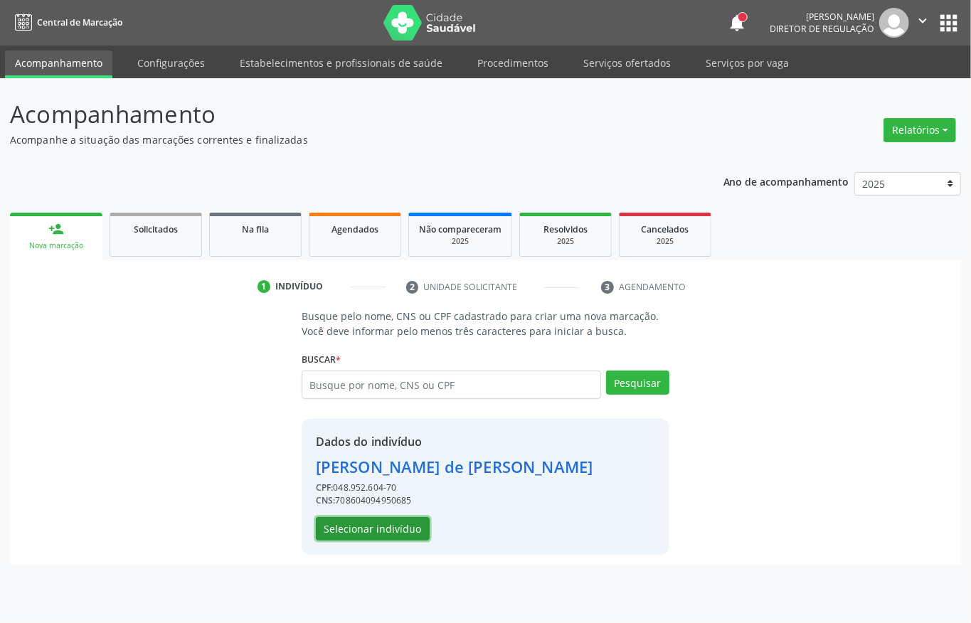
click at [391, 534] on button "Selecionar indivíduo" at bounding box center [373, 529] width 114 height 24
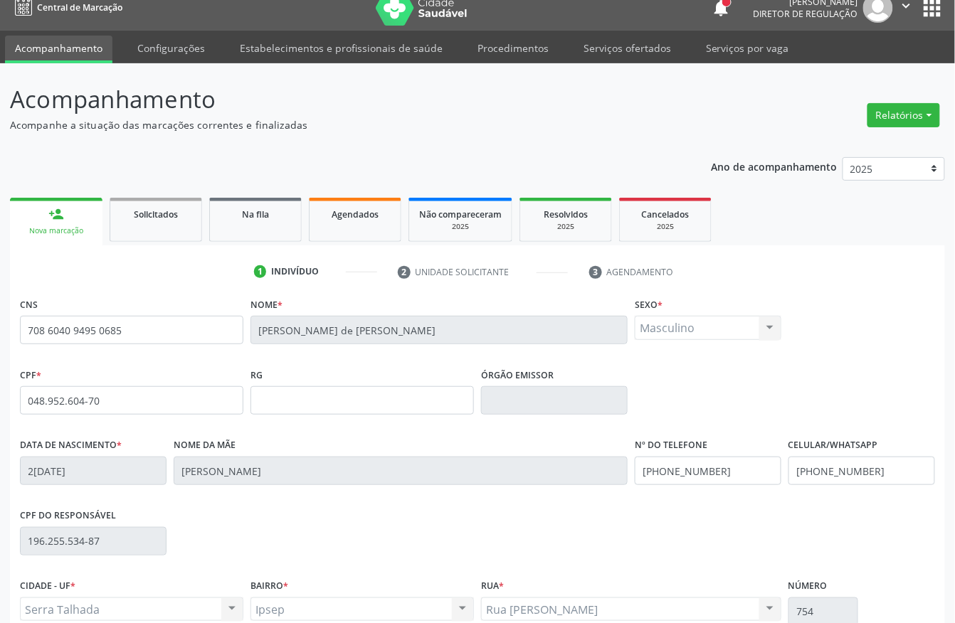
scroll to position [149, 0]
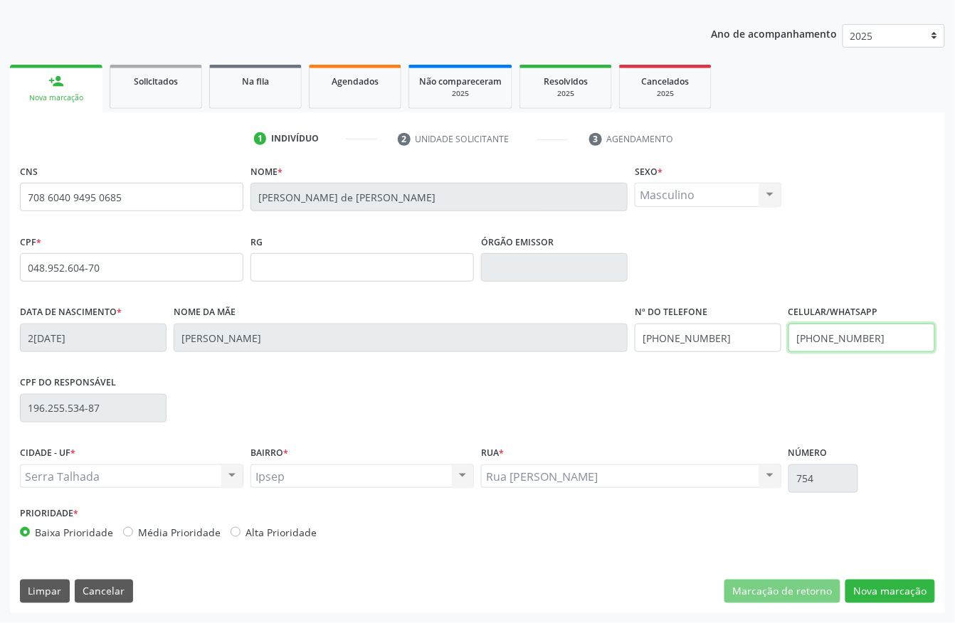
click at [837, 343] on input "(87) 98169-3477" at bounding box center [861, 338] width 147 height 28
click at [706, 337] on input "(87) 99939-8215" at bounding box center [708, 338] width 147 height 28
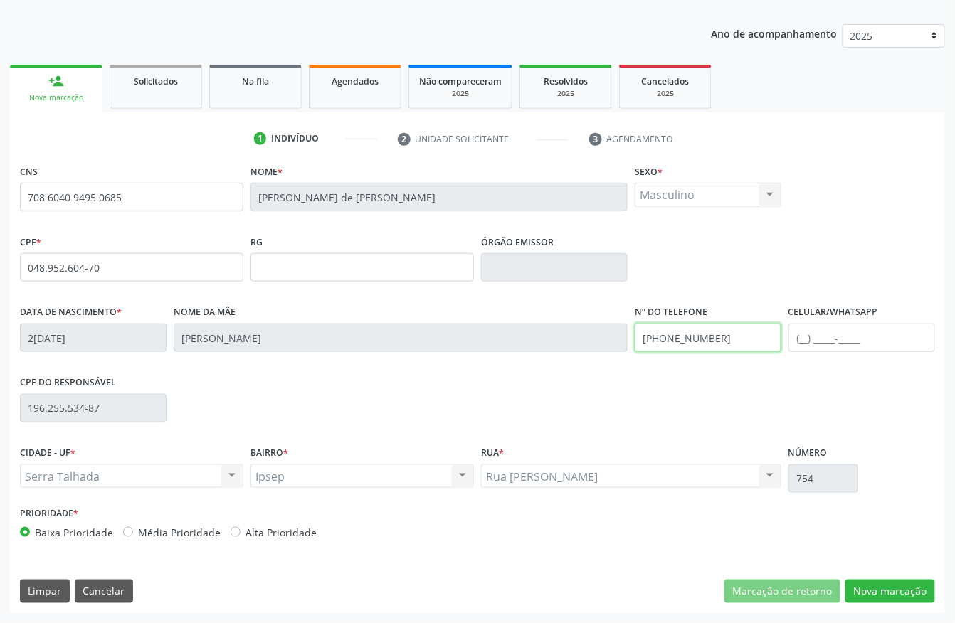
click at [706, 337] on input "(87) 99939-8215" at bounding box center [708, 338] width 147 height 28
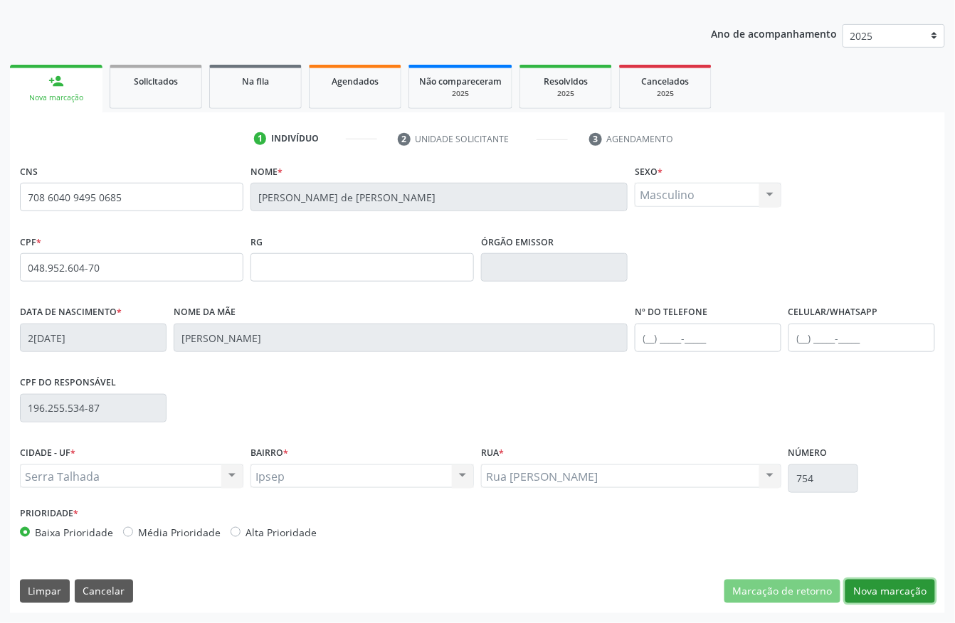
click at [904, 583] on button "Nova marcação" at bounding box center [890, 592] width 90 height 24
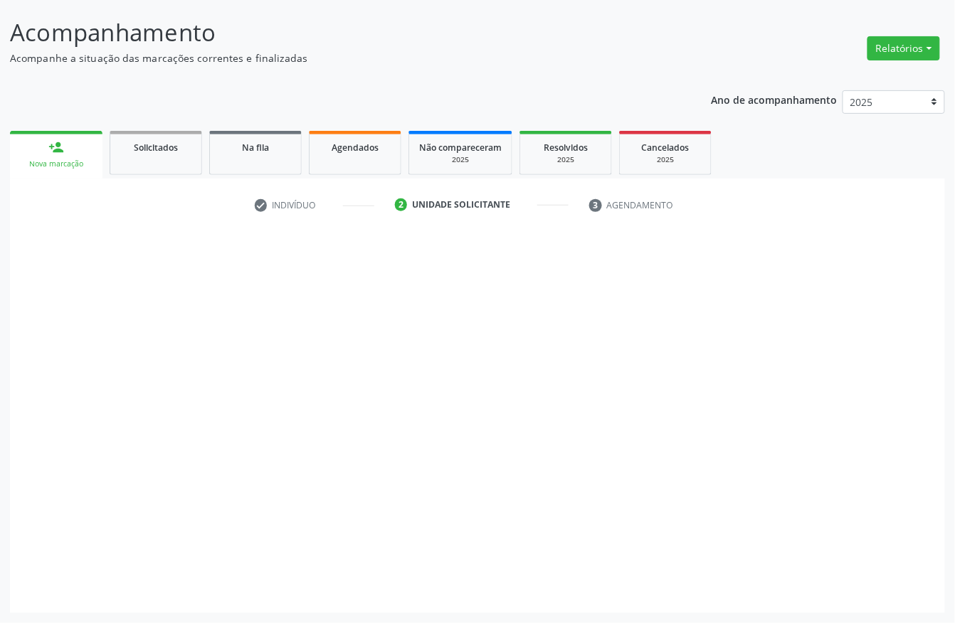
scroll to position [83, 0]
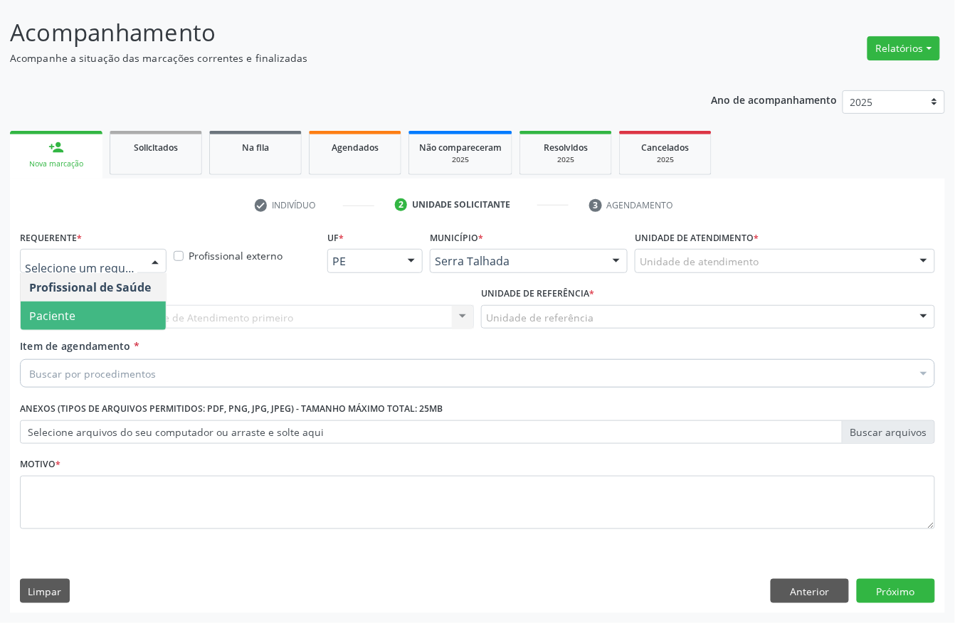
click at [60, 308] on span "Paciente" at bounding box center [52, 316] width 46 height 16
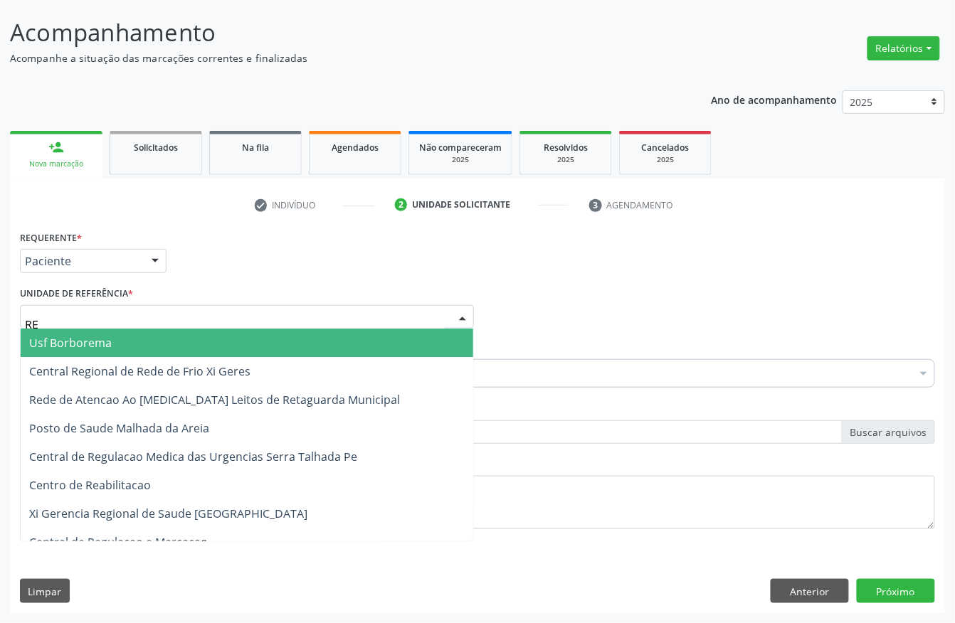
type input "REA"
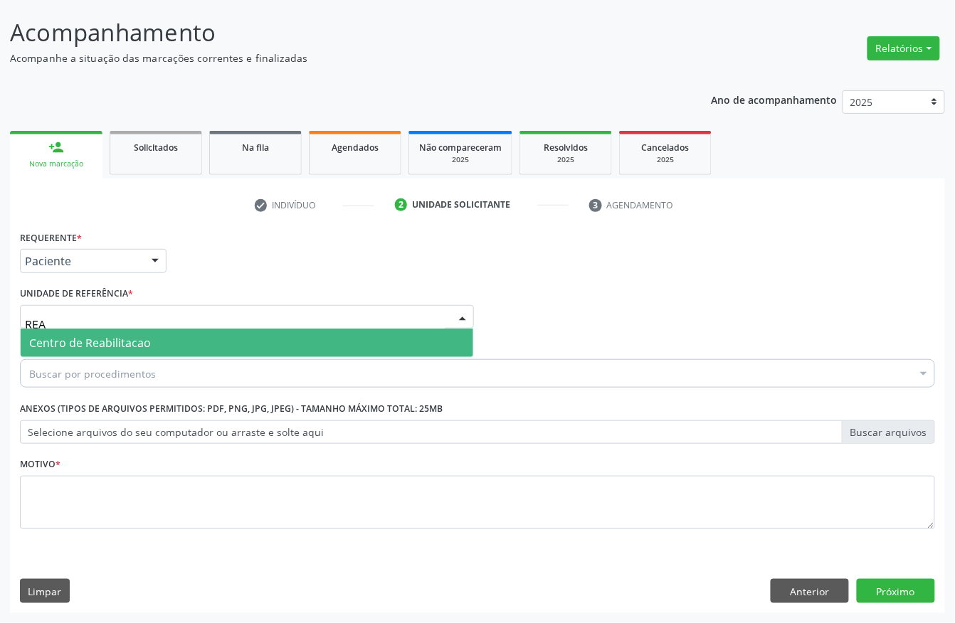
click at [81, 343] on span "Centro de Reabilitacao" at bounding box center [90, 343] width 122 height 16
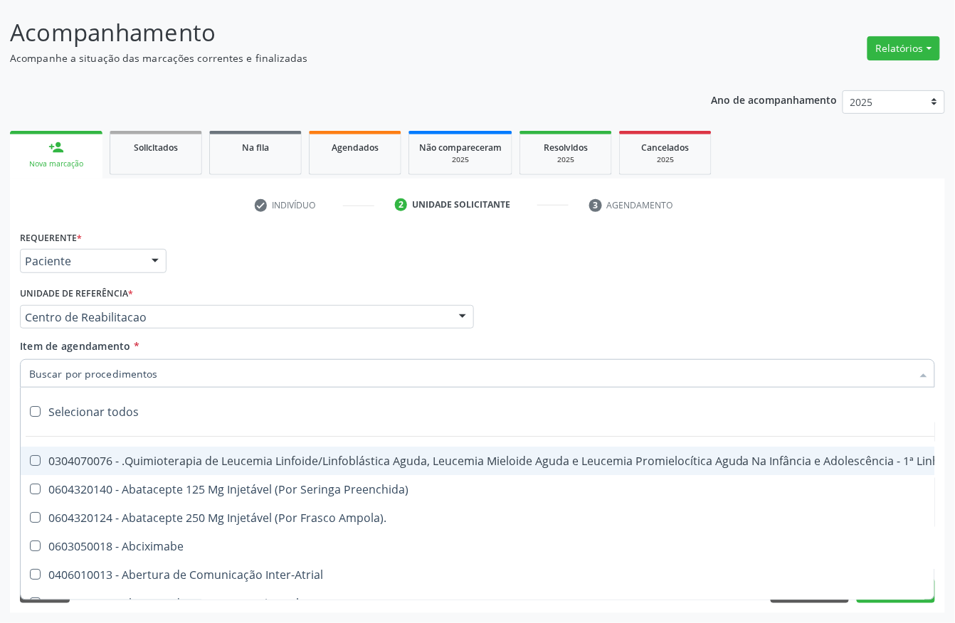
type input "R"
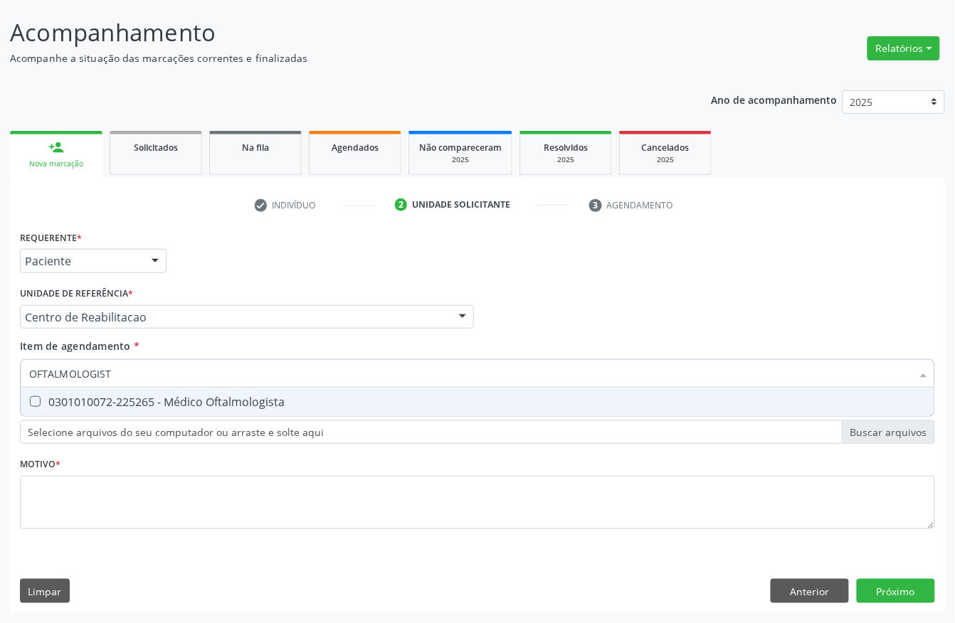
type input "OFTALMOLOGISTA"
click at [115, 399] on div "0301010072-225265 - Médico Oftalmologista" at bounding box center [477, 401] width 897 height 11
checkbox Oftalmologista "true"
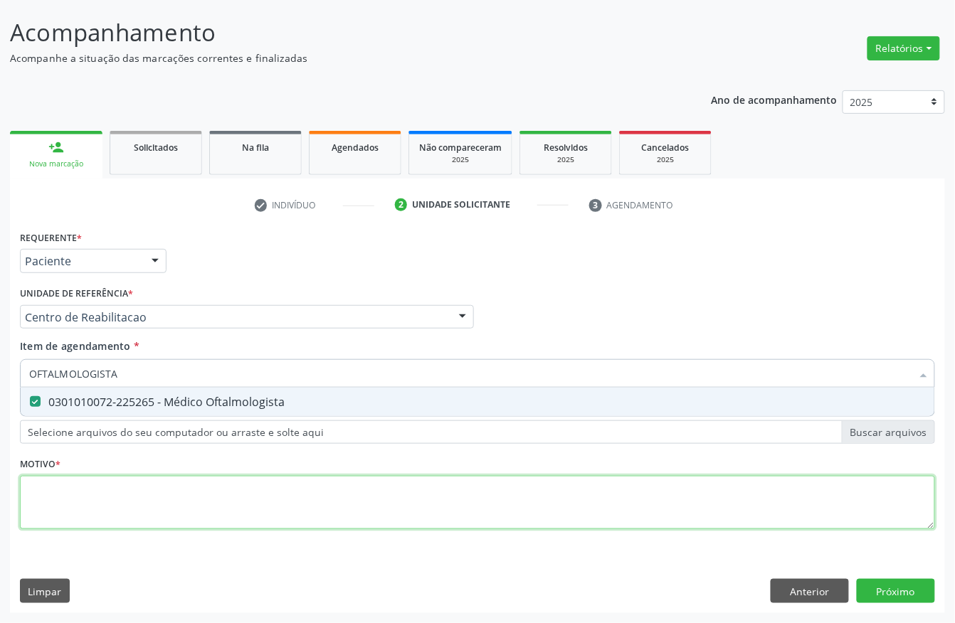
click at [117, 494] on div "Requerente * Paciente Profissional de Saúde Paciente Nenhum resultado encontrad…" at bounding box center [477, 388] width 915 height 322
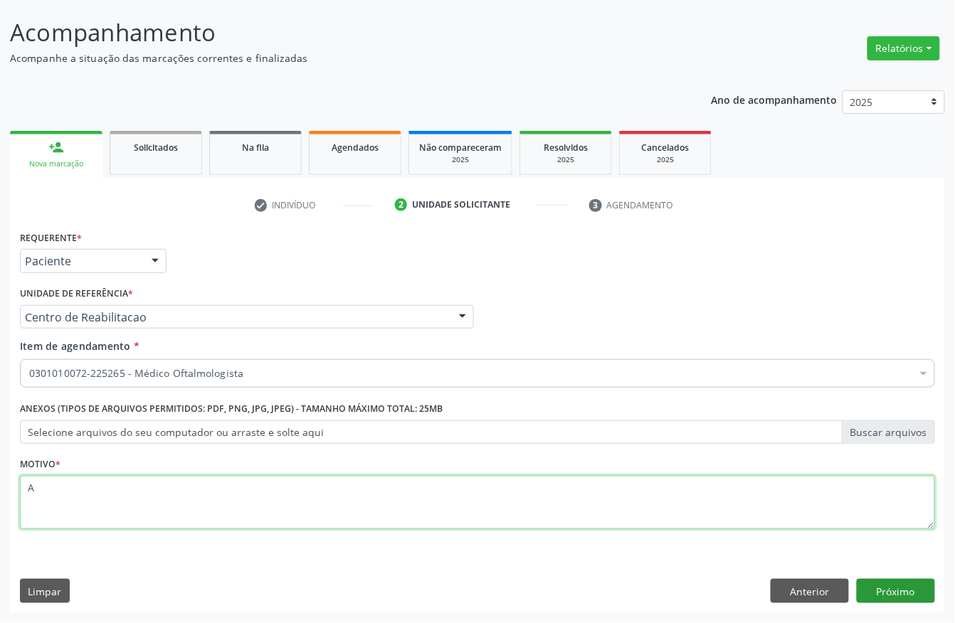
type textarea "A"
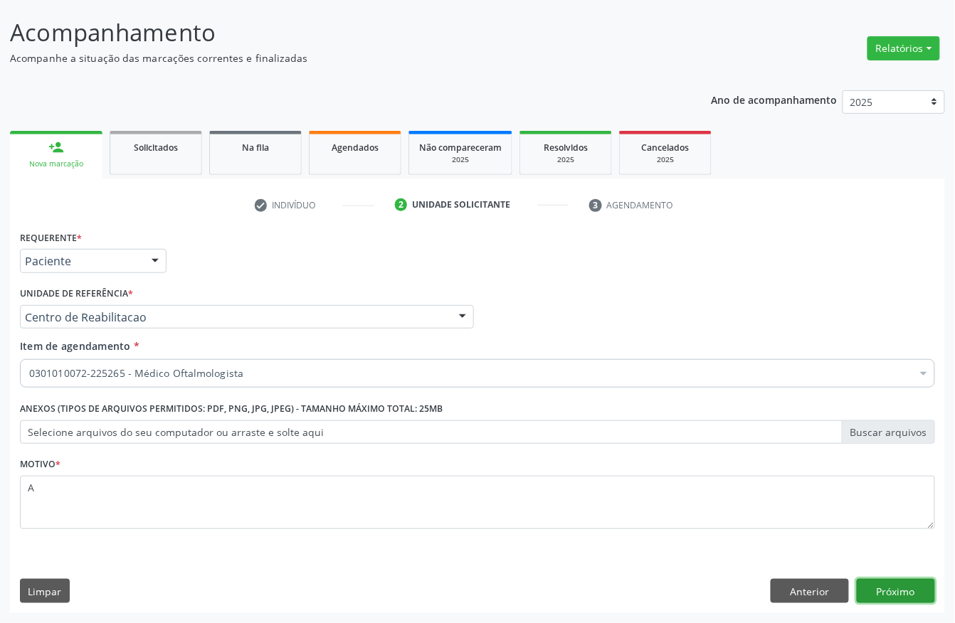
click at [883, 601] on button "Próximo" at bounding box center [896, 591] width 78 height 24
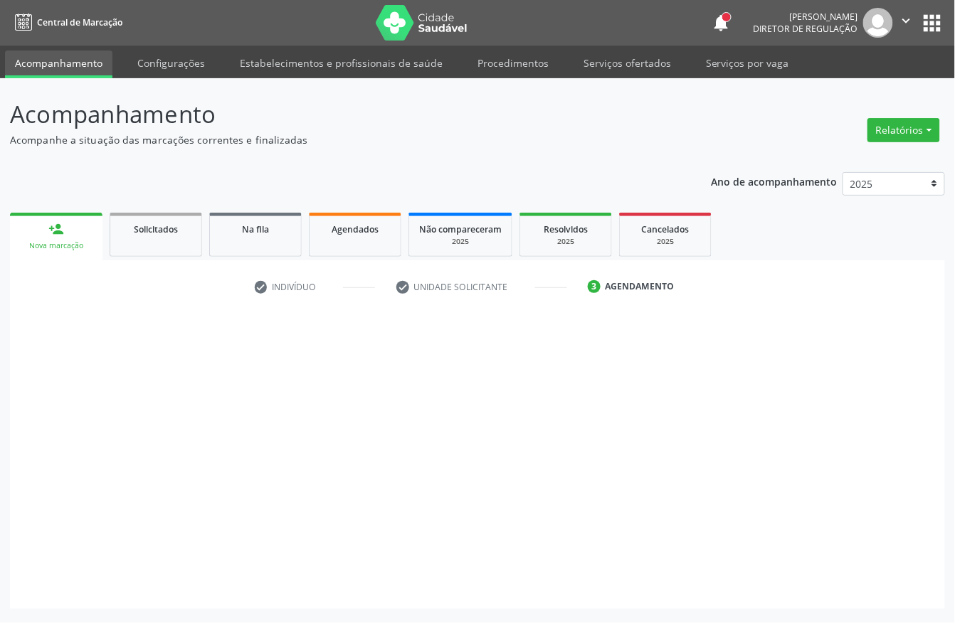
scroll to position [0, 0]
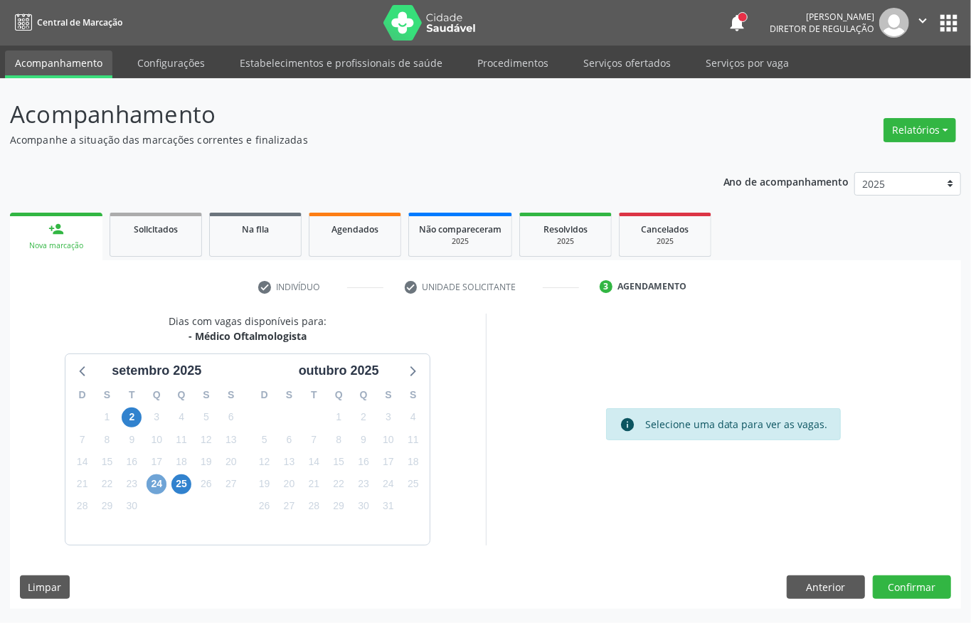
click at [162, 485] on span "24" at bounding box center [157, 485] width 20 height 20
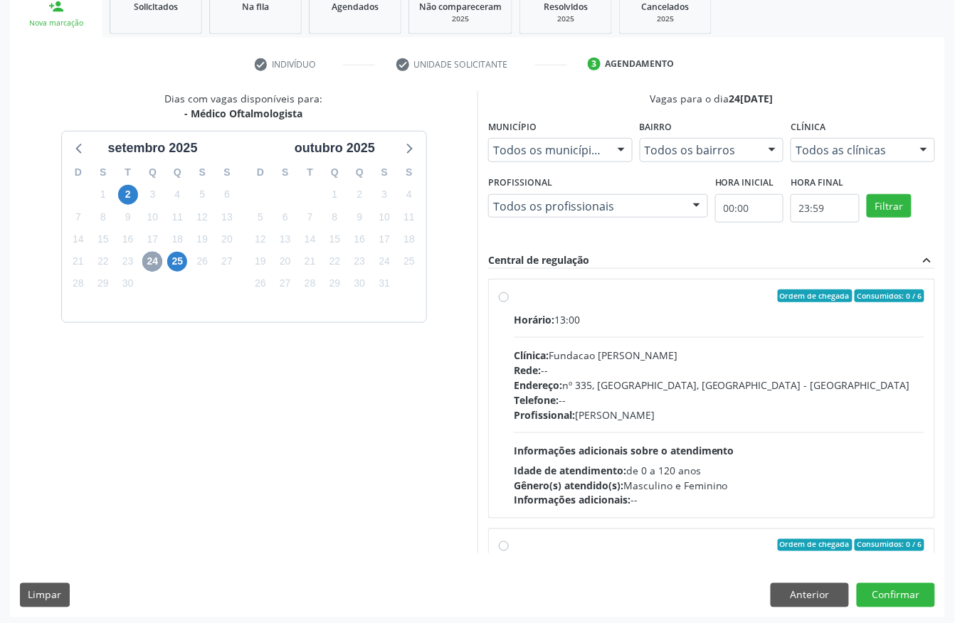
scroll to position [228, 0]
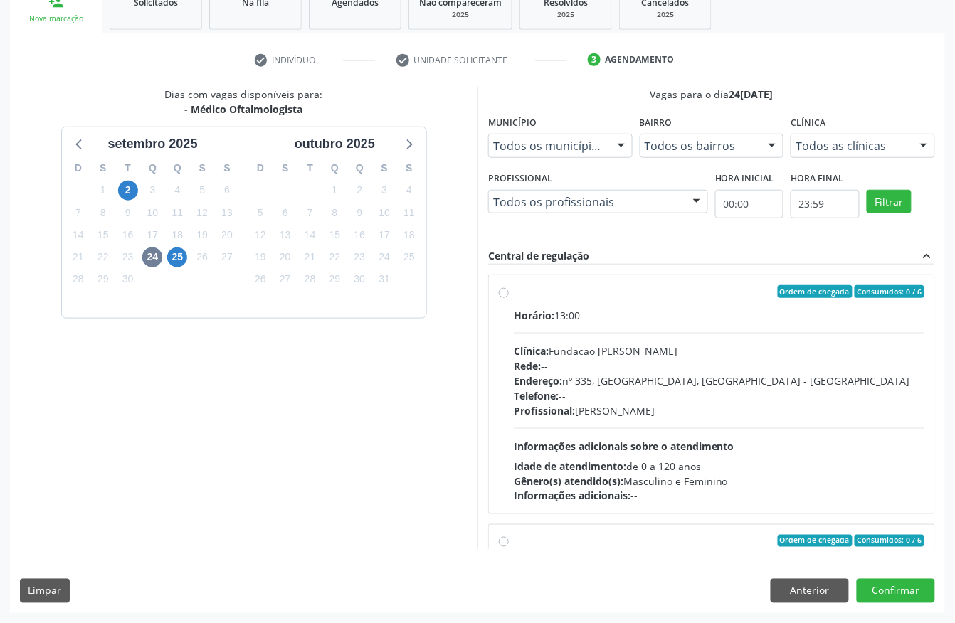
click at [522, 402] on div "Telefone: --" at bounding box center [719, 395] width 411 height 15
click at [509, 298] on input "Ordem de chegada Consumidos: 0 / 6 Horário: 13:00 Clínica: Fundacao Altino Vent…" at bounding box center [504, 291] width 10 height 13
radio input "true"
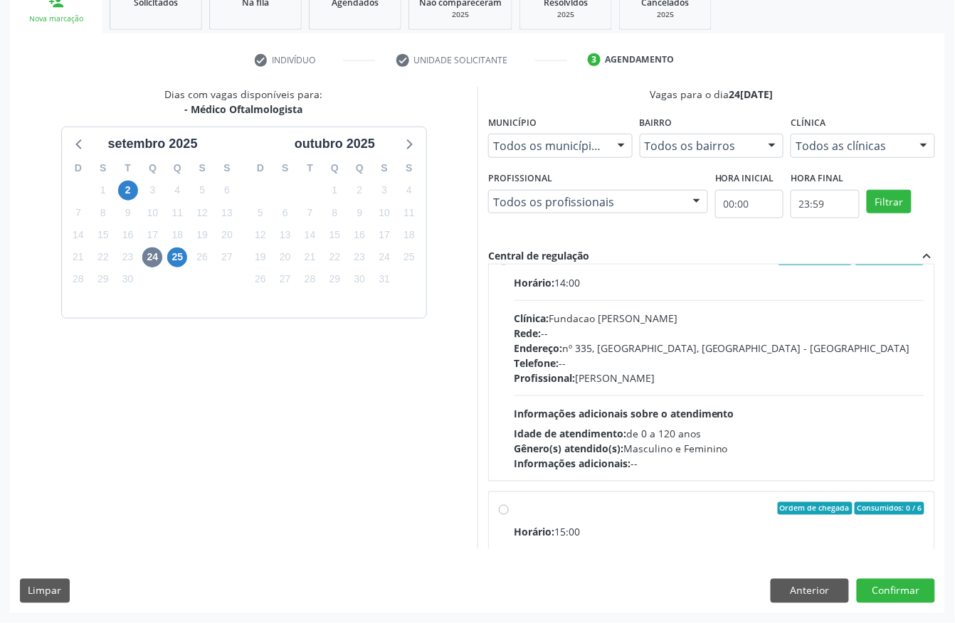
scroll to position [379, 0]
click at [874, 579] on button "Confirmar" at bounding box center [896, 591] width 78 height 24
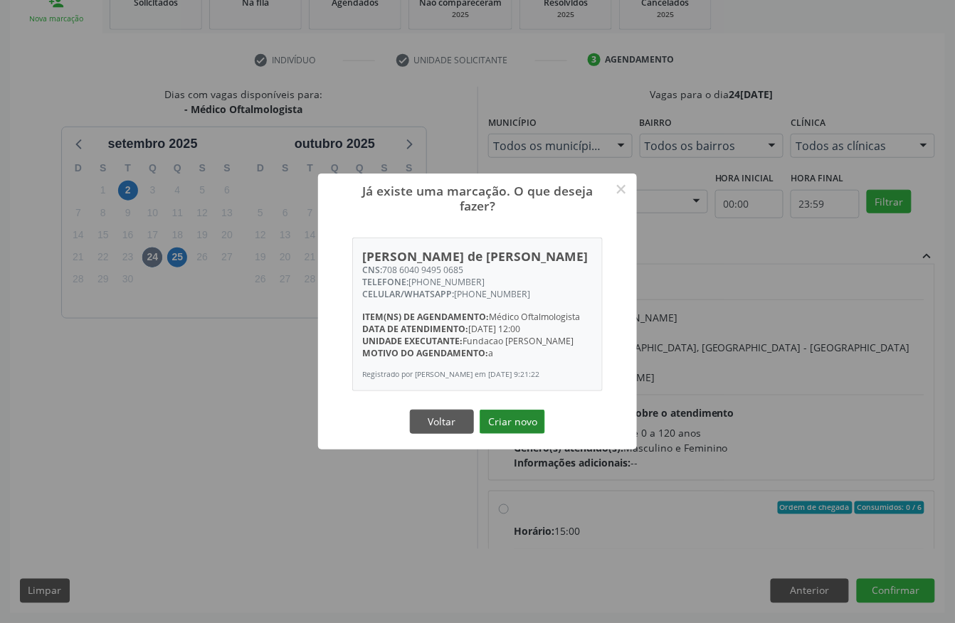
click at [492, 420] on button "Criar novo" at bounding box center [512, 422] width 65 height 24
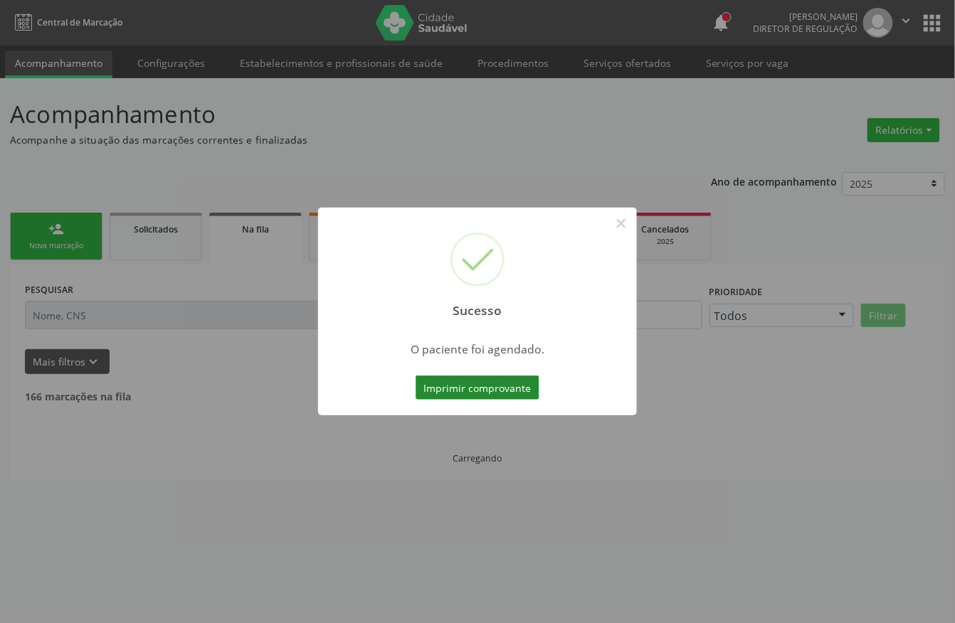
scroll to position [0, 0]
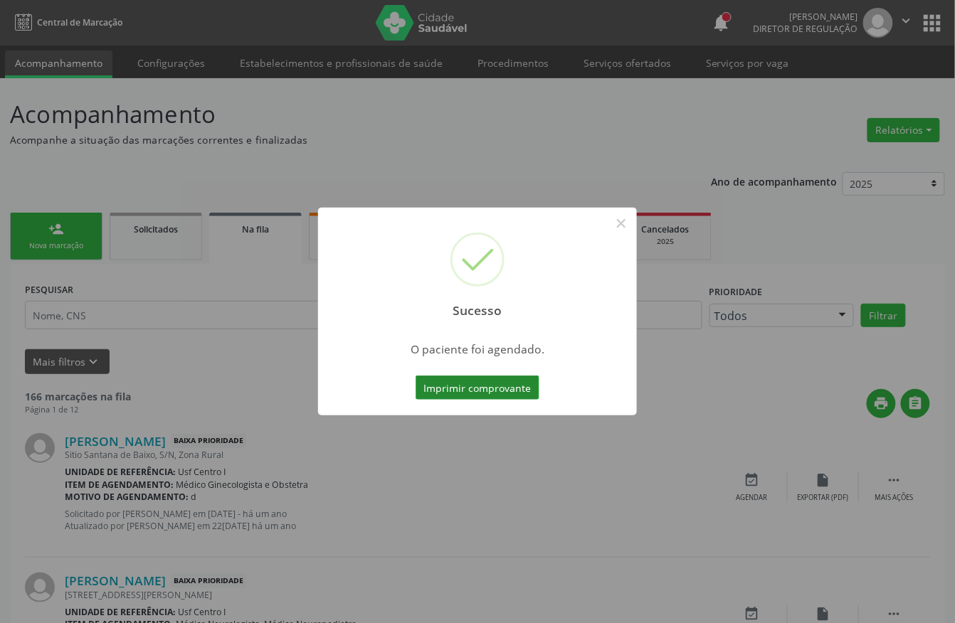
click at [474, 391] on button "Imprimir comprovante" at bounding box center [478, 388] width 124 height 24
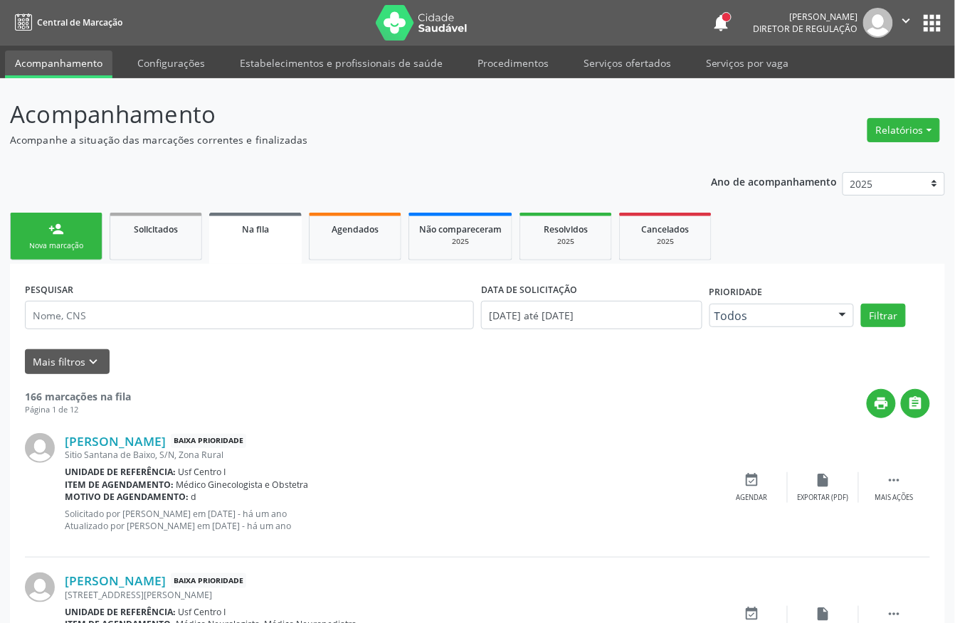
click at [91, 226] on link "person_add Nova marcação" at bounding box center [56, 237] width 92 height 48
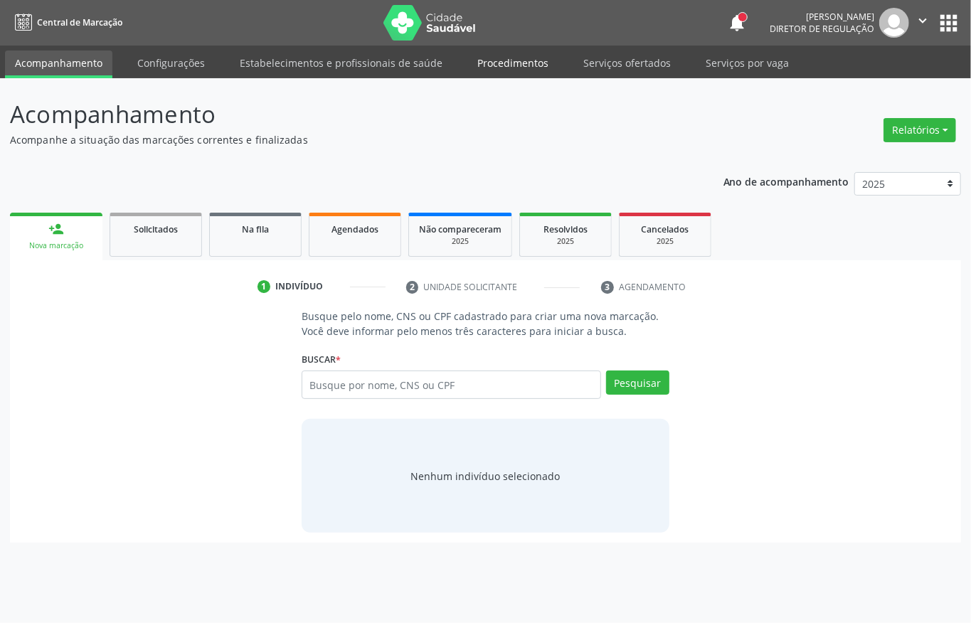
click at [504, 58] on link "Procedimentos" at bounding box center [512, 63] width 91 height 25
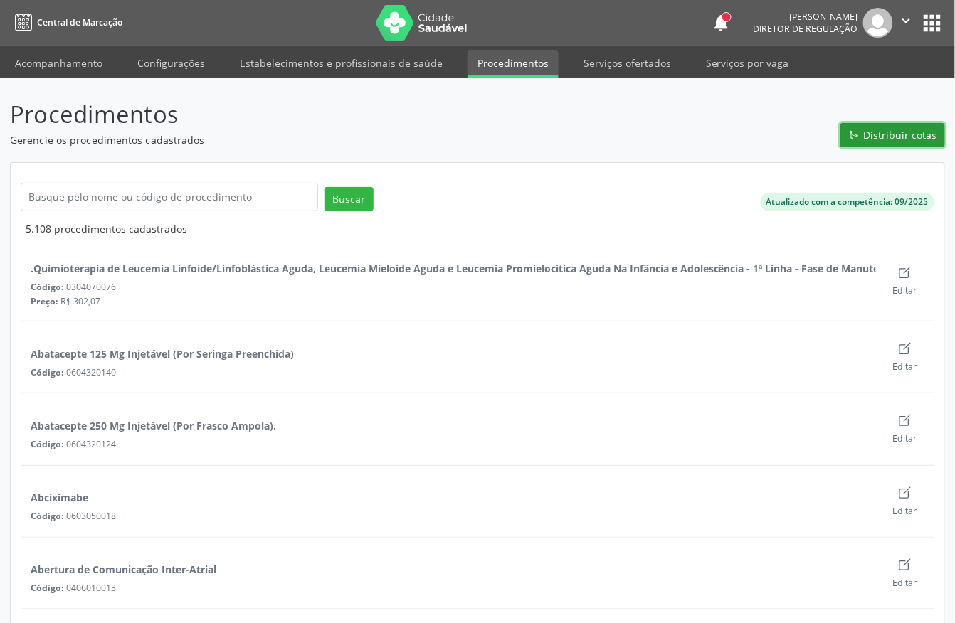
click at [889, 137] on span "Distribuir cotas" at bounding box center [900, 134] width 73 height 15
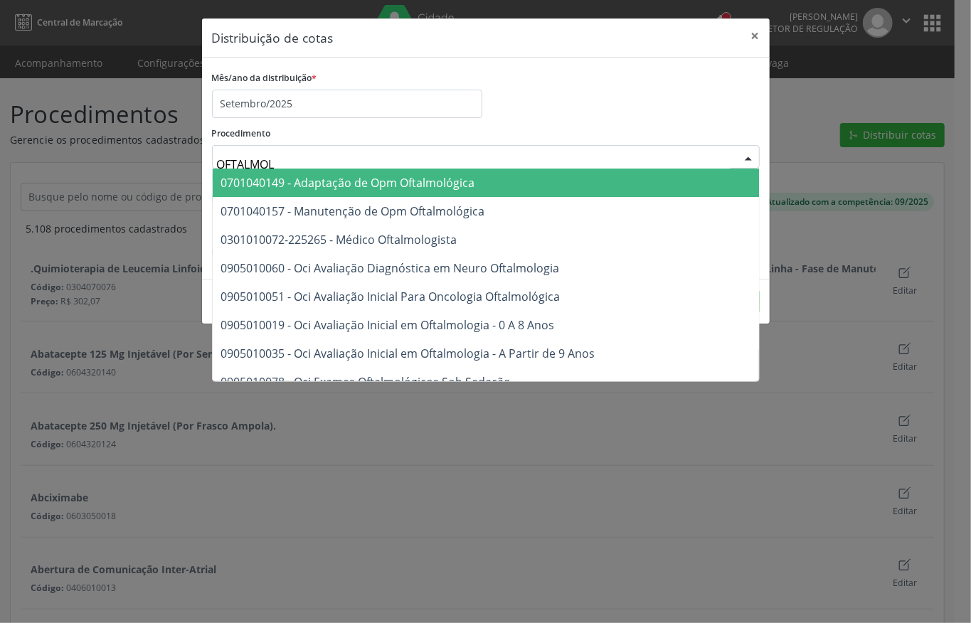
type input "OFTALMOLO"
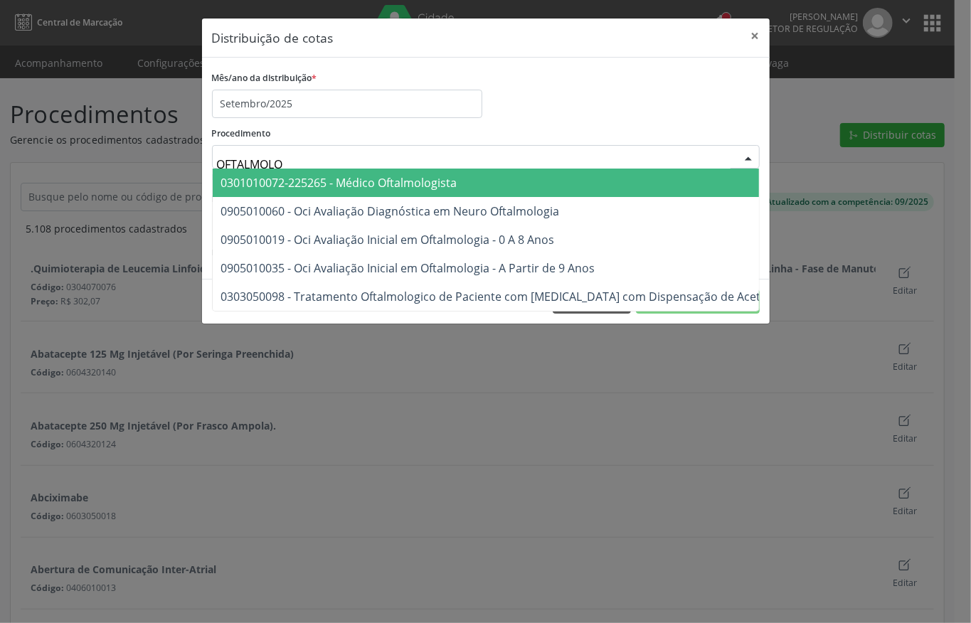
click at [268, 183] on span "0301010072-225265 - Médico Oftalmologista" at bounding box center [339, 183] width 236 height 16
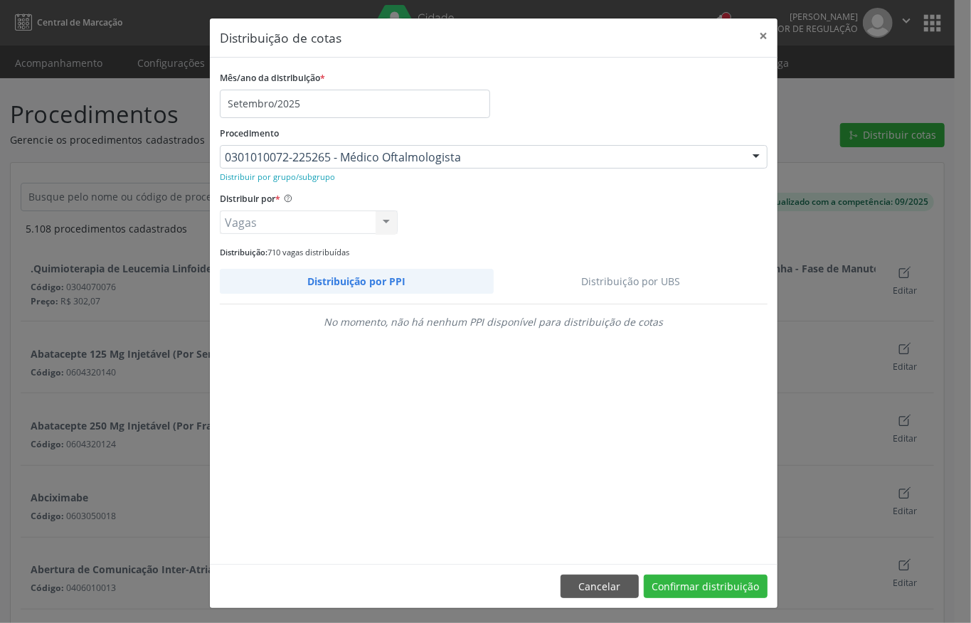
click at [621, 277] on link "Distribuição por UBS" at bounding box center [631, 281] width 275 height 25
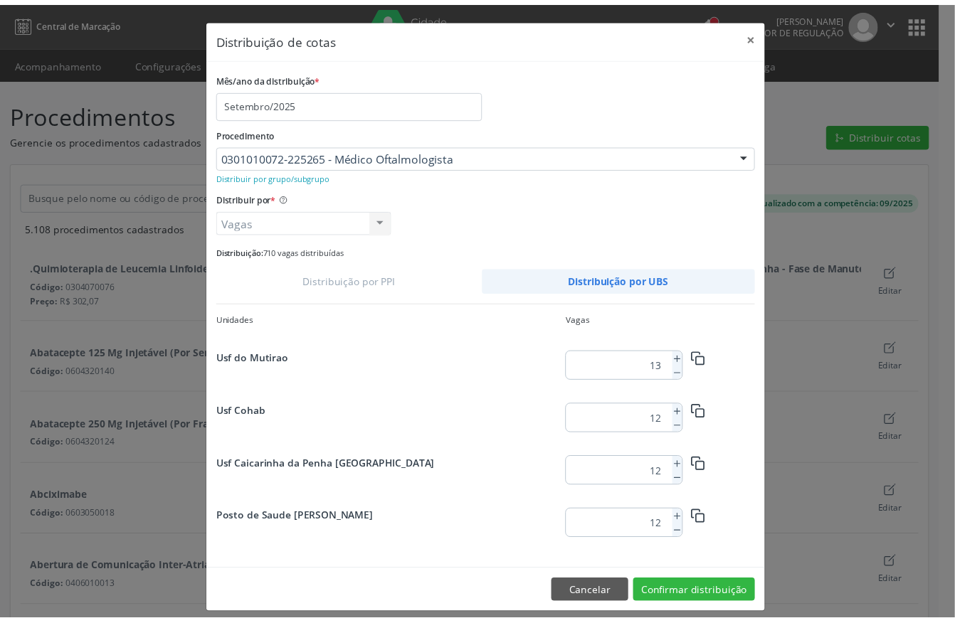
scroll to position [1830, 0]
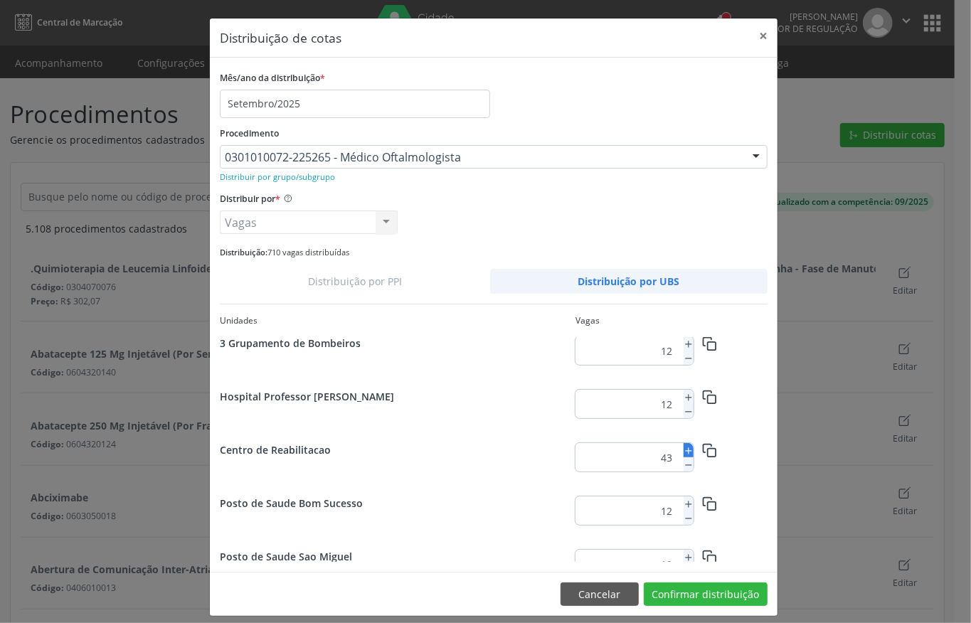
click at [684, 454] on icon at bounding box center [689, 451] width 10 height 10
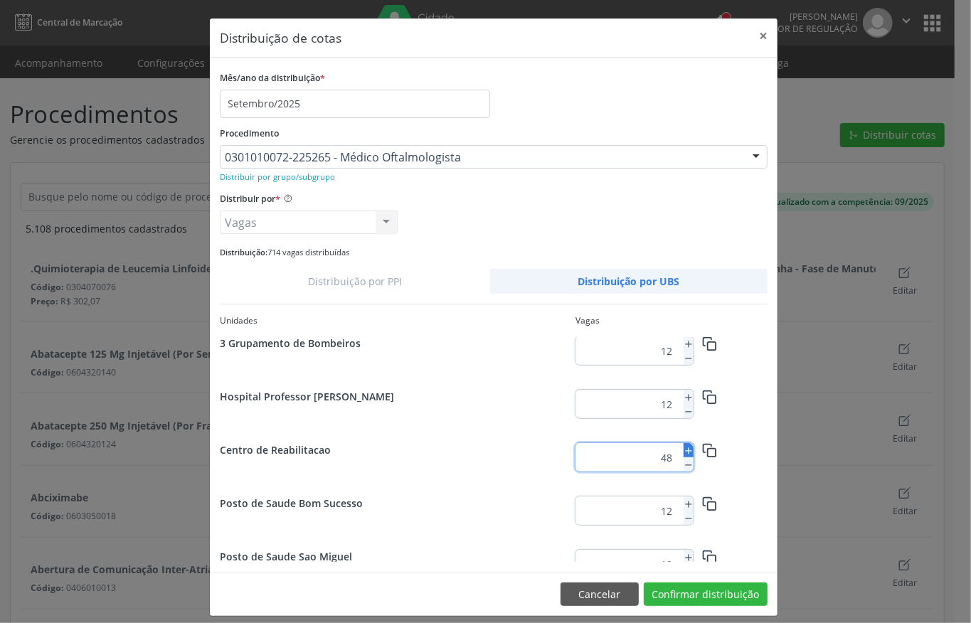
click at [684, 454] on icon at bounding box center [689, 451] width 10 height 10
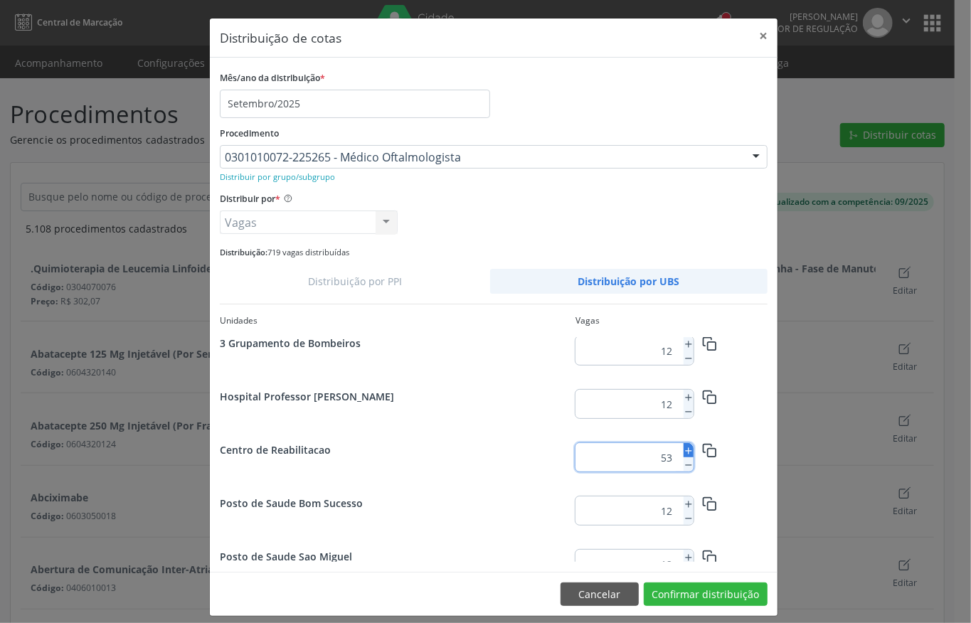
click at [684, 454] on icon at bounding box center [689, 451] width 10 height 10
type input "56"
click at [701, 593] on button "Confirmar distribuição" at bounding box center [706, 595] width 124 height 24
